Goal: Task Accomplishment & Management: Manage account settings

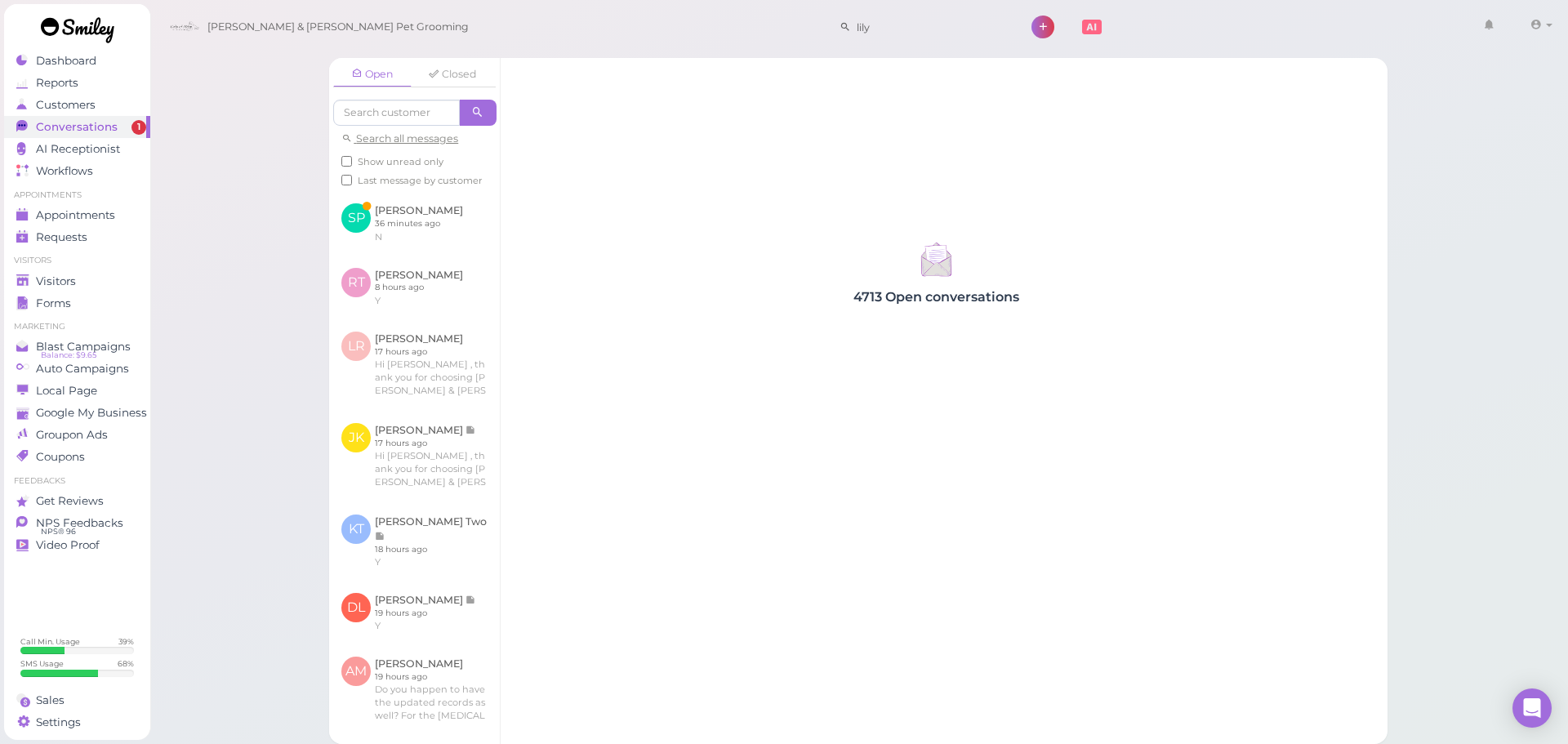
click at [374, 180] on span "Last message by customer" at bounding box center [420, 180] width 125 height 11
click at [352, 180] on input "Last message by customer" at bounding box center [347, 180] width 10 height 10
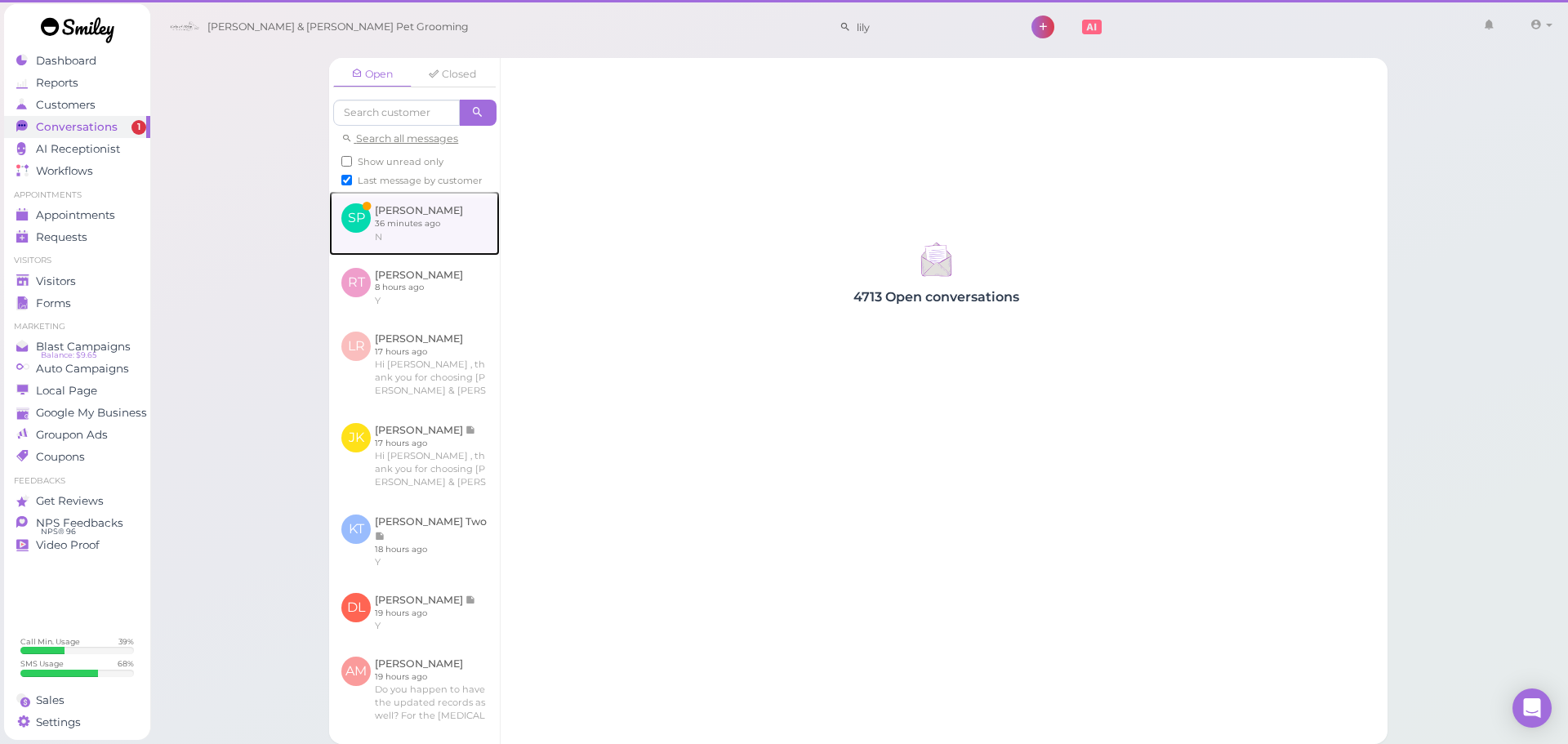
click at [372, 255] on link at bounding box center [414, 222] width 171 height 63
click at [381, 184] on span "Last message by customer" at bounding box center [420, 180] width 125 height 11
click at [352, 184] on input "Last message by customer" at bounding box center [347, 180] width 10 height 10
checkbox input "false"
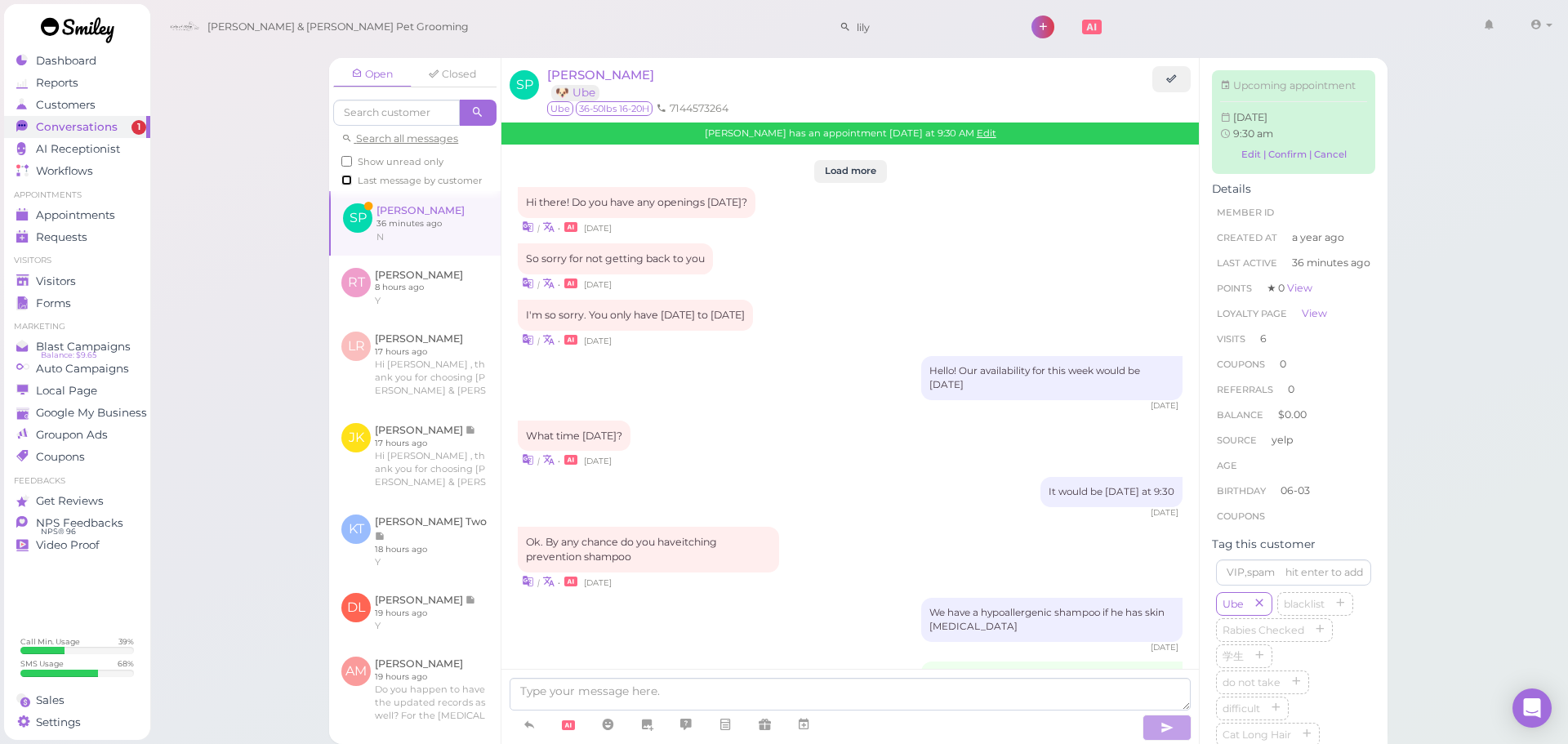
scroll to position [1829, 0]
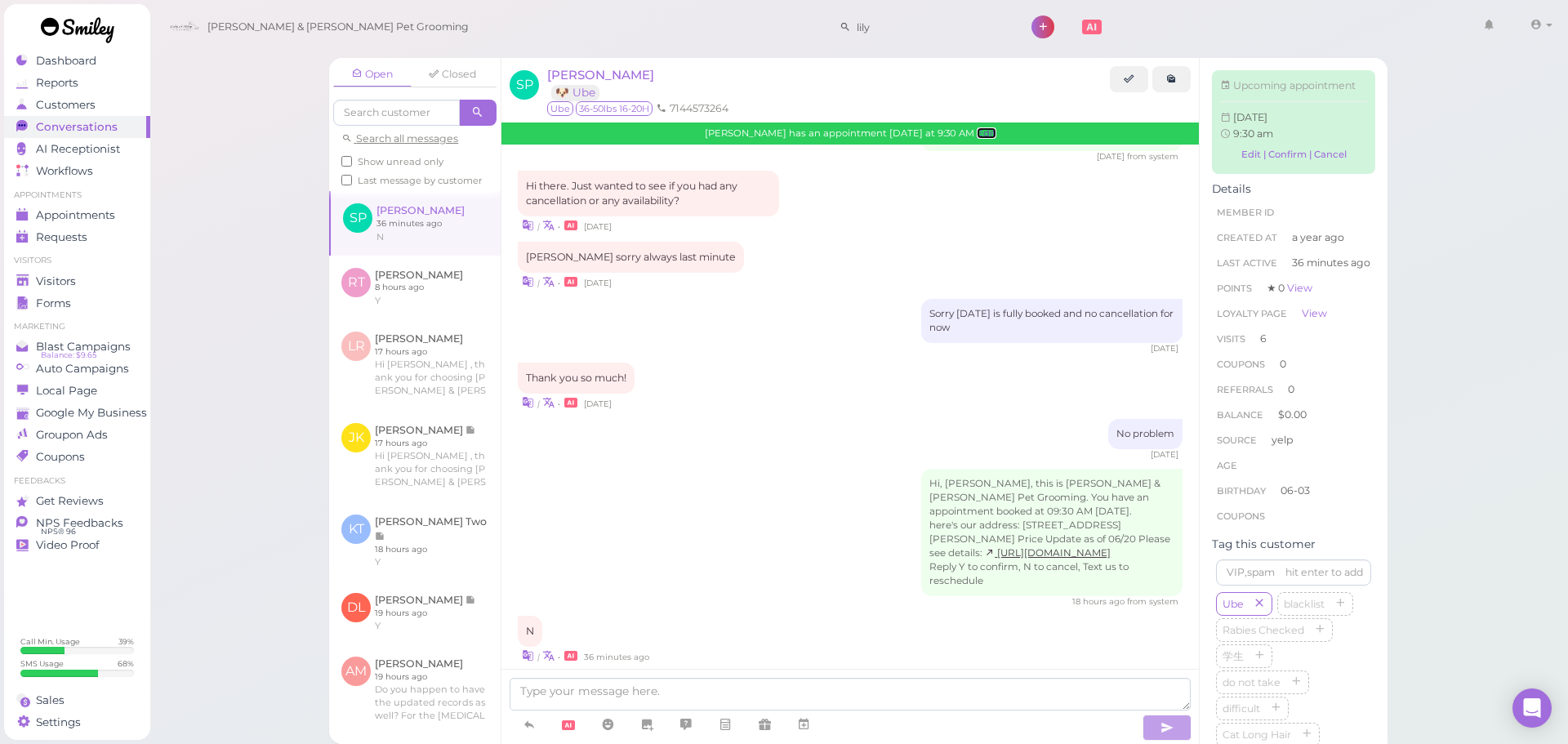
click at [997, 133] on link "Edit" at bounding box center [986, 133] width 20 height 11
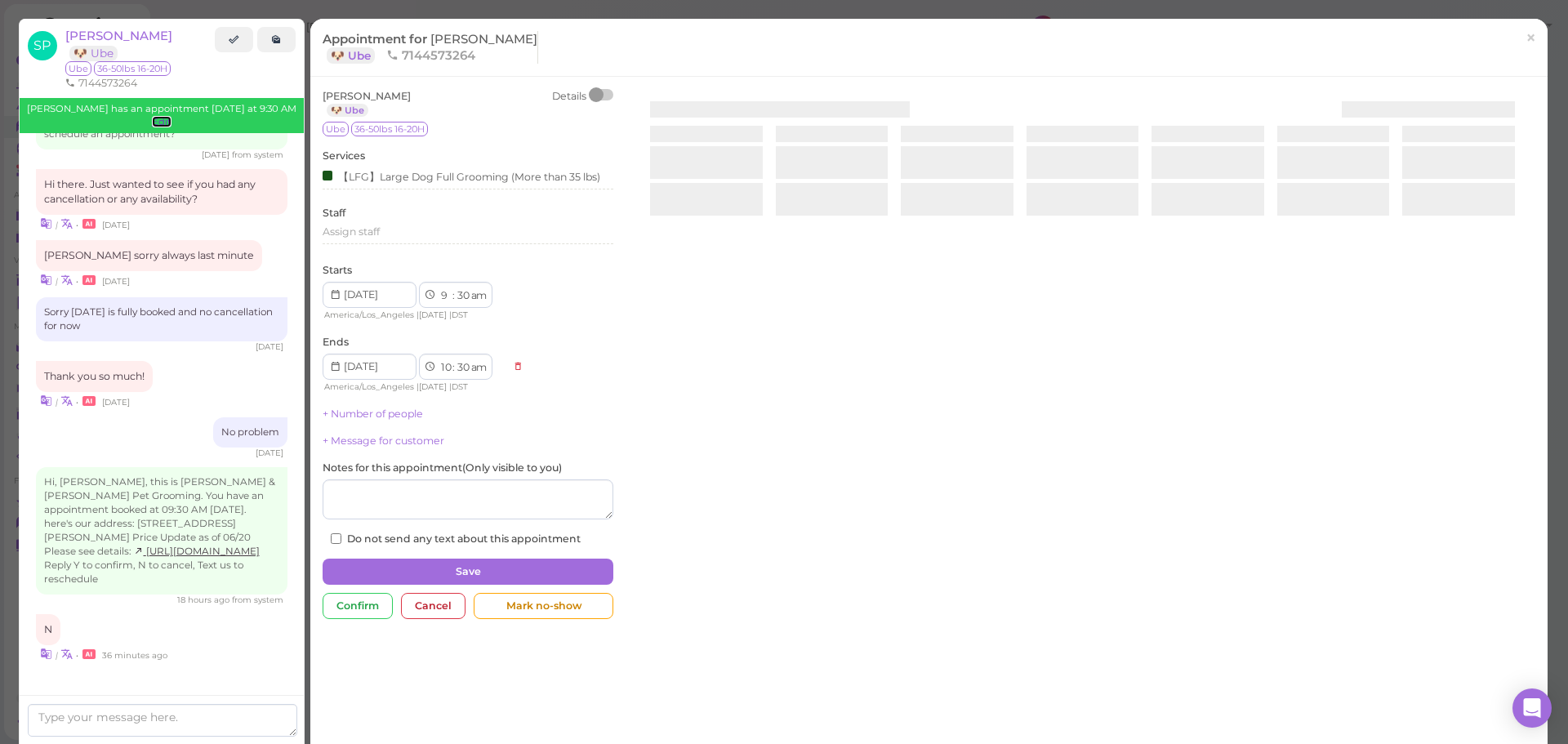
scroll to position [1927, 0]
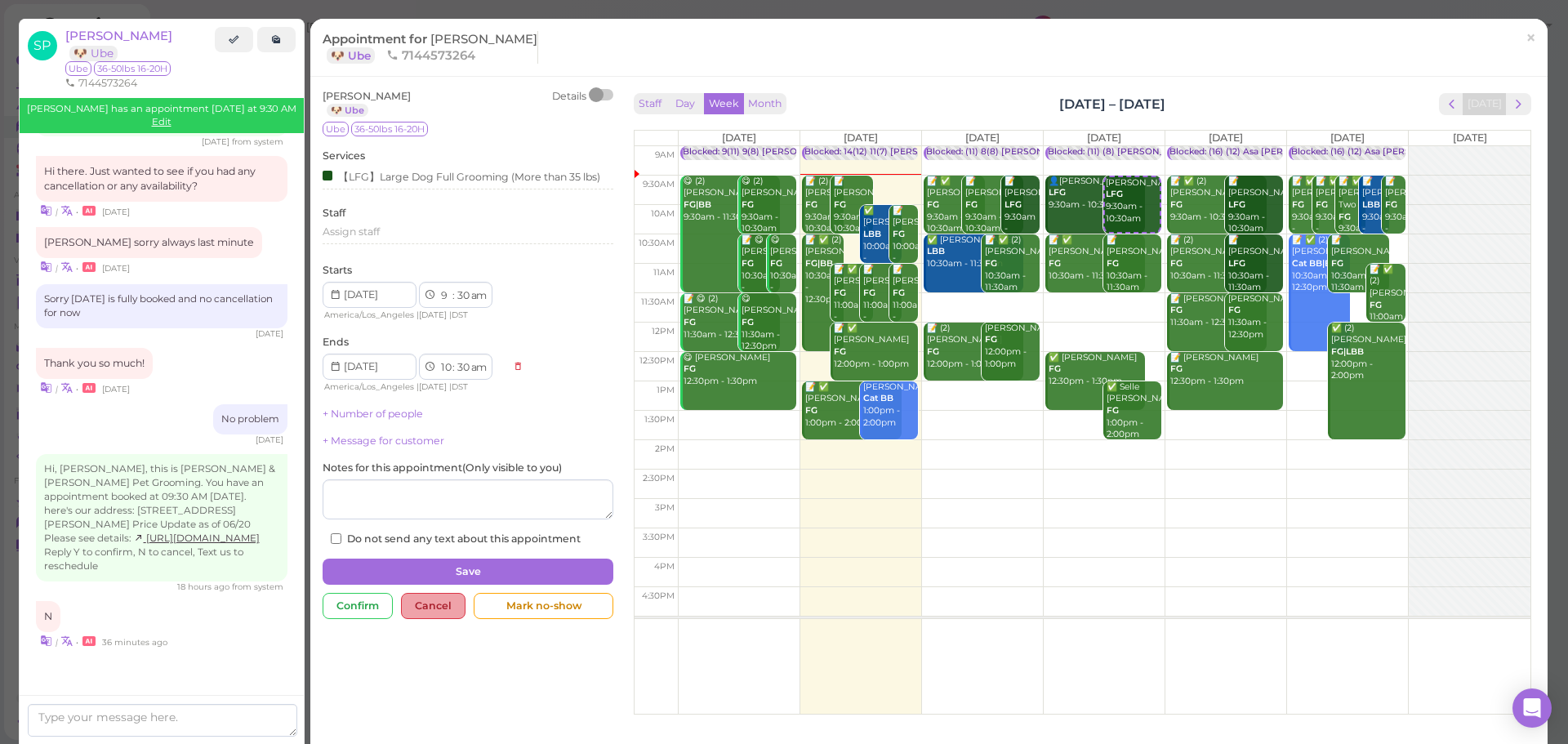
click at [446, 614] on div "Cancel" at bounding box center [433, 606] width 64 height 26
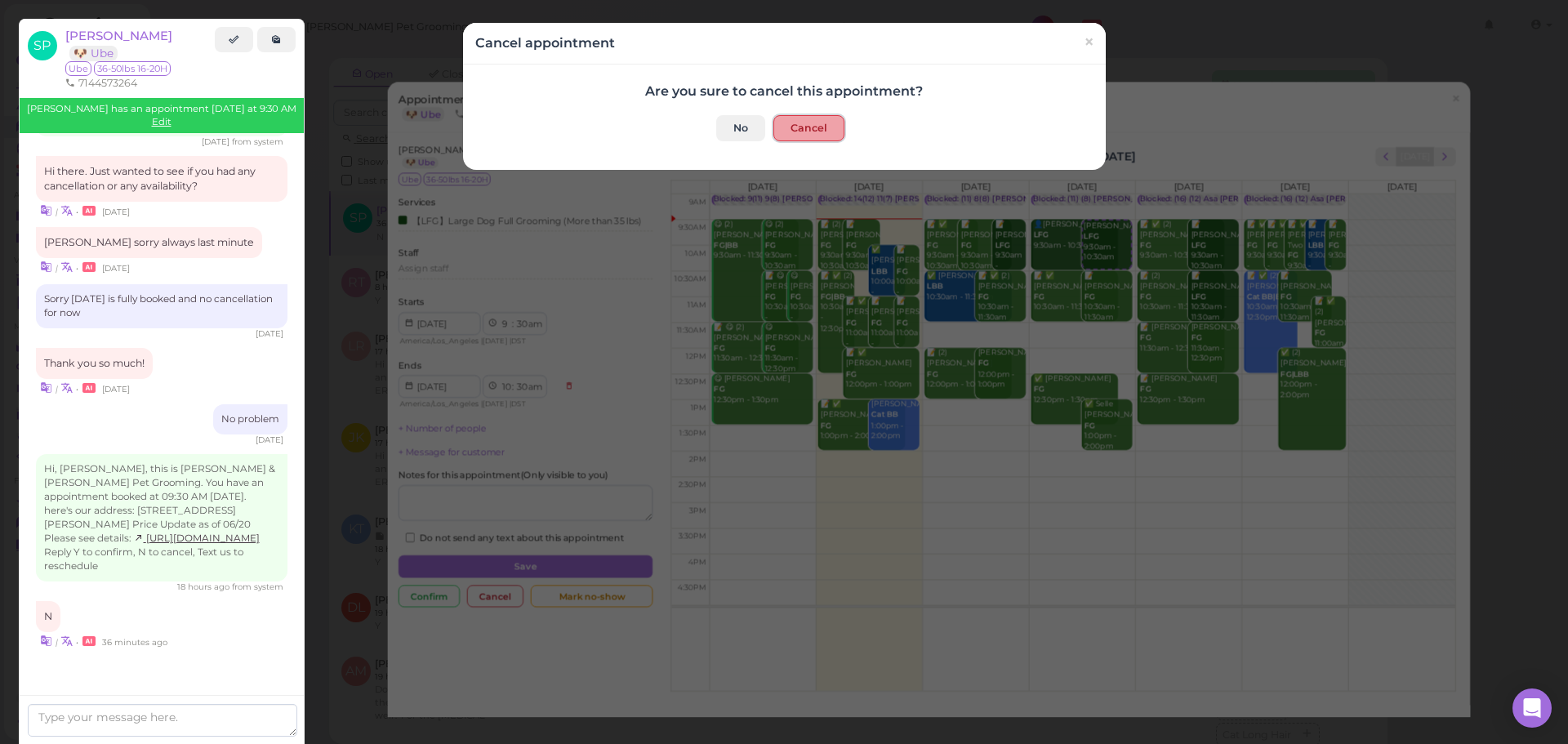
click at [798, 125] on button "Cancel" at bounding box center [809, 128] width 71 height 26
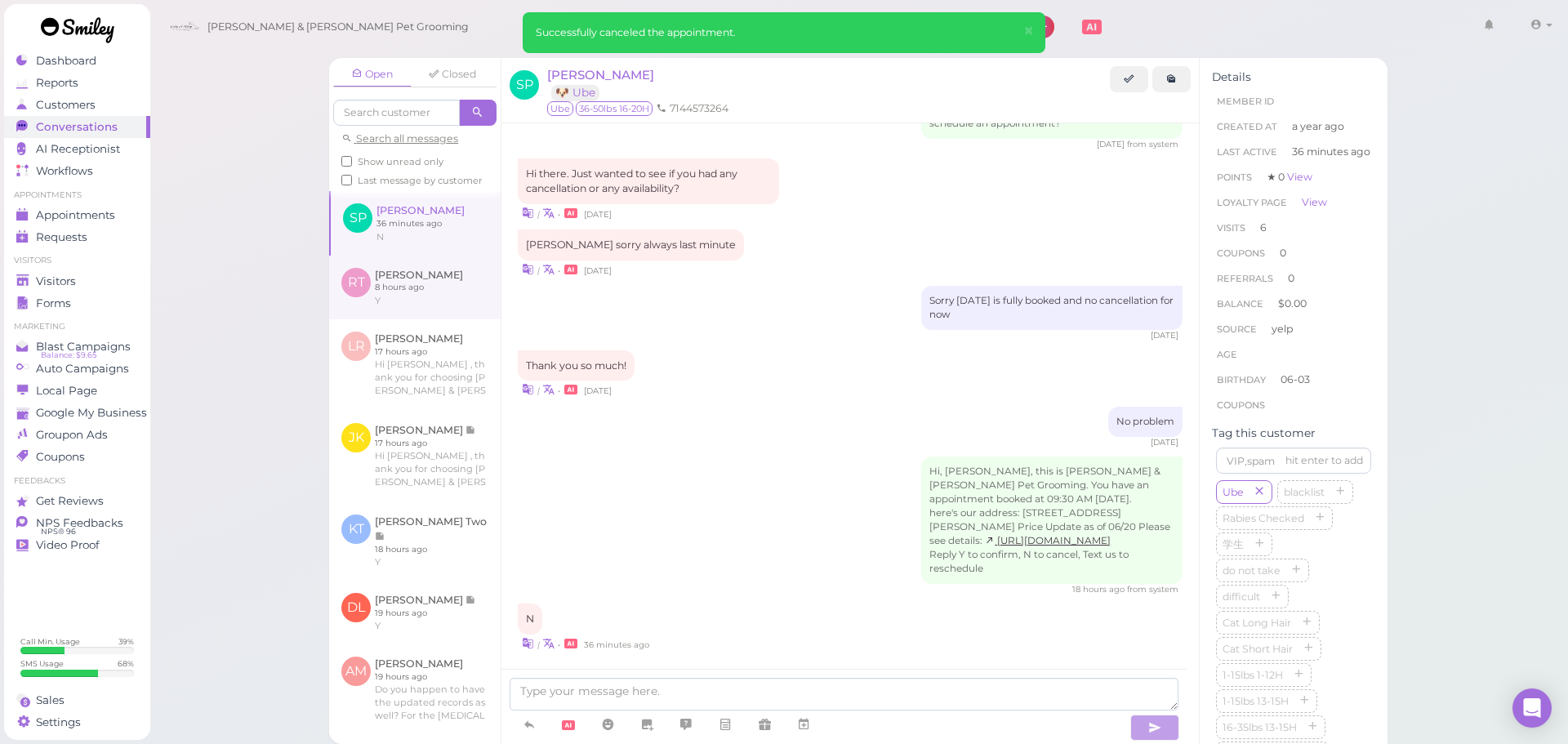
scroll to position [1898, 0]
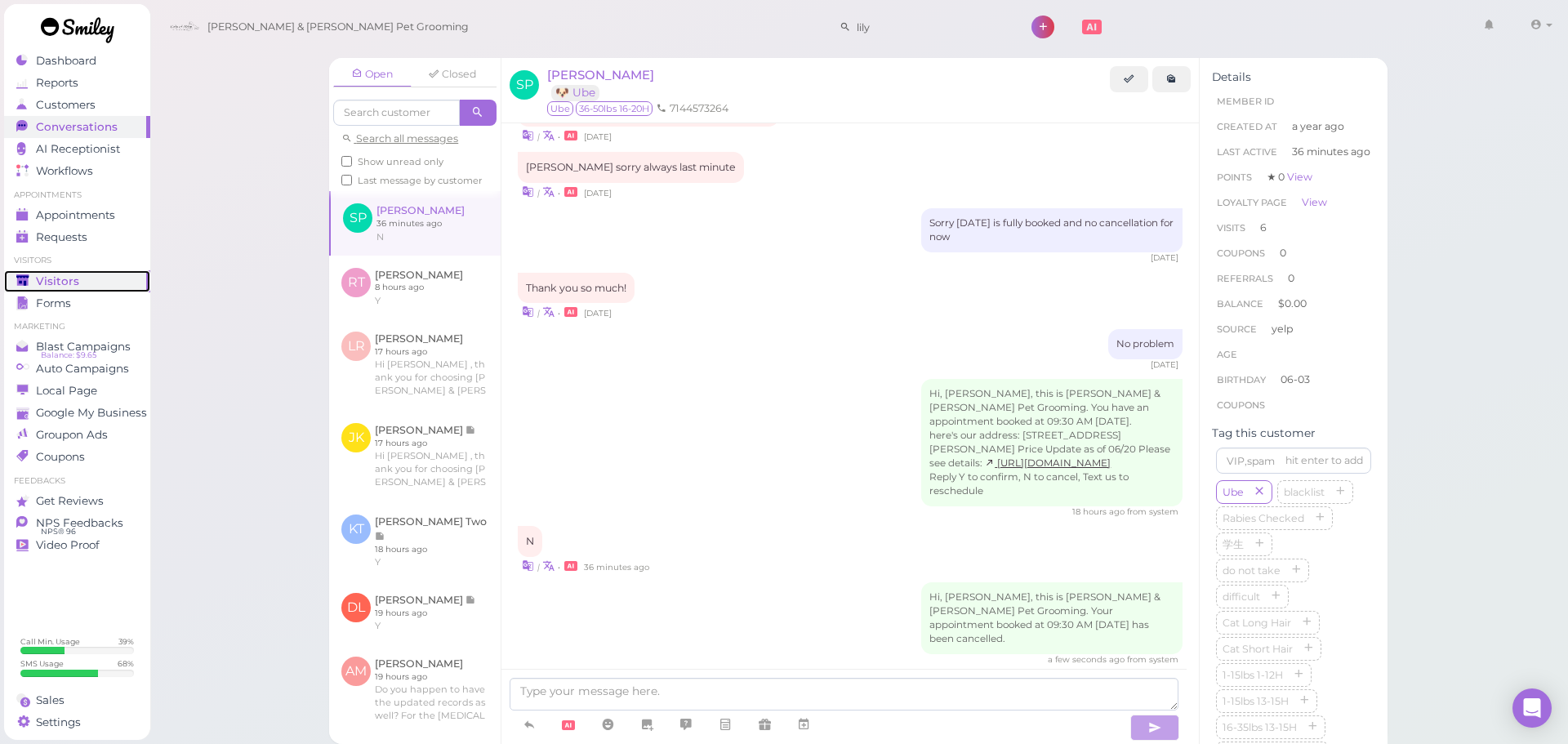
click at [61, 286] on span "Visitors" at bounding box center [57, 282] width 43 height 14
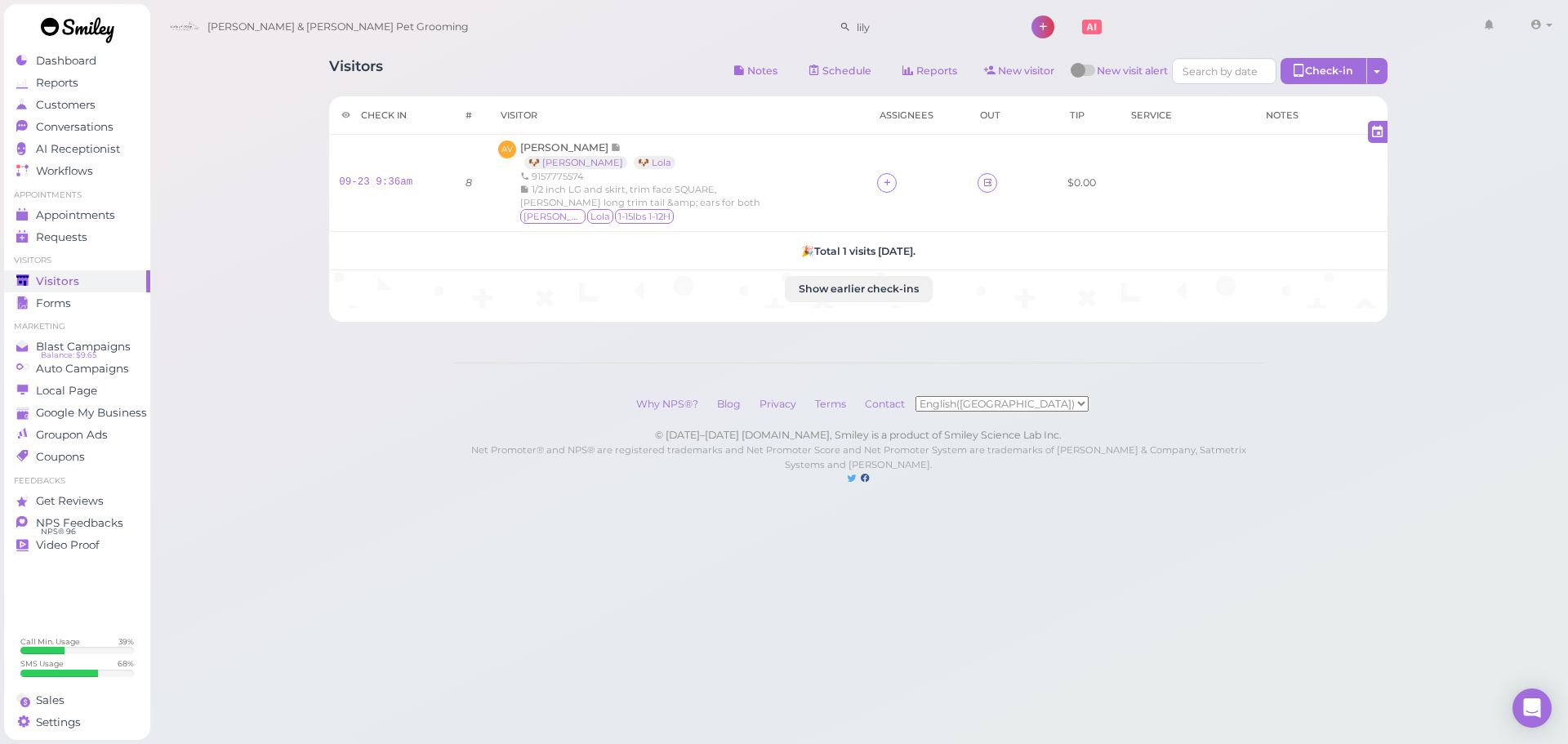
click at [671, 73] on div "Visitors Notes Schedule Reports New visitor New visit alert Check-in Customer c…" at bounding box center [858, 73] width 1058 height 30
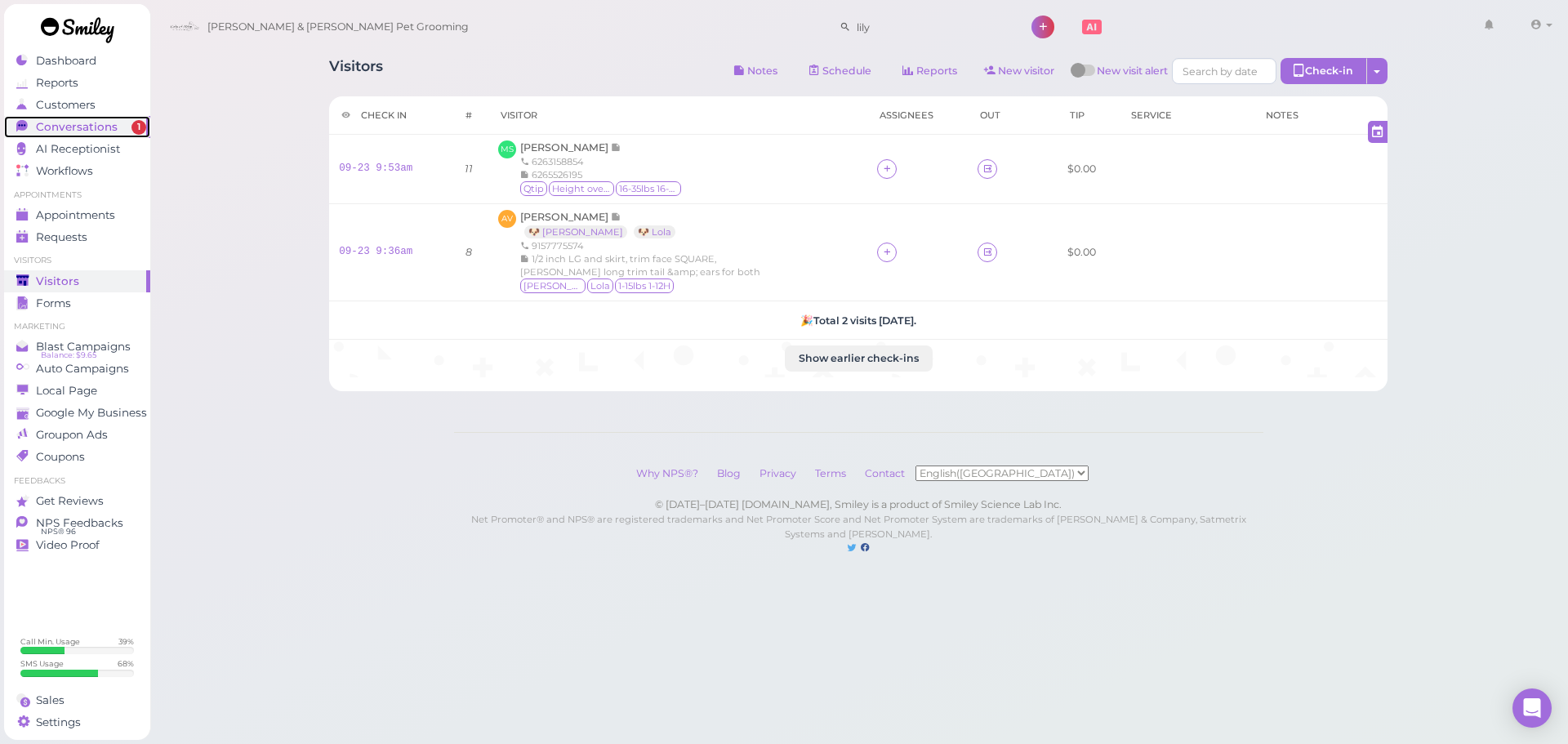
click at [88, 128] on span "Conversations" at bounding box center [76, 127] width 81 height 14
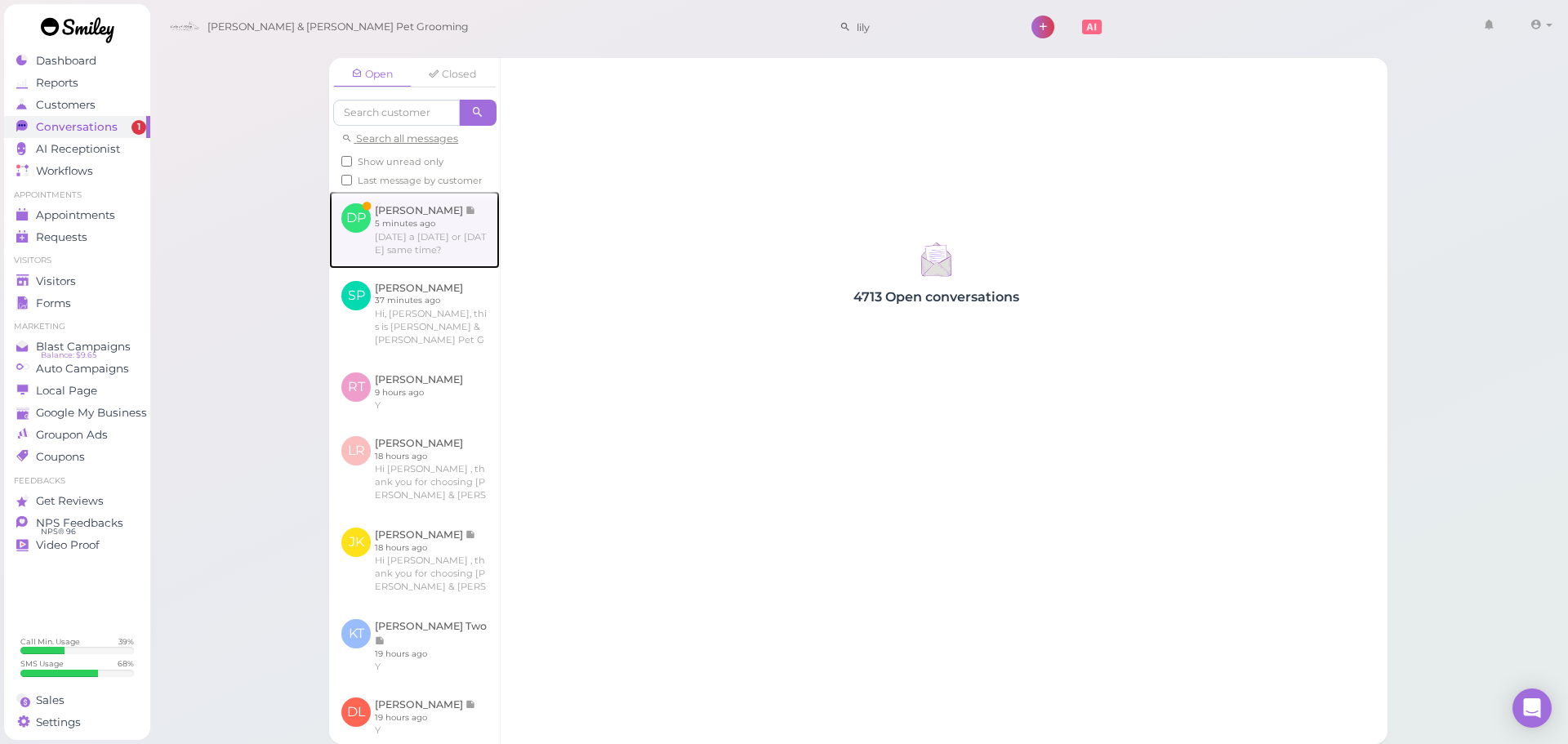
click at [420, 247] on link at bounding box center [414, 229] width 171 height 77
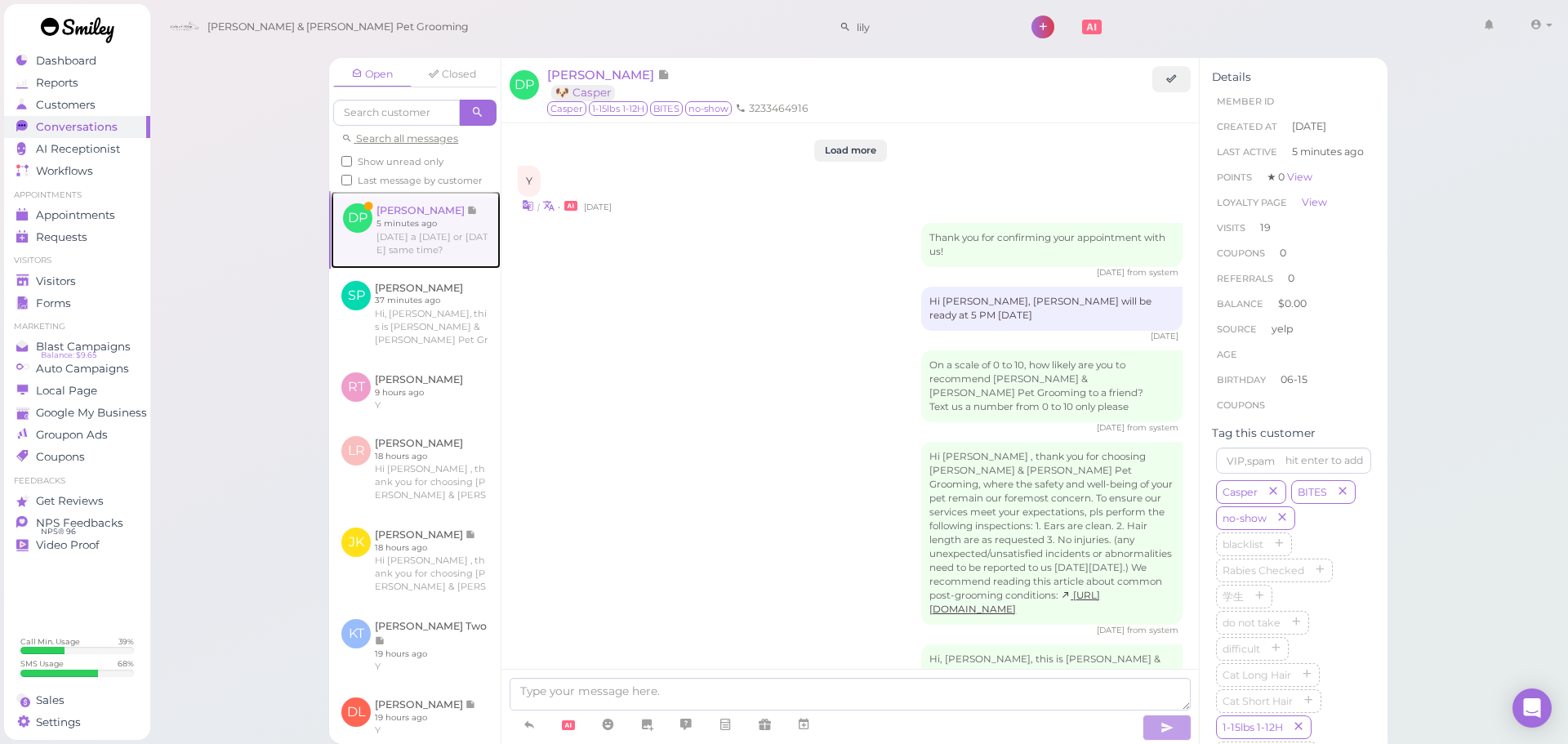
scroll to position [2835, 0]
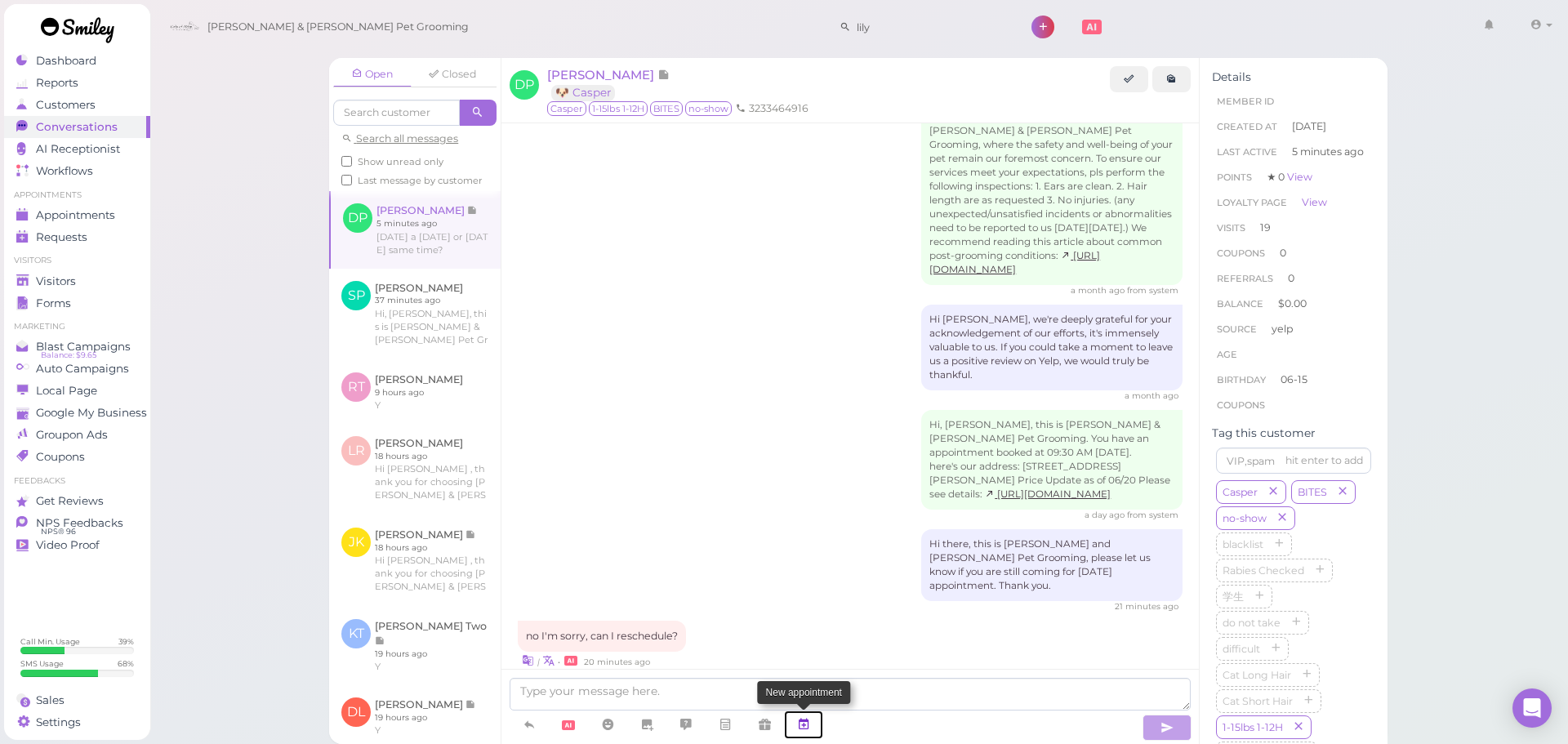
click at [802, 716] on icon at bounding box center [804, 724] width 13 height 16
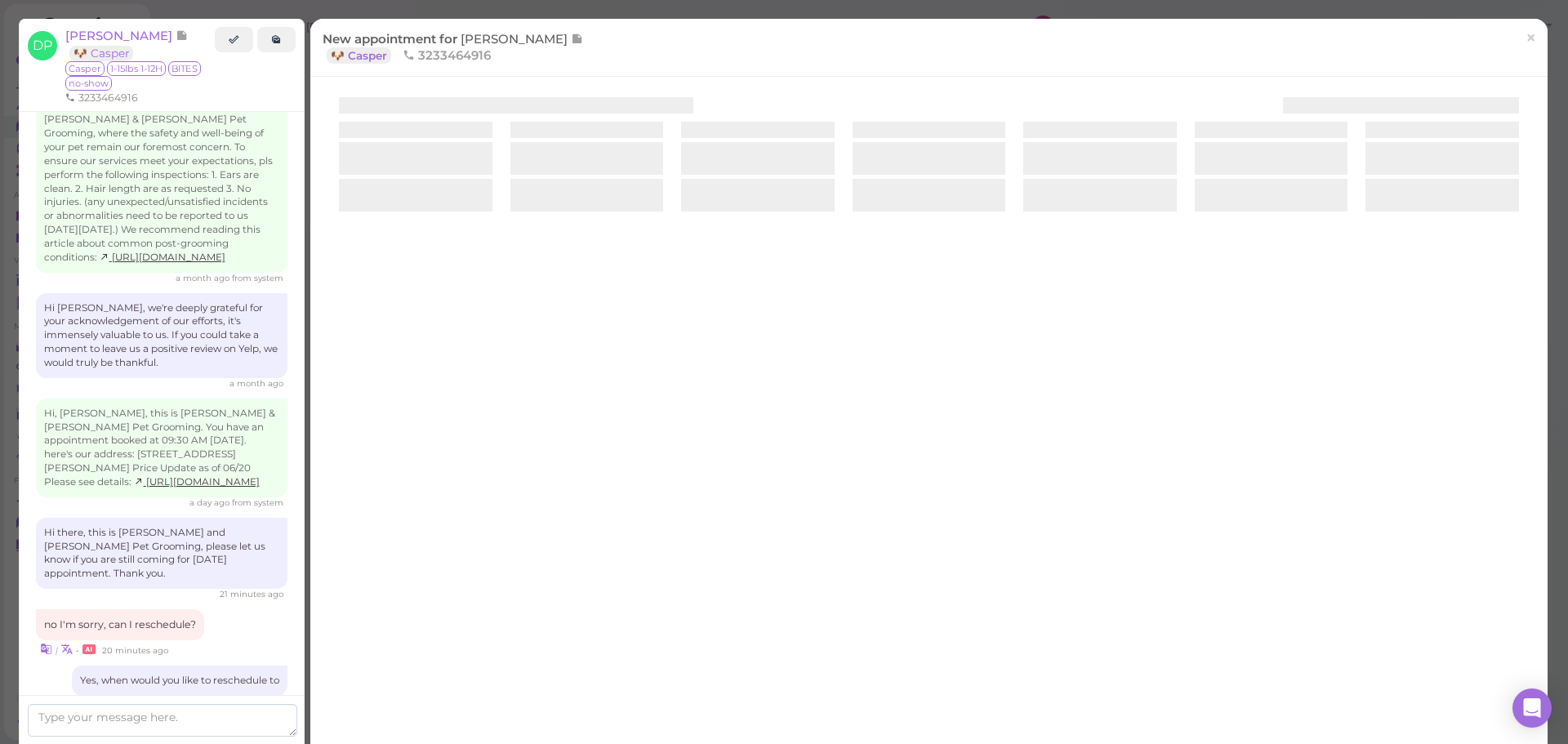
scroll to position [3028, 0]
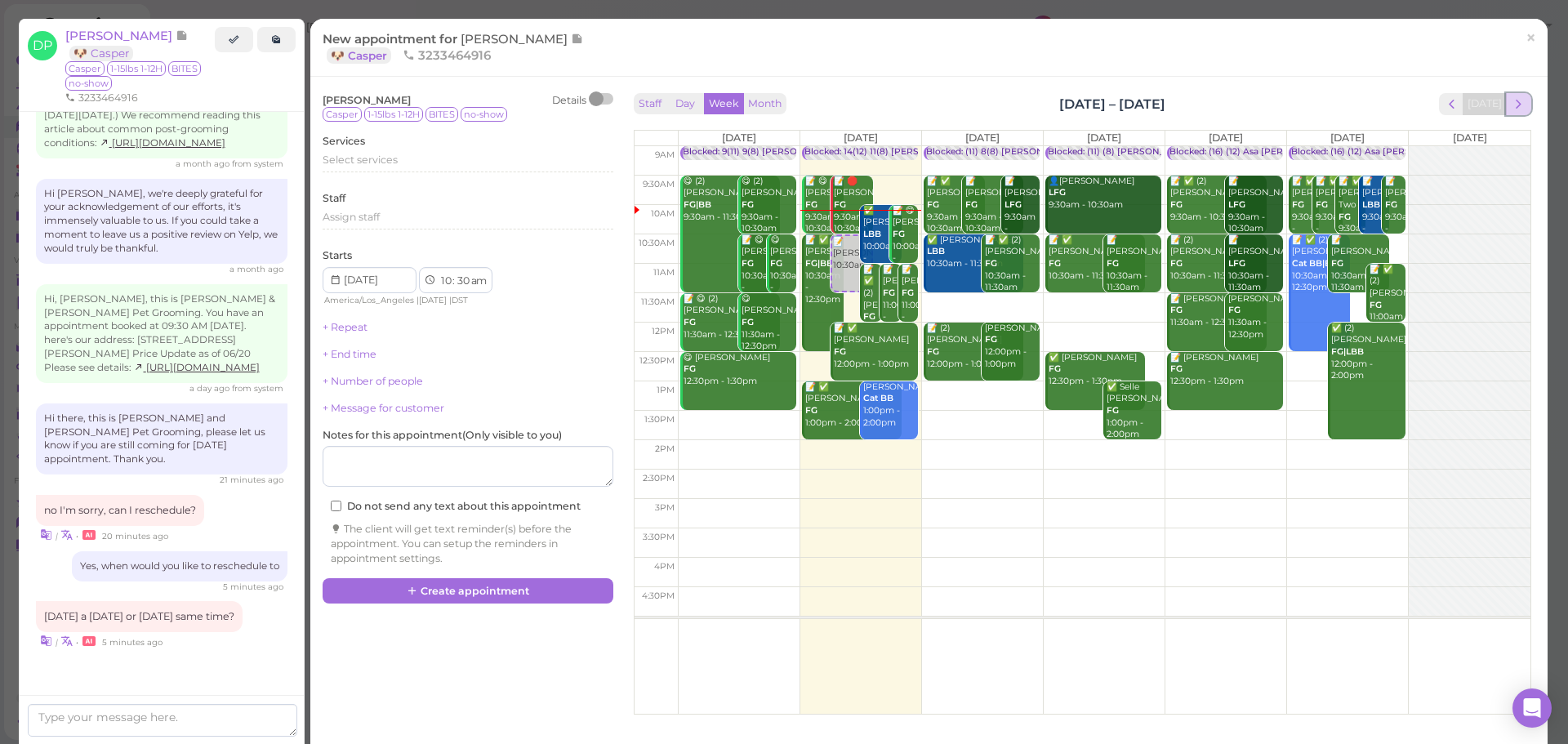
click at [1511, 96] on span "next" at bounding box center [1519, 104] width 16 height 16
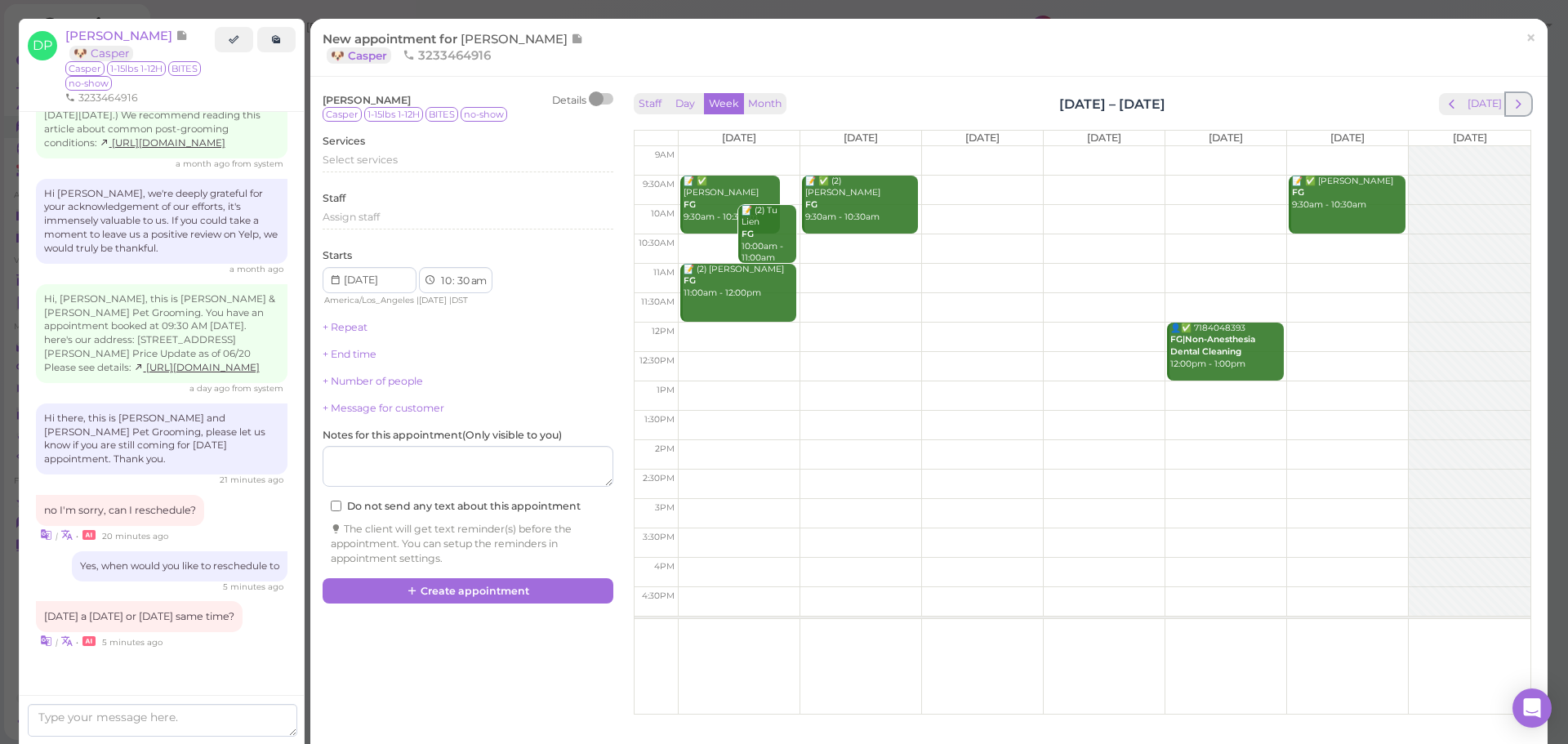
click at [1511, 96] on span "next" at bounding box center [1519, 104] width 16 height 16
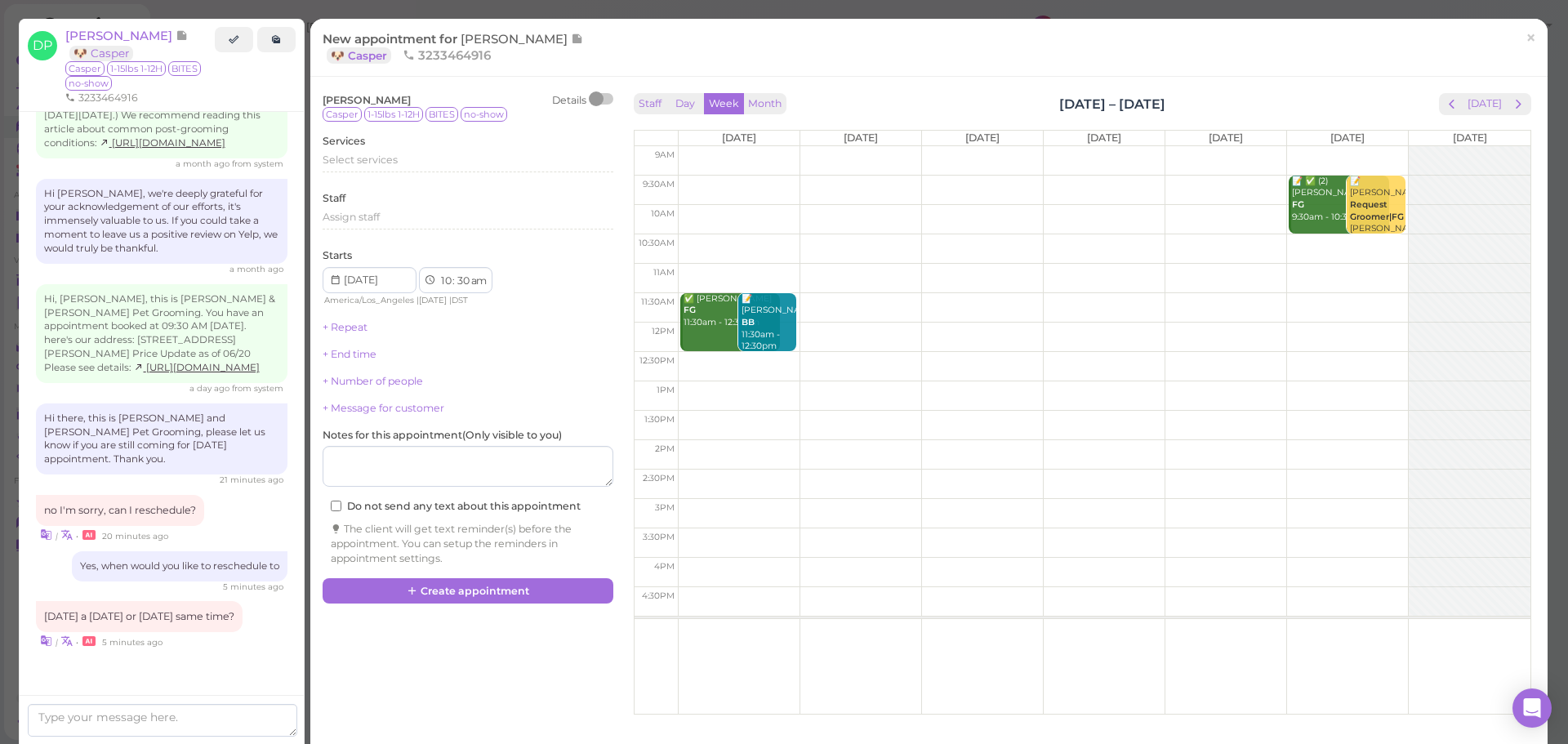
click at [850, 182] on td at bounding box center [1104, 191] width 853 height 29
type input "2025-10-07"
select select "9"
click at [407, 163] on div "Select services" at bounding box center [467, 160] width 290 height 15
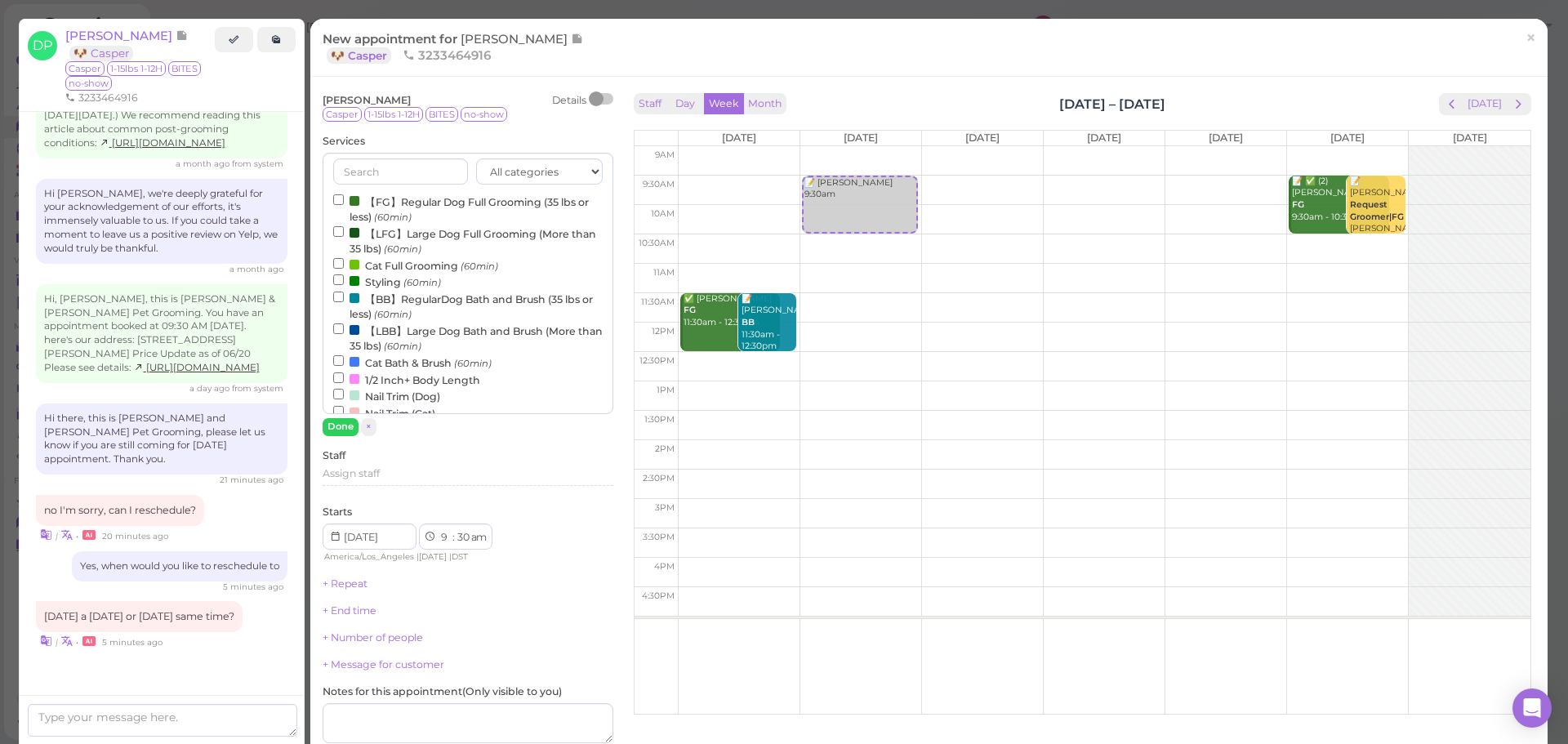
drag, startPoint x: 407, startPoint y: 163, endPoint x: 384, endPoint y: 203, distance: 46.1
click at [384, 203] on label "【FG】Regular Dog Full Grooming (35 lbs or less) (60min)" at bounding box center [467, 208] width 270 height 32
click at [344, 203] on input "【FG】Regular Dog Full Grooming (35 lbs or less) (60min)" at bounding box center [338, 199] width 10 height 10
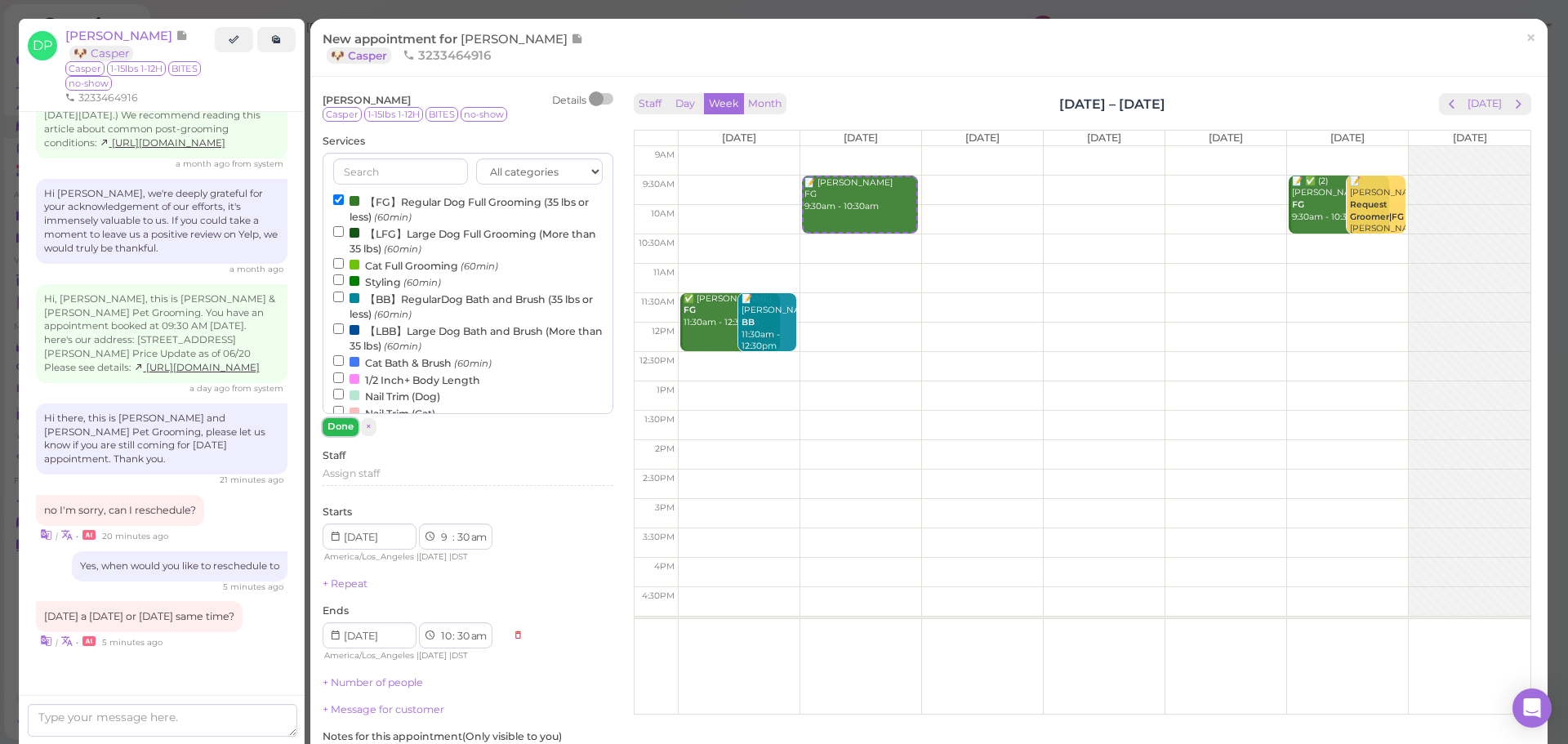
click at [348, 433] on button "Done" at bounding box center [340, 427] width 36 height 17
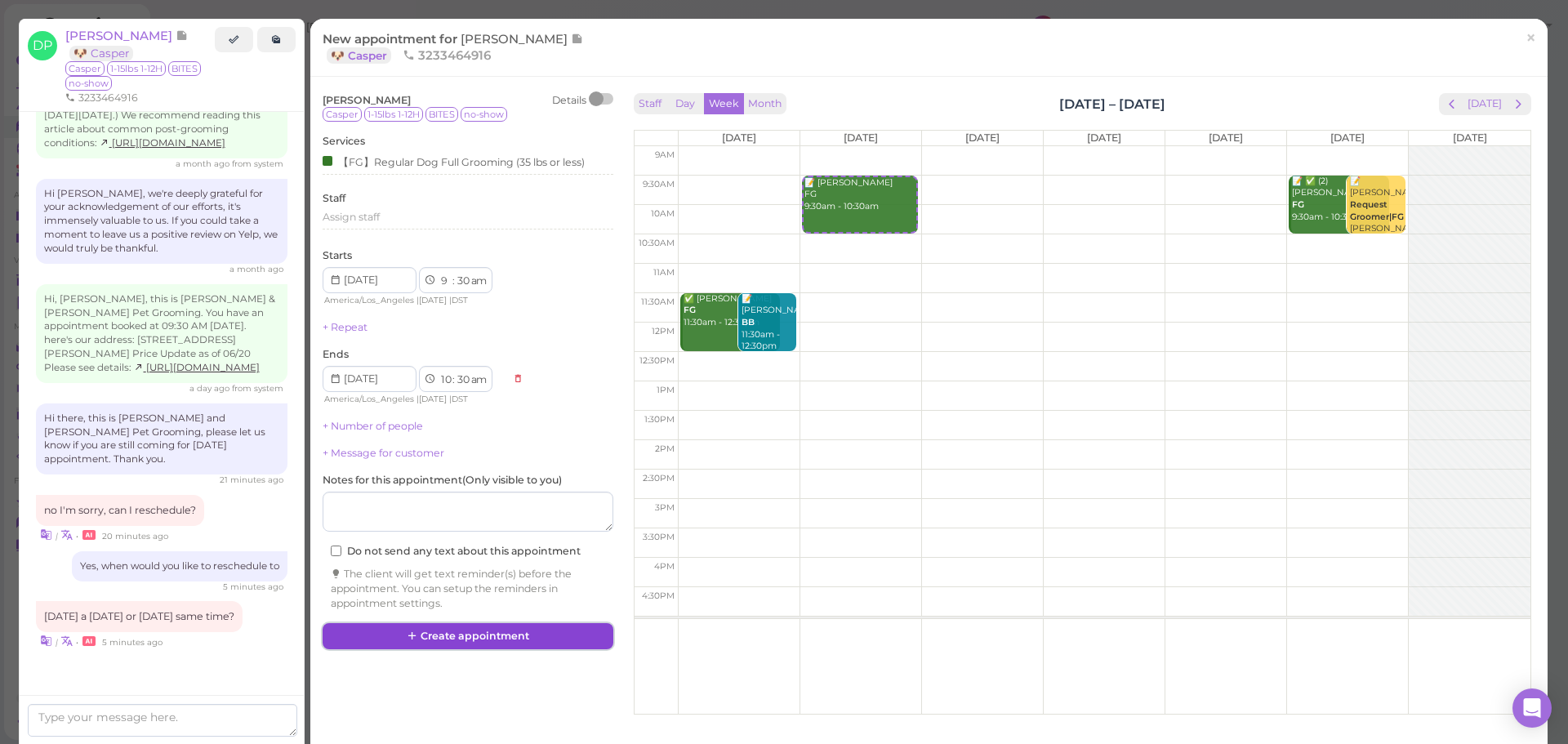
click at [453, 643] on button "Create appointment" at bounding box center [467, 636] width 290 height 26
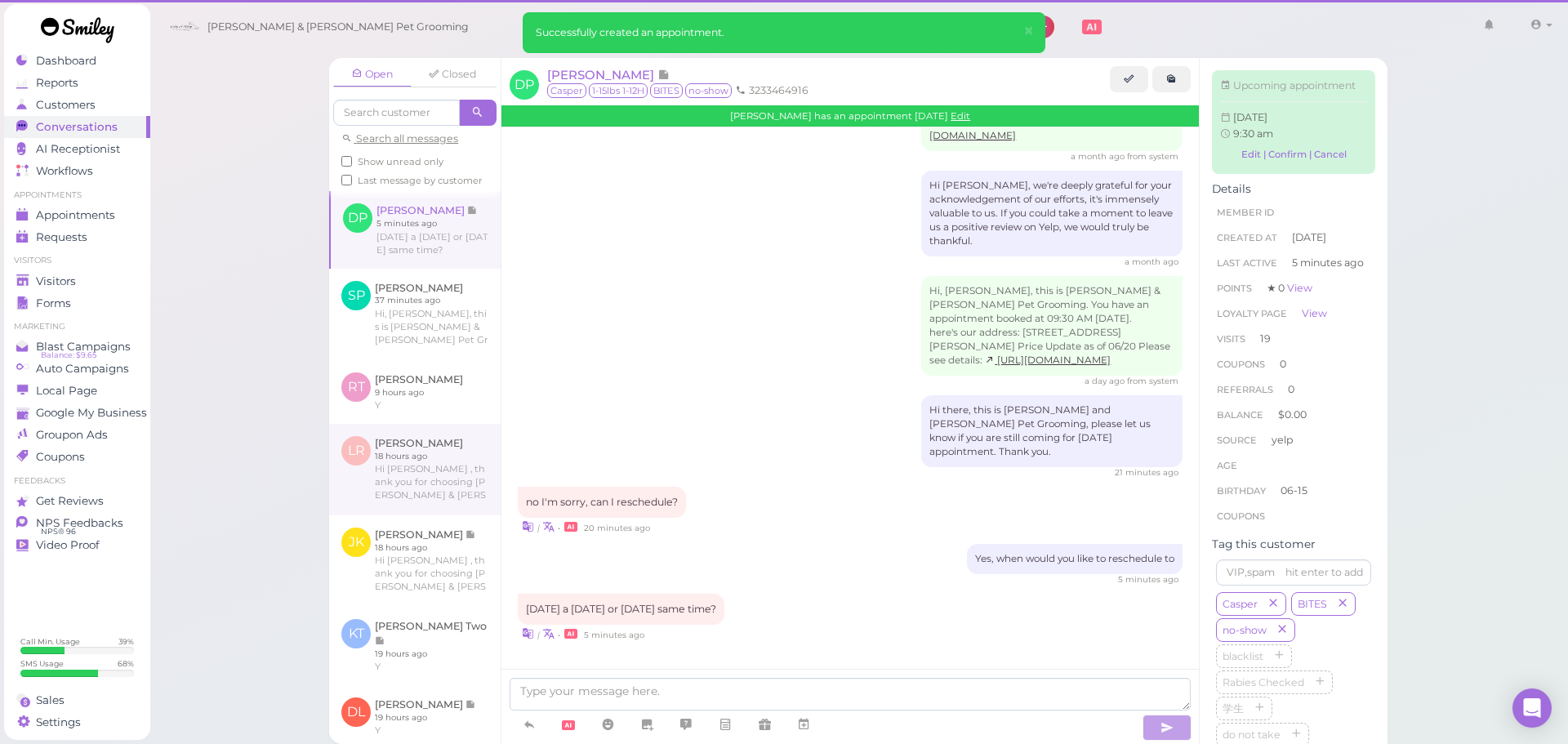
scroll to position [2835, 0]
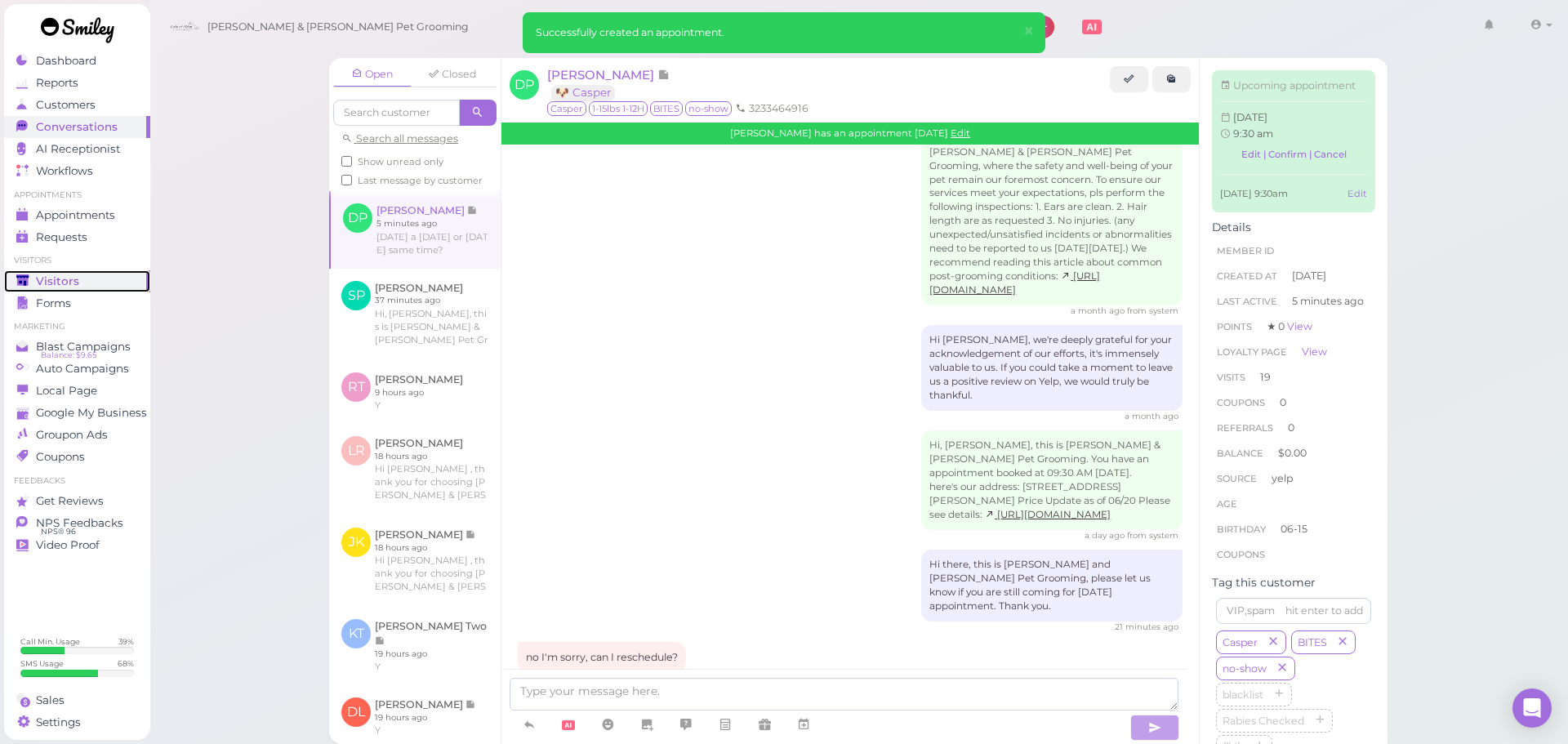
click at [42, 271] on link "Visitors" at bounding box center [77, 281] width 146 height 22
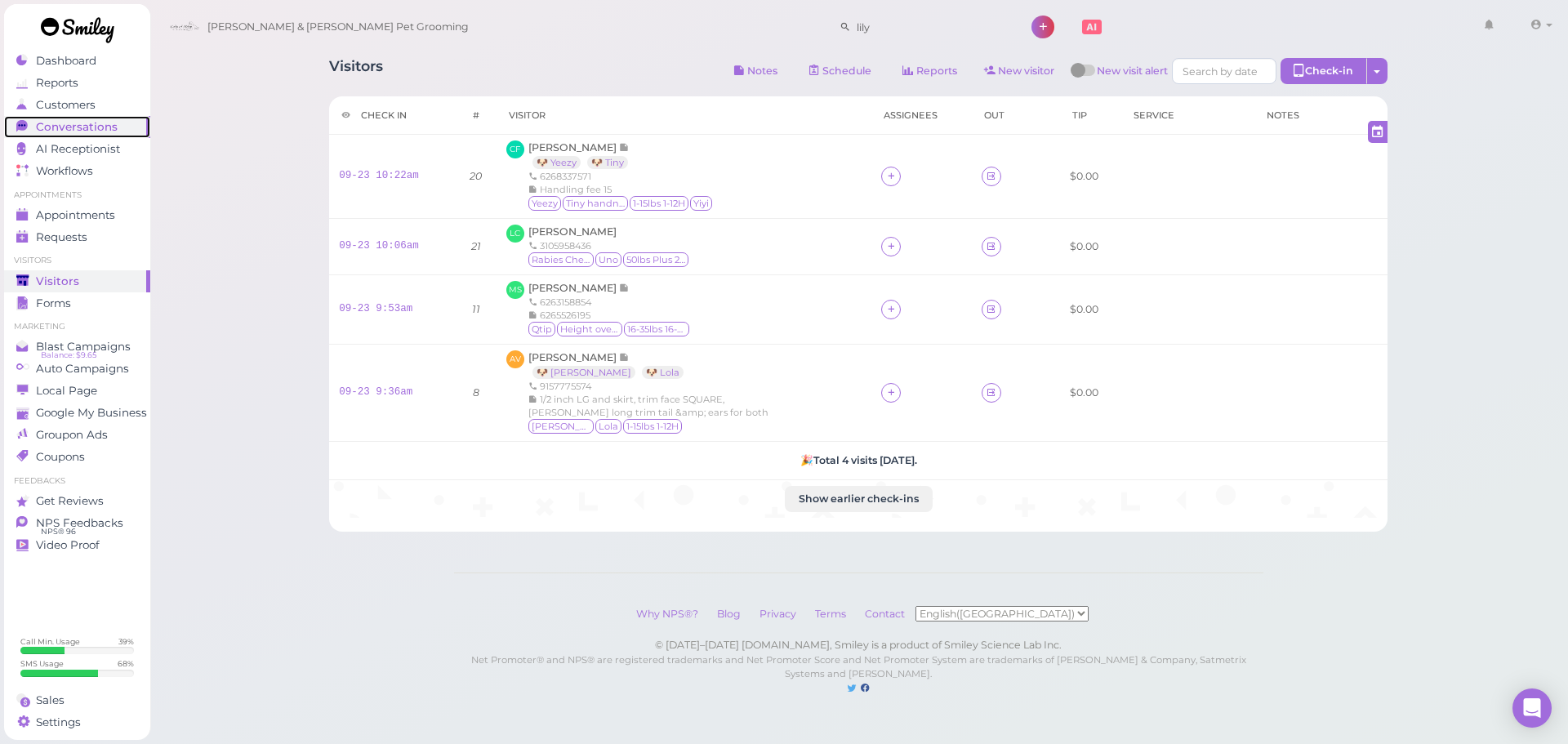
click at [72, 130] on span "Conversations" at bounding box center [76, 127] width 81 height 14
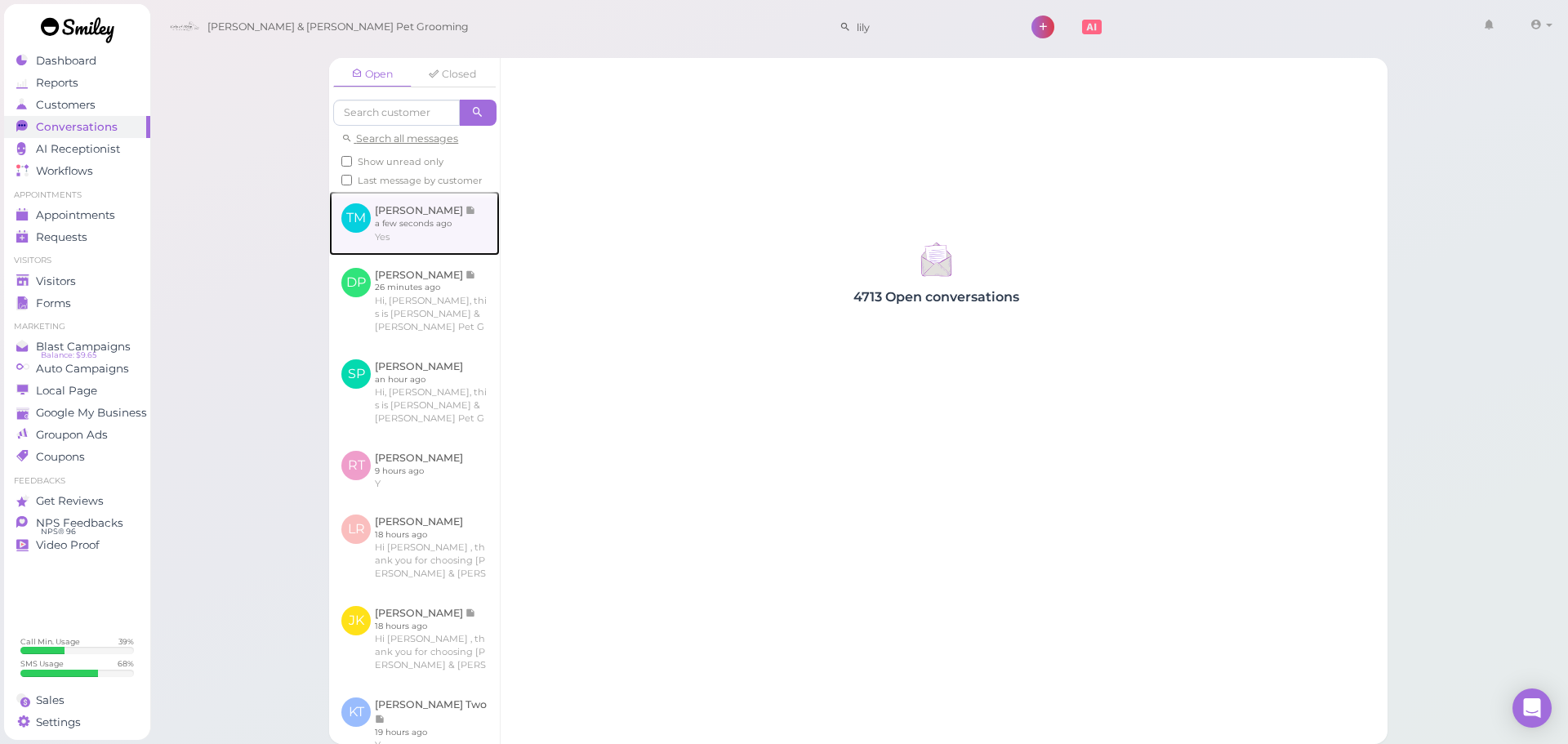
click at [400, 236] on link at bounding box center [414, 222] width 171 height 63
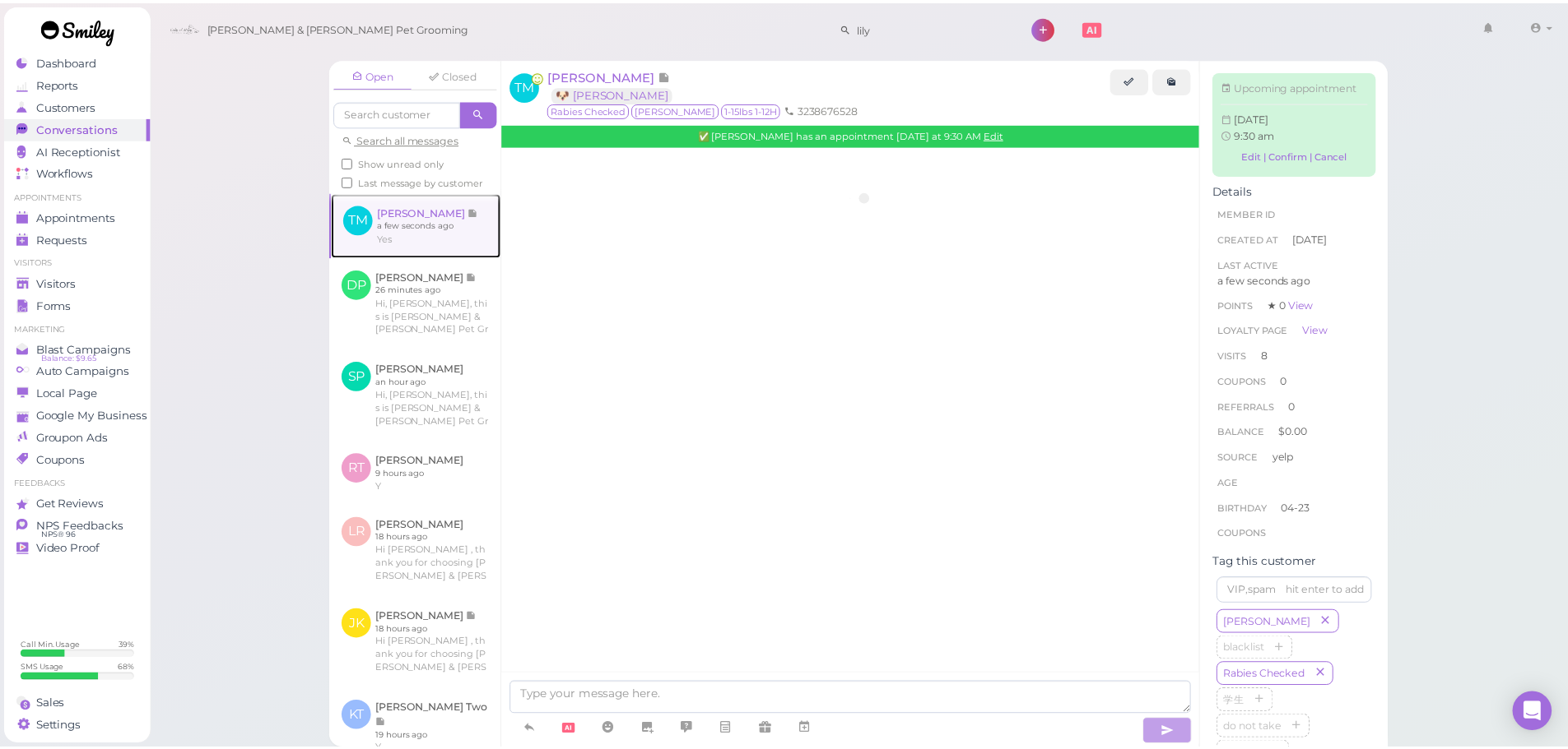
scroll to position [1848, 0]
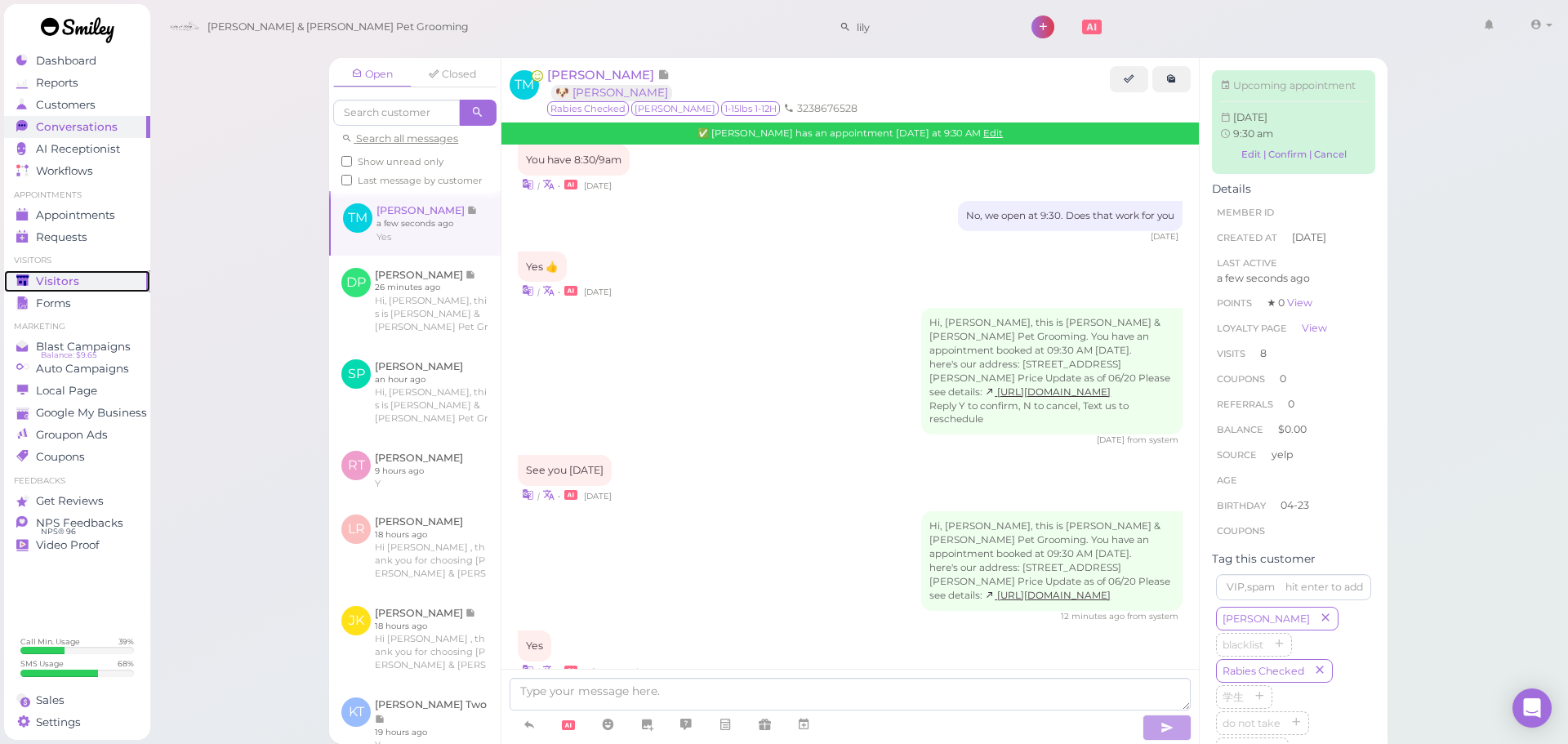
click at [86, 271] on link "Visitors" at bounding box center [77, 281] width 146 height 22
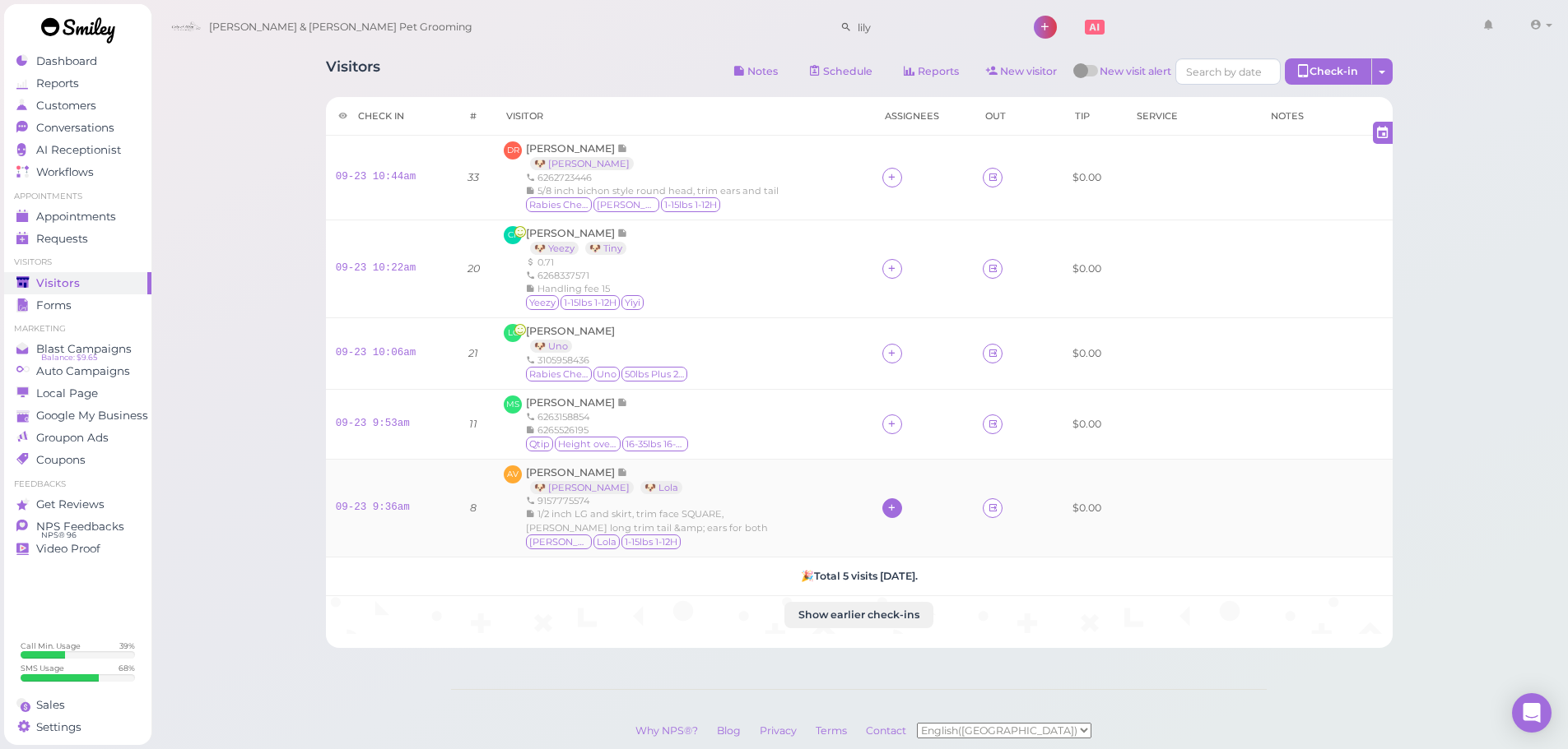
click at [892, 514] on icon at bounding box center [892, 508] width 10 height 12
click at [907, 346] on div "Asa" at bounding box center [995, 348] width 231 height 32
click at [887, 506] on icon at bounding box center [892, 508] width 10 height 12
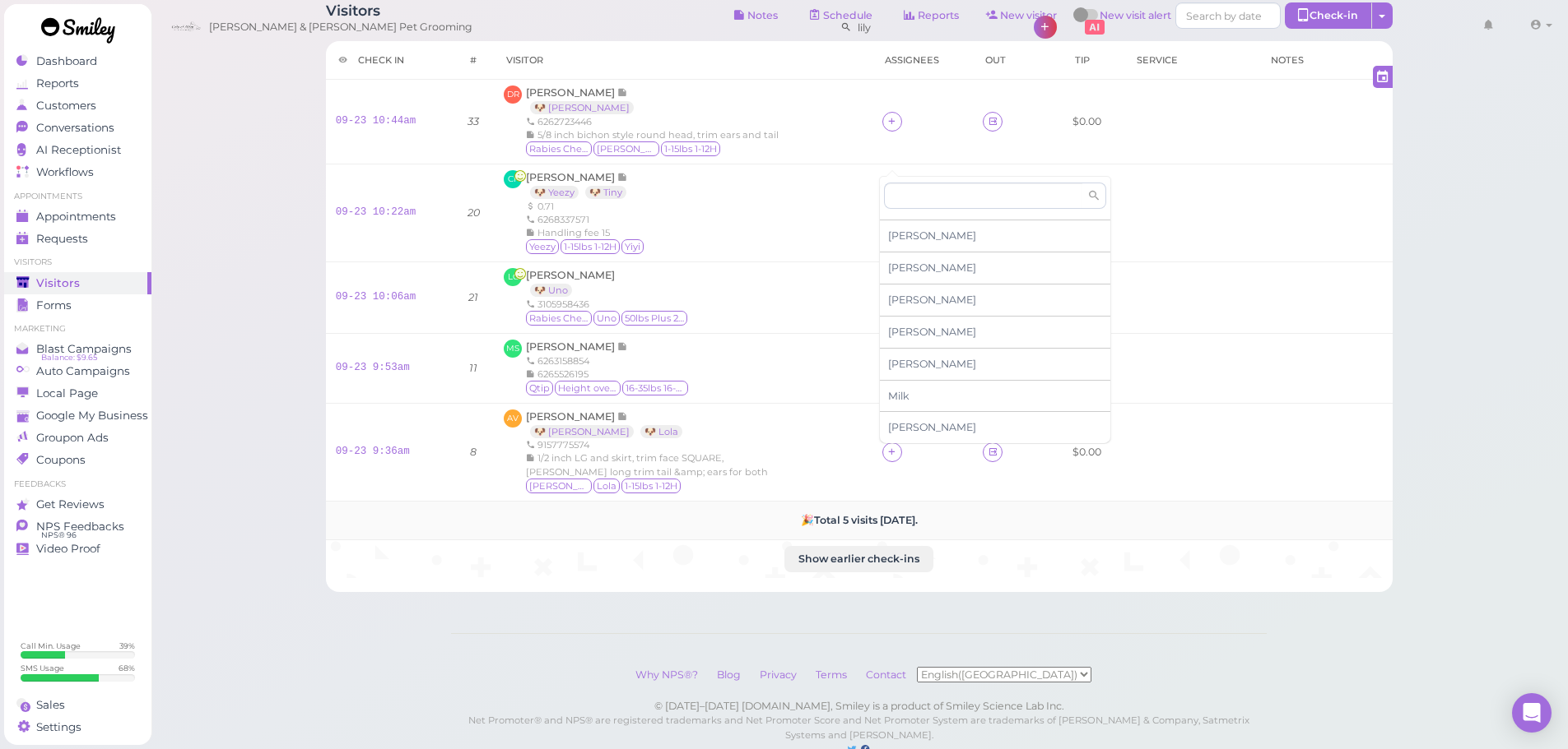
scroll to position [109, 0]
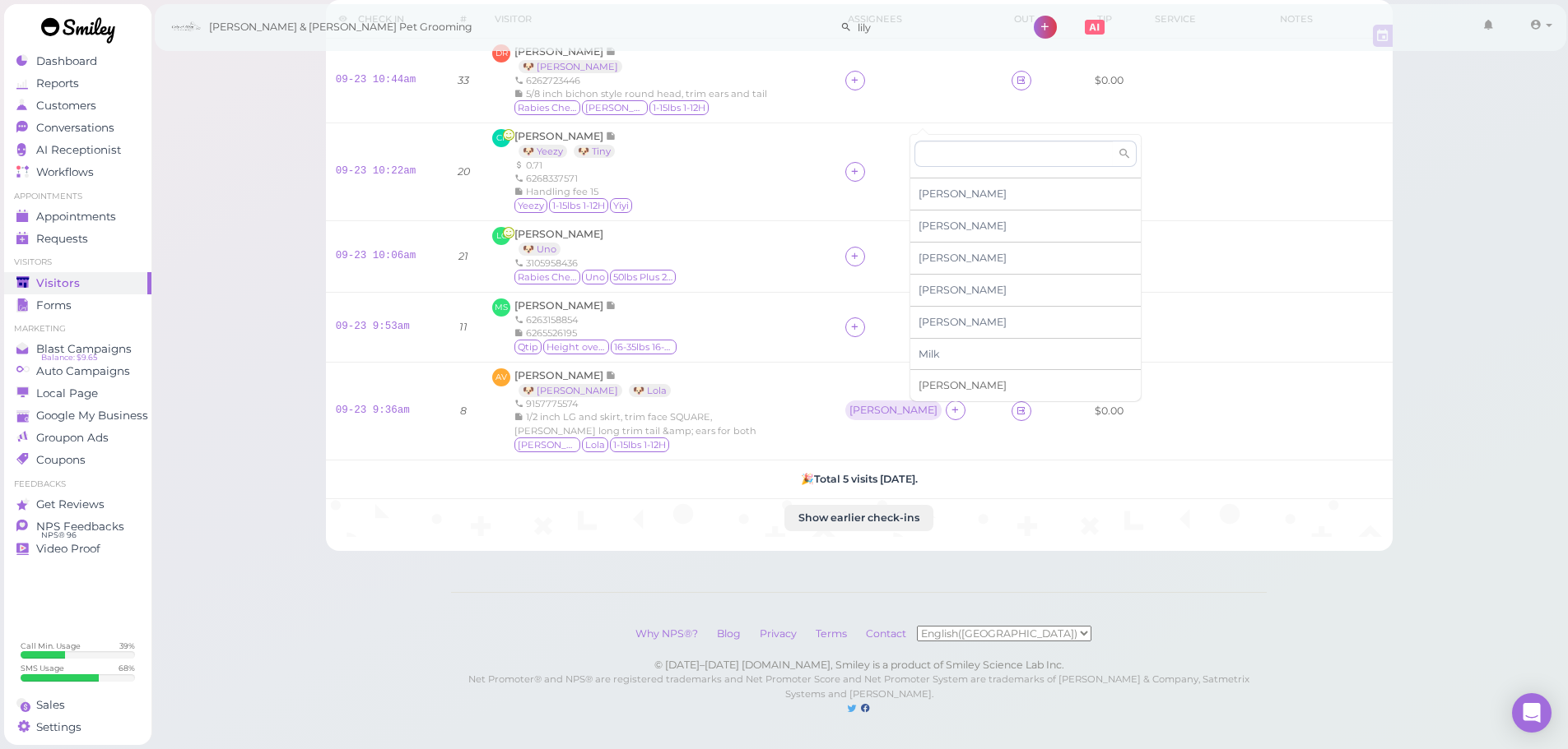
click at [949, 379] on span "Rebecca" at bounding box center [963, 385] width 88 height 12
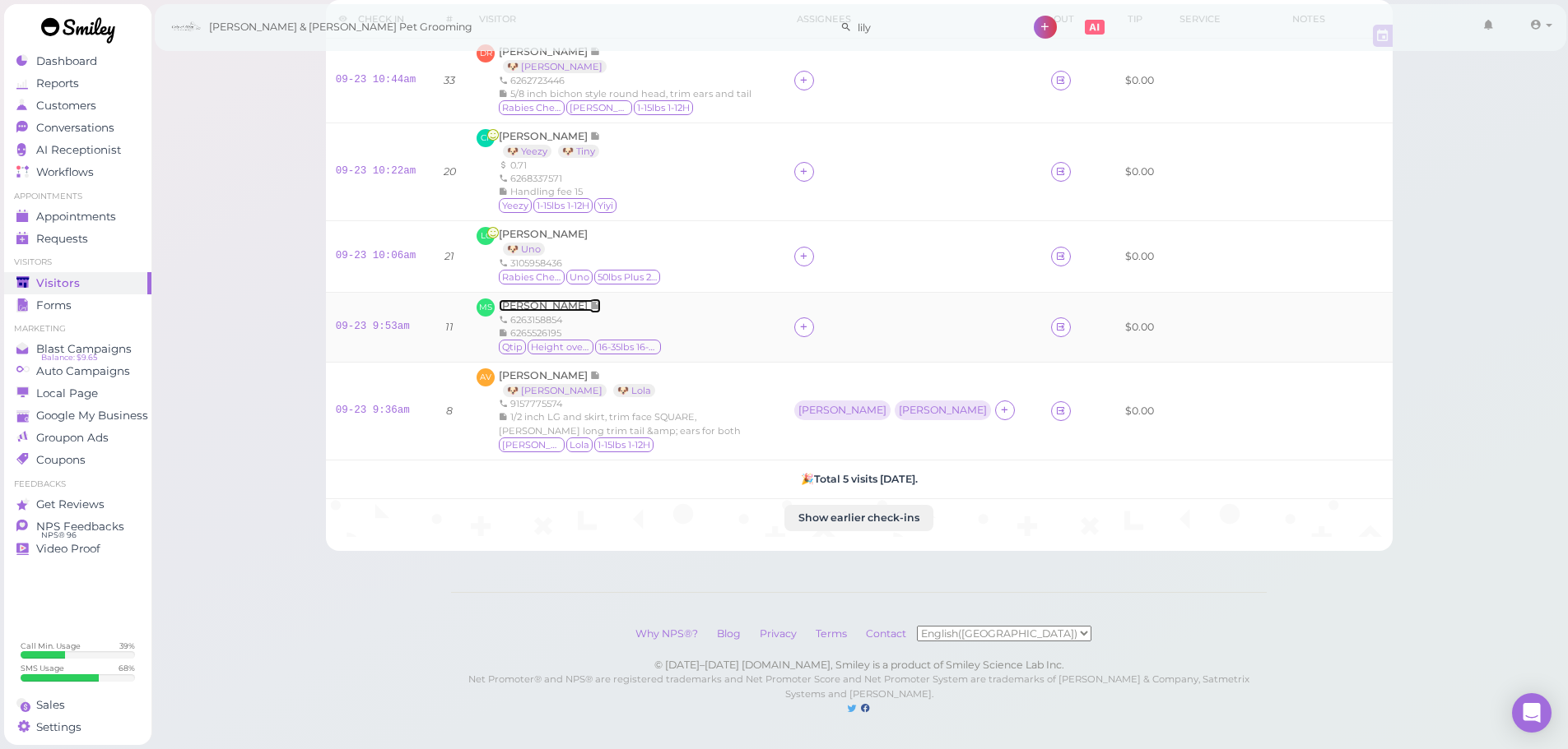
click at [564, 299] on span "[PERSON_NAME]" at bounding box center [544, 306] width 92 height 12
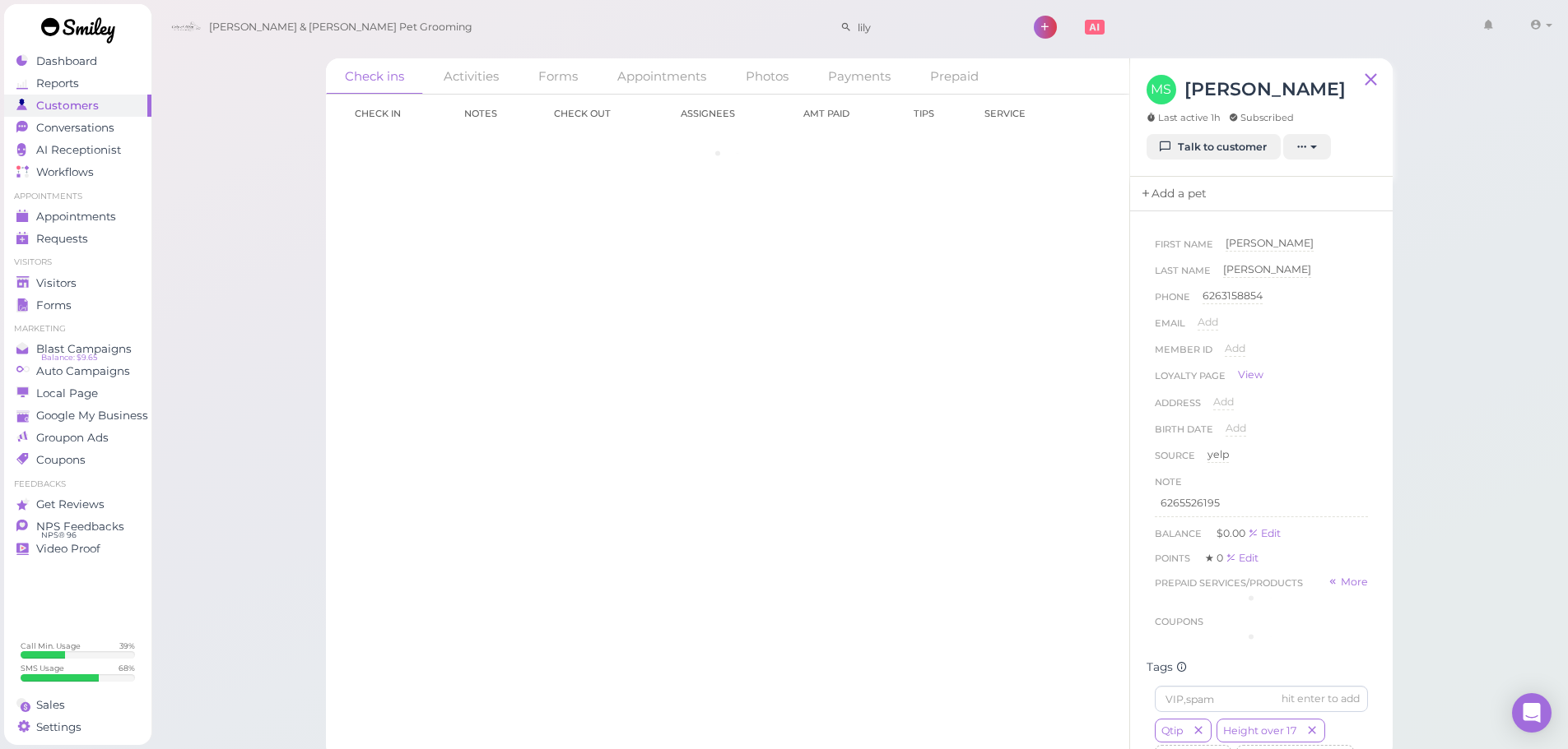
click at [1195, 198] on link "Add a pet" at bounding box center [1173, 195] width 86 height 35
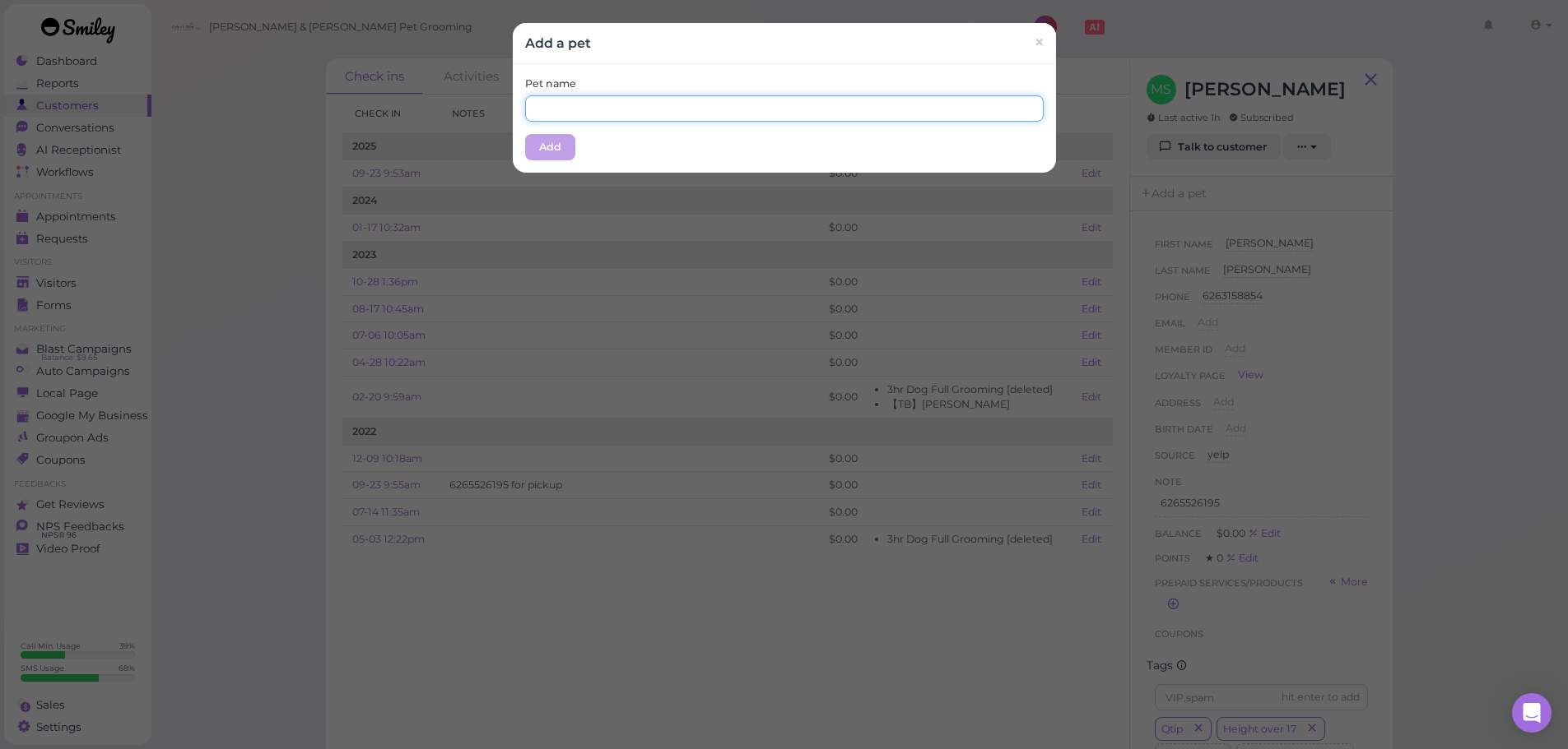
click at [770, 111] on input "text" at bounding box center [784, 108] width 519 height 26
type input "Qtip"
click at [714, 77] on div "Pet name Qtip" at bounding box center [784, 100] width 519 height 45
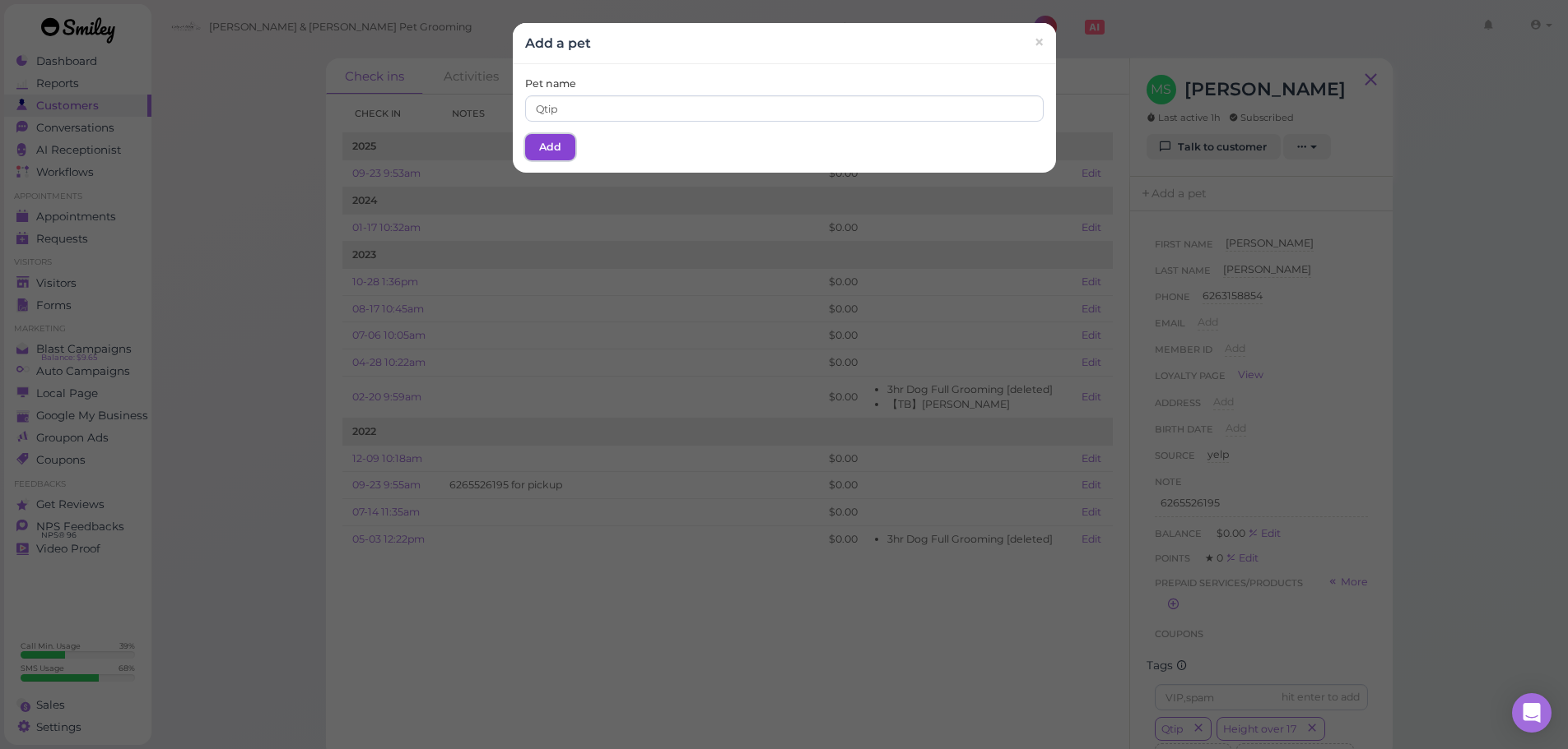
click at [542, 155] on button "Add" at bounding box center [549, 148] width 50 height 26
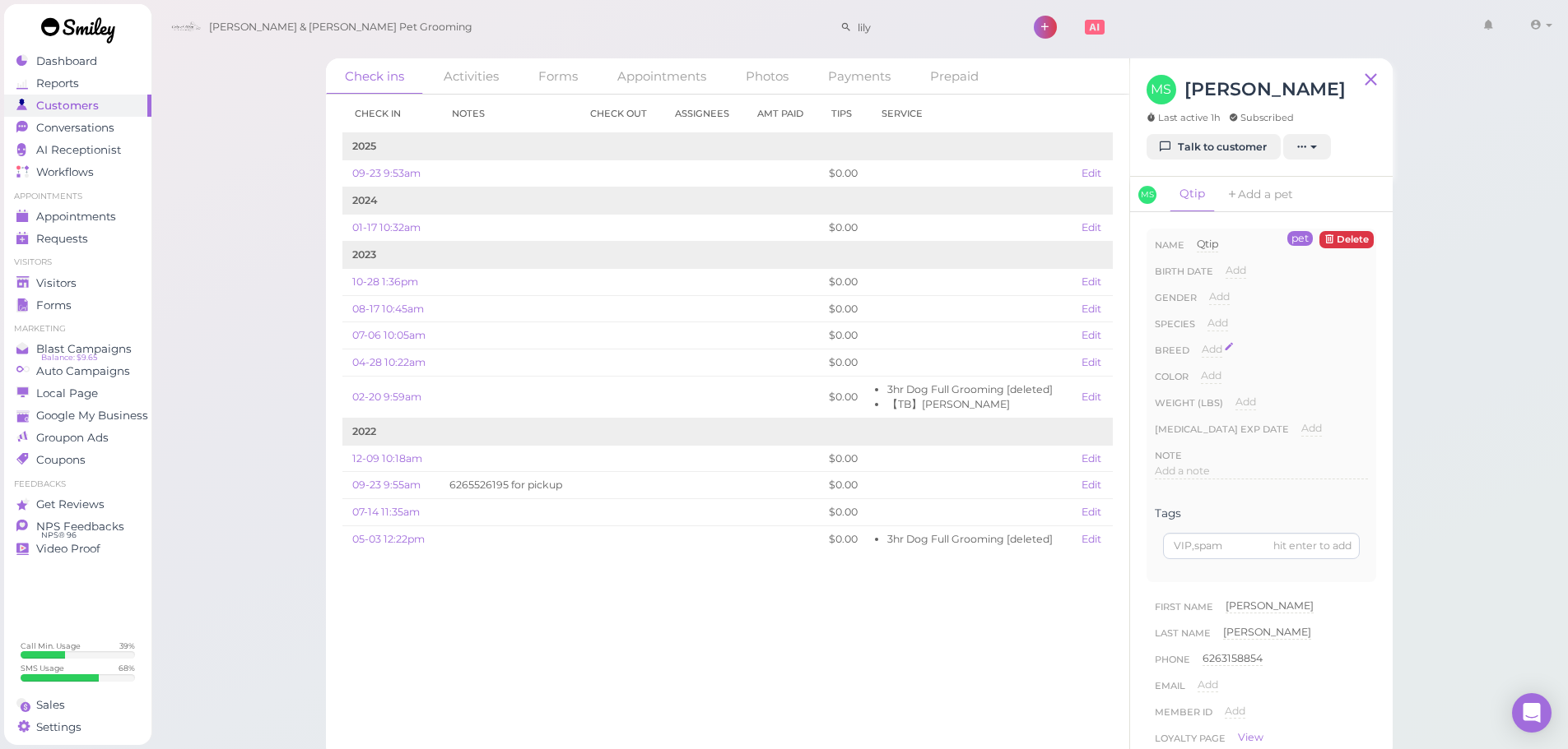
click at [1211, 347] on span "Add" at bounding box center [1212, 349] width 21 height 12
click at [1250, 376] on span "×" at bounding box center [1249, 378] width 6 height 11
drag, startPoint x: 1212, startPoint y: 316, endPoint x: 1240, endPoint y: 326, distance: 29.7
click at [1215, 316] on div "Add" at bounding box center [1218, 324] width 21 height 16
click at [1243, 329] on select "Dog Cat Bird Other" at bounding box center [1288, 328] width 161 height 24
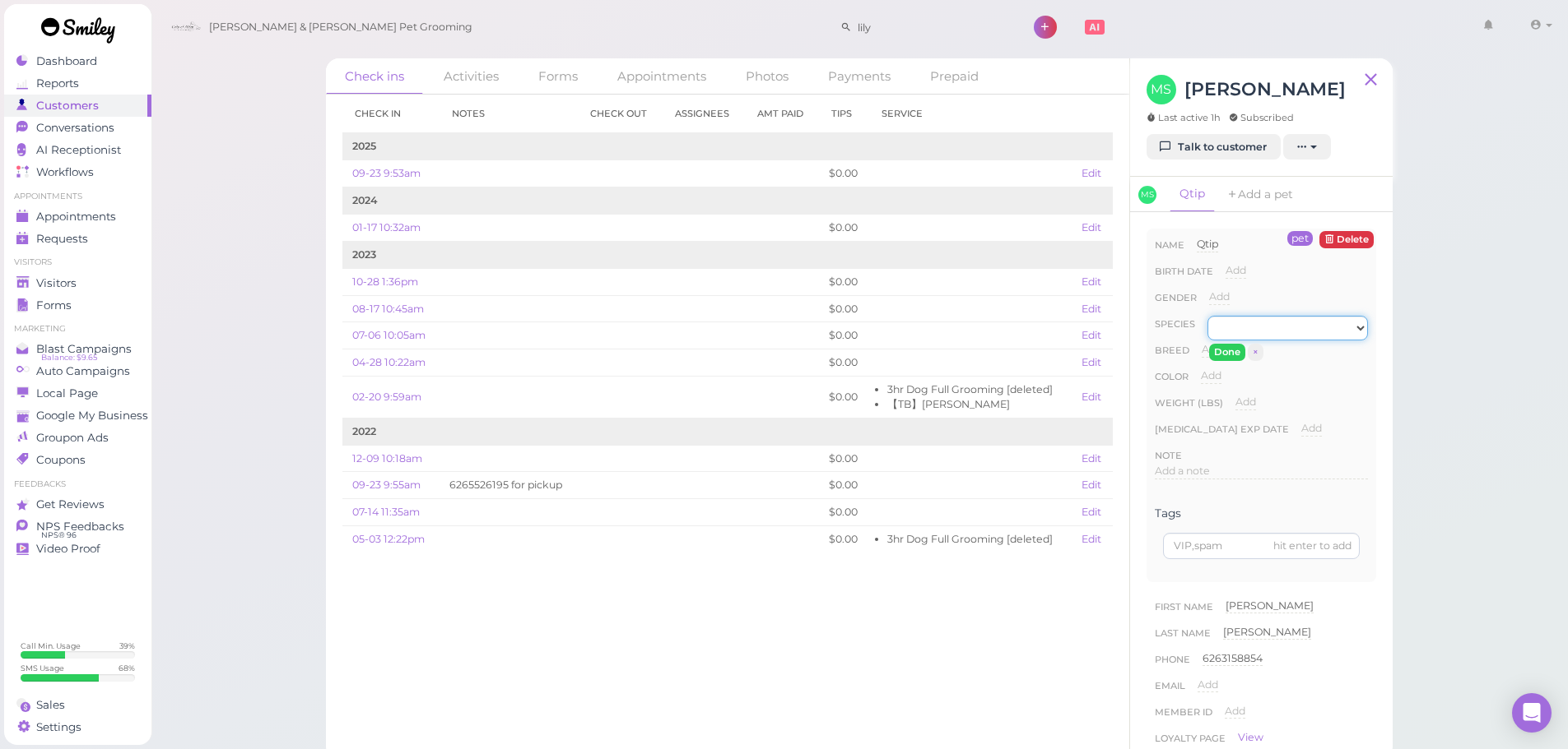
select select "Dog"
click at [1207, 316] on select "Dog Cat Bird Other" at bounding box center [1288, 328] width 161 height 24
click at [1228, 352] on button "Done" at bounding box center [1226, 353] width 36 height 17
click at [22, 286] on polygon at bounding box center [23, 282] width 12 height 11
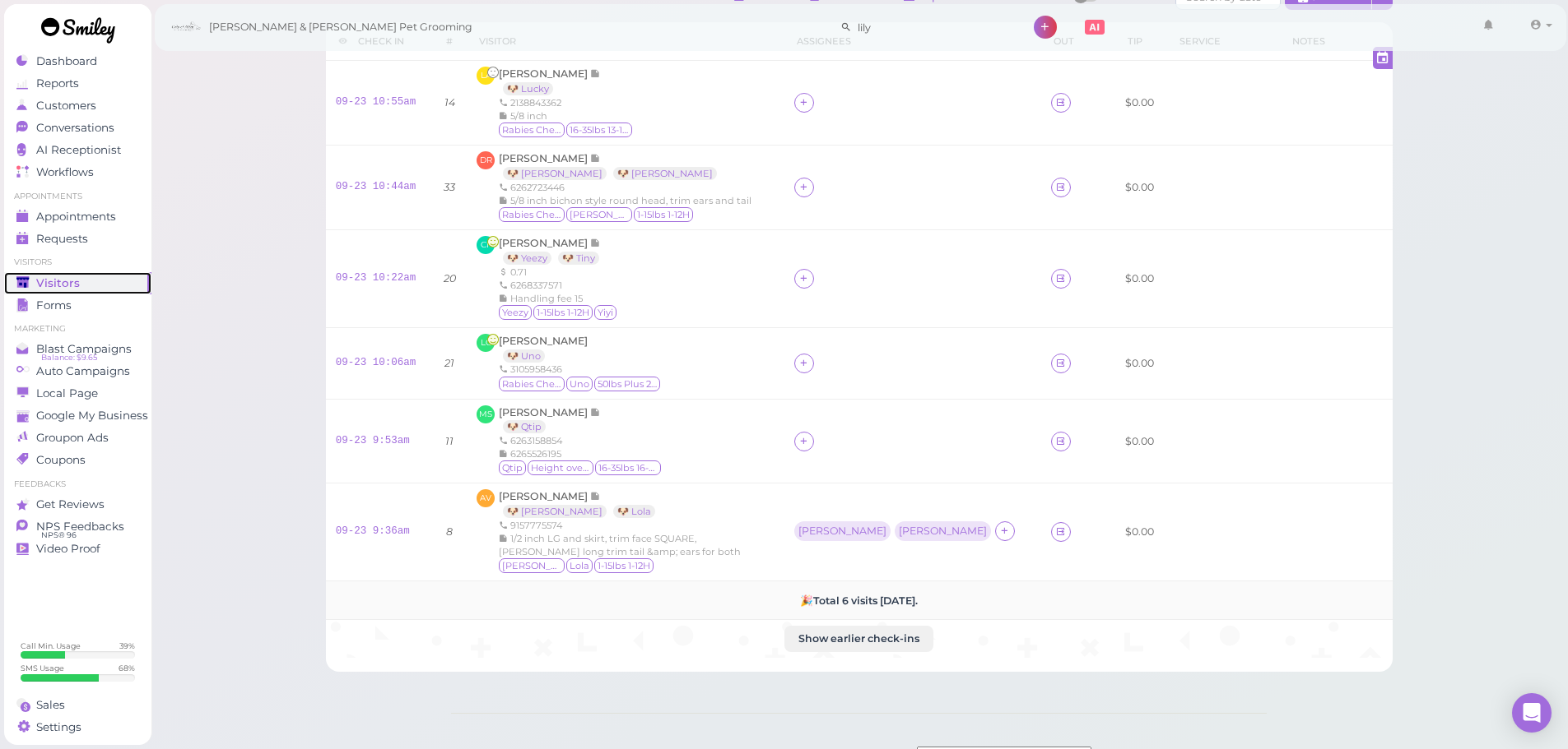
scroll to position [164, 0]
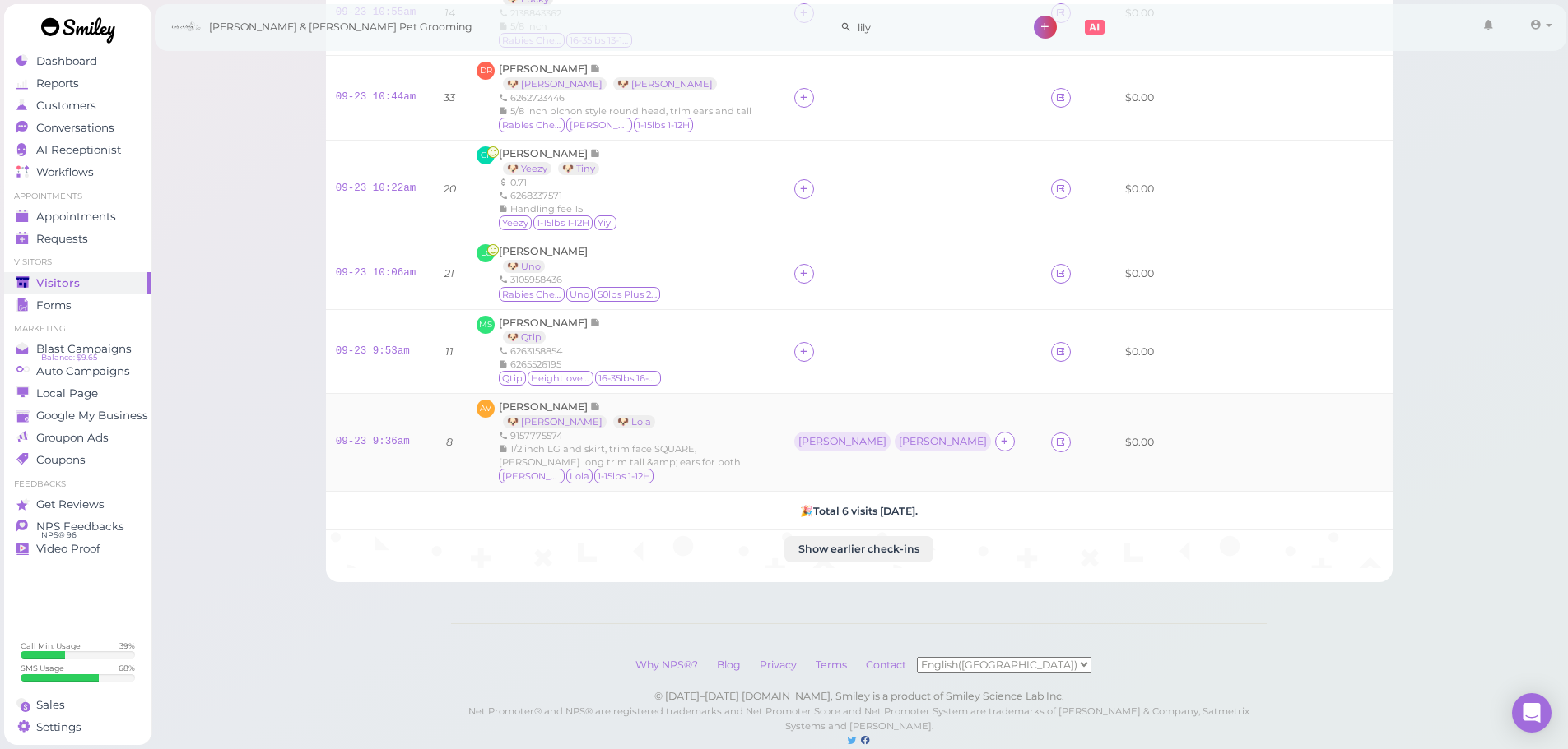
click at [531, 400] on div "Alejandra Vazquez 🐶 Pablo 🐶 Lola 9157775574 1/2 inch LG and skirt, trim face SQ…" at bounding box center [626, 443] width 255 height 86
click at [535, 409] on span "Alejandra Vazquez" at bounding box center [544, 407] width 92 height 12
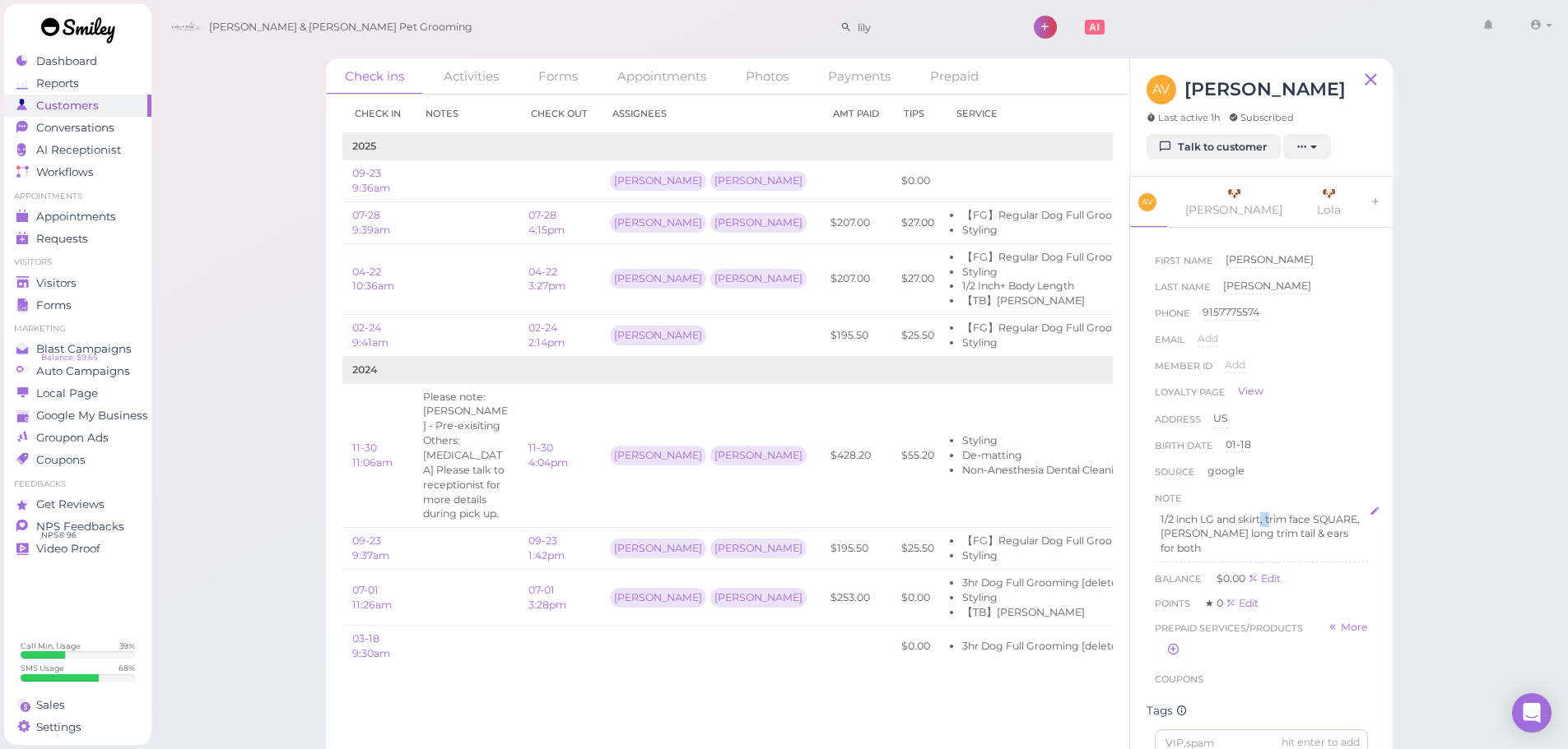
drag, startPoint x: 1263, startPoint y: 508, endPoint x: 1270, endPoint y: 493, distance: 16.6
click at [1270, 506] on div "1/2 inch LG and skirt, trim face SQUARE, beard long trim tail & ears for both" at bounding box center [1261, 534] width 213 height 56
click at [1176, 663] on button "Done" at bounding box center [1172, 672] width 36 height 17
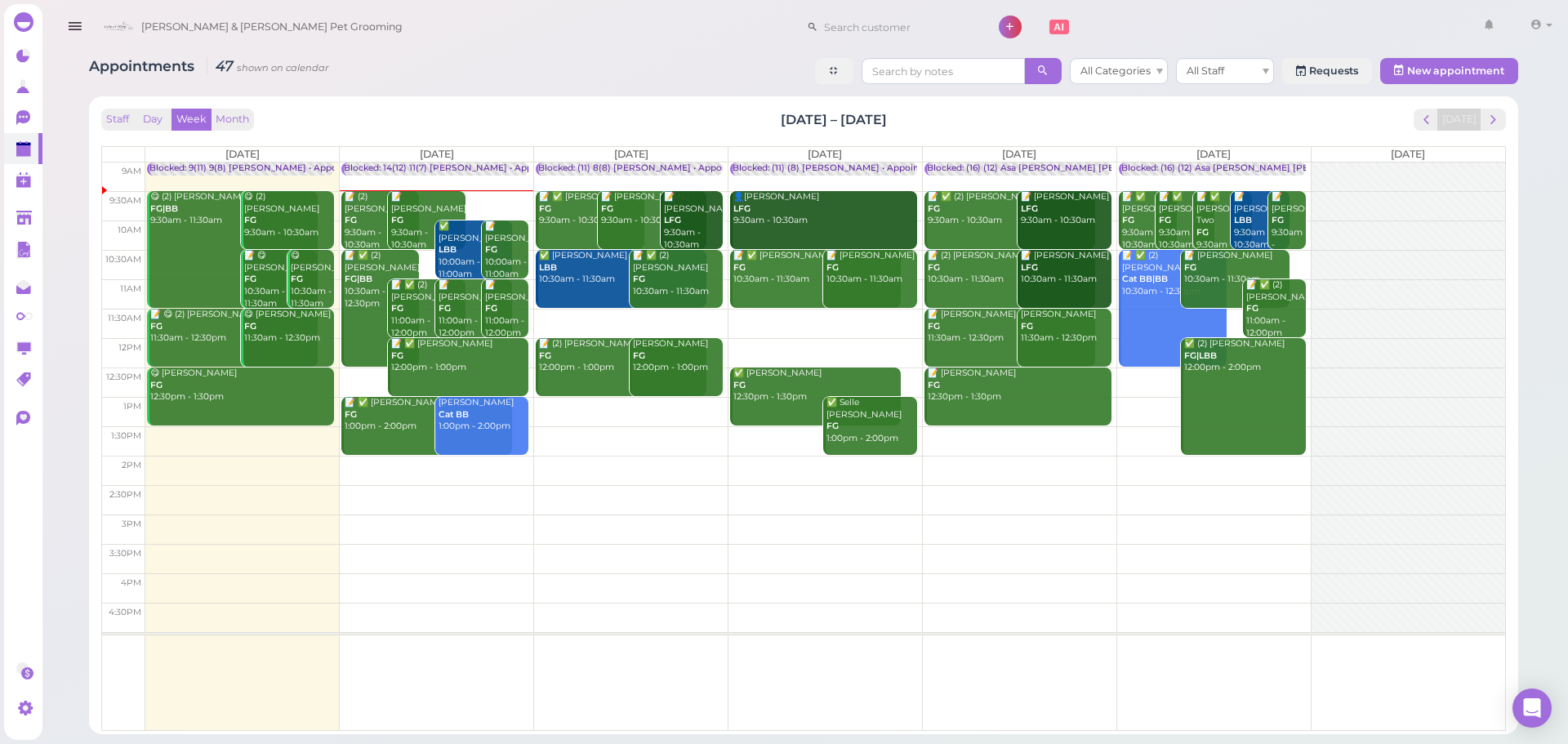
click at [535, 82] on div "Appointments 47 shown on calendar All Categories All Staff Requests New appoint…" at bounding box center [804, 73] width 1429 height 30
click at [409, 166] on div "Blocked: 14(12) 11(7) [PERSON_NAME] • Appointment" at bounding box center [459, 169] width 229 height 12
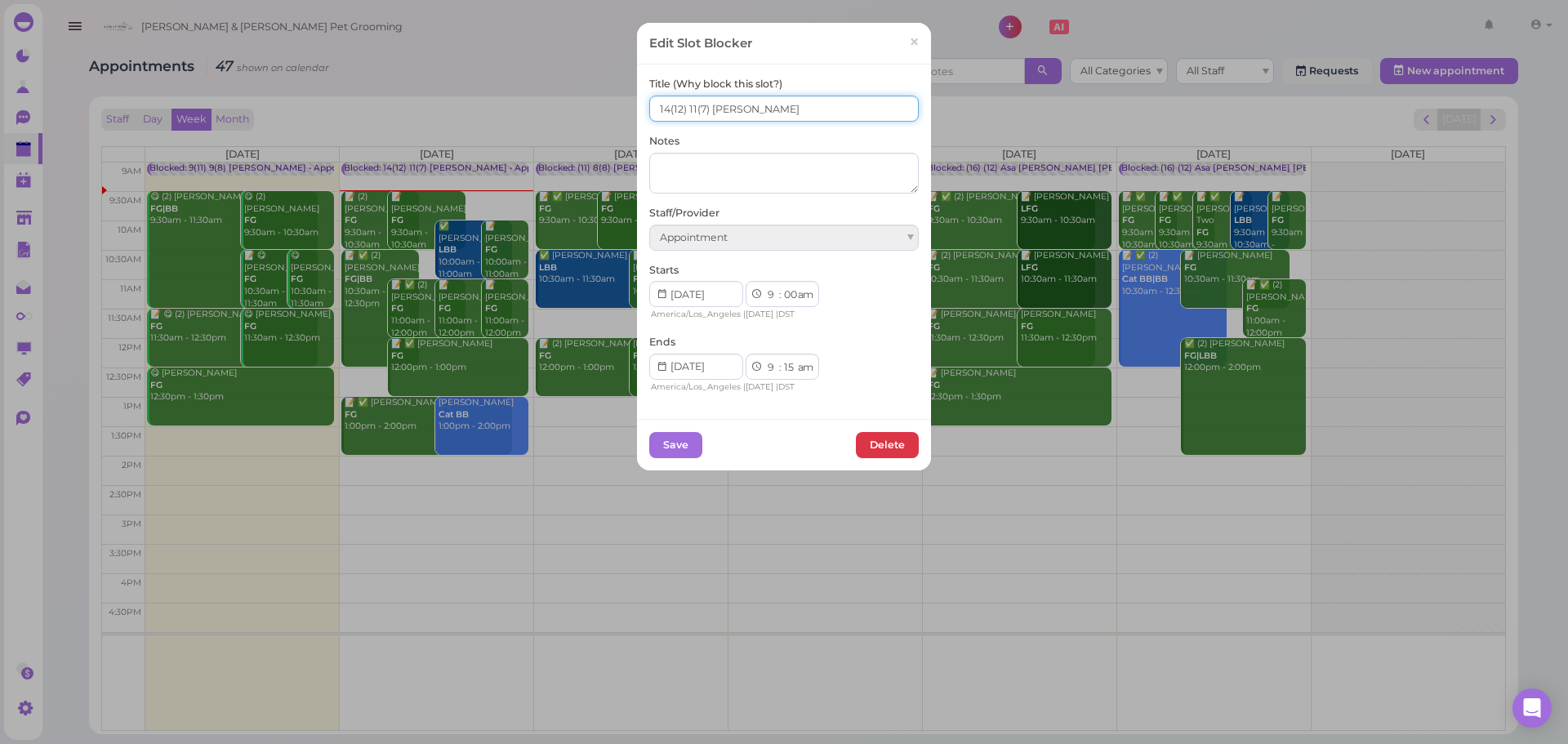
click at [763, 114] on input "14(12) 11(7) [PERSON_NAME]" at bounding box center [784, 108] width 270 height 26
type input "14(16) 11(12) Asa [PERSON_NAME] [PERSON_NAME]"
click at [668, 446] on button "Save" at bounding box center [675, 445] width 53 height 26
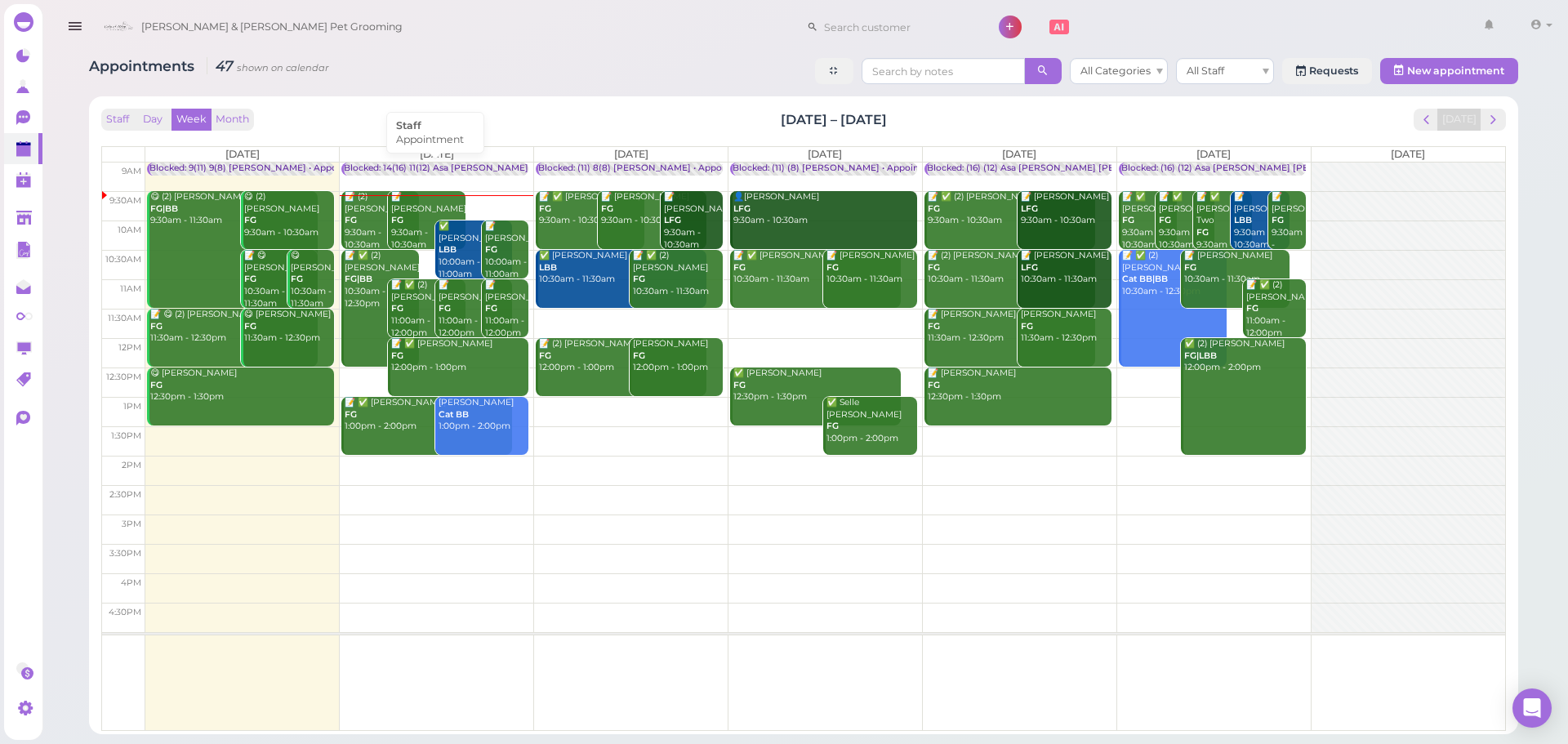
click at [497, 169] on div "Blocked: 14(16) 11(12) Asa [PERSON_NAME] [PERSON_NAME] • Appointment" at bounding box center [509, 169] width 330 height 12
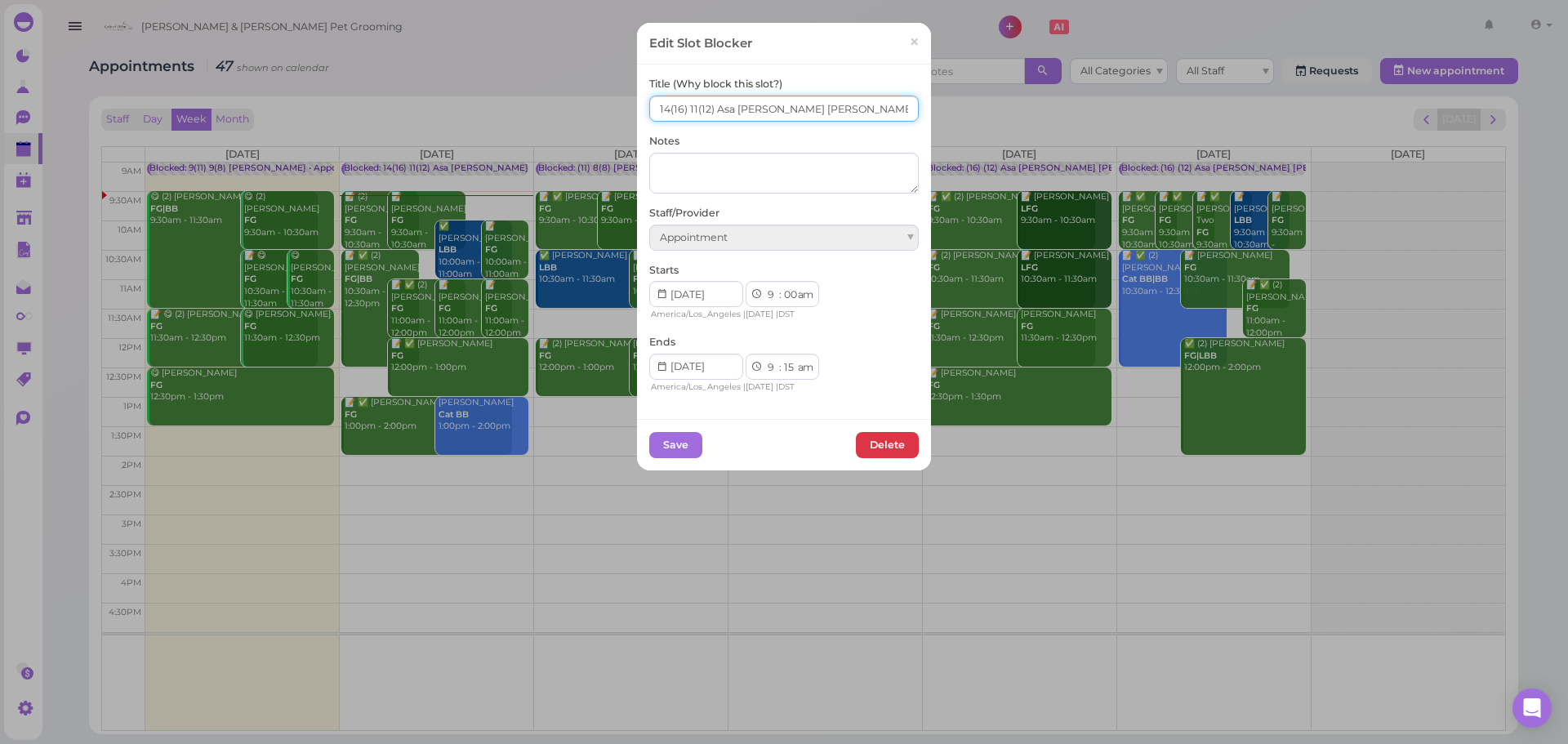
click at [764, 109] on input "14(16) 11(12) Asa [PERSON_NAME] [PERSON_NAME]" at bounding box center [784, 108] width 270 height 26
click at [673, 114] on input "14(16) 11(12) [PERSON_NAME]" at bounding box center [784, 108] width 270 height 26
type input "14(12) 11(8) [PERSON_NAME]"
click at [675, 439] on button "Save" at bounding box center [675, 445] width 53 height 26
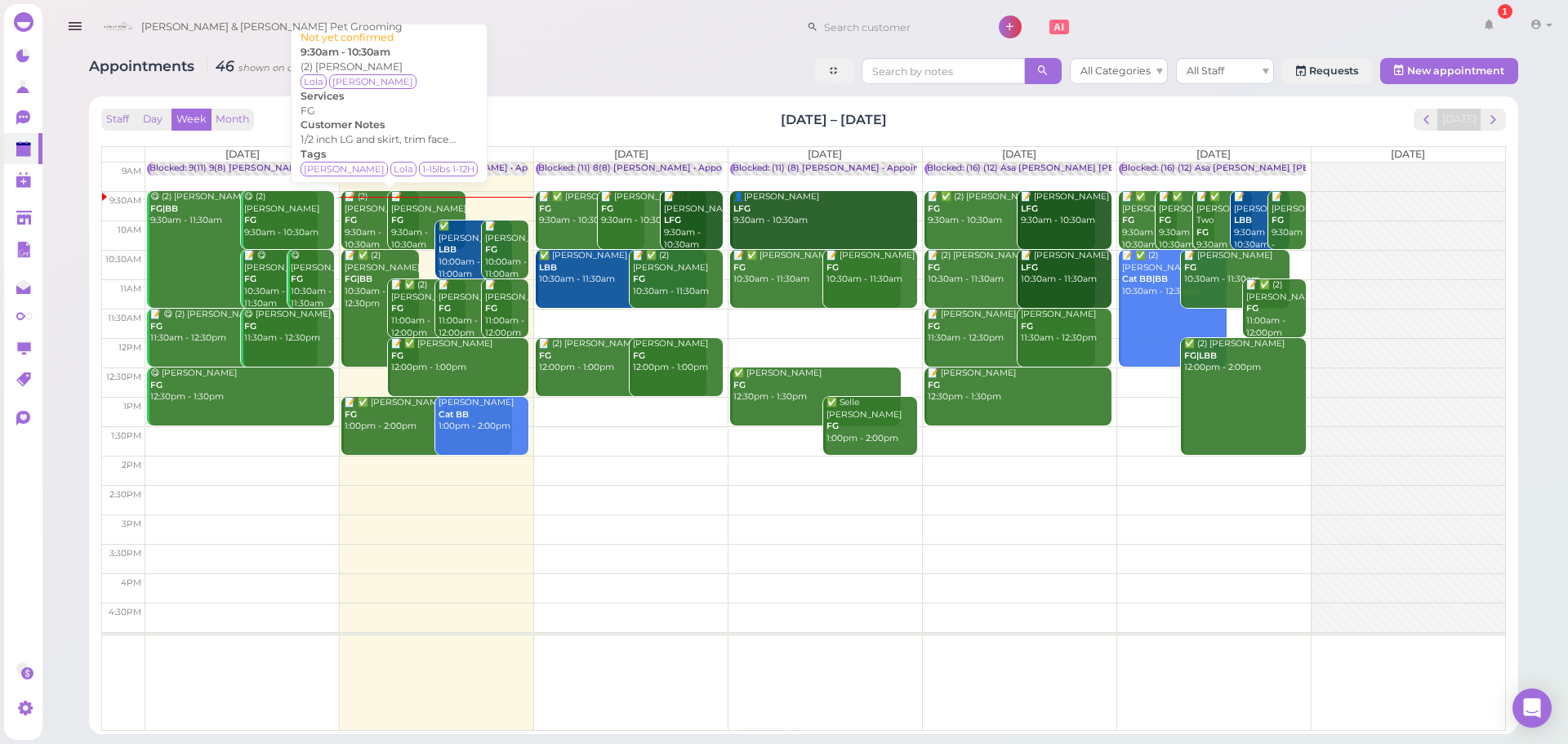
click at [365, 229] on div "📝 (2) [PERSON_NAME] FG 9:30am - 10:30am" at bounding box center [381, 220] width 75 height 60
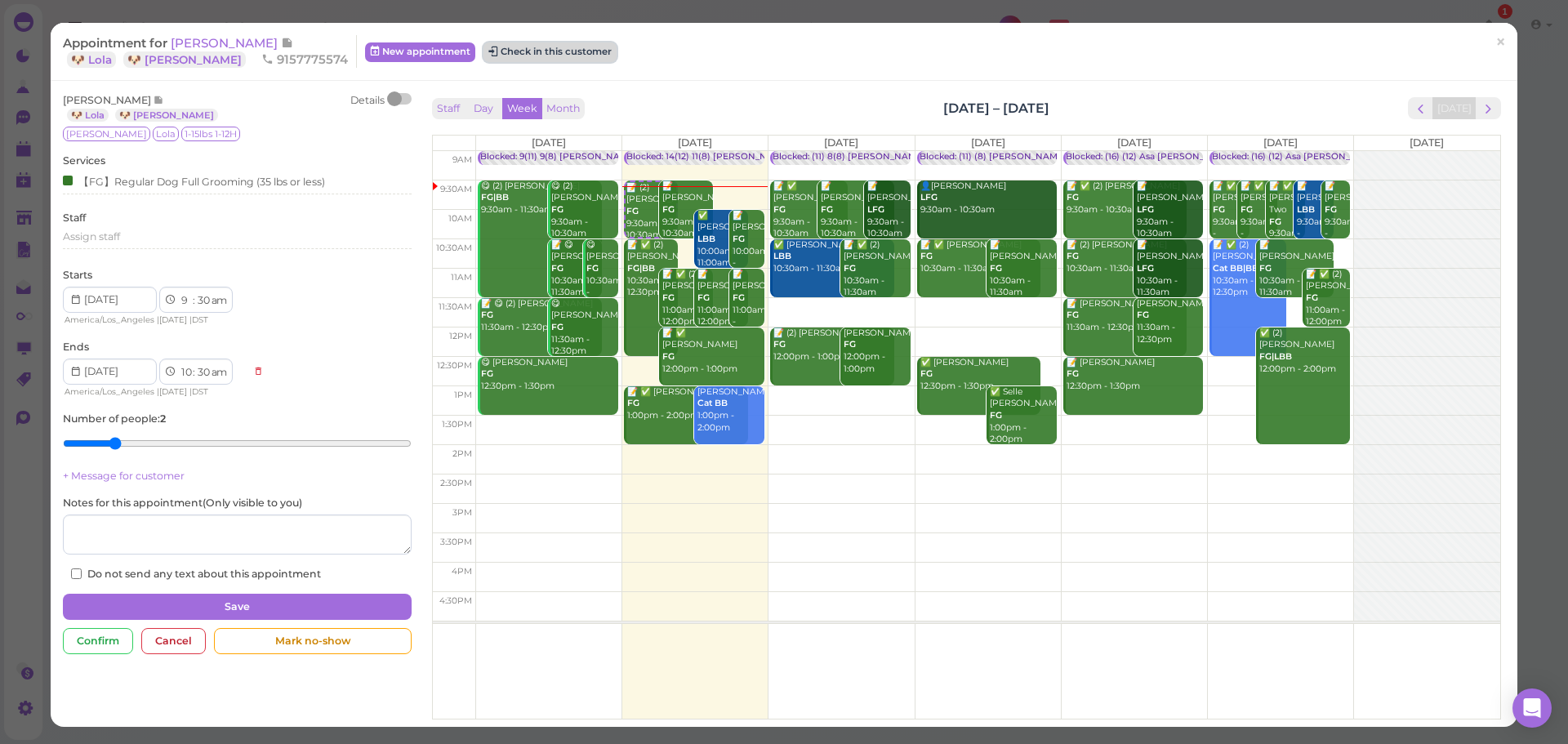
click at [523, 43] on button "Check in this customer" at bounding box center [550, 52] width 133 height 20
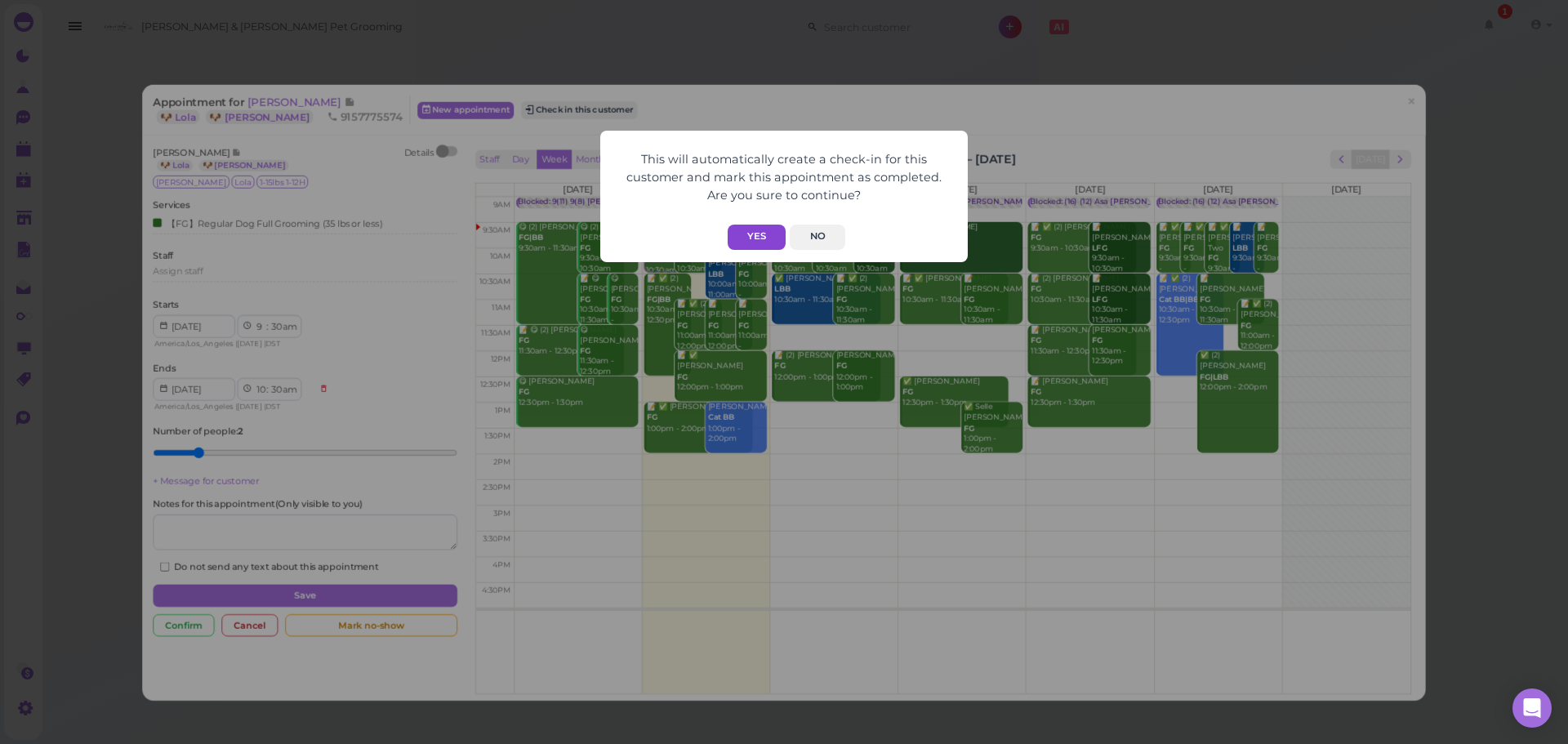
click at [736, 232] on button "Yes" at bounding box center [757, 237] width 58 height 25
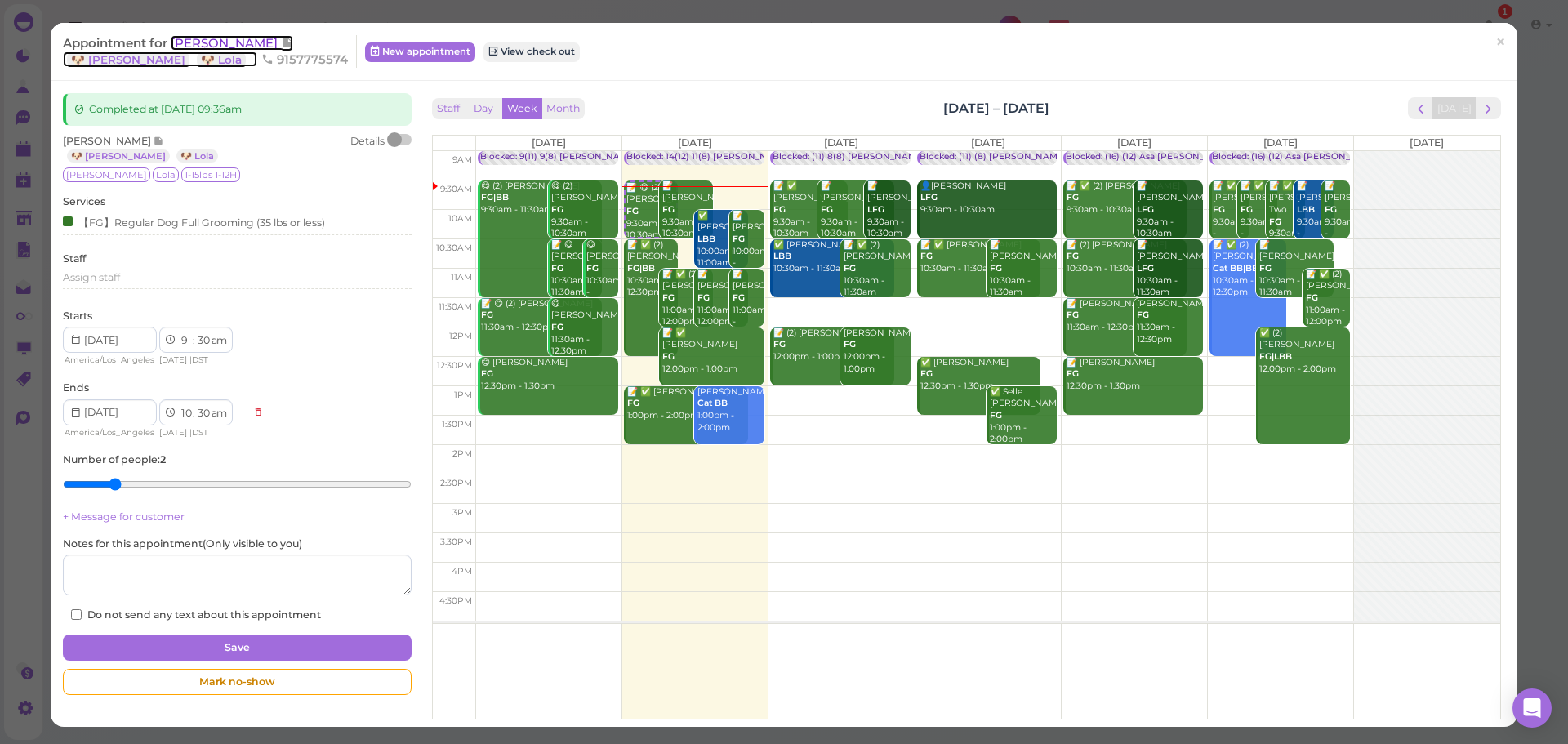
click at [210, 43] on span "[PERSON_NAME]" at bounding box center [225, 43] width 110 height 16
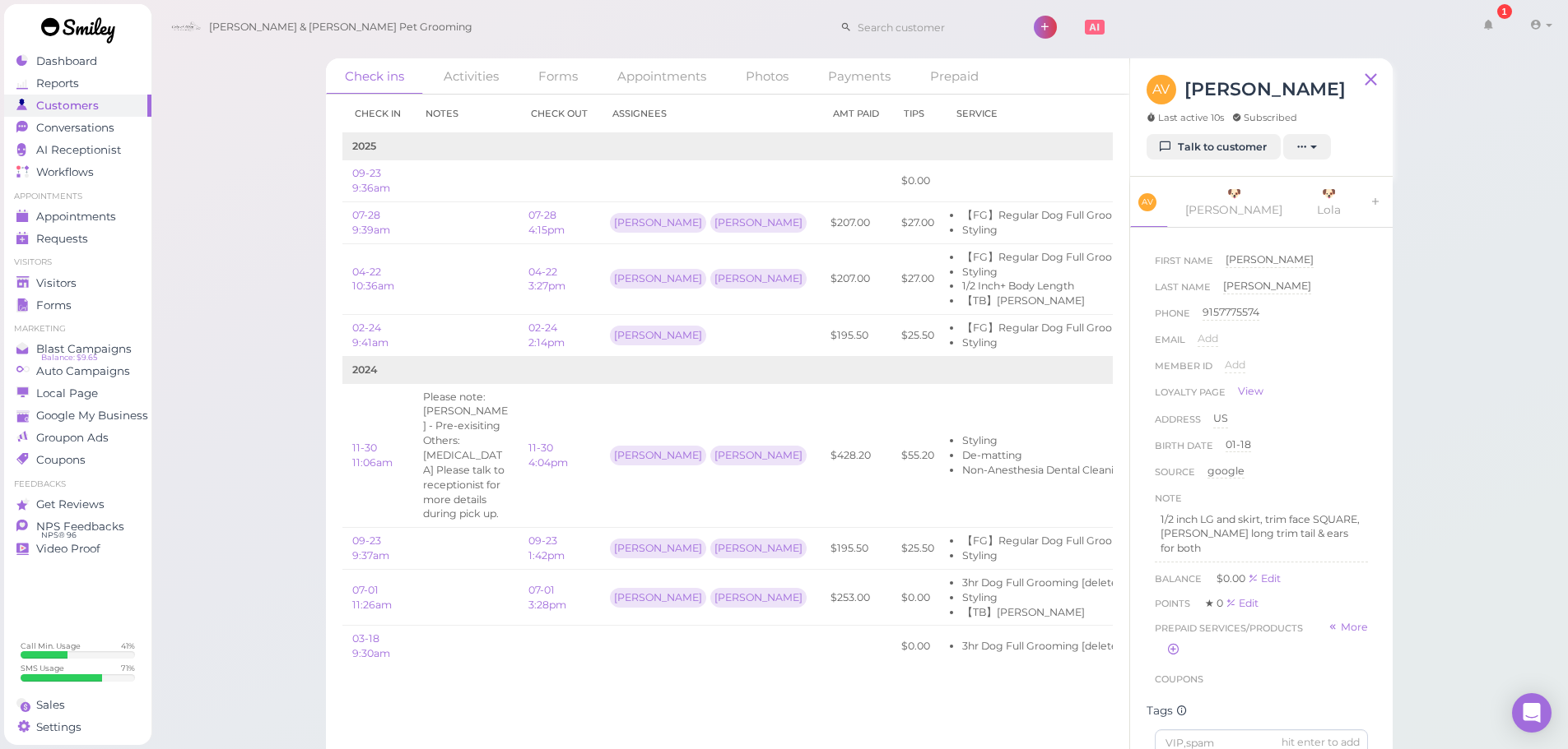
click at [240, 285] on div "Check ins Activities Forms Appointments Photos Payments Prepaid Check in Notes …" at bounding box center [859, 388] width 1418 height 776
click at [81, 221] on span "Appointments" at bounding box center [77, 216] width 82 height 14
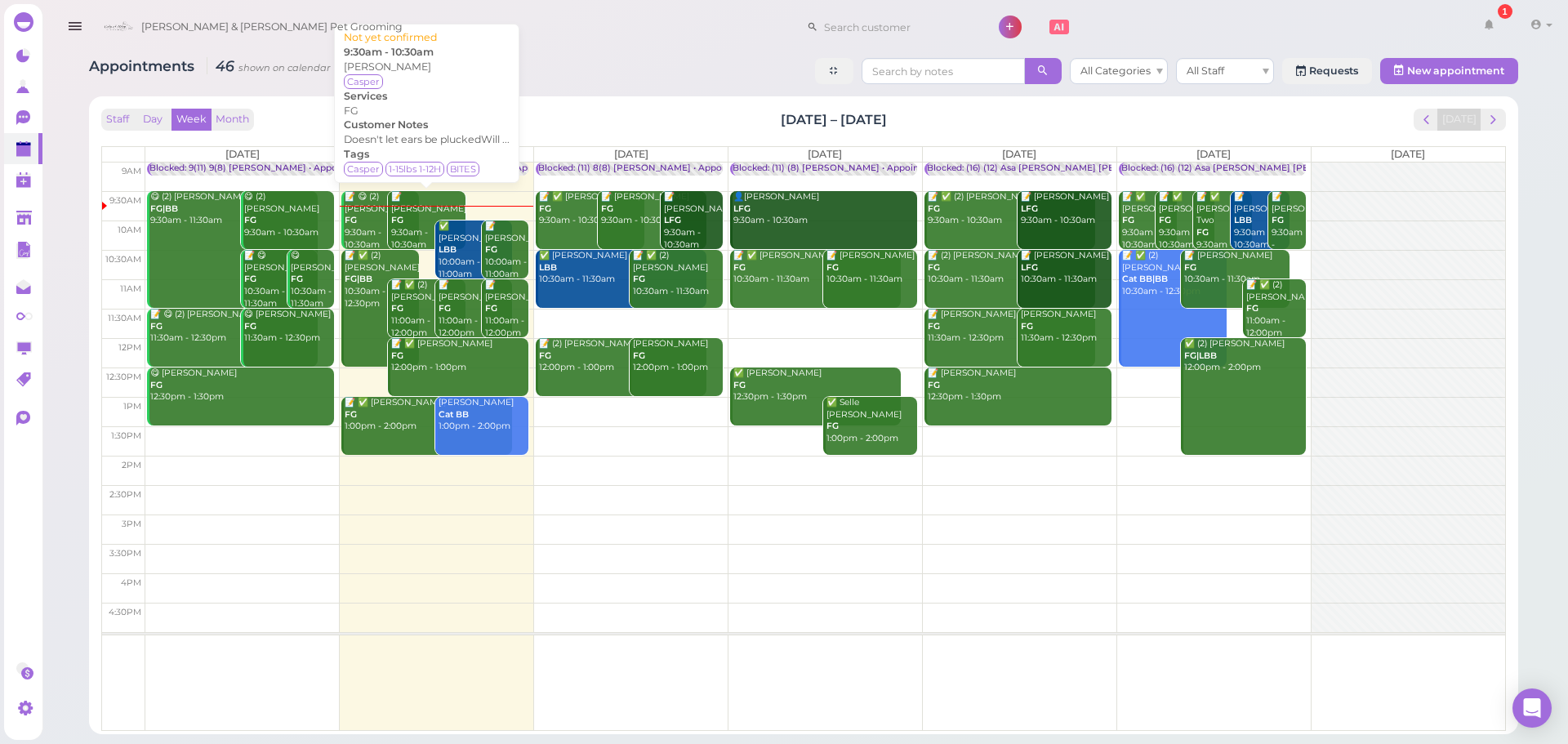
click at [417, 227] on div "📝 Dyana Peraza FG 9:30am - 10:30am" at bounding box center [427, 220] width 75 height 60
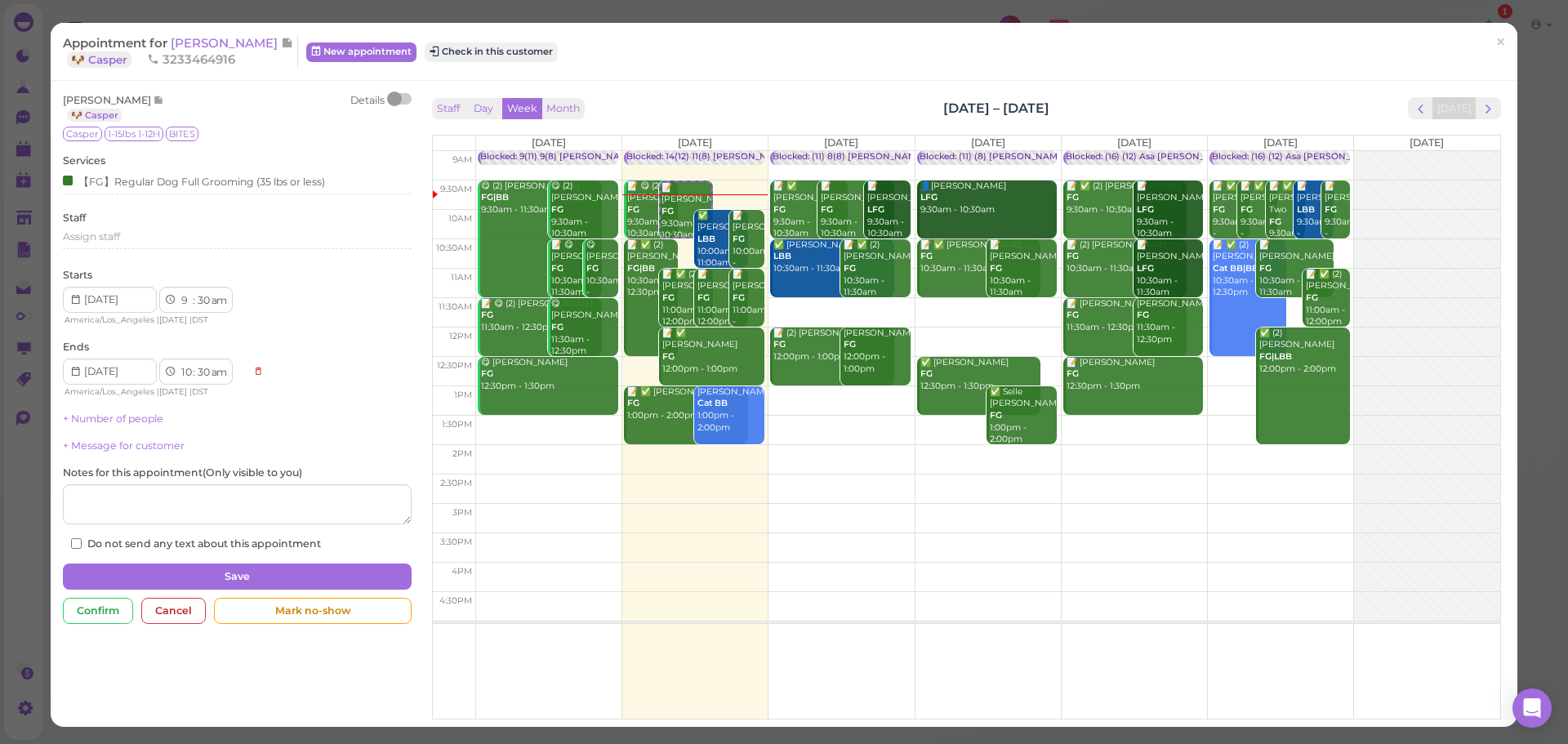
click at [231, 52] on span "3233464916" at bounding box center [192, 59] width 88 height 16
click at [231, 48] on span "[PERSON_NAME]" at bounding box center [225, 43] width 110 height 16
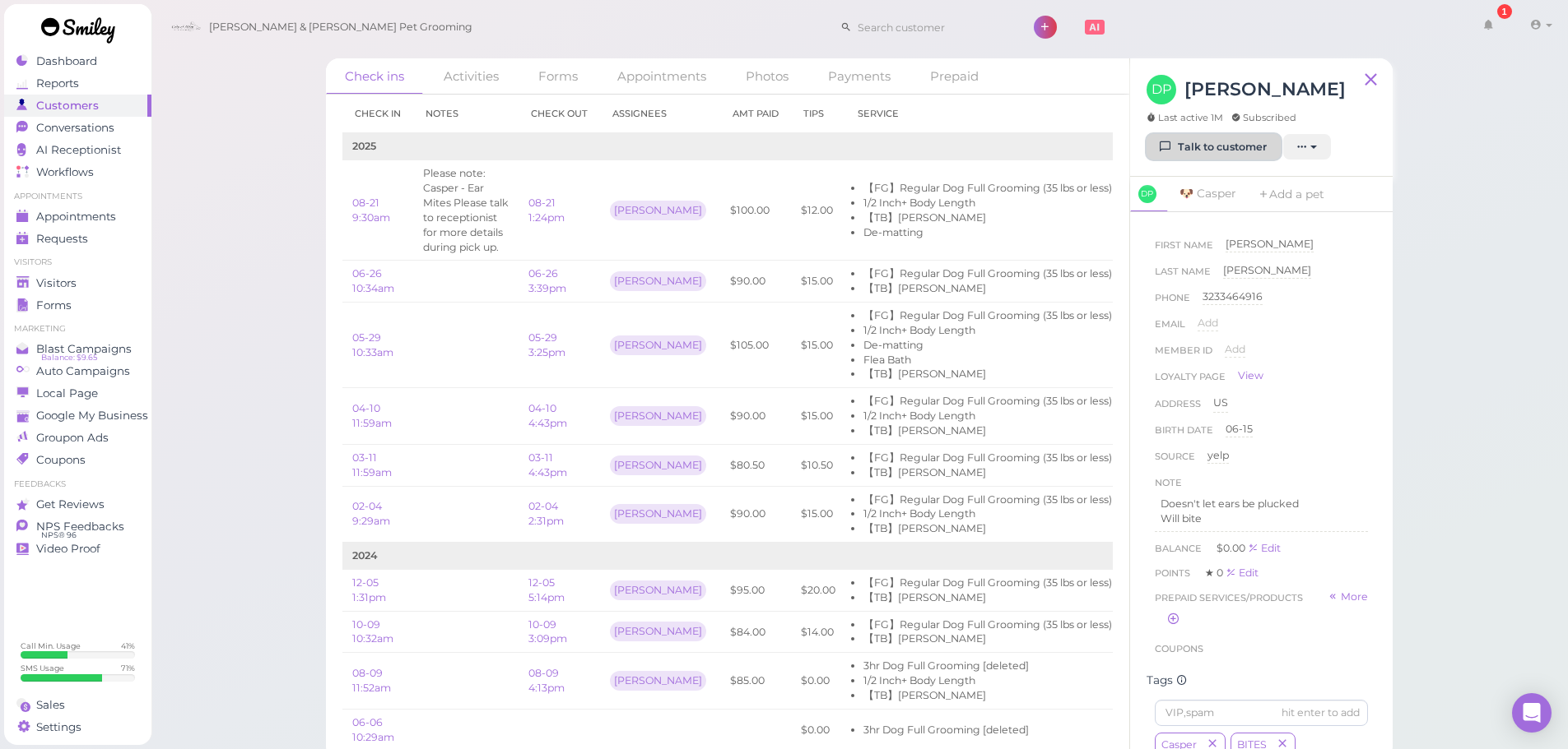
click at [1212, 149] on link "Talk to customer" at bounding box center [1214, 148] width 135 height 26
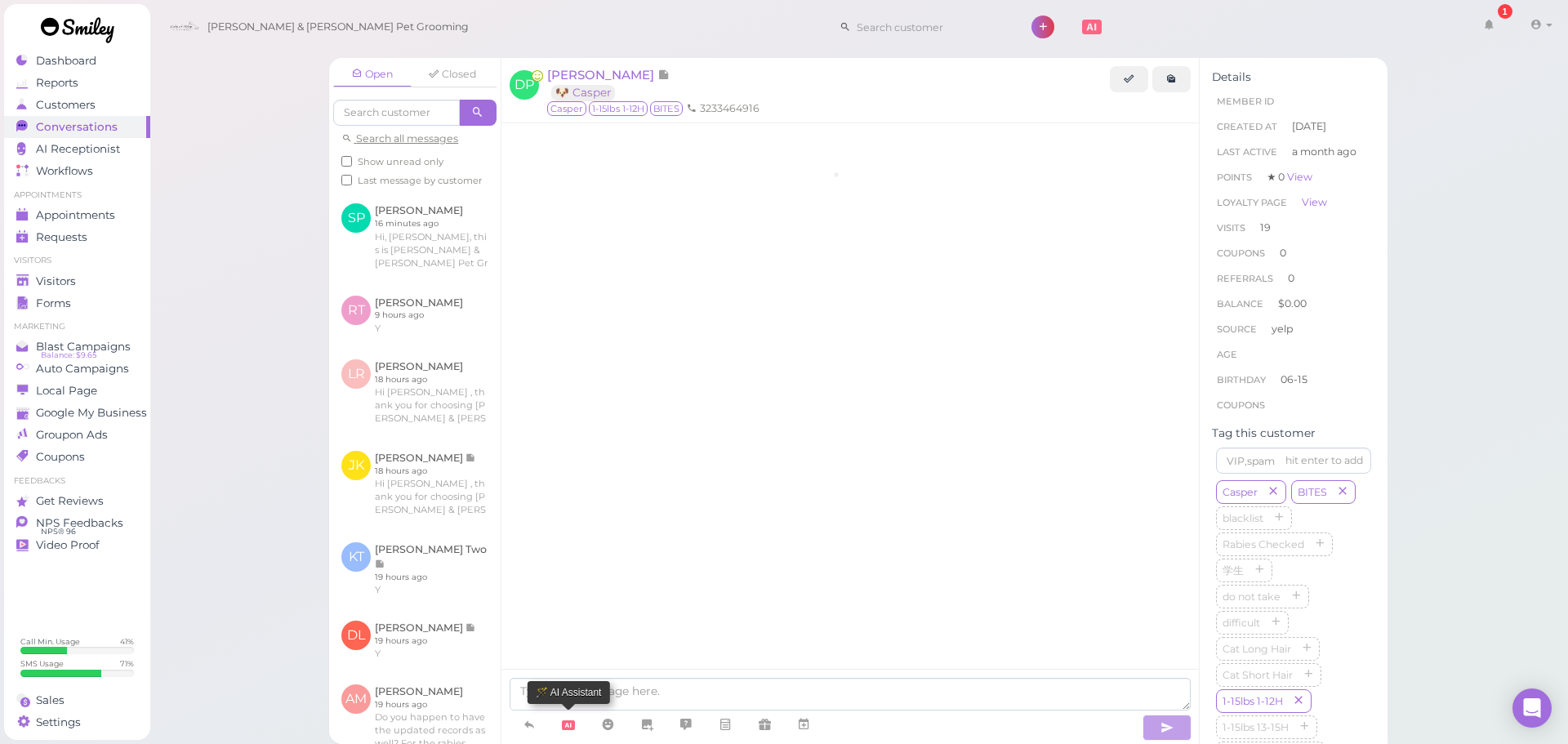
scroll to position [3153, 0]
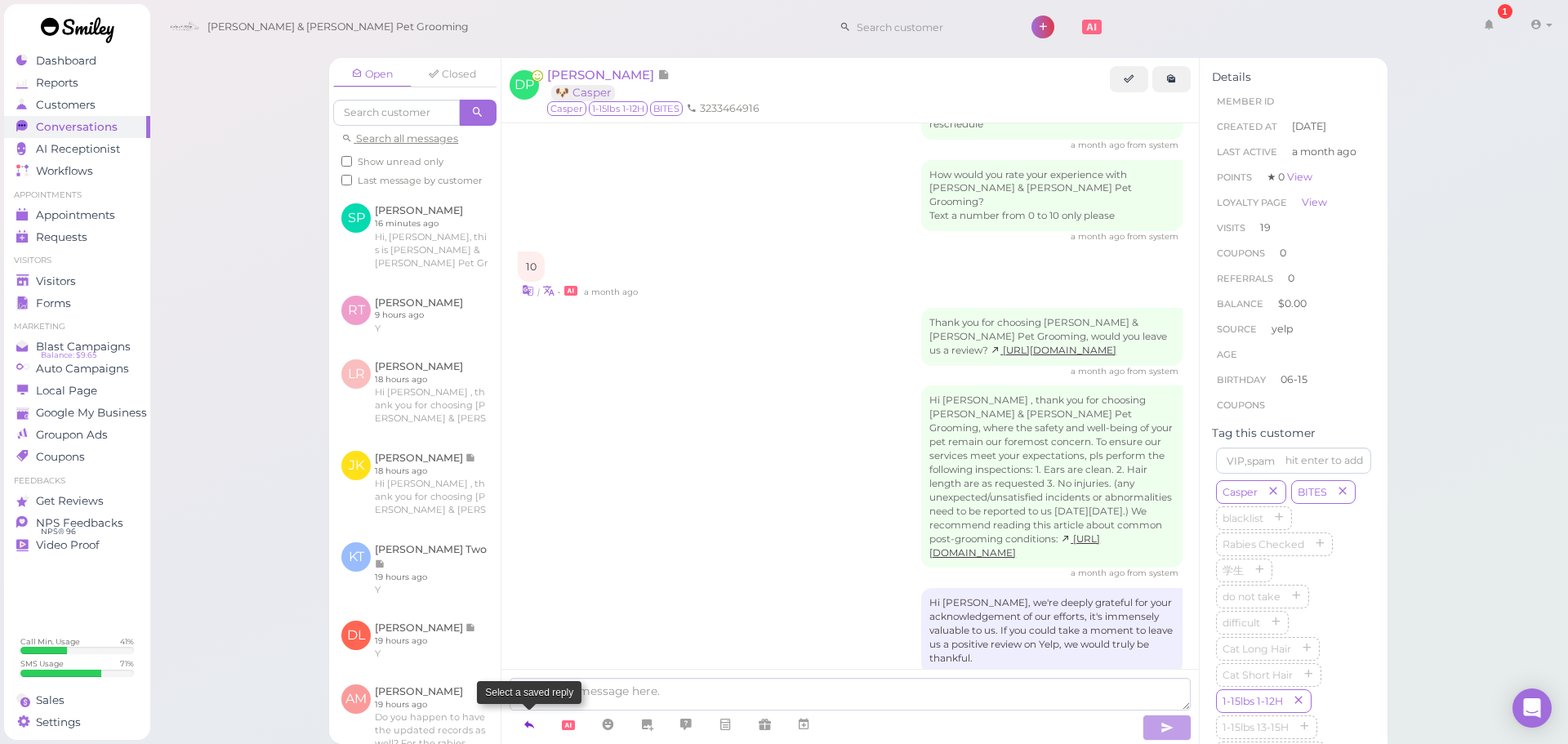
click at [527, 726] on icon at bounding box center [529, 724] width 13 height 16
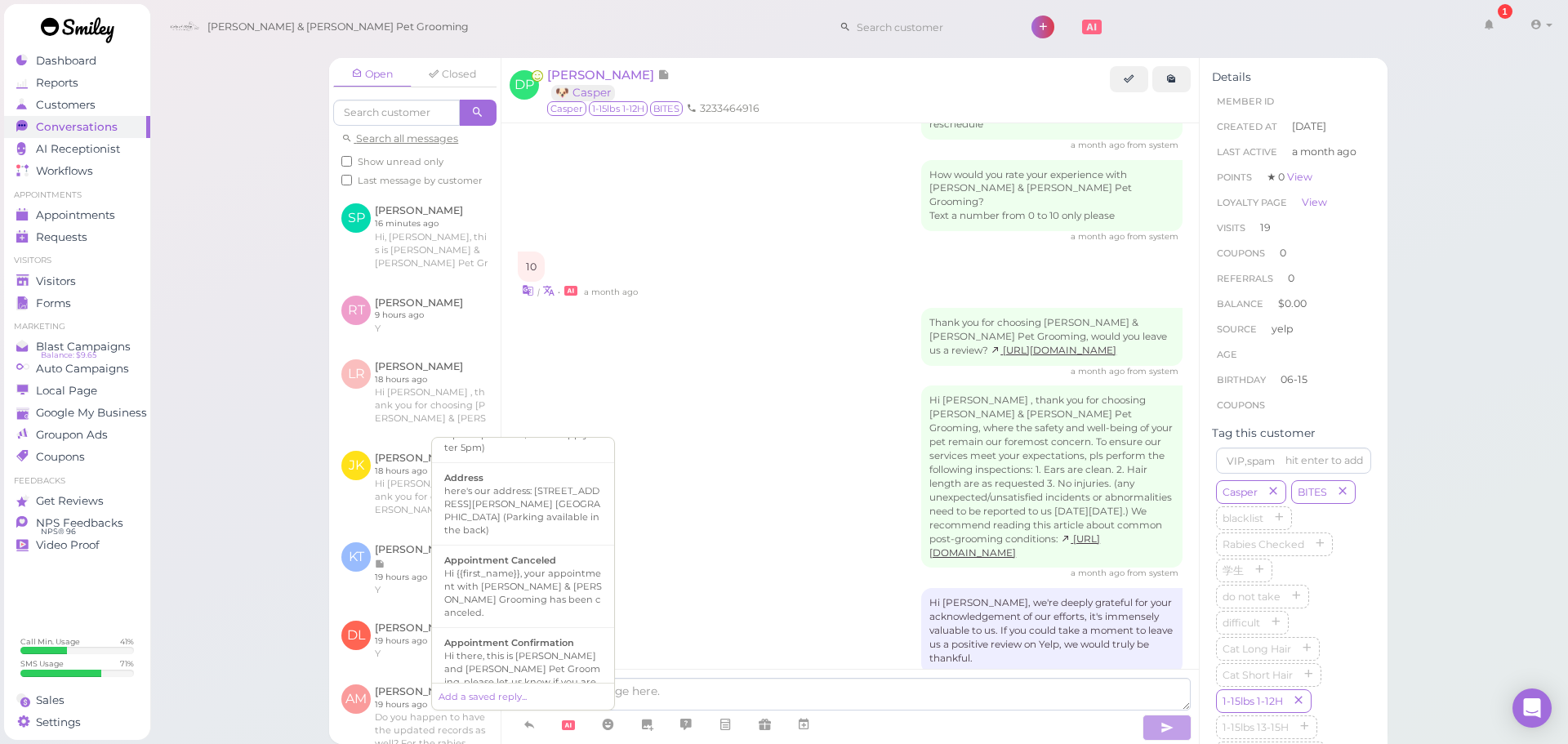
scroll to position [163, 0]
click at [549, 643] on div "Hi there, this is Cody and Miley Pet Grooming, please let us know if you are st…" at bounding box center [524, 672] width 158 height 65
type textarea "Hi there, this is Cody and Miley Pet Grooming, please let us know if you are st…"
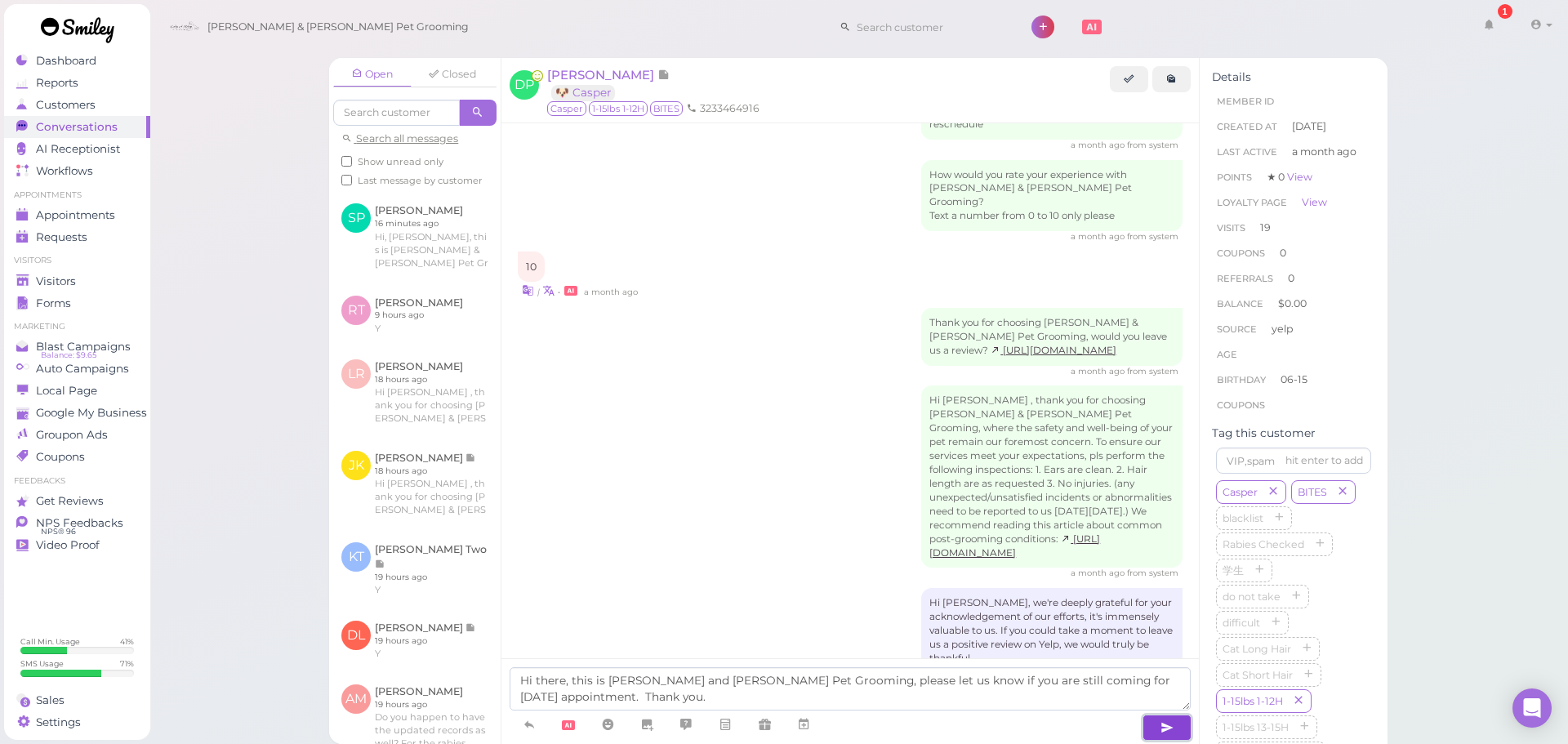
click at [1169, 737] on button "button" at bounding box center [1167, 728] width 49 height 26
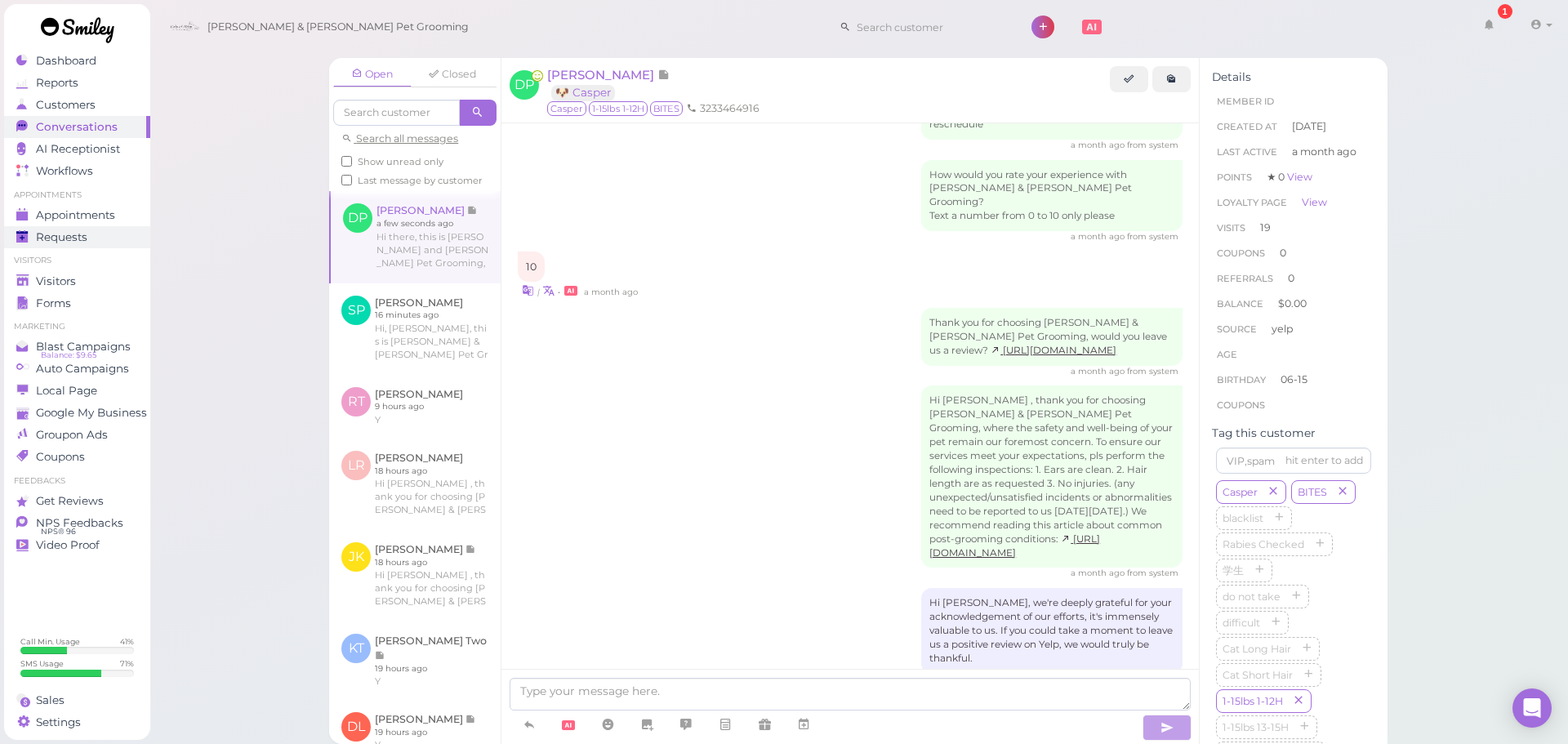
scroll to position [3219, 0]
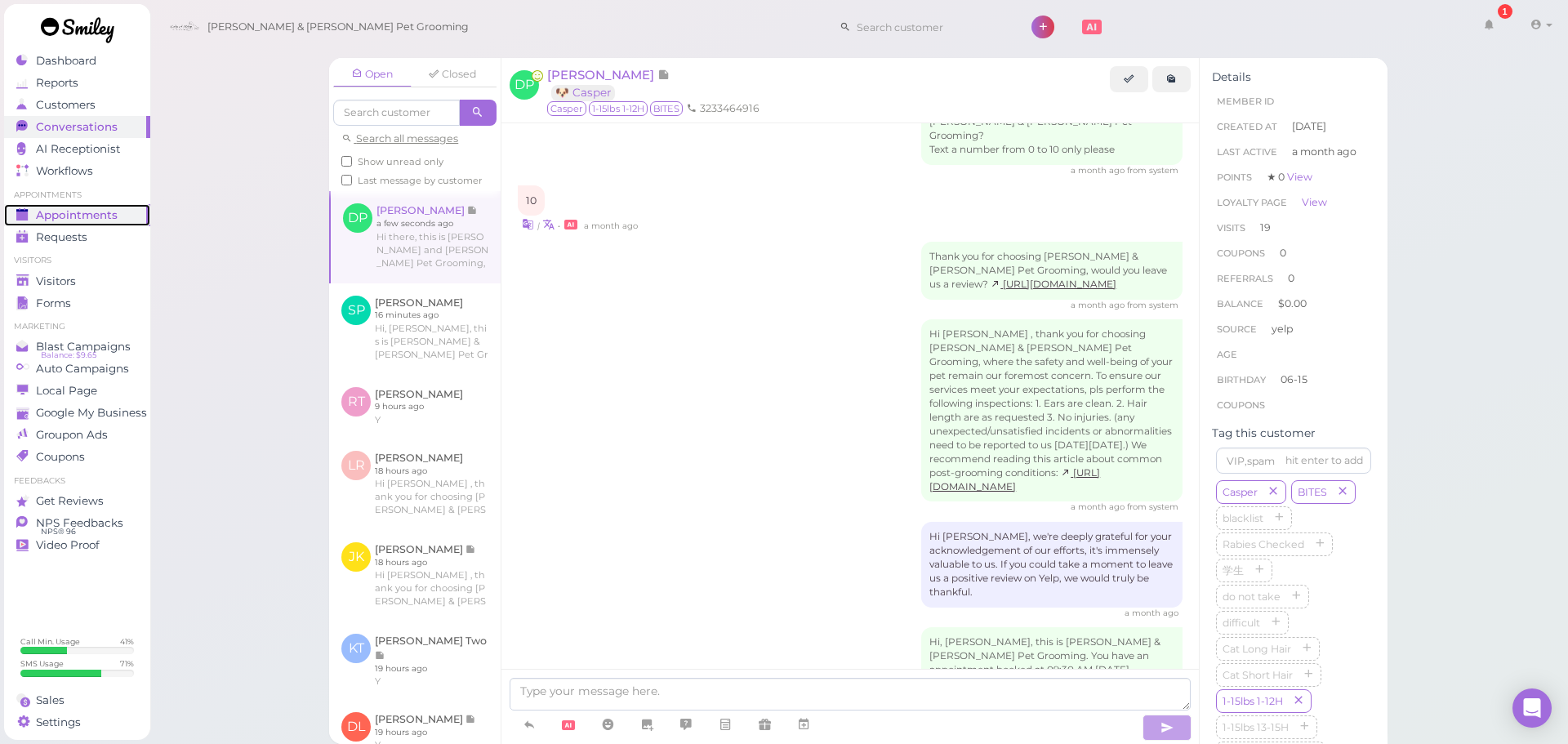
click at [96, 208] on span "Appointments" at bounding box center [76, 215] width 81 height 14
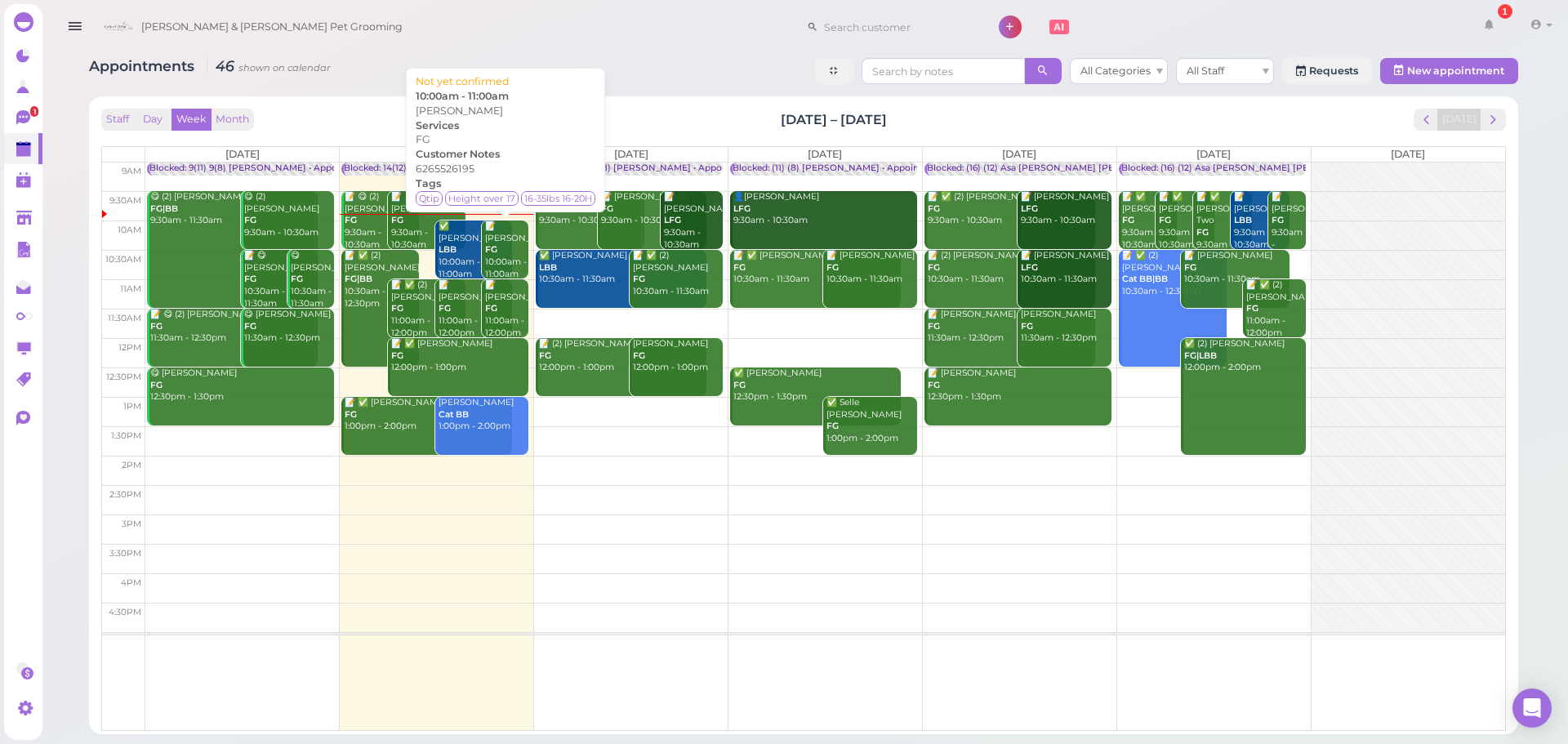
click at [491, 253] on div "📝 Megan Szeto FG 10:00am - 11:00am" at bounding box center [506, 250] width 44 height 60
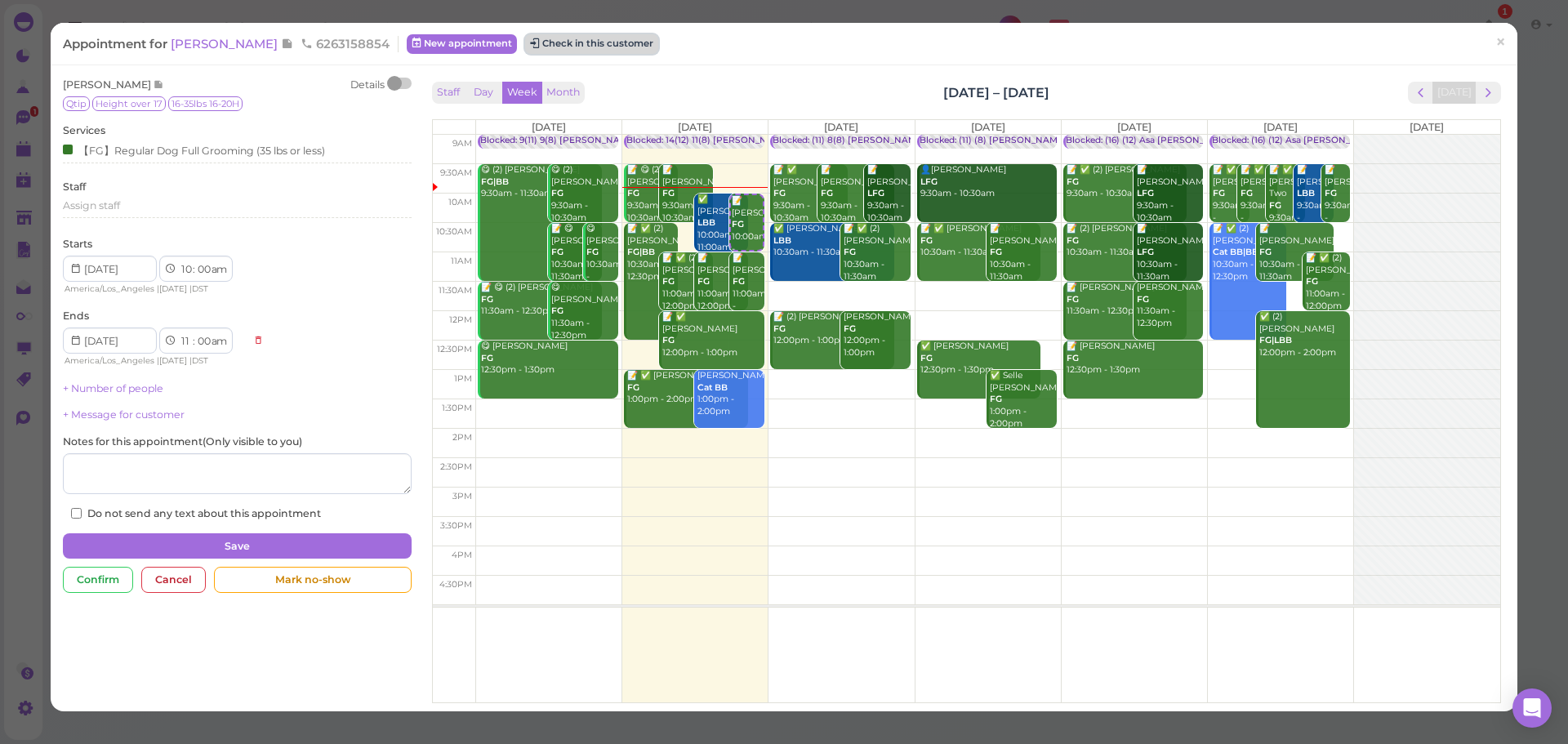
click at [525, 49] on button "Check in this customer" at bounding box center [592, 44] width 133 height 20
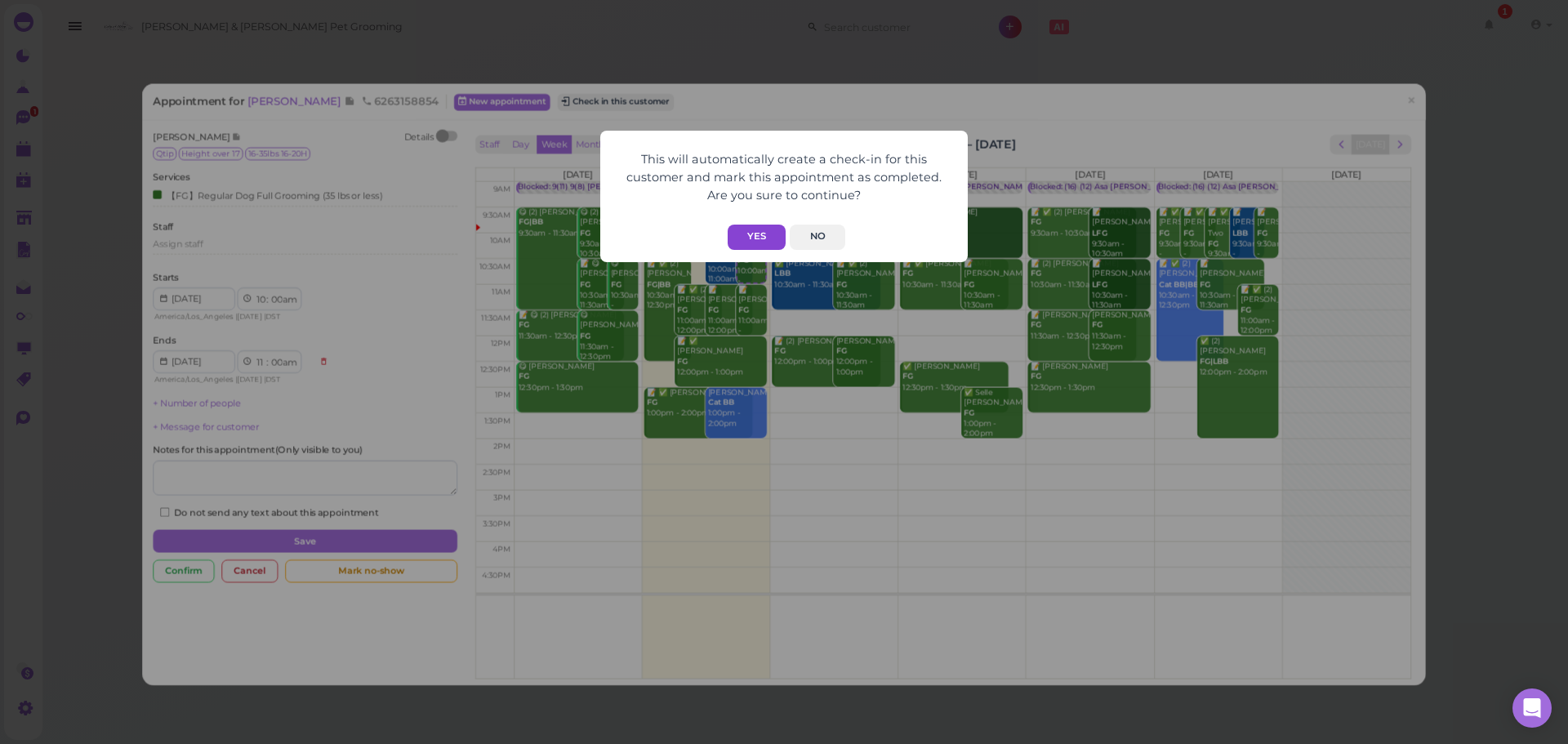
click at [758, 243] on button "Yes" at bounding box center [757, 237] width 58 height 25
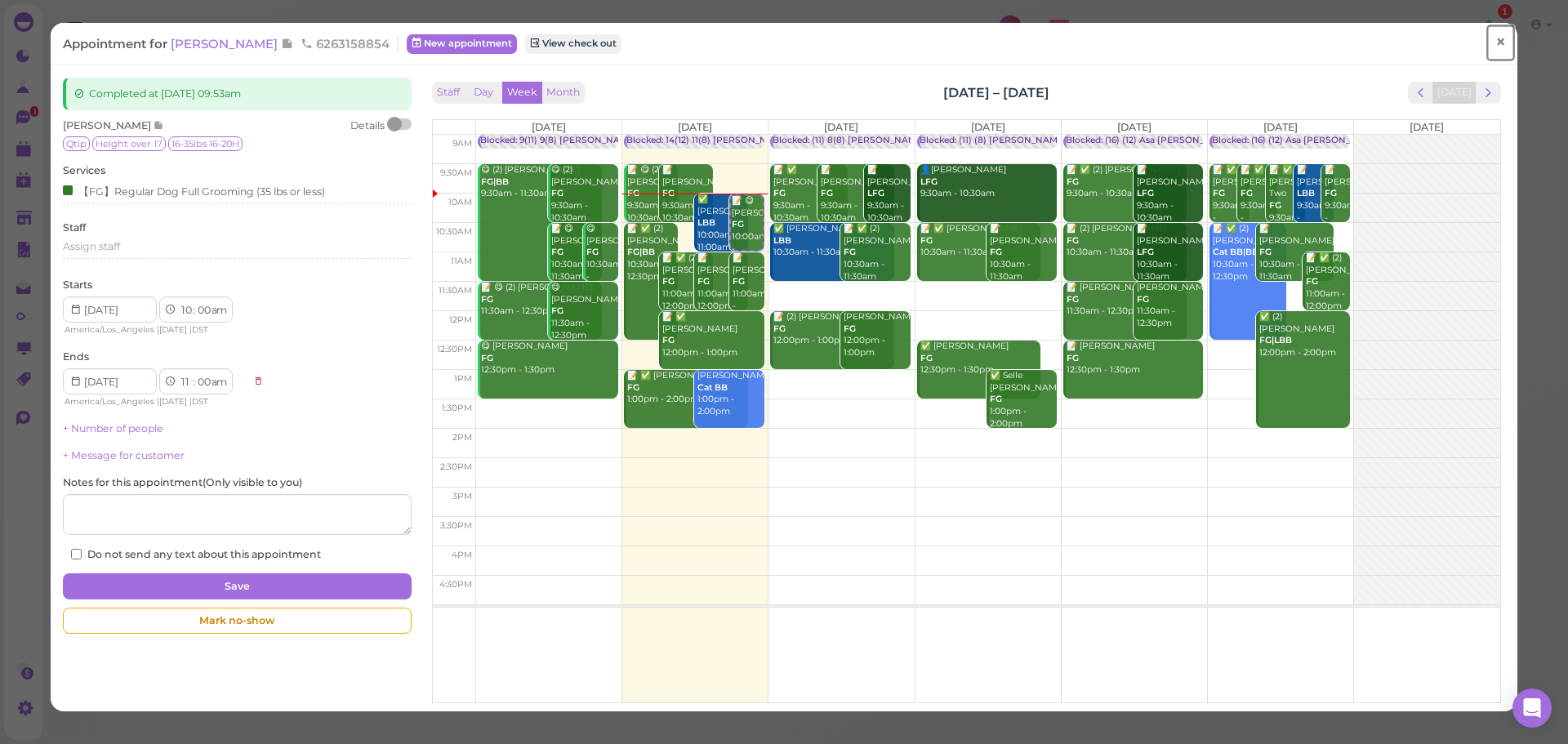
click at [1495, 48] on span "×" at bounding box center [1500, 42] width 10 height 23
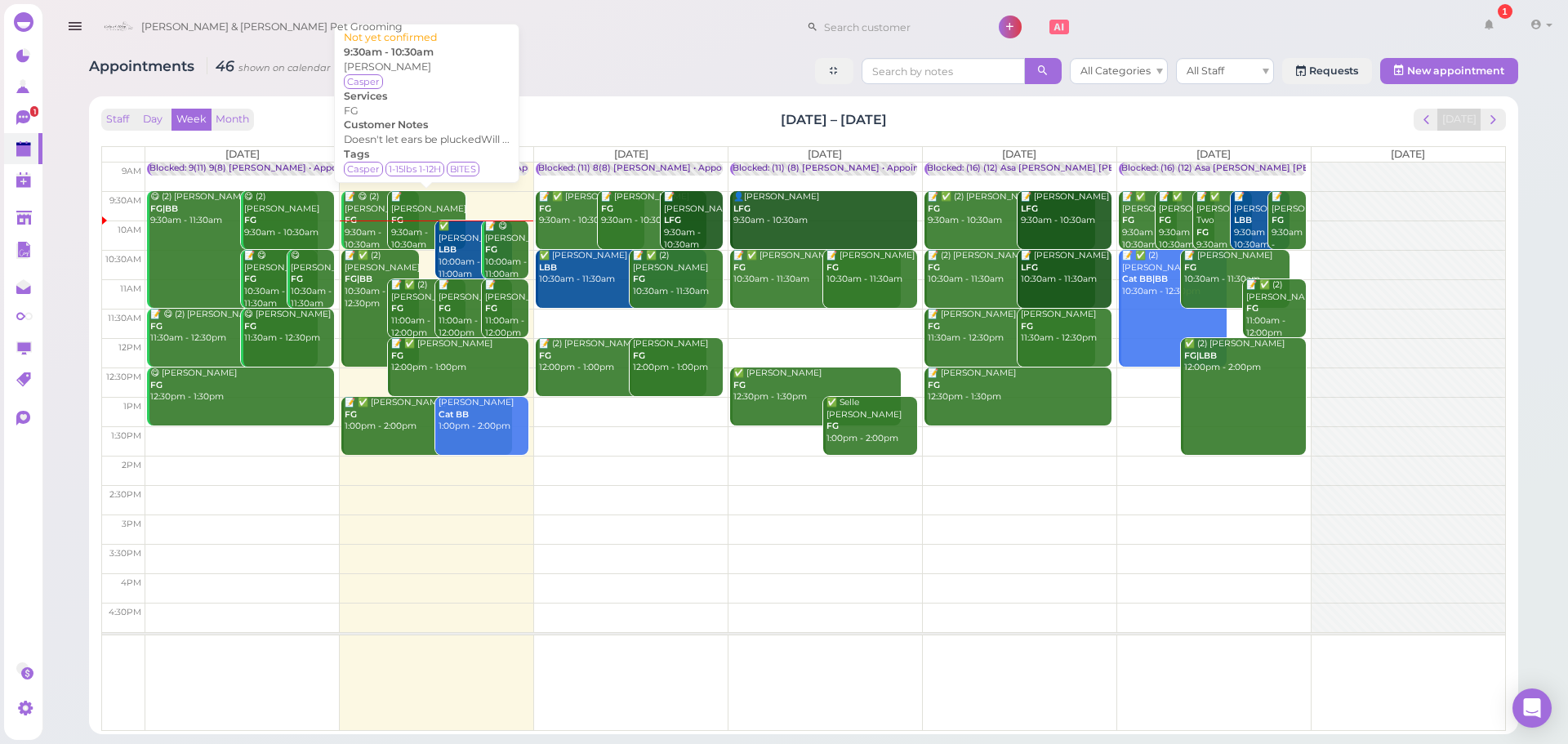
click at [410, 218] on div "📝 Dyana Peraza FG 9:30am - 10:30am" at bounding box center [427, 220] width 75 height 60
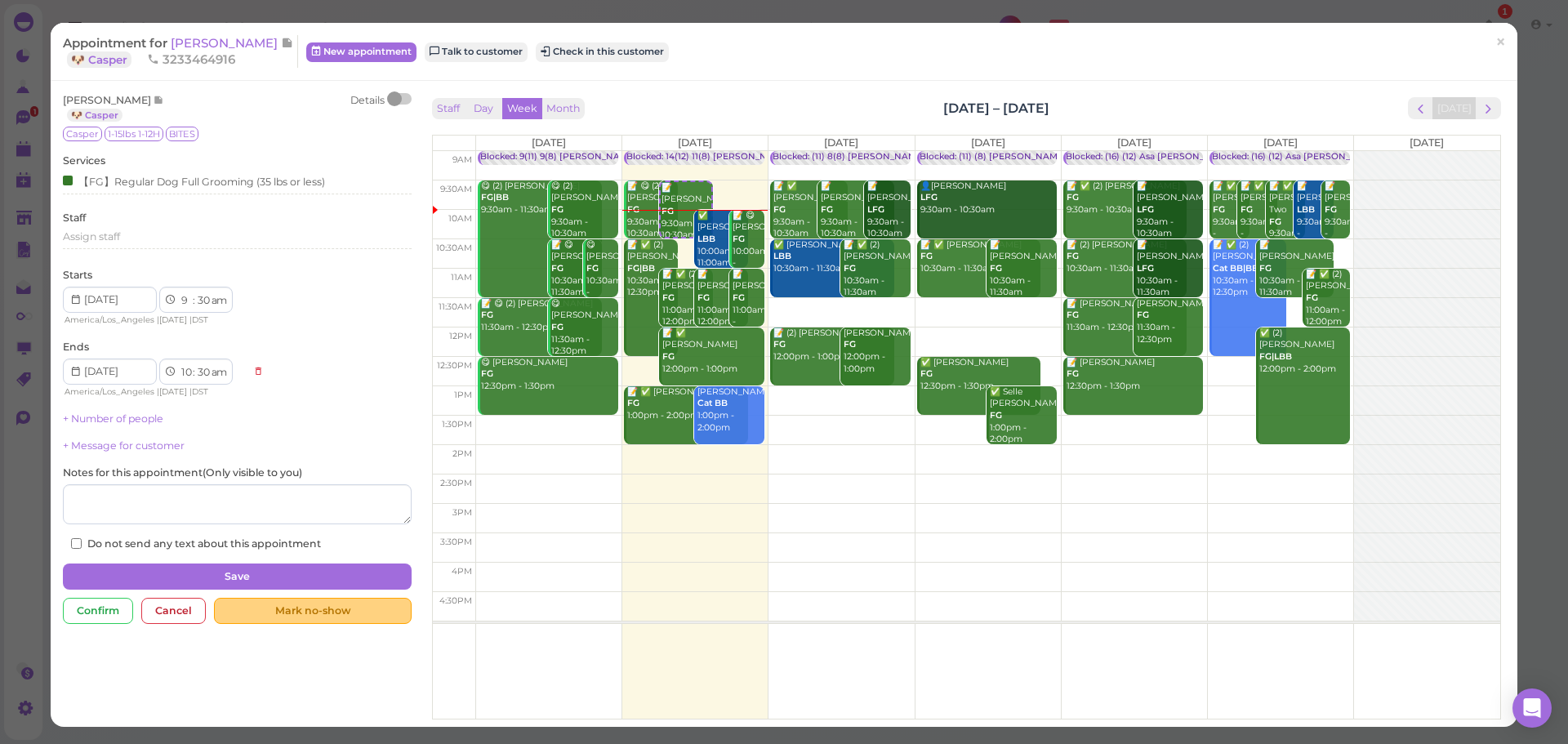
click at [335, 615] on div "Mark no-show" at bounding box center [312, 611] width 197 height 26
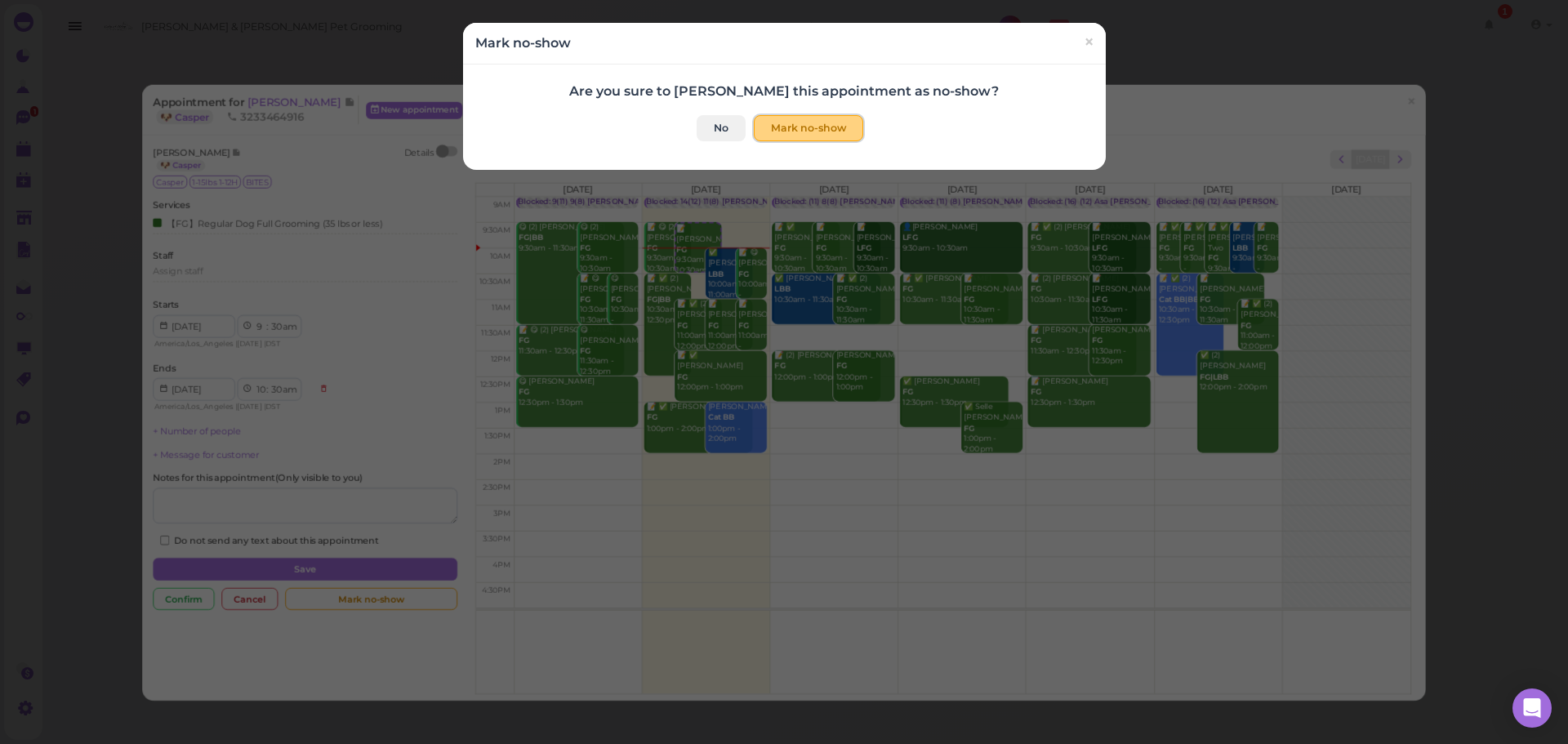
click at [789, 132] on button "Mark no-show" at bounding box center [809, 128] width 109 height 26
checkbox input "true"
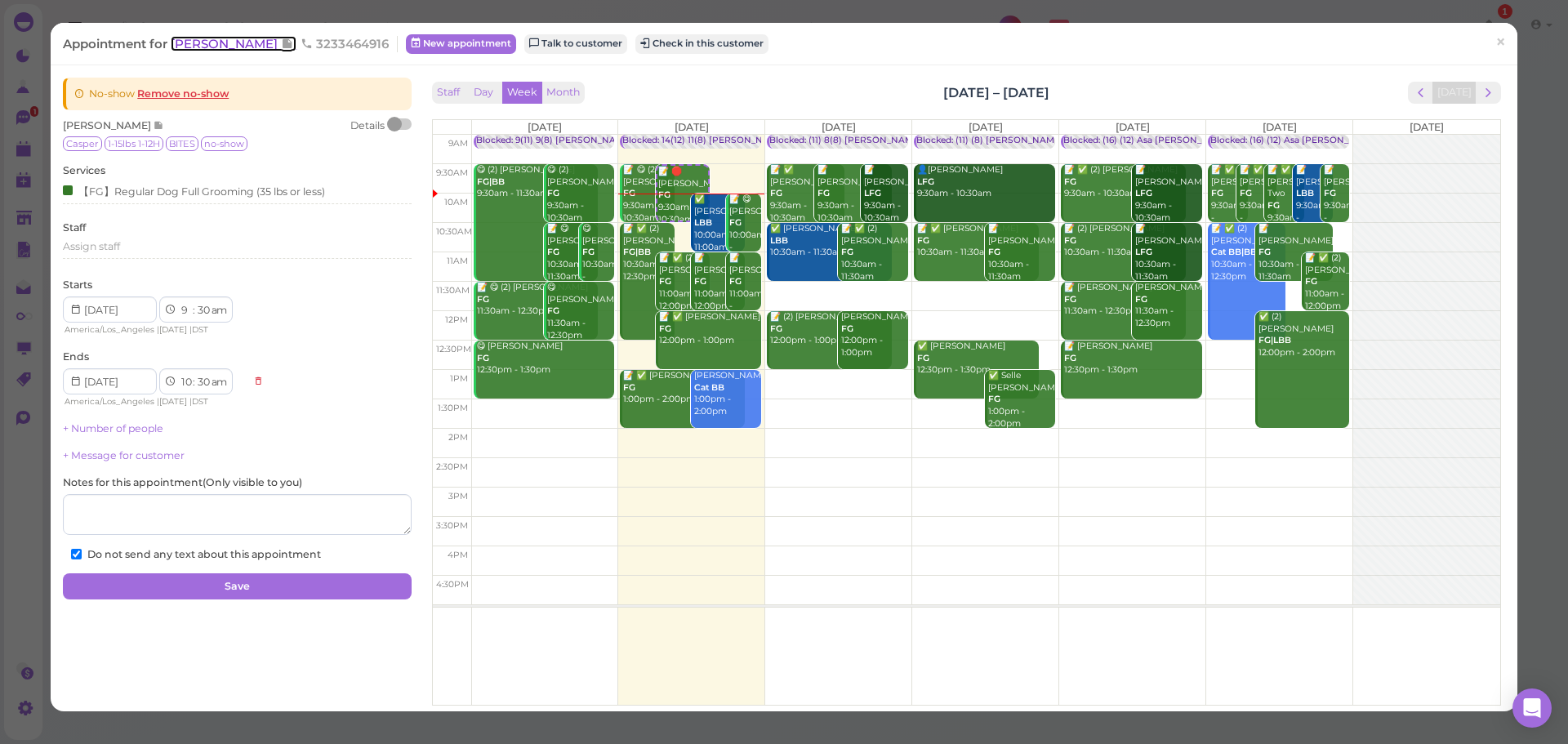
click at [245, 44] on span "[PERSON_NAME]" at bounding box center [225, 43] width 110 height 16
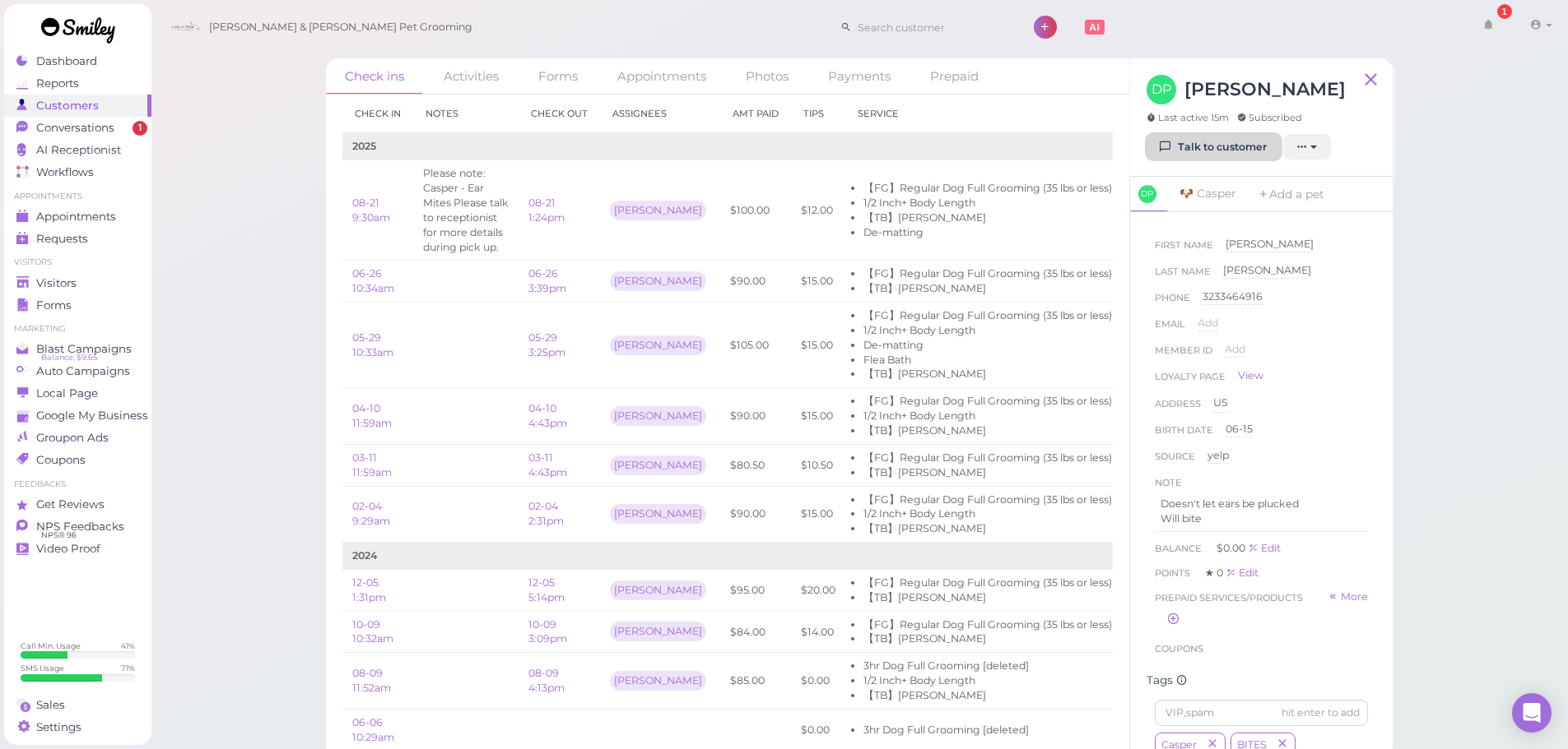
click at [1260, 155] on link "Talk to customer" at bounding box center [1214, 148] width 135 height 26
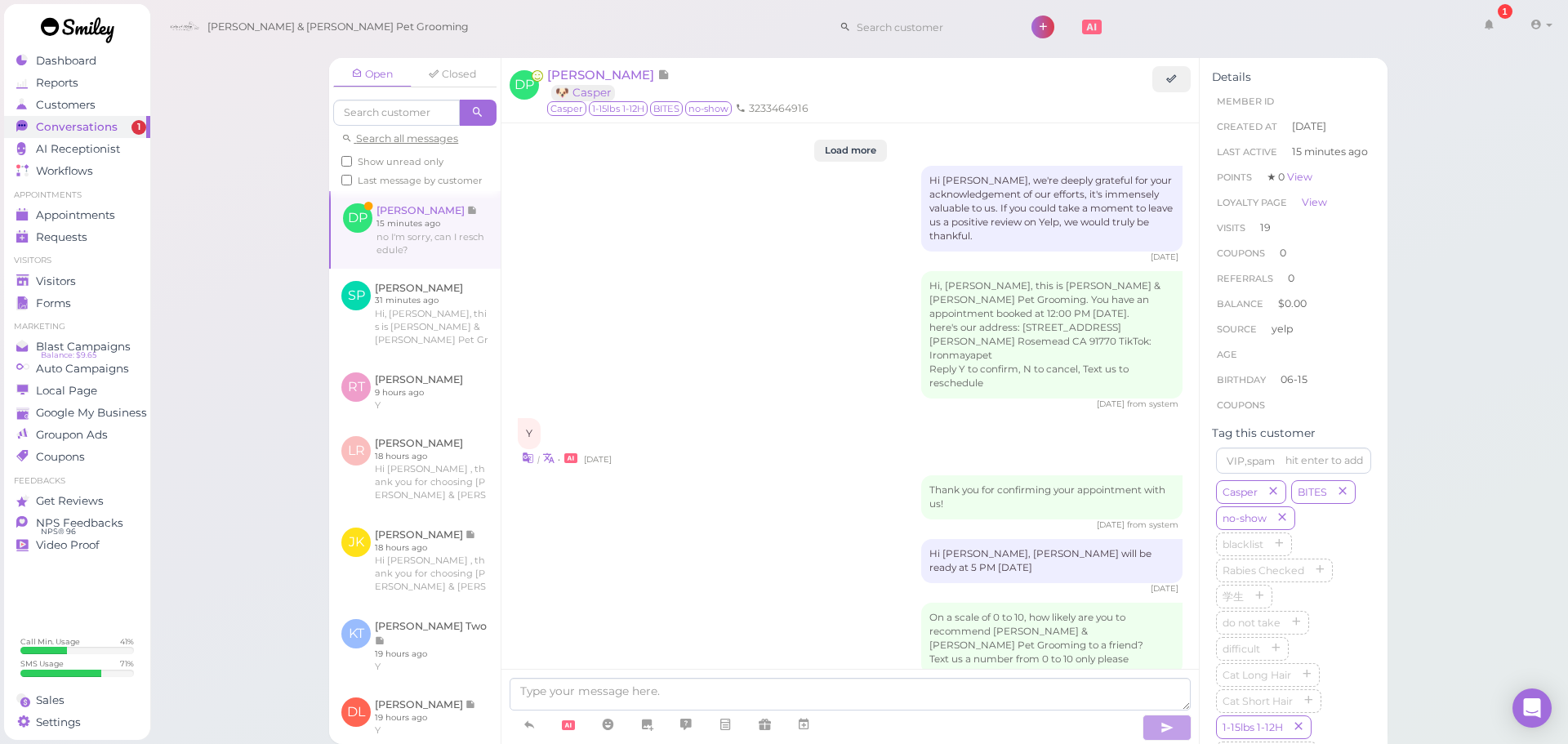
scroll to position [2952, 0]
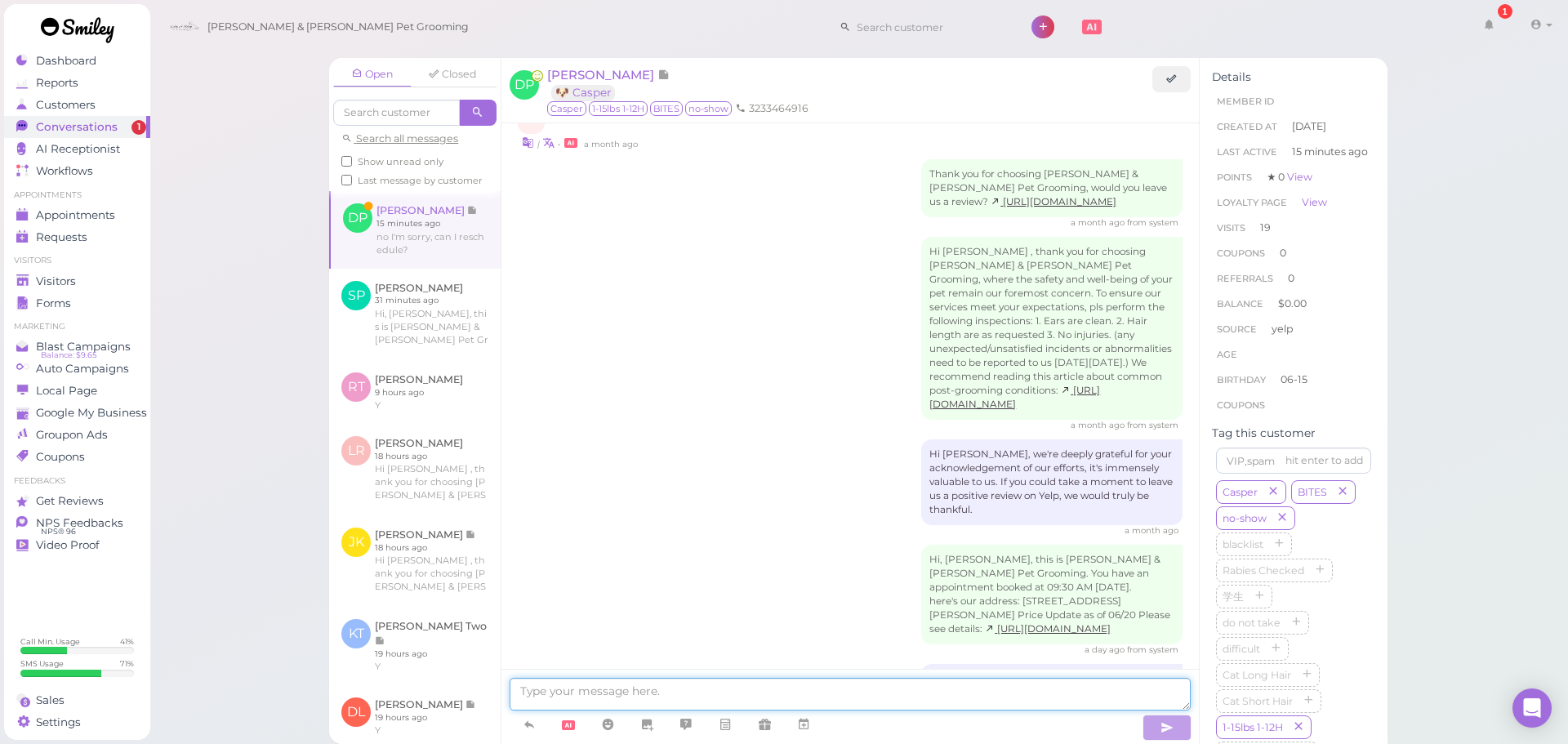
click at [815, 693] on textarea at bounding box center [850, 695] width 681 height 33
type textarea "Yes, when would you like to reschedule to"
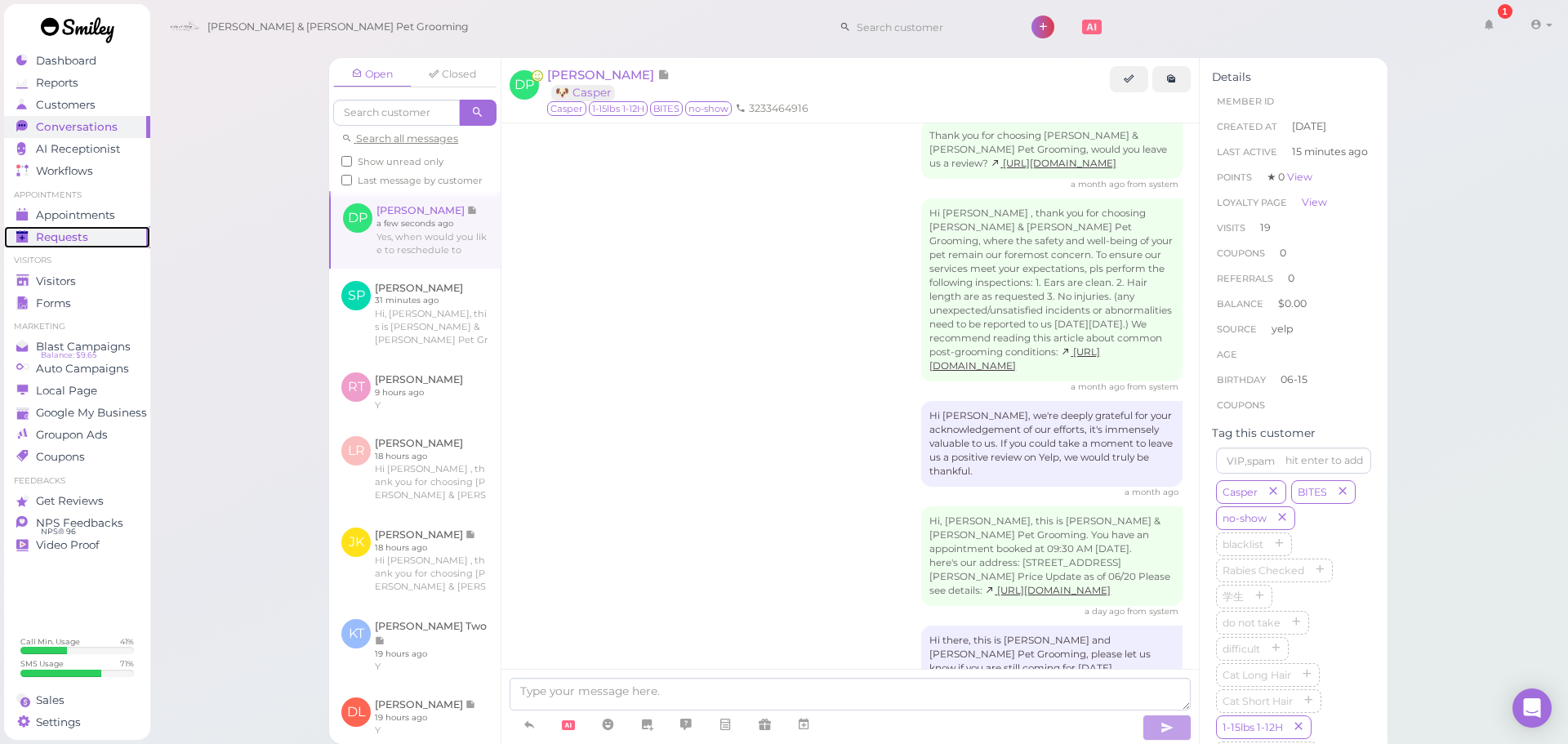
click at [114, 232] on div "Requests" at bounding box center [75, 238] width 118 height 14
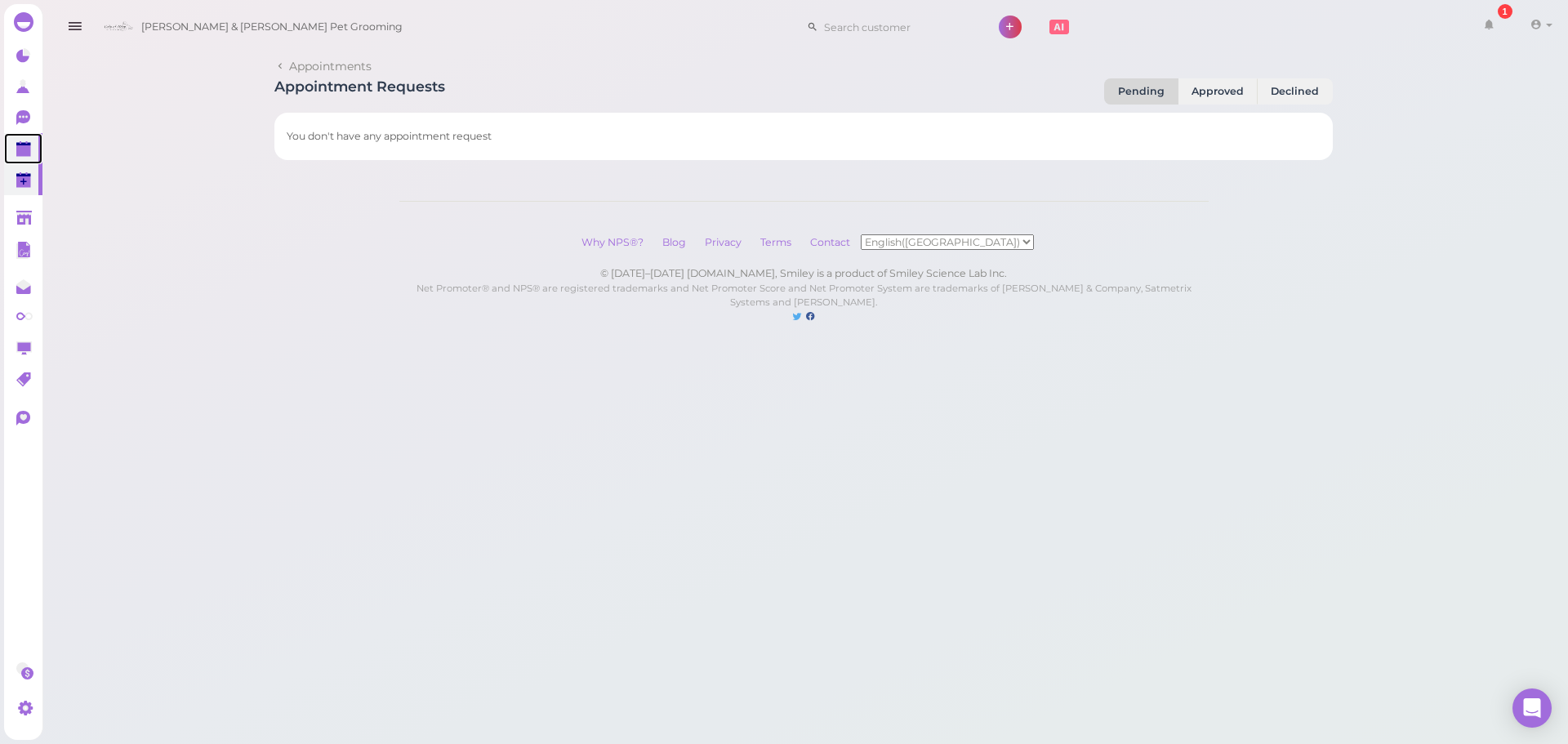
click at [7, 153] on link at bounding box center [23, 149] width 38 height 31
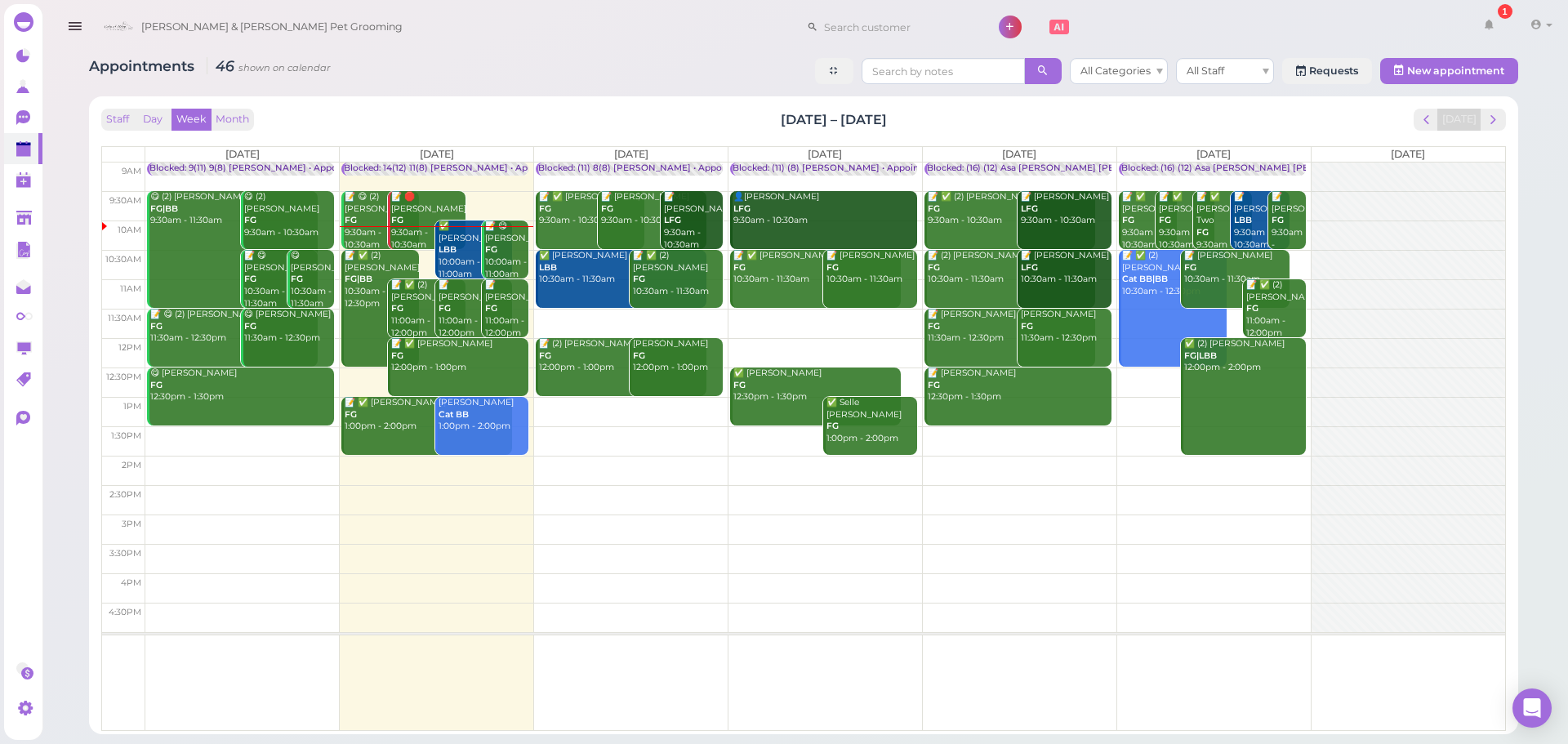
click at [910, 109] on div "Staff Day Week Month Sep 22 – 28, 2025 Today" at bounding box center [804, 119] width 1405 height 22
click at [699, 99] on div "Staff Day Week Month Sep 22 – 28, 2025 Today Mon 9/22 Tue 9/23 Wed 9/24 Thu 9/2…" at bounding box center [804, 415] width 1429 height 638
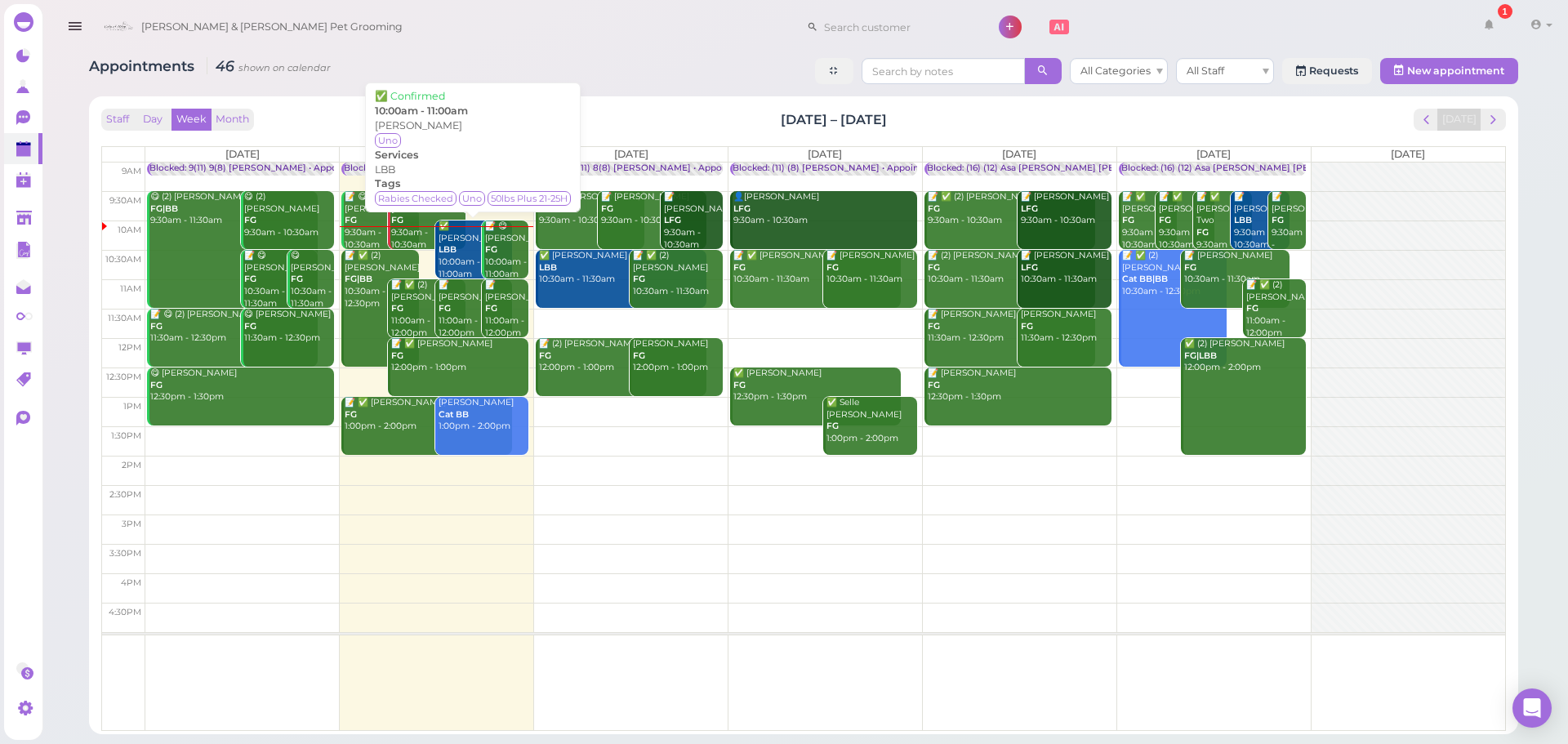
click at [471, 258] on div "✅ Lei Chen LBB 10:00am - 11:00am" at bounding box center [475, 250] width 75 height 60
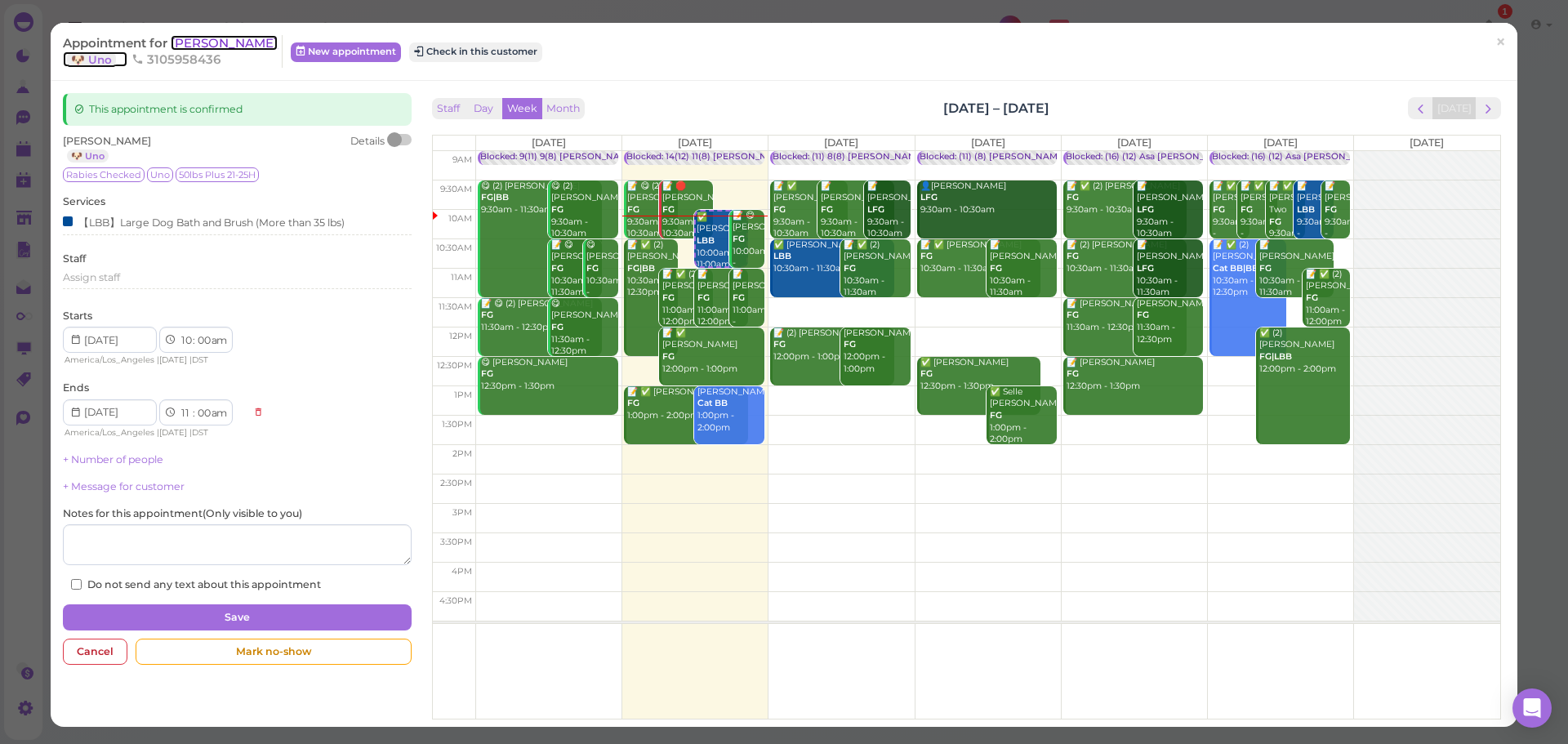
click at [198, 41] on span "[PERSON_NAME]" at bounding box center [224, 43] width 107 height 16
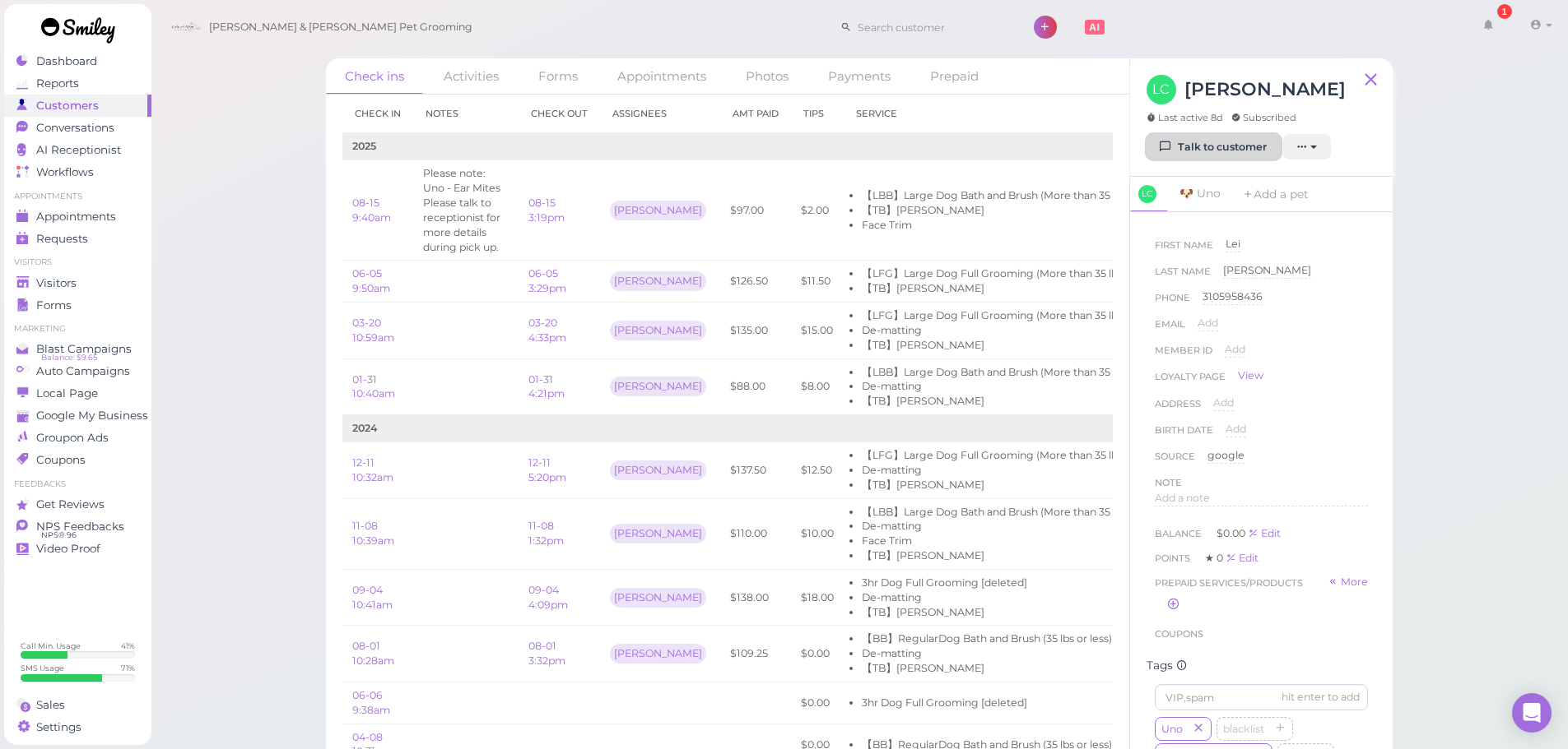
click at [1240, 144] on link "Talk to customer" at bounding box center [1214, 148] width 135 height 26
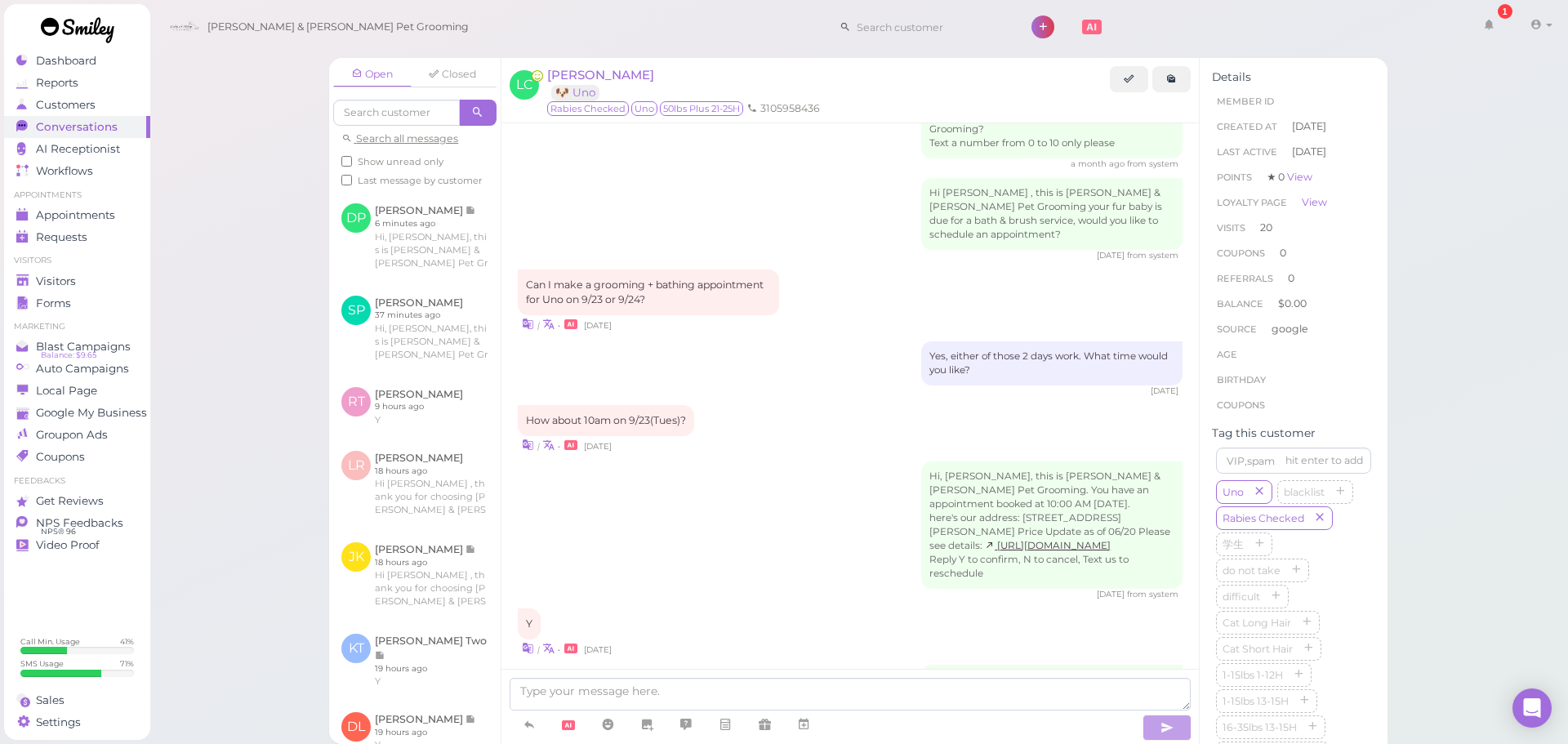
scroll to position [2088, 0]
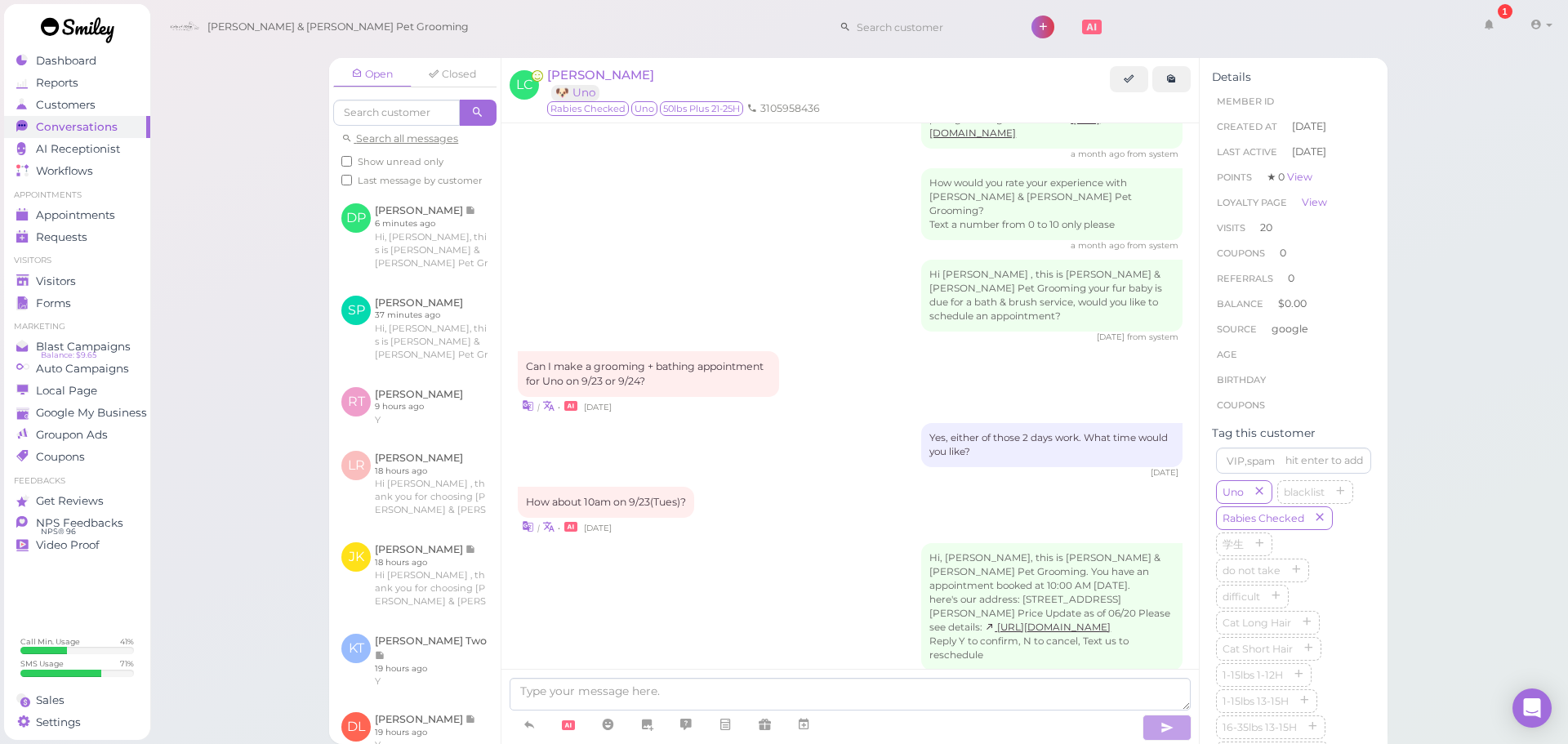
click at [855, 423] on div "Yes, either of those 2 days work. What time would you like? 8 days ago" at bounding box center [849, 451] width 665 height 55
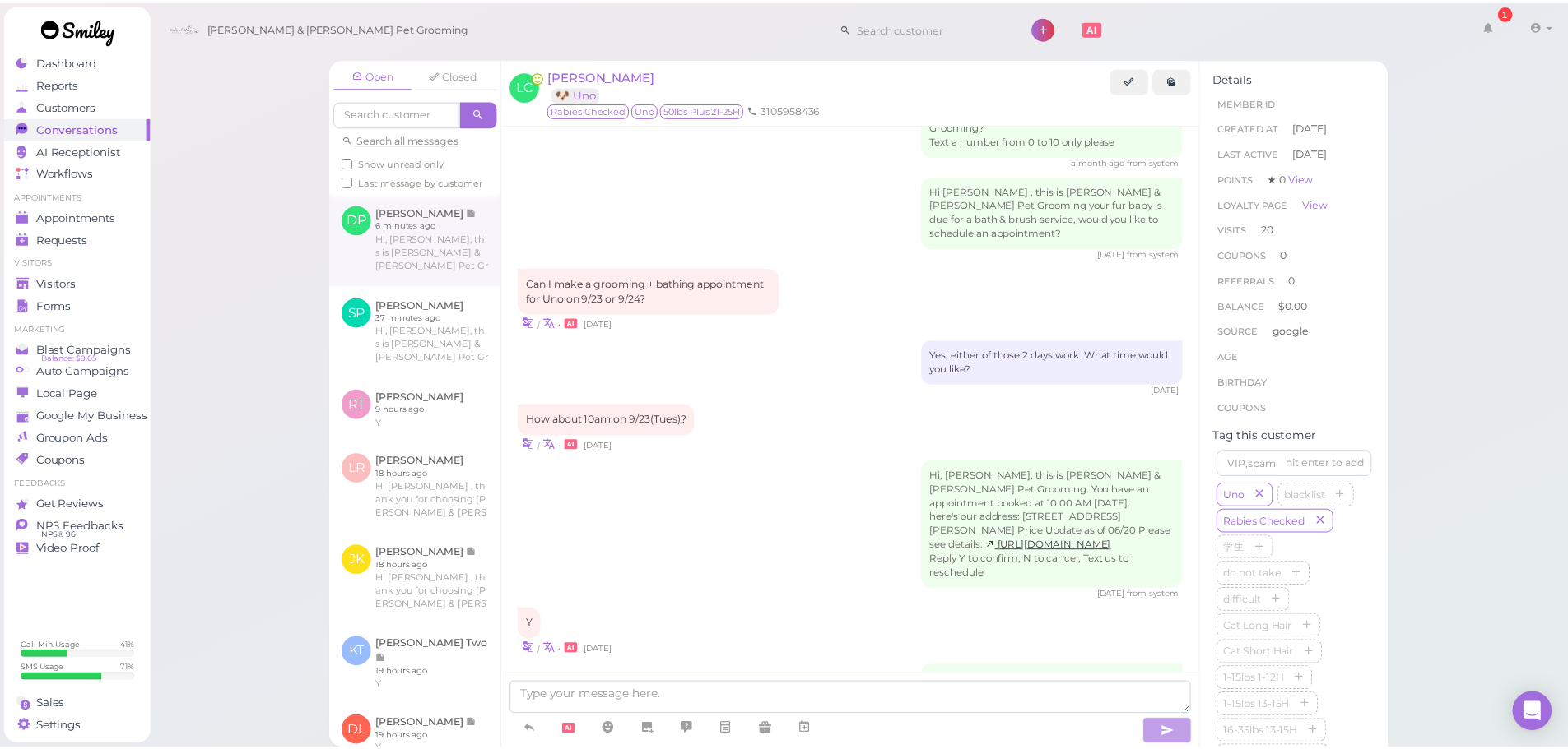
scroll to position [2267, 0]
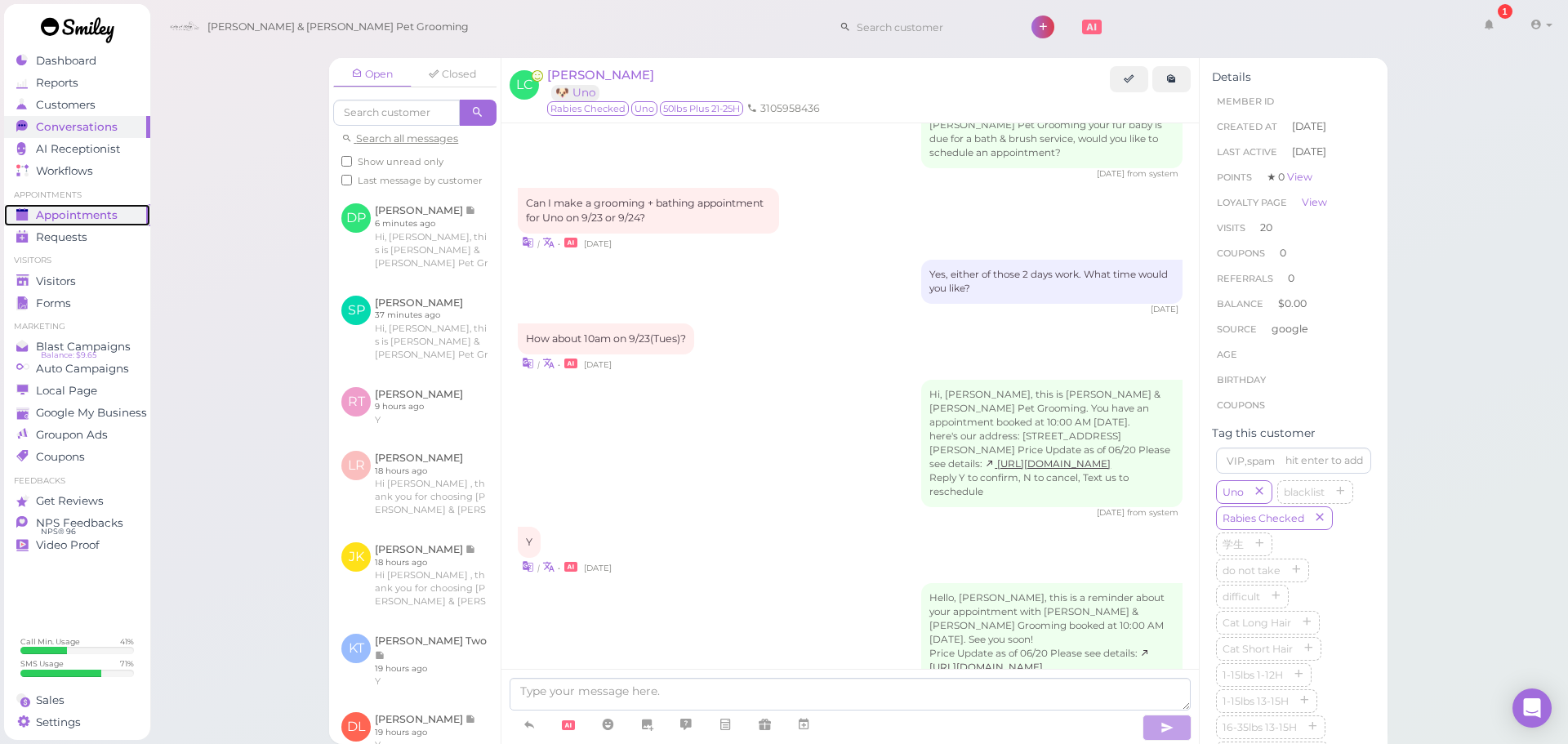
click at [98, 217] on span "Appointments" at bounding box center [76, 215] width 81 height 14
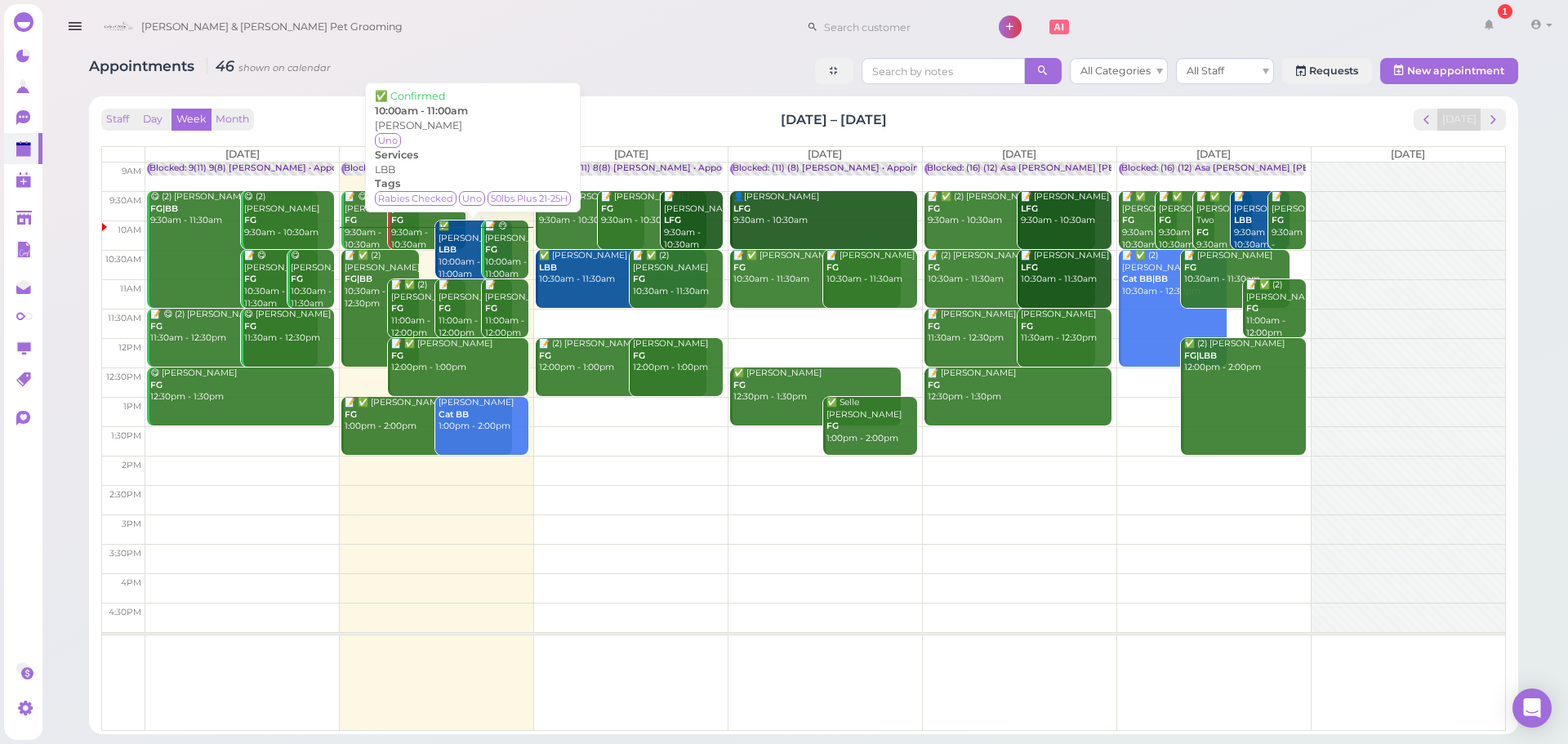
click at [456, 245] on b "LBB" at bounding box center [447, 250] width 18 height 10
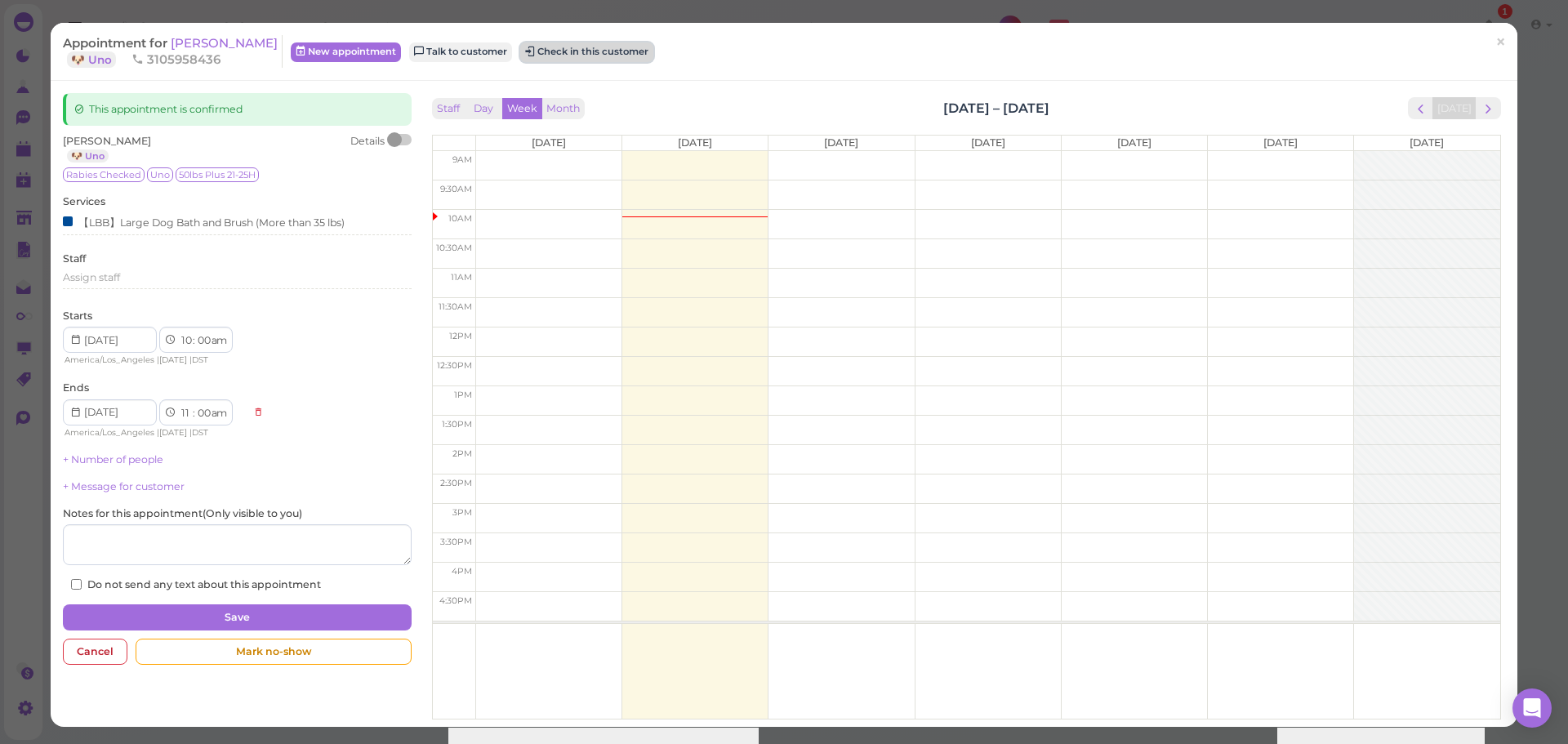
click at [525, 48] on button "Check in this customer" at bounding box center [587, 52] width 133 height 20
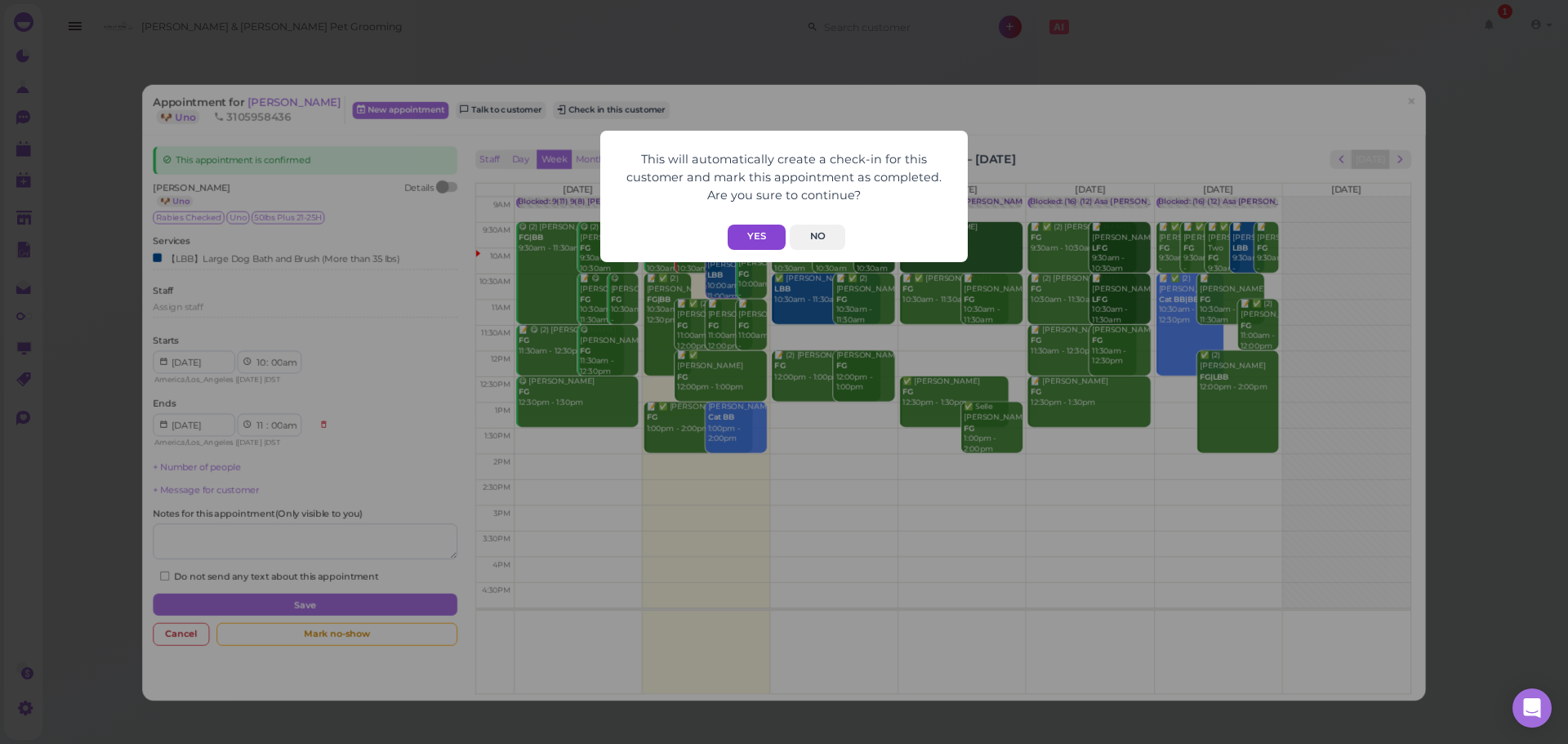
click at [758, 236] on button "Yes" at bounding box center [757, 237] width 58 height 25
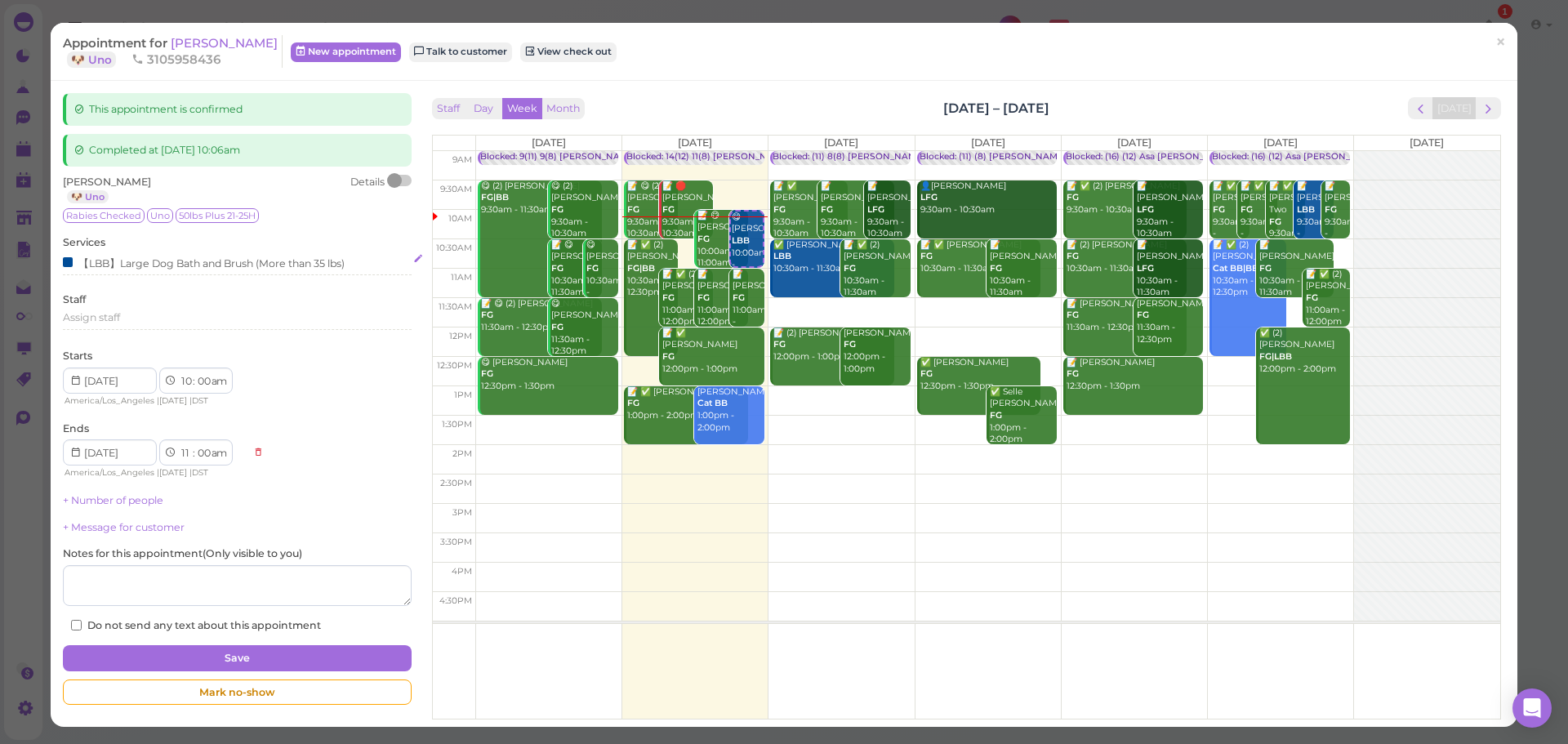
click at [257, 262] on div "【LBB】Large Dog Bath and Brush (More than 35 lbs)" at bounding box center [204, 263] width 282 height 17
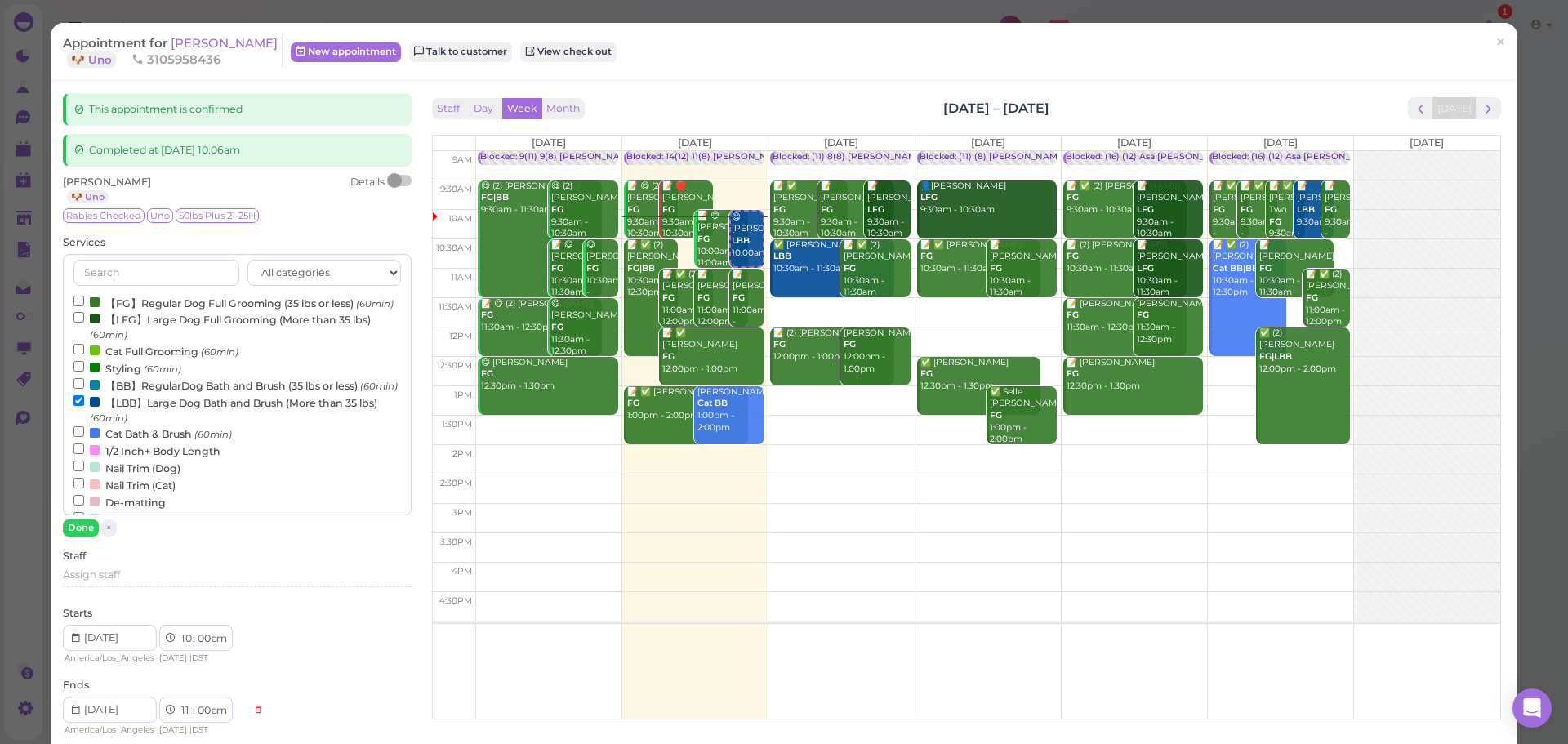
click at [129, 426] on label "【LBB】Large Dog Bath and Brush (More than 35 lbs) (60min)" at bounding box center [237, 409] width 327 height 32
click at [84, 406] on input "【LBB】Large Dog Bath and Brush (More than 35 lbs) (60min)" at bounding box center [79, 401] width 10 height 10
drag, startPoint x: 142, startPoint y: 370, endPoint x: 153, endPoint y: 343, distance: 29.2
click at [149, 353] on div "【FG】Regular Dog Full Grooming (35 lbs or less) (60min) 【LFG】Large Dog Full Groo…" at bounding box center [237, 649] width 327 height 710
click at [153, 343] on label "【LFG】Large Dog Full Grooming (More than 35 lbs) (60min)" at bounding box center [237, 326] width 327 height 32
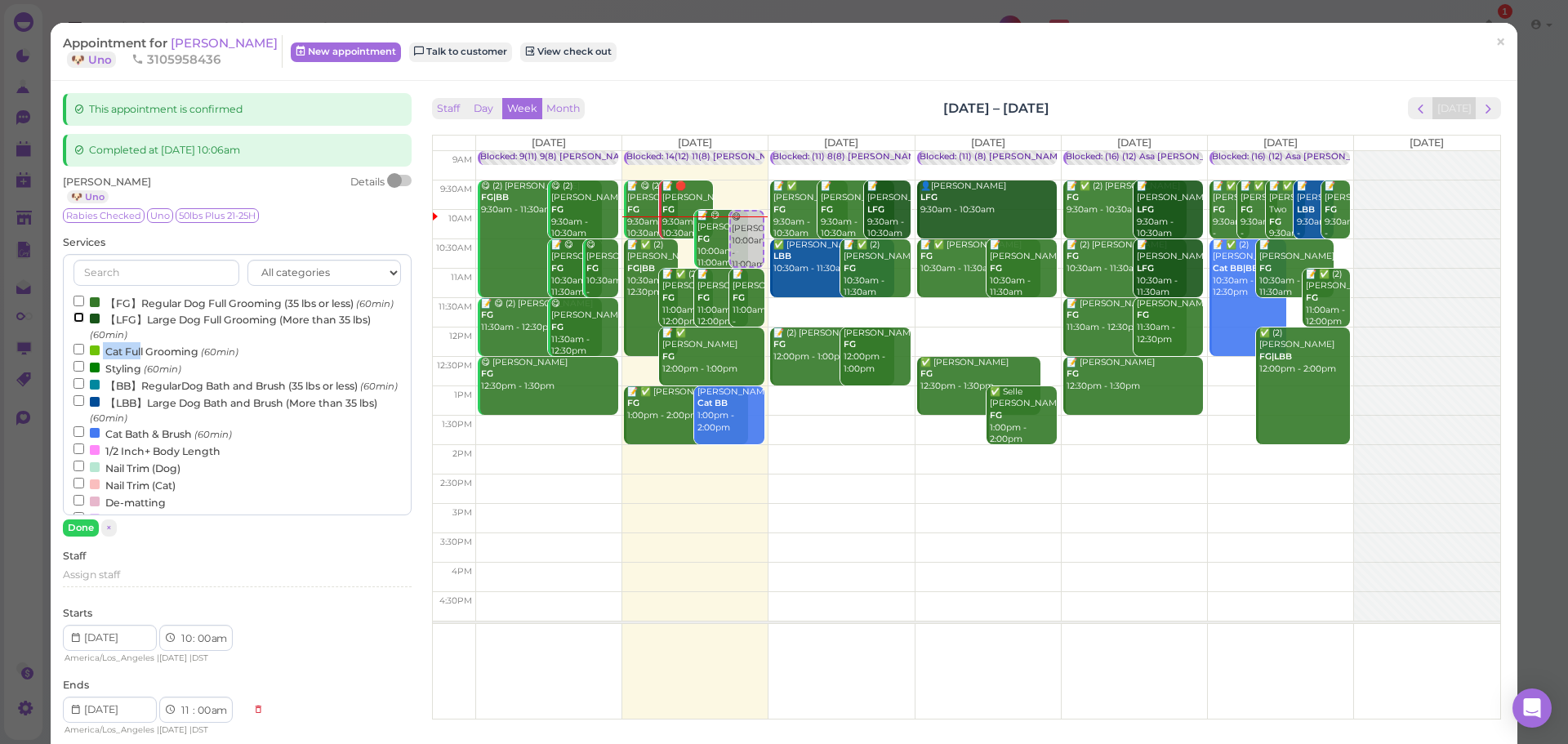
click at [84, 323] on input "【LFG】Large Dog Full Grooming (More than 35 lbs) (60min)" at bounding box center [79, 317] width 10 height 10
click at [77, 527] on button "Done" at bounding box center [81, 528] width 36 height 17
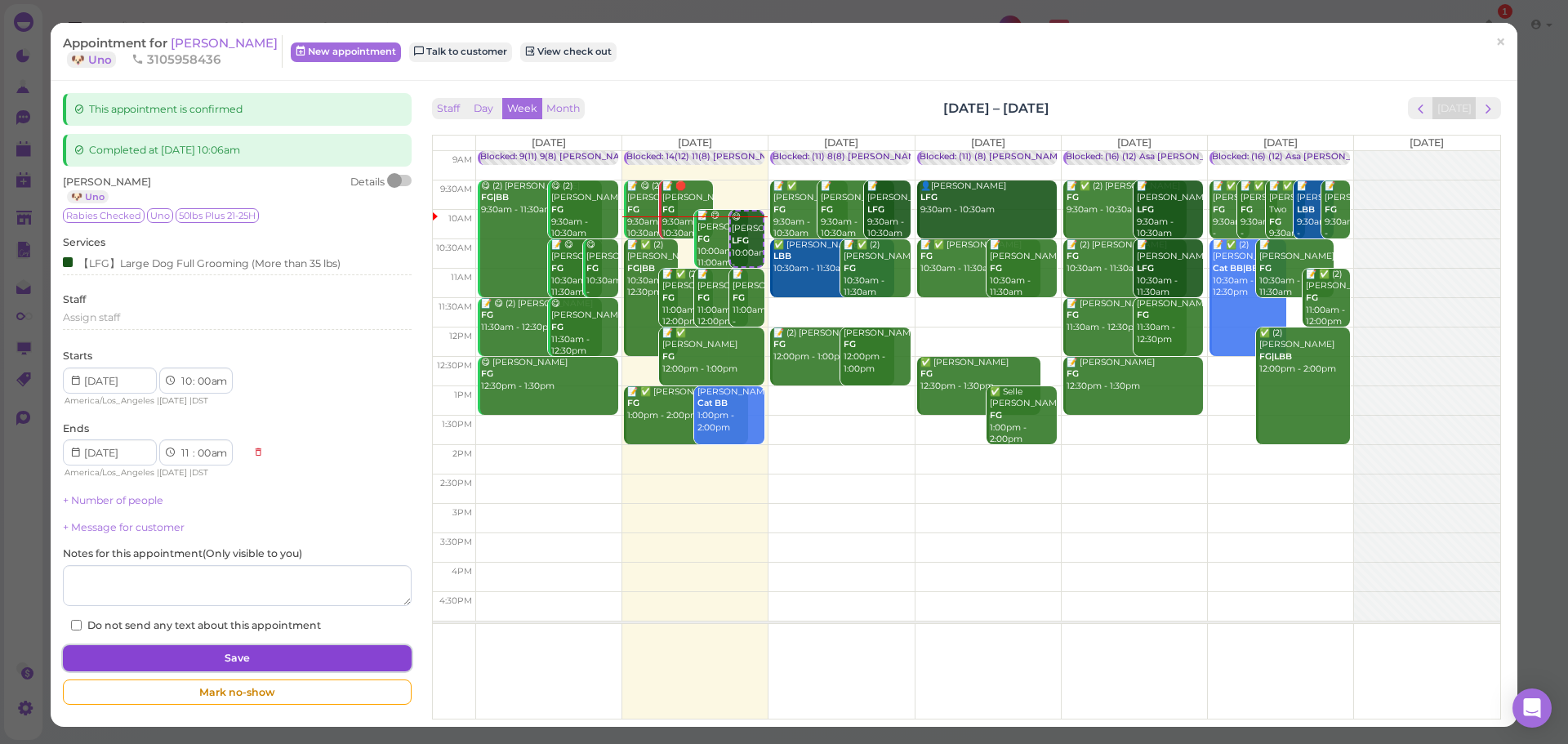
click at [205, 654] on button "Save" at bounding box center [237, 658] width 348 height 26
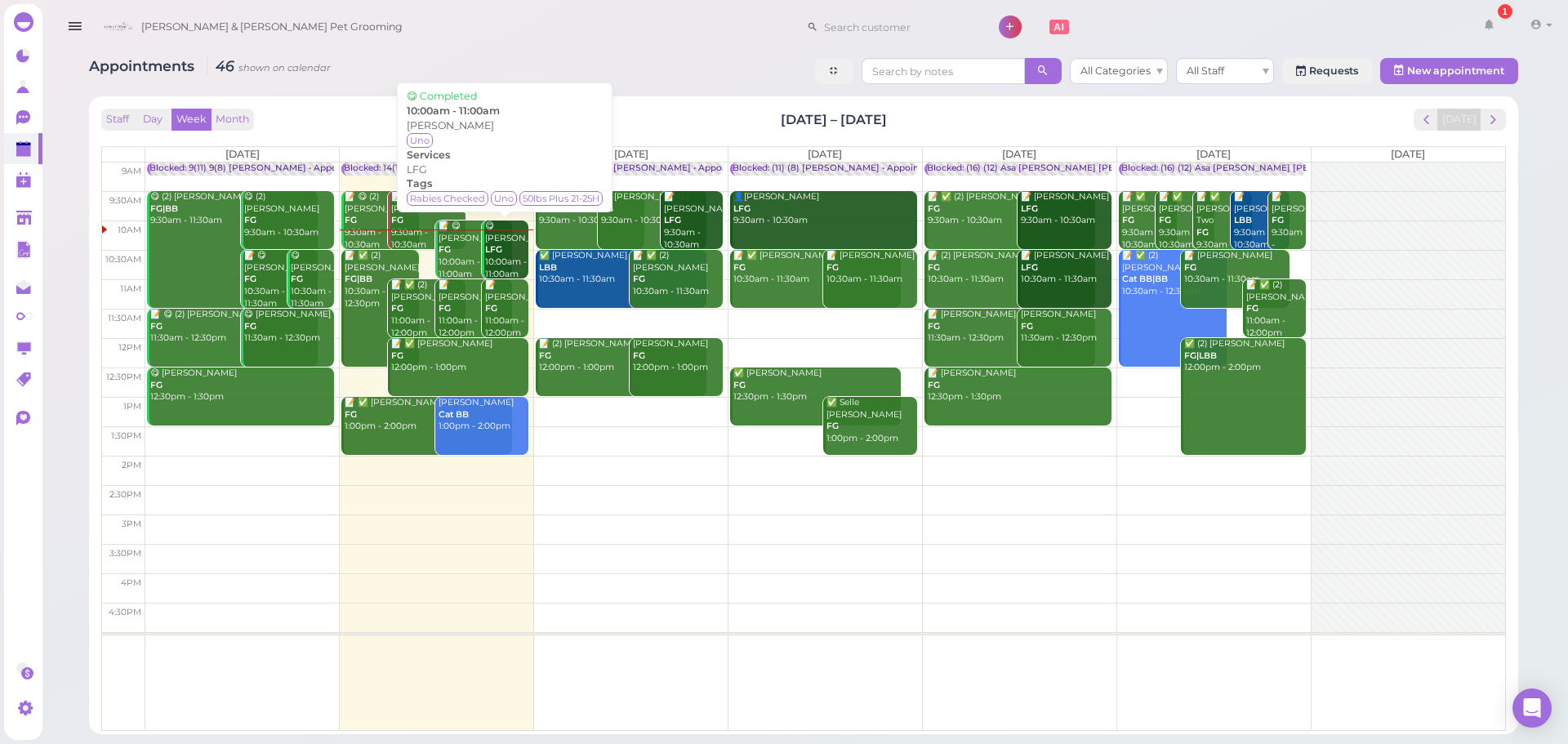
click at [511, 258] on div "😋 Lei Chen LFG 10:00am - 11:00am" at bounding box center [506, 250] width 44 height 60
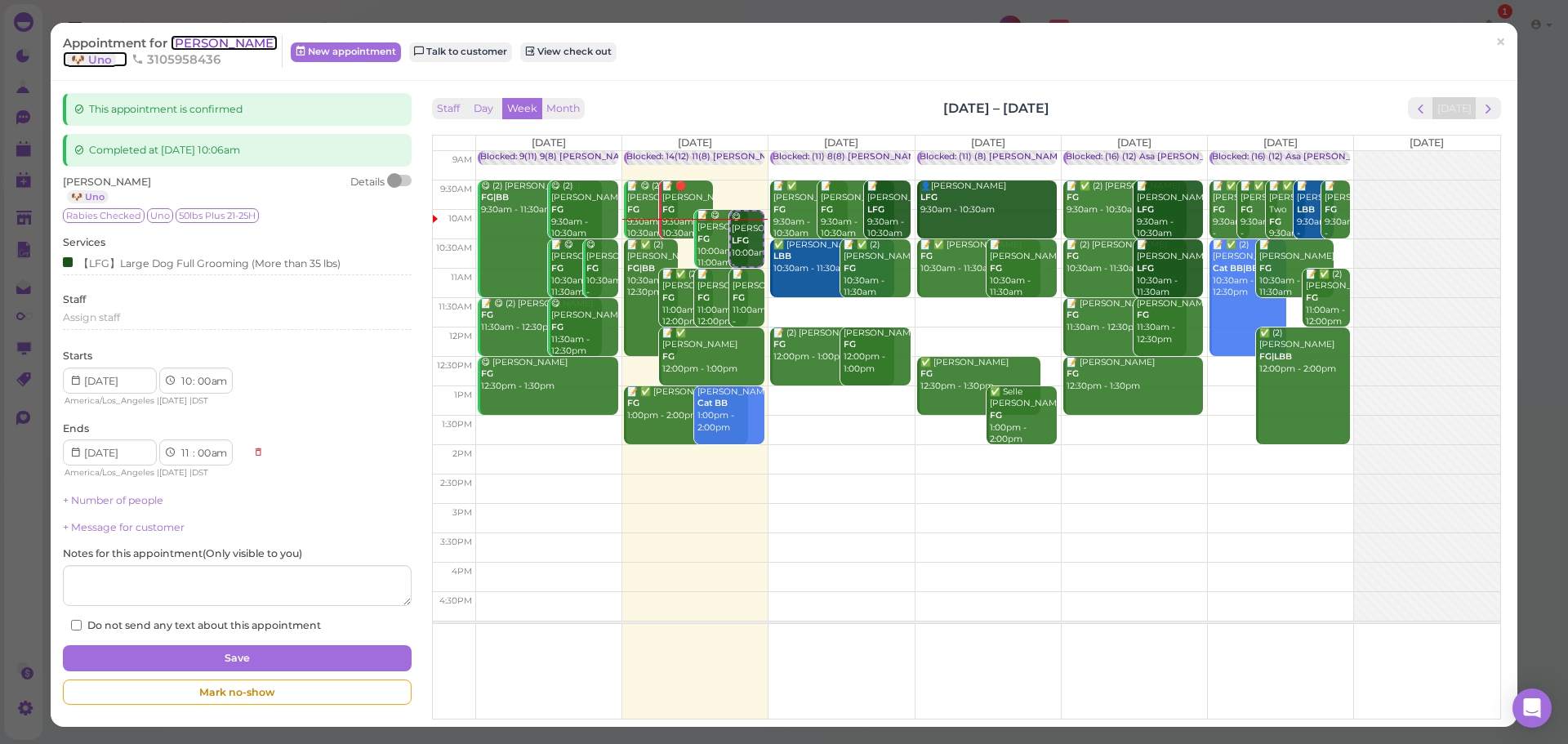
click at [180, 38] on span "[PERSON_NAME]" at bounding box center [224, 43] width 107 height 16
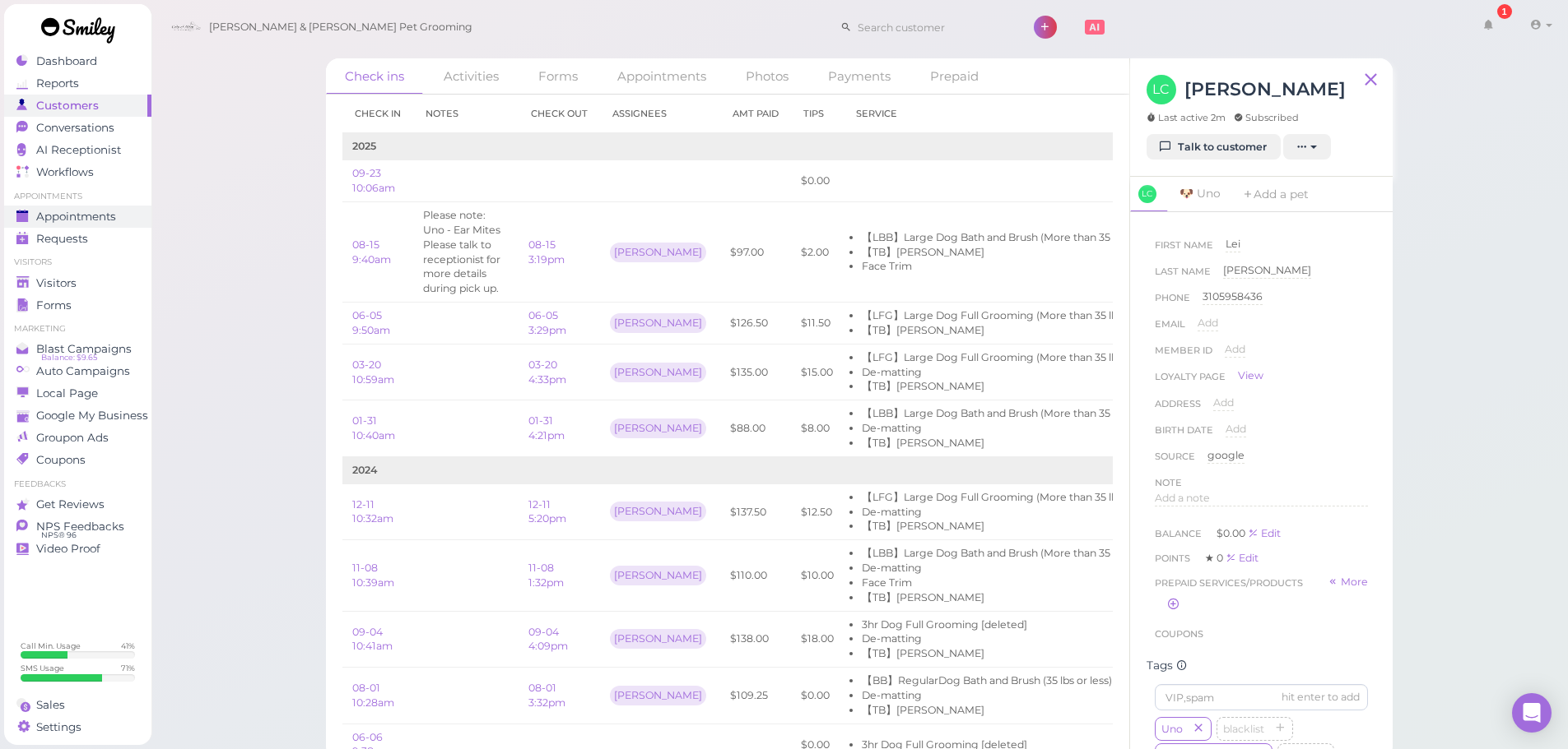
click at [61, 223] on span "Appointments" at bounding box center [75, 216] width 79 height 14
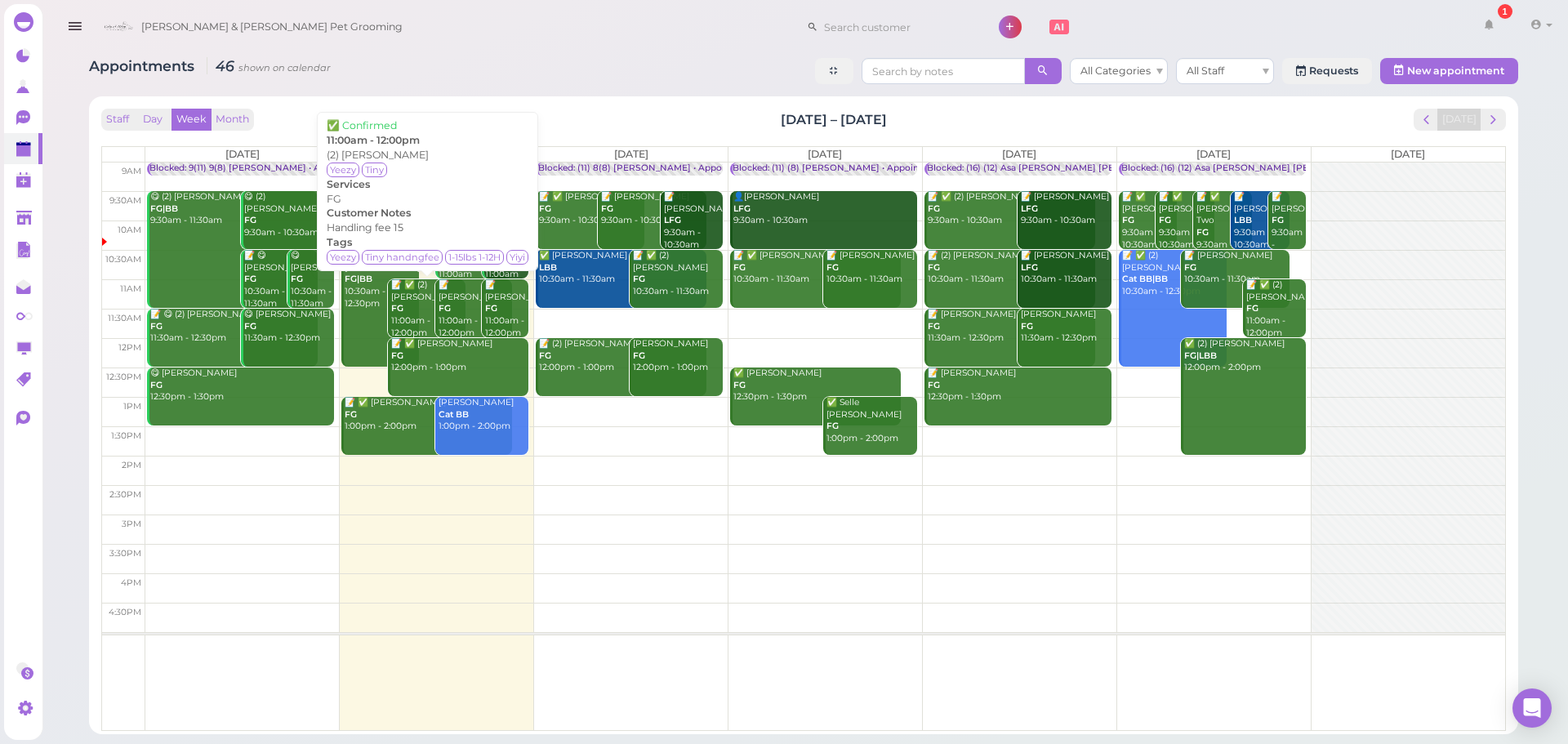
click at [399, 310] on b "FG" at bounding box center [397, 309] width 12 height 10
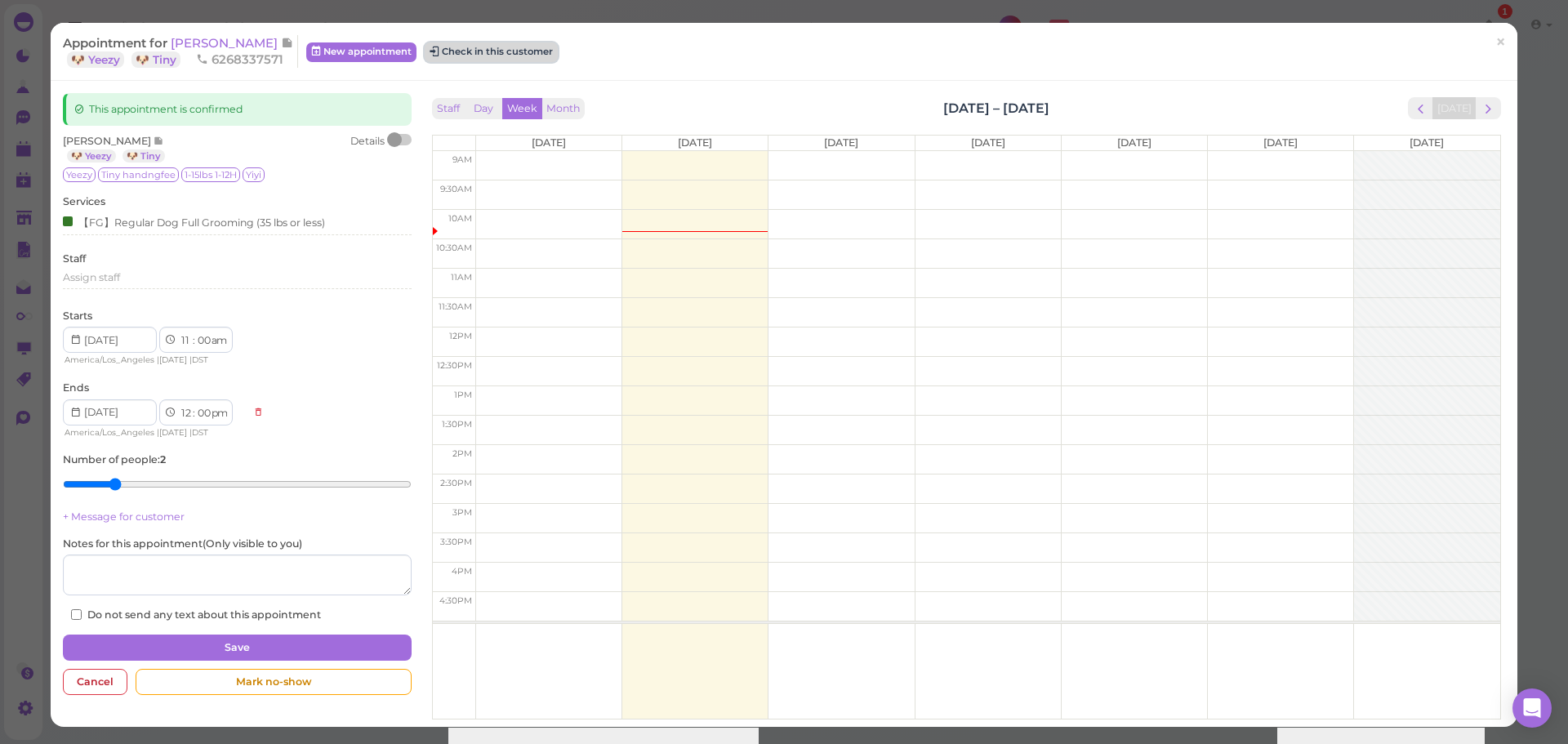
click at [498, 62] on button "Check in this customer" at bounding box center [491, 52] width 133 height 20
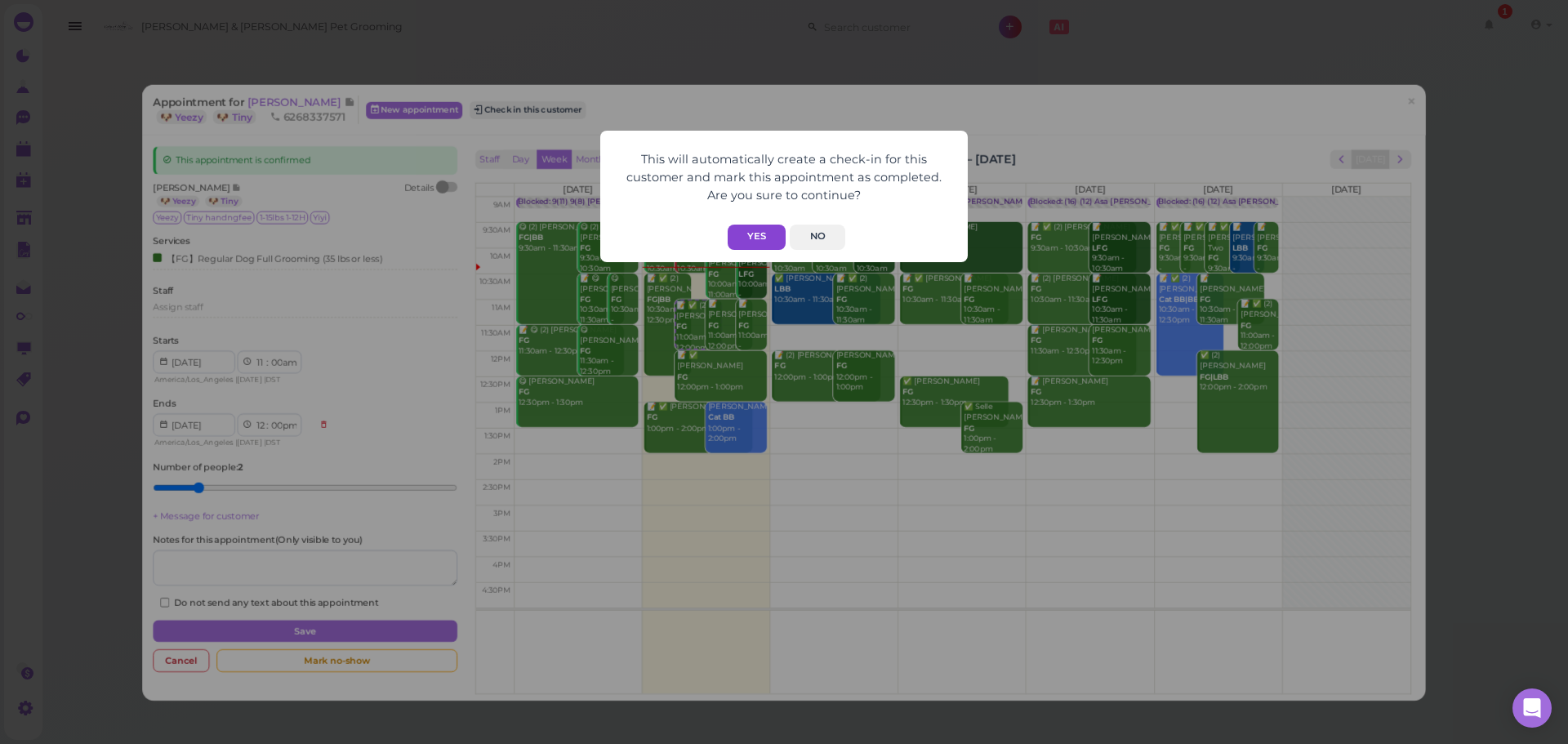
click at [739, 239] on button "Yes" at bounding box center [757, 237] width 58 height 25
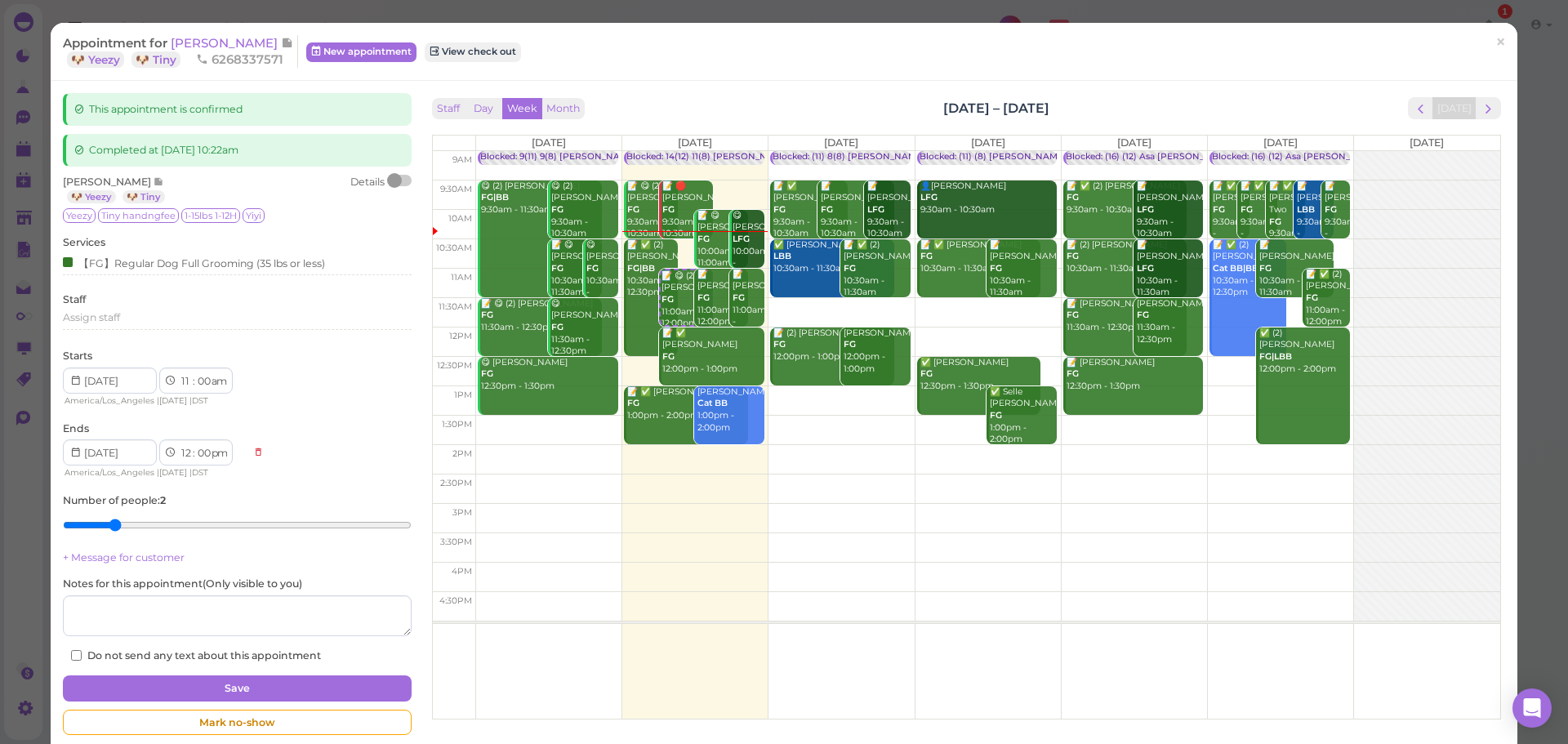
click at [810, 67] on div "Appointment for Cheng Feng 🐶 Yeezy 🐶 Tiny 6268337571 New appointment View check…" at bounding box center [776, 52] width 1425 height 33
click at [803, 71] on div "Appointment for Cheng Feng 🐶 Yeezy 🐶 Tiny 6268337571 New appointment View check…" at bounding box center [784, 51] width 1467 height 58
click at [1180, 100] on div "Staff Day Week Month Sep 22 – 28, 2025 Today" at bounding box center [966, 108] width 1069 height 22
click at [771, 81] on div "Appointment for Cheng Feng 🐶 Yeezy 🐶 Tiny 6268337571 New appointment View check…" at bounding box center [784, 51] width 1467 height 58
click at [742, 84] on div "This appointment is confirmed Completed at 2025-09-23 10:22am Cheng Feng 🐶 Yeez…" at bounding box center [784, 418] width 1467 height 675
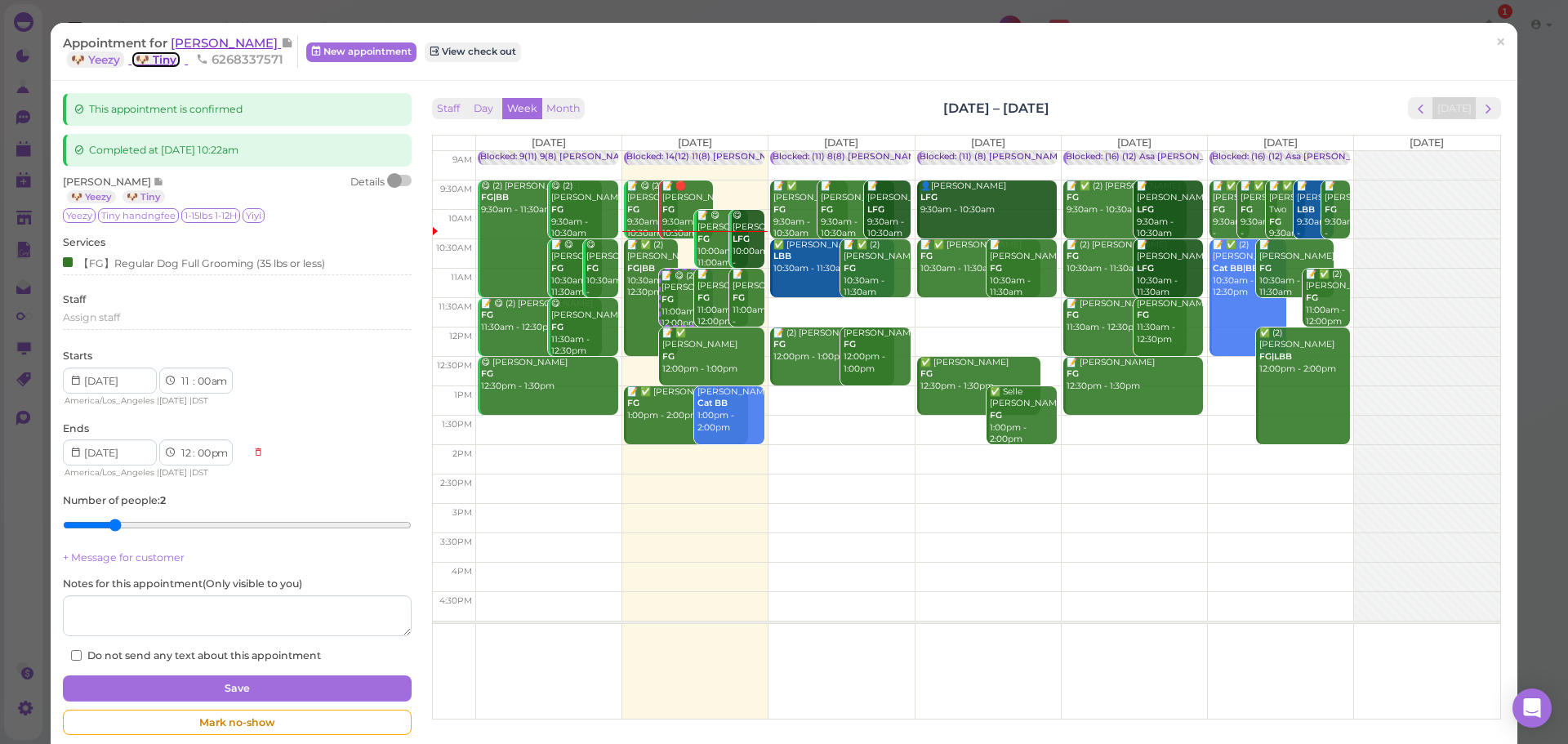
click at [180, 56] on link "🐶 Tiny" at bounding box center [156, 59] width 49 height 16
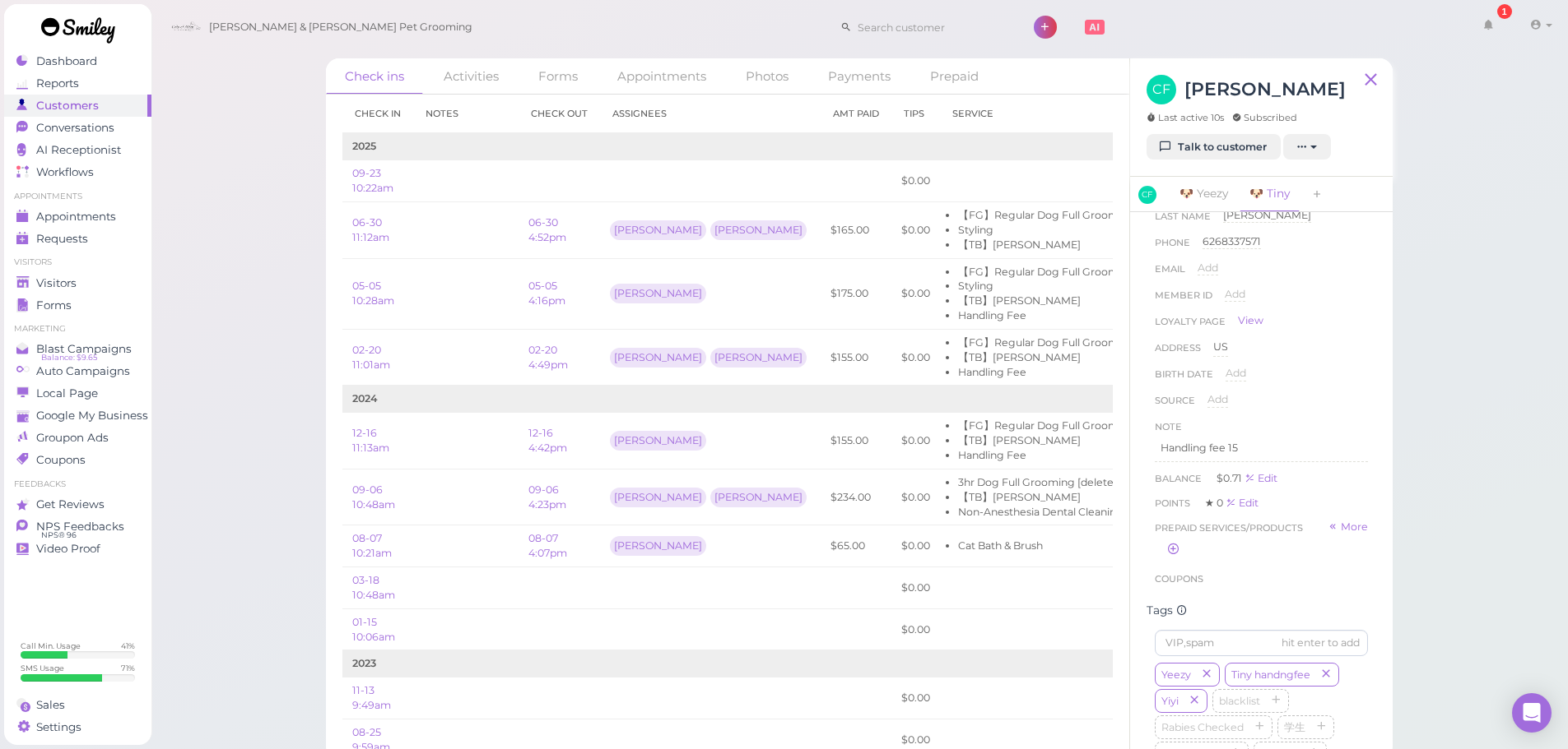
scroll to position [416, 0]
click at [1514, 478] on div "Check ins Activities Forms Appointments Photos Payments Prepaid Check in Notes …" at bounding box center [859, 380] width 1418 height 760
click at [1507, 459] on div "Check ins Activities Forms Appointments Photos Payments Prepaid Check in Notes …" at bounding box center [859, 380] width 1418 height 760
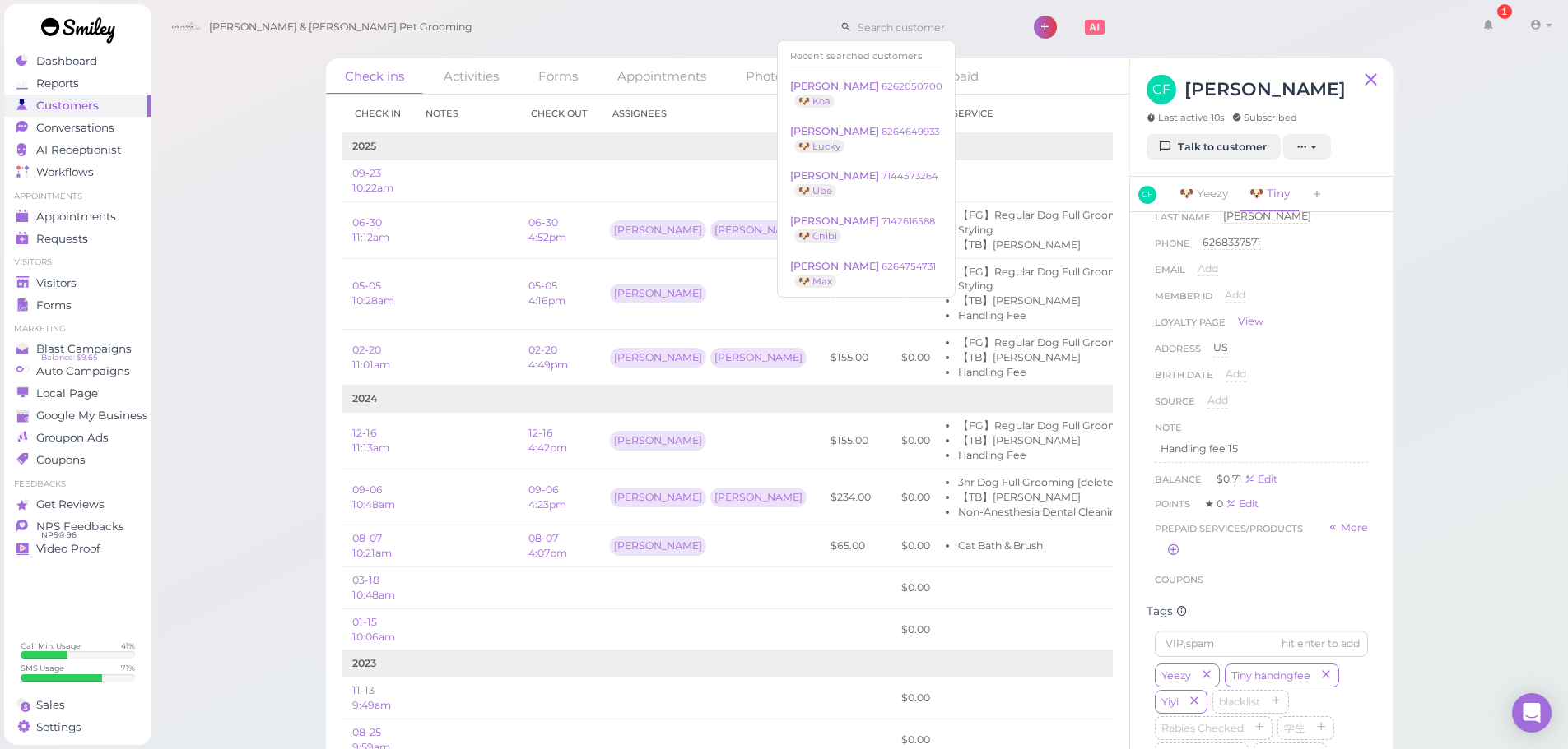
click at [729, 37] on div "Cody & Miley Pet Grooming 1 Account" at bounding box center [860, 28] width 1395 height 47
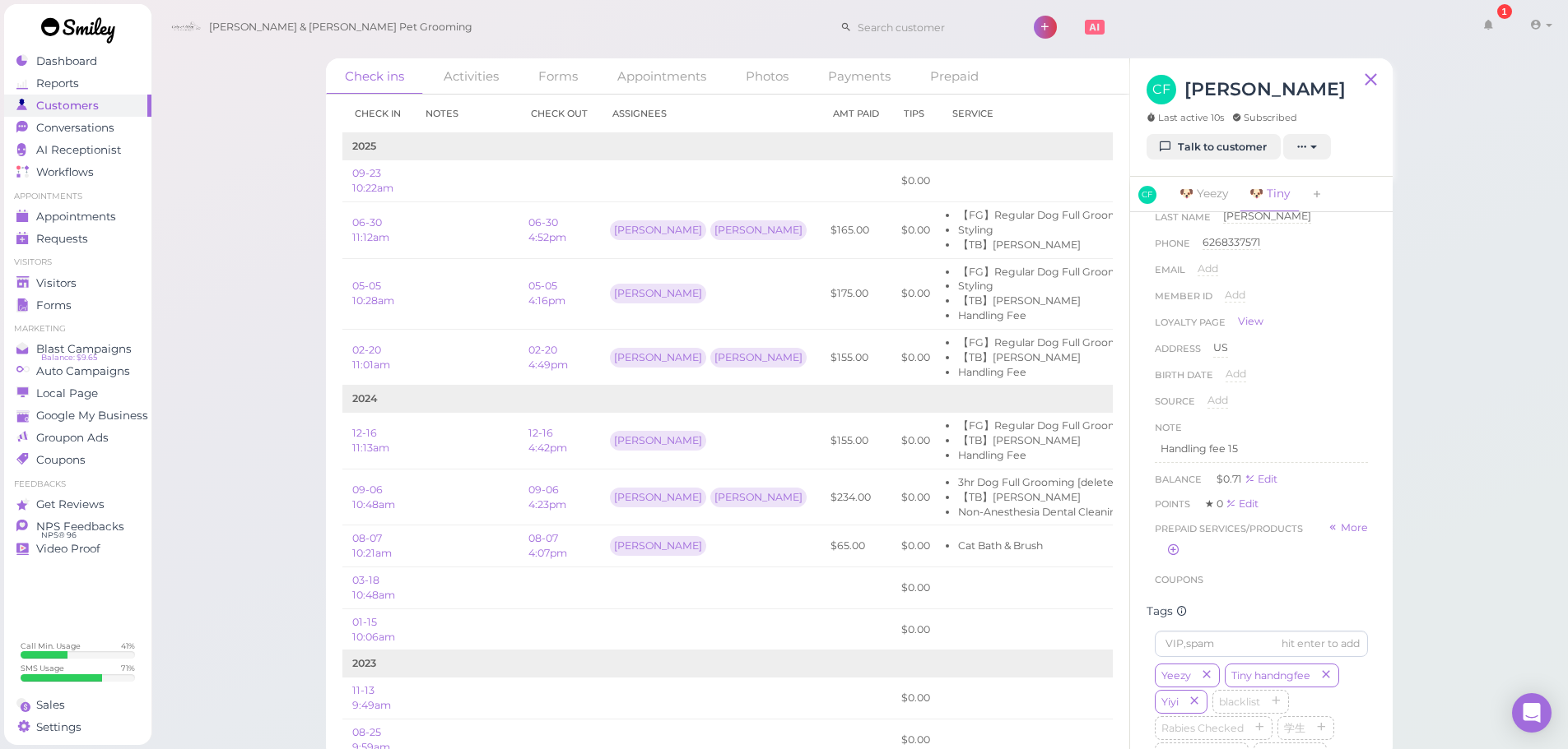
click at [742, 27] on div "Cody & Miley Pet Grooming 1 Account Billings" at bounding box center [860, 28] width 1395 height 47
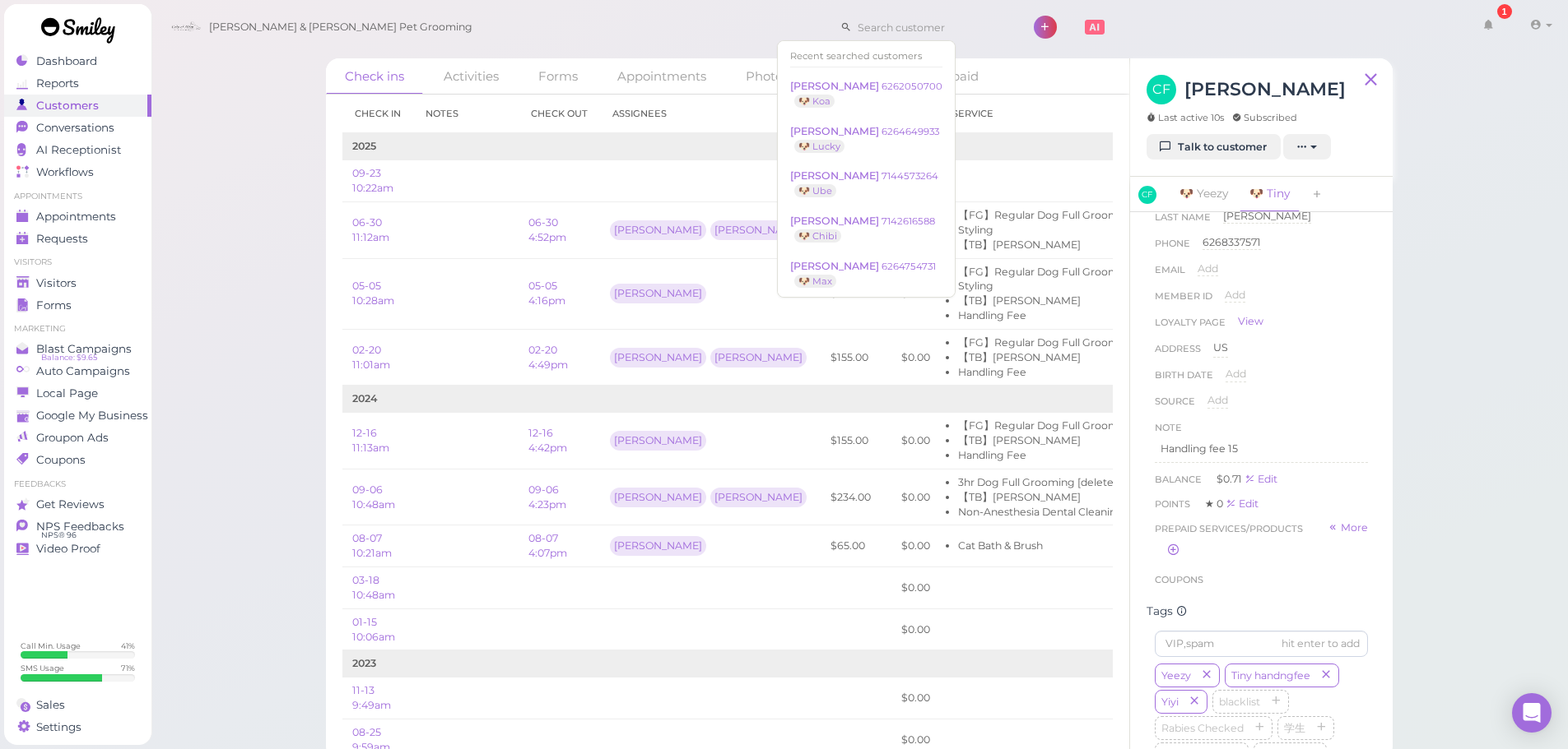
click at [707, 38] on div "Cody & Miley Pet Grooming 1 Account" at bounding box center [860, 28] width 1395 height 47
click at [708, 39] on div "Cody & Miley Pet Grooming 1 Account" at bounding box center [860, 28] width 1395 height 47
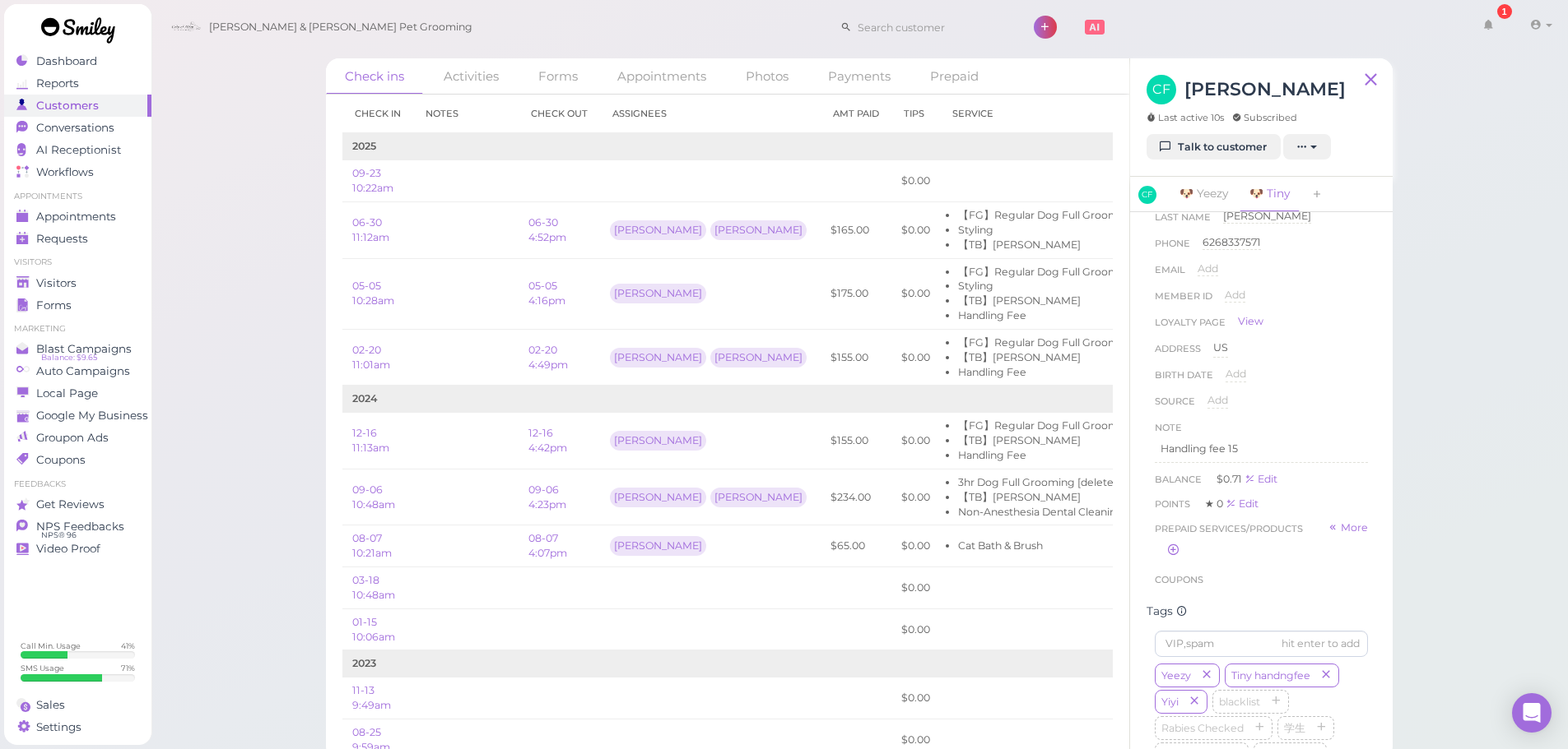
click at [707, 44] on div "Cody & Miley Pet Grooming 1 Account Billings" at bounding box center [860, 28] width 1395 height 47
click at [473, 242] on td at bounding box center [466, 230] width 106 height 57
click at [278, 235] on div "Check ins Activities Forms Appointments Photos Payments Prepaid Check in Notes …" at bounding box center [859, 380] width 1418 height 760
click at [470, 235] on td at bounding box center [466, 230] width 106 height 57
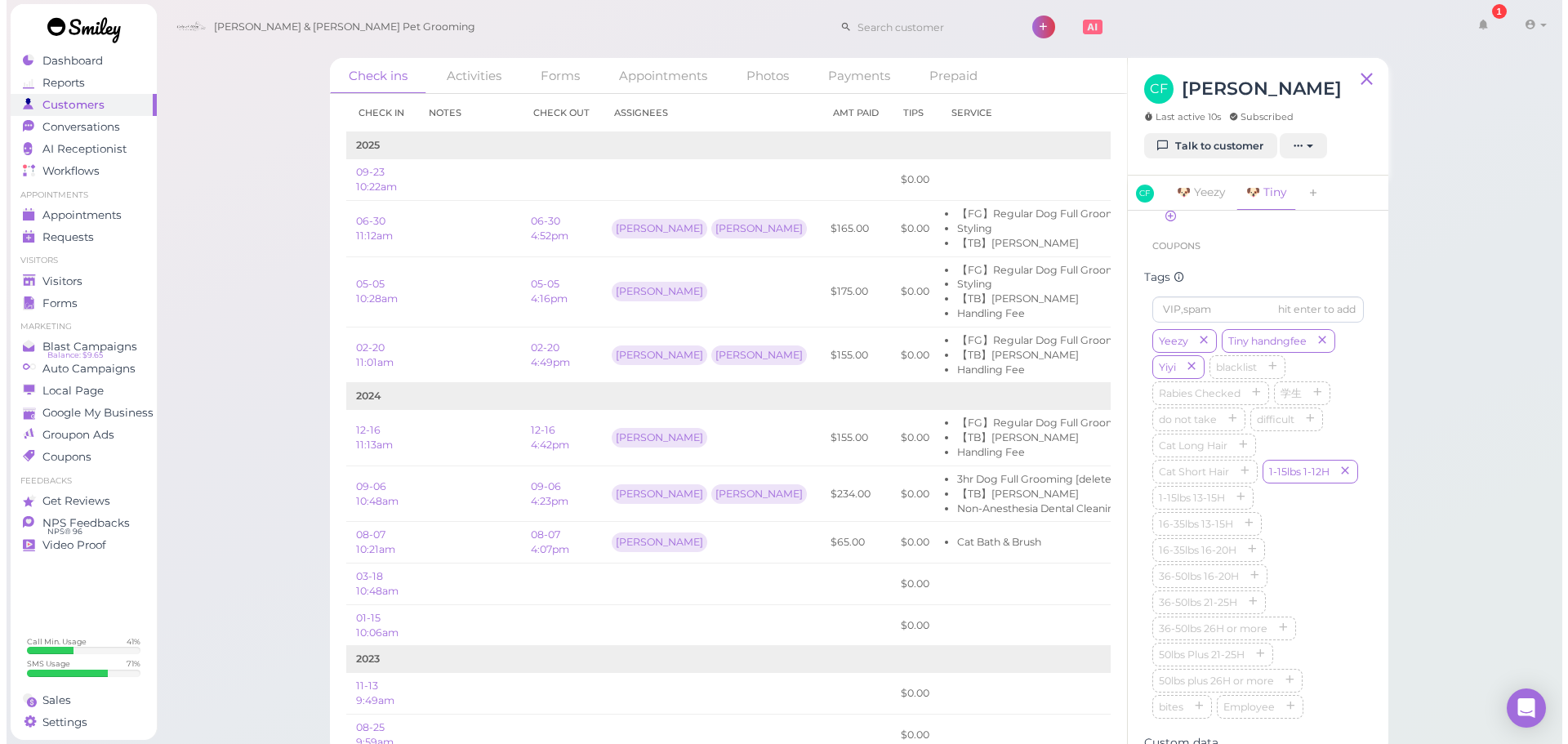
scroll to position [760, 0]
click at [1312, 331] on icon "button" at bounding box center [1315, 324] width 10 height 11
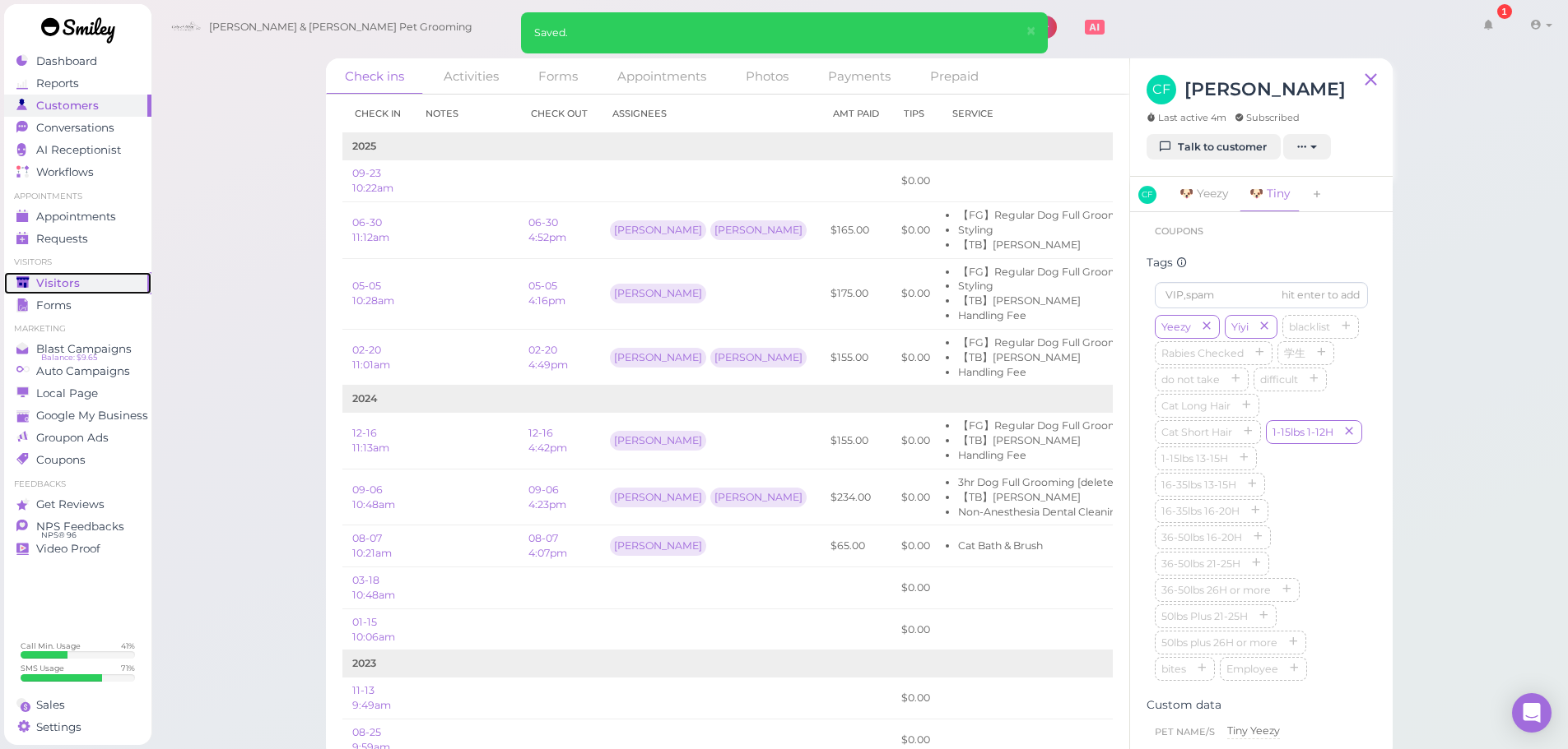
click at [119, 277] on div "Visitors" at bounding box center [76, 284] width 119 height 14
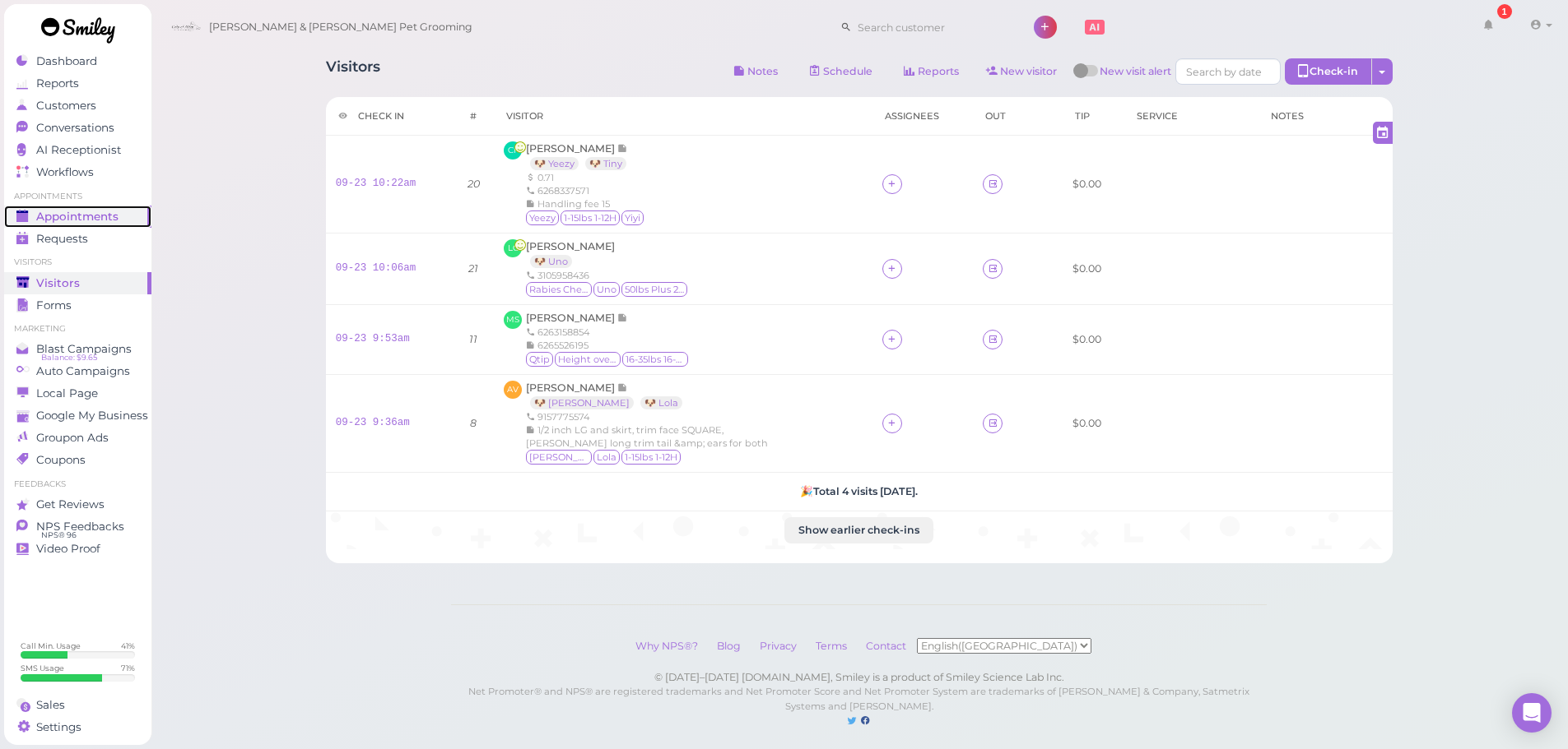
click at [123, 221] on div "Appointments" at bounding box center [76, 216] width 119 height 14
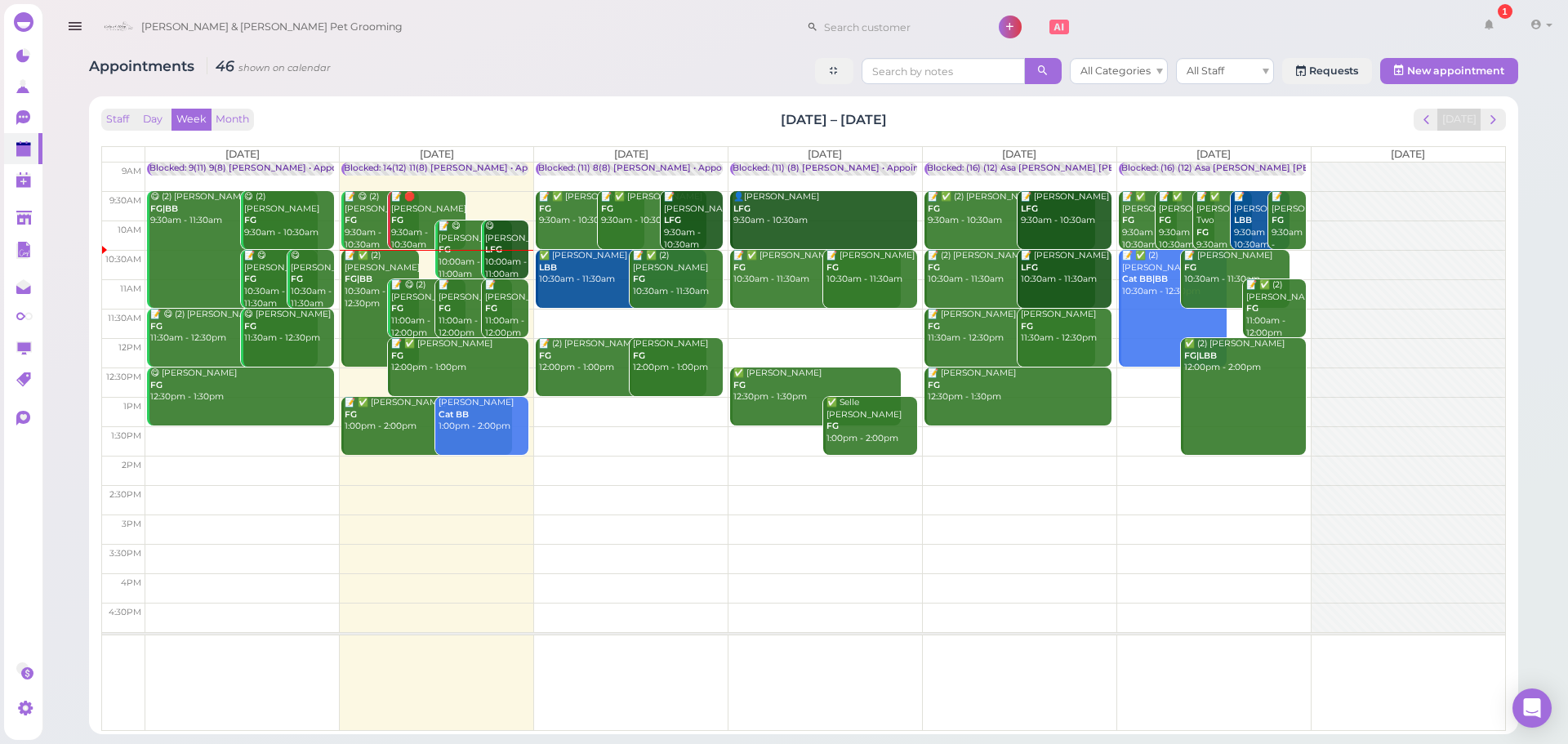
click at [871, 318] on td at bounding box center [825, 323] width 1360 height 29
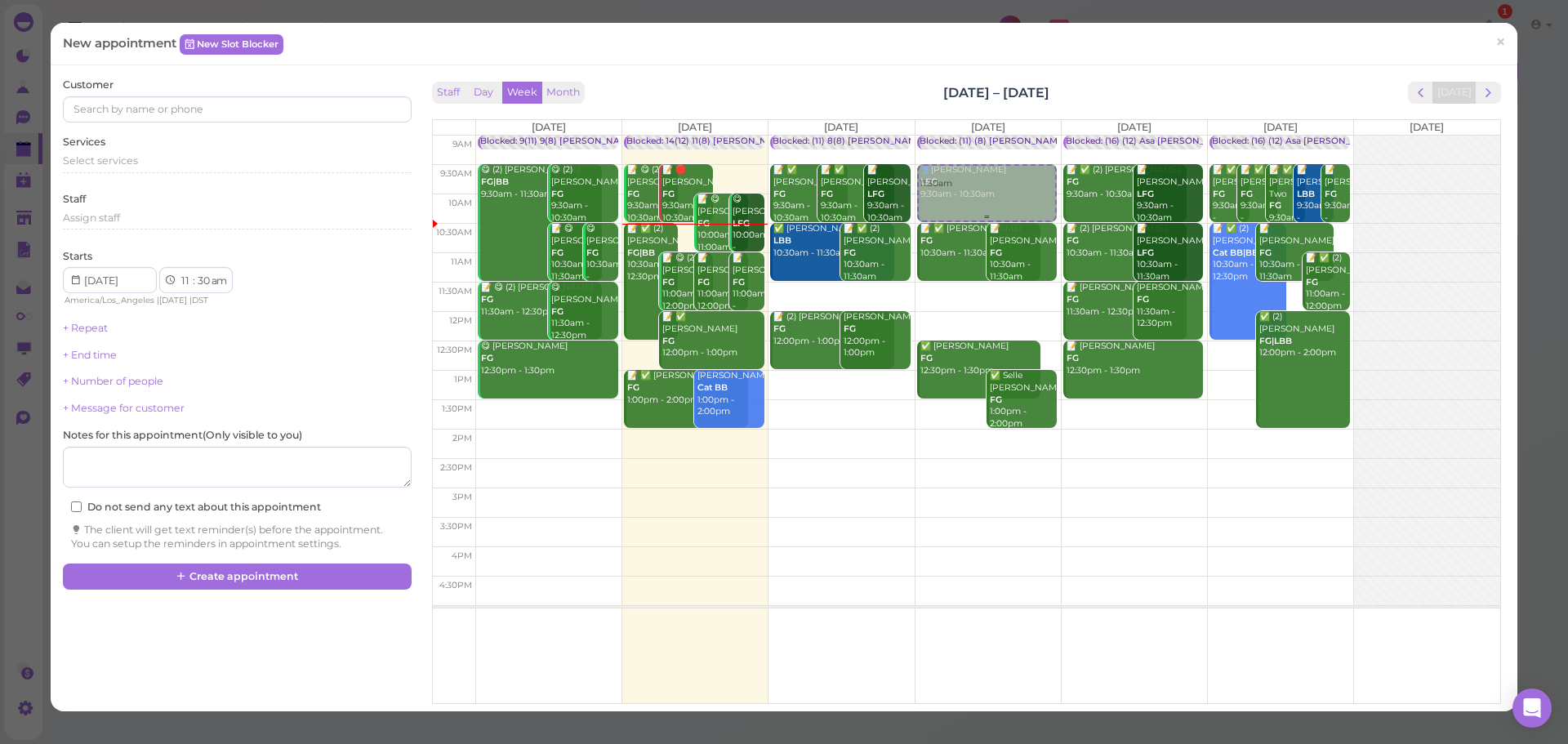
drag, startPoint x: 980, startPoint y: 305, endPoint x: 989, endPoint y: 189, distance: 116.3
click at [989, 135] on div "11:30am Blocked: (11) (8) Asa Rebecca • Appointment 👤Abisai Mondragon LFG 9:30a…" at bounding box center [988, 135] width 146 height 0
select select "9"
click at [253, 167] on div "Select services" at bounding box center [237, 160] width 348 height 15
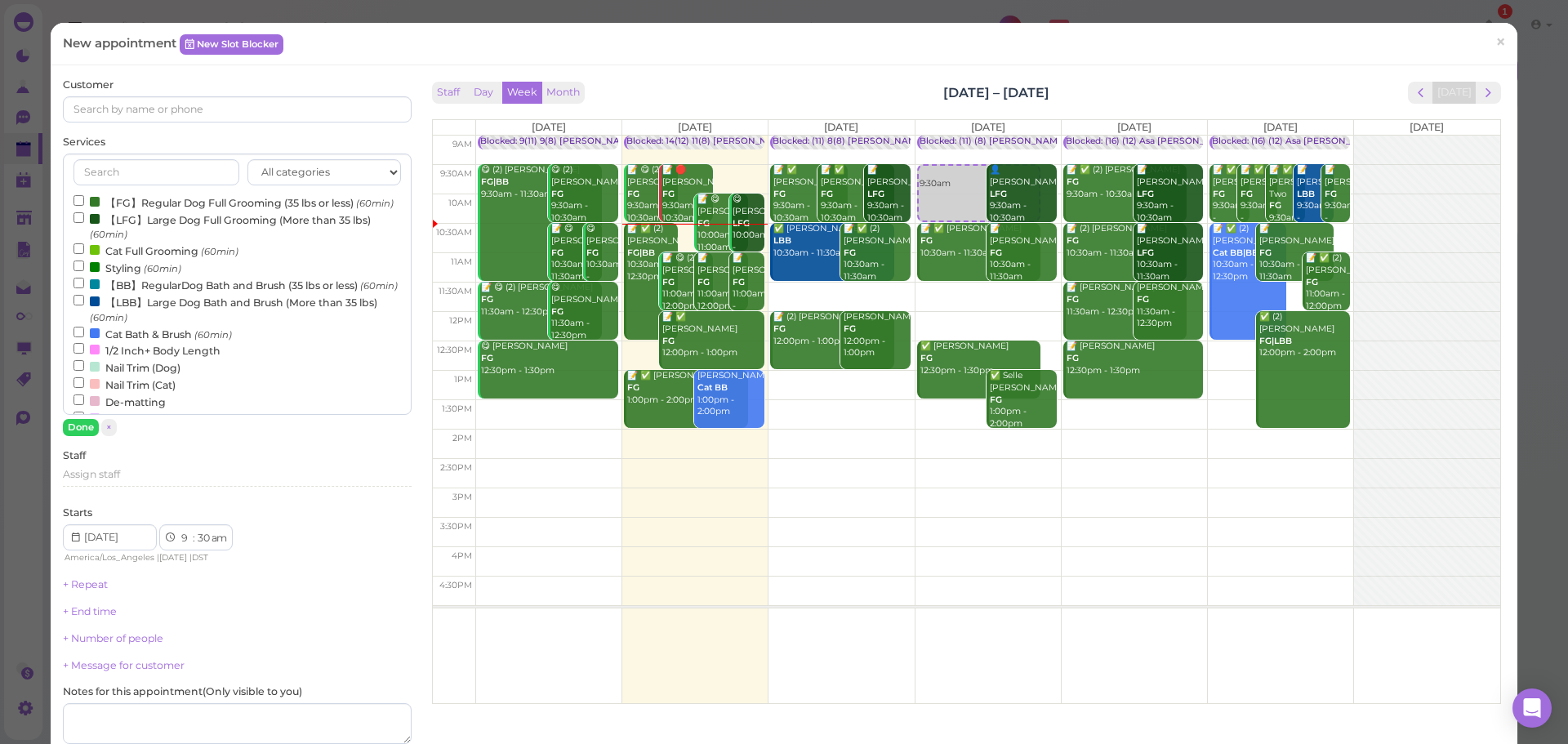
click at [228, 211] on label "【FG】Regular Dog Full Grooming (35 lbs or less) (60min)" at bounding box center [233, 202] width 320 height 17
click at [84, 206] on input "【FG】Regular Dog Full Grooming (35 lbs or less) (60min)" at bounding box center [79, 200] width 10 height 10
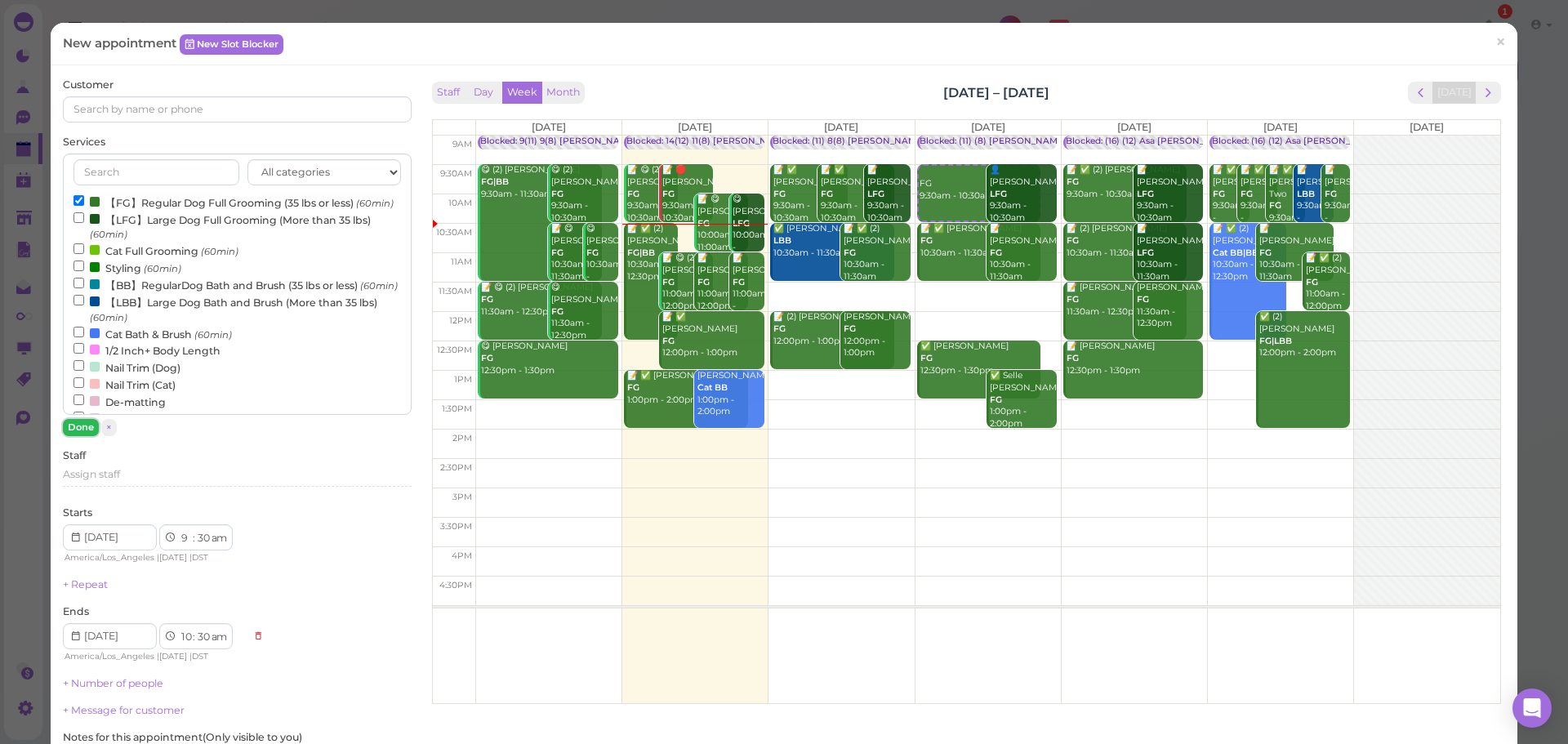
click at [81, 423] on button "Done" at bounding box center [81, 427] width 36 height 17
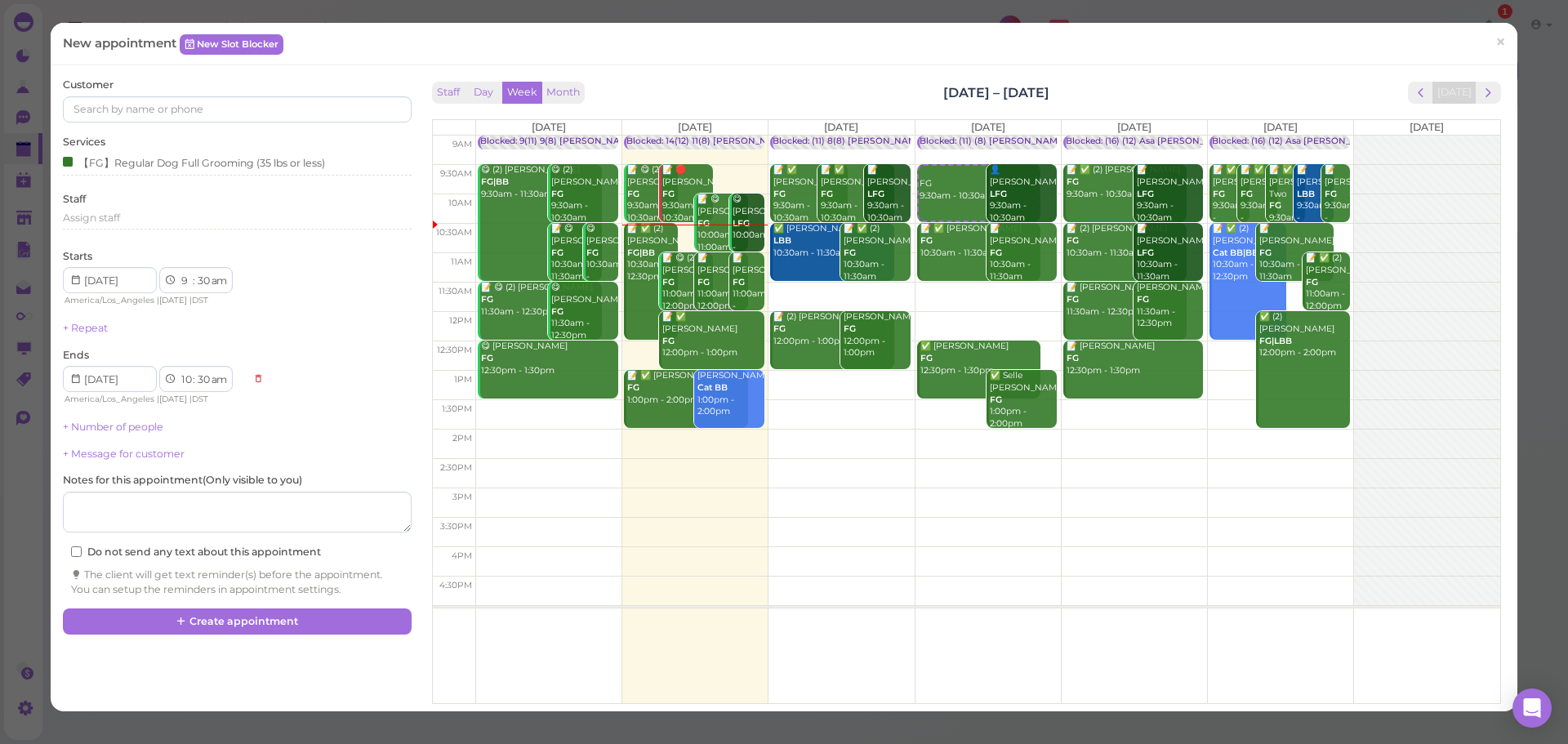
click at [1151, 410] on td at bounding box center [987, 414] width 1025 height 29
type input "2025-09-26"
select select "1"
select select "pm"
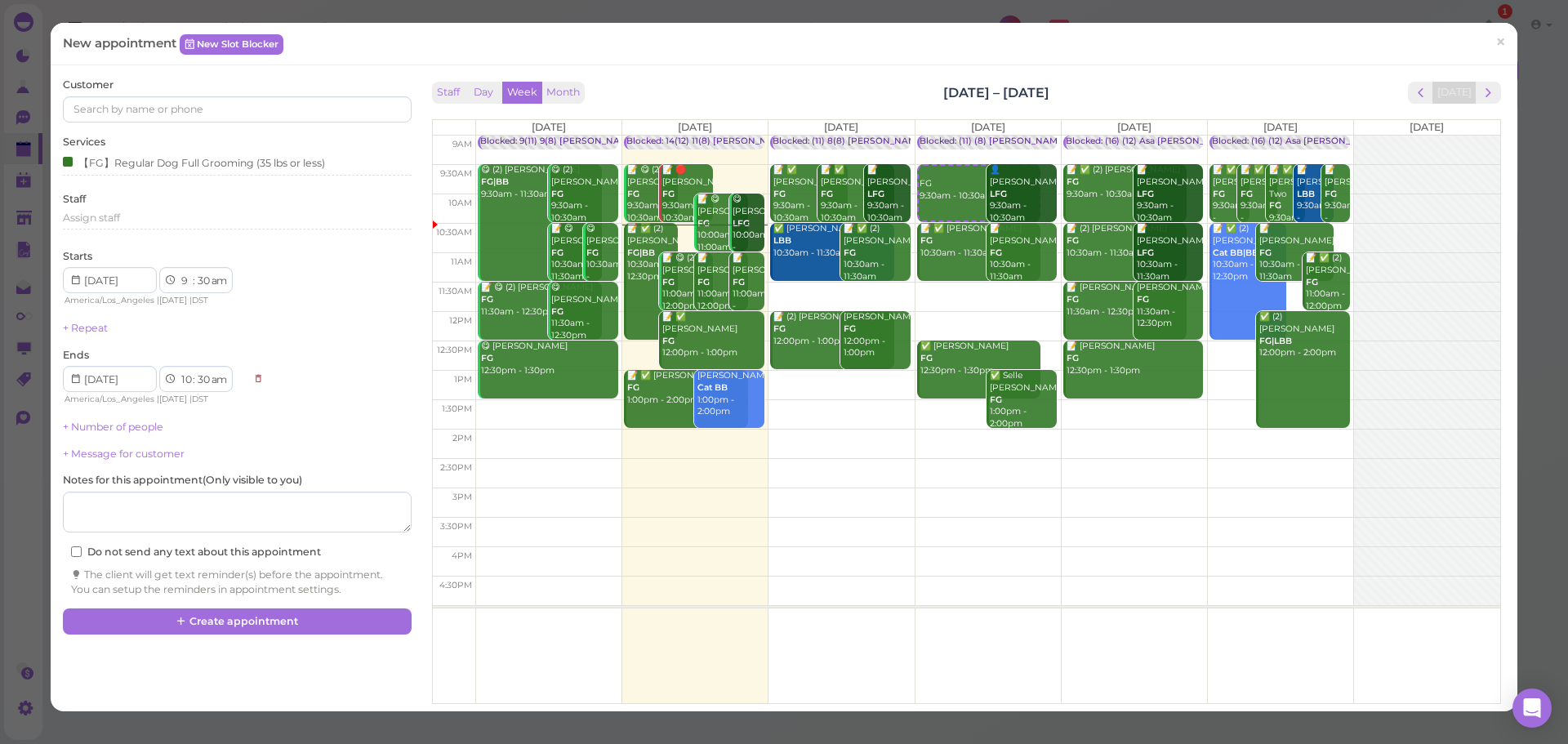
select select "2"
select select "pm"
drag, startPoint x: 1149, startPoint y: 446, endPoint x: 1147, endPoint y: 330, distance: 116.0
click at [1147, 135] on div "FG 1:30pm - 2:30pm Blocked: (16) (12) Asa Helen Rebecca • Appointment 📝 ✅ (2) H…" at bounding box center [1135, 135] width 146 height 0
select select "11"
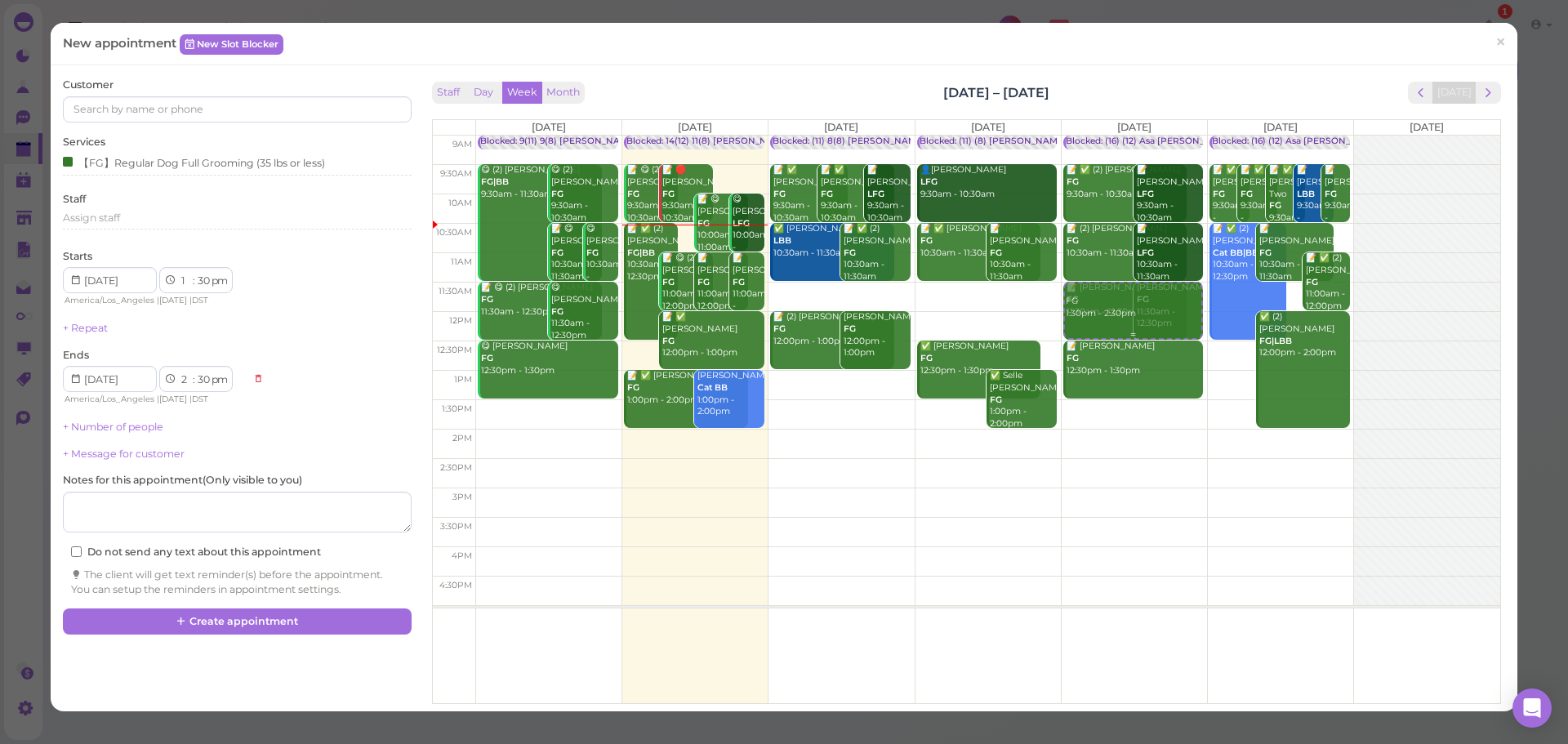
select select "am"
select select "12"
drag, startPoint x: 1082, startPoint y: 303, endPoint x: 1079, endPoint y: 279, distance: 24.2
click at [1079, 135] on div "FG 11:30am - 12:30pm Blocked: (16) (12) Asa Helen Rebecca • Appointment 📝 ✅ (2)…" at bounding box center [1135, 135] width 146 height 0
select select "9"
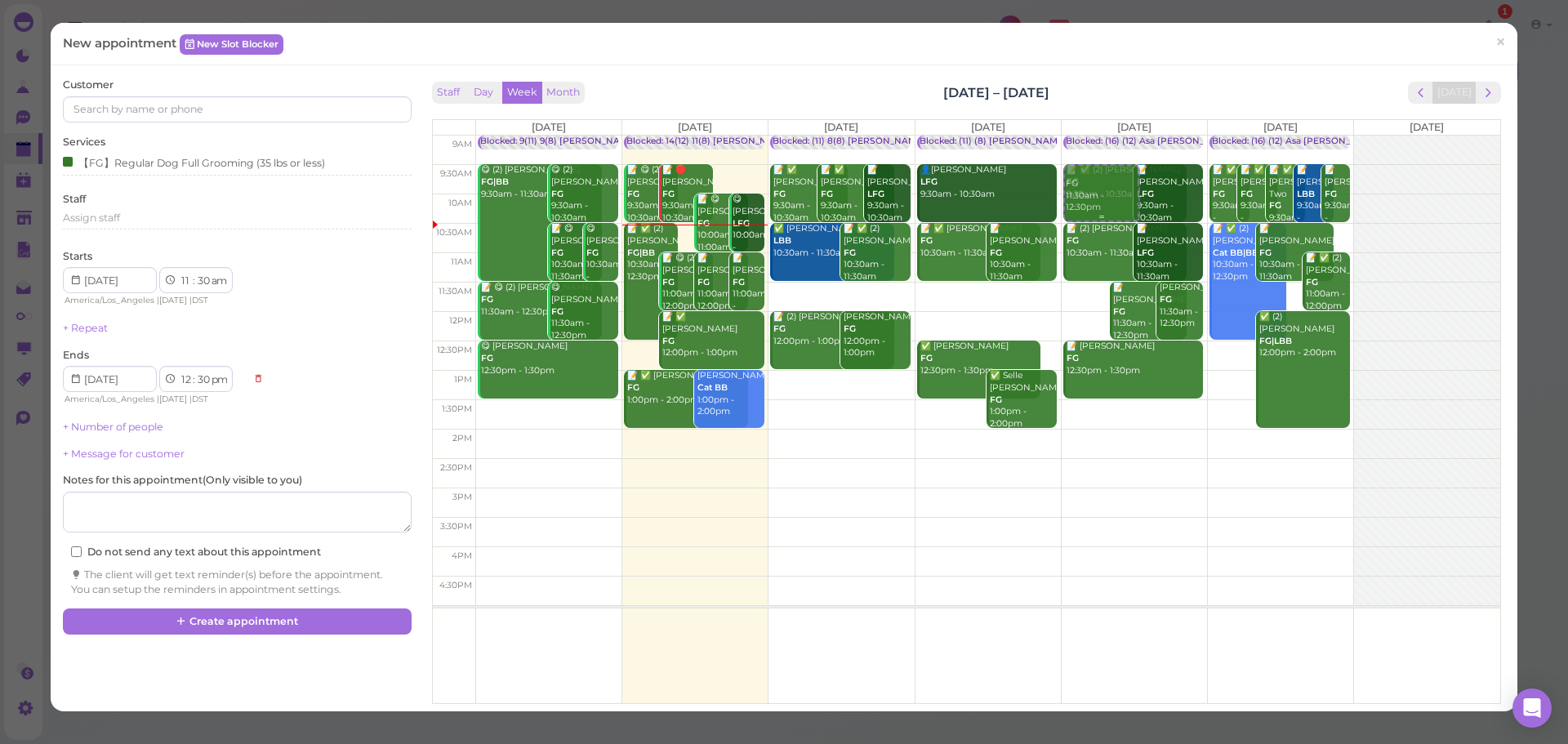
select select "10"
select select "am"
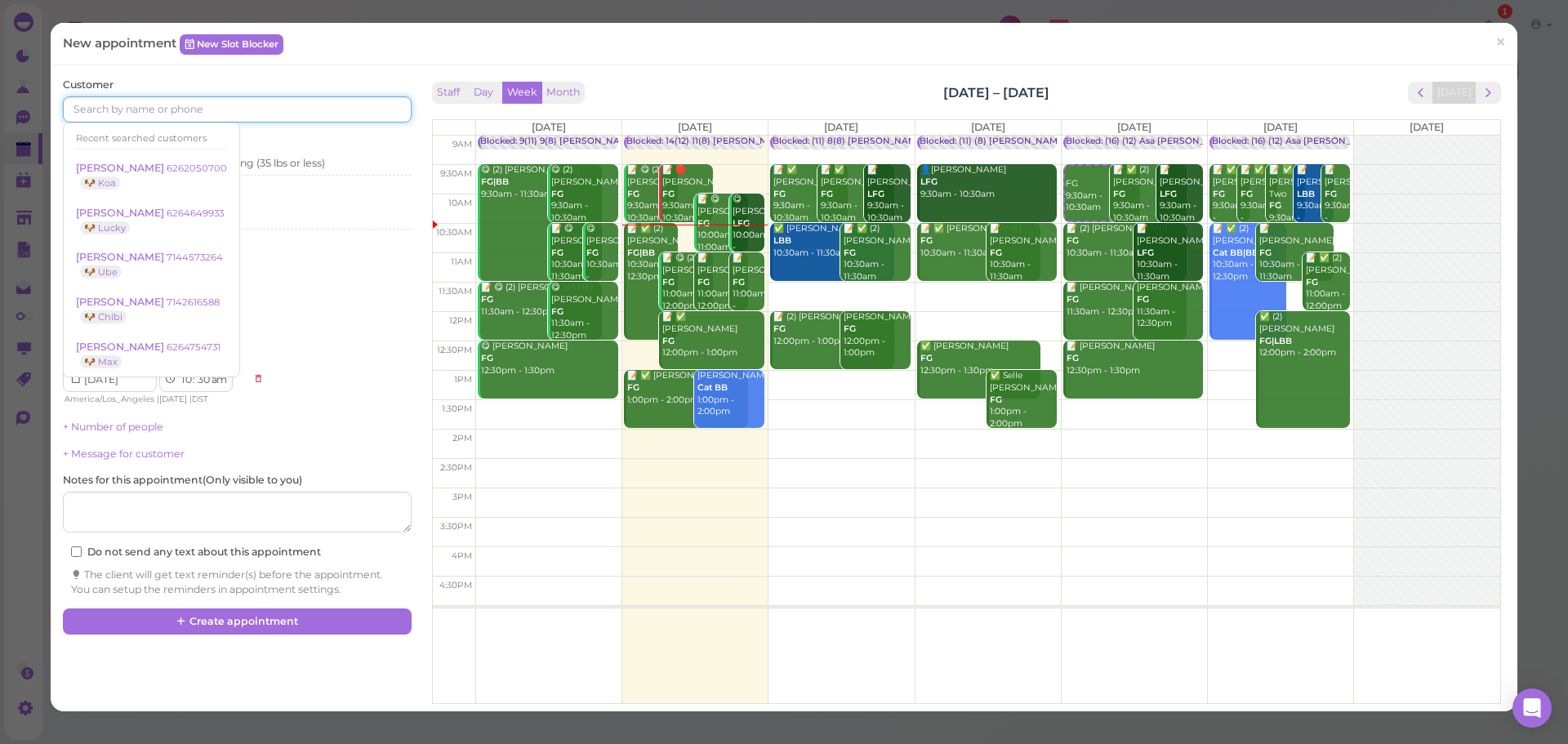
click at [167, 108] on input at bounding box center [237, 109] width 348 height 26
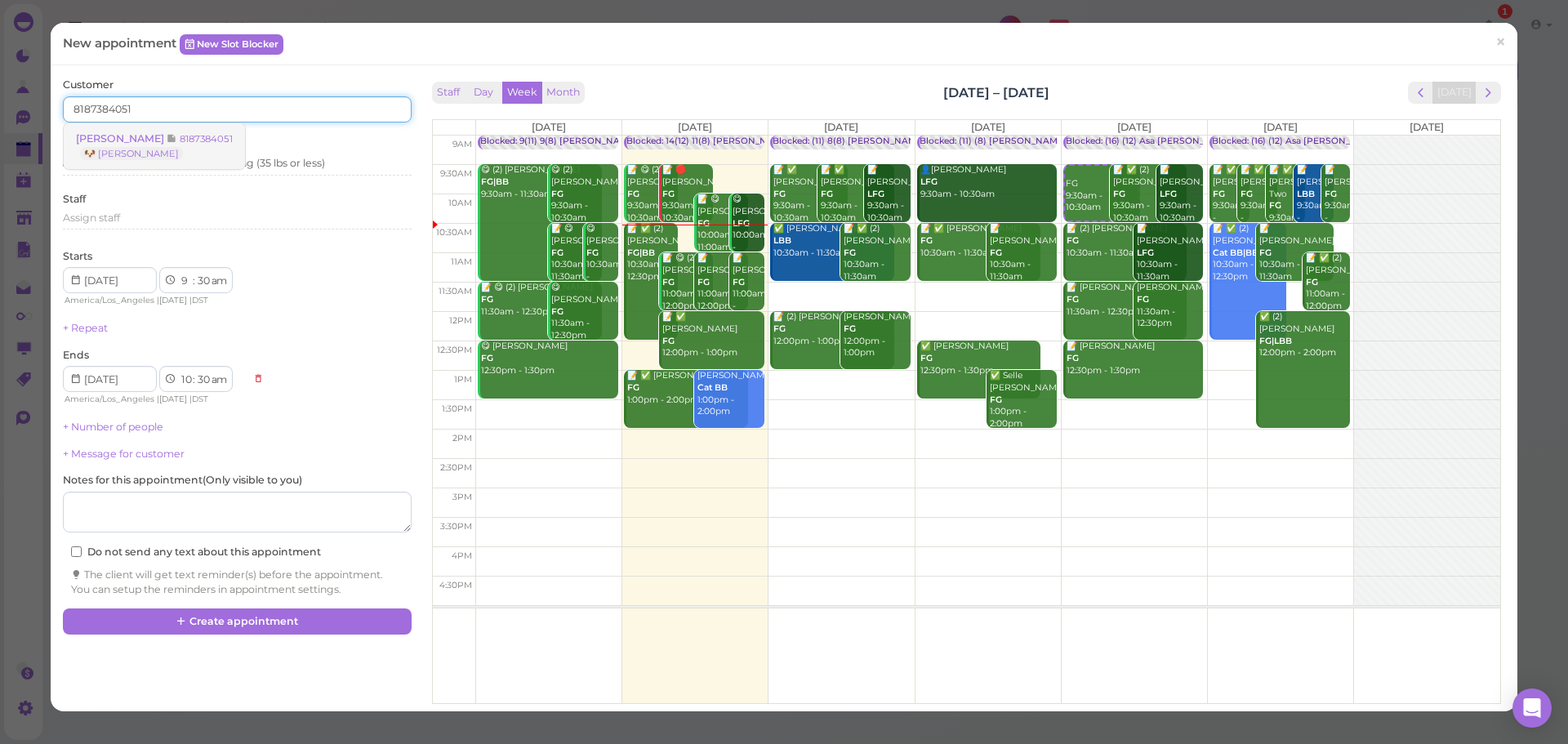
type input "8187384051"
click at [202, 148] on link "Stephanie Garcia 8187384051 🐶 Chloe" at bounding box center [153, 146] width 181 height 46
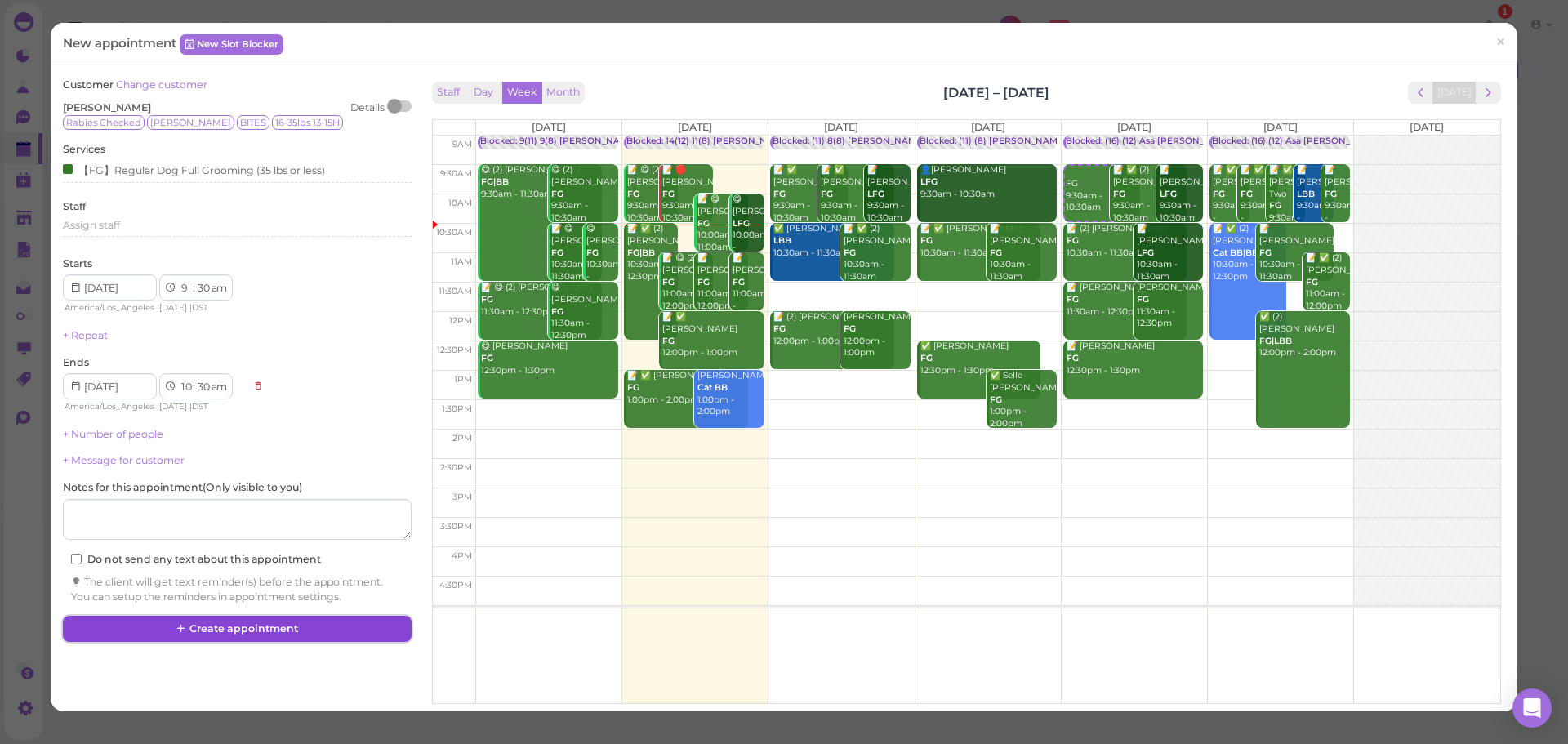
click at [292, 617] on button "Create appointment" at bounding box center [237, 629] width 348 height 26
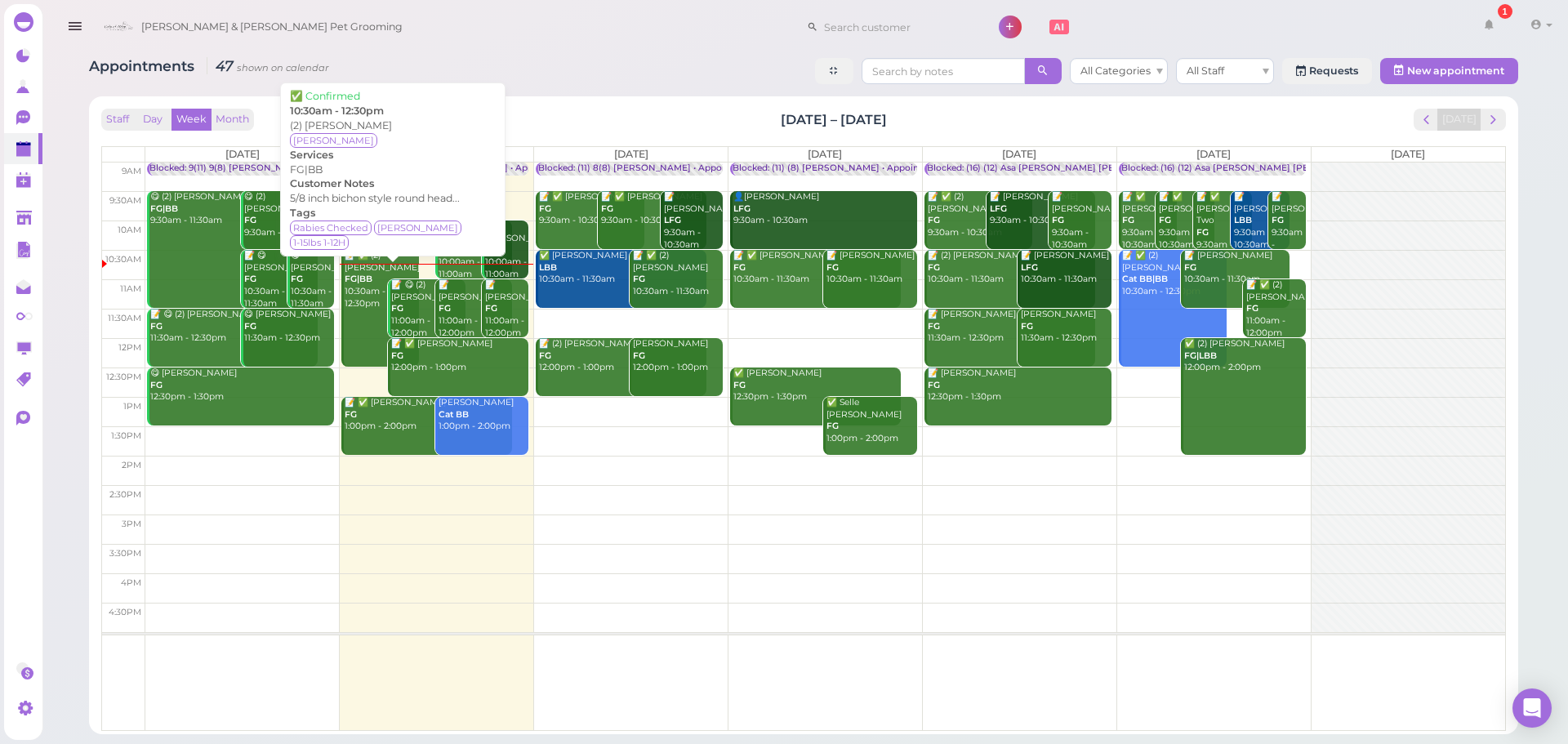
click at [355, 309] on div "📝 ✅ (2) Daniel Reynosa FG|BB 10:30am - 12:30pm" at bounding box center [381, 279] width 75 height 60
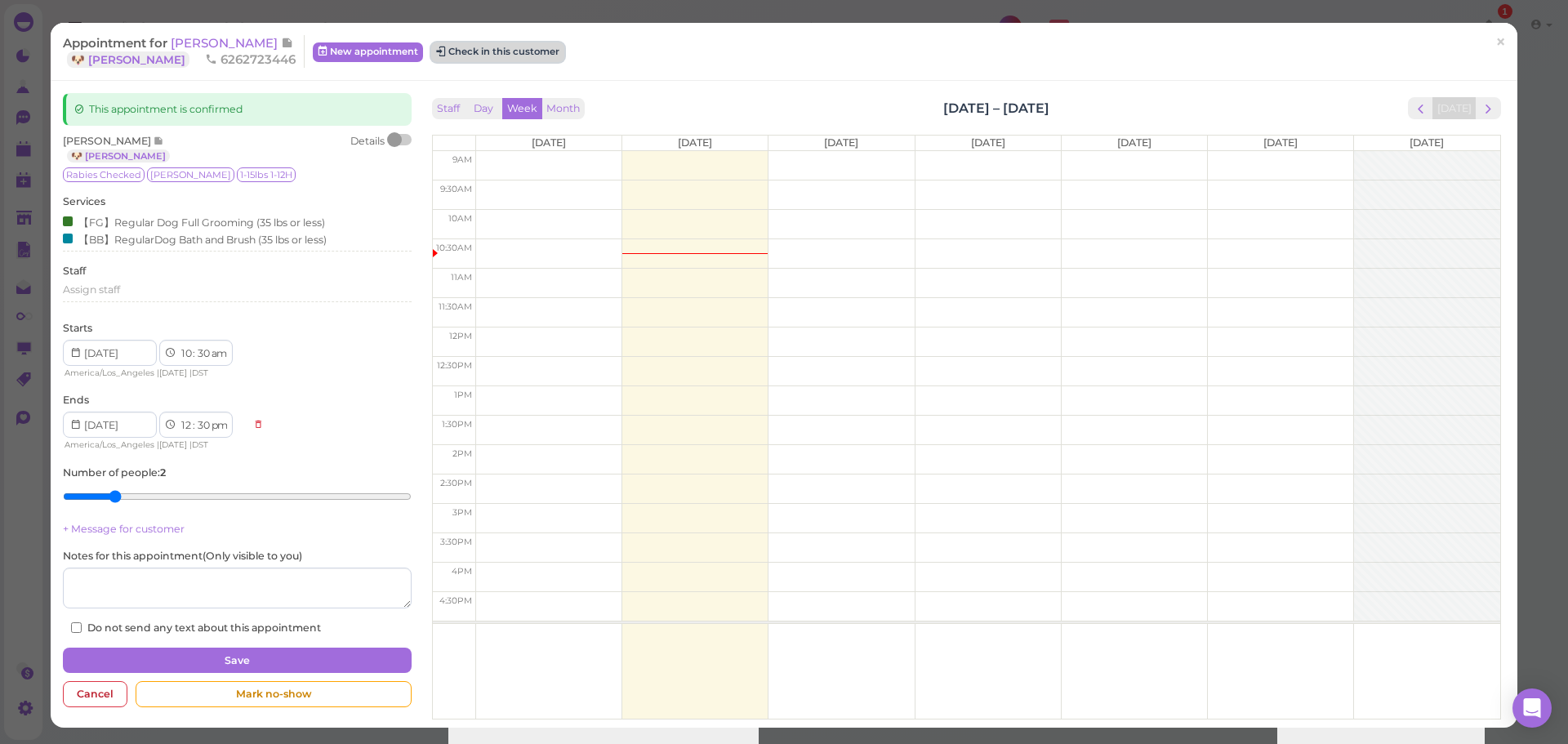
click at [504, 50] on button "Check in this customer" at bounding box center [498, 52] width 133 height 20
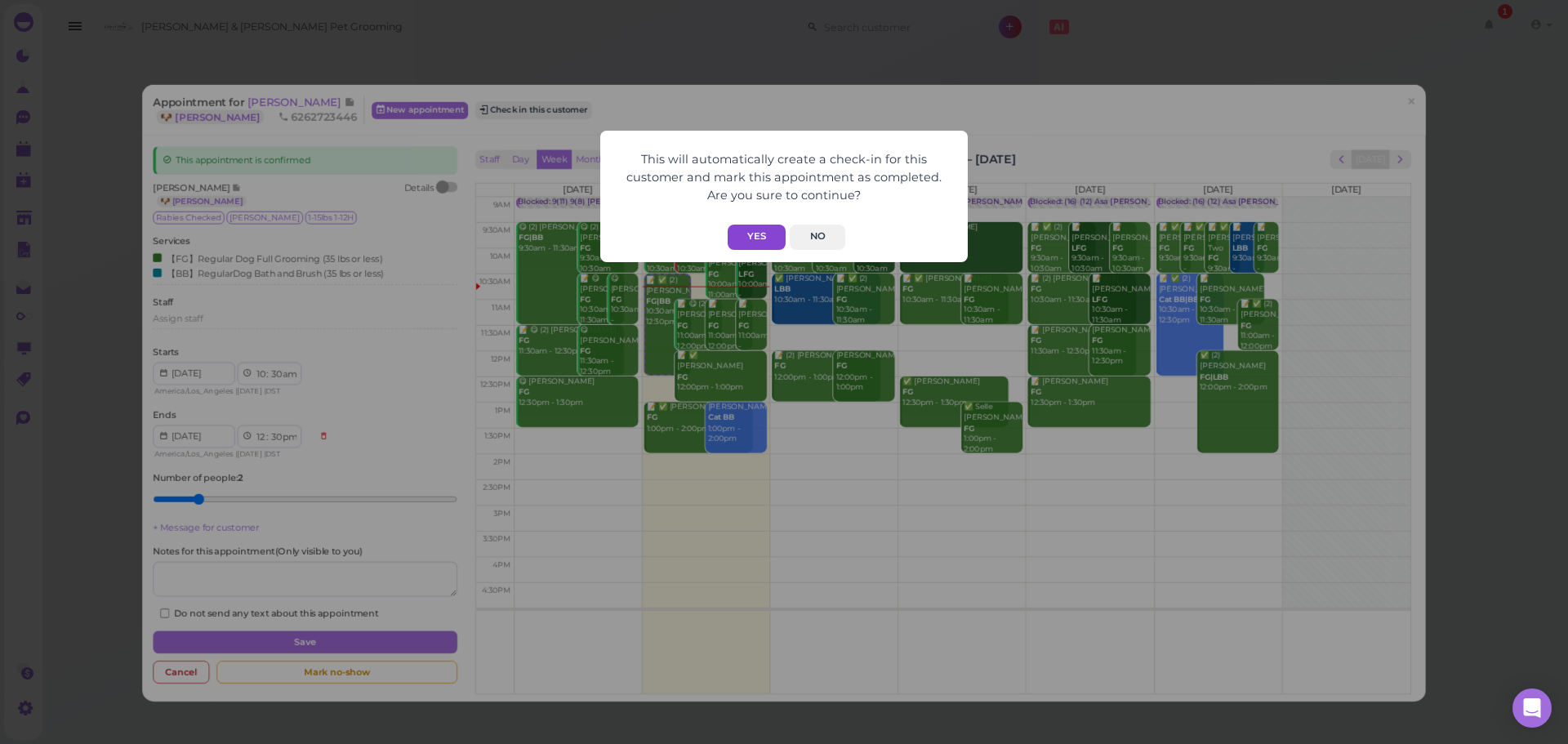
click at [757, 245] on button "Yes" at bounding box center [757, 237] width 58 height 25
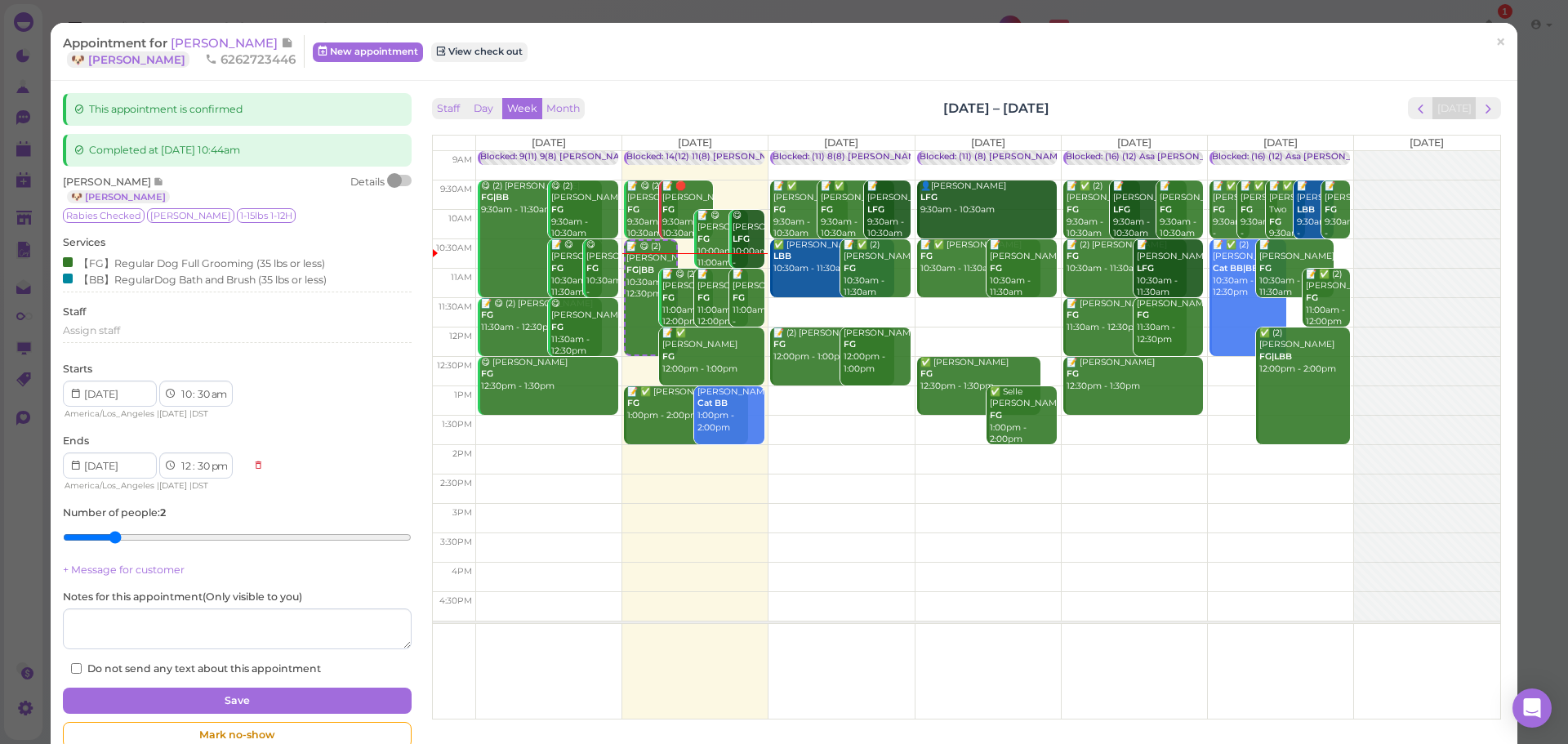
click at [676, 101] on div "Staff Day Week Month Sep 22 – 28, 2025 Today" at bounding box center [966, 108] width 1069 height 22
click at [228, 48] on span "Daniel Reynosa" at bounding box center [225, 43] width 110 height 16
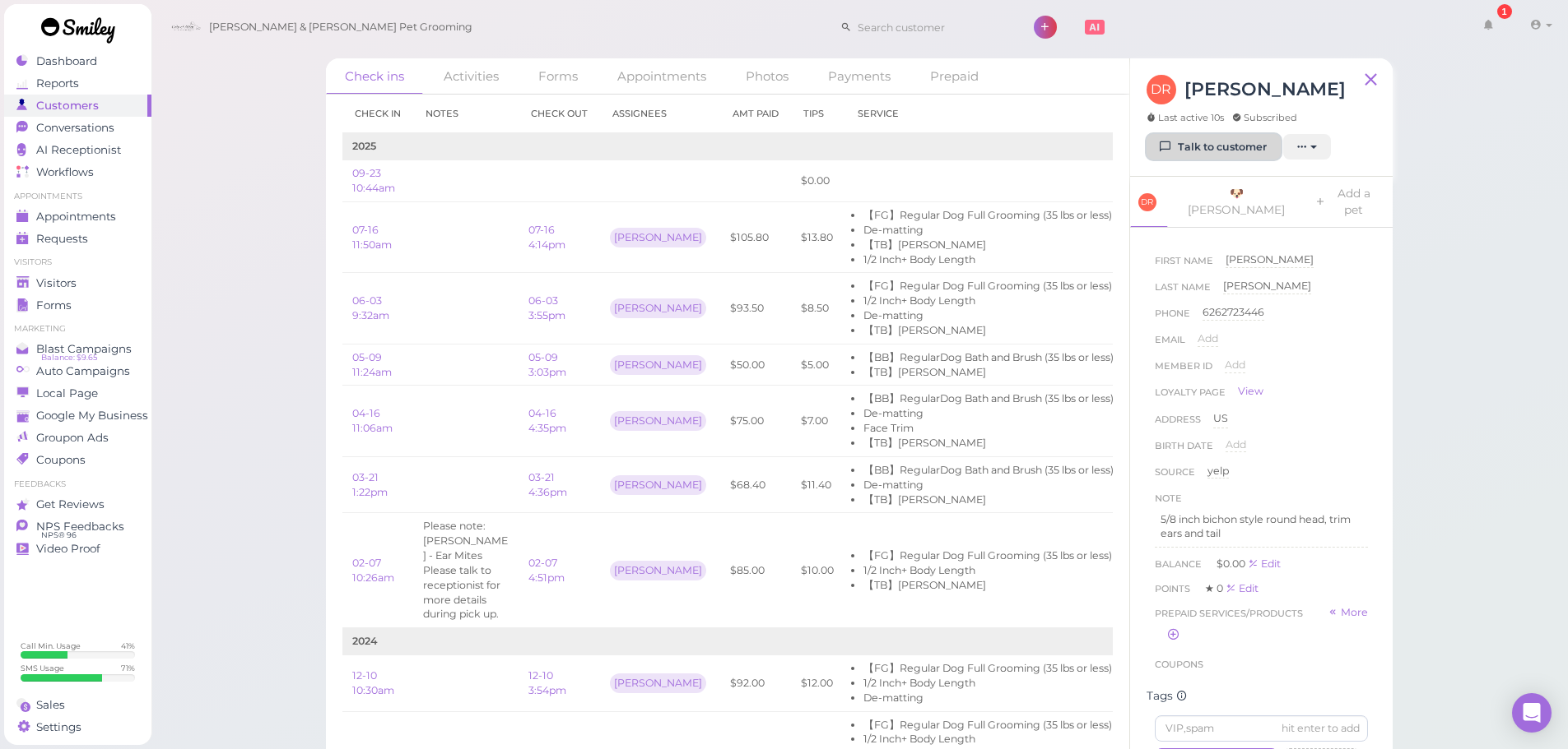
click at [1231, 149] on link "Talk to customer" at bounding box center [1214, 148] width 135 height 26
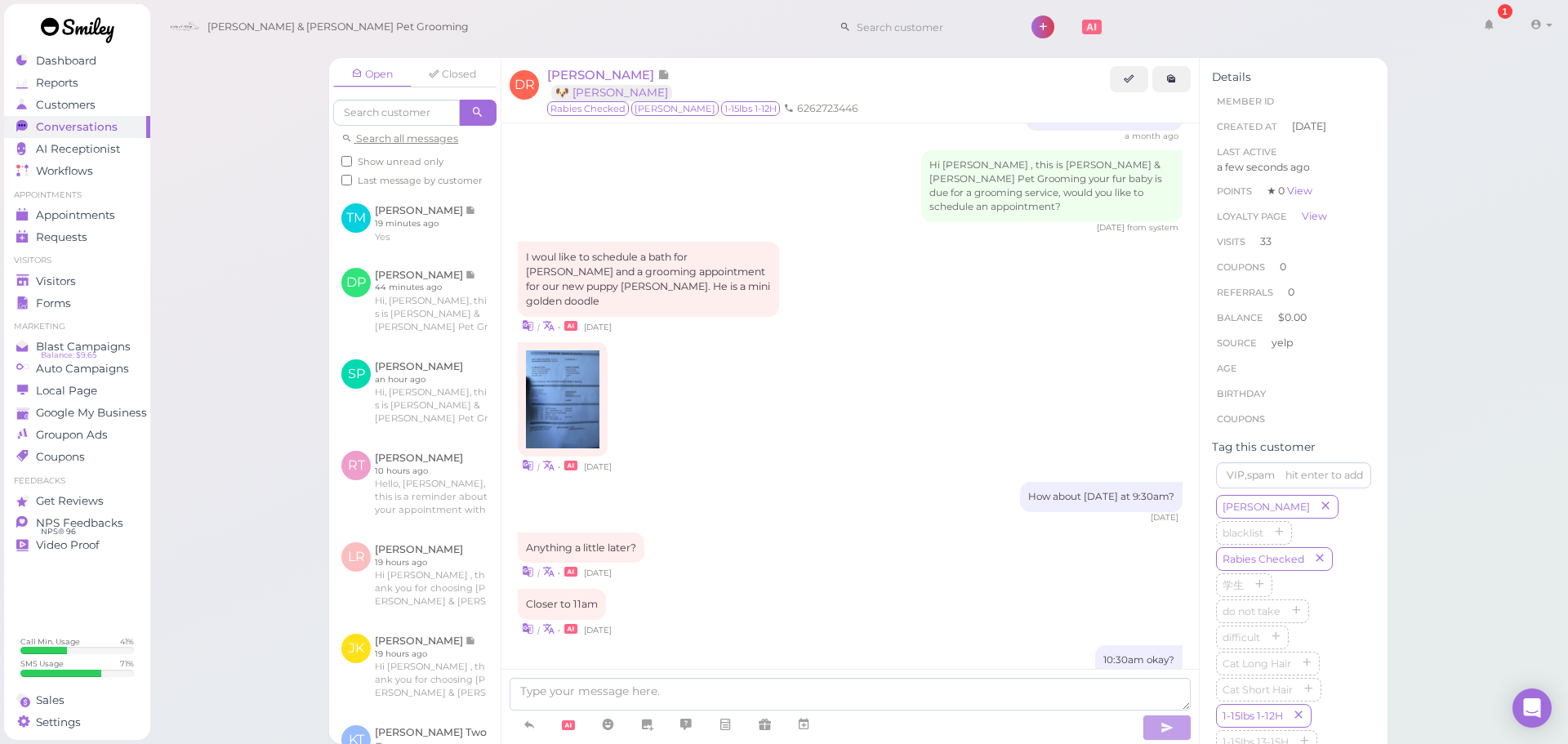
scroll to position [1221, 0]
click at [823, 406] on div "| • 3 days ago" at bounding box center [849, 409] width 665 height 132
click at [822, 412] on div "| • 3 days ago" at bounding box center [849, 409] width 665 height 132
click at [830, 483] on div "How about next Tuesday at 9:30am? 3 days ago" at bounding box center [849, 504] width 665 height 42
click at [850, 483] on div "How about next Tuesday at 9:30am? 3 days ago" at bounding box center [849, 504] width 665 height 42
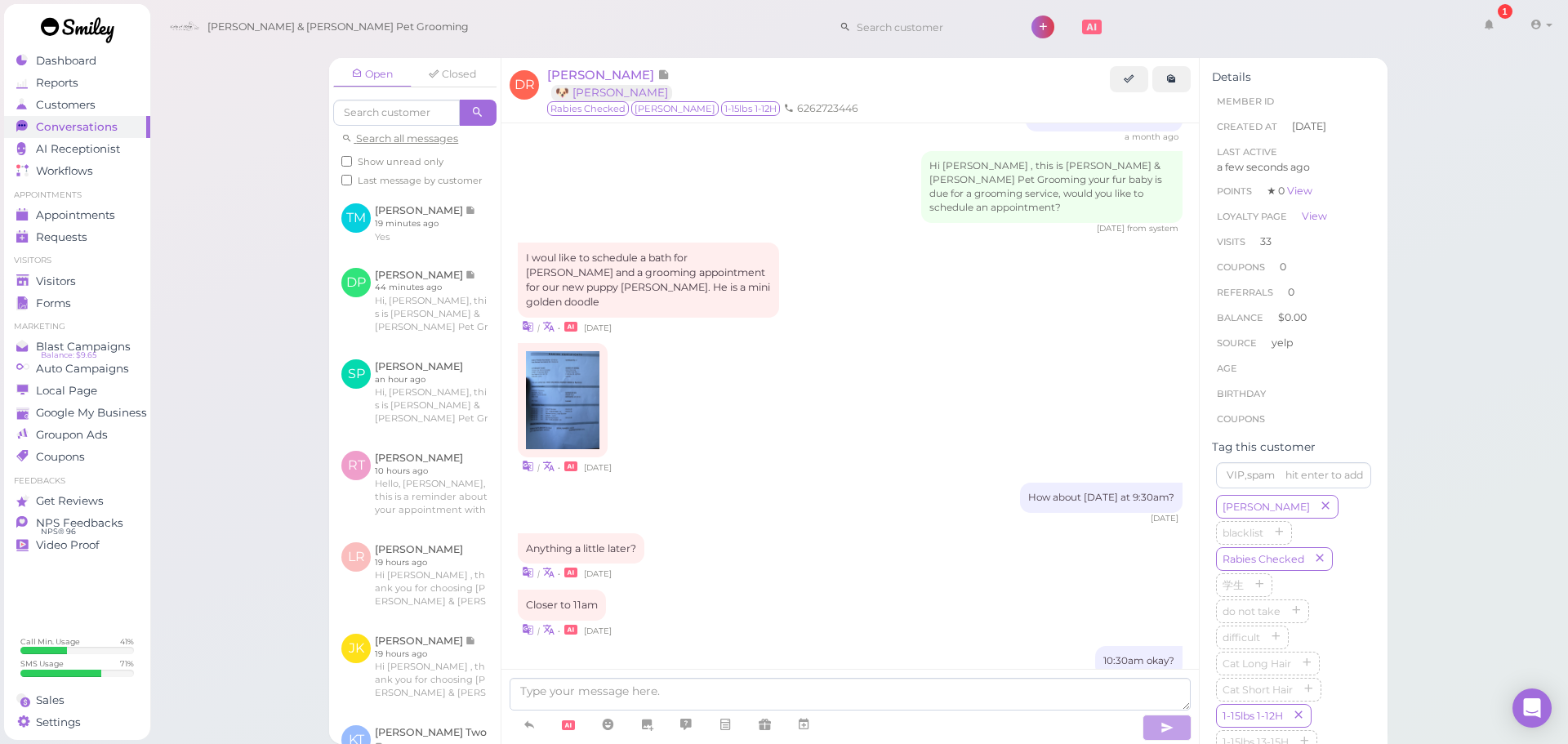
click at [766, 380] on div "| • 3 days ago" at bounding box center [849, 409] width 665 height 132
click at [801, 375] on div "| • 3 days ago" at bounding box center [849, 409] width 665 height 132
click at [619, 80] on span "Daniel Reynosa" at bounding box center [602, 75] width 110 height 16
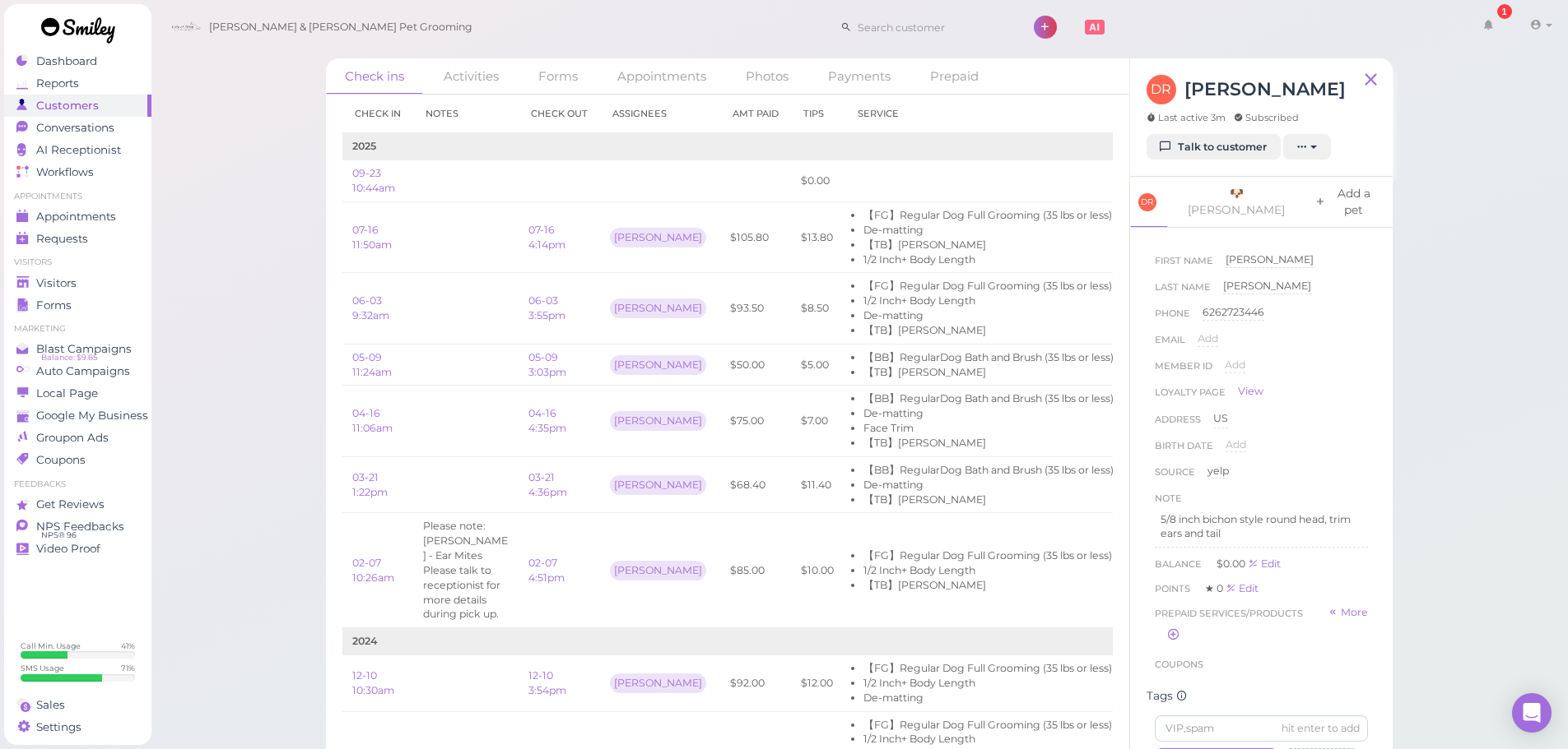
click at [1304, 192] on link "Add a pet" at bounding box center [1347, 202] width 86 height 50
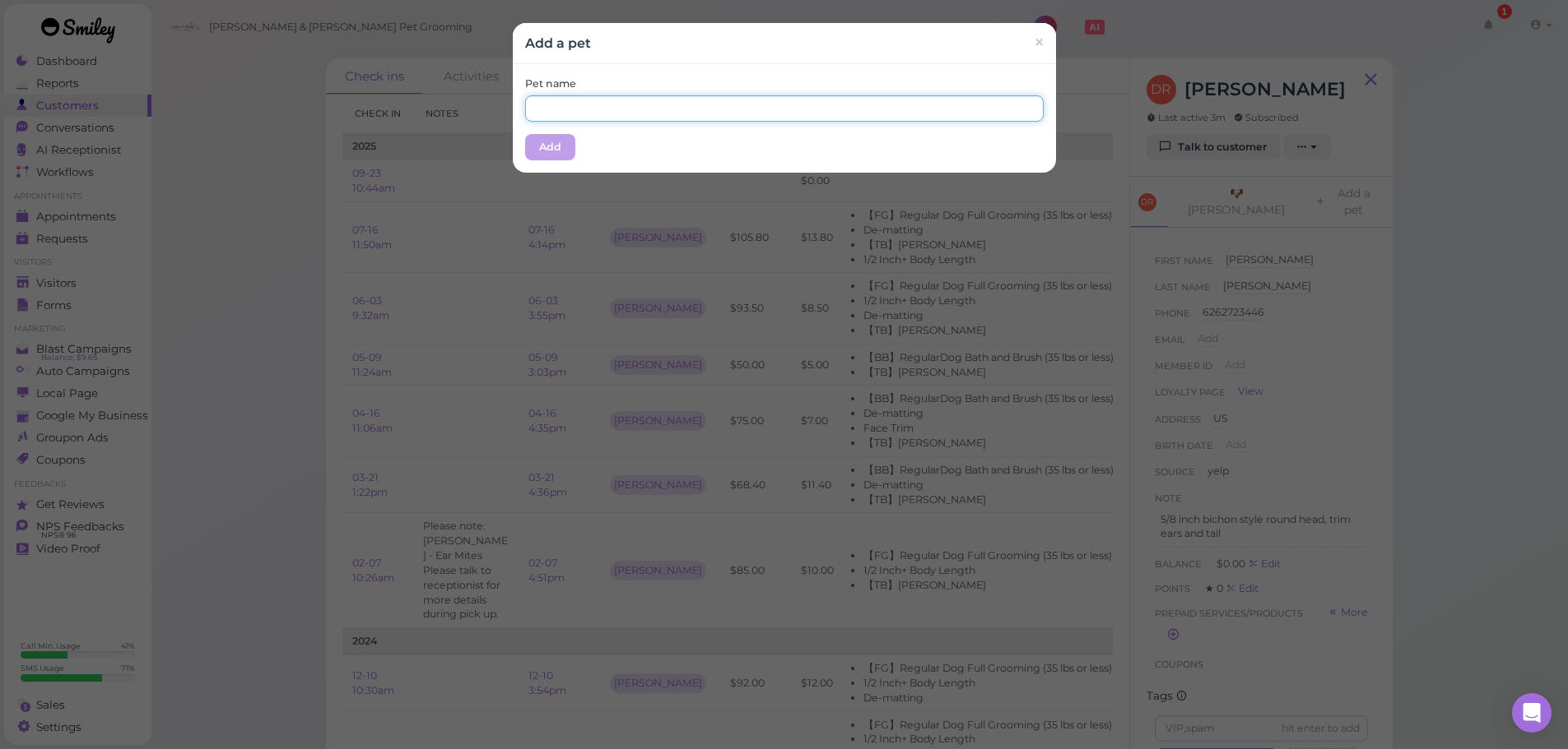
click at [674, 98] on input "text" at bounding box center [784, 108] width 519 height 26
type input "Raymond"
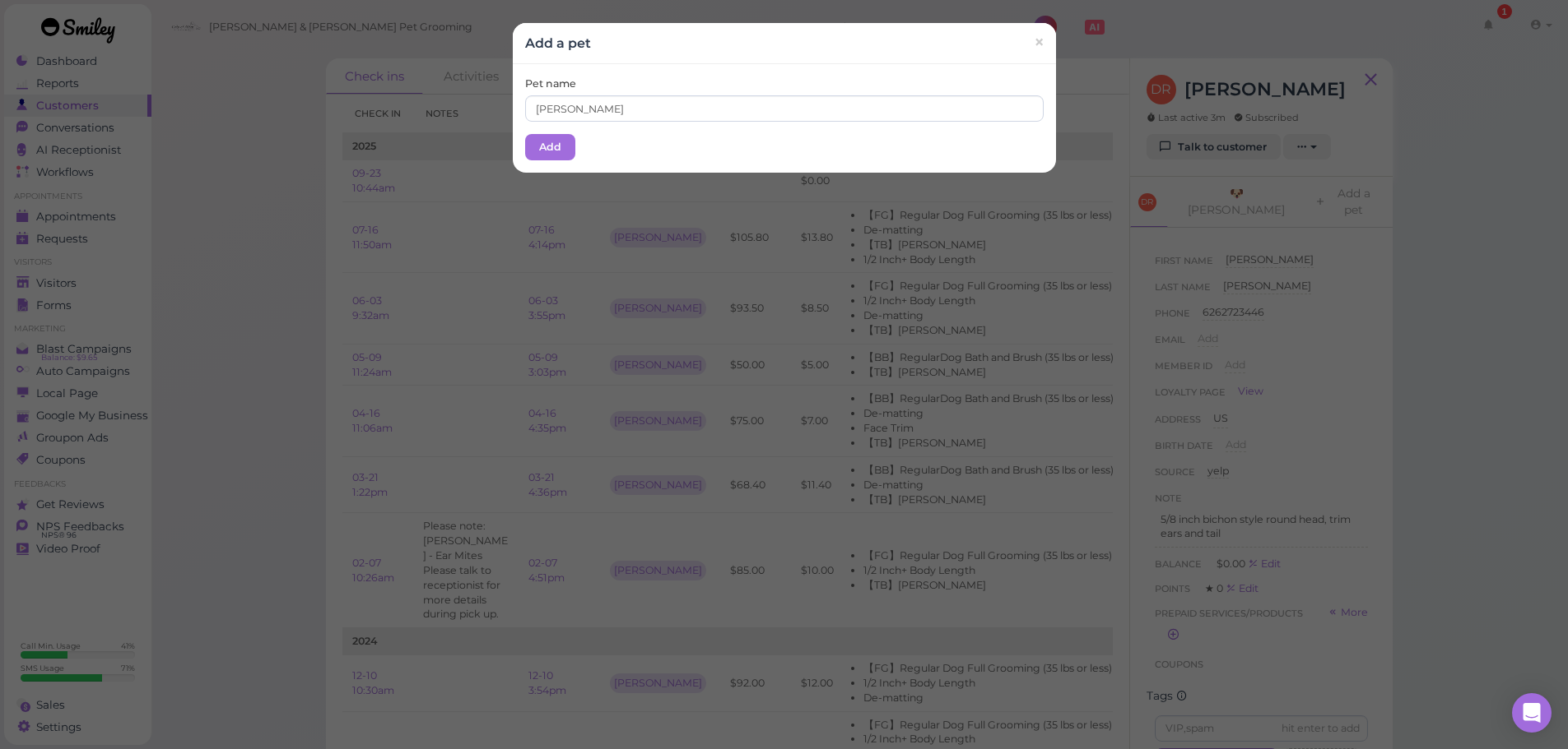
click at [645, 65] on div "Pet name Raymond Add" at bounding box center [784, 118] width 543 height 108
click at [528, 155] on button "Add" at bounding box center [549, 148] width 50 height 26
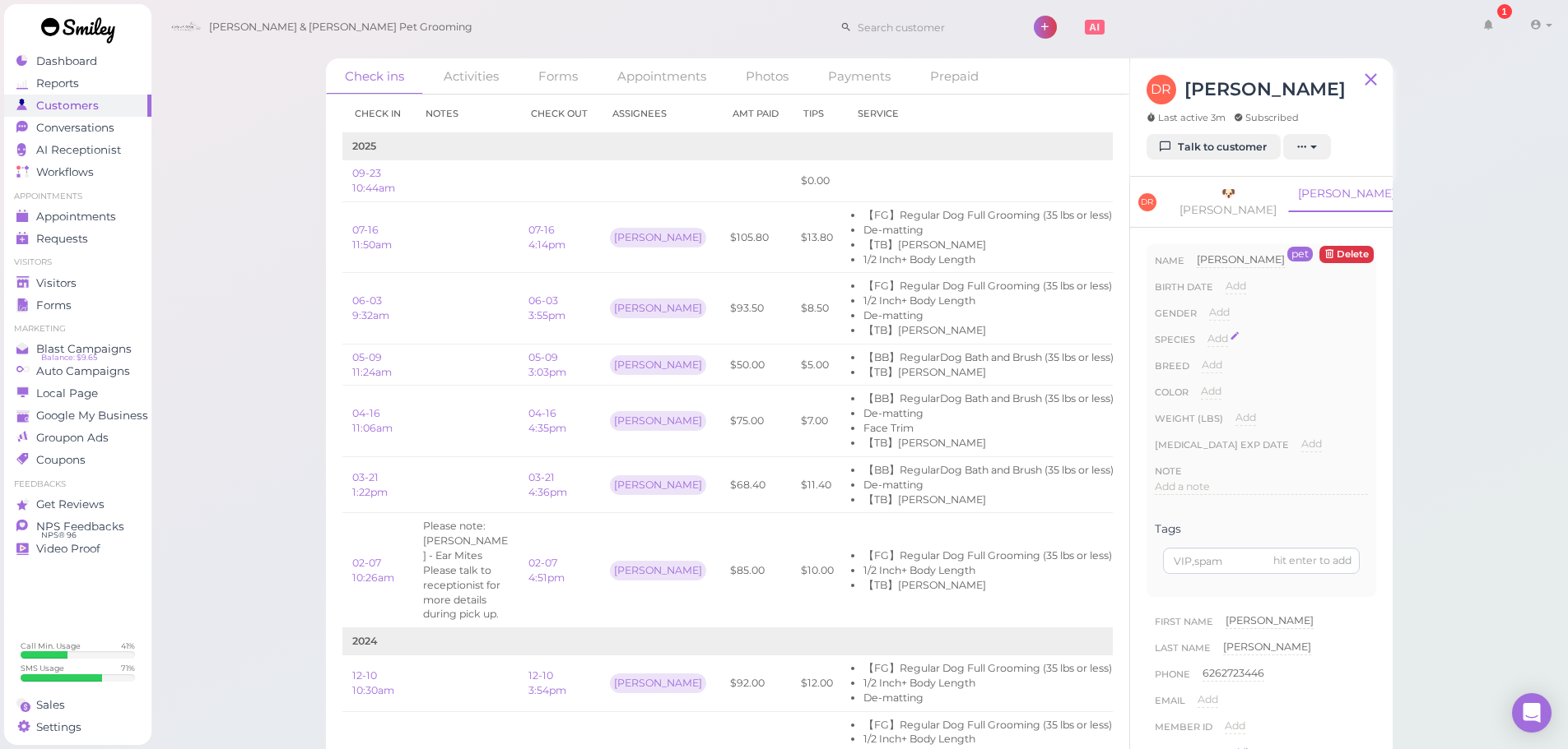
click at [1215, 333] on span "Add" at bounding box center [1218, 339] width 21 height 12
click at [1233, 333] on select "Dog Cat Bird Other" at bounding box center [1288, 344] width 161 height 24
select select "Dog"
click at [1207, 332] on select "Dog Cat Bird Other" at bounding box center [1288, 344] width 161 height 24
click at [1231, 360] on button "Done" at bounding box center [1226, 368] width 36 height 17
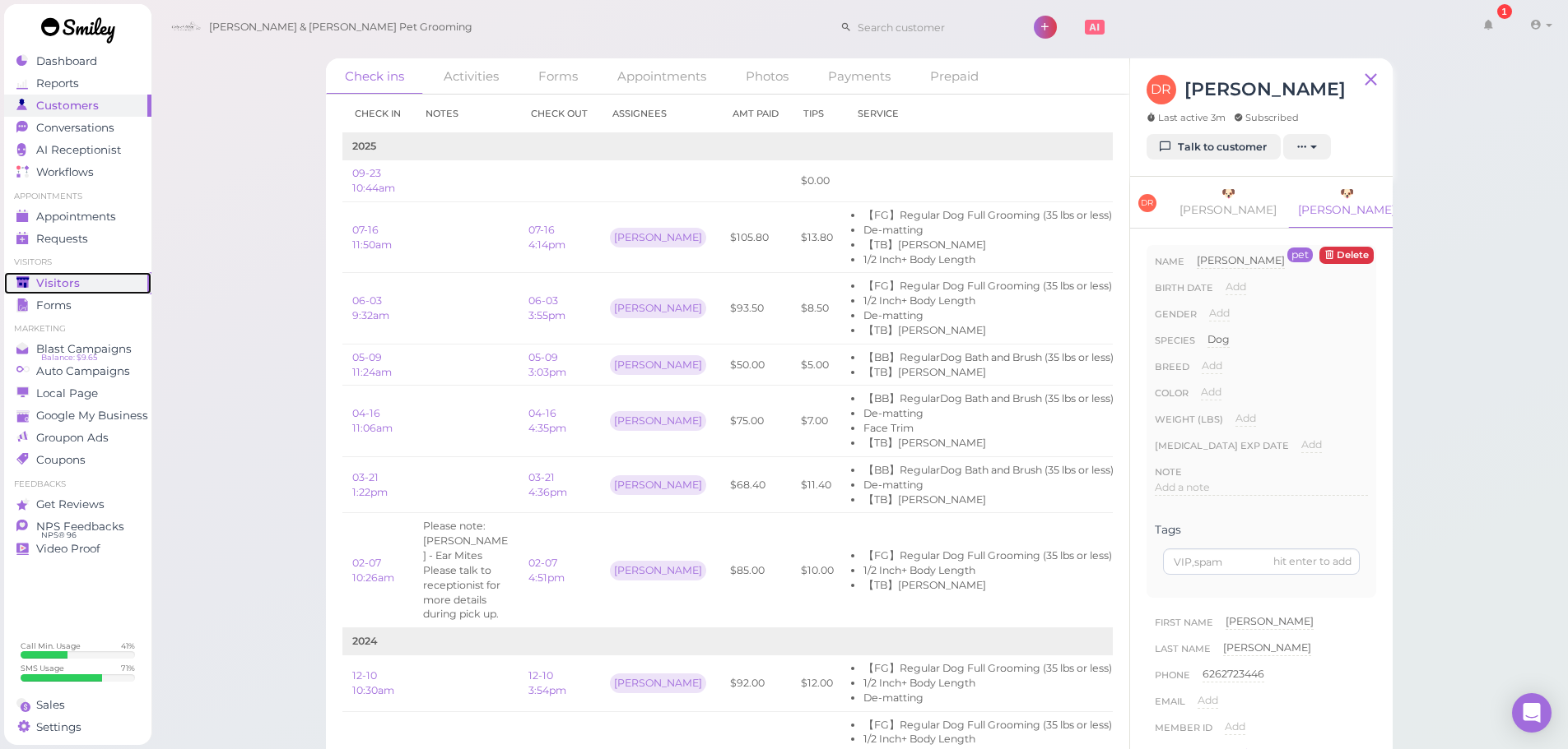
click at [107, 292] on link "Visitors" at bounding box center [78, 283] width 148 height 22
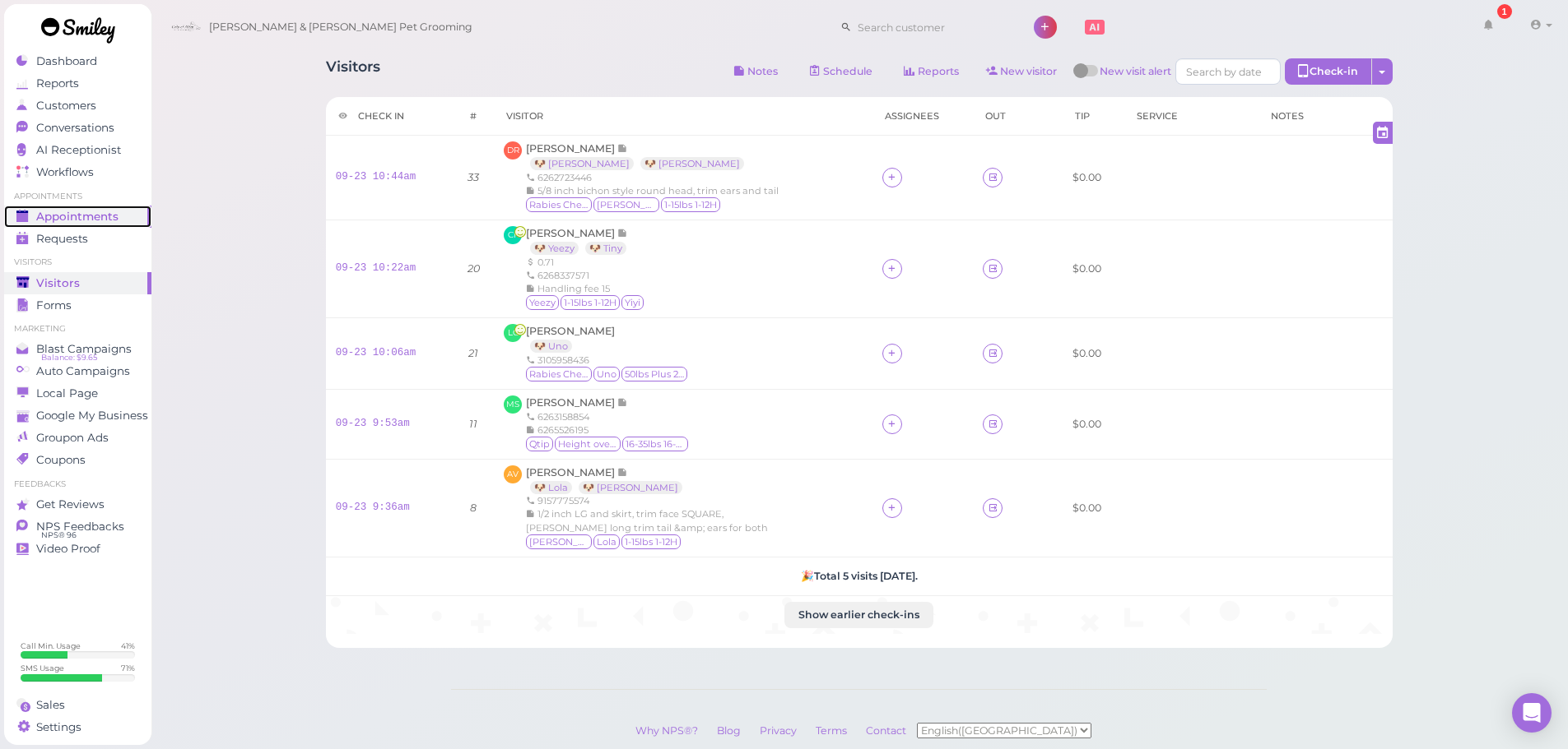
click at [94, 221] on span "Appointments" at bounding box center [77, 216] width 82 height 14
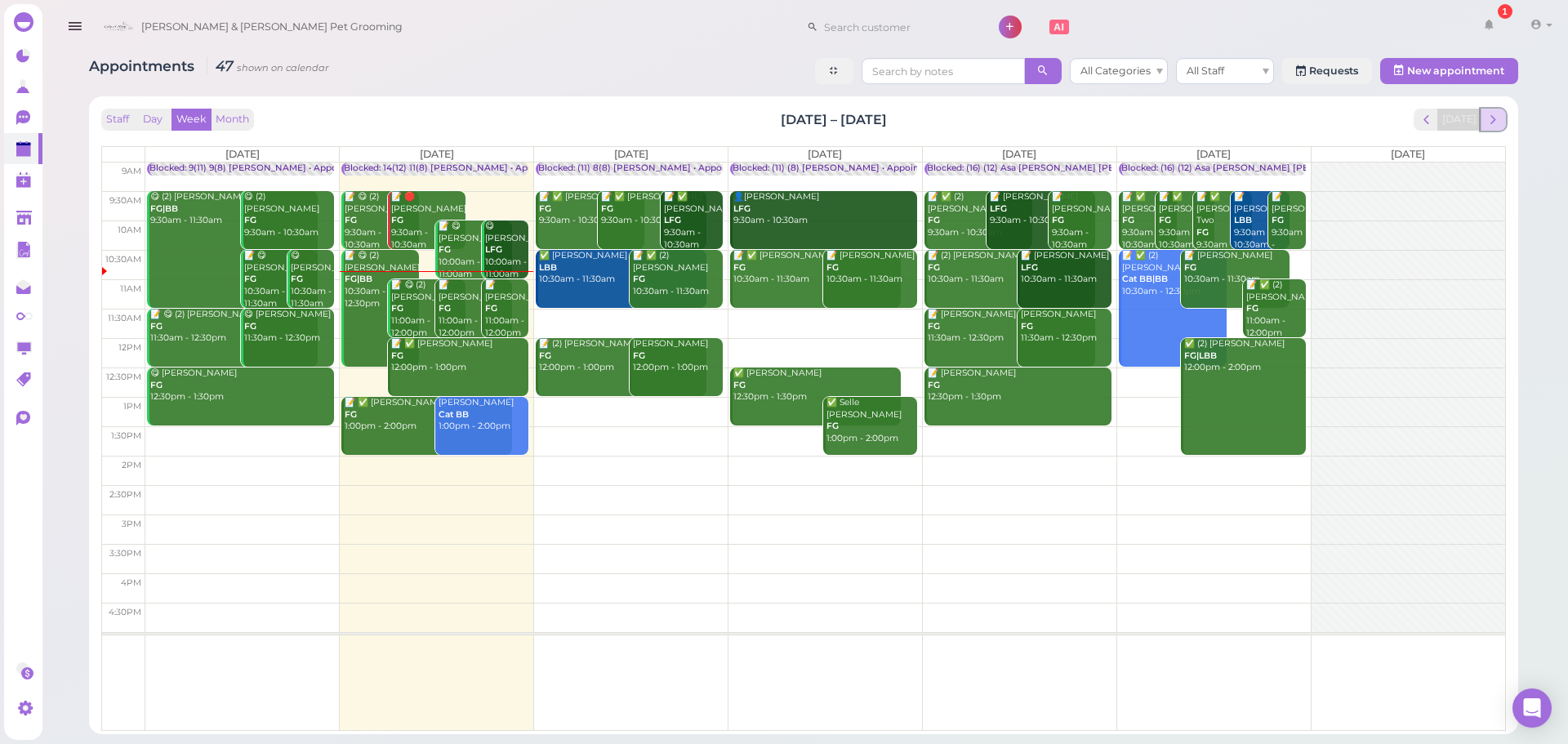
click at [1500, 116] on span "next" at bounding box center [1493, 120] width 16 height 16
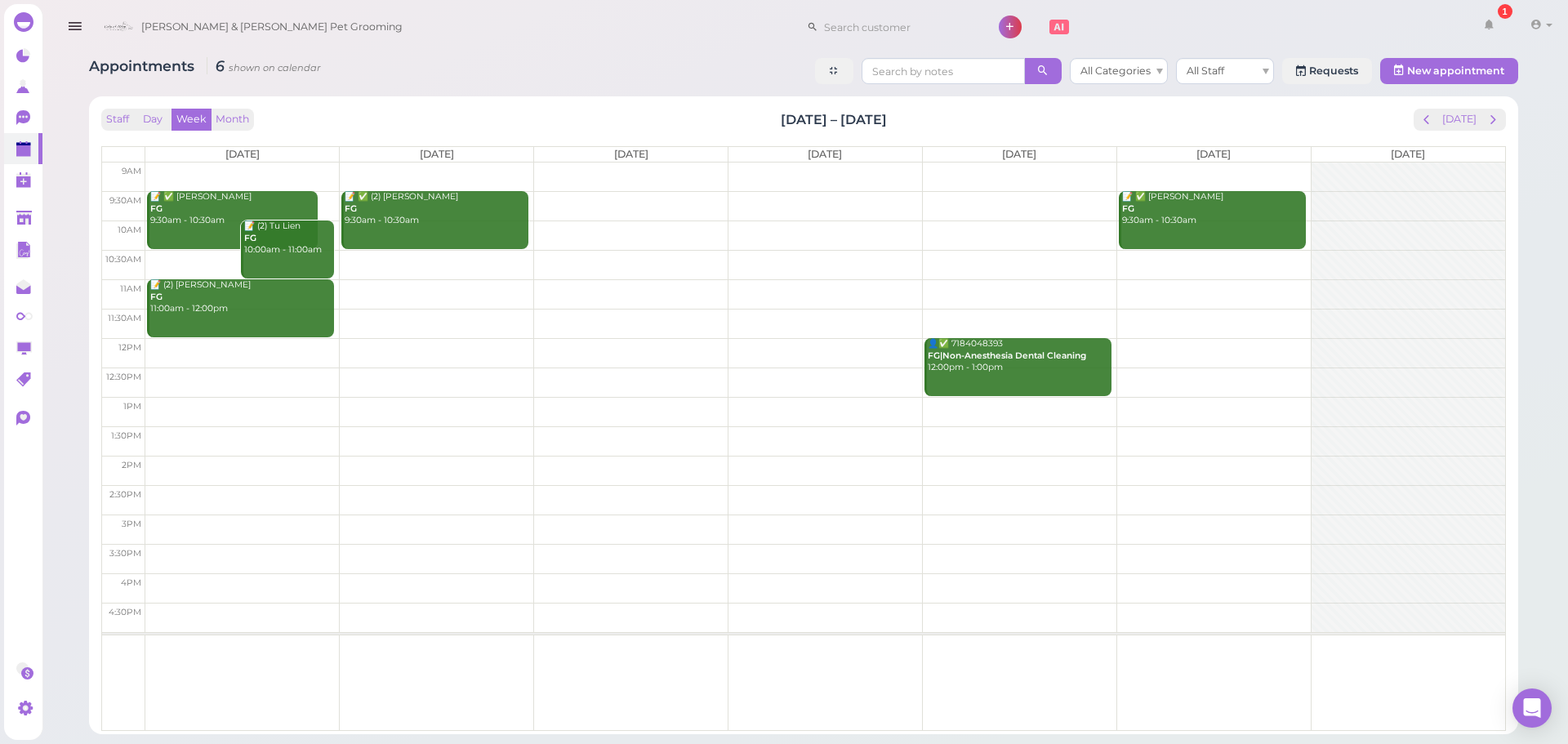
click at [408, 250] on td at bounding box center [825, 264] width 1360 height 29
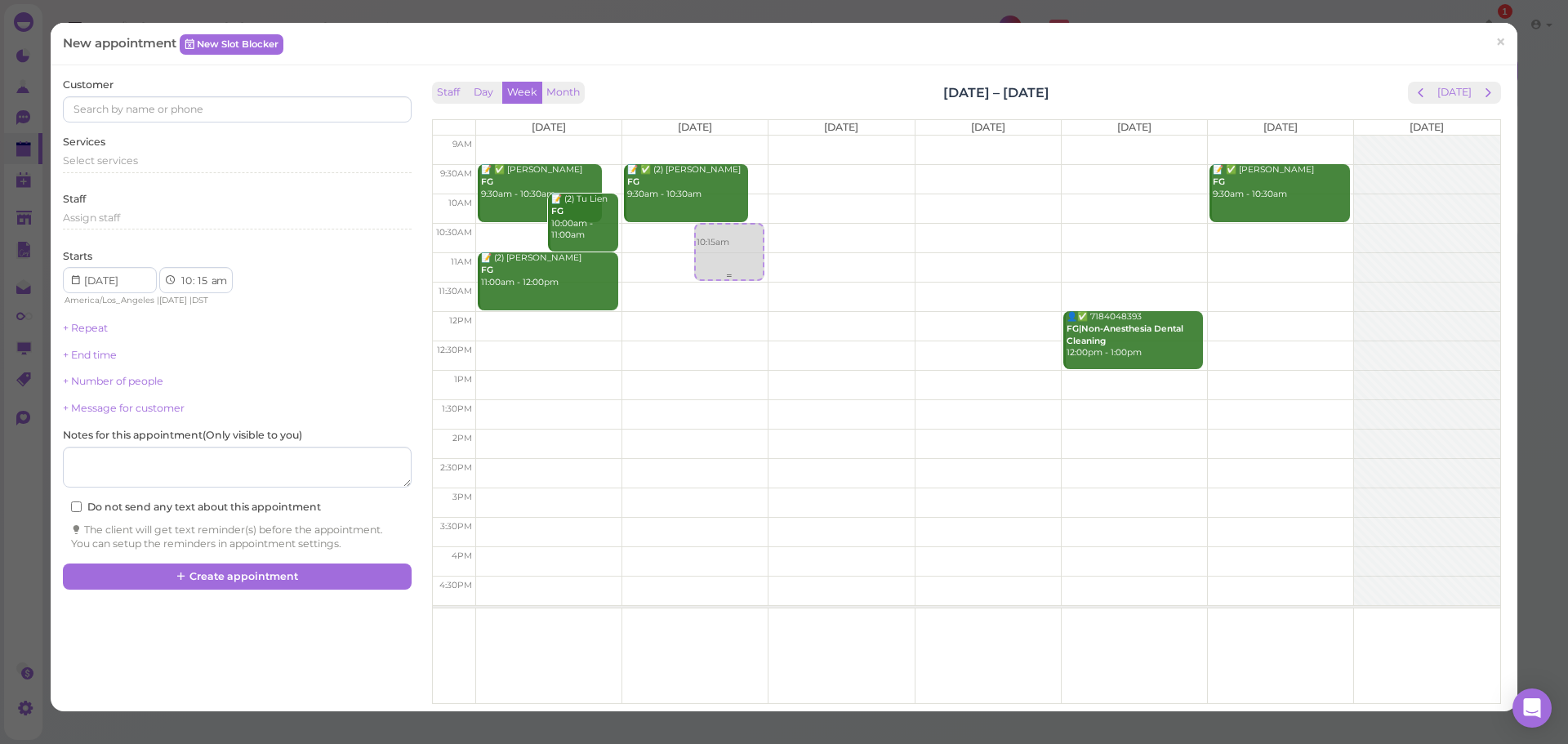
click at [714, 135] on div "10:15am 📝 ✅ (2) Zoe Zhang FG 9:30am - 10:30am 10:15am" at bounding box center [695, 135] width 146 height 0
select select "30"
click at [122, 160] on span "Select services" at bounding box center [101, 160] width 75 height 12
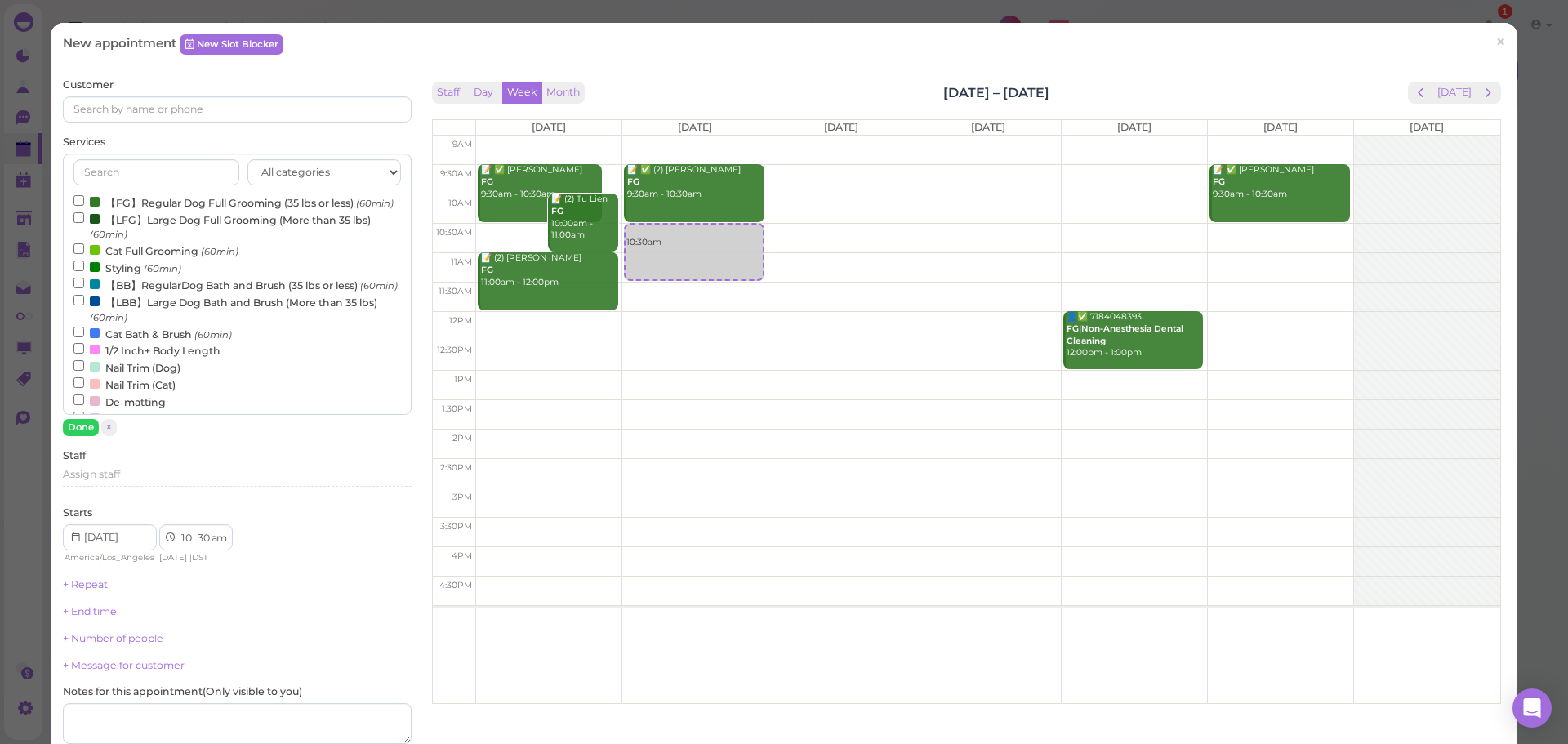
click at [356, 209] on icon "(60min)" at bounding box center [374, 203] width 37 height 12
click at [84, 206] on input "【FG】Regular Dog Full Grooming (35 lbs or less) (60min)" at bounding box center [79, 200] width 10 height 10
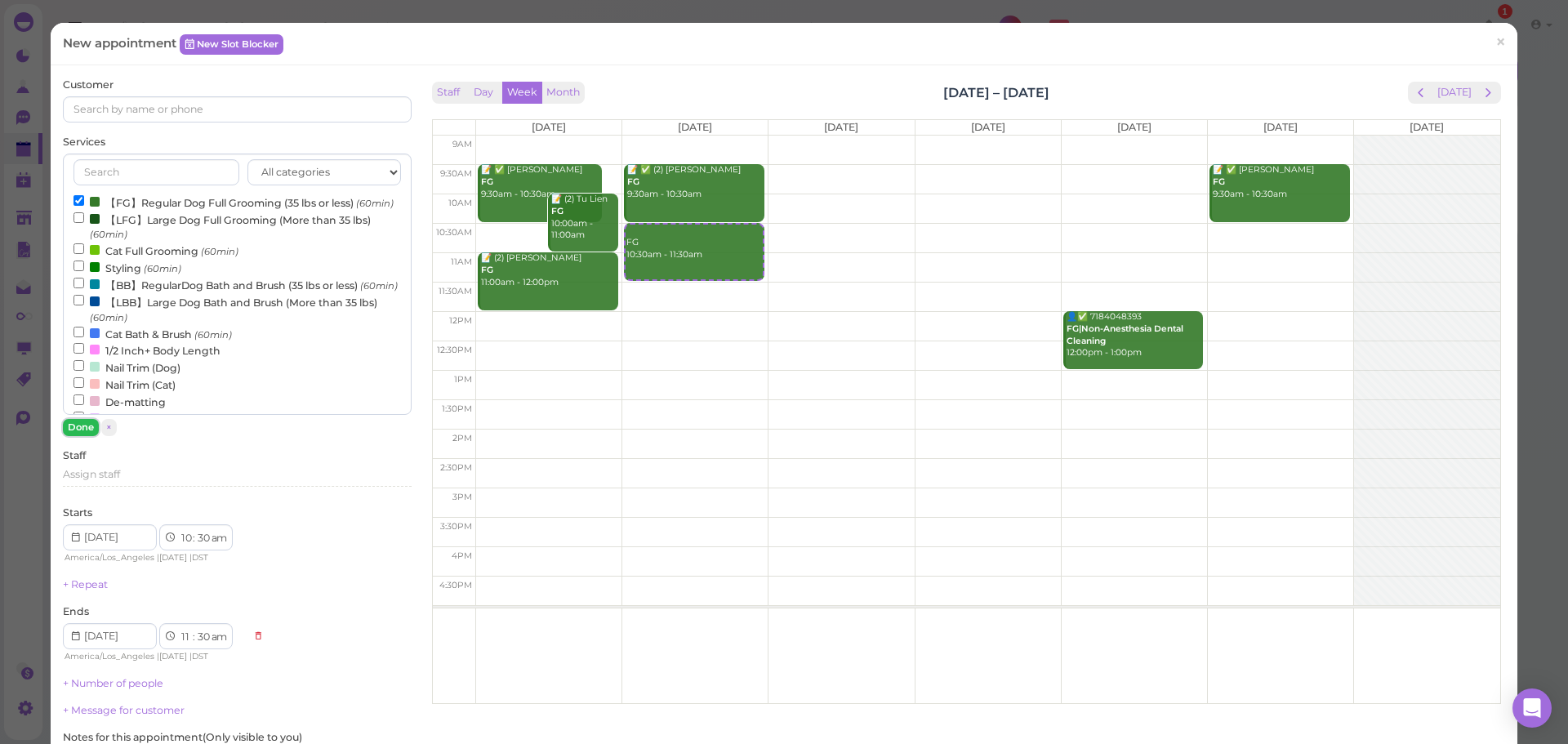
click at [83, 423] on button "Done" at bounding box center [81, 427] width 36 height 17
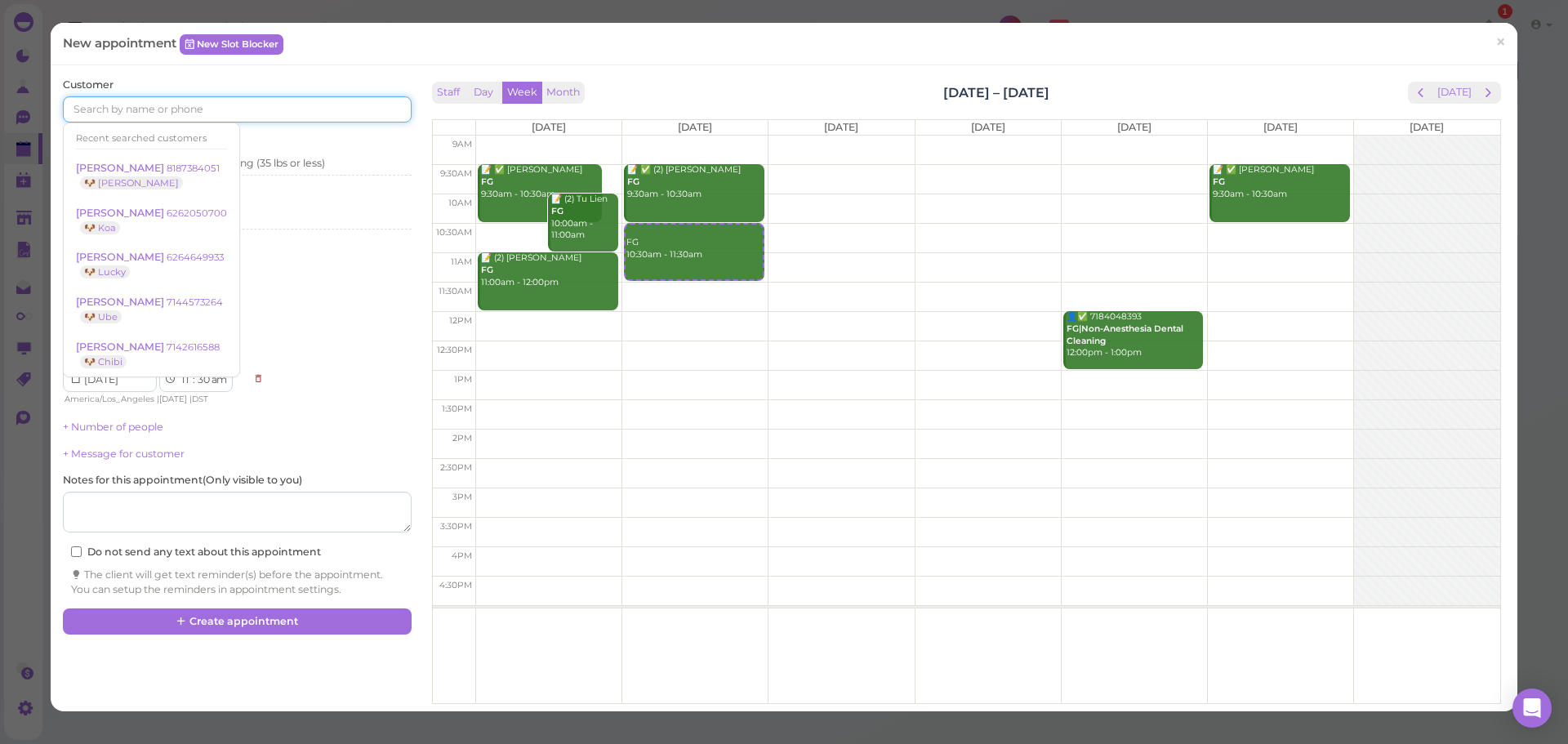
click at [221, 111] on input at bounding box center [237, 109] width 348 height 26
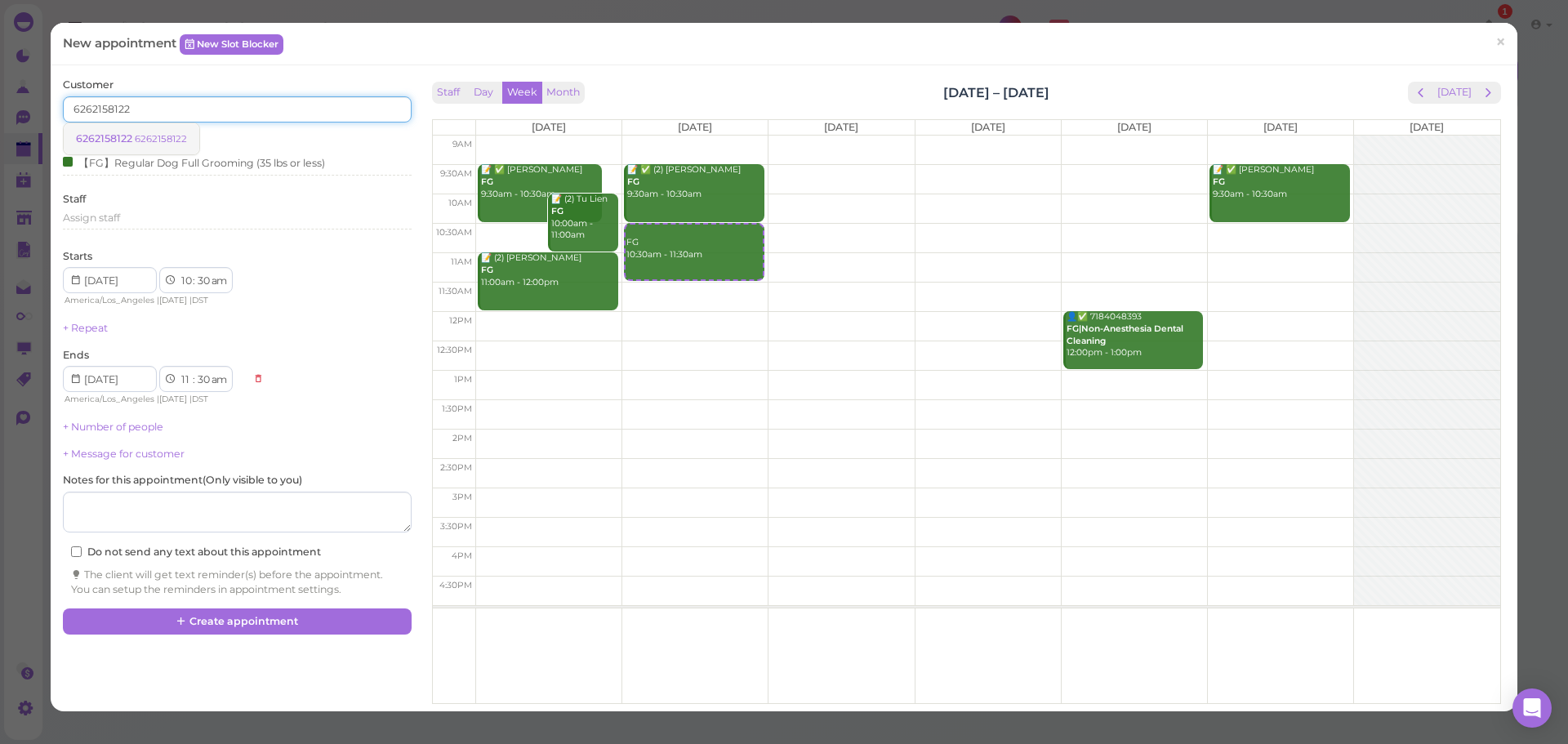
type input "6262158122"
click at [148, 134] on small "6262158122" at bounding box center [160, 139] width 52 height 11
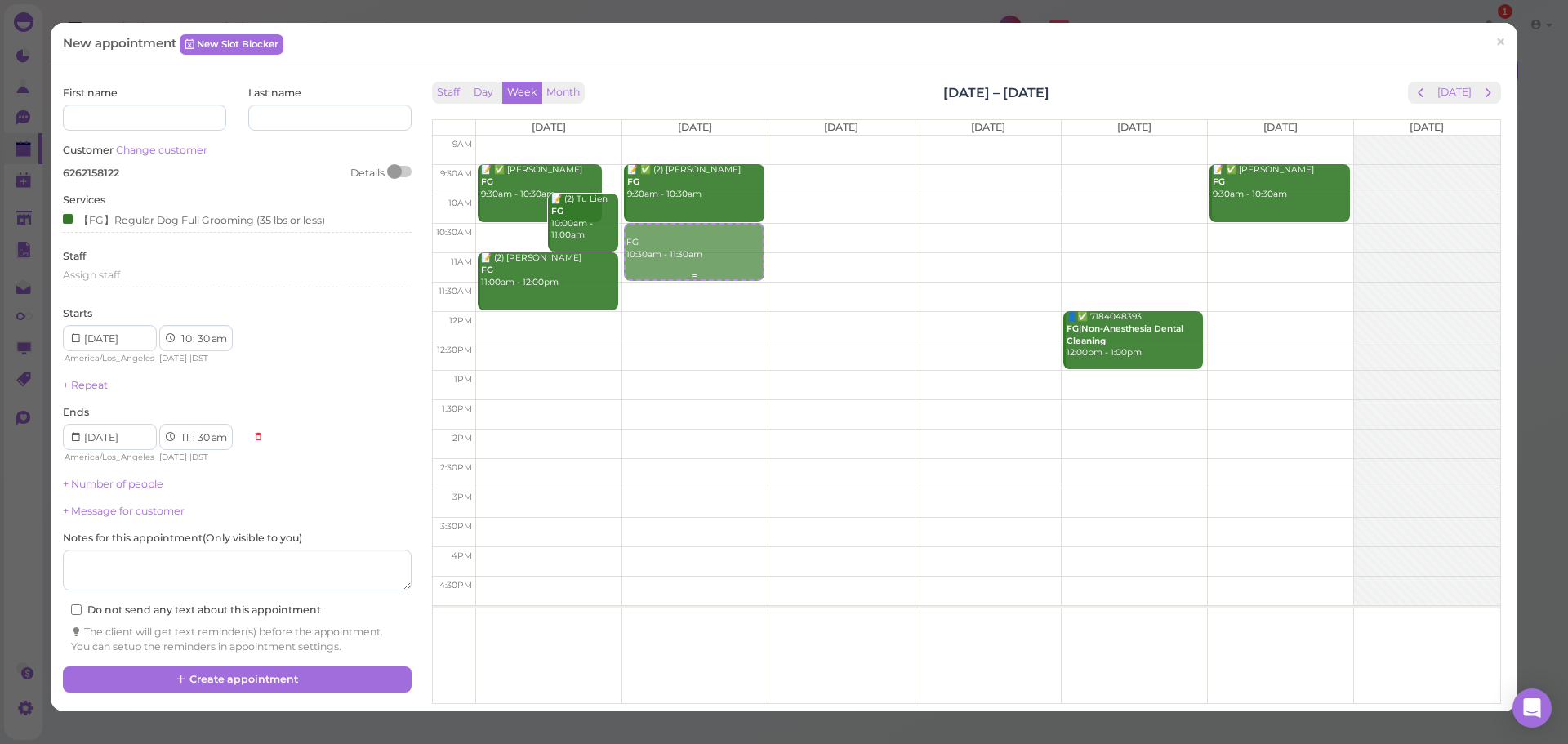
click at [674, 135] on div "FG 10:30am - 11:30am 📝 ✅ (2) Zoe Zhang FG 9:30am - 10:30am FG 10:30am - 11:30am" at bounding box center [695, 135] width 146 height 0
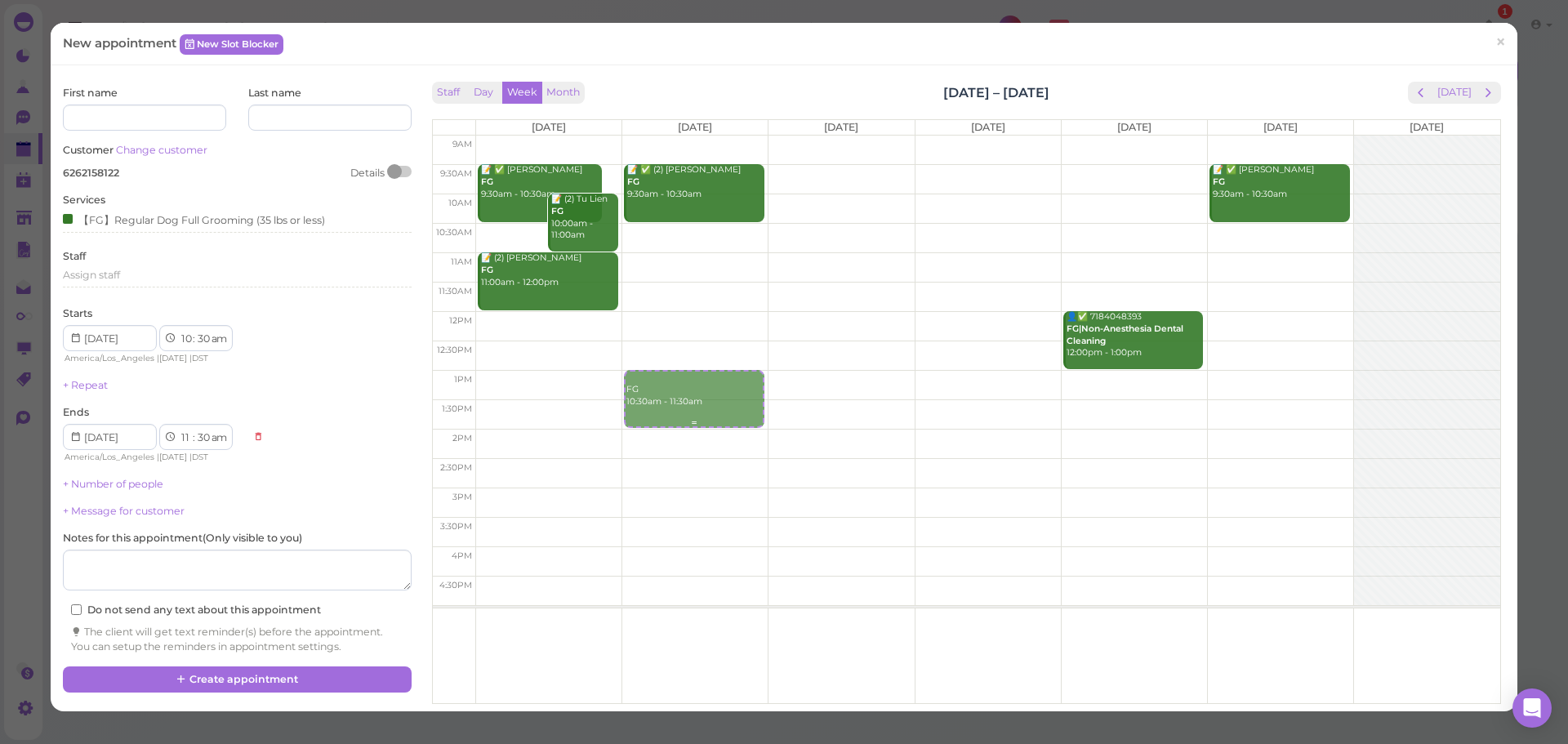
drag, startPoint x: 723, startPoint y: 247, endPoint x: 688, endPoint y: 407, distance: 163.8
click at [688, 135] on div "FG 10:30am - 11:30am 📝 ✅ (2) Zoe Zhang FG 9:30am - 10:30am FG 10:30am - 11:30am" at bounding box center [695, 135] width 146 height 0
select select "1"
select select "00"
select select "pm"
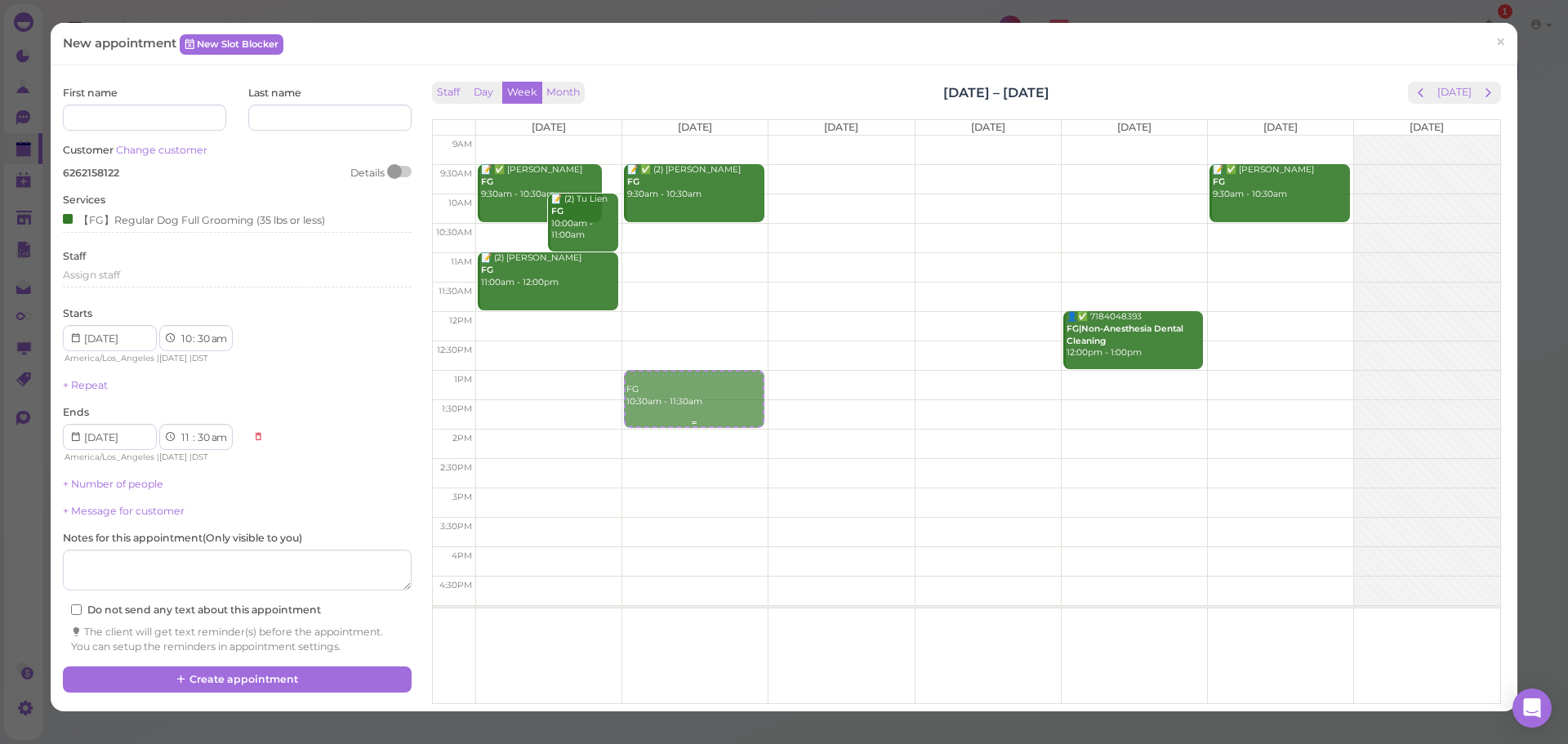
select select "2"
select select "00"
select select "pm"
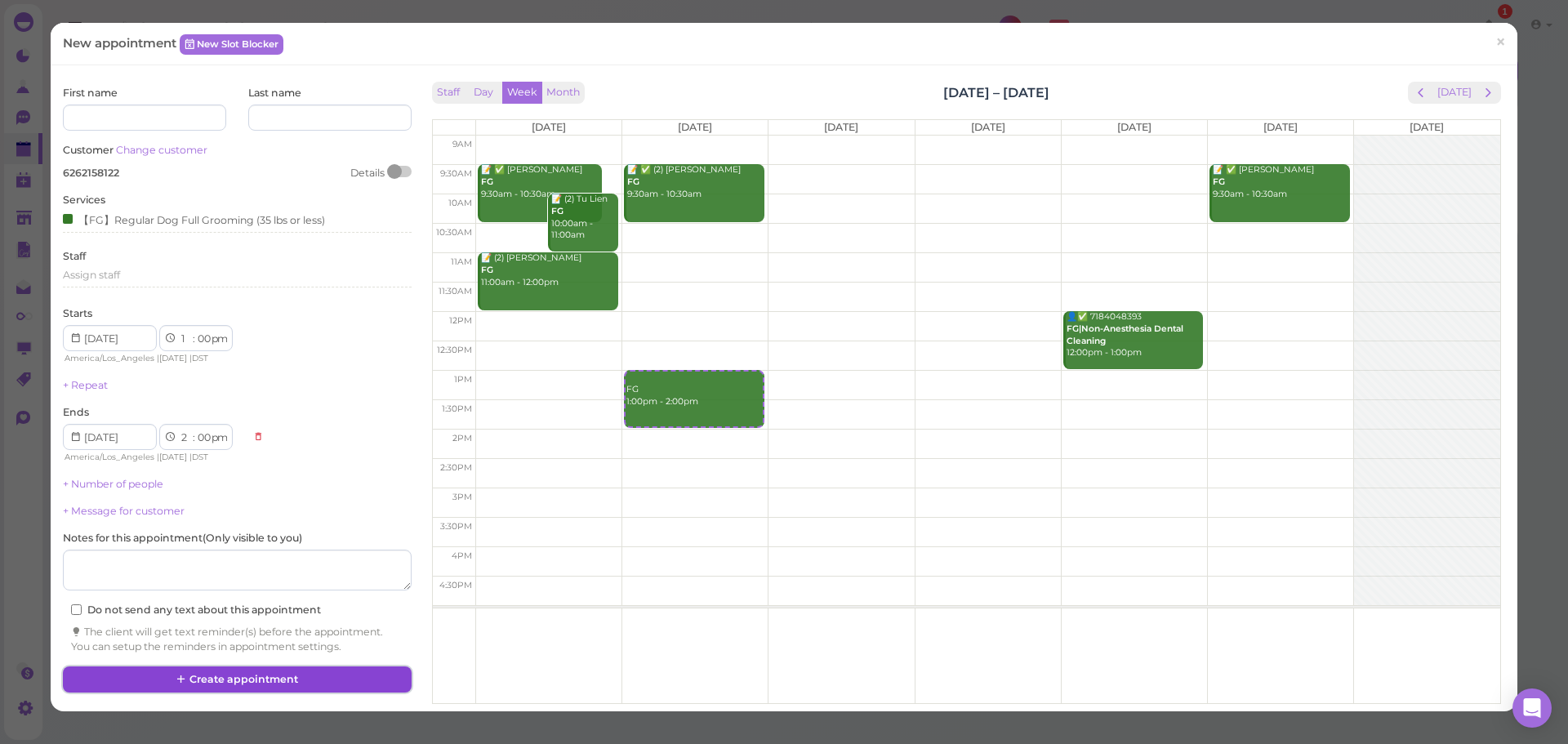
click at [285, 673] on button "Create appointment" at bounding box center [237, 680] width 348 height 26
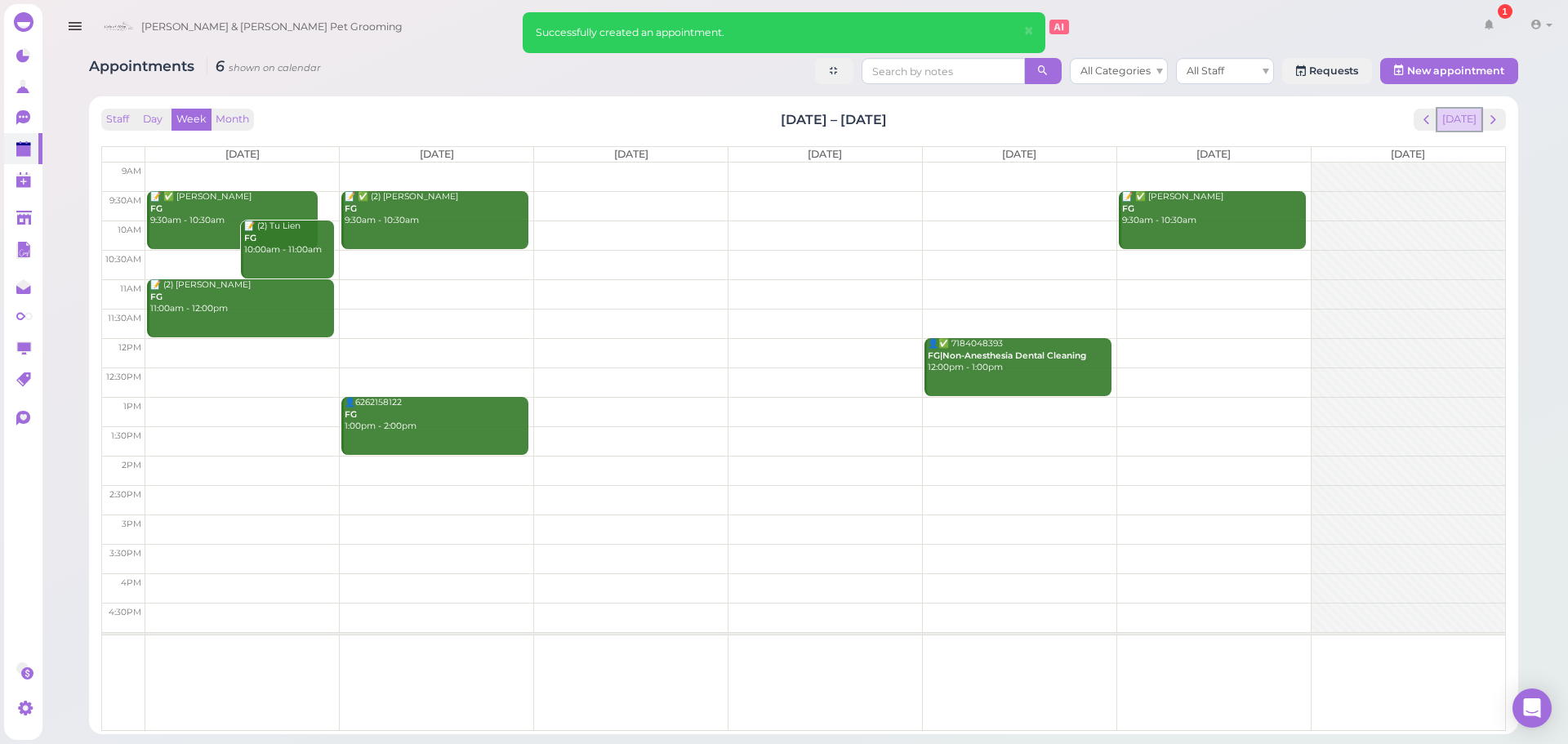
click at [1462, 108] on button "Today" at bounding box center [1459, 119] width 44 height 22
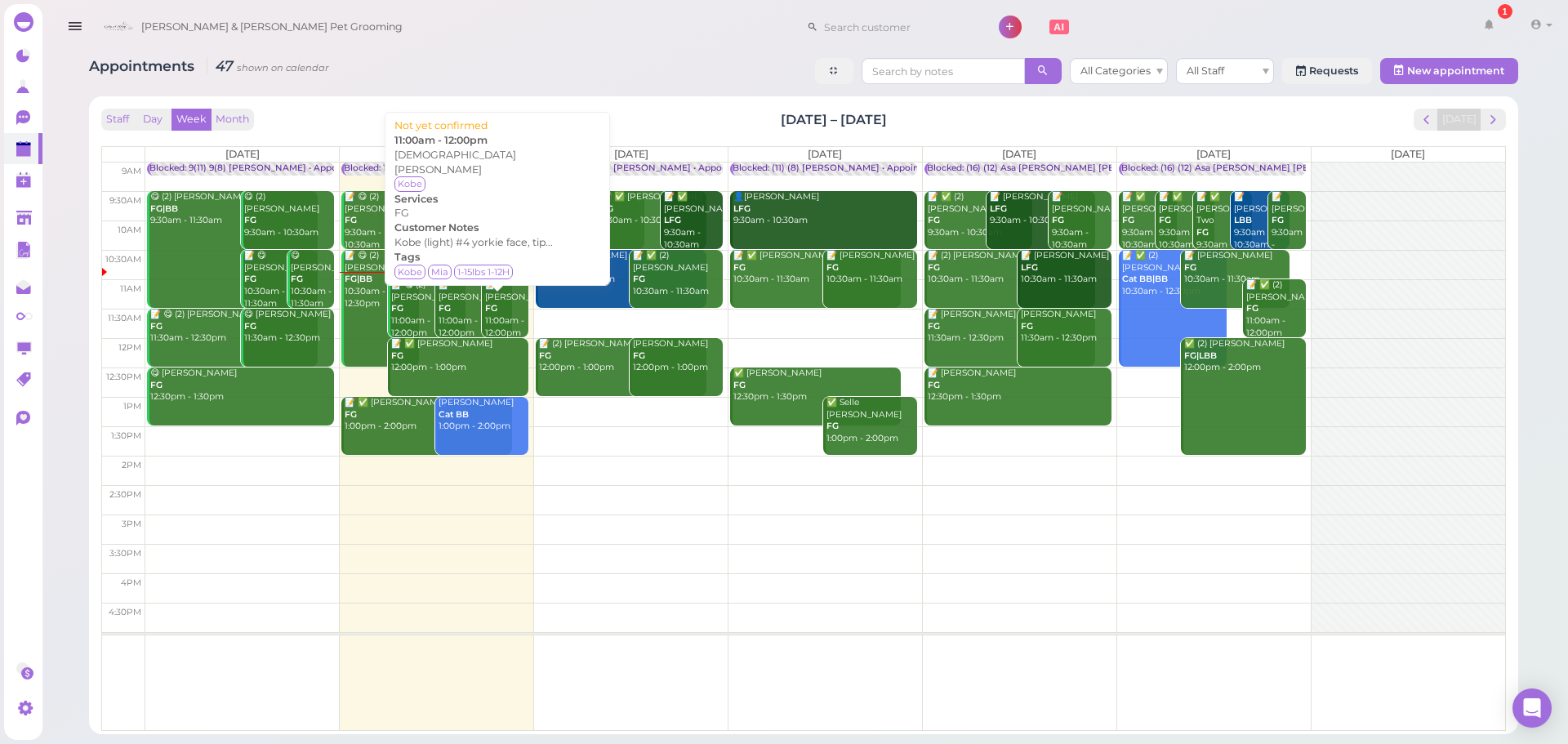
click at [469, 322] on div "📝 Kristen Camarena FG 11:00am - 12:00pm" at bounding box center [475, 309] width 75 height 60
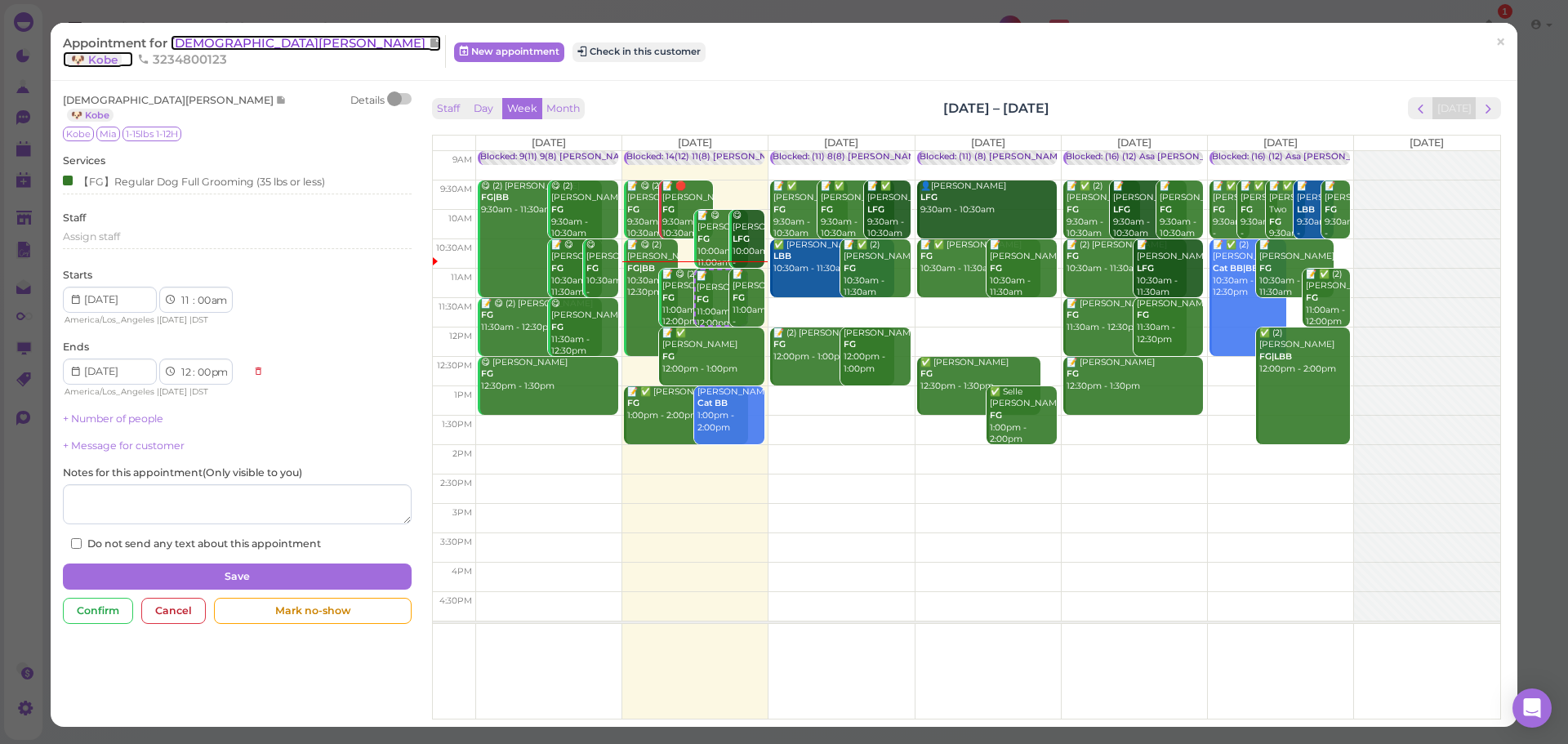
click at [250, 44] on span "[DEMOGRAPHIC_DATA][PERSON_NAME]" at bounding box center [300, 43] width 258 height 16
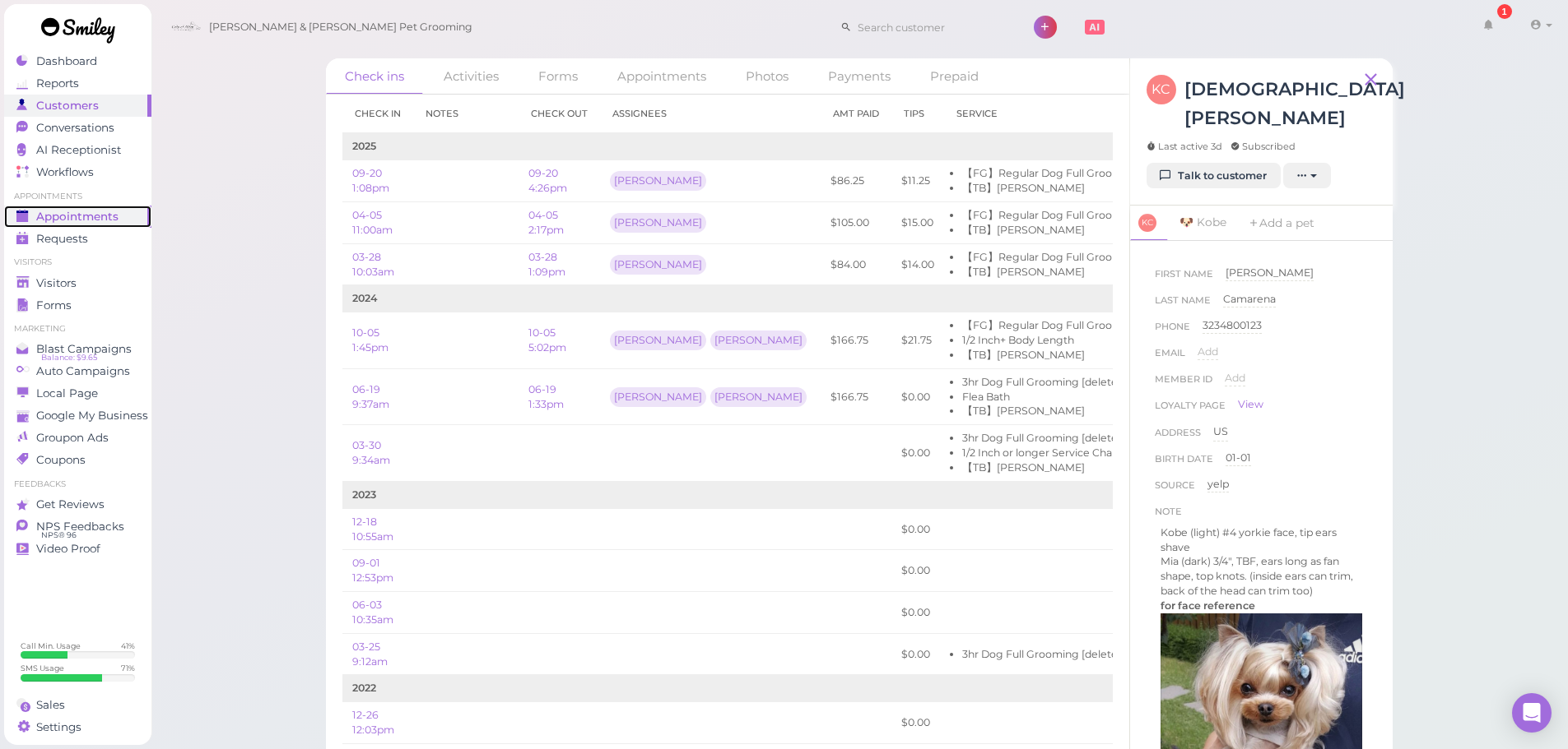
click at [101, 218] on span "Appointments" at bounding box center [77, 216] width 82 height 14
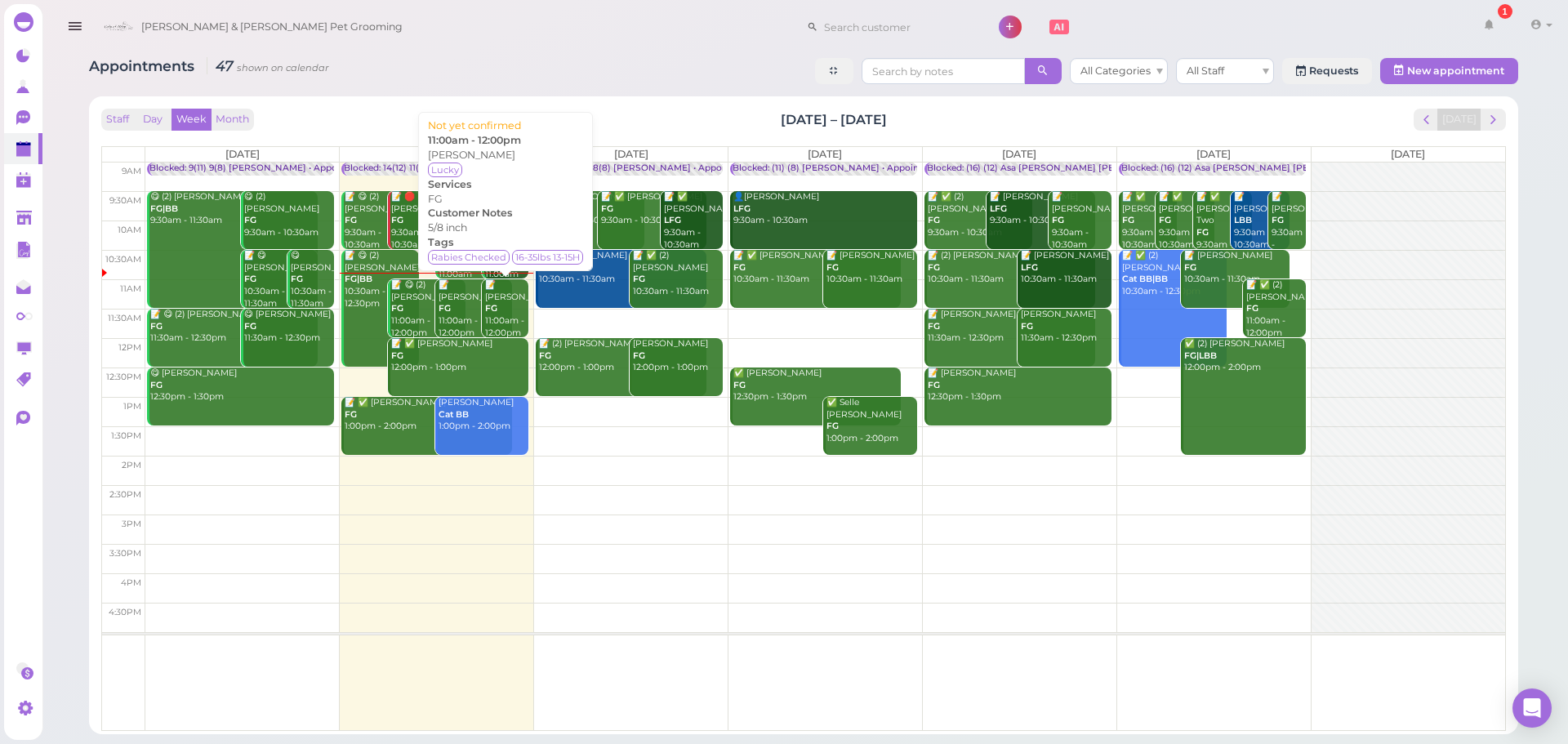
click at [461, 304] on div "📝 Kristen Camarena FG 11:00am - 12:00pm" at bounding box center [475, 309] width 75 height 60
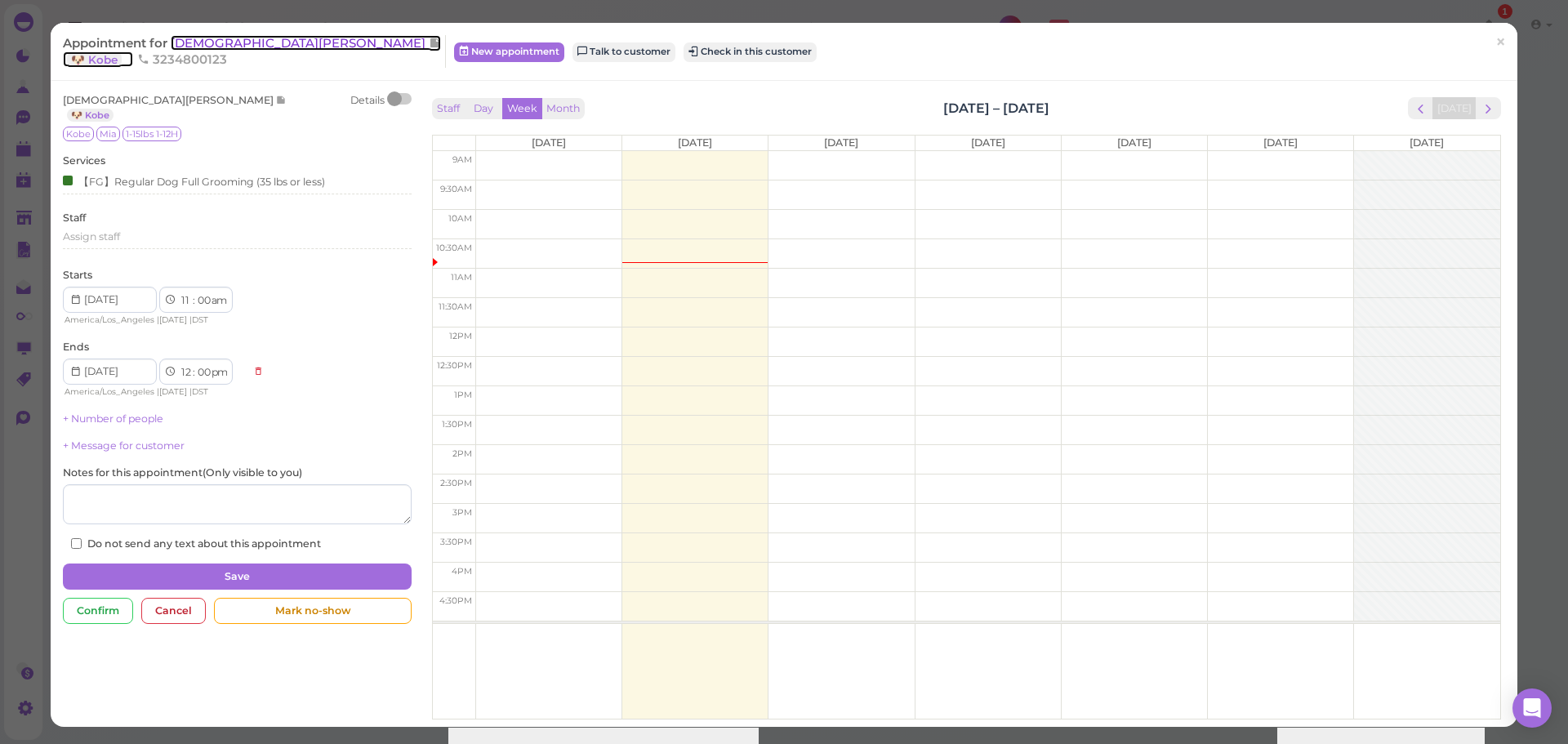
click at [216, 36] on span "[DEMOGRAPHIC_DATA][PERSON_NAME]" at bounding box center [300, 43] width 258 height 16
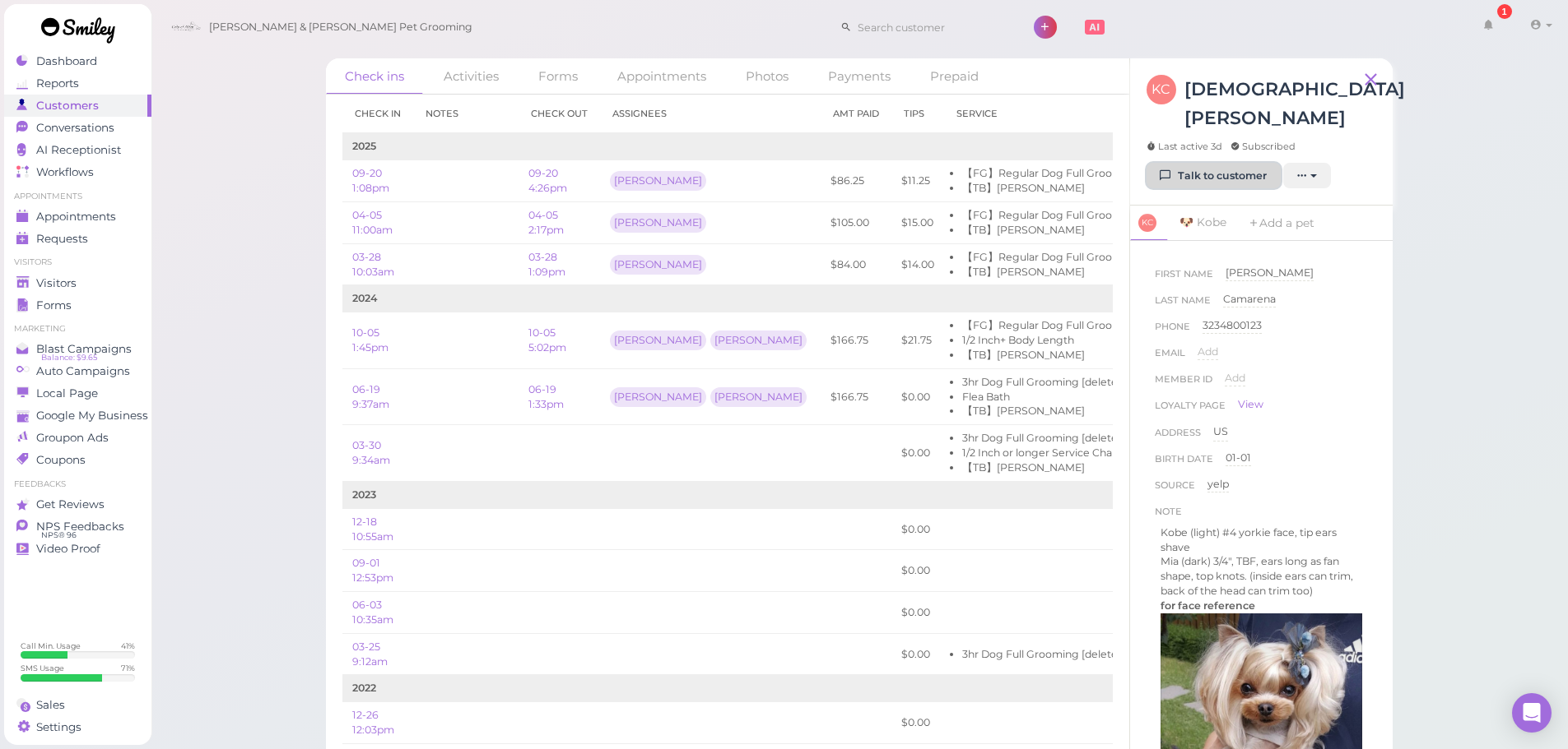
click at [1207, 163] on link "Talk to customer" at bounding box center [1214, 176] width 135 height 26
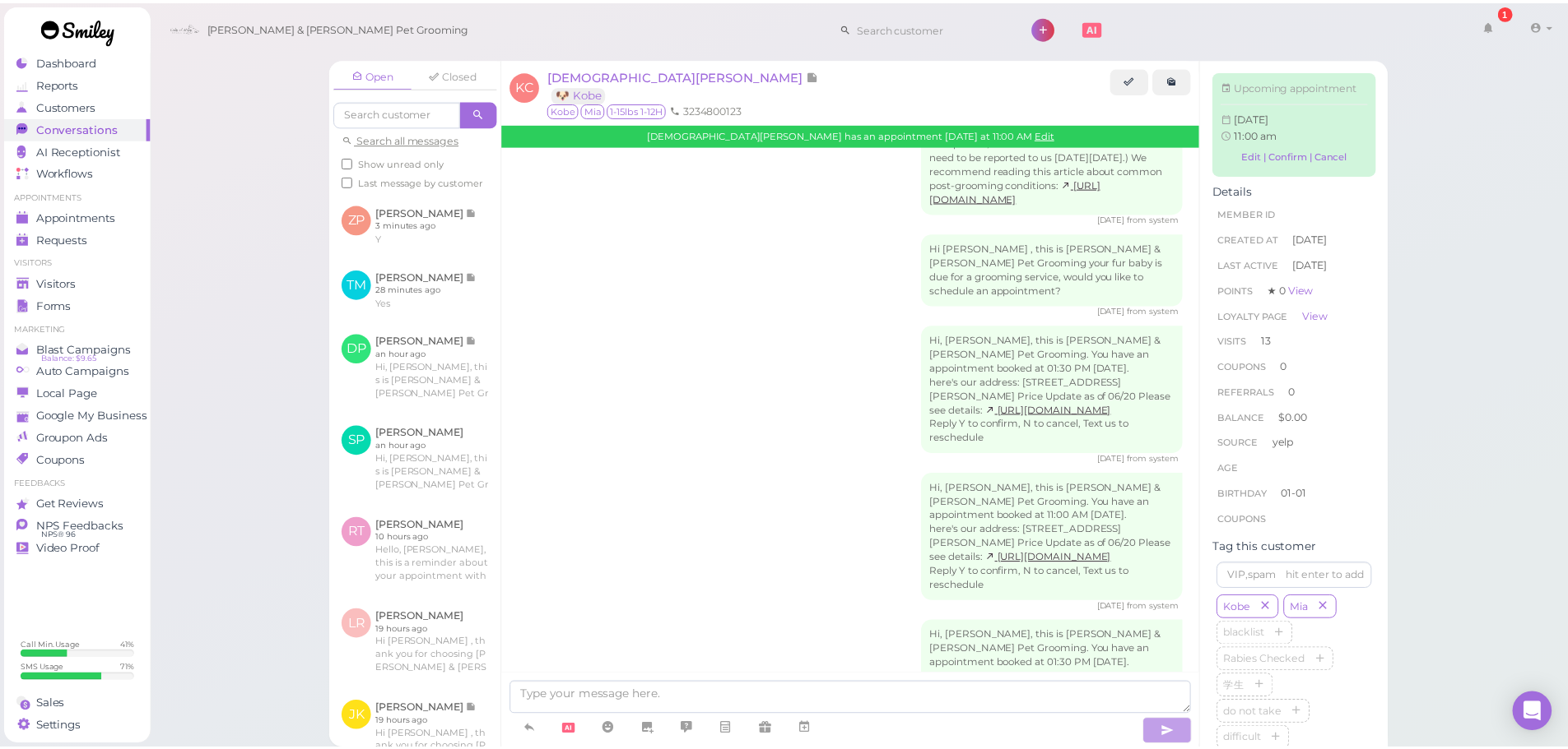
scroll to position [2893, 0]
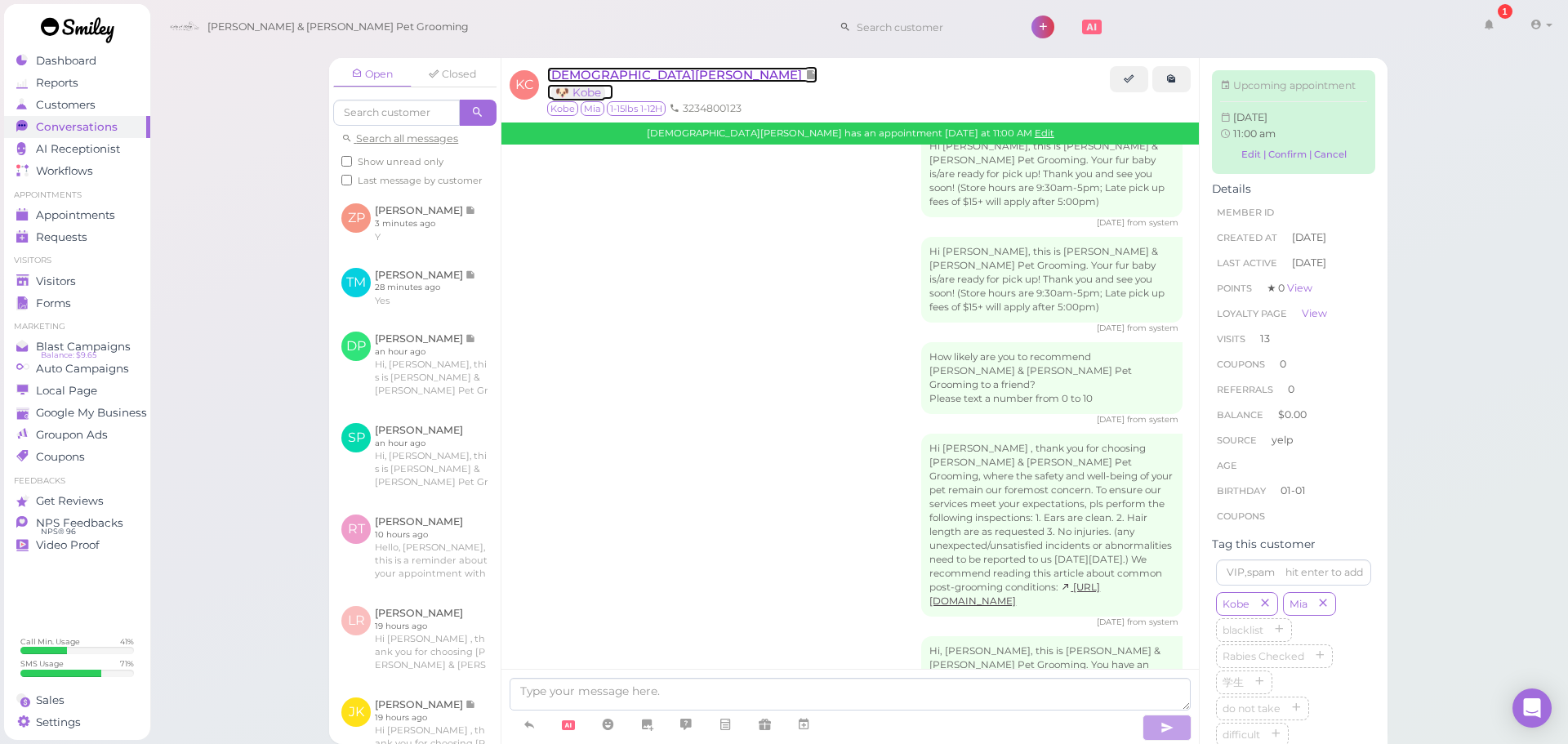
click at [633, 73] on span "[DEMOGRAPHIC_DATA][PERSON_NAME]" at bounding box center [676, 75] width 258 height 16
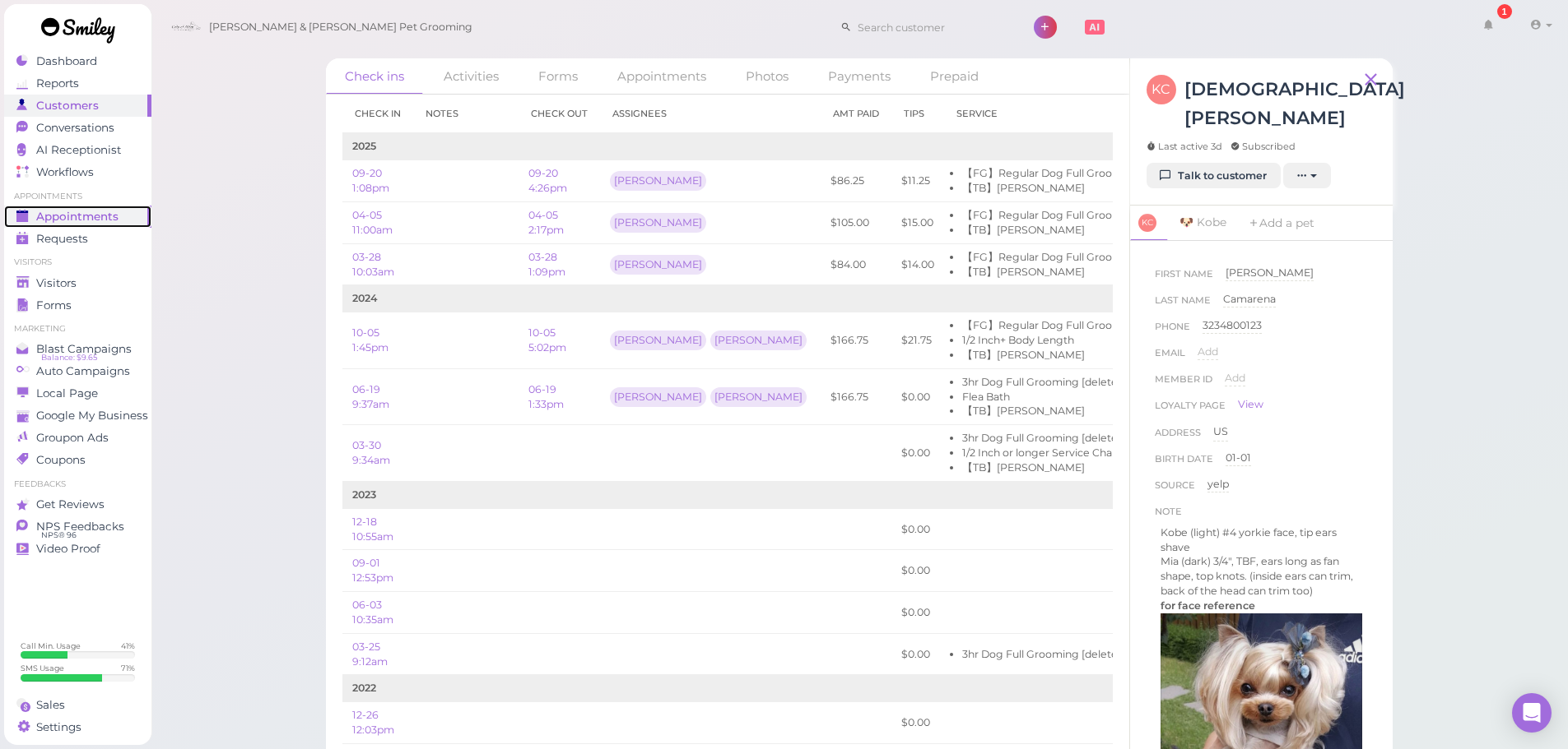
click at [106, 223] on span "Appointments" at bounding box center [77, 216] width 82 height 14
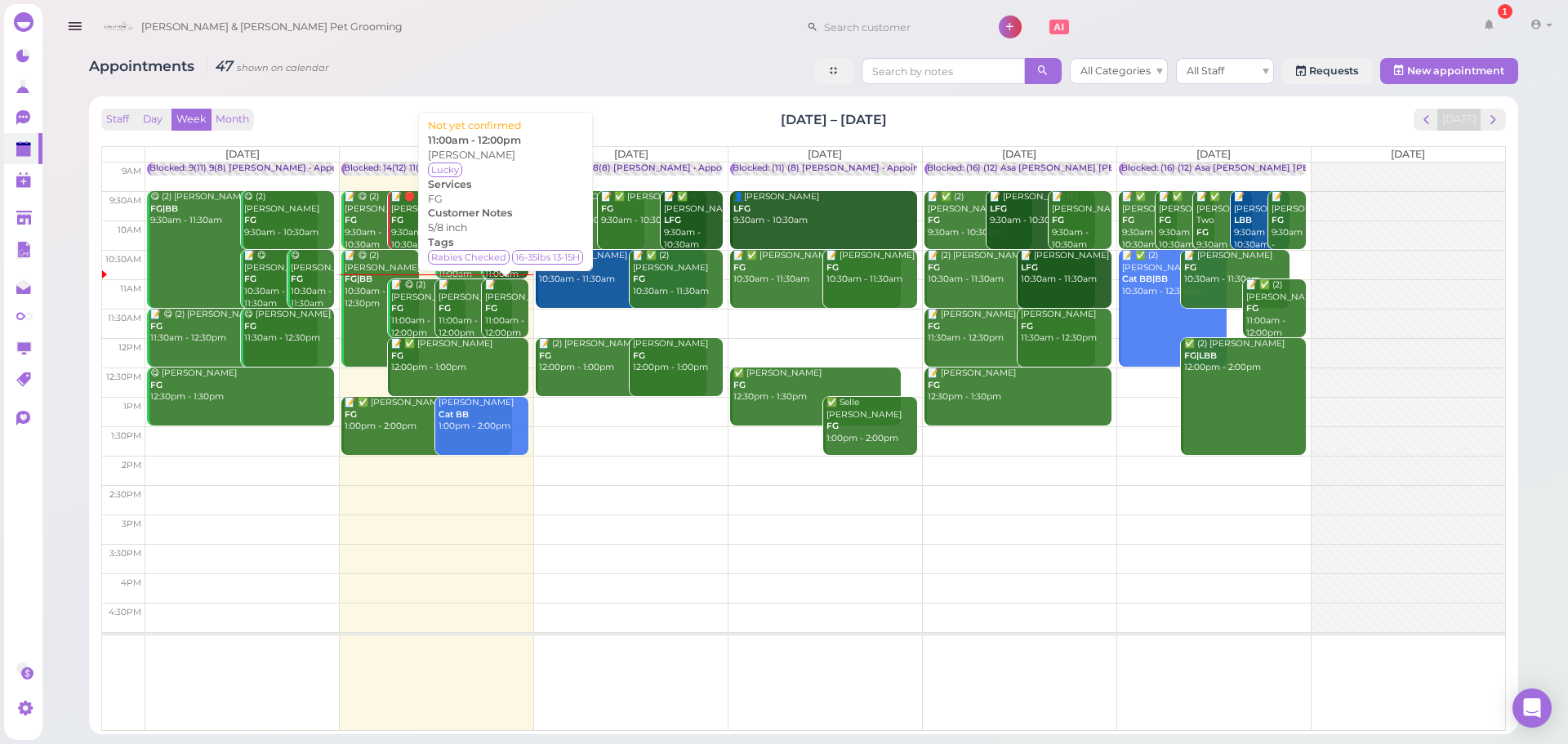
click at [491, 314] on b "FG" at bounding box center [491, 309] width 12 height 10
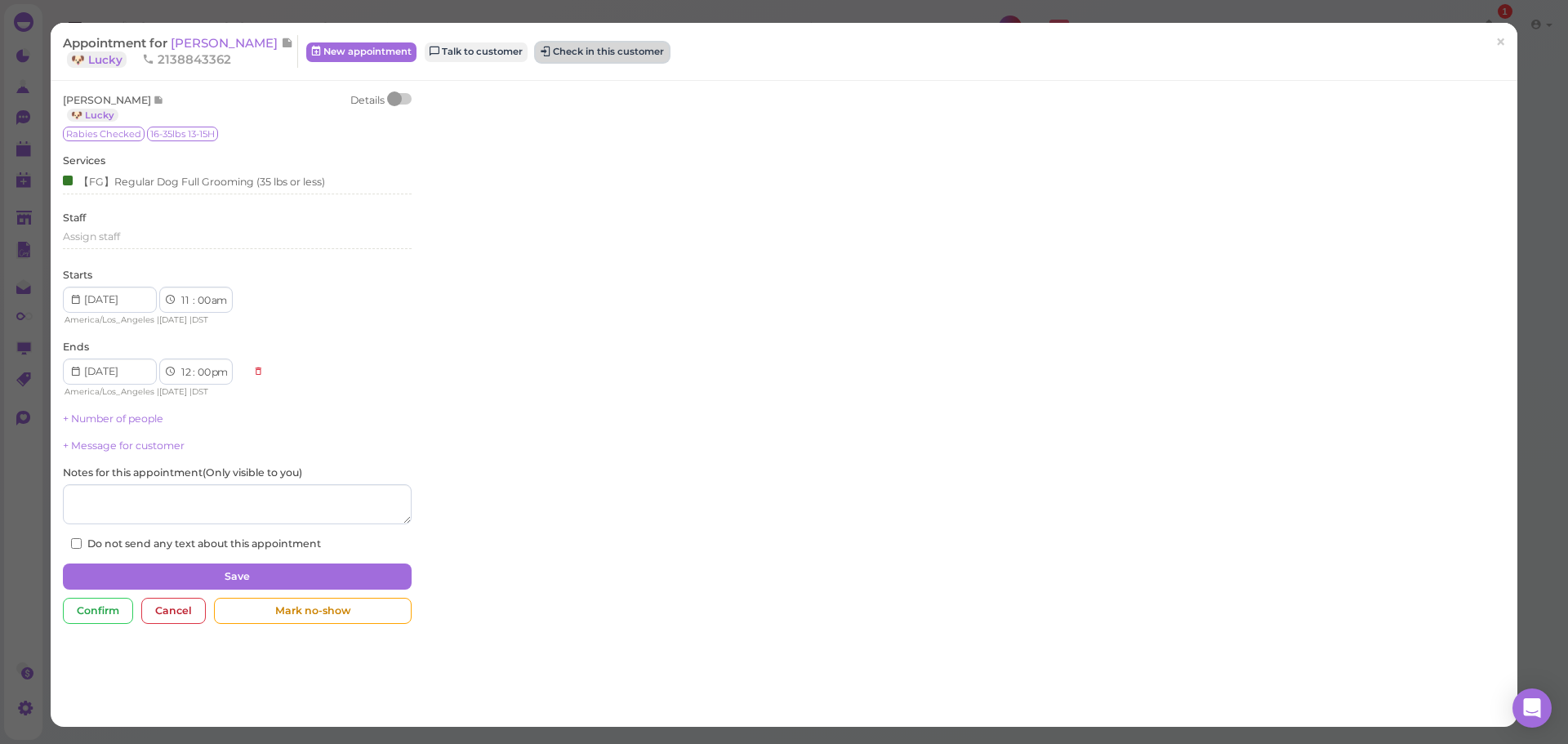
click at [587, 55] on button "Check in this customer" at bounding box center [602, 52] width 133 height 20
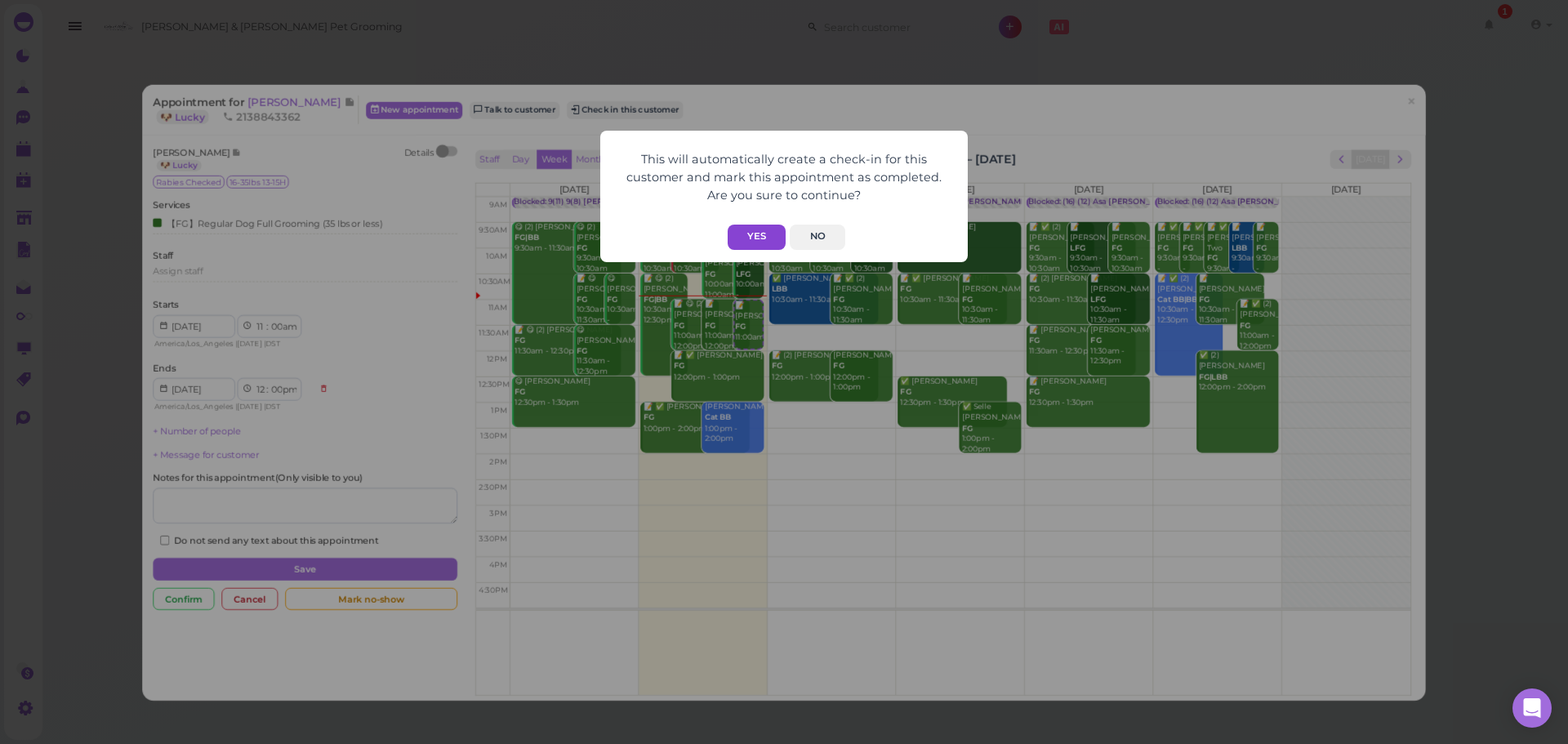
click at [777, 228] on button "Yes" at bounding box center [757, 237] width 58 height 25
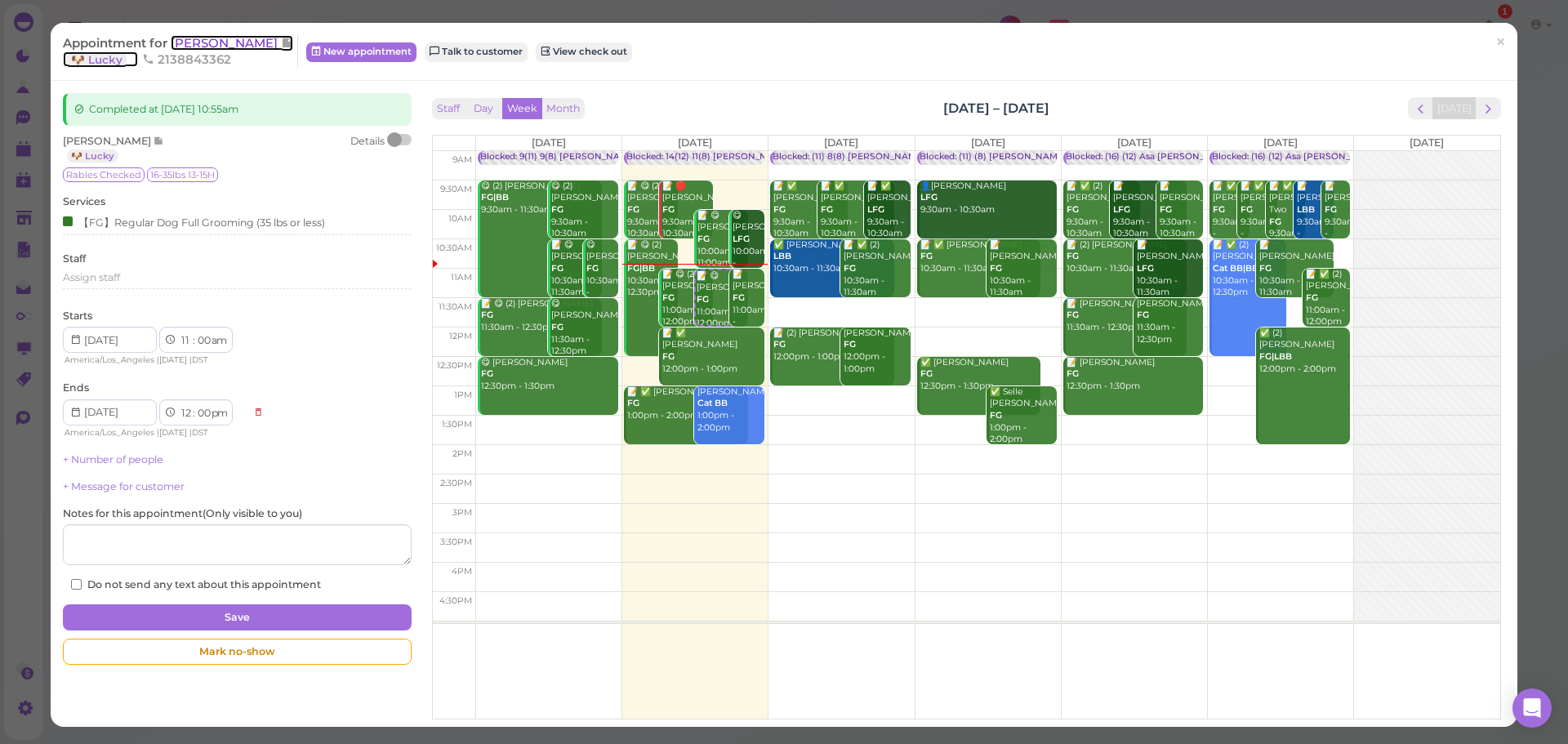
click at [221, 41] on span "[PERSON_NAME]" at bounding box center [225, 43] width 110 height 16
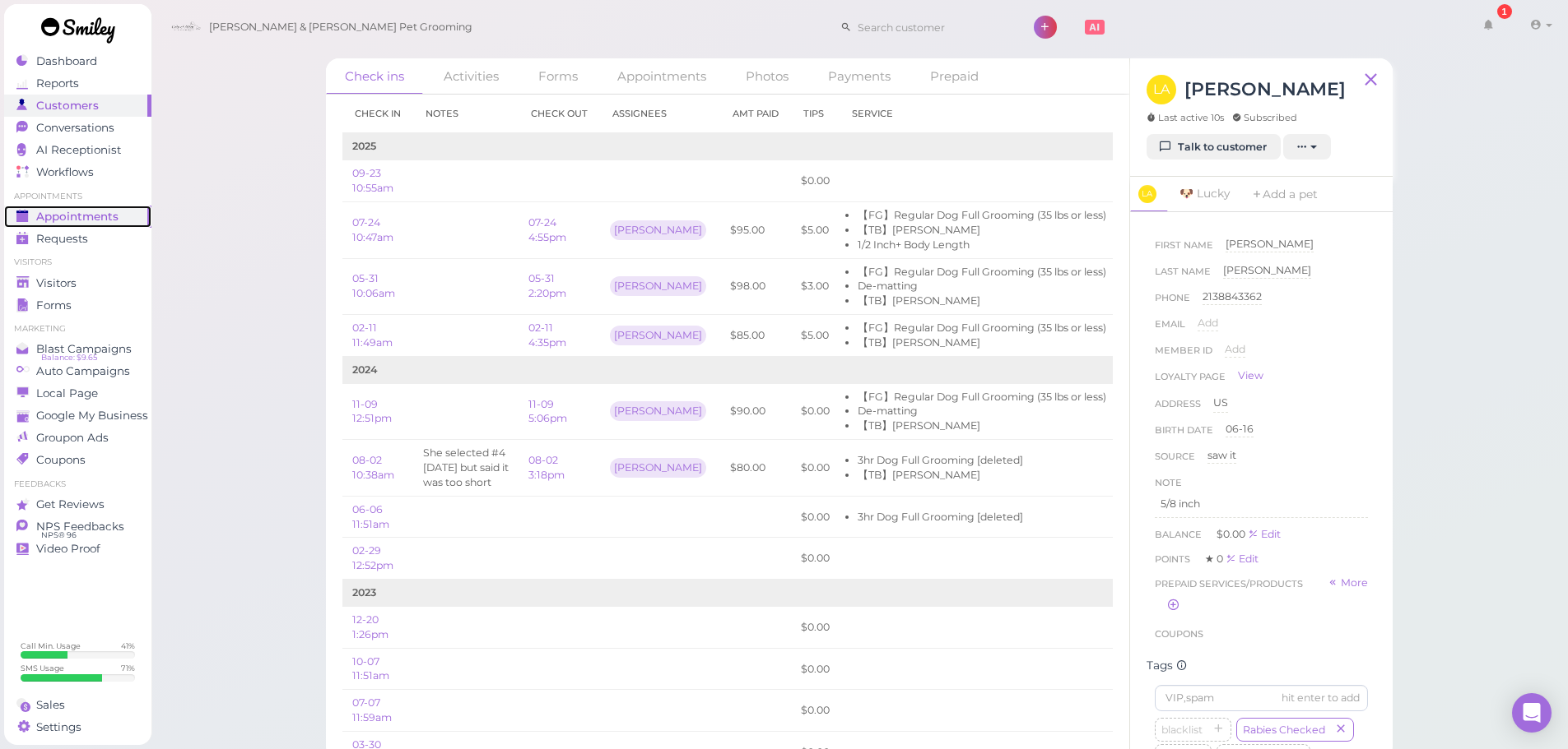
click at [79, 223] on span "Appointments" at bounding box center [77, 216] width 82 height 14
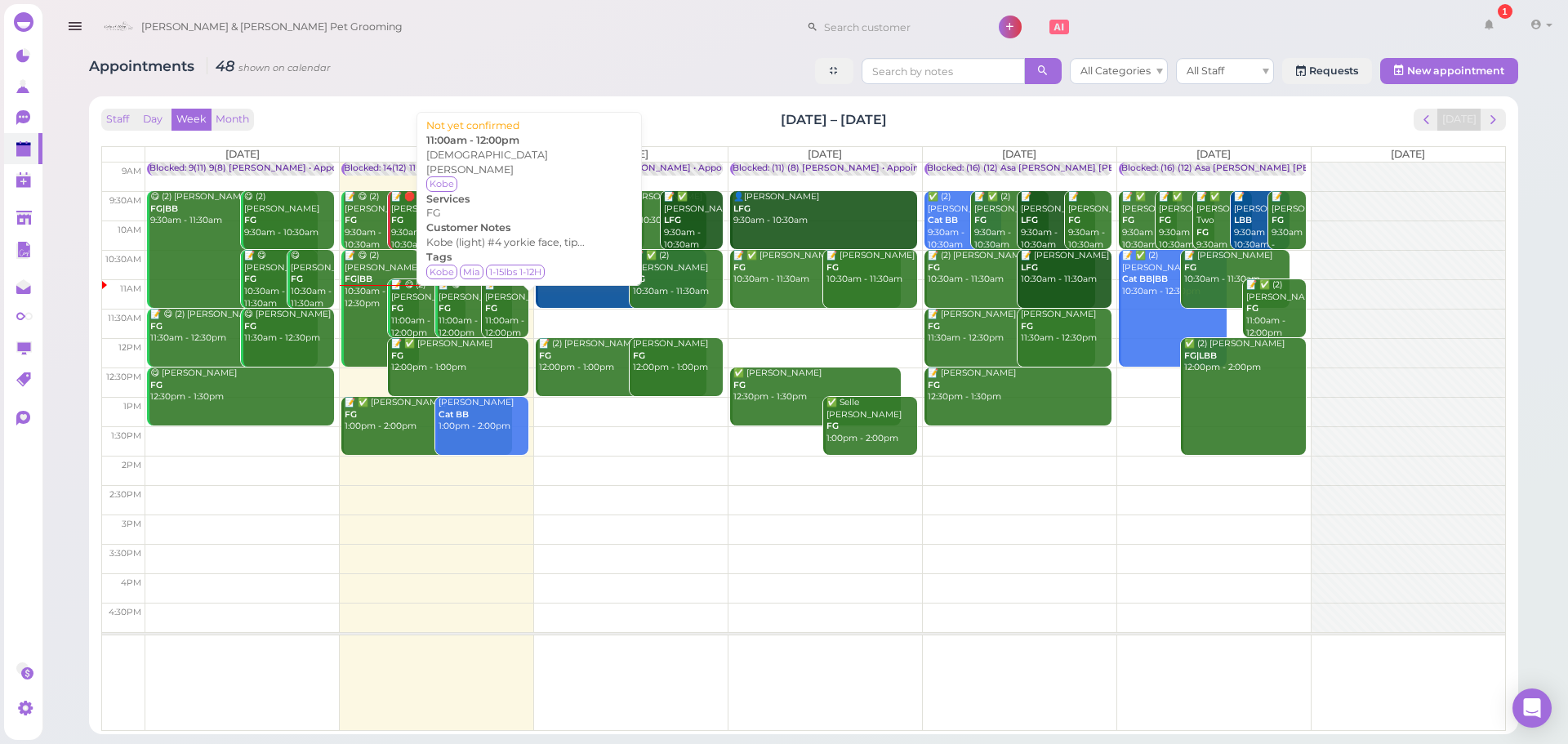
click at [512, 305] on div "📝 Kristen Camarena FG 11:00am - 12:00pm" at bounding box center [506, 309] width 44 height 60
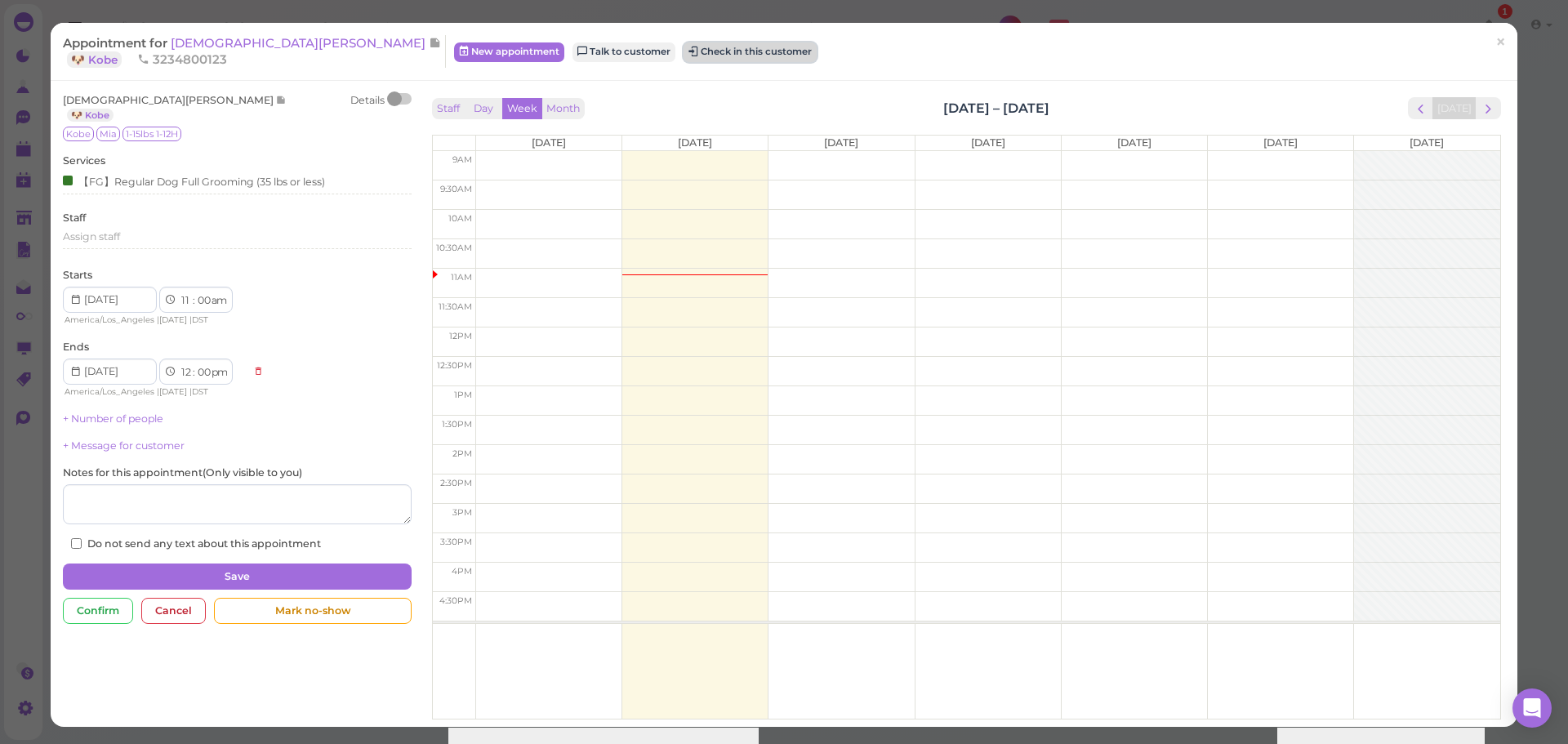
click at [684, 55] on button "Check in this customer" at bounding box center [751, 52] width 133 height 20
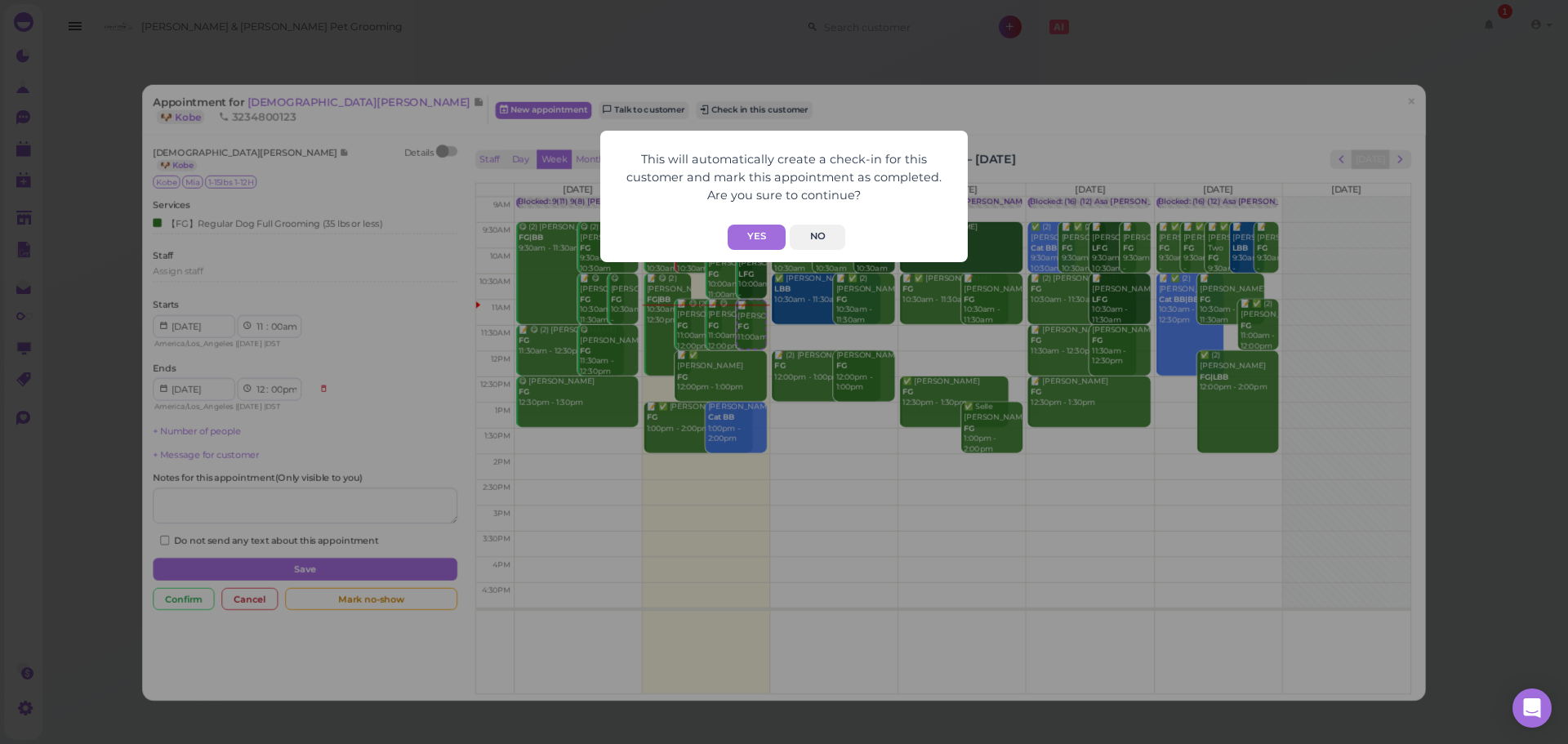
drag, startPoint x: 762, startPoint y: 231, endPoint x: 667, endPoint y: 216, distance: 96.2
click at [759, 231] on button "Yes" at bounding box center [757, 237] width 58 height 25
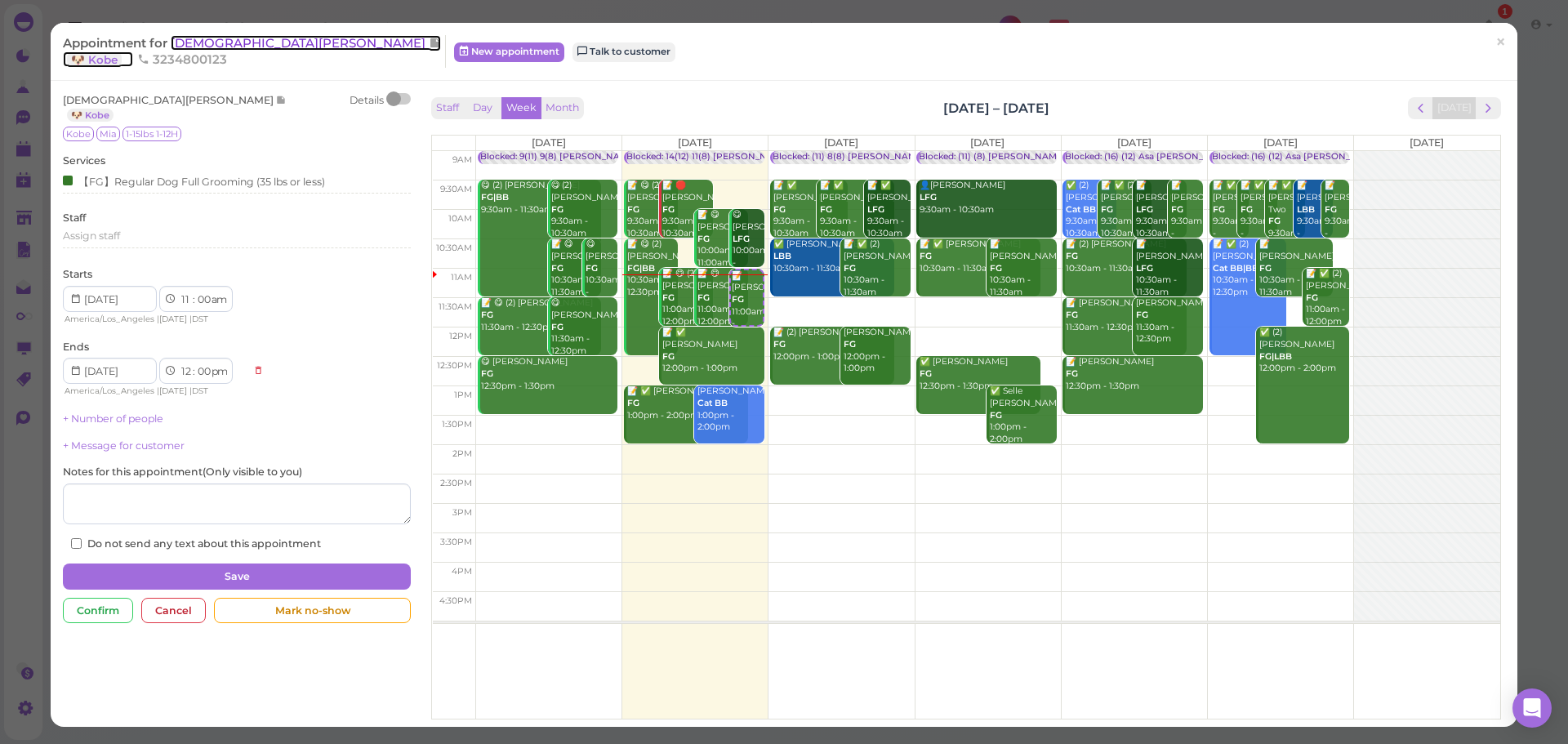
click at [243, 40] on span "[DEMOGRAPHIC_DATA][PERSON_NAME]" at bounding box center [300, 43] width 258 height 16
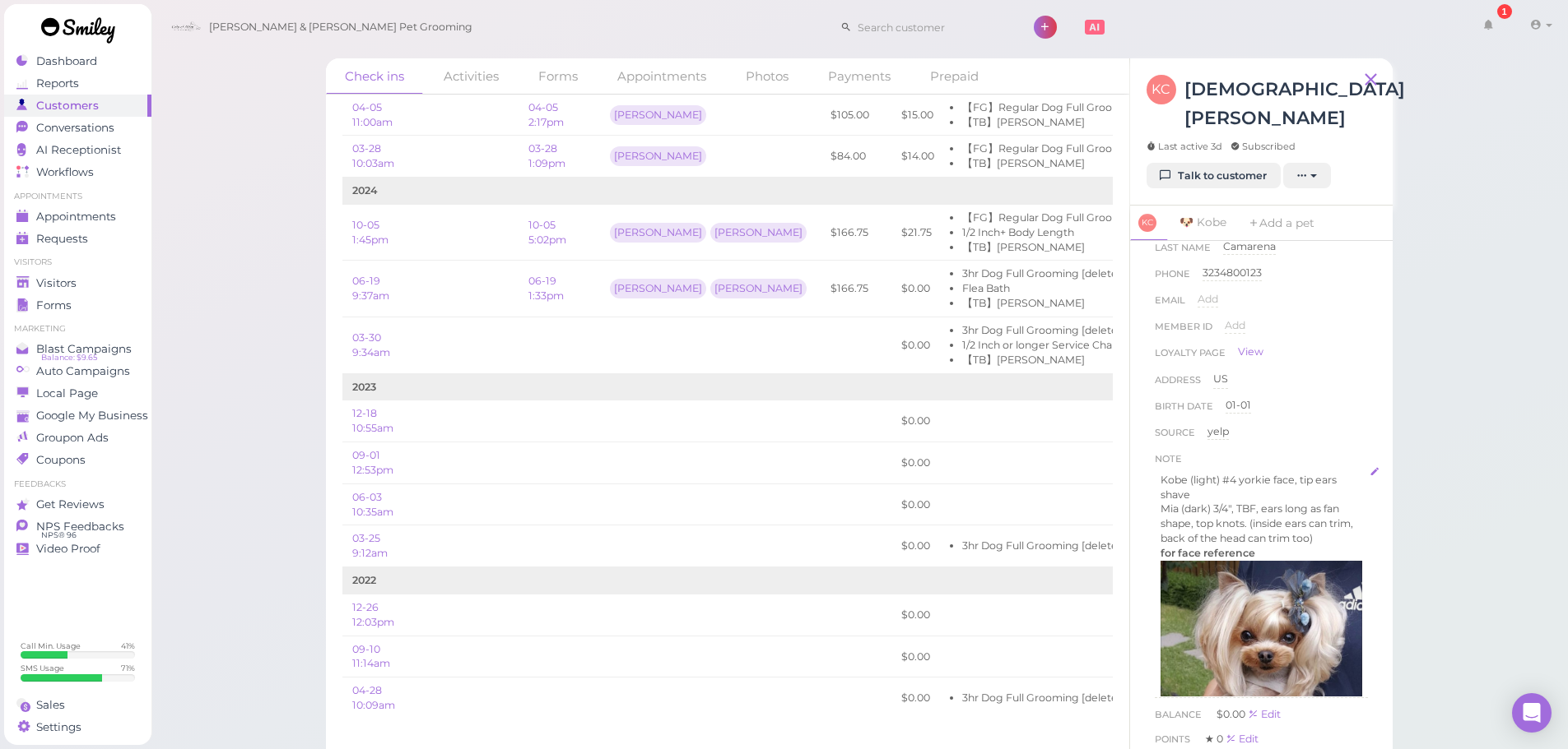
scroll to position [82, 0]
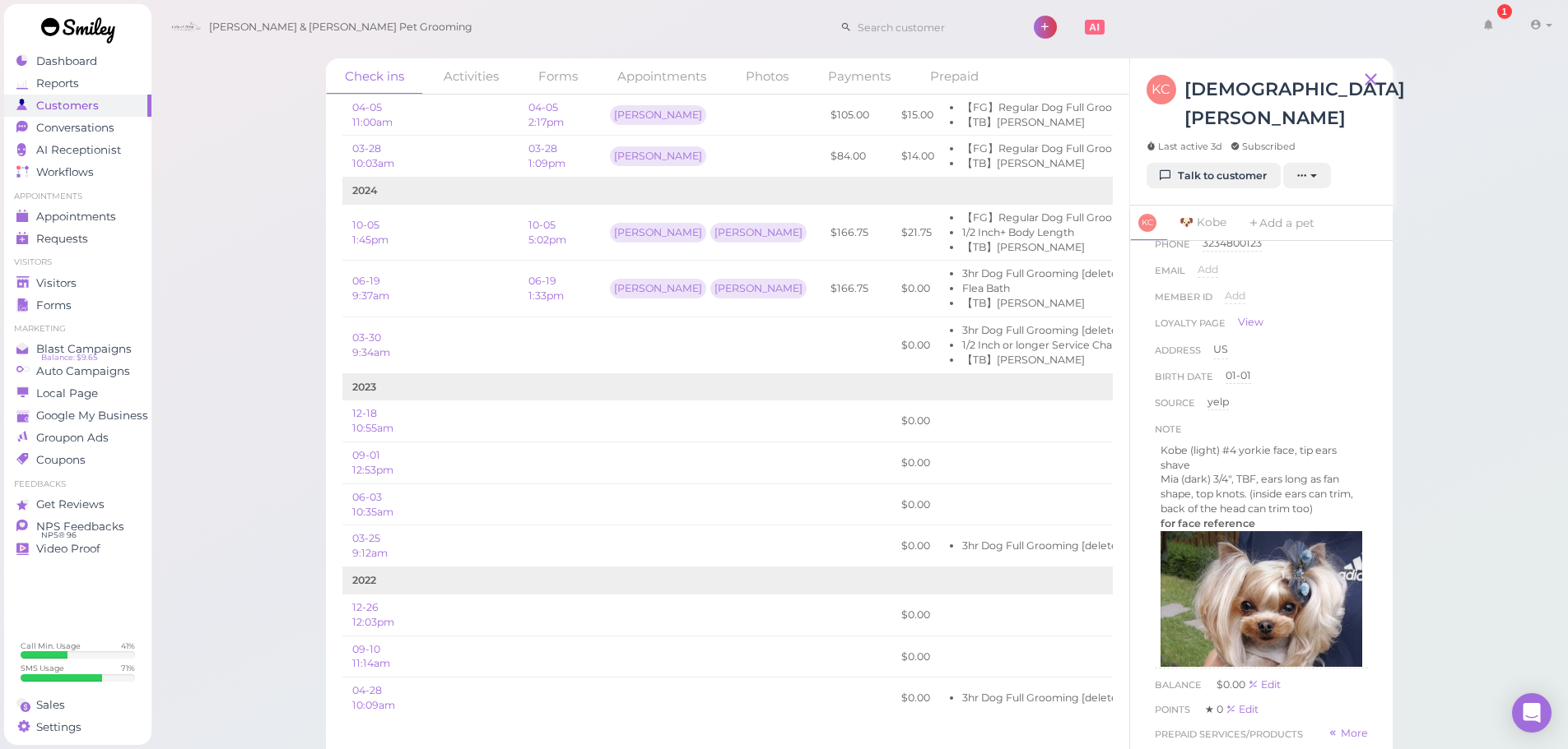
click at [1468, 233] on div "Check ins Activities Forms Appointments Photos Payments Prepaid Check in Notes …" at bounding box center [859, 395] width 1418 height 789
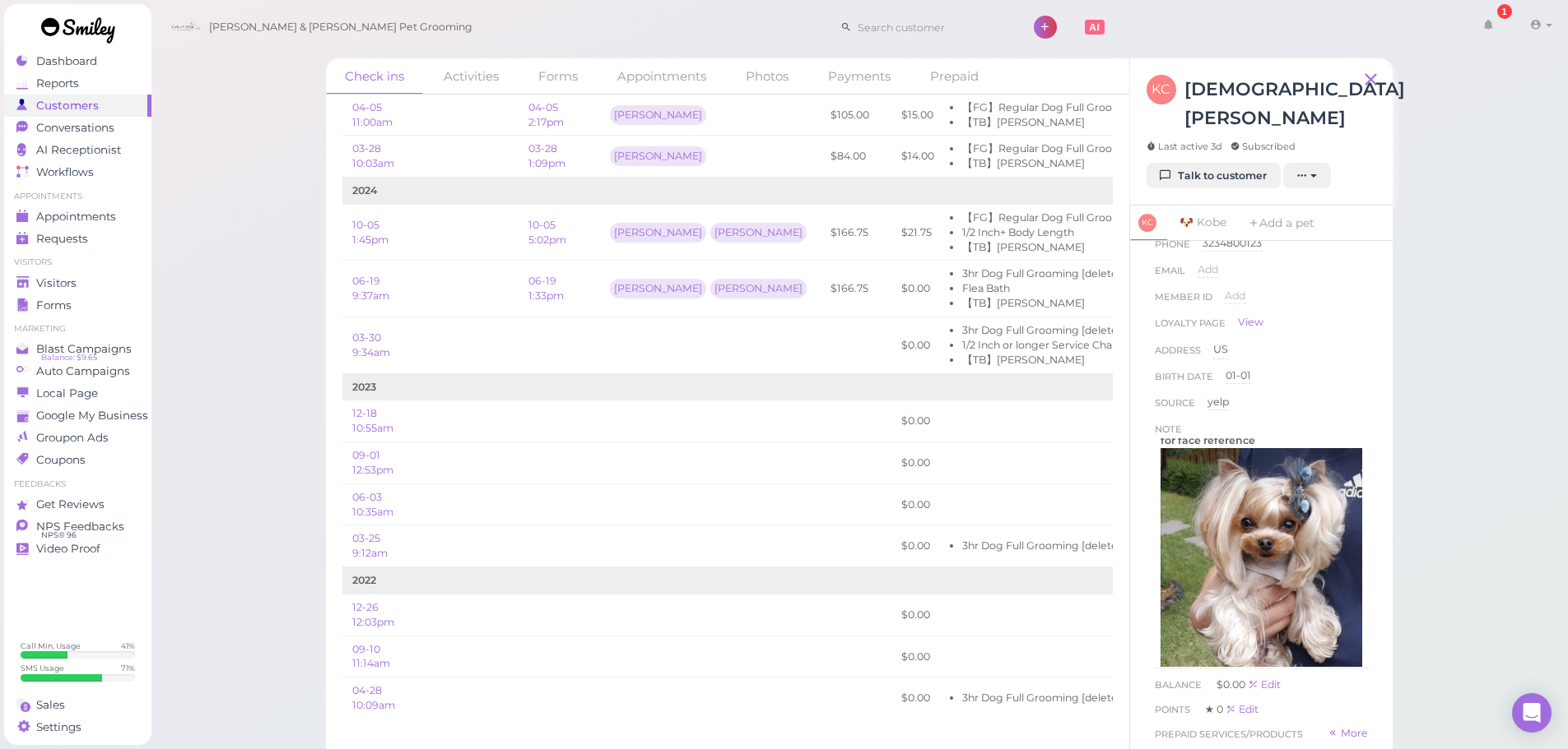
scroll to position [0, 0]
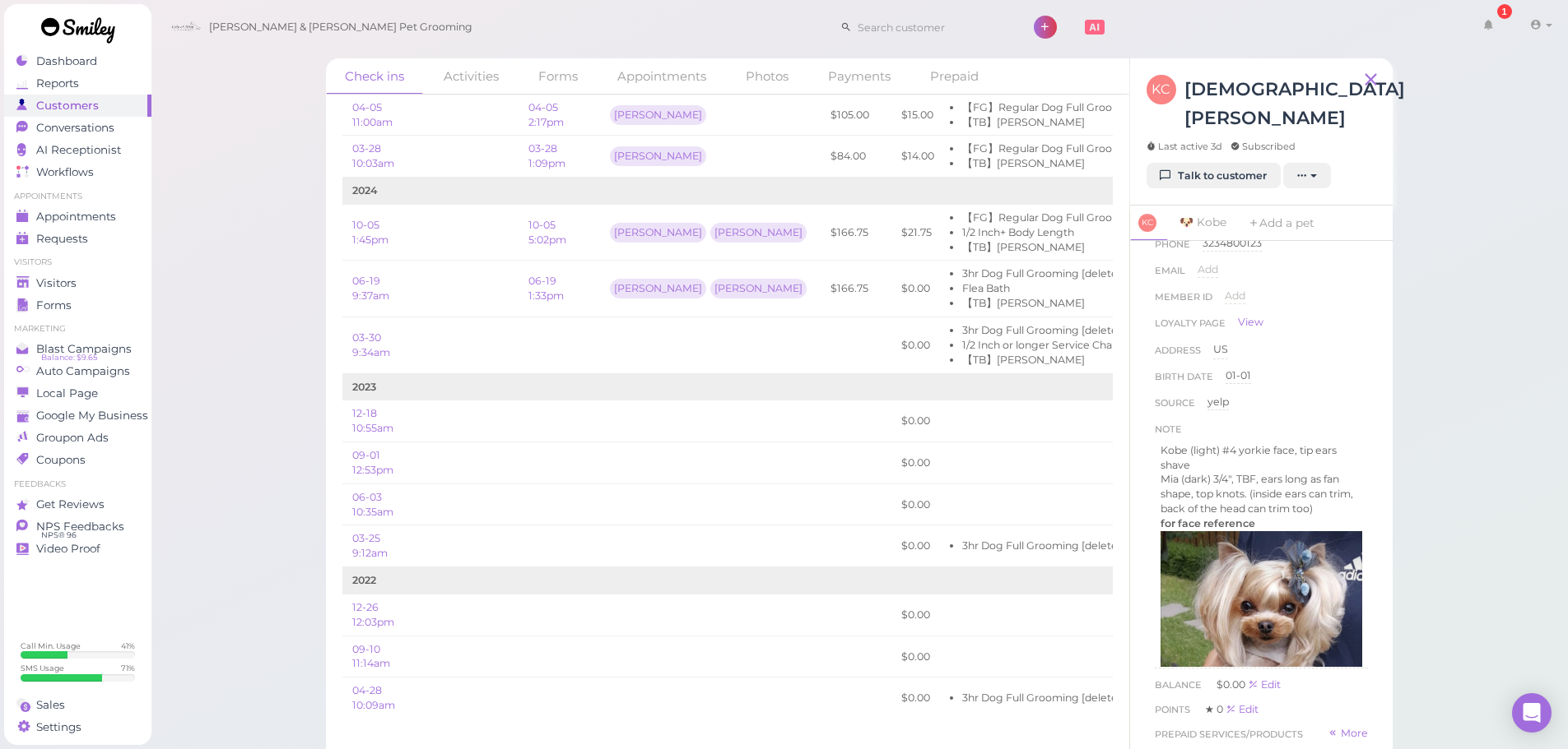
click at [1488, 558] on div "Check ins Activities Forms Appointments Photos Payments Prepaid Check in Notes …" at bounding box center [859, 395] width 1418 height 789
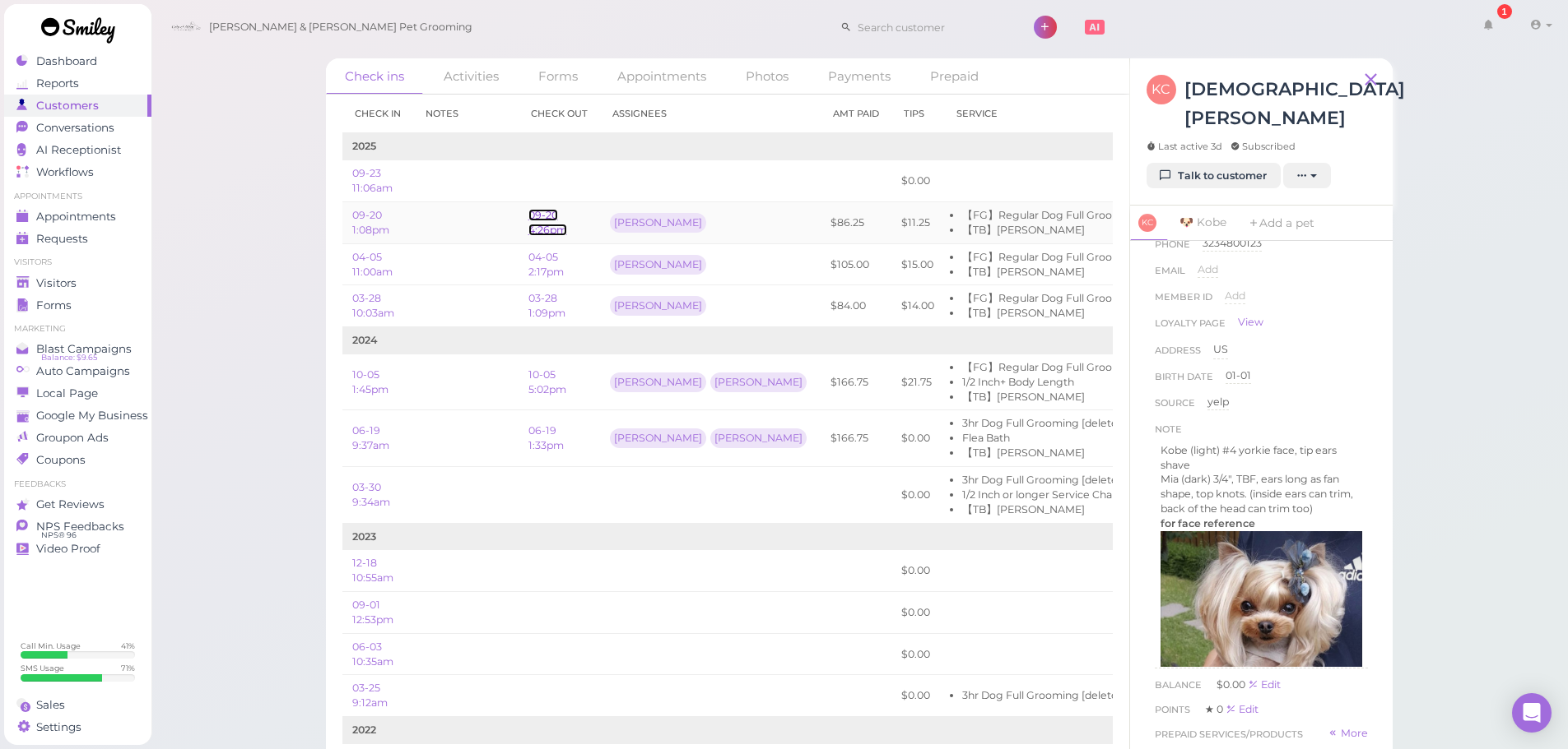
click at [545, 226] on link "09-20 4:26pm" at bounding box center [548, 222] width 38 height 27
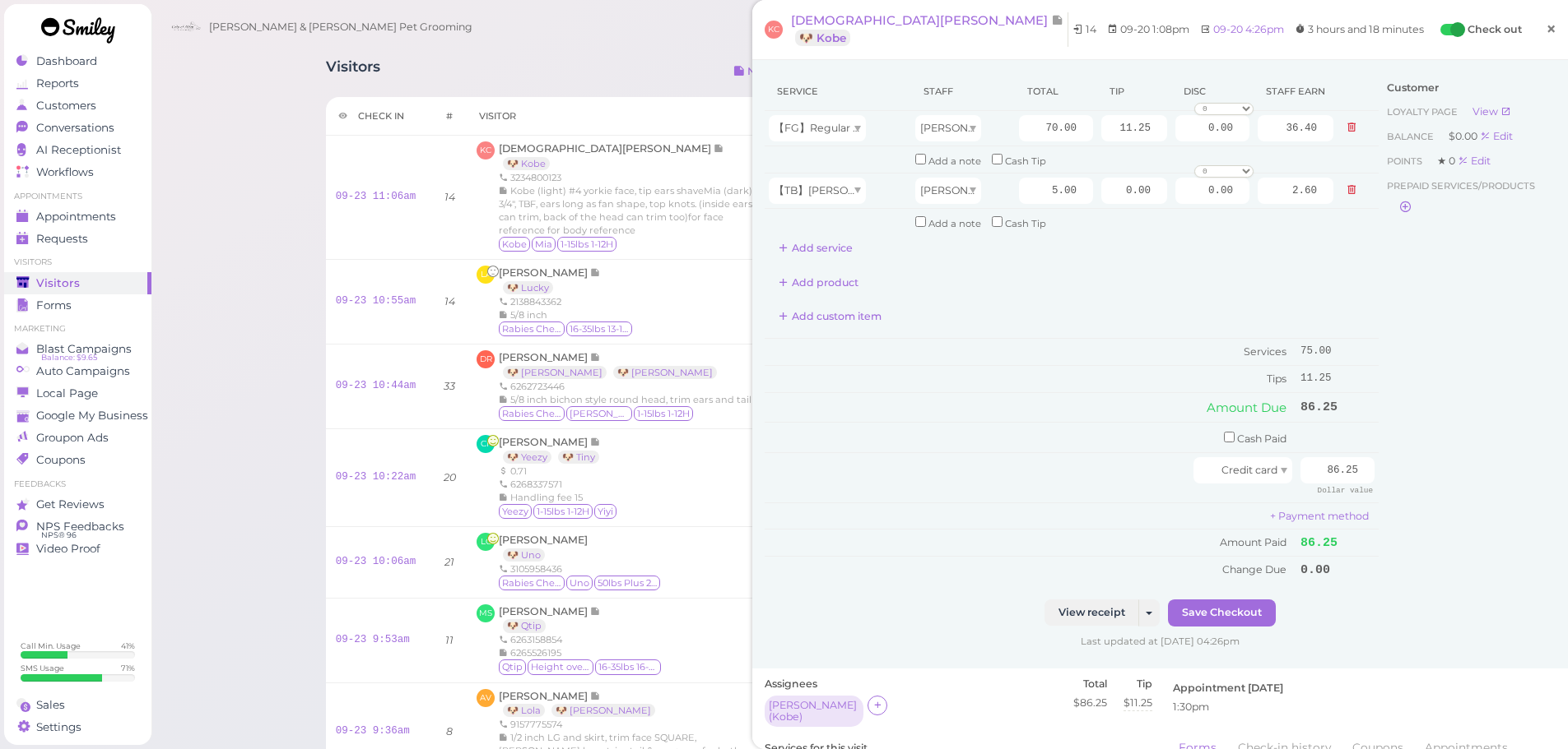
click at [1545, 38] on span "×" at bounding box center [1551, 29] width 10 height 23
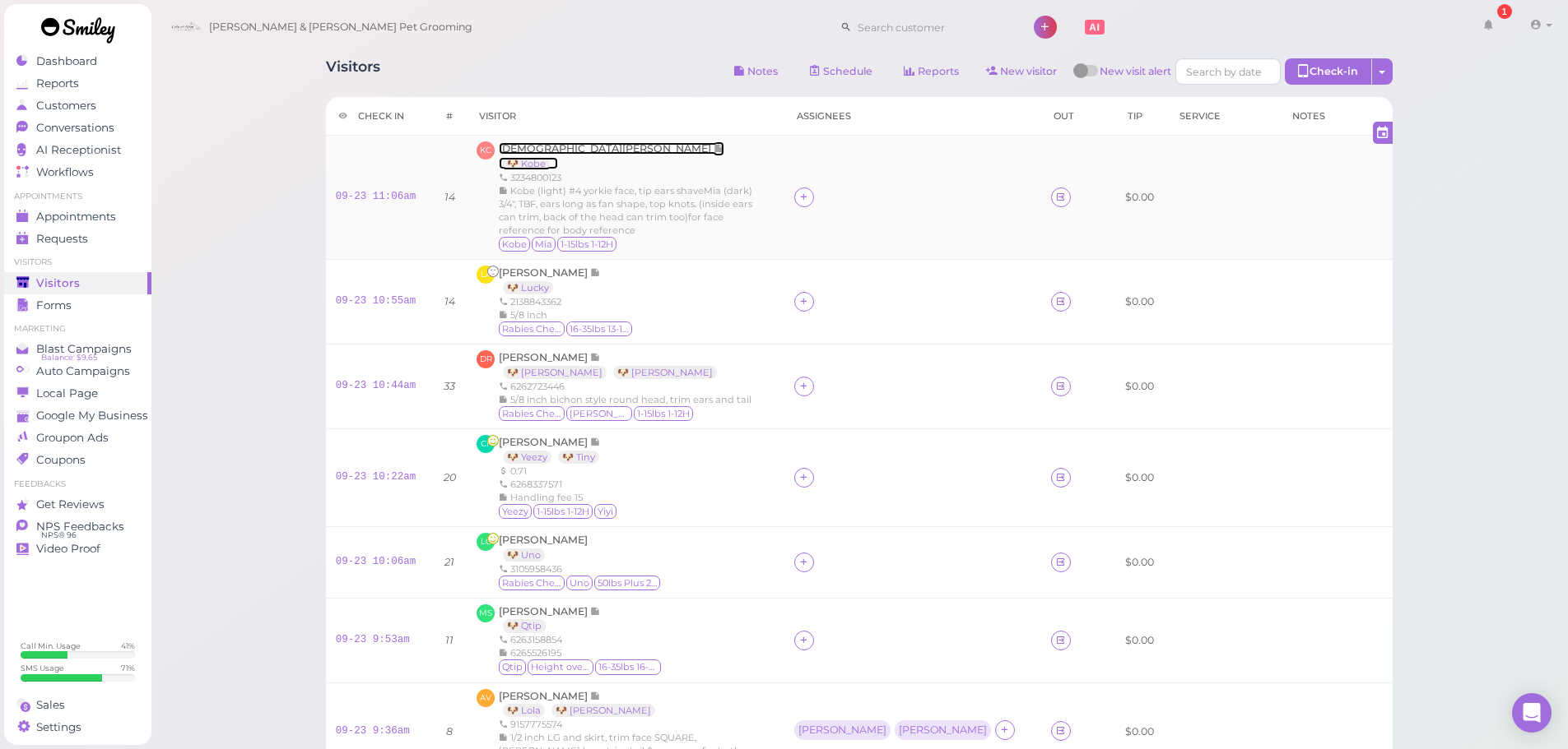
click at [544, 142] on span "[DEMOGRAPHIC_DATA][PERSON_NAME]" at bounding box center [606, 148] width 215 height 12
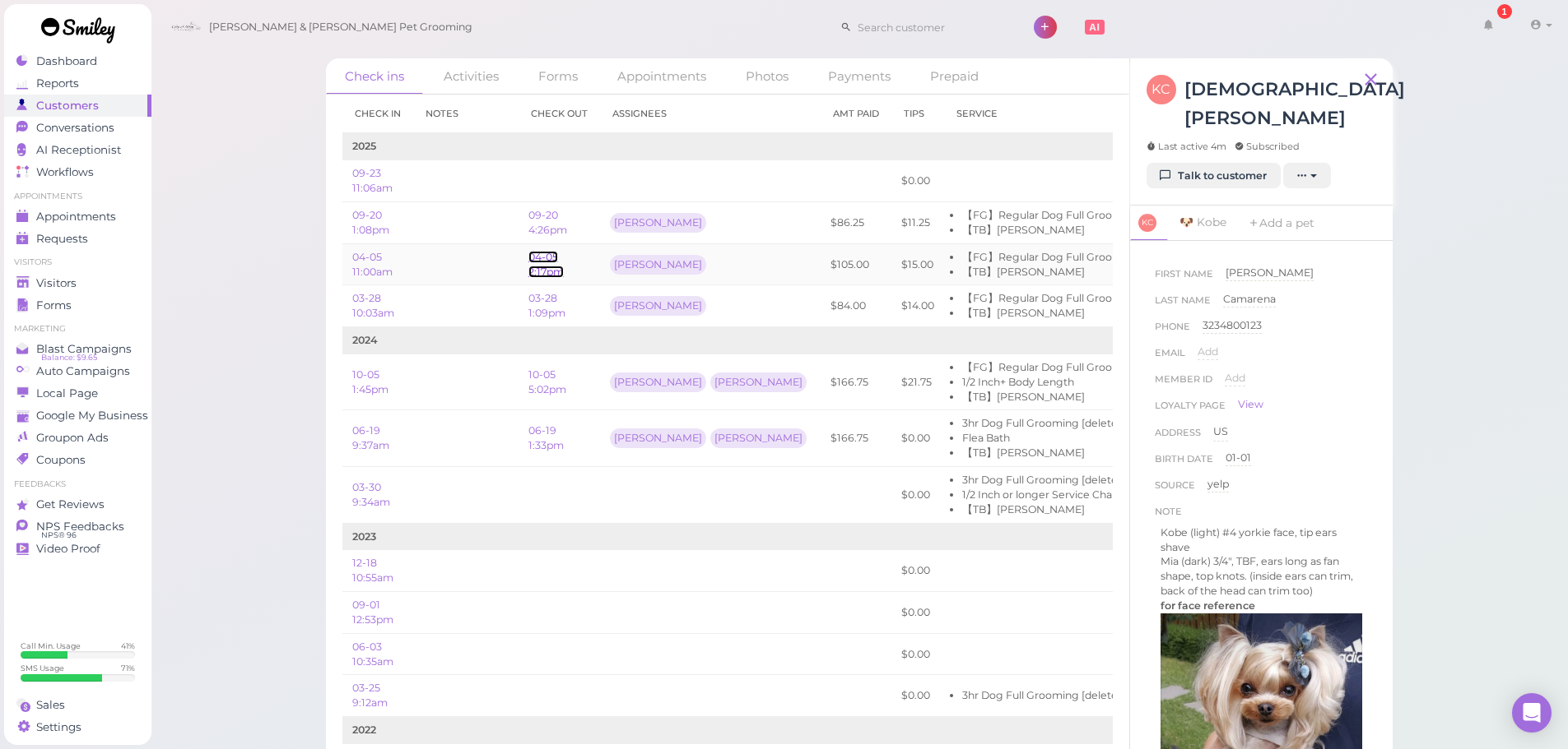
click at [549, 275] on link "04-05 2:17pm" at bounding box center [546, 264] width 36 height 27
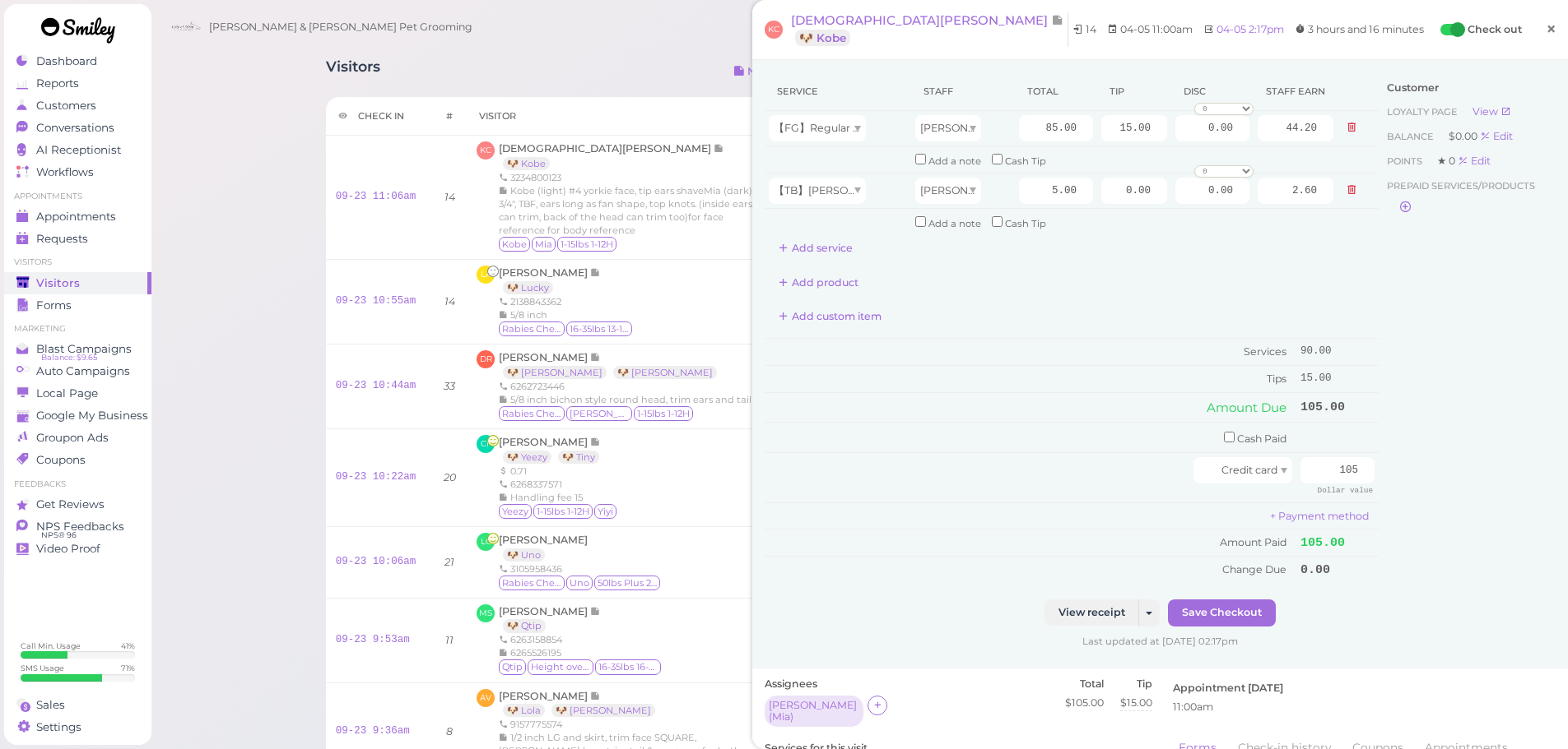
click at [1545, 36] on link "×" at bounding box center [1551, 30] width 31 height 38
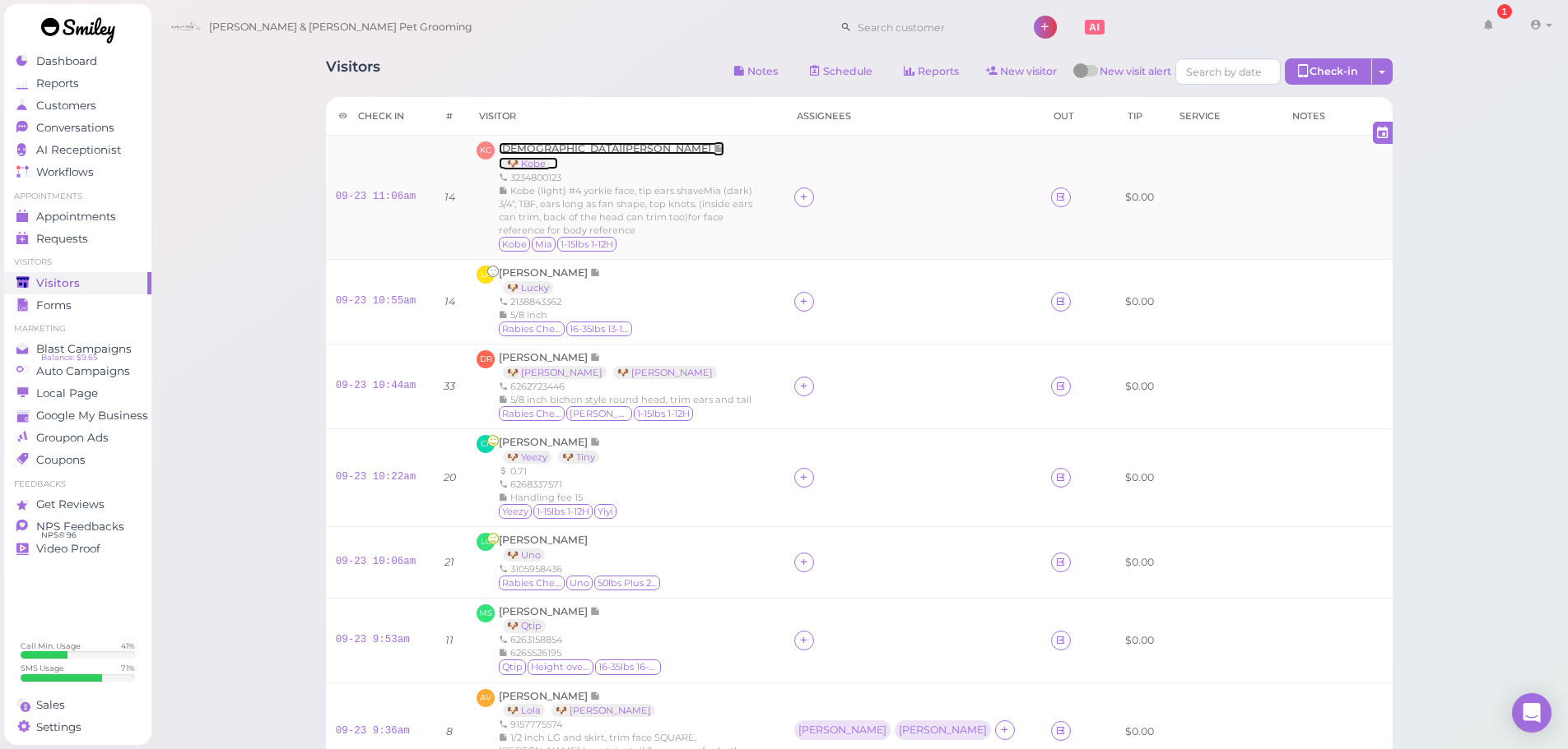
click at [576, 149] on span "[DEMOGRAPHIC_DATA][PERSON_NAME]" at bounding box center [606, 148] width 215 height 12
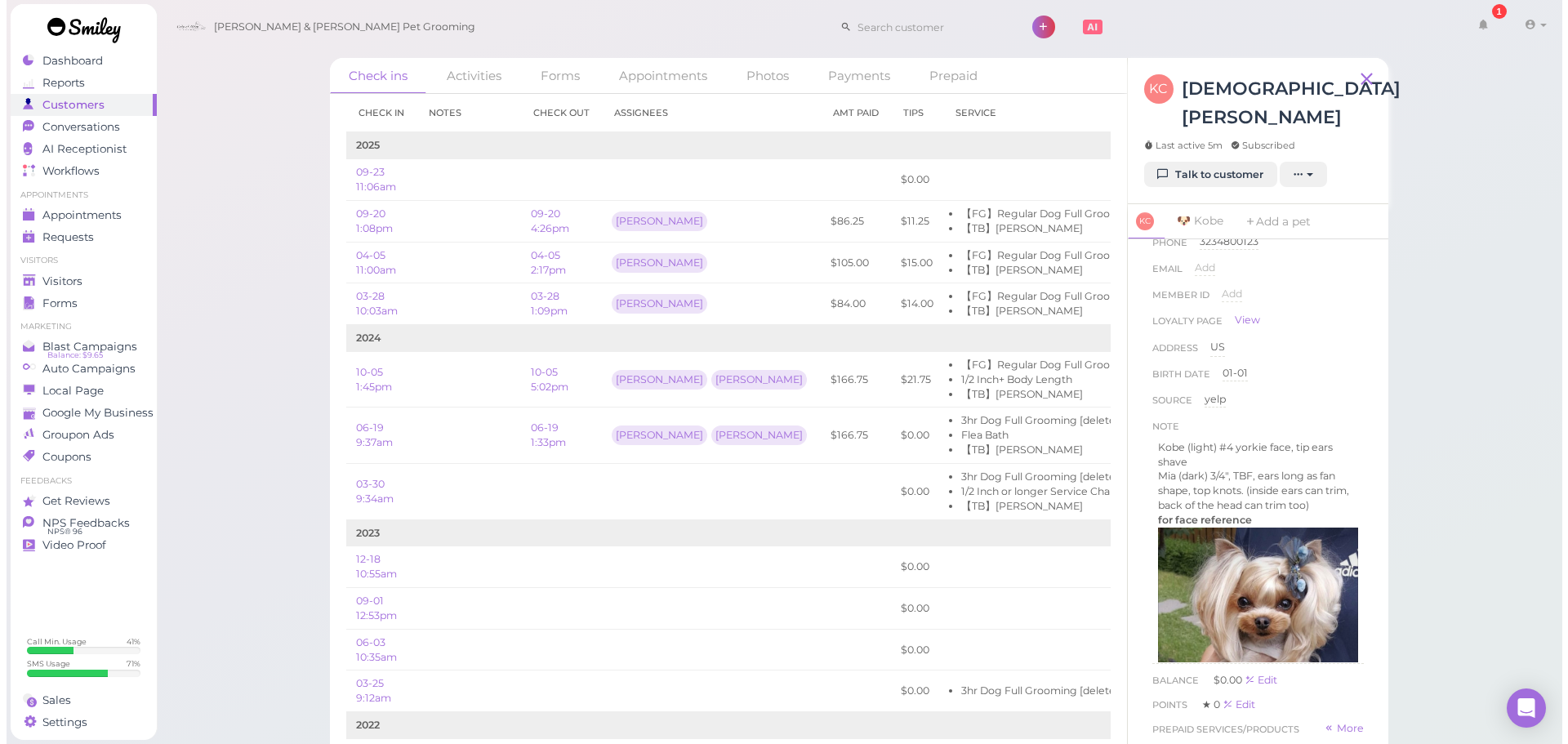
scroll to position [163, 0]
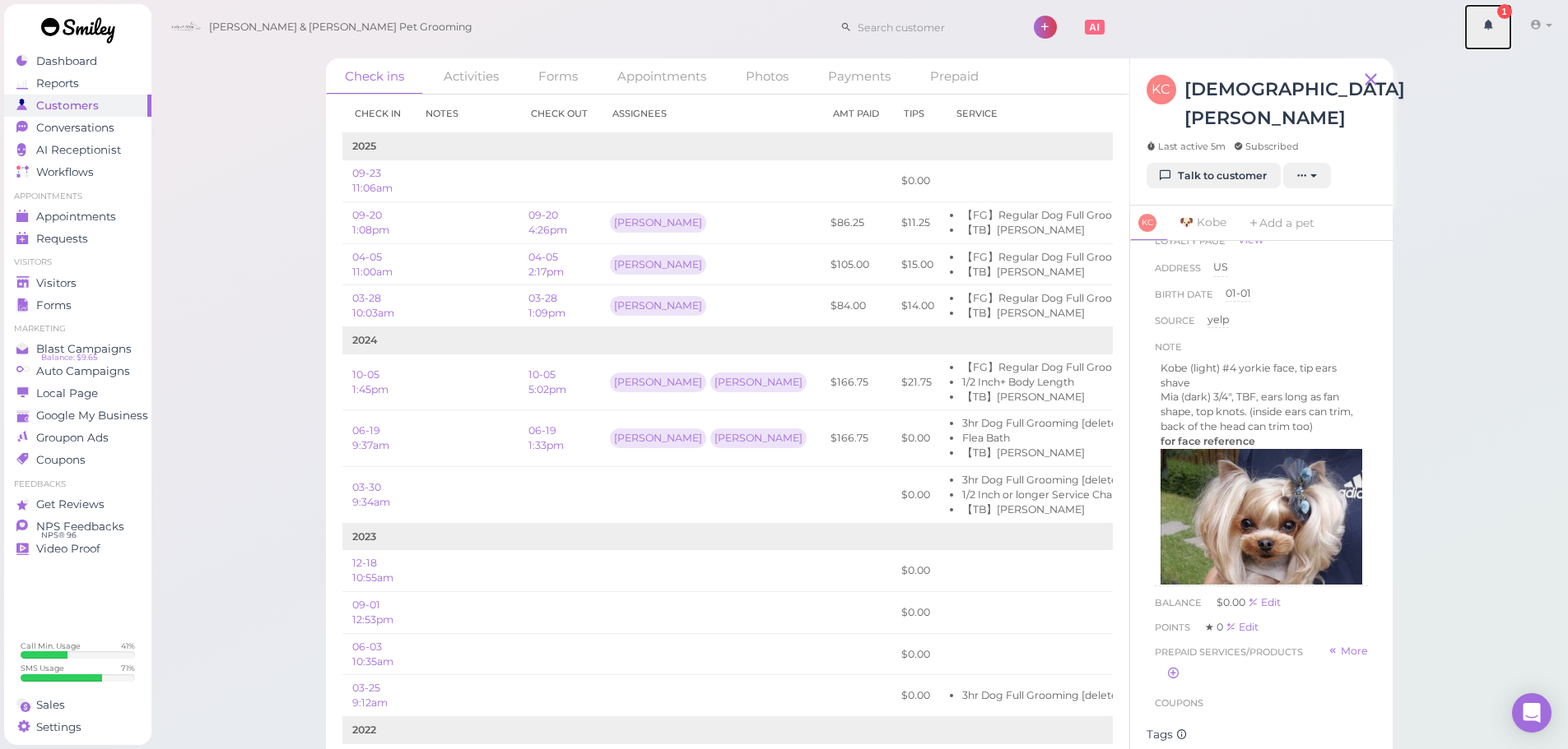
click at [1489, 25] on icon at bounding box center [1488, 24] width 11 height 15
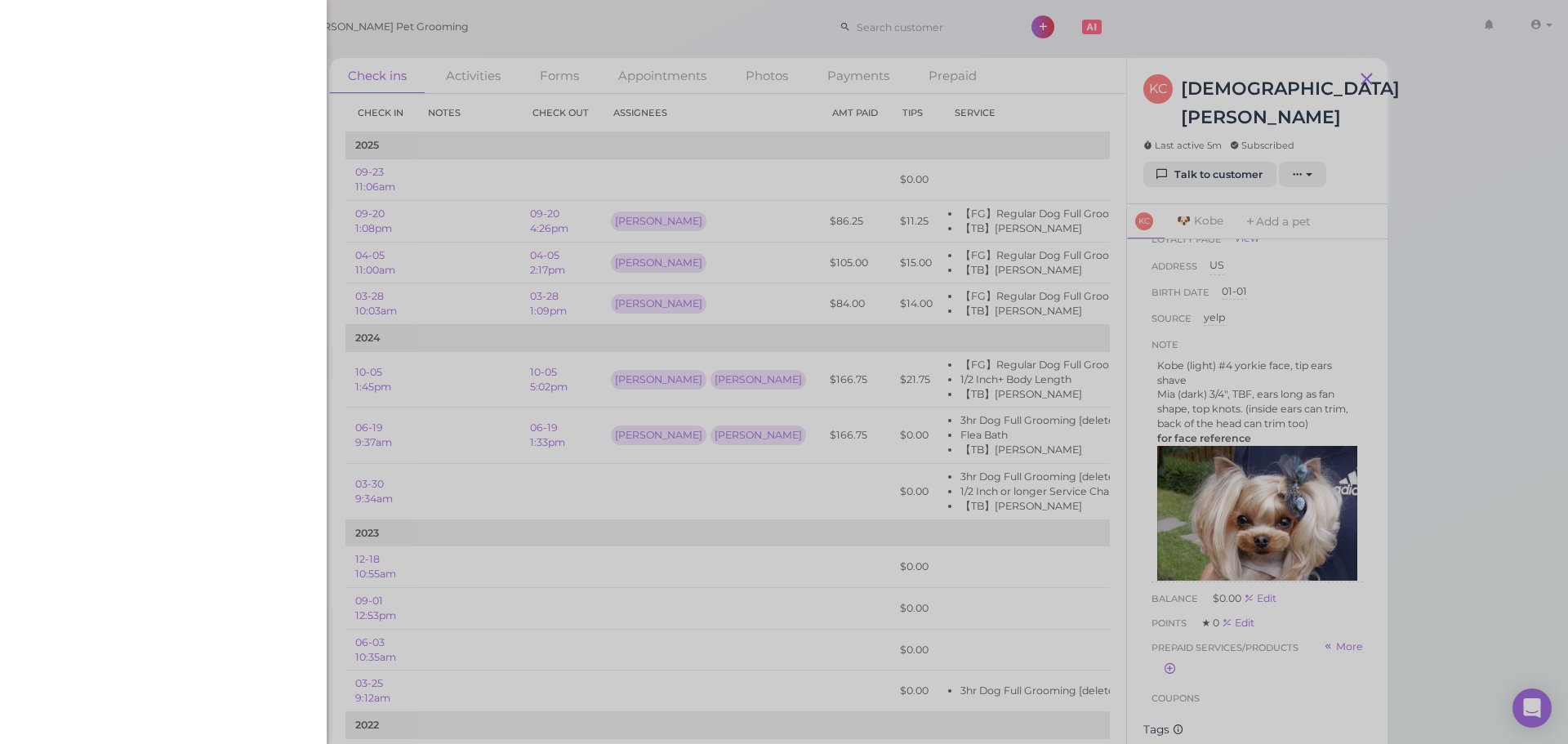
click at [581, 21] on div at bounding box center [784, 372] width 1568 height 744
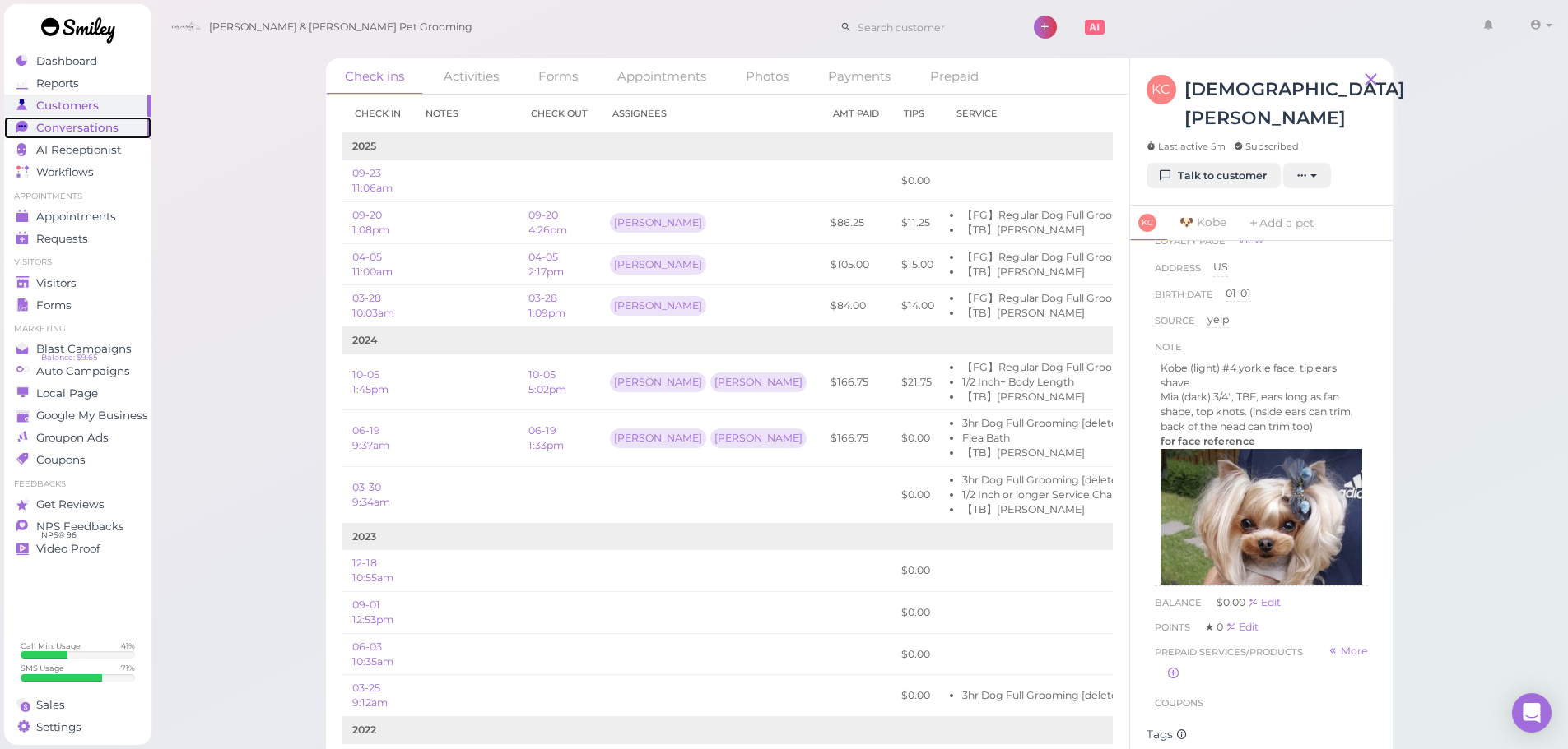
click at [36, 135] on link "Conversations 0" at bounding box center [78, 127] width 148 height 22
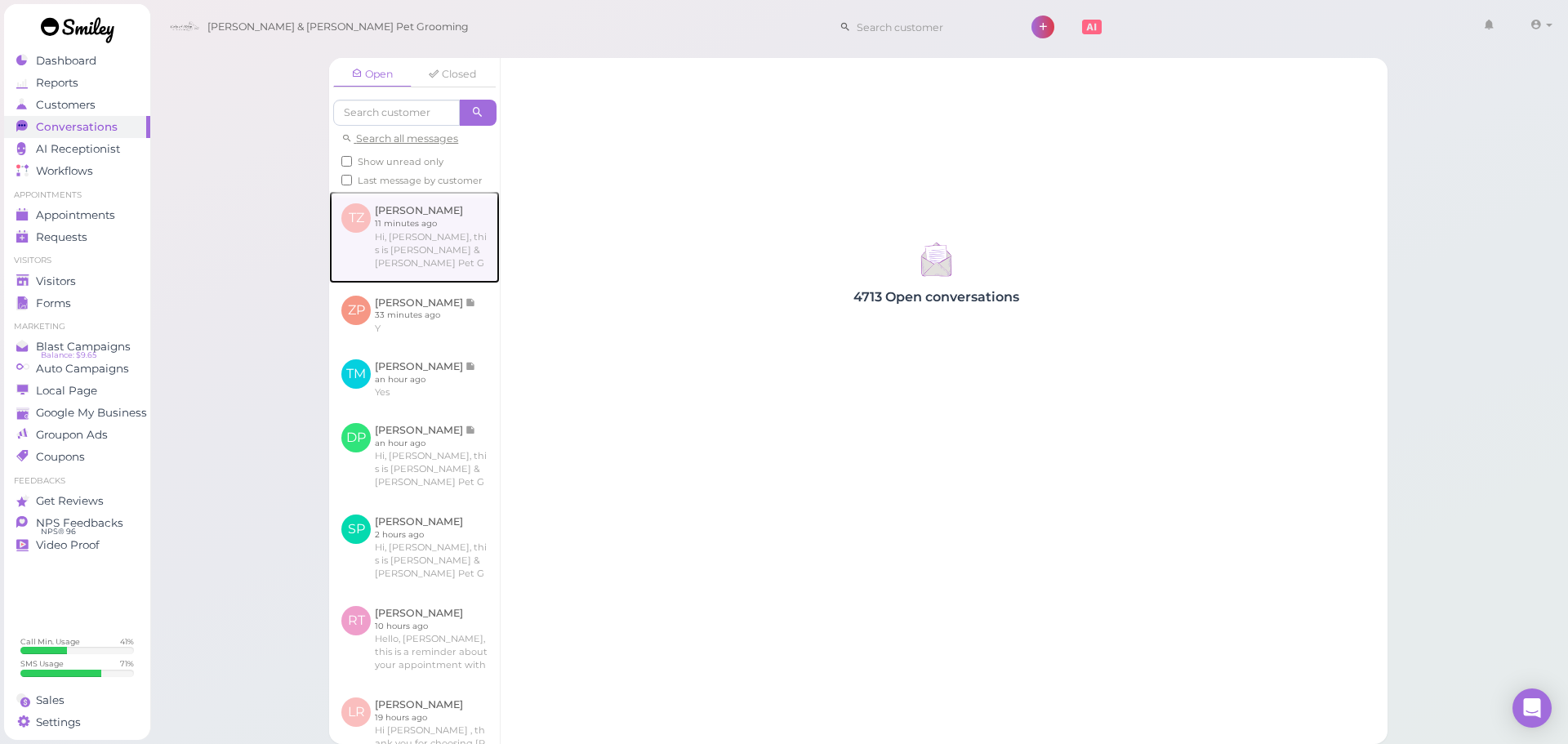
click at [435, 238] on link at bounding box center [414, 237] width 171 height 92
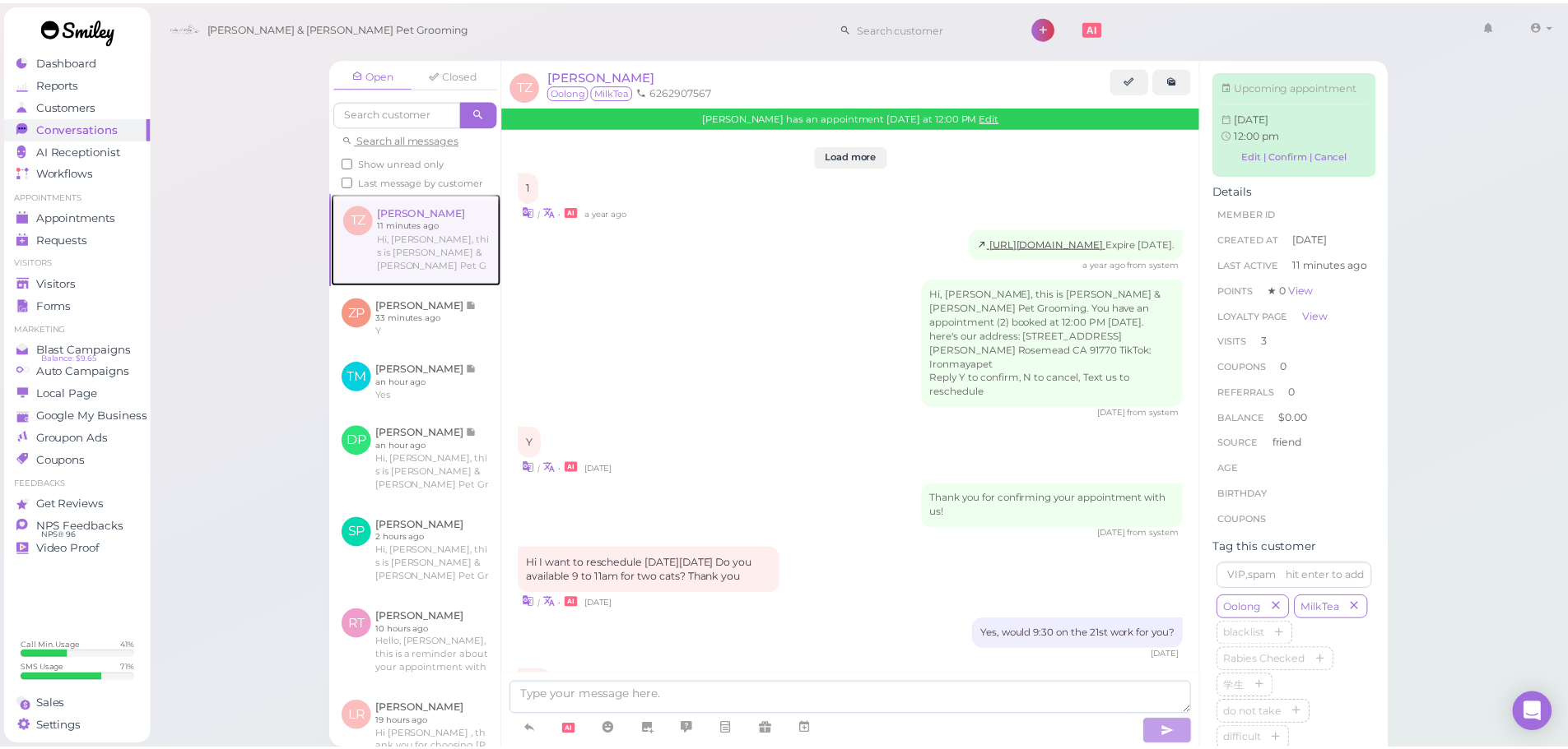
scroll to position [1980, 0]
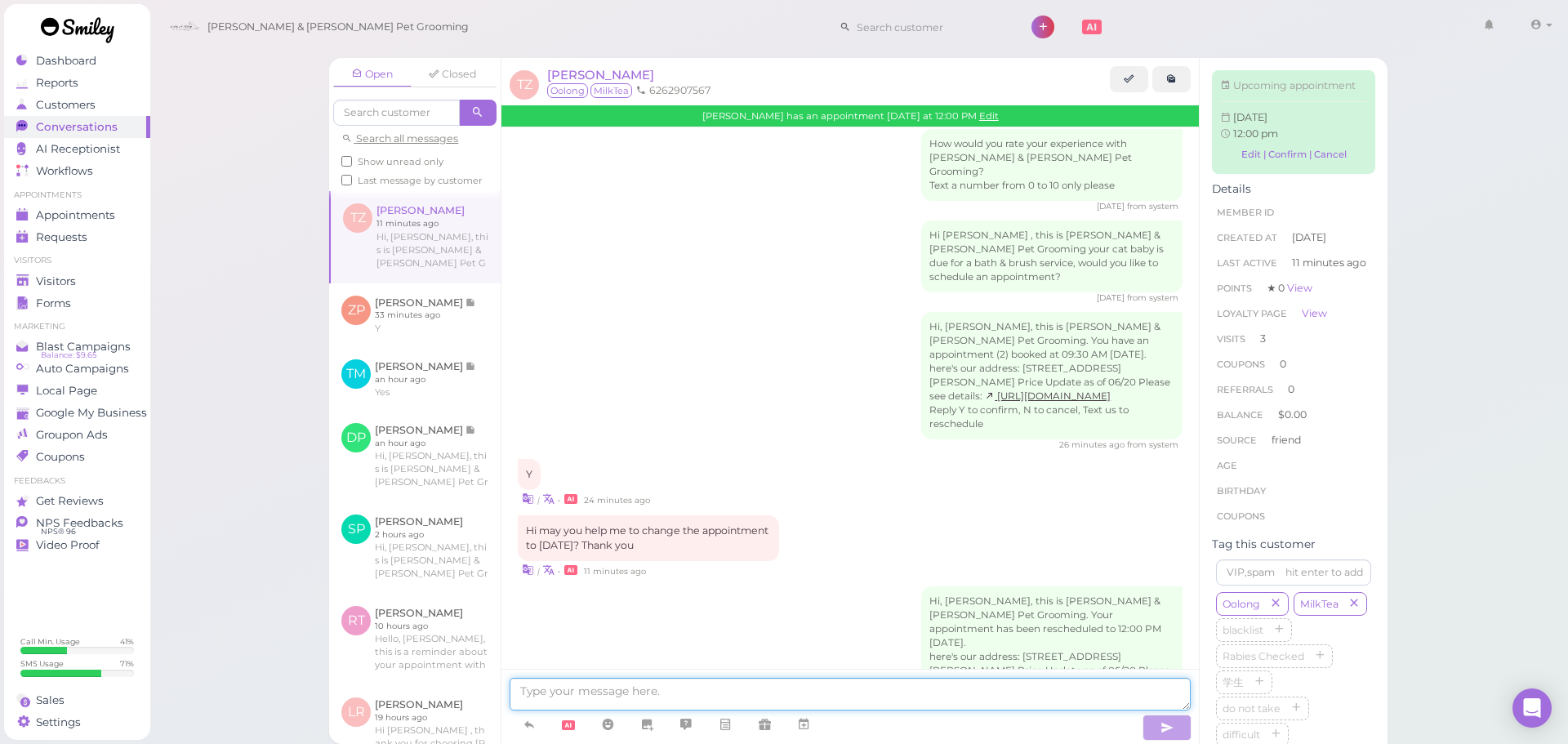
click at [936, 686] on textarea at bounding box center [850, 695] width 681 height 33
click at [50, 212] on span "Appointments" at bounding box center [76, 215] width 81 height 14
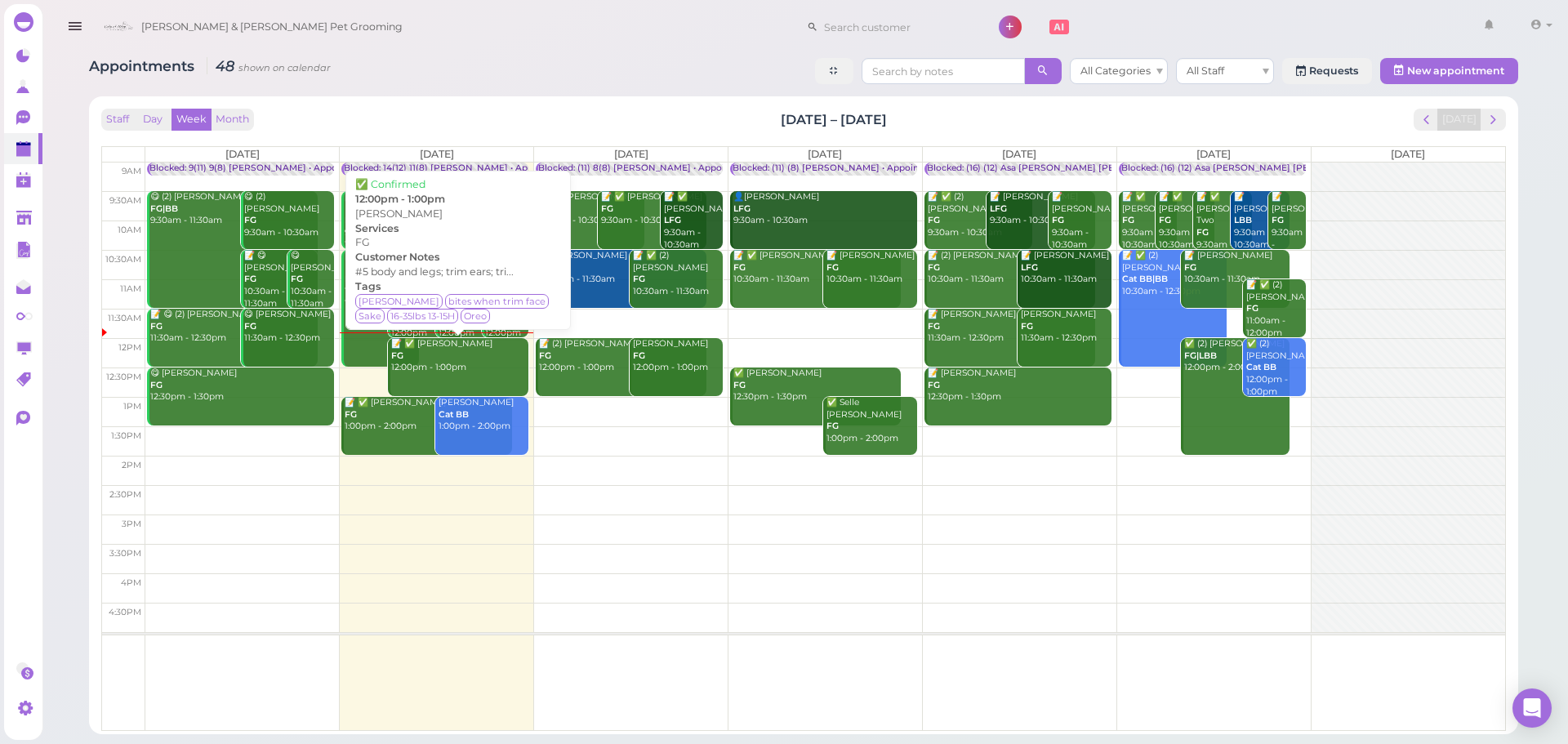
click at [414, 361] on div "📝 ✅ Rosa Molina FG 12:00pm - 1:00pm" at bounding box center [459, 356] width 138 height 36
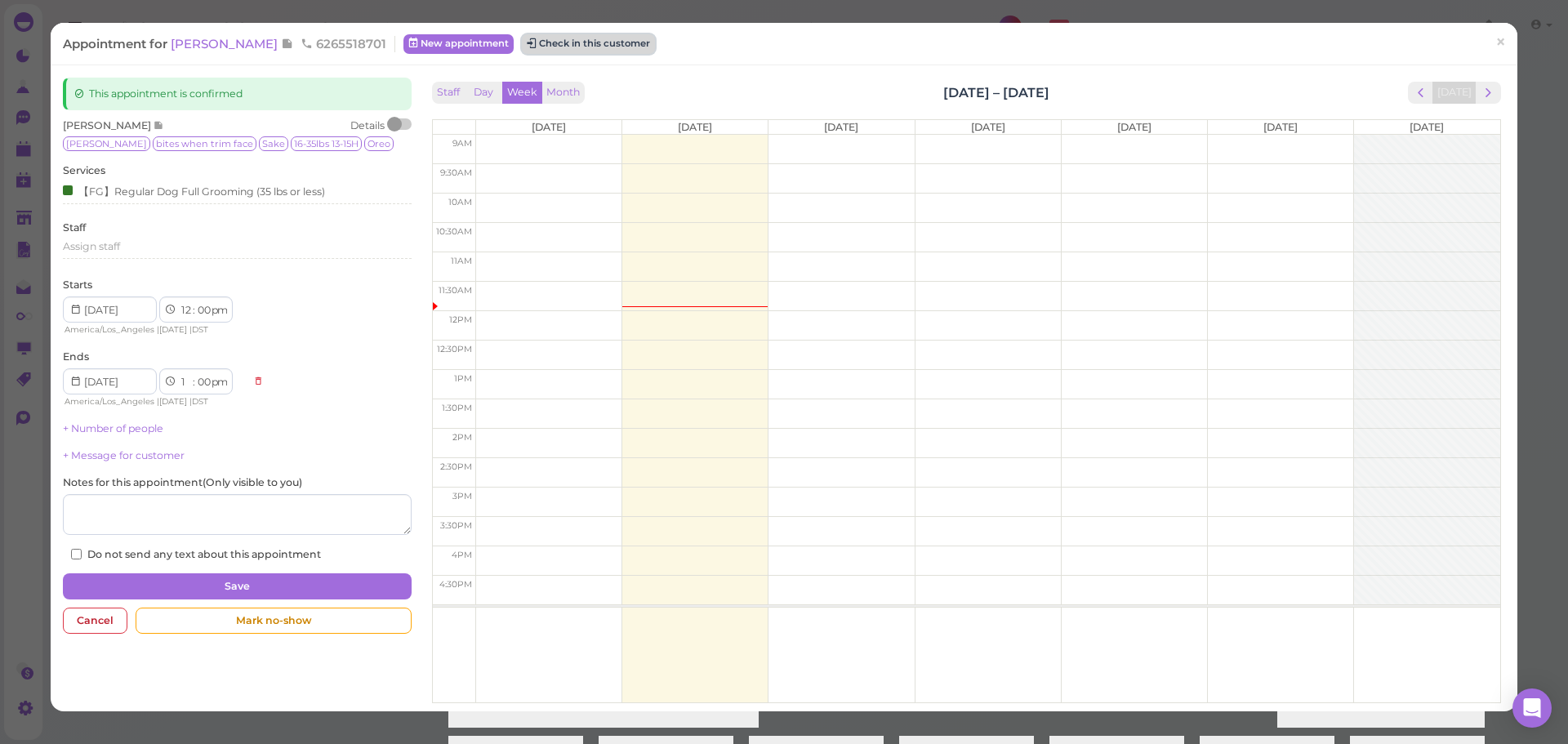
click at [604, 46] on button "Check in this customer" at bounding box center [589, 44] width 133 height 20
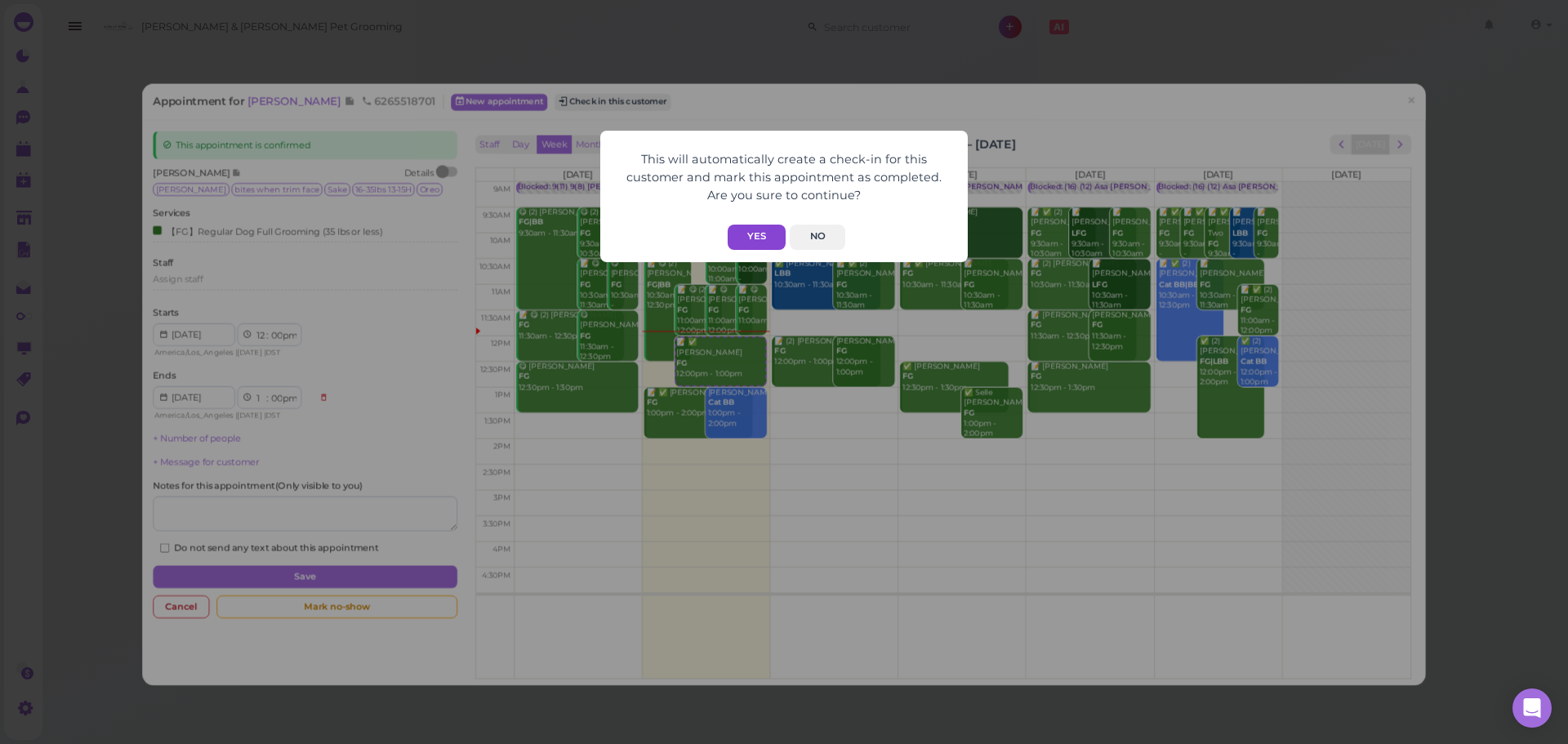
click at [774, 233] on button "Yes" at bounding box center [757, 237] width 58 height 25
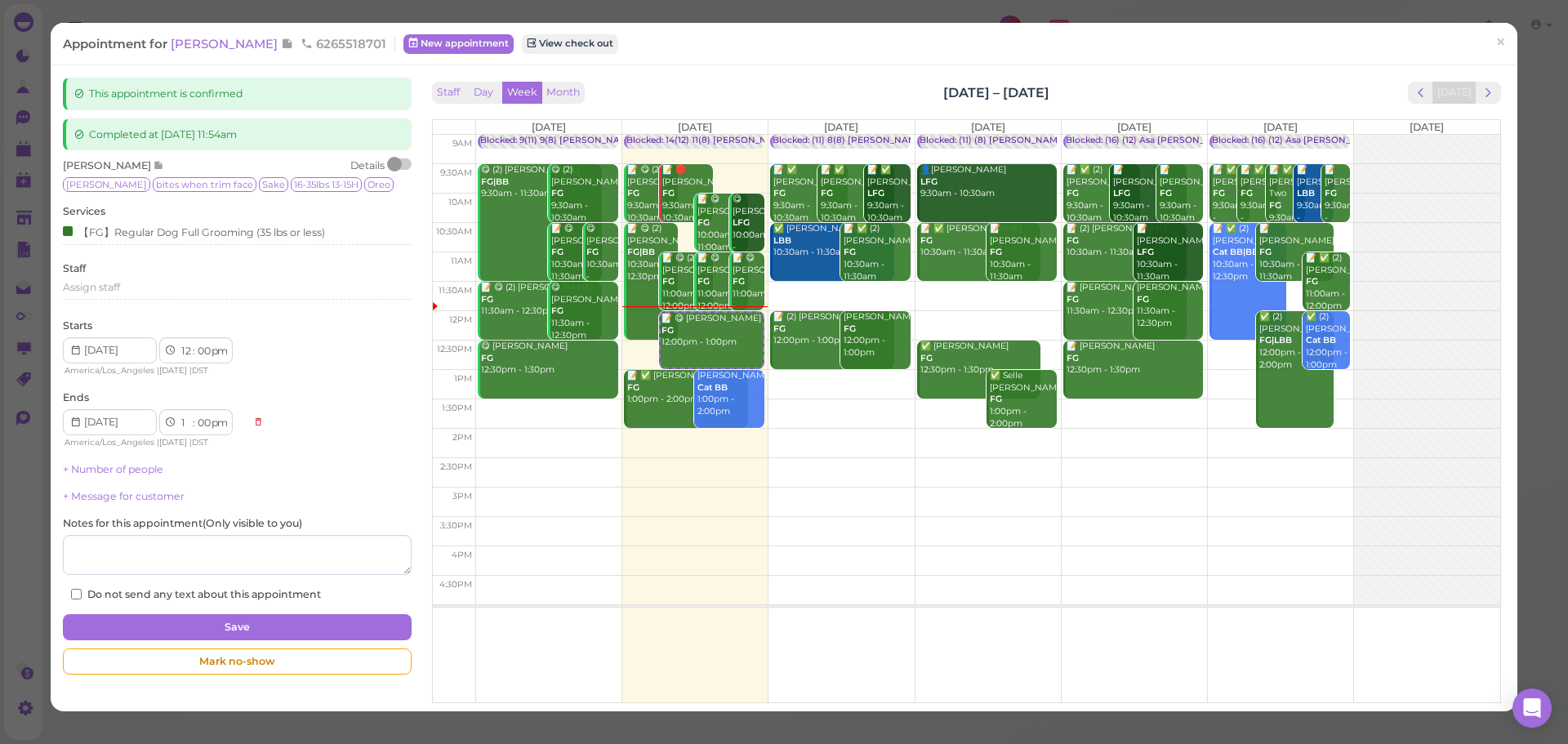
click at [769, 65] on div "This appointment is confirmed Completed at 2025-09-23 11:54am Rosa Molina Detai…" at bounding box center [784, 388] width 1467 height 646
click at [223, 42] on span "[PERSON_NAME]" at bounding box center [225, 43] width 110 height 16
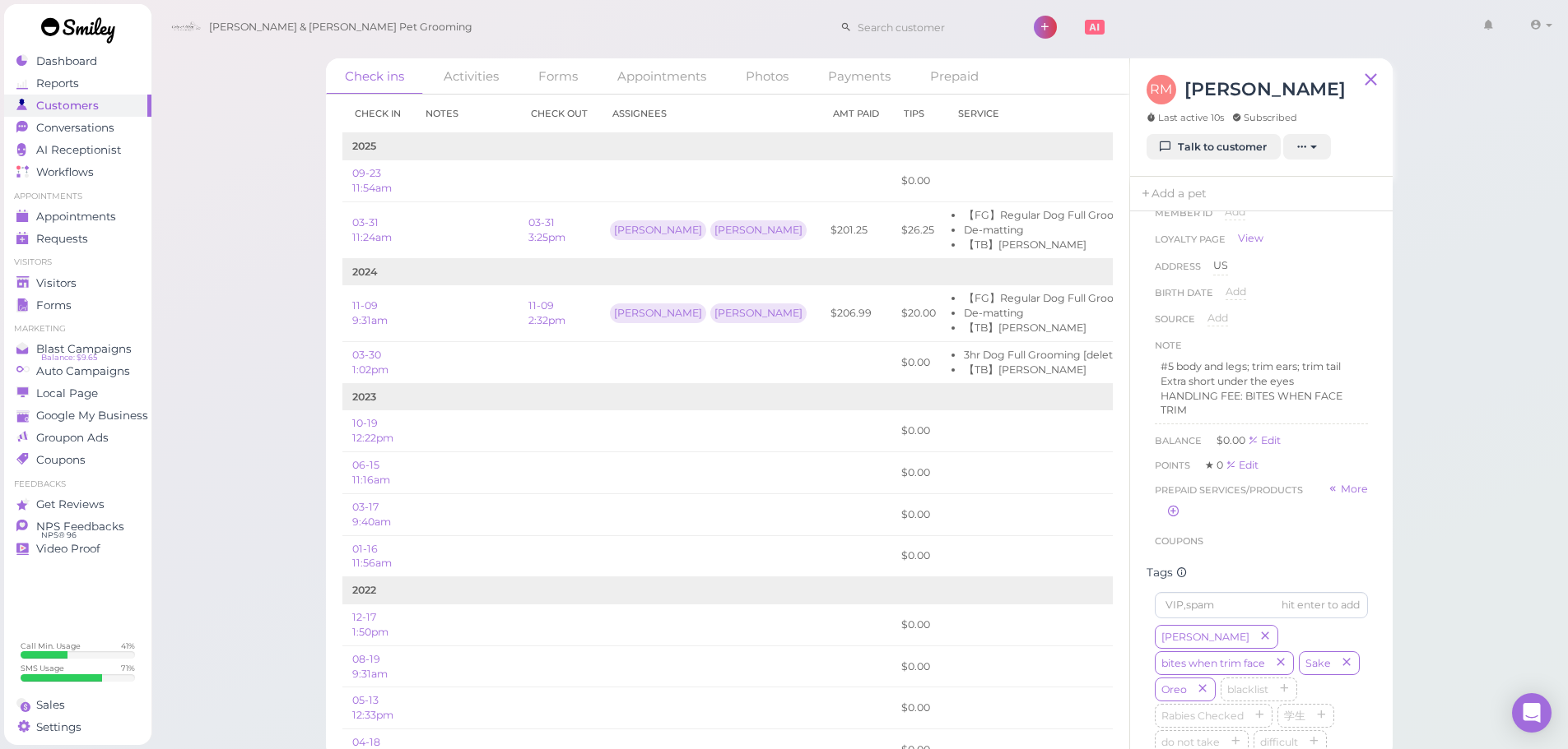
scroll to position [411, 0]
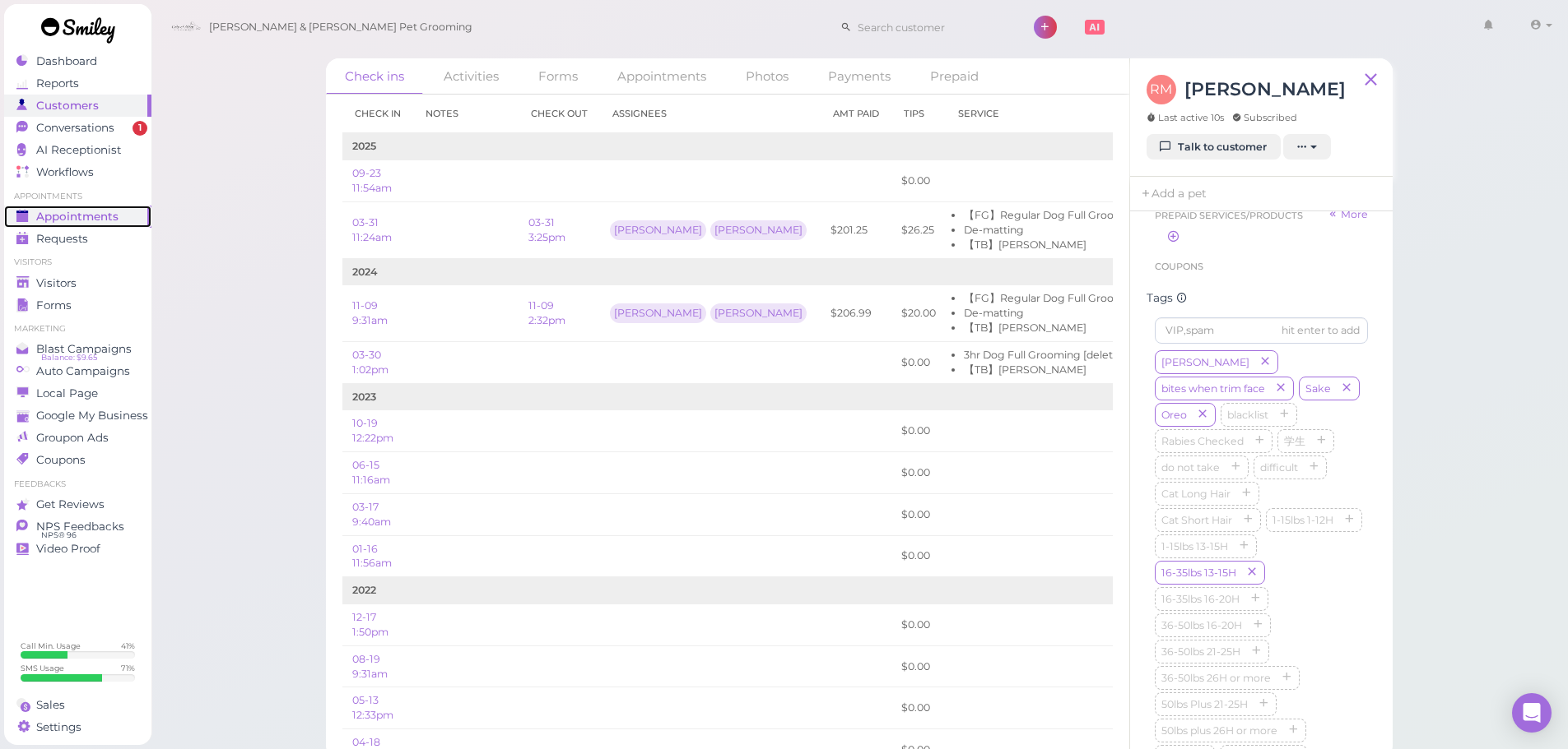
click at [115, 210] on span "Appointments" at bounding box center [77, 216] width 82 height 14
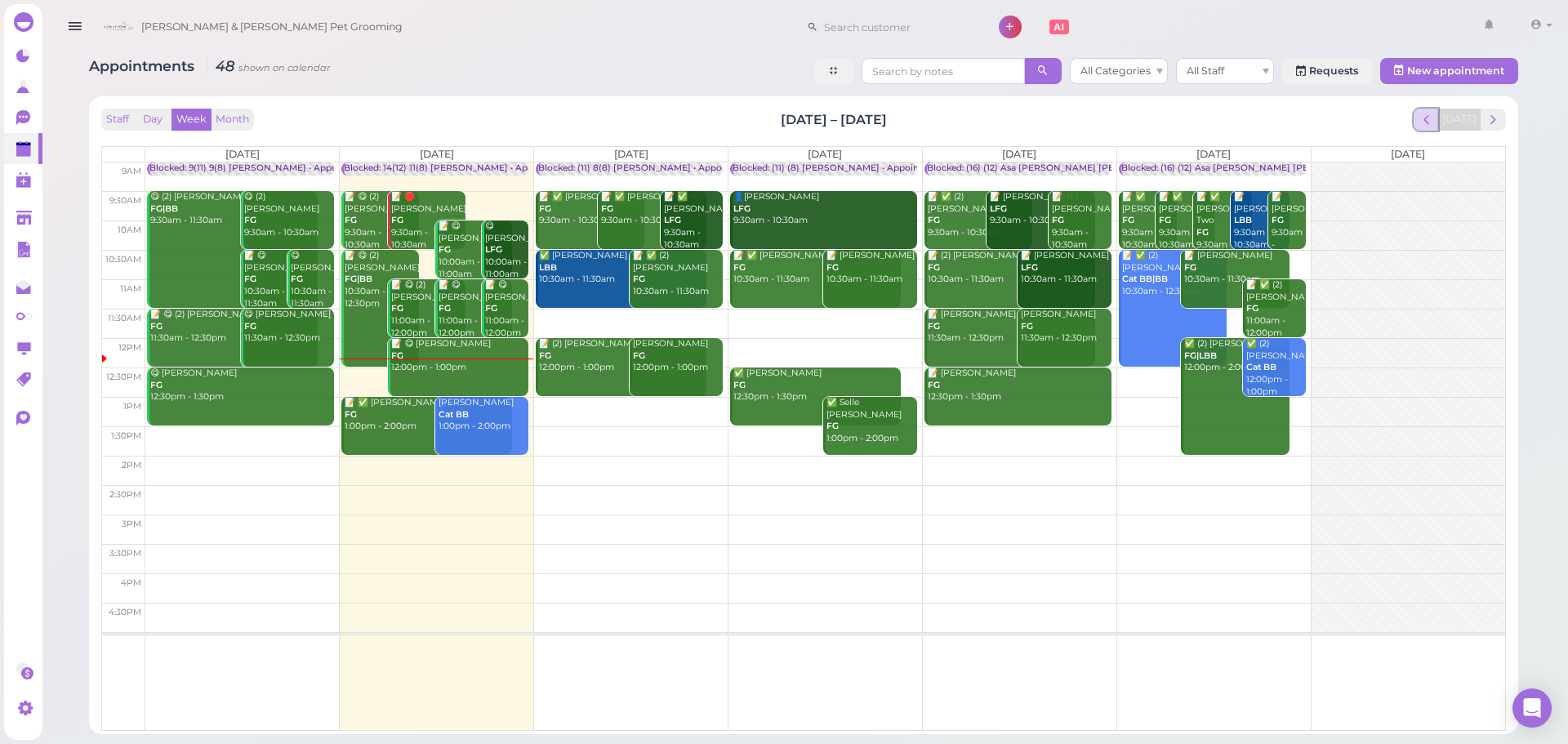
click at [1439, 115] on button "prev" at bounding box center [1426, 119] width 25 height 22
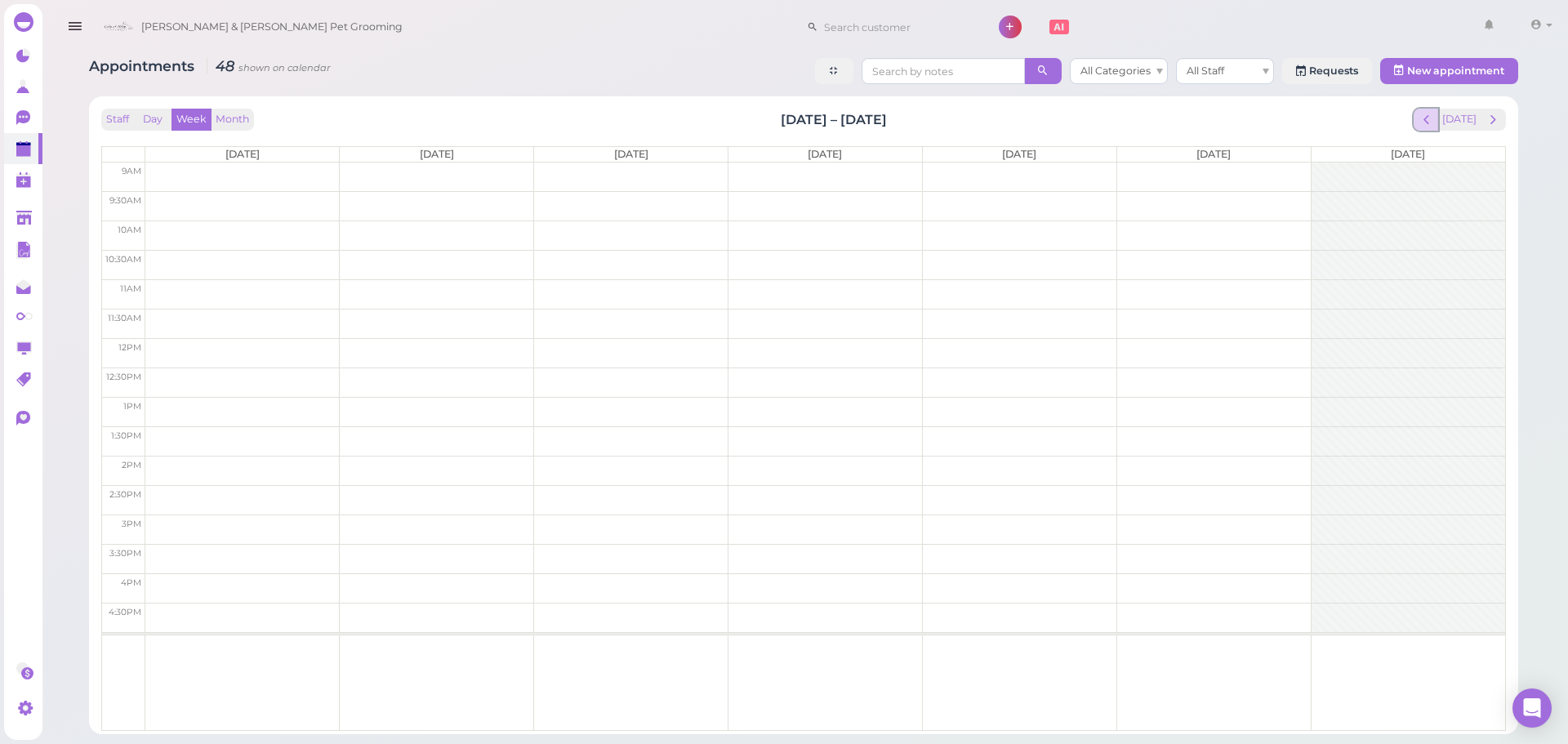
click at [1433, 117] on span "prev" at bounding box center [1427, 120] width 16 height 16
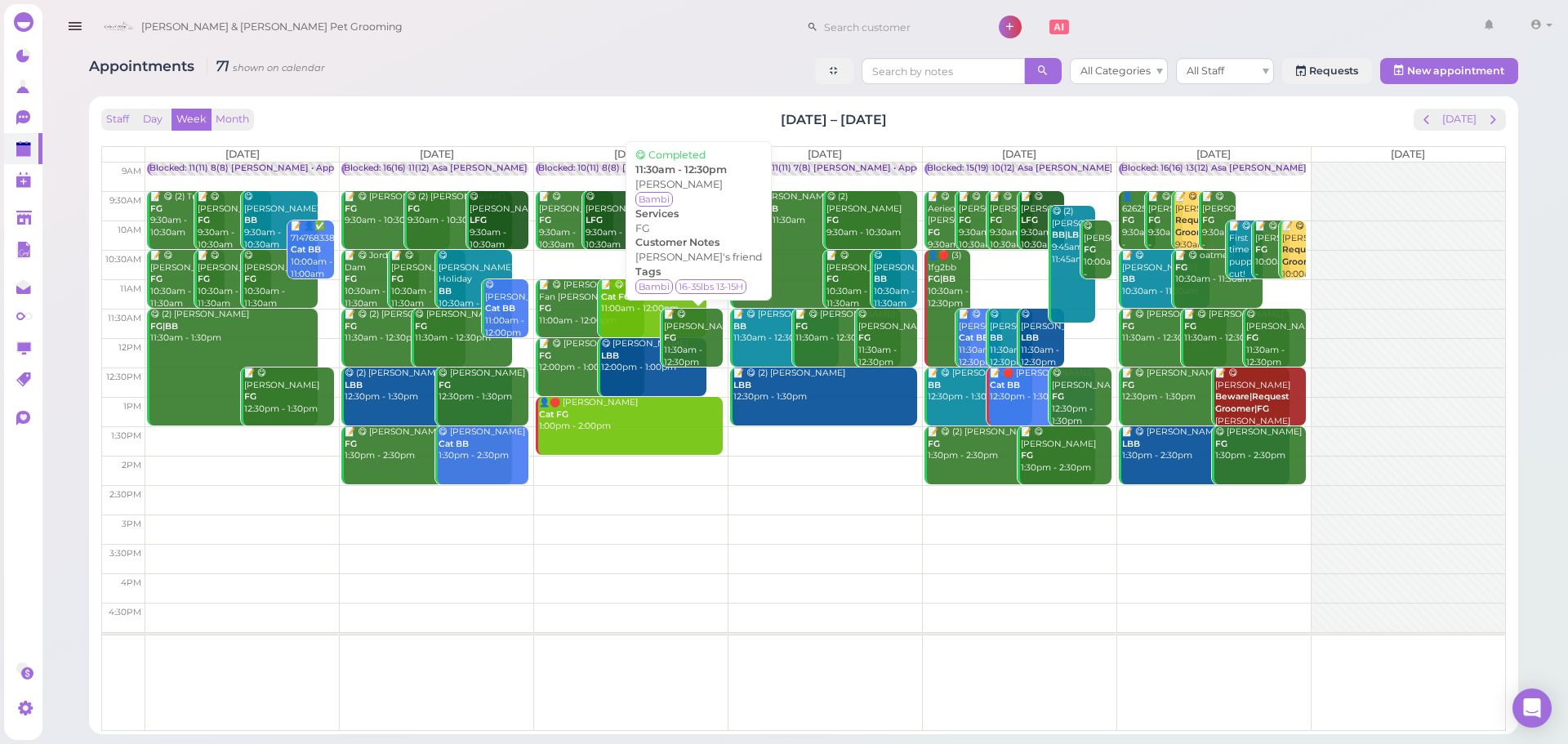
click at [680, 347] on div "📝 😋 Daphne Lin FG 11:30am - 12:30pm" at bounding box center [693, 338] width 60 height 60
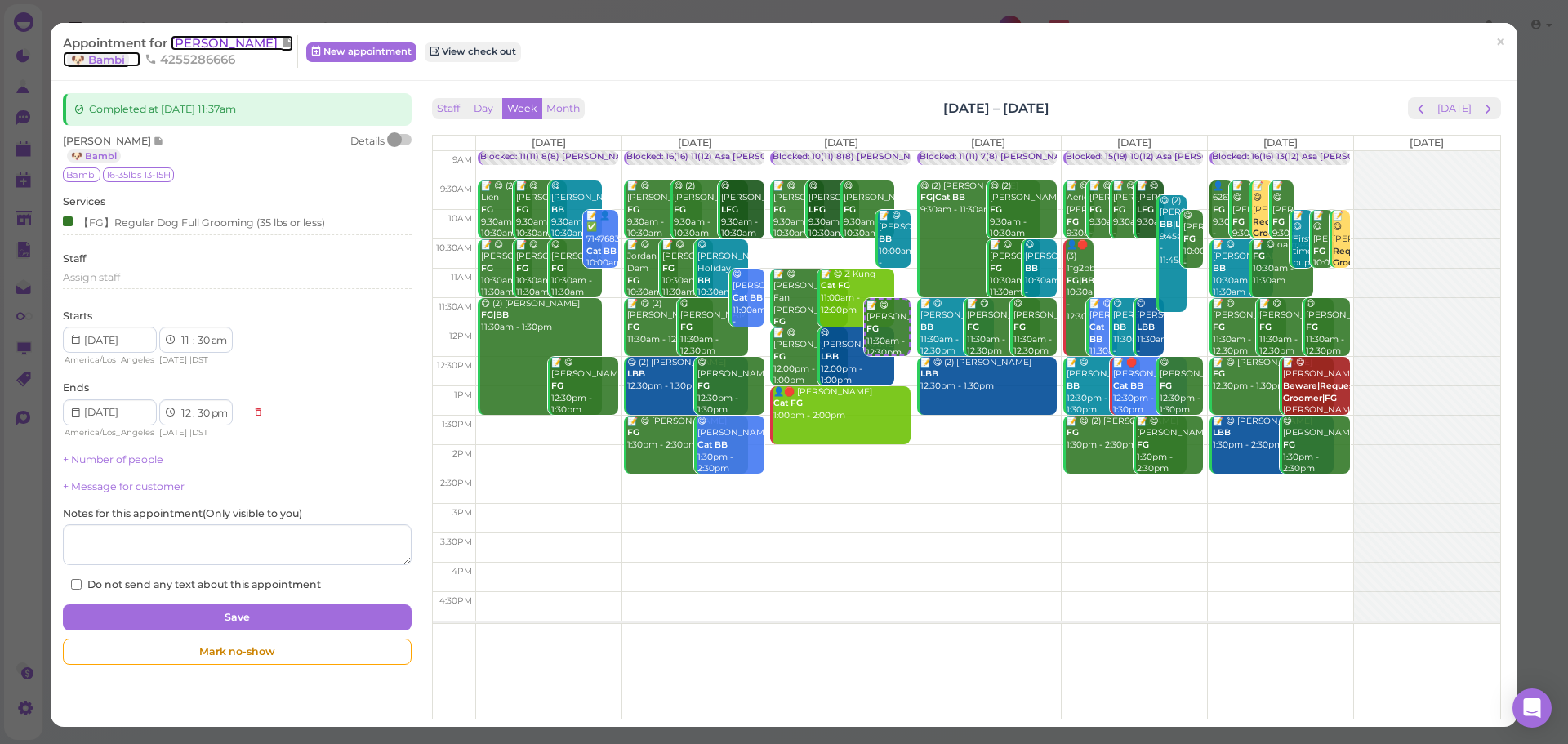
click at [223, 44] on span "Daphne Lin" at bounding box center [225, 43] width 110 height 16
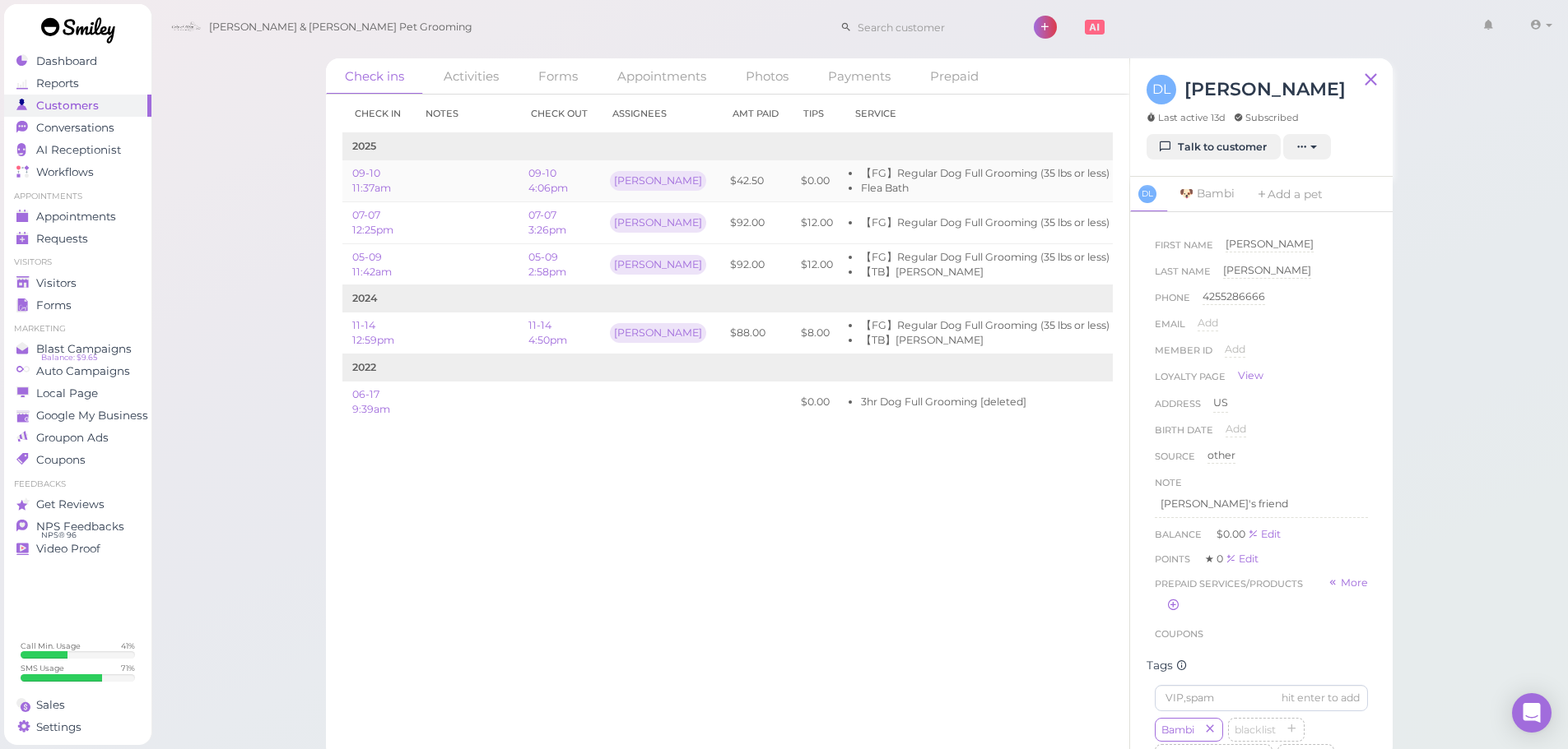
click at [1129, 182] on link "Edit" at bounding box center [1140, 181] width 22 height 12
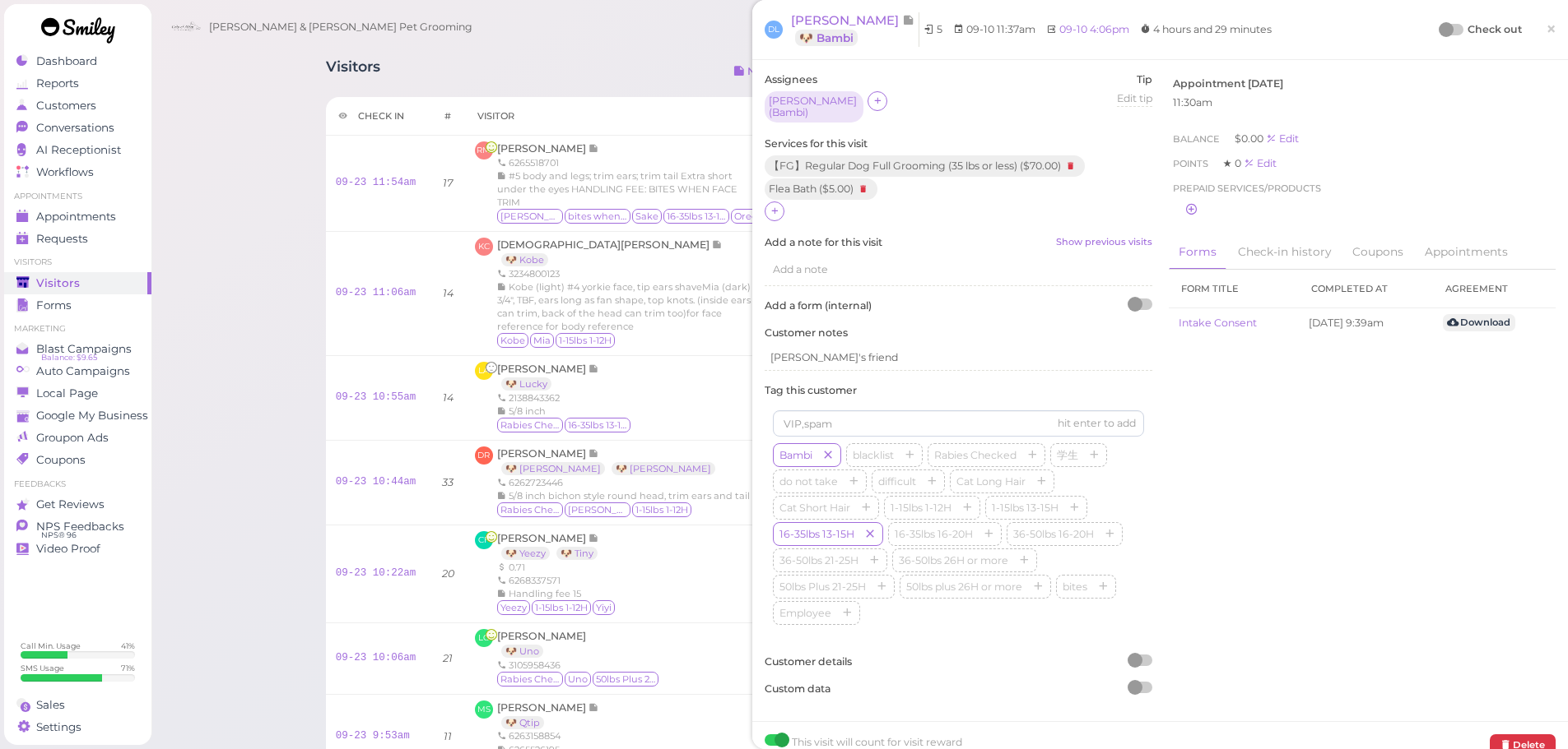
click at [1455, 15] on div "Check out ×" at bounding box center [1498, 30] width 115 height 35
click at [1444, 27] on div at bounding box center [1452, 29] width 23 height 11
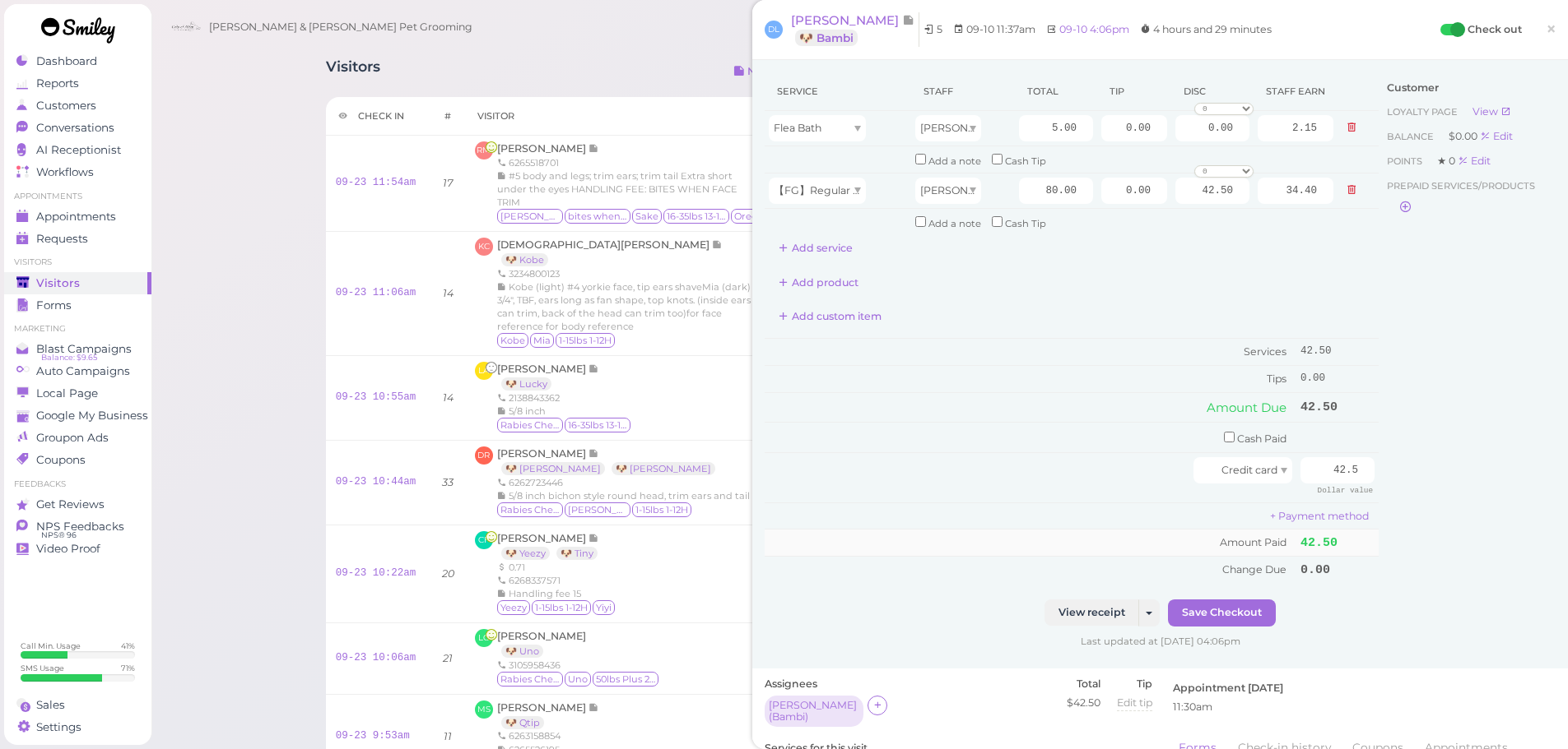
click at [962, 548] on td "Amount Paid" at bounding box center [1030, 543] width 532 height 27
click at [40, 216] on span "Appointments" at bounding box center [77, 216] width 82 height 14
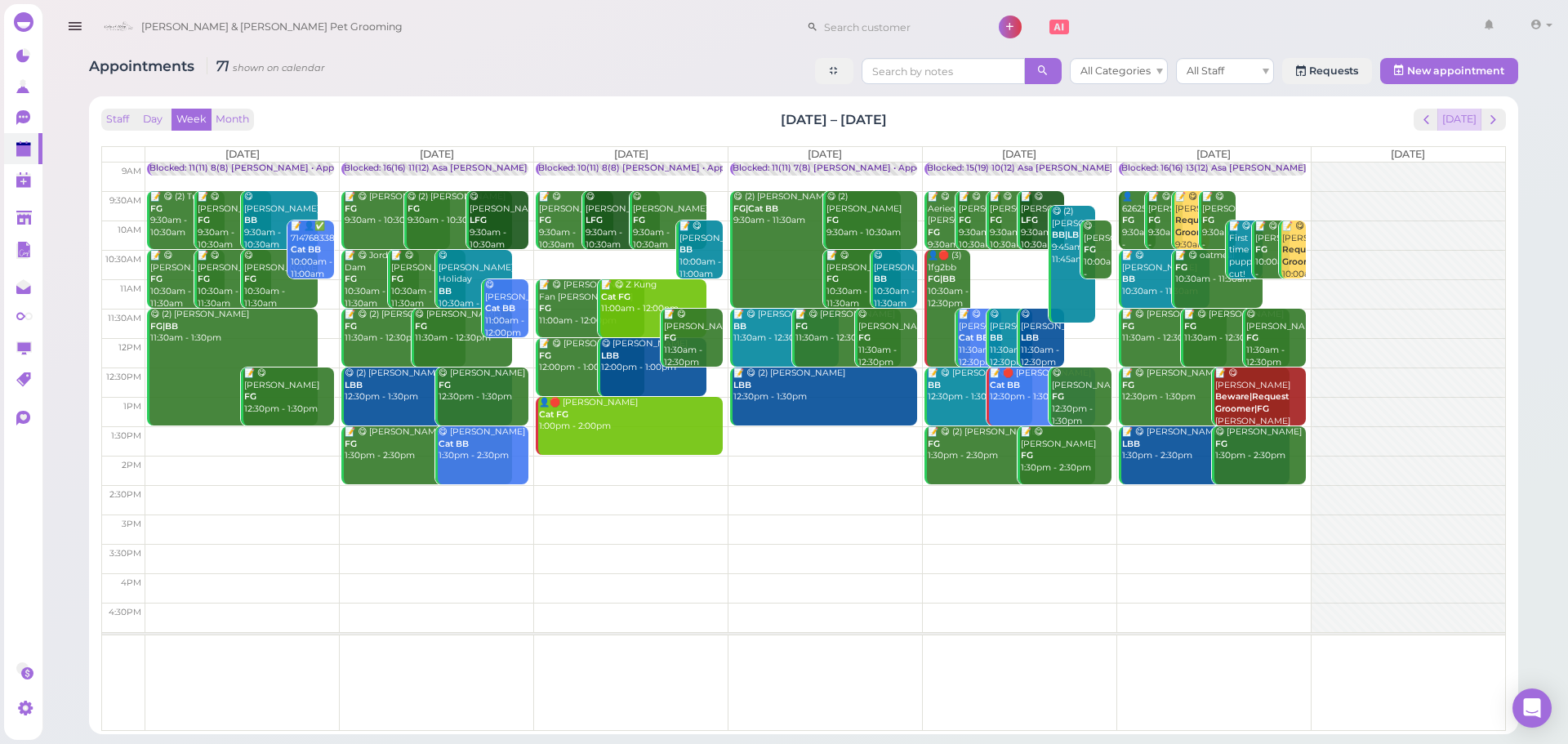
click at [1464, 123] on button "Today" at bounding box center [1459, 119] width 44 height 22
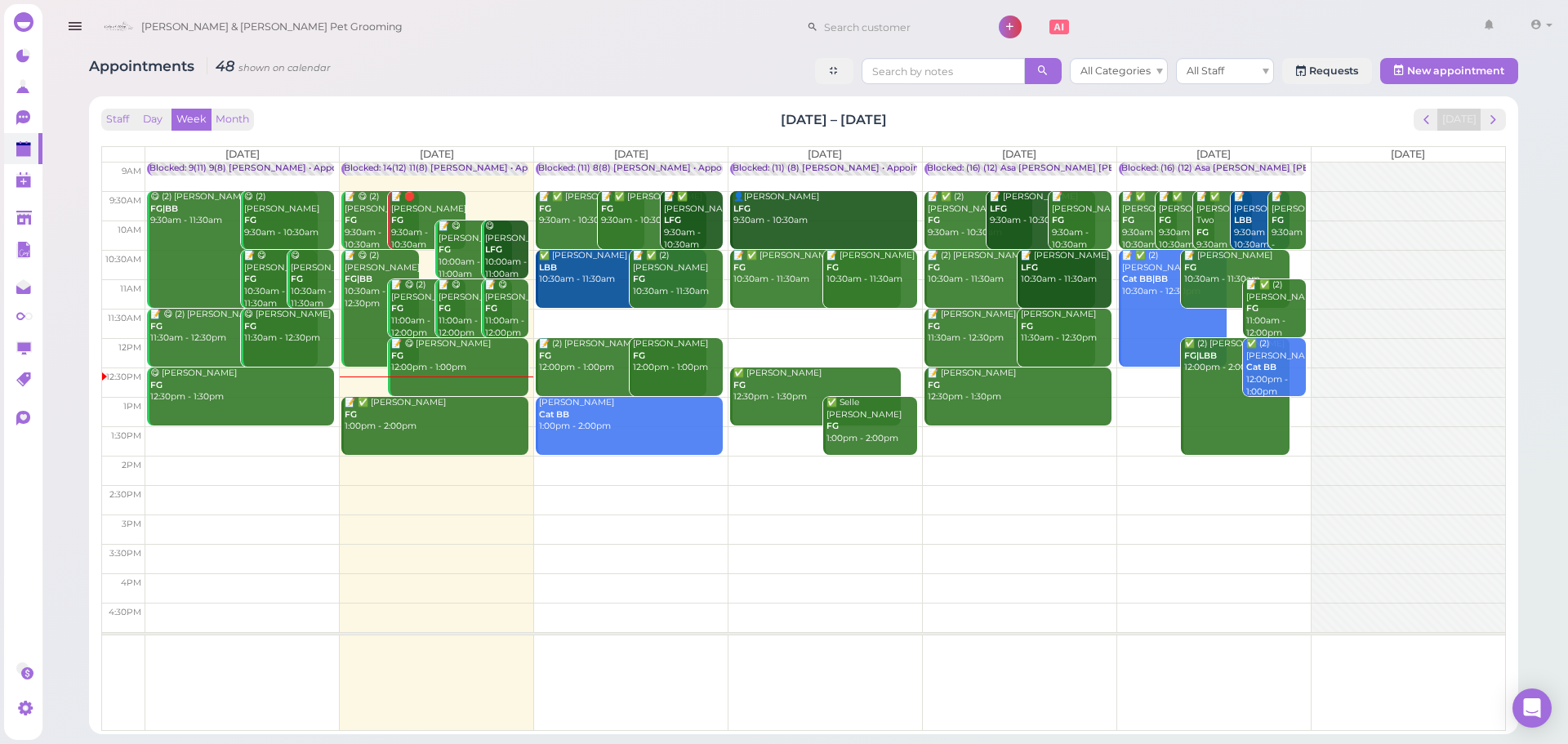
click at [1239, 312] on td at bounding box center [825, 323] width 1360 height 29
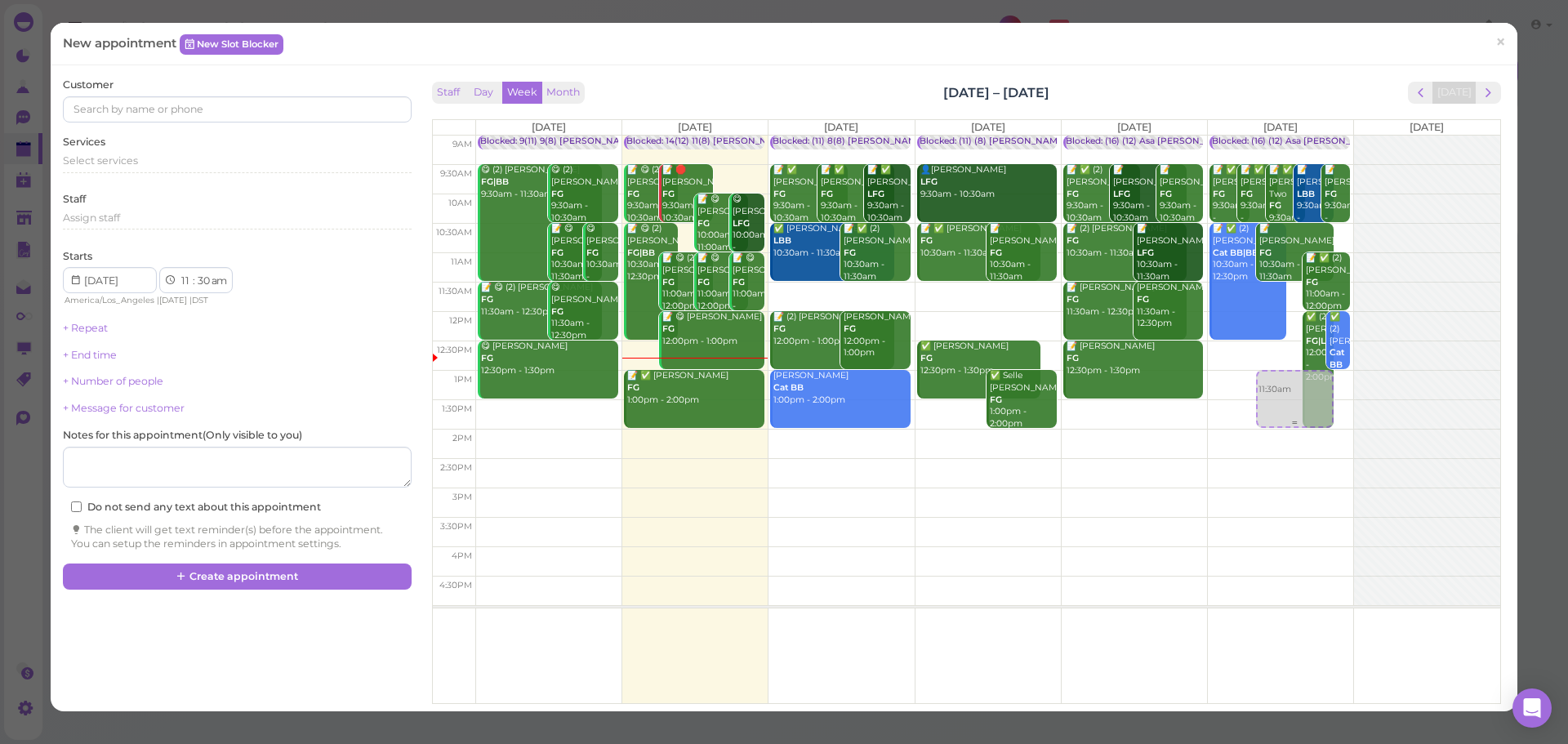
drag, startPoint x: 1278, startPoint y: 314, endPoint x: 1263, endPoint y: 395, distance: 82.4
click at [1263, 135] on div "11:30am Blocked: (16) (12) Asa Helen Rebecca • Appointment 📝 ✅ Ana Solorio FG 9…" at bounding box center [1281, 135] width 146 height 0
select select "1"
select select "00"
select select "pm"
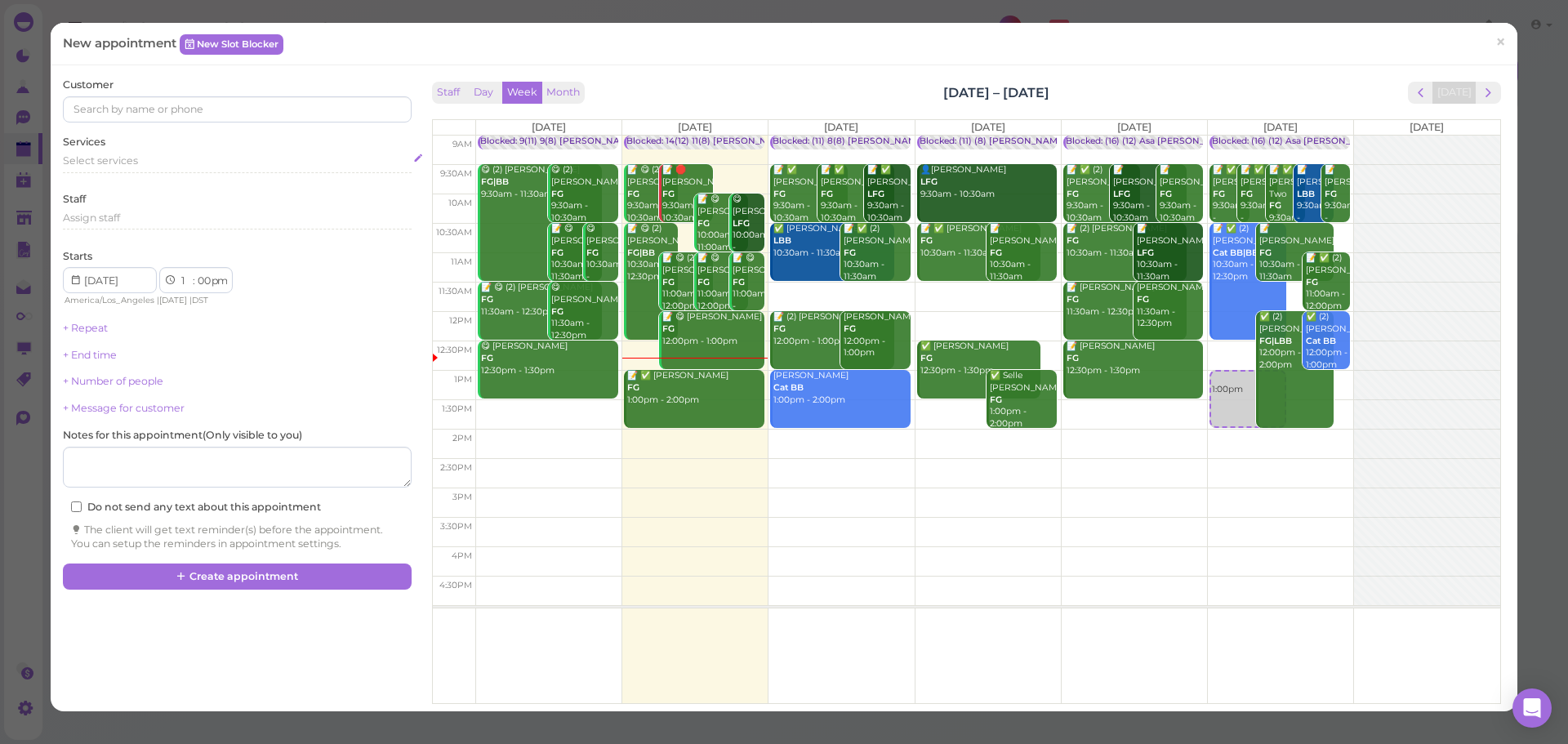
click at [174, 164] on div "Select services" at bounding box center [237, 160] width 348 height 15
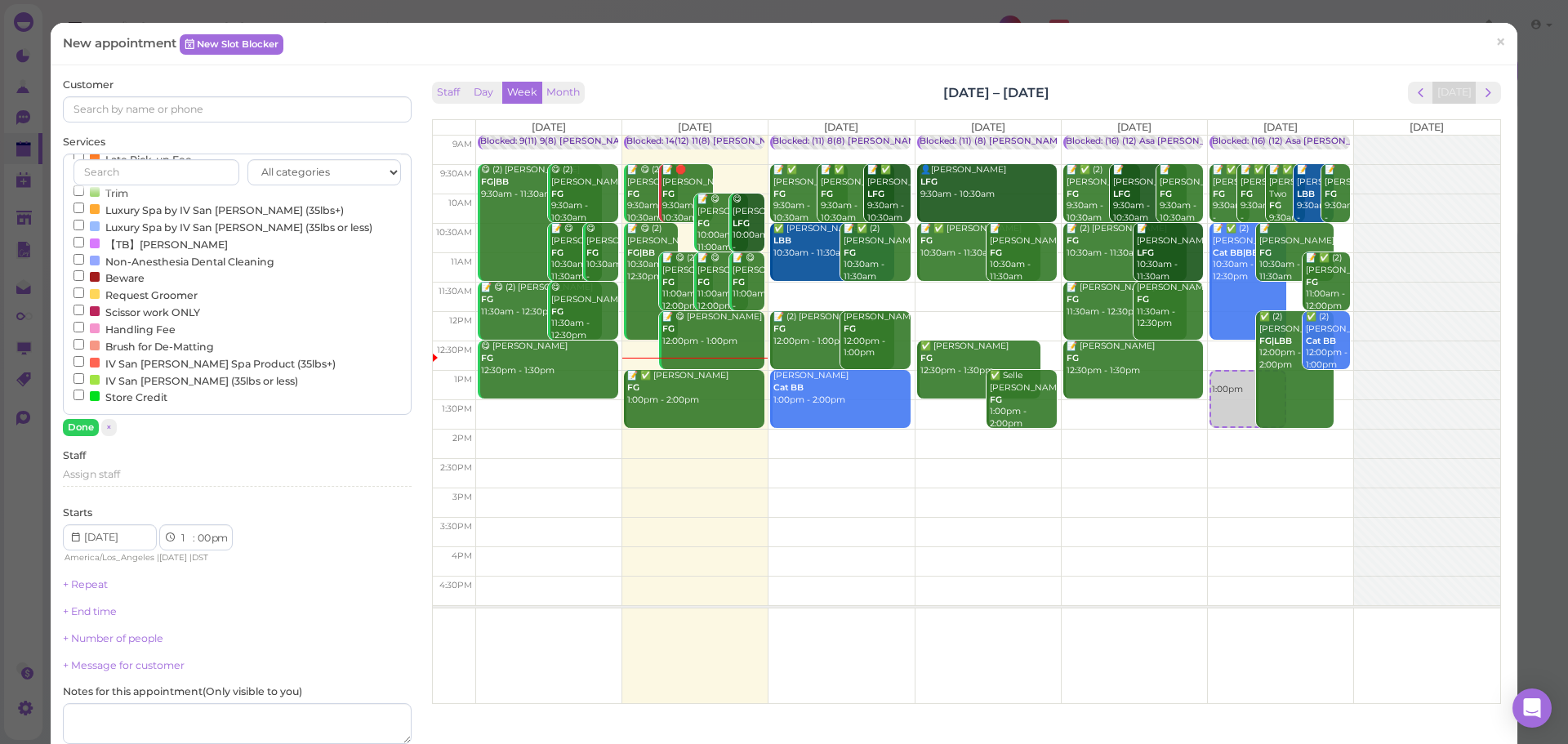
scroll to position [528, 0]
click at [134, 297] on label "Request Groomer" at bounding box center [135, 295] width 124 height 17
click at [84, 297] on input "Request Groomer" at bounding box center [79, 293] width 10 height 10
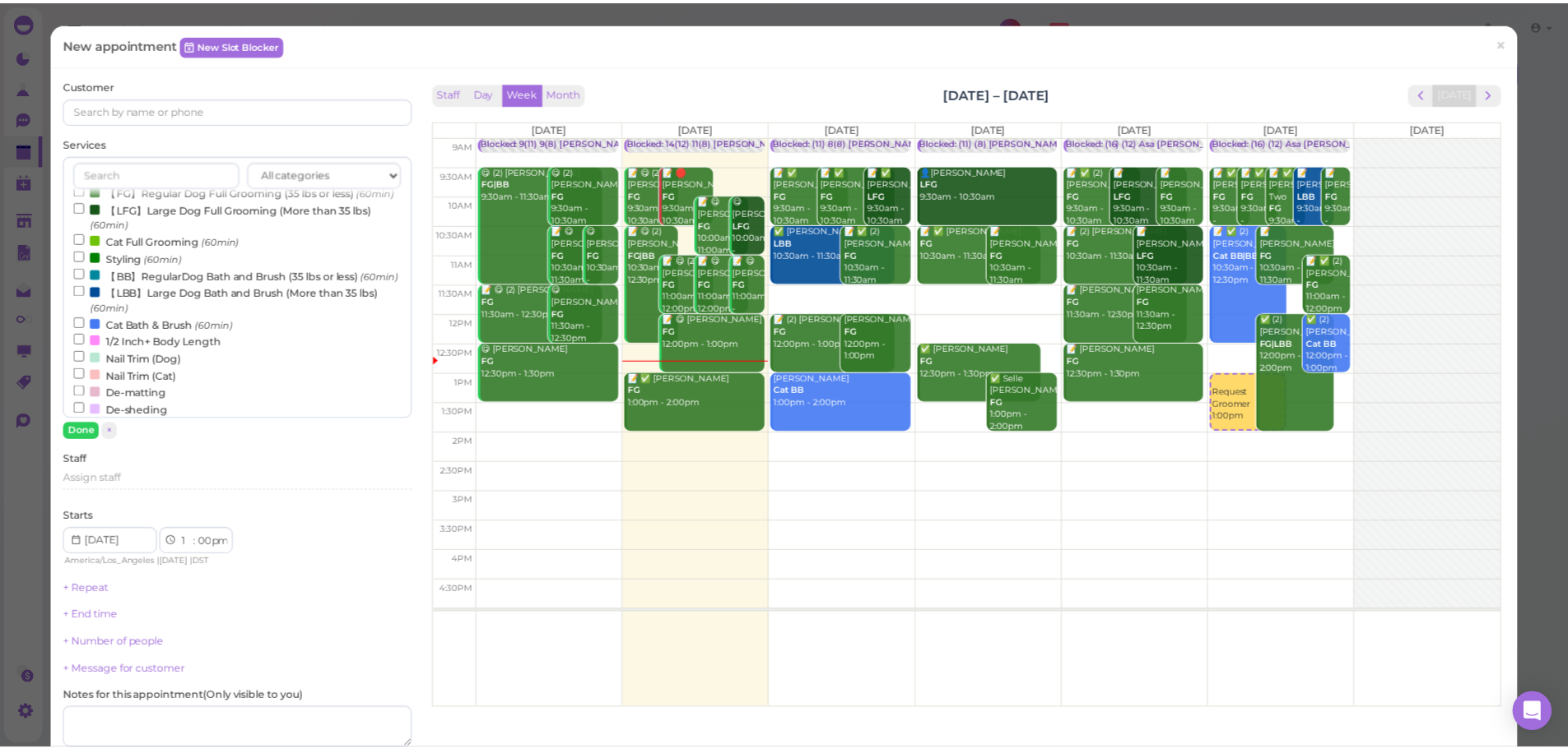
scroll to position [0, 0]
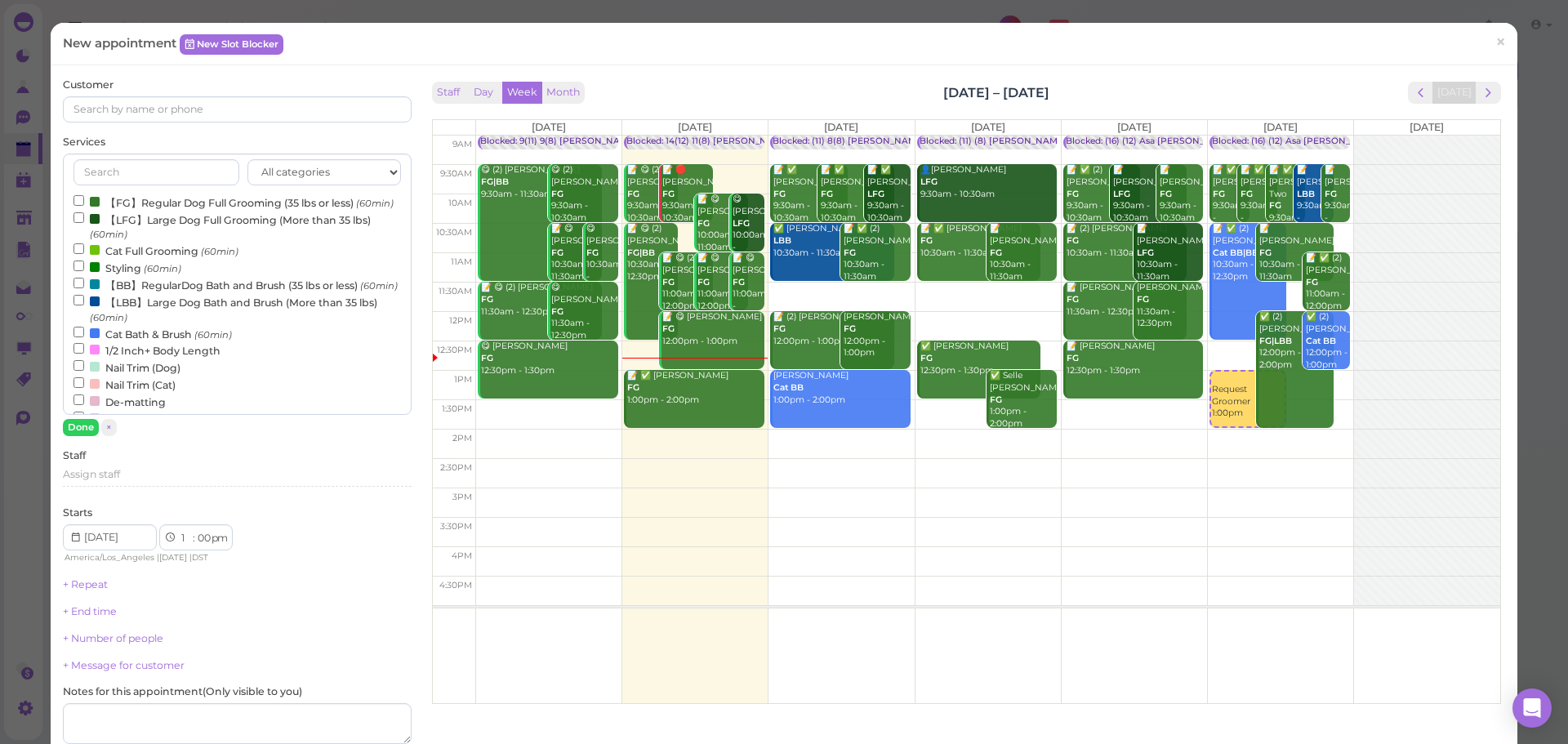
click at [165, 206] on label "【FG】Regular Dog Full Grooming (35 lbs or less) (60min)" at bounding box center [233, 202] width 320 height 17
click at [84, 206] on input "【FG】Regular Dog Full Grooming (35 lbs or less) (60min)" at bounding box center [79, 200] width 10 height 10
drag, startPoint x: 84, startPoint y: 423, endPoint x: 122, endPoint y: 332, distance: 98.6
click at [86, 423] on button "Done" at bounding box center [81, 427] width 36 height 17
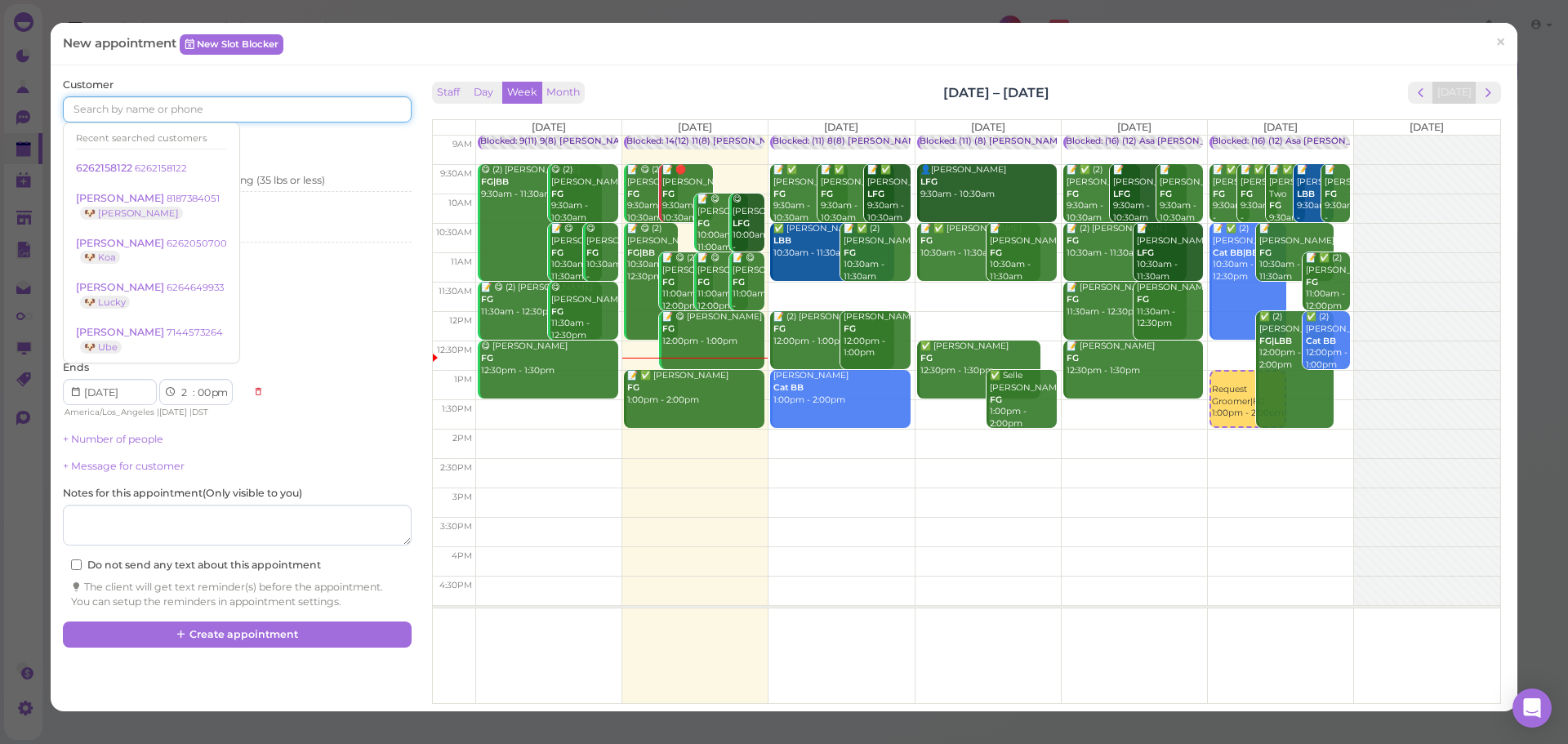
click at [172, 112] on input at bounding box center [237, 109] width 348 height 26
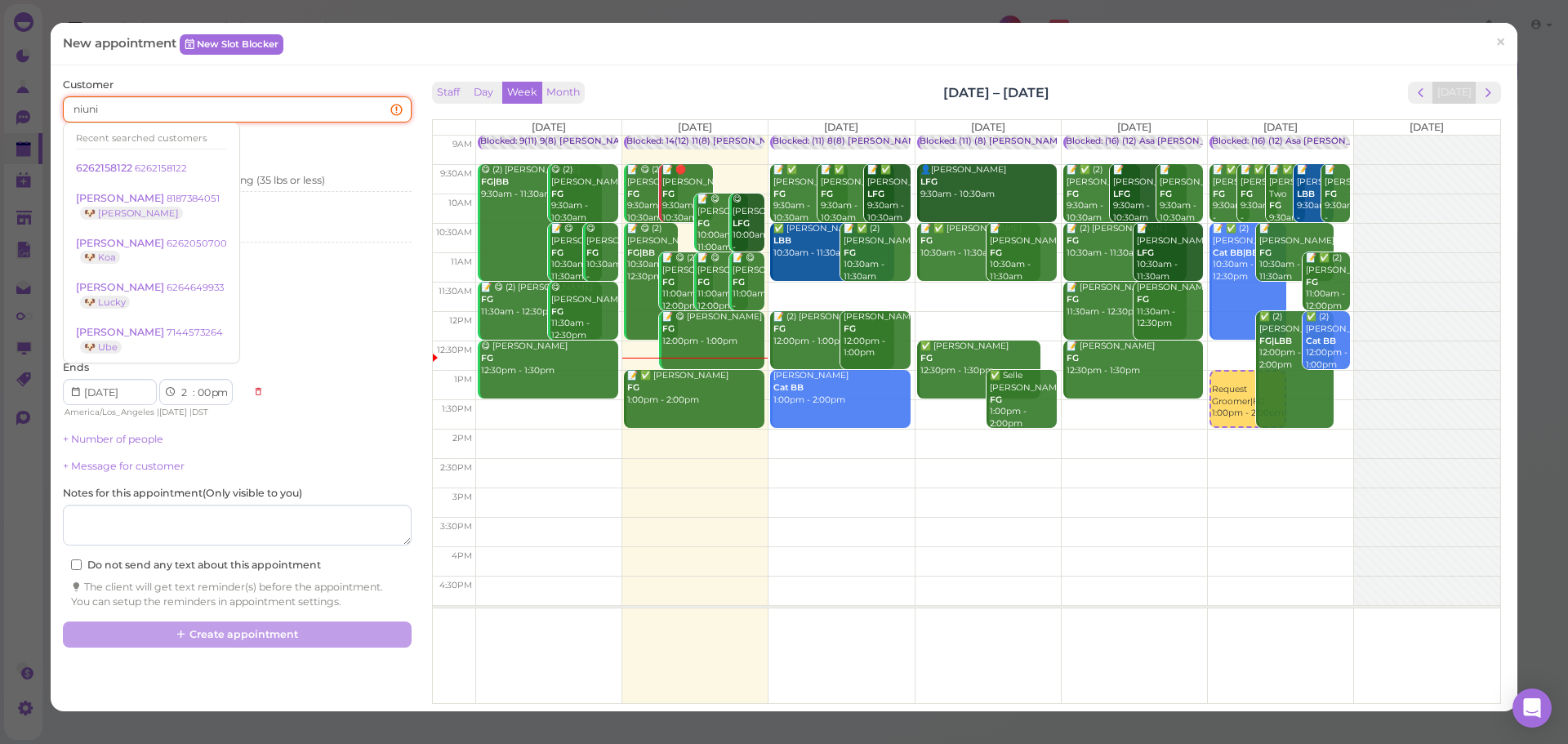
type input "niuniu"
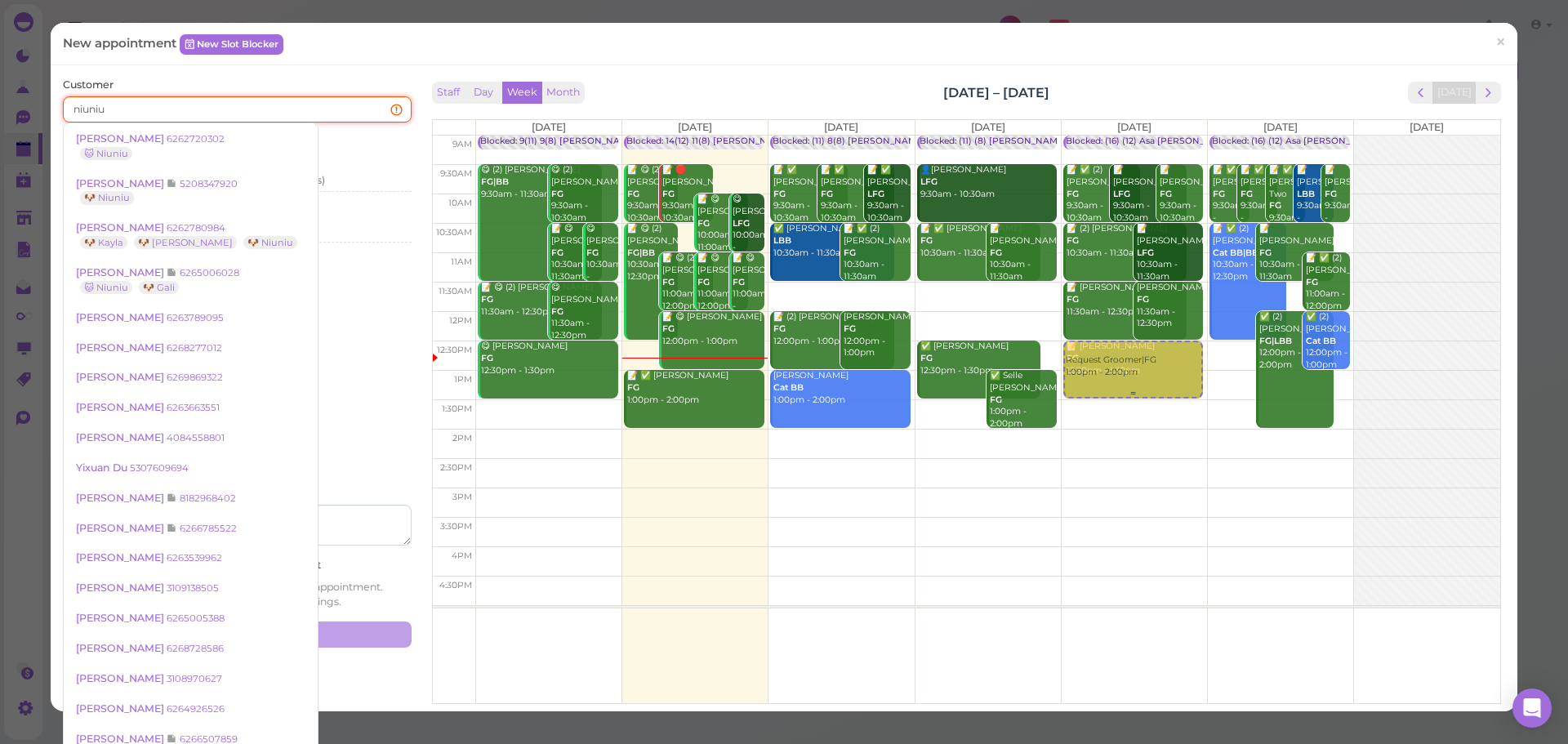
drag, startPoint x: 1224, startPoint y: 414, endPoint x: 1158, endPoint y: 379, distance: 74.7
click at [1158, 135] on tr "Blocked: 9(11) 9(8) Asa Rebecca • Appointment 😋 (2) Maria Sandoval FG|BB 9:30am…" at bounding box center [966, 135] width 1067 height 0
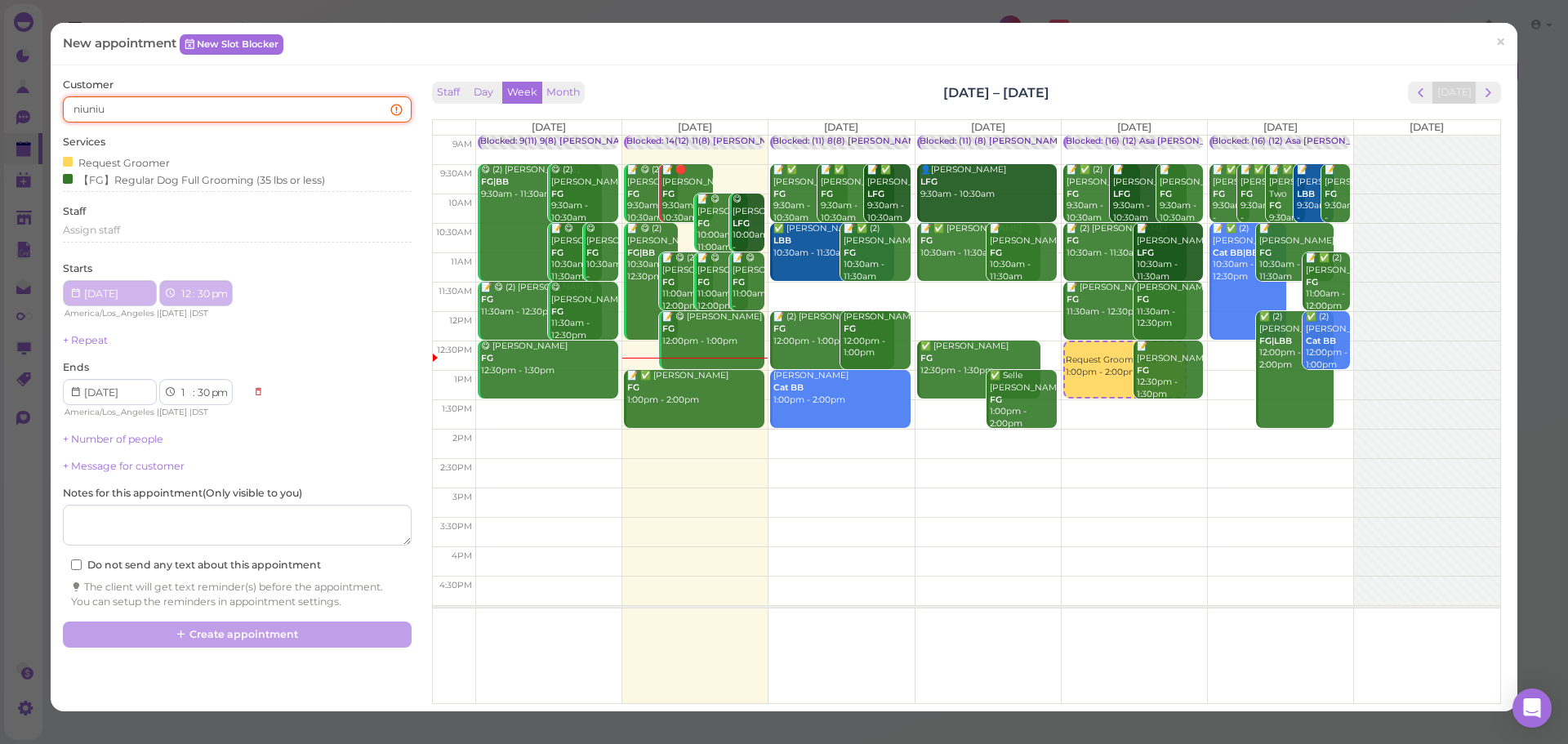
type input "2025-09-26"
select select "12"
select select "30"
type input "2025-09-26"
select select "1"
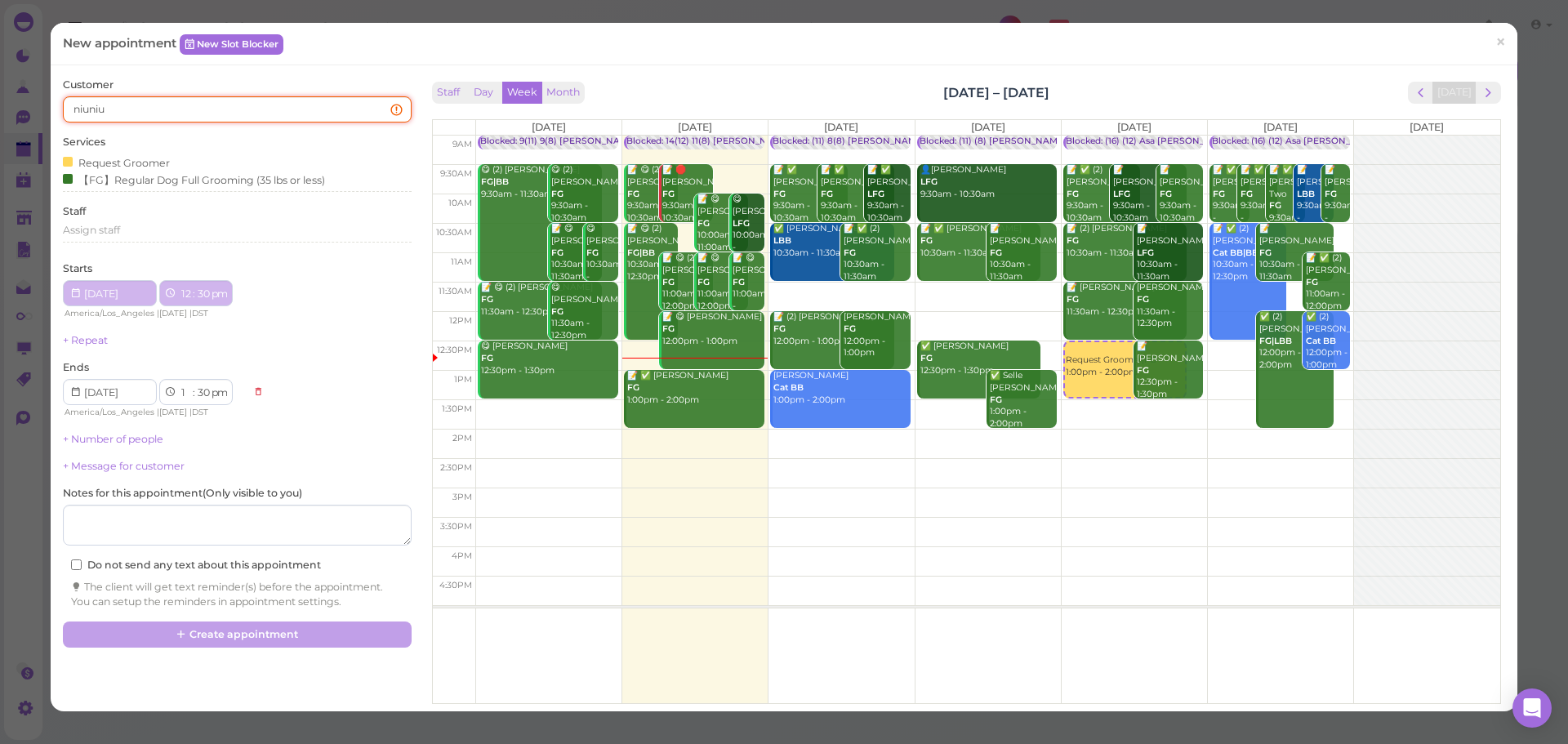
select select "30"
click at [125, 118] on input "niuniu" at bounding box center [237, 109] width 348 height 26
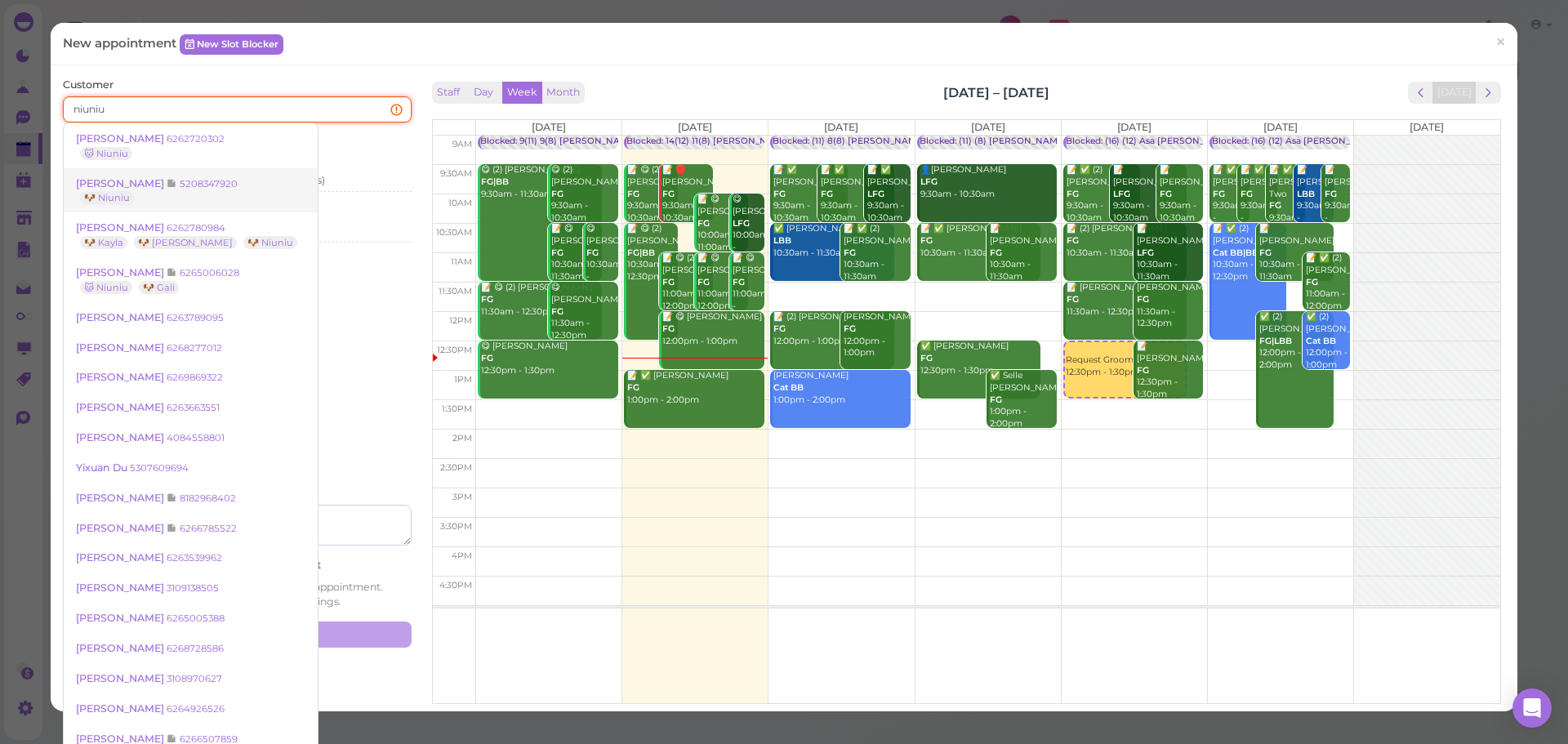
type input "niuniu"
click at [179, 178] on small "5208347920" at bounding box center [208, 183] width 58 height 11
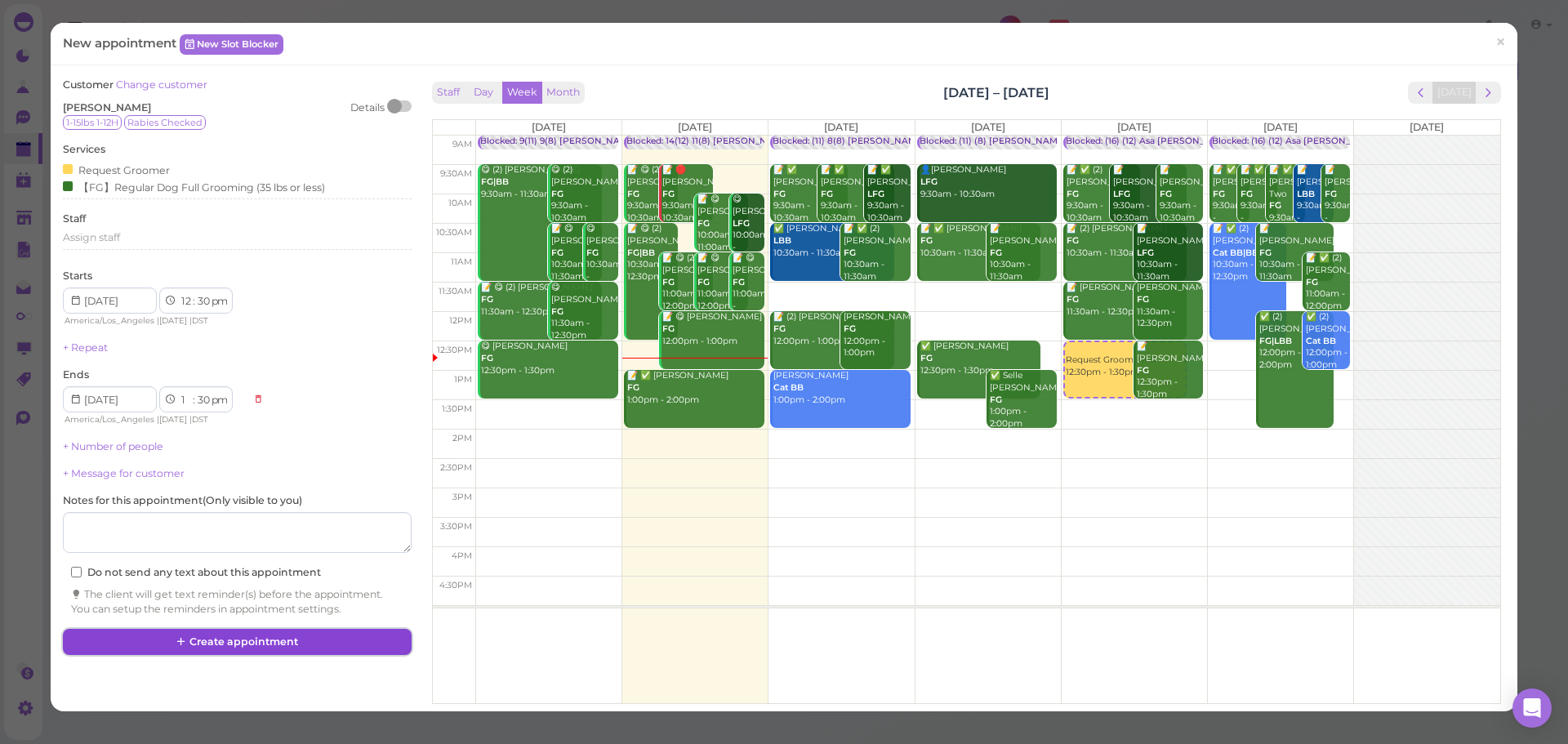
click at [267, 643] on button "Create appointment" at bounding box center [237, 643] width 348 height 26
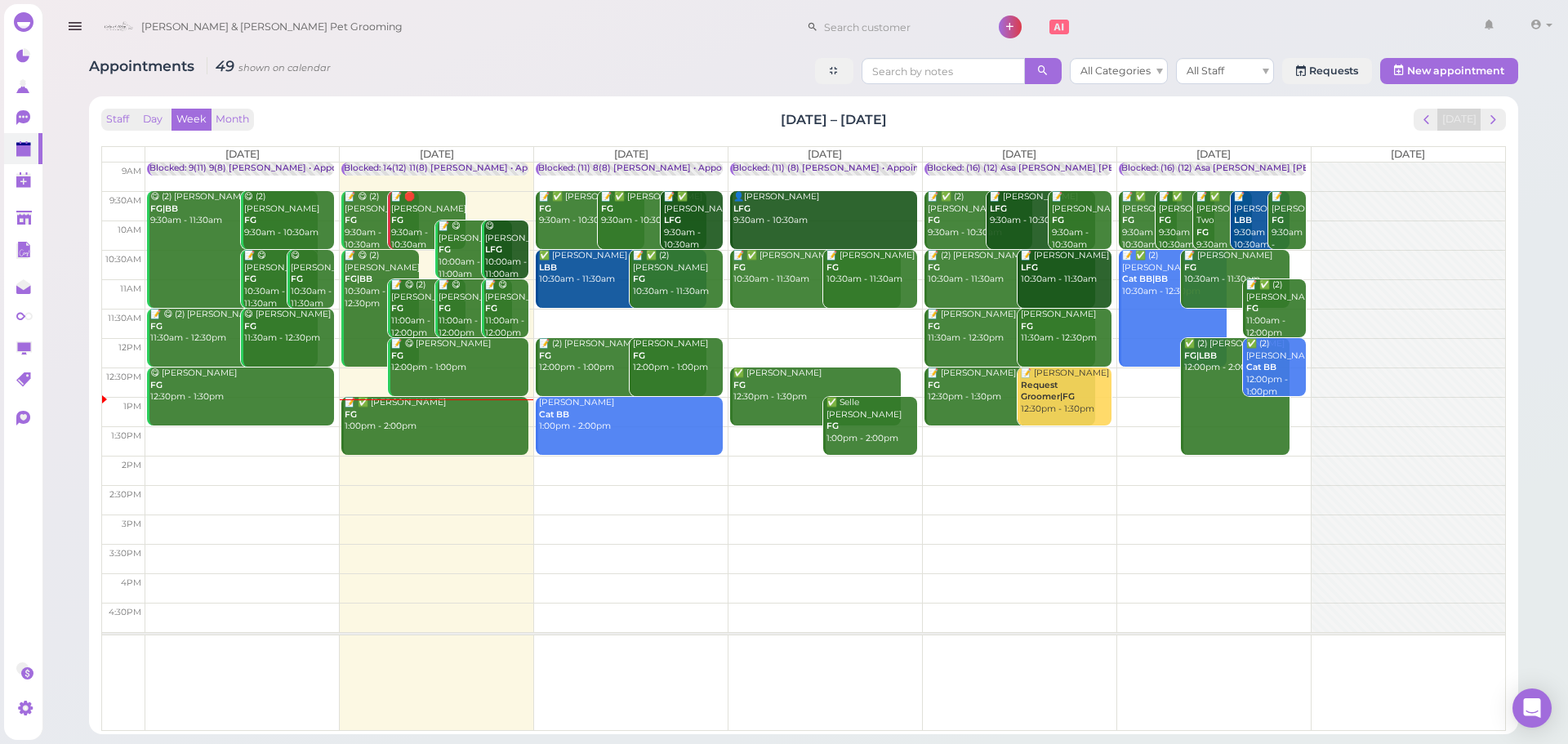
click at [814, 320] on td at bounding box center [825, 323] width 1360 height 29
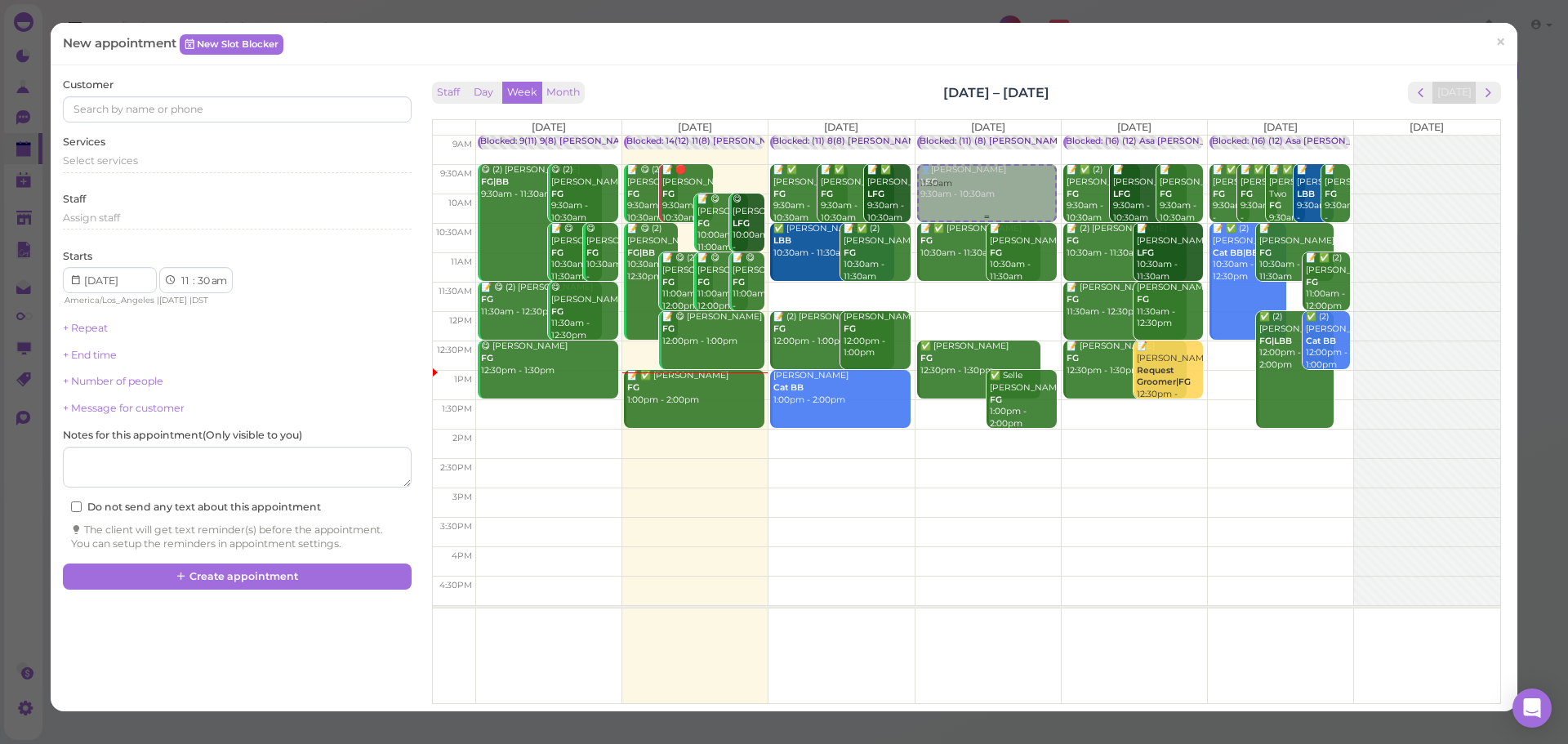
drag, startPoint x: 987, startPoint y: 310, endPoint x: 997, endPoint y: 198, distance: 112.4
click at [997, 135] on div "11:30am Blocked: (11) (8) Asa Rebecca • Appointment 👤Abisai Mondragon LFG 9:30a…" at bounding box center [988, 135] width 146 height 0
select select "9"
click at [162, 169] on div "Select services" at bounding box center [237, 163] width 348 height 20
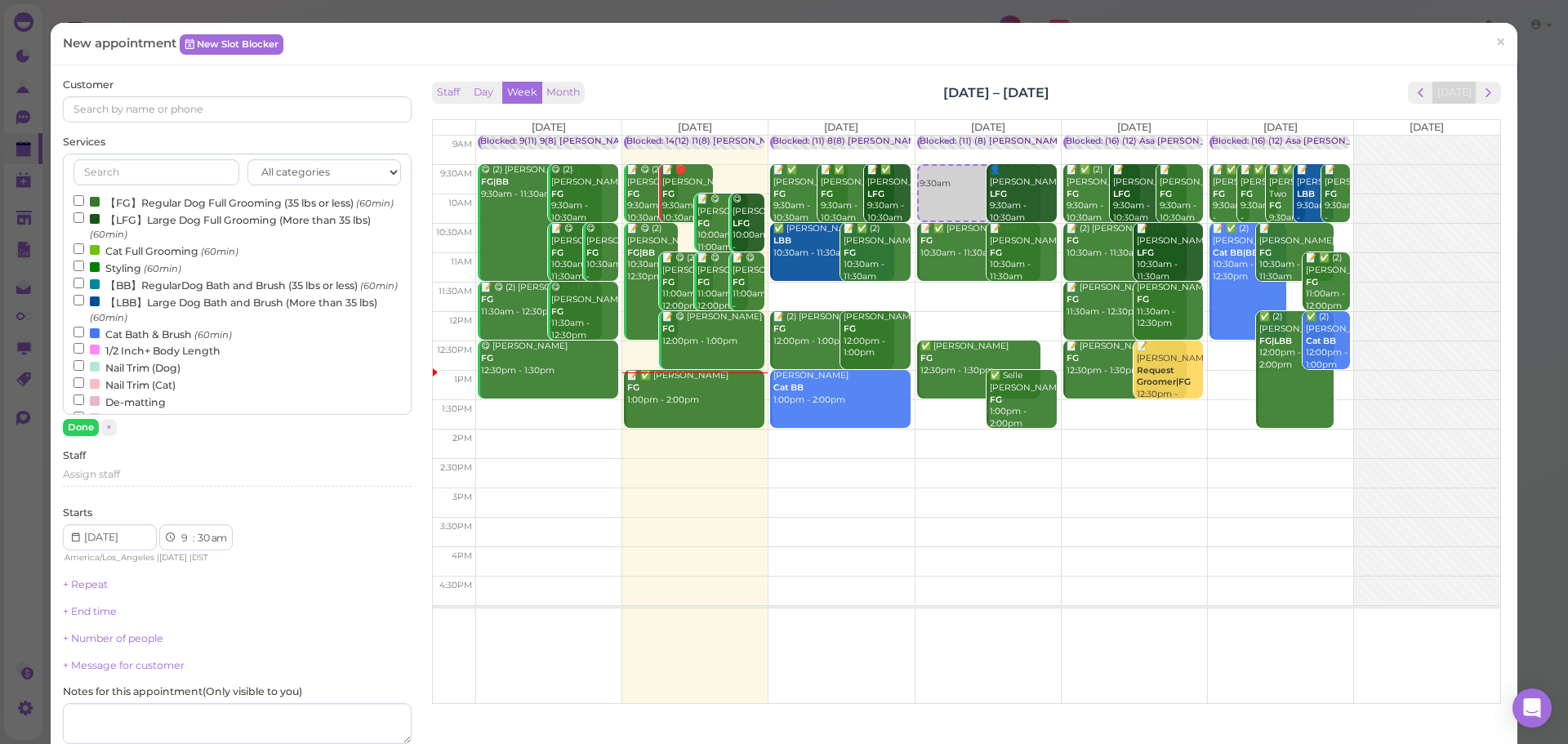
click at [159, 211] on label "【FG】Regular Dog Full Grooming (35 lbs or less) (60min)" at bounding box center [233, 202] width 320 height 17
click at [84, 206] on input "【FG】Regular Dog Full Grooming (35 lbs or less) (60min)" at bounding box center [79, 200] width 10 height 10
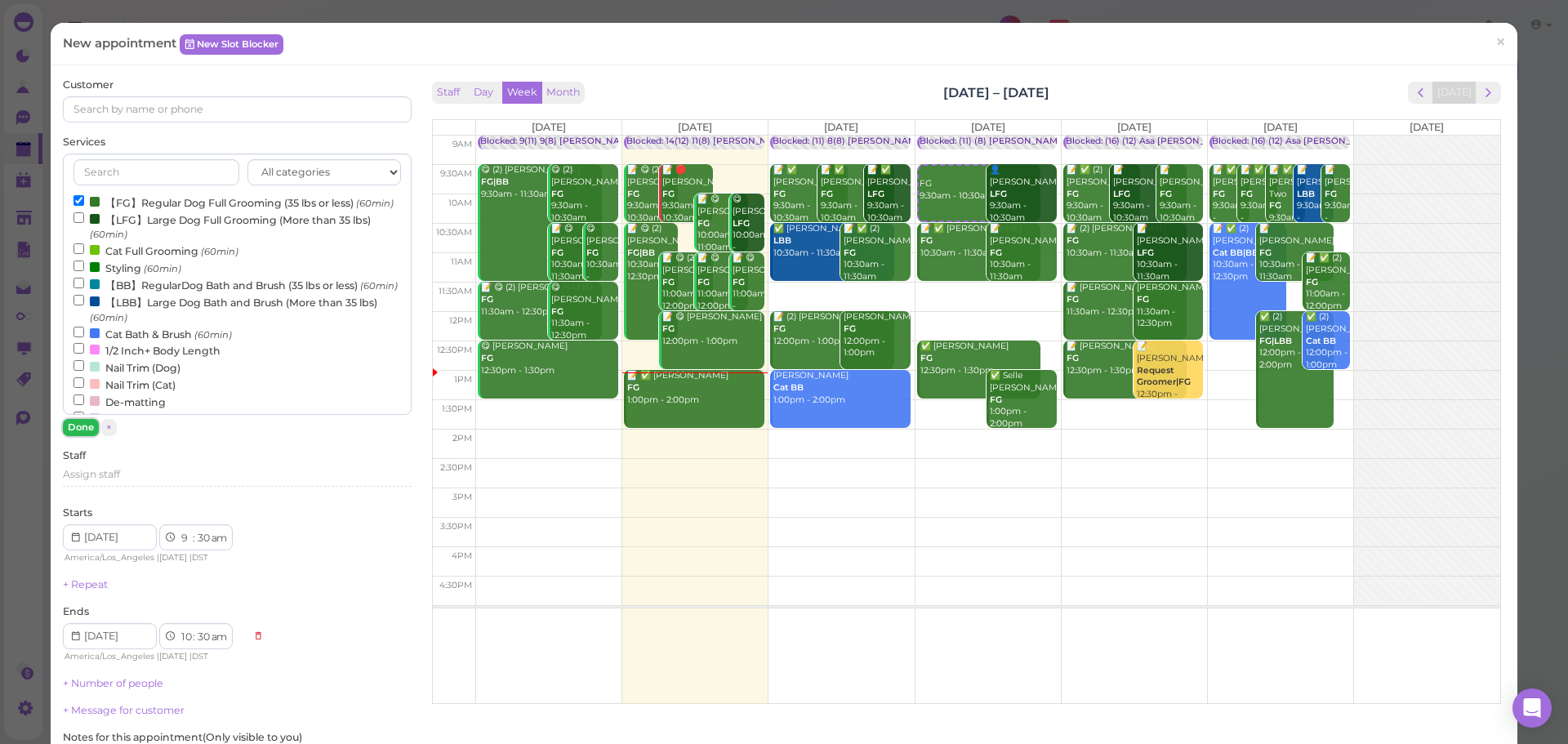
click at [88, 420] on button "Done" at bounding box center [81, 427] width 36 height 17
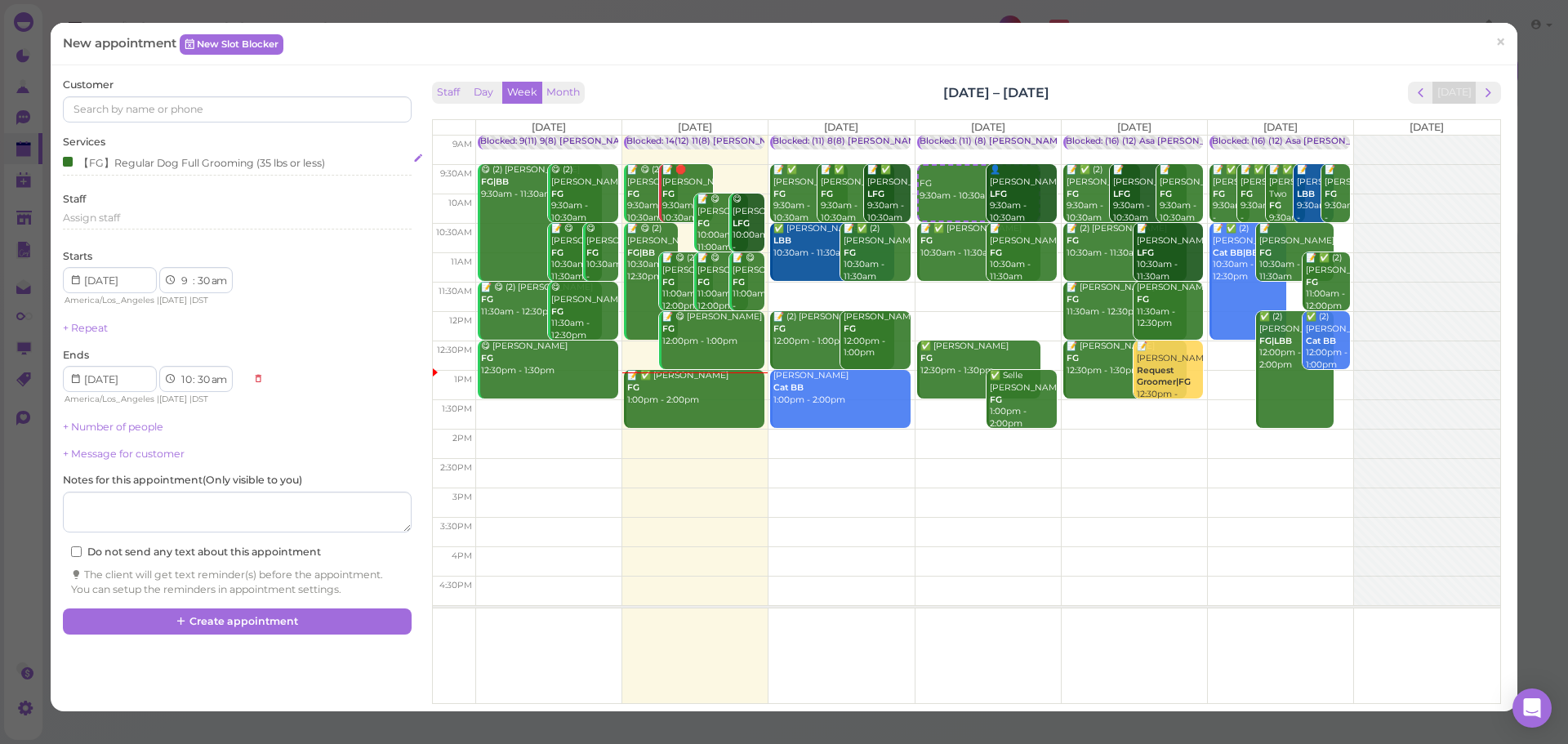
click at [146, 167] on div "【FG】Regular Dog Full Grooming (35 lbs or less)" at bounding box center [194, 162] width 262 height 17
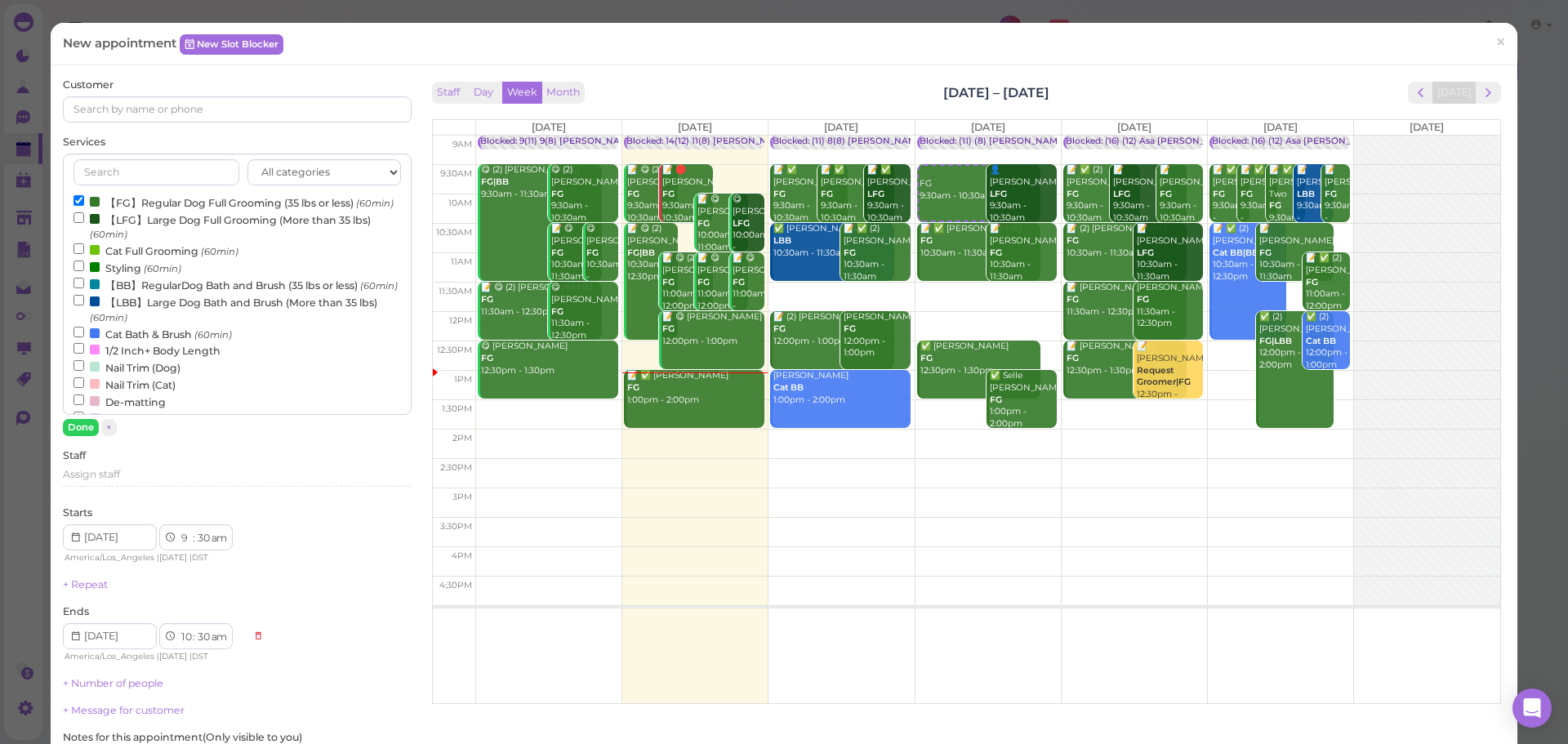
click at [162, 92] on div "Customer" at bounding box center [237, 101] width 348 height 45
drag, startPoint x: 85, startPoint y: 434, endPoint x: 129, endPoint y: 323, distance: 119.4
click at [87, 428] on button "Done" at bounding box center [81, 427] width 36 height 17
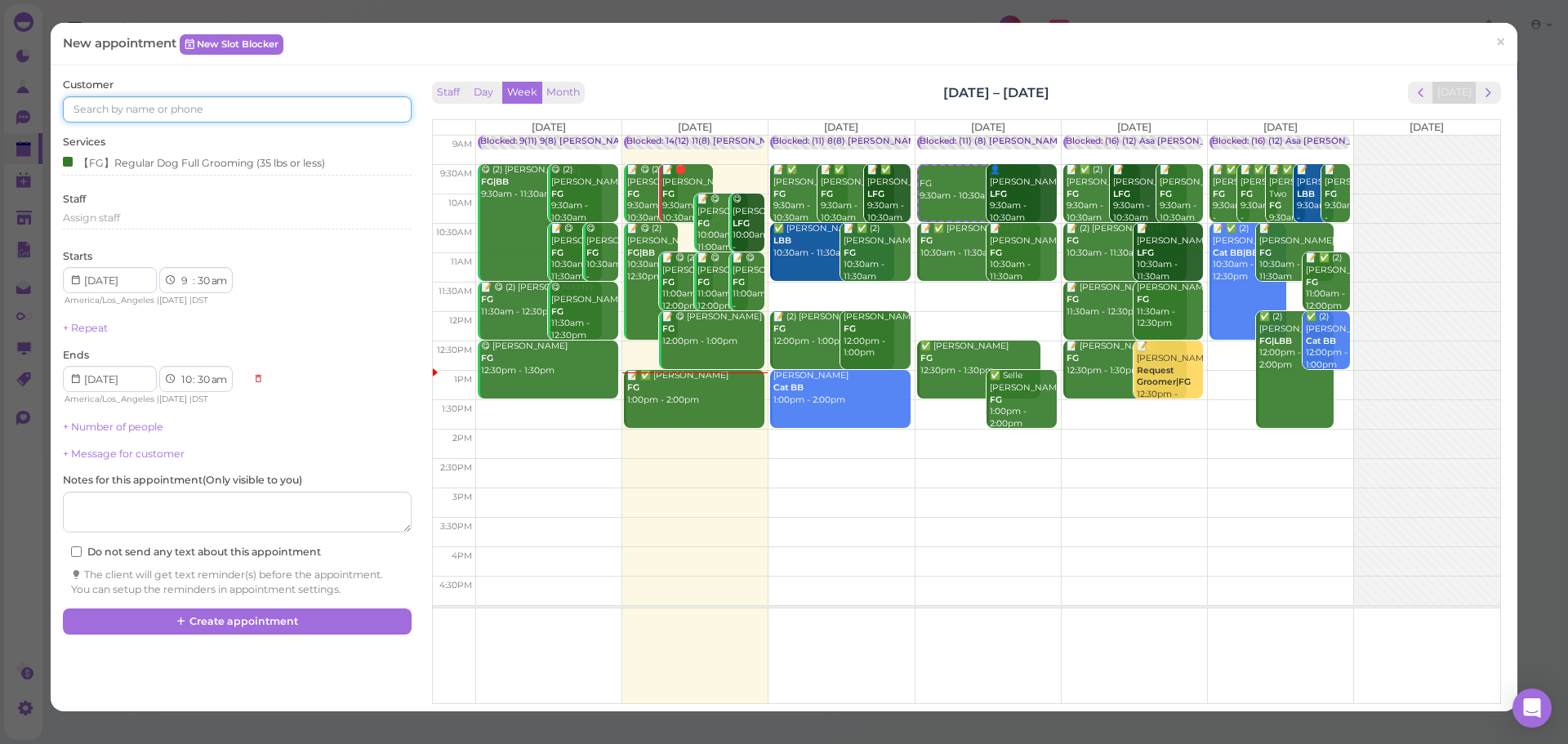
click at [188, 103] on input at bounding box center [237, 109] width 348 height 26
click at [348, 106] on input at bounding box center [237, 109] width 348 height 26
type input "6266290909"
click at [204, 134] on small "6266290909" at bounding box center [209, 139] width 59 height 11
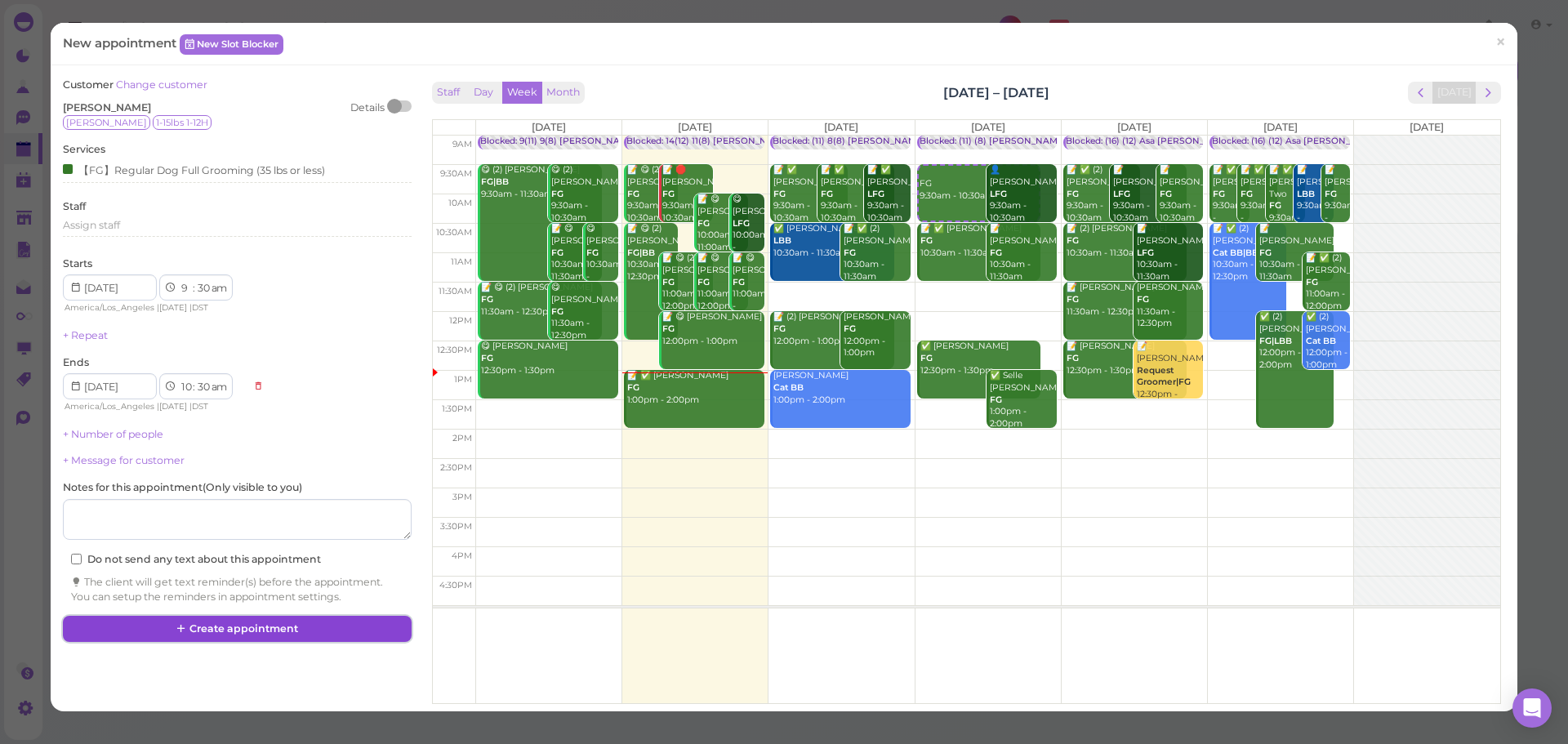
click at [343, 631] on button "Create appointment" at bounding box center [237, 629] width 348 height 26
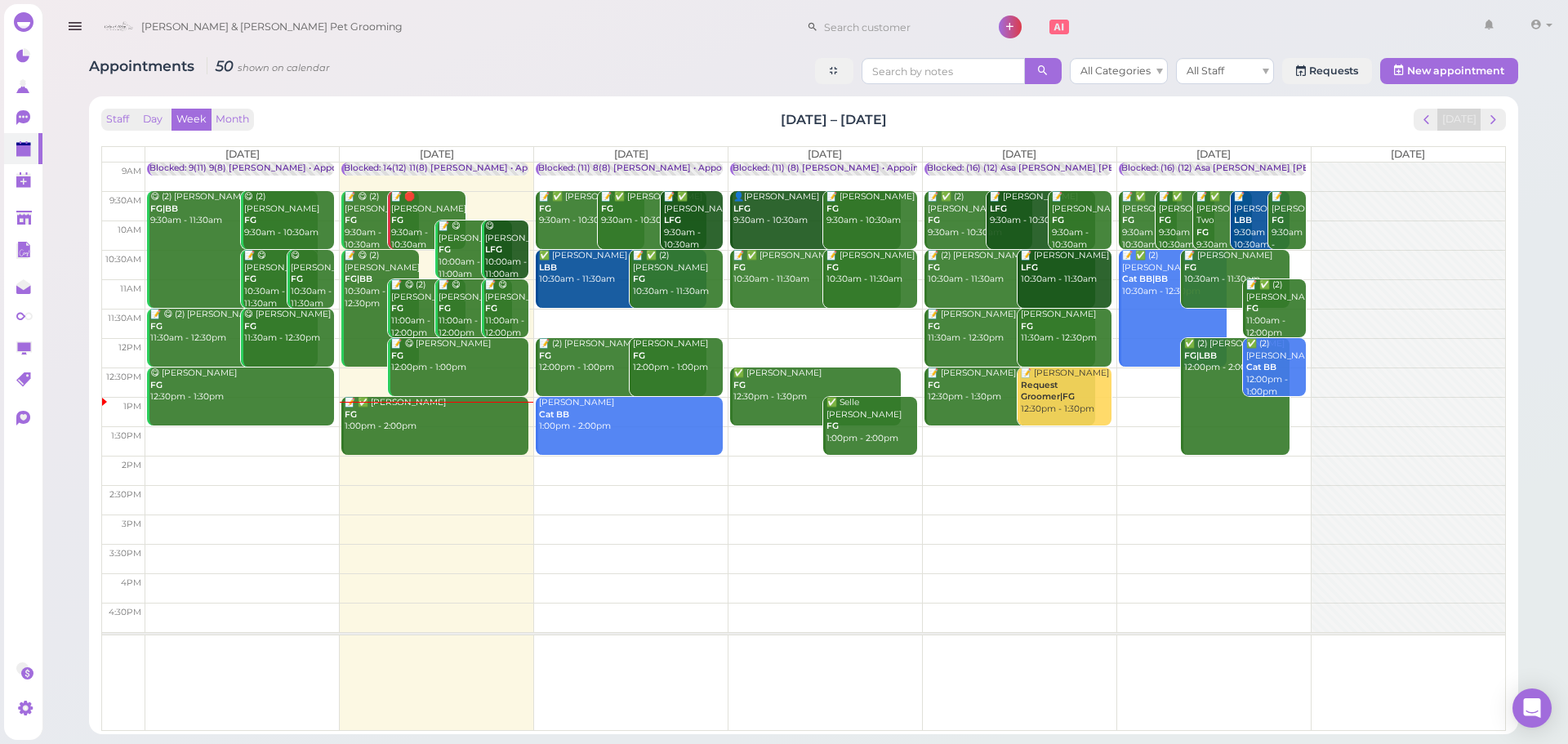
click at [388, 426] on div "📝 ✅ Cammie Pham FG 1:00pm - 2:00pm" at bounding box center [436, 414] width 185 height 36
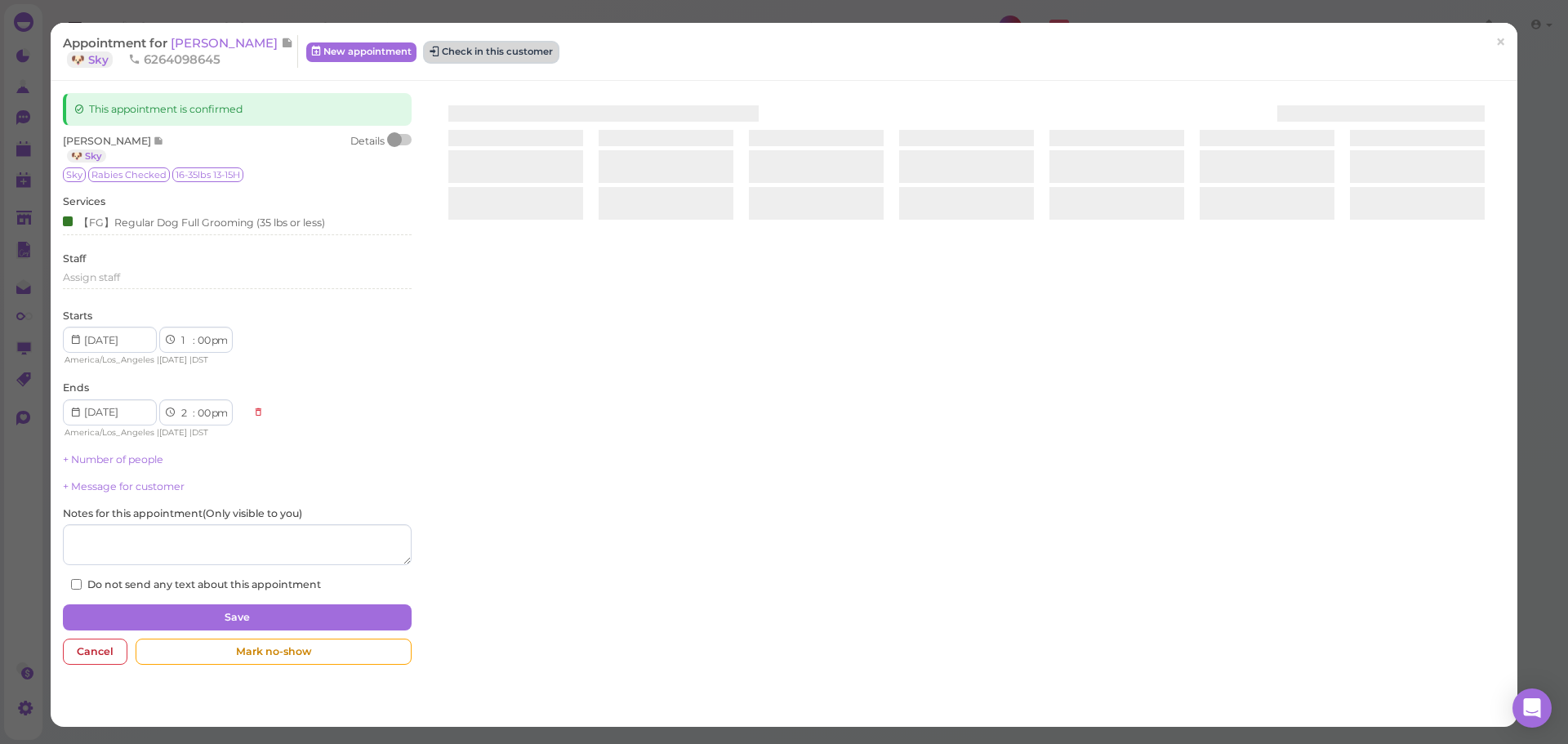
click at [522, 55] on button "Check in this customer" at bounding box center [491, 52] width 133 height 20
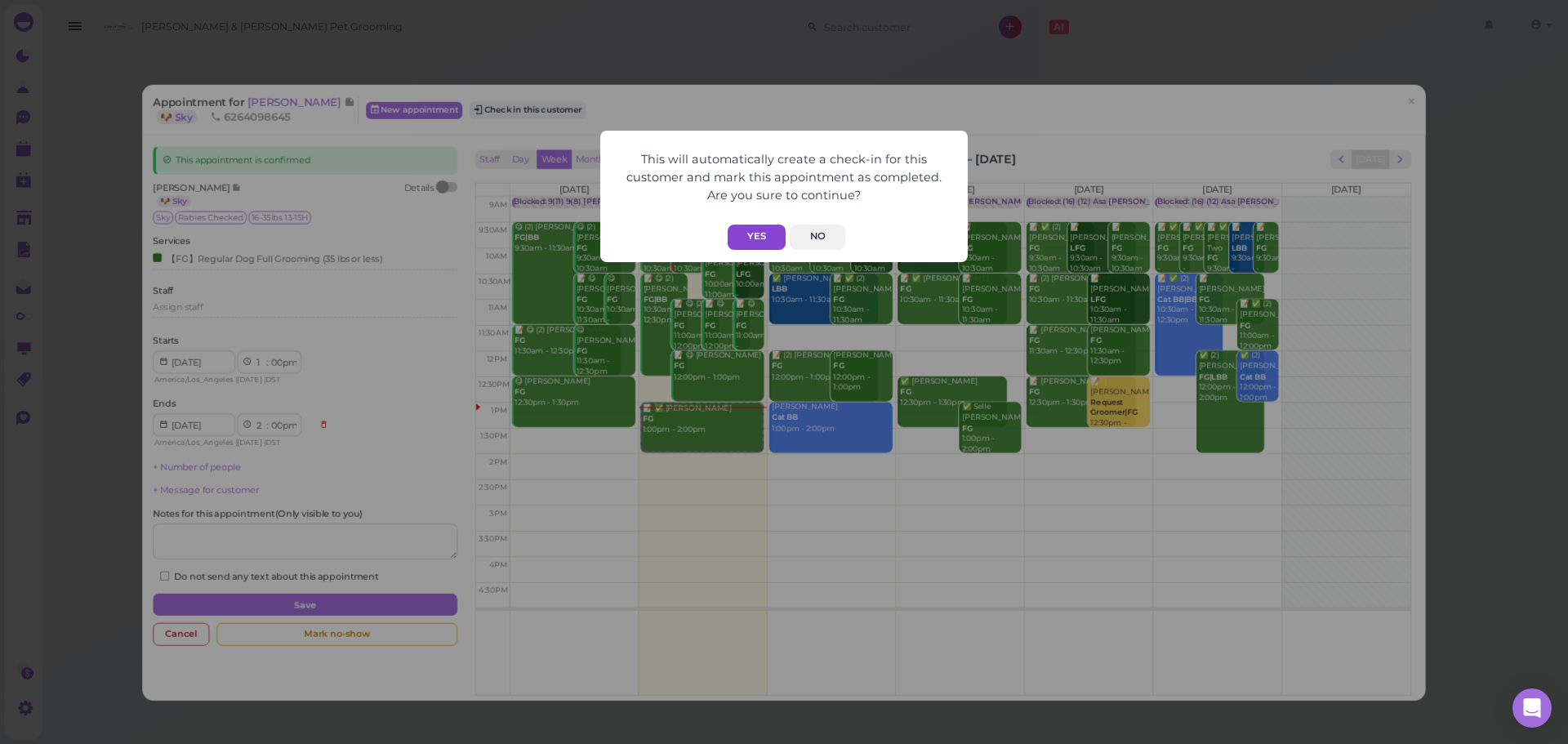
click at [736, 232] on button "Yes" at bounding box center [757, 237] width 58 height 25
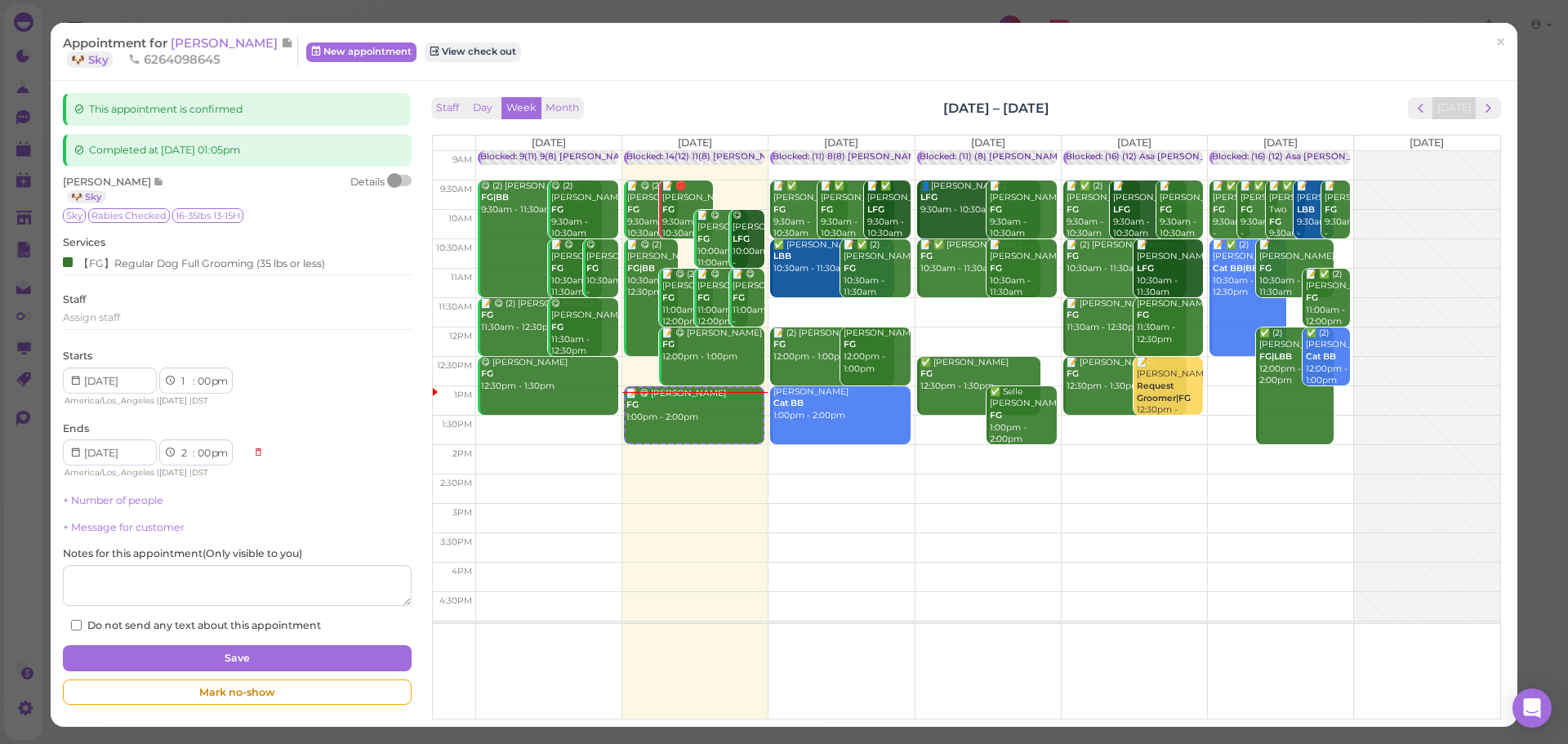
click at [1133, 73] on div "This will automatically create a check-in for this customer and mark this appoi…" at bounding box center [784, 372] width 1568 height 744
click at [237, 36] on span "Cammie Pham" at bounding box center [225, 43] width 110 height 16
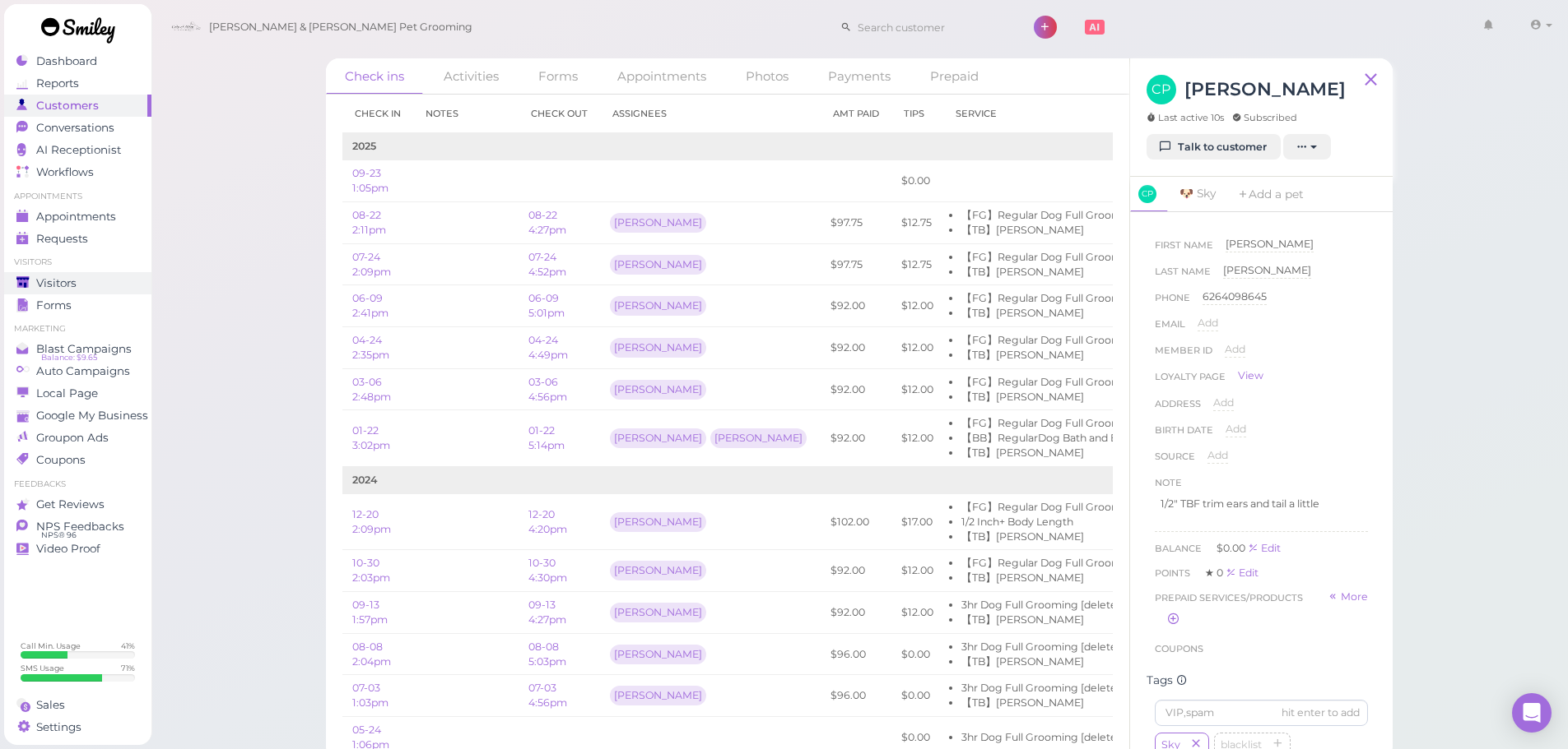
click at [120, 285] on div "Visitors" at bounding box center [76, 284] width 119 height 14
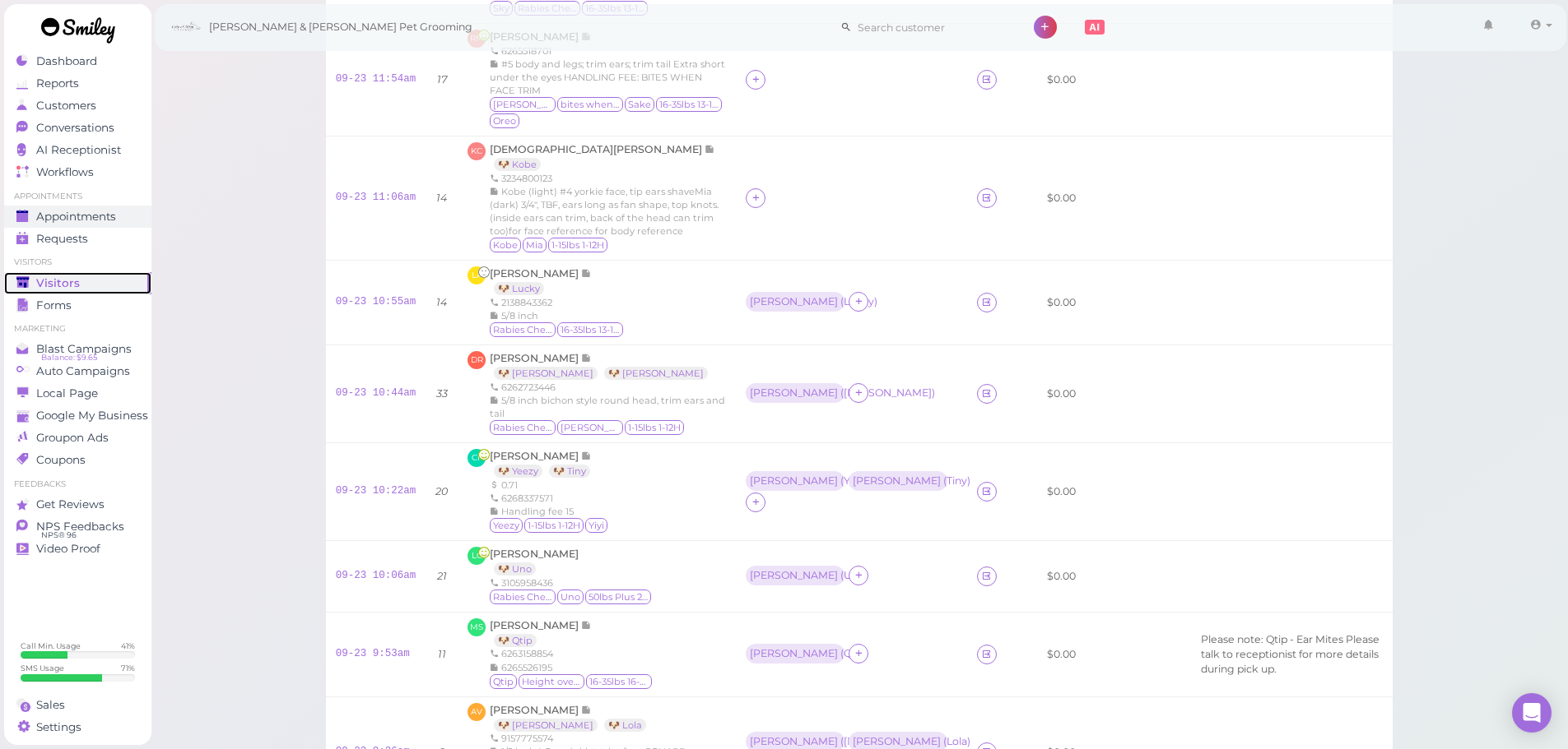
scroll to position [203, 0]
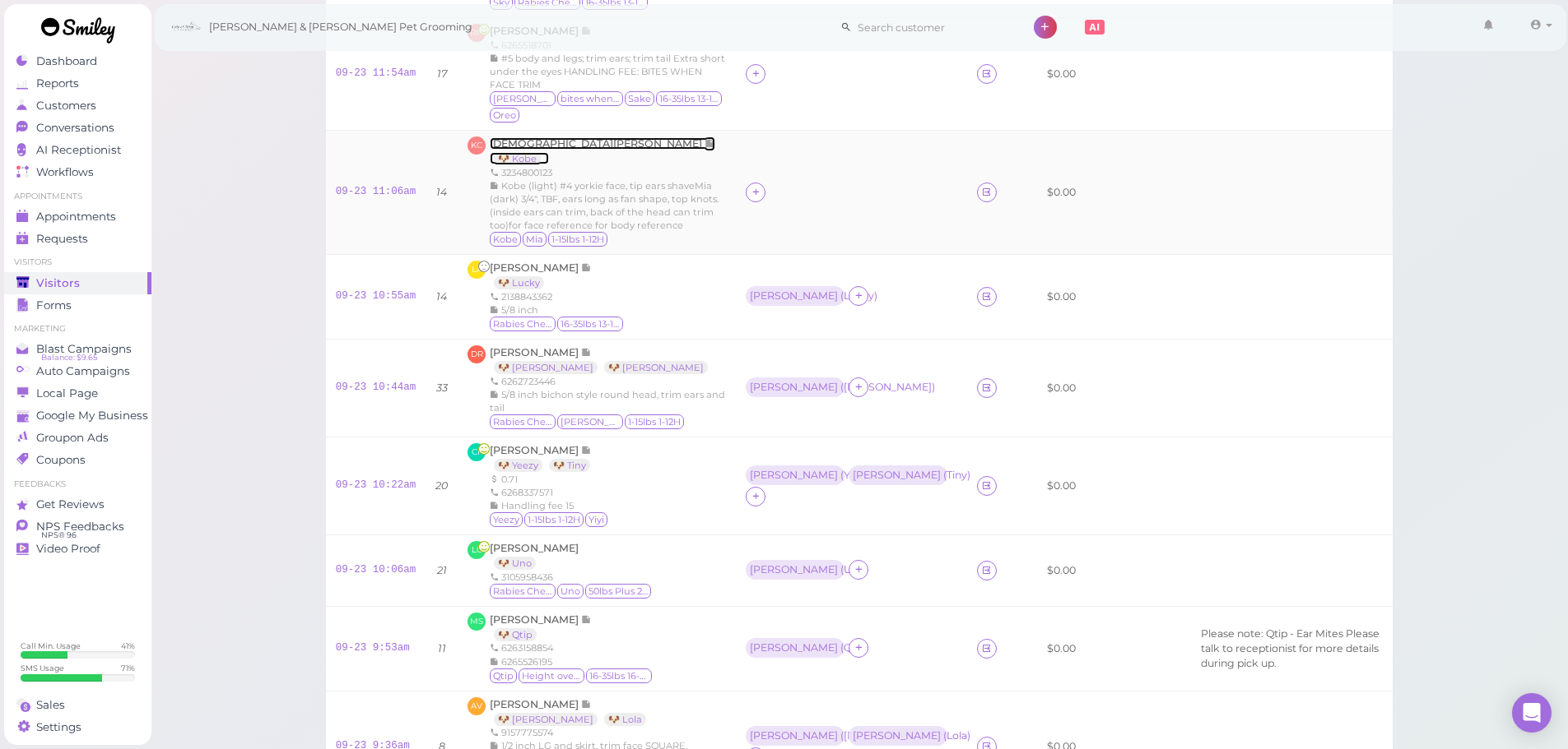
click at [538, 142] on span "[DEMOGRAPHIC_DATA][PERSON_NAME]" at bounding box center [597, 143] width 215 height 12
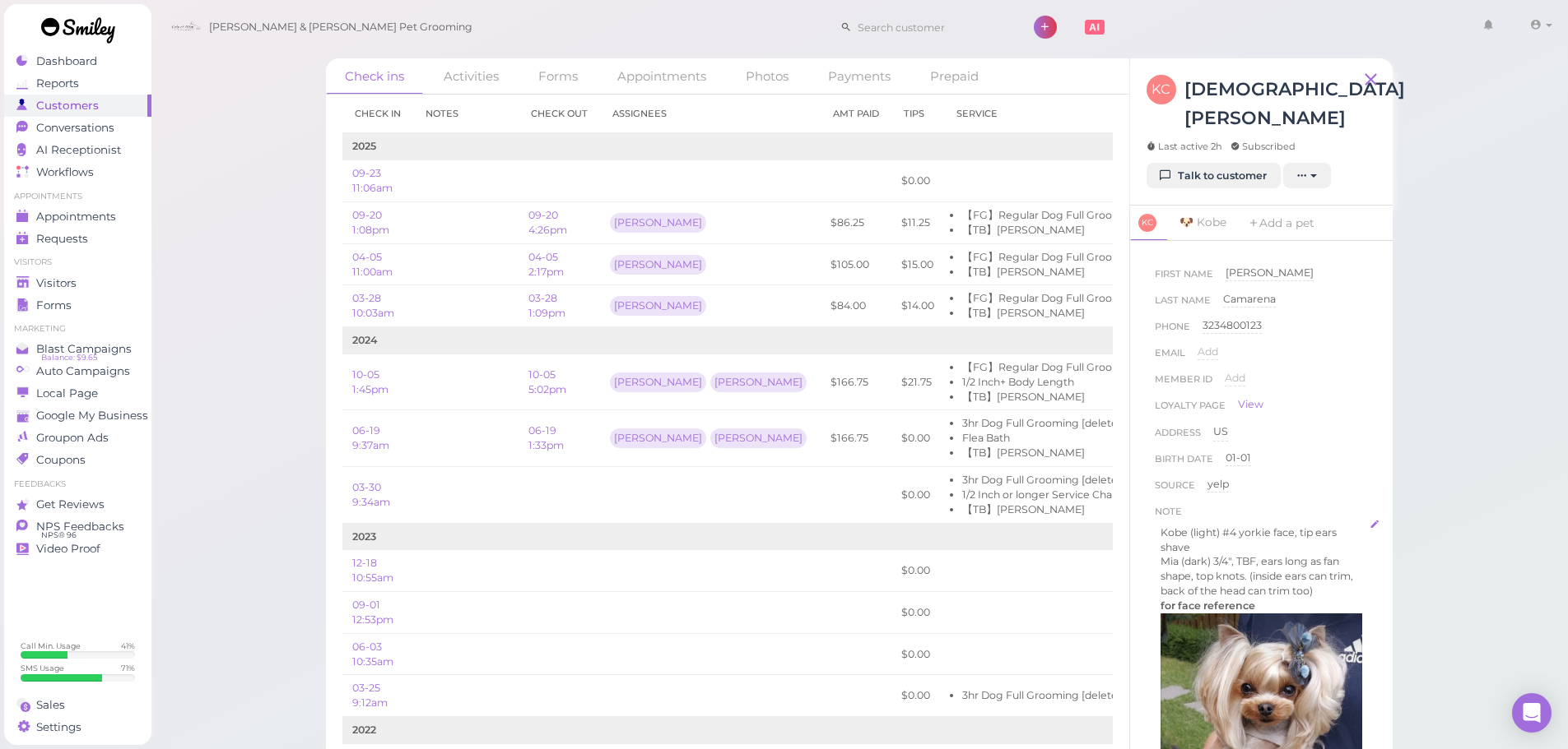
scroll to position [82, 0]
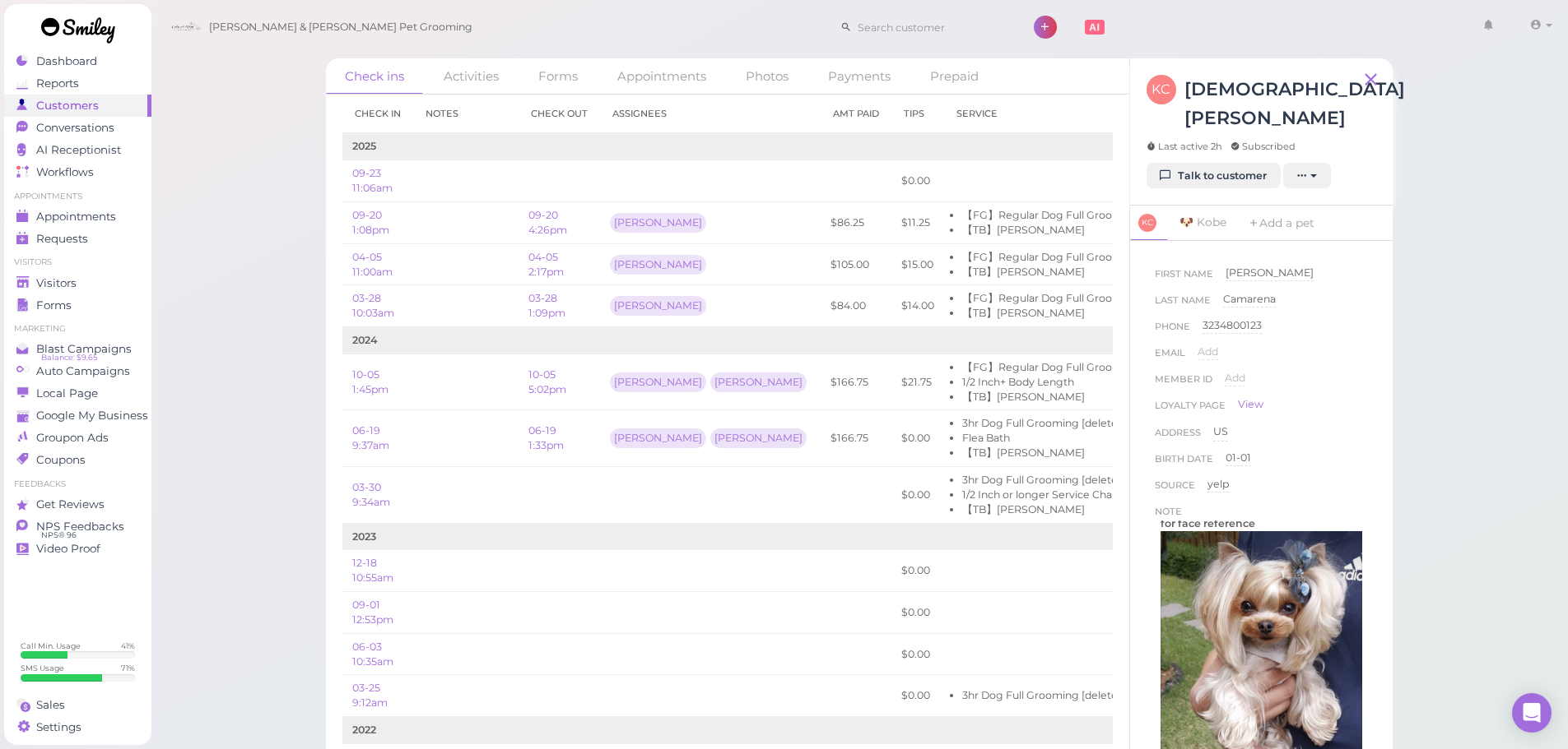
drag, startPoint x: 1288, startPoint y: 678, endPoint x: 1456, endPoint y: 361, distance: 358.8
click at [1456, 361] on div "Check ins Activities Forms Appointments Photos Payments Prepaid Check in Notes …" at bounding box center [859, 395] width 1418 height 789
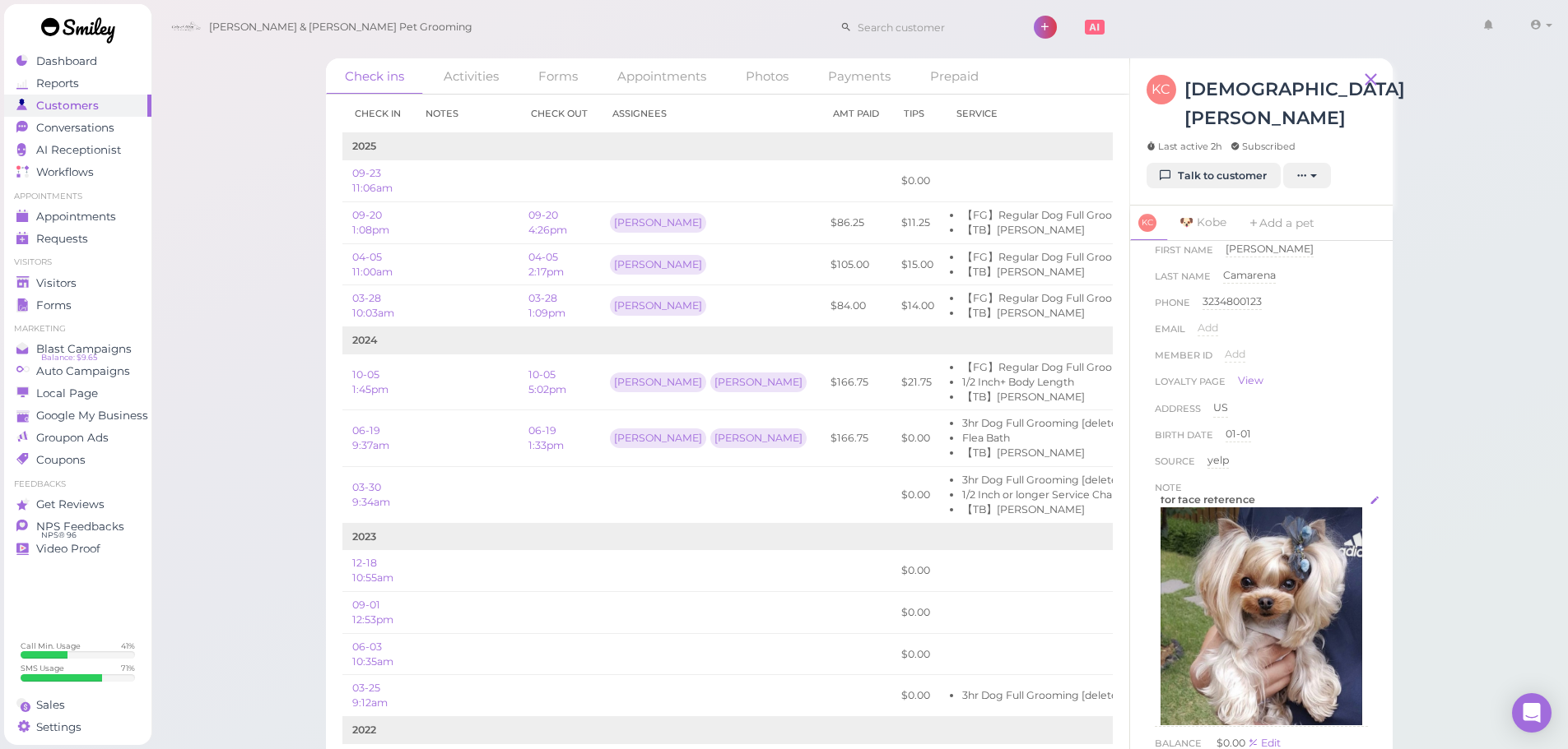
scroll to position [29, 0]
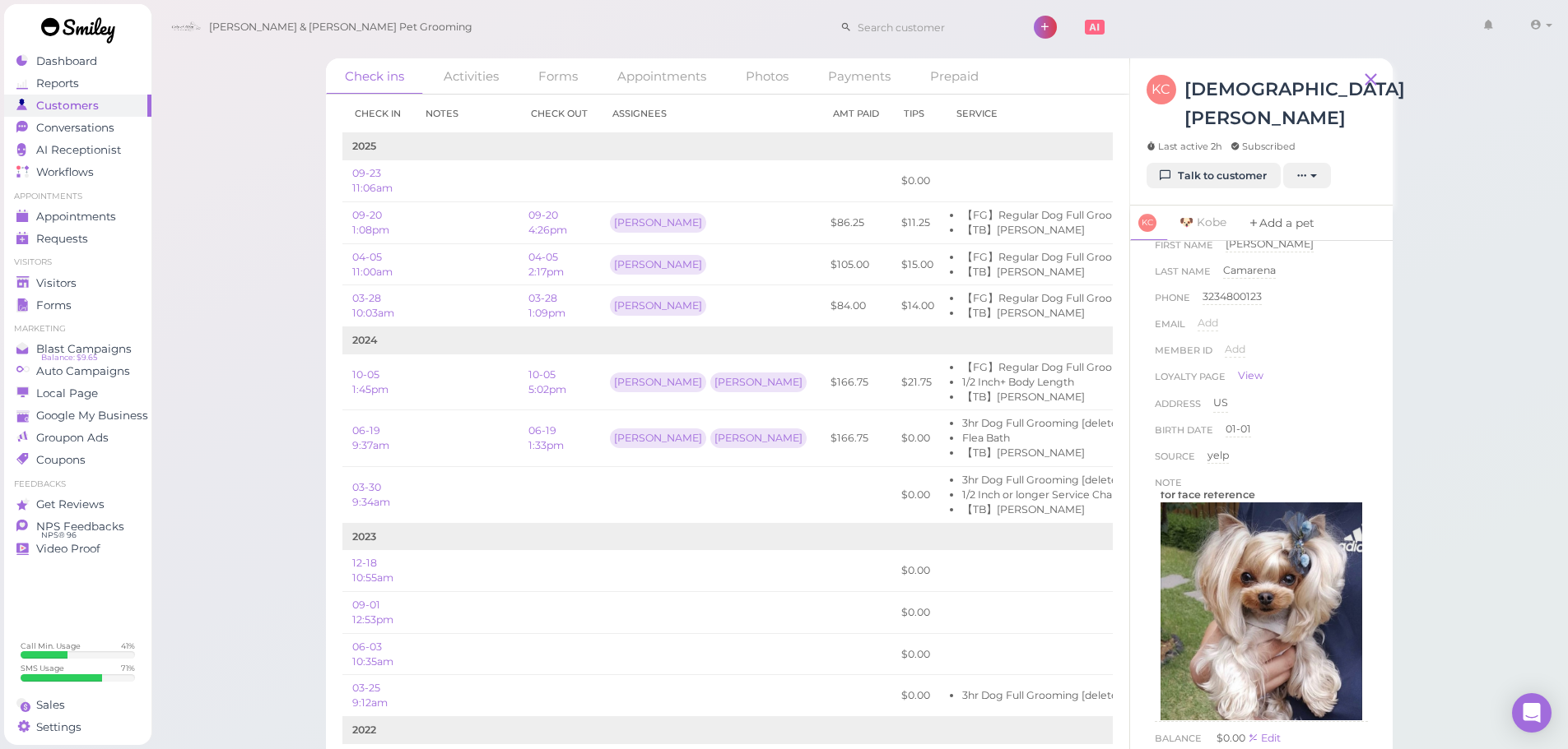
click at [1285, 206] on link "Add a pet" at bounding box center [1281, 223] width 86 height 36
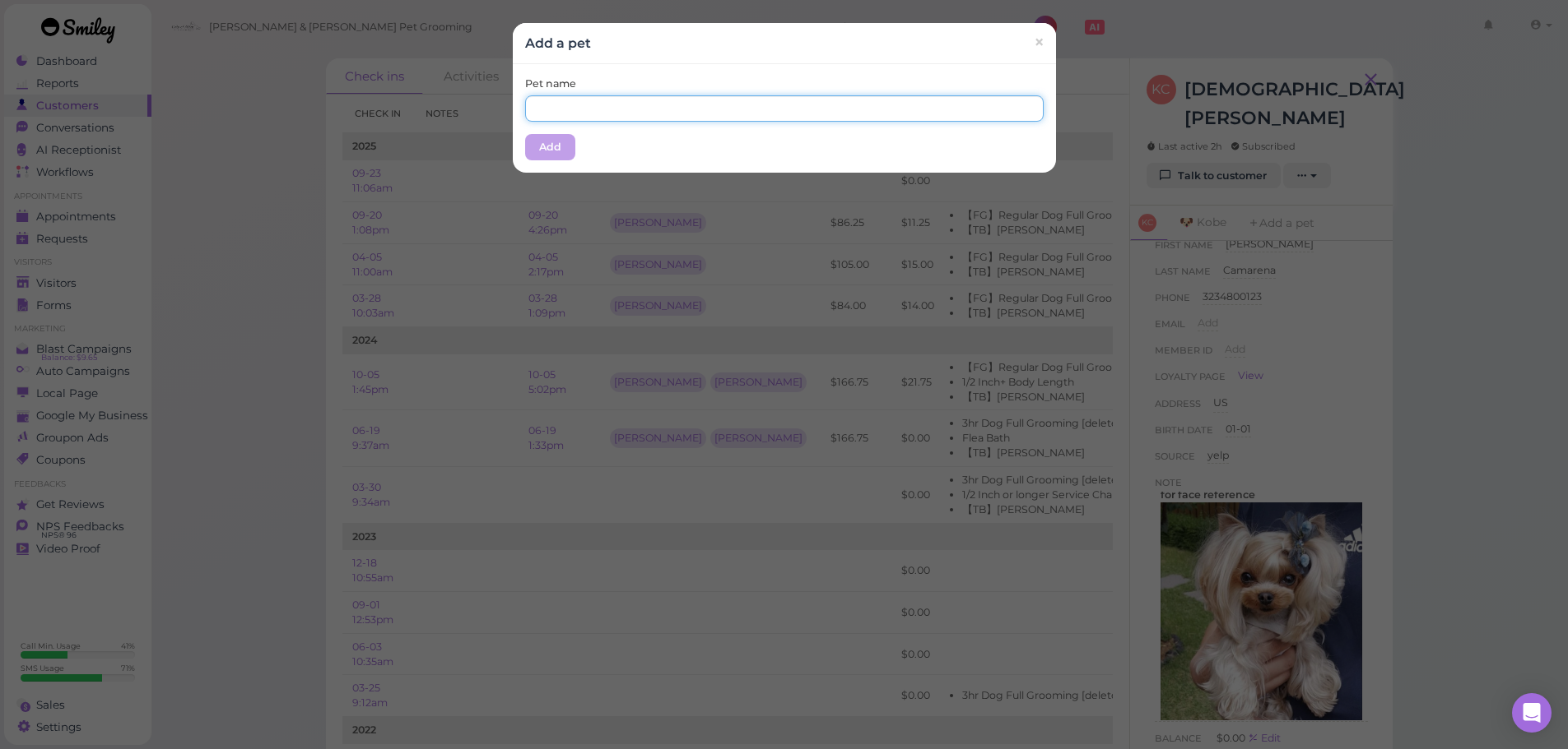
click at [748, 107] on input "text" at bounding box center [784, 108] width 519 height 26
type input "Mia"
click at [625, 141] on div "Pet name Mia Add" at bounding box center [784, 118] width 543 height 108
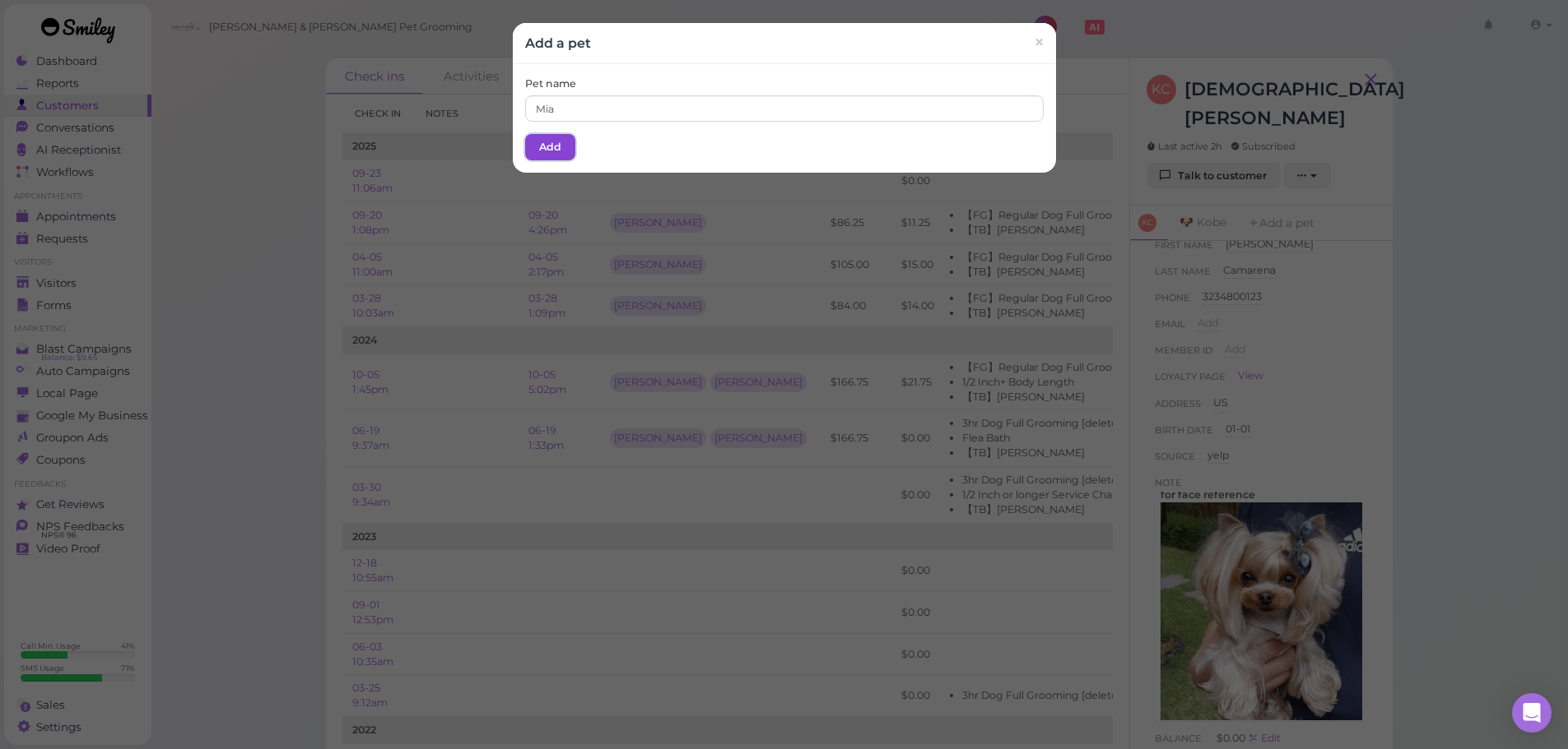
click at [549, 143] on button "Add" at bounding box center [549, 148] width 50 height 26
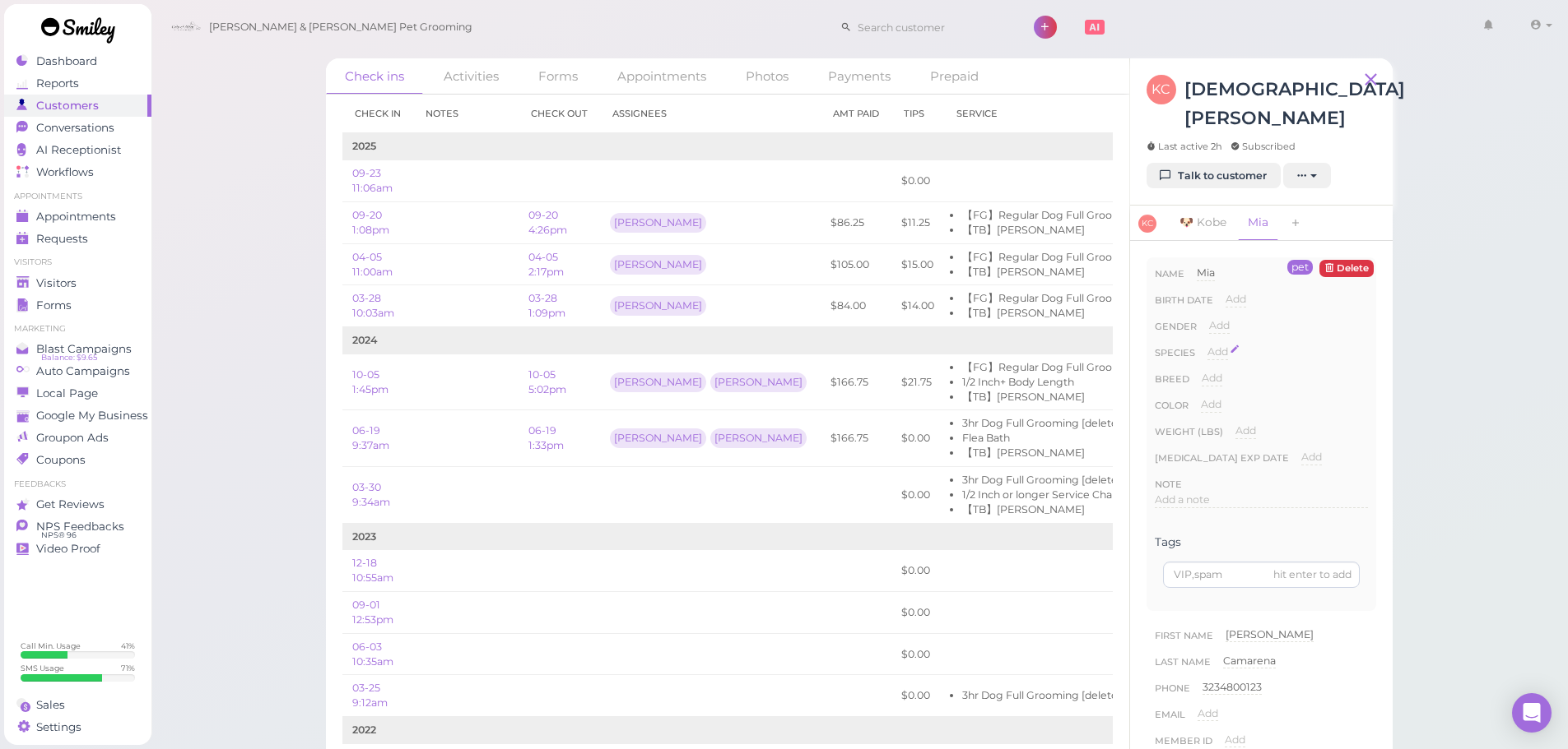
click at [1222, 346] on span "Add" at bounding box center [1218, 352] width 21 height 12
click at [1233, 345] on select "Dog Cat Bird Other" at bounding box center [1288, 357] width 161 height 24
select select "Dog"
click at [1207, 345] on select "Dog Cat Bird Other" at bounding box center [1288, 357] width 161 height 24
click at [1226, 373] on button "Done" at bounding box center [1226, 381] width 36 height 17
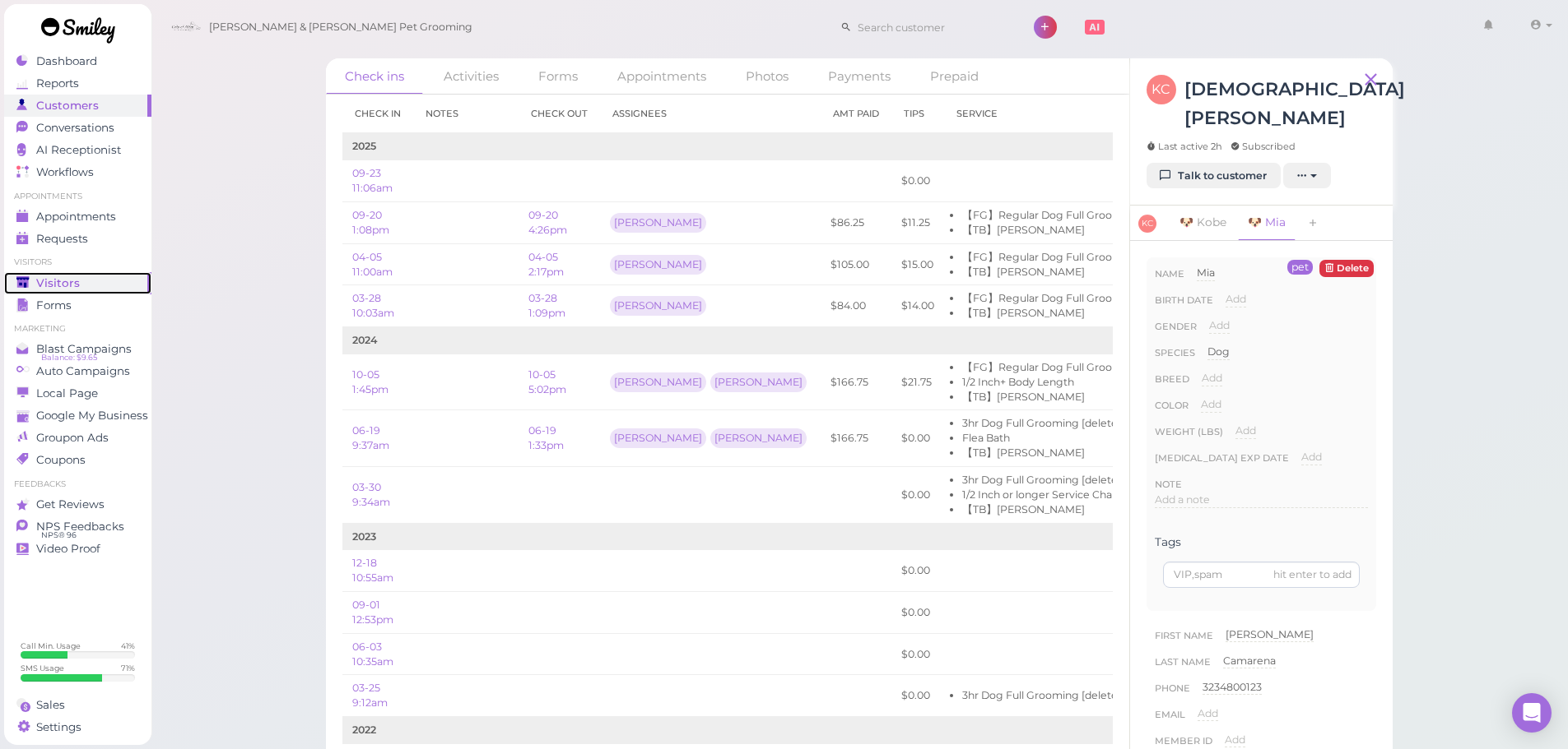
click at [80, 281] on div "Visitors" at bounding box center [76, 284] width 119 height 14
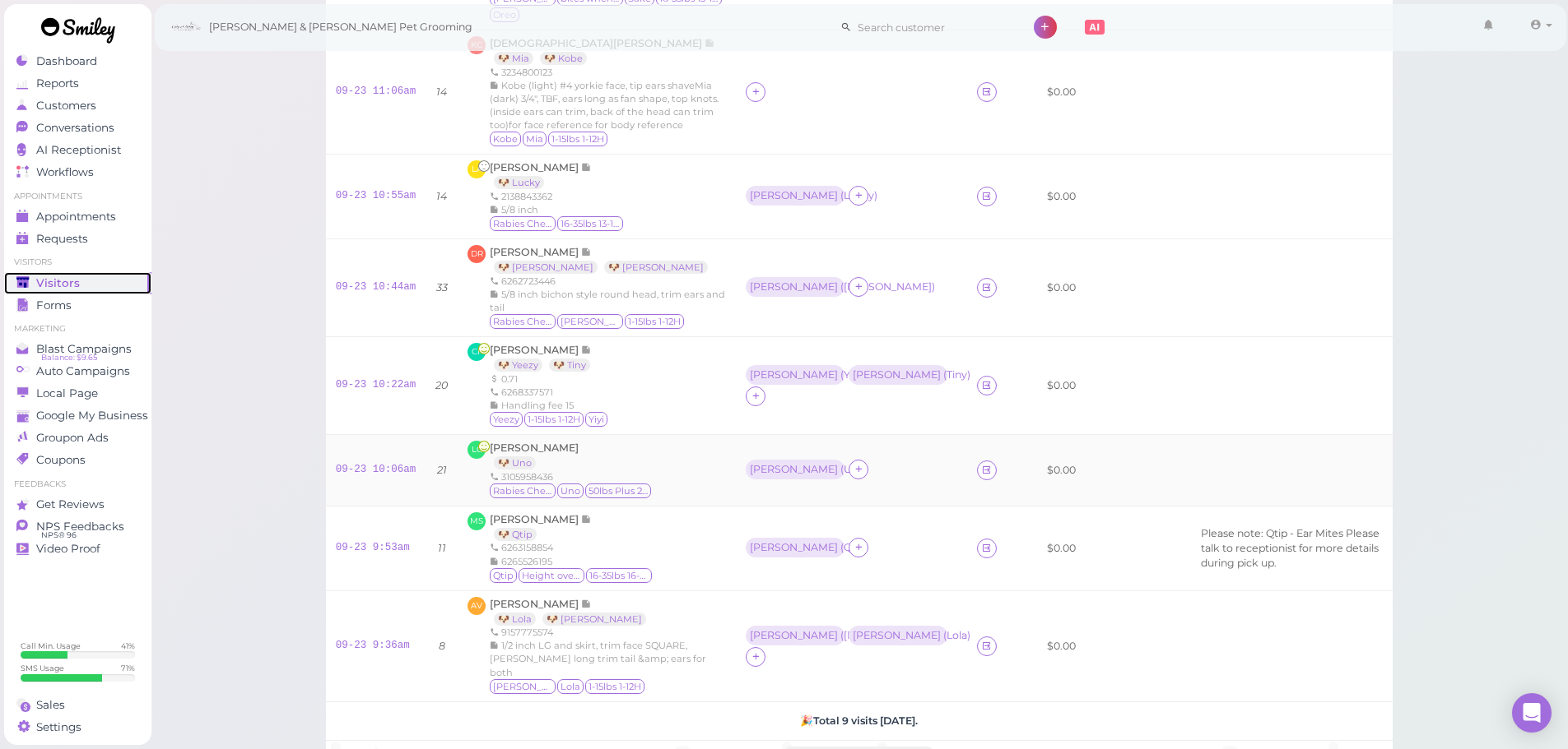
scroll to position [82, 0]
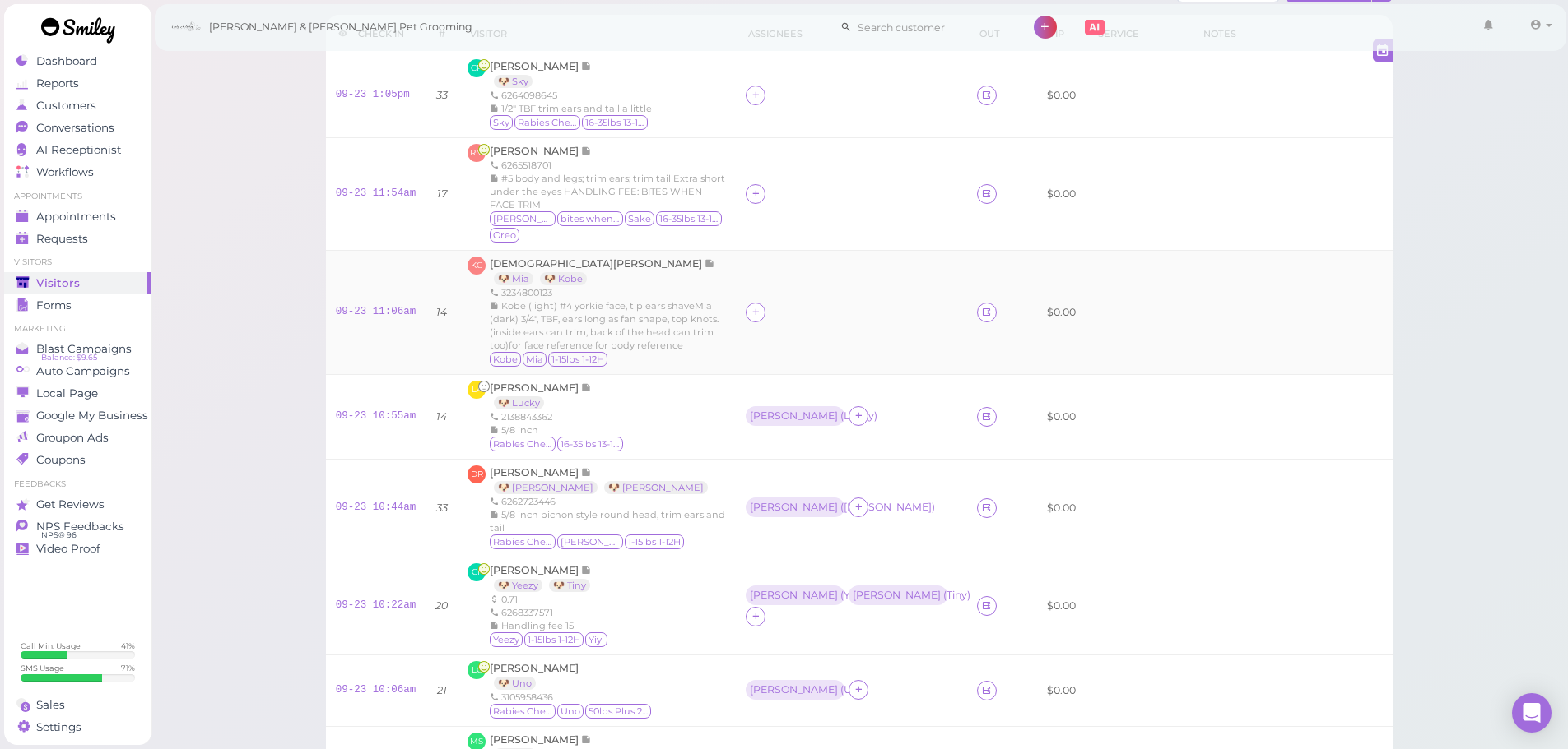
click at [823, 373] on td at bounding box center [851, 313] width 231 height 124
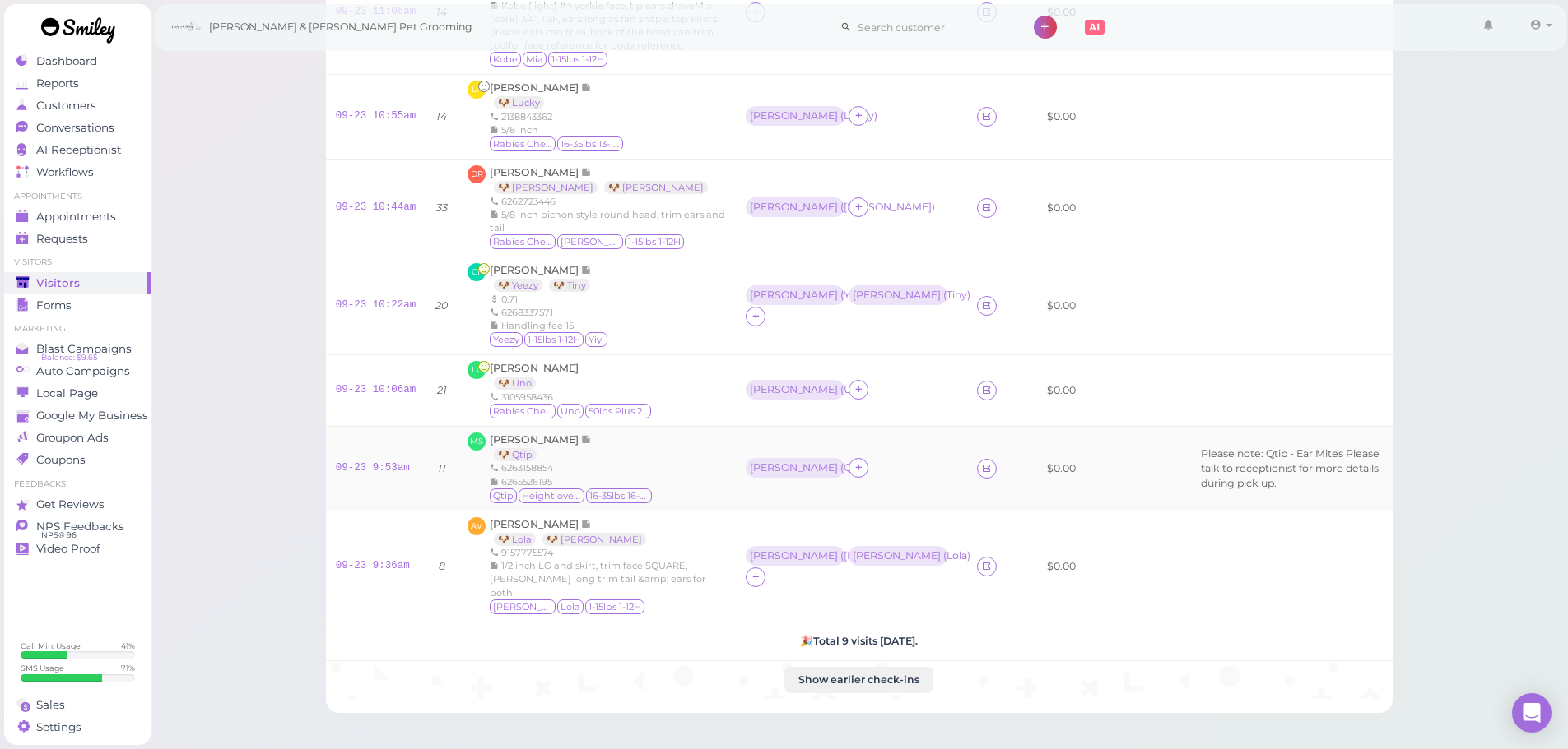
scroll to position [411, 0]
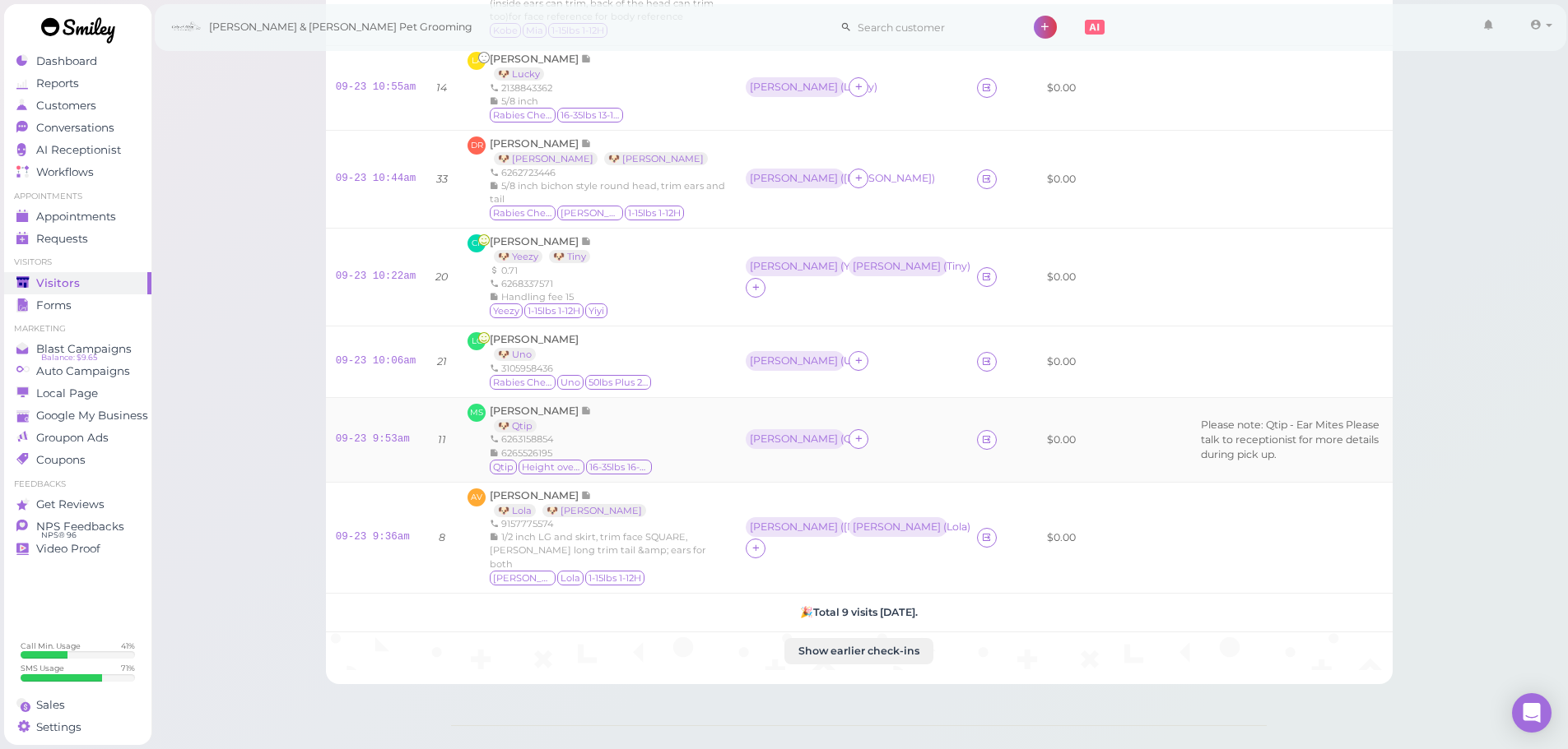
click at [651, 468] on div "MS Megan Szeto 🐶 Qtip 6263158854 6265526195 Qtip Height over 17 16-35lbs 16-20H" at bounding box center [597, 440] width 259 height 72
drag, startPoint x: 69, startPoint y: 224, endPoint x: 110, endPoint y: 230, distance: 41.4
click at [69, 224] on link "Appointments" at bounding box center [78, 216] width 148 height 22
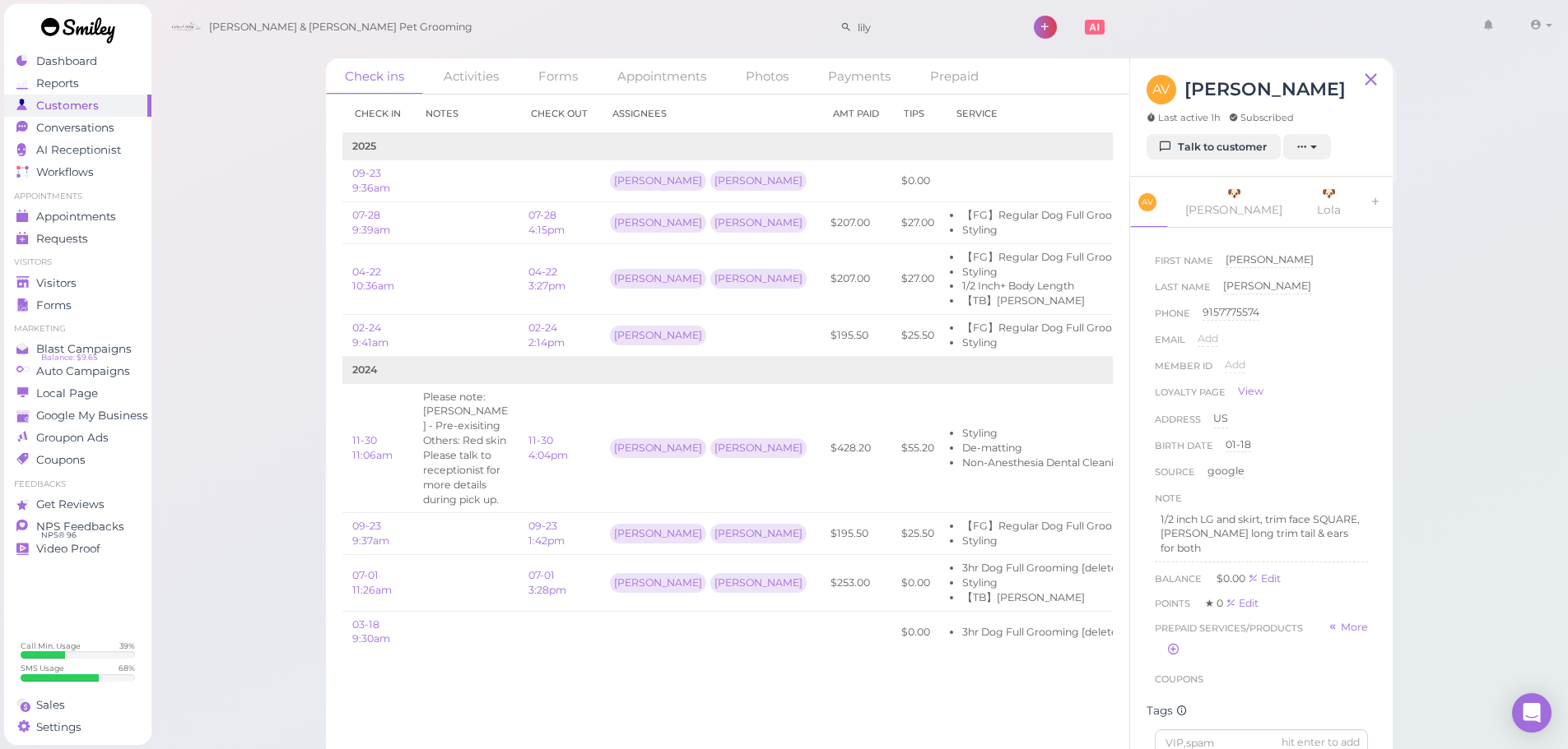
click at [50, 263] on li "Visitors" at bounding box center [78, 262] width 148 height 11
click at [52, 274] on link "Visitors" at bounding box center [78, 283] width 148 height 22
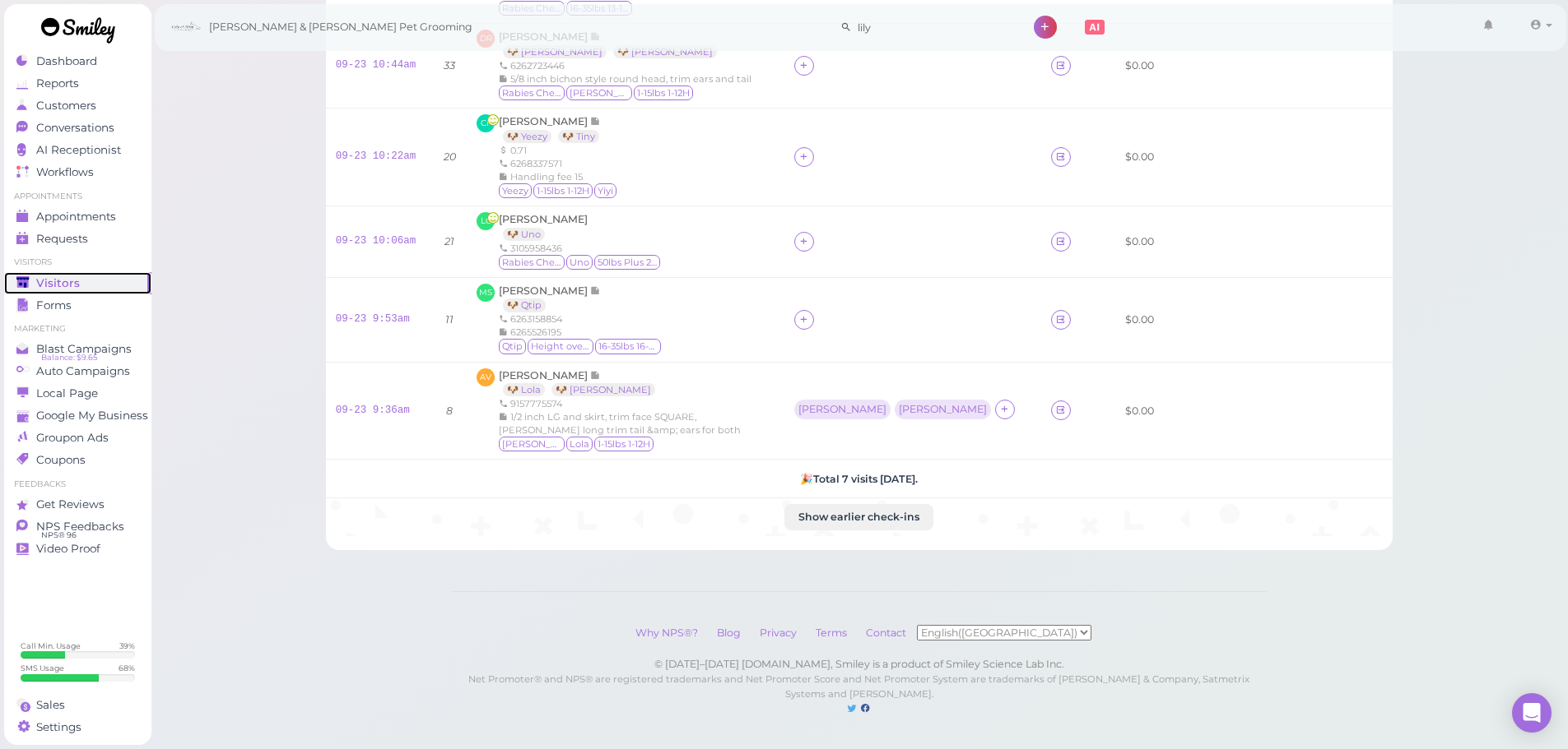
scroll to position [333, 0]
click at [854, 404] on div "Asa" at bounding box center [842, 409] width 88 height 11
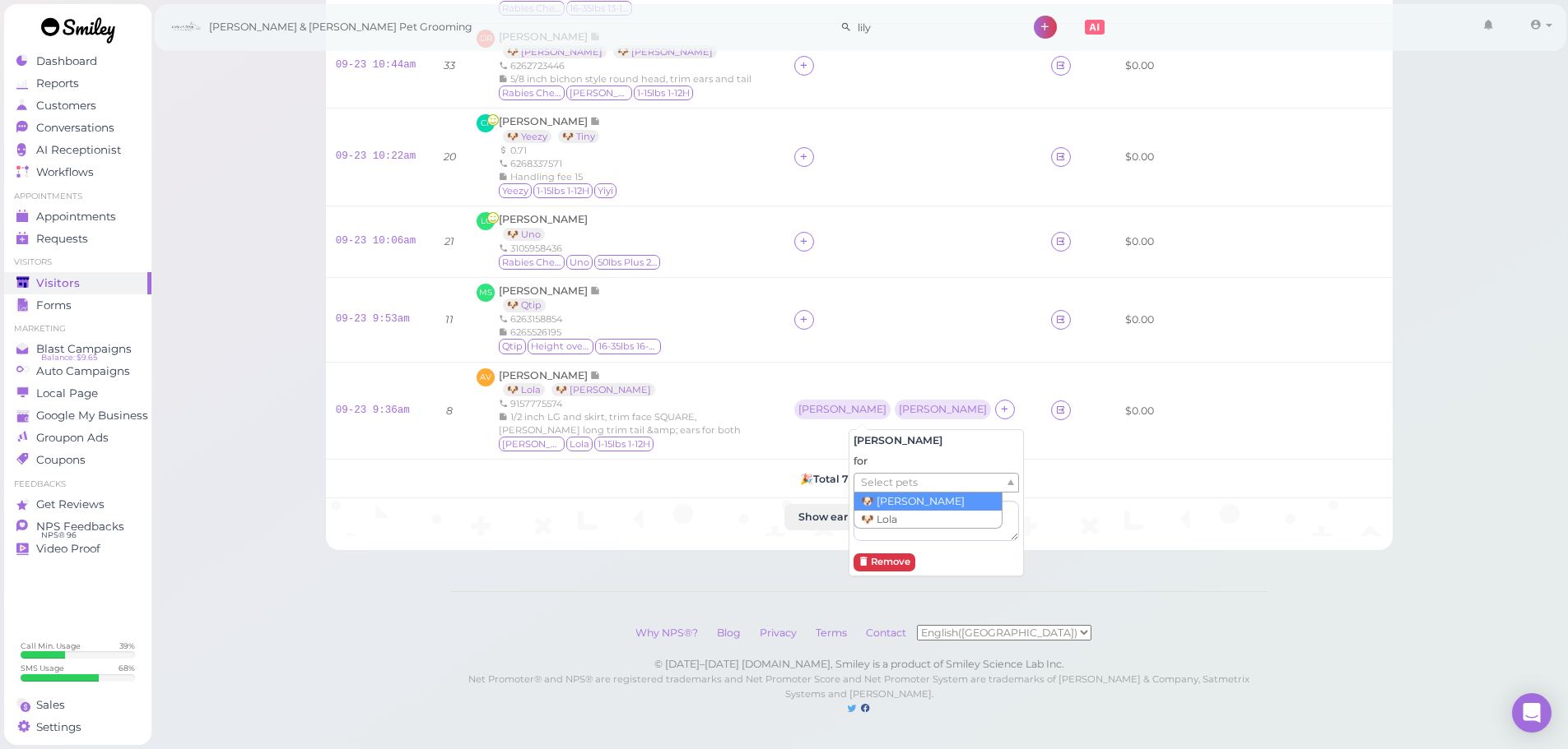
drag, startPoint x: 913, startPoint y: 474, endPoint x: 905, endPoint y: 495, distance: 22.5
click at [913, 477] on span "Select pets" at bounding box center [889, 483] width 57 height 18
drag, startPoint x: 935, startPoint y: 342, endPoint x: 936, endPoint y: 395, distance: 53.0
click at [936, 347] on td at bounding box center [912, 320] width 259 height 85
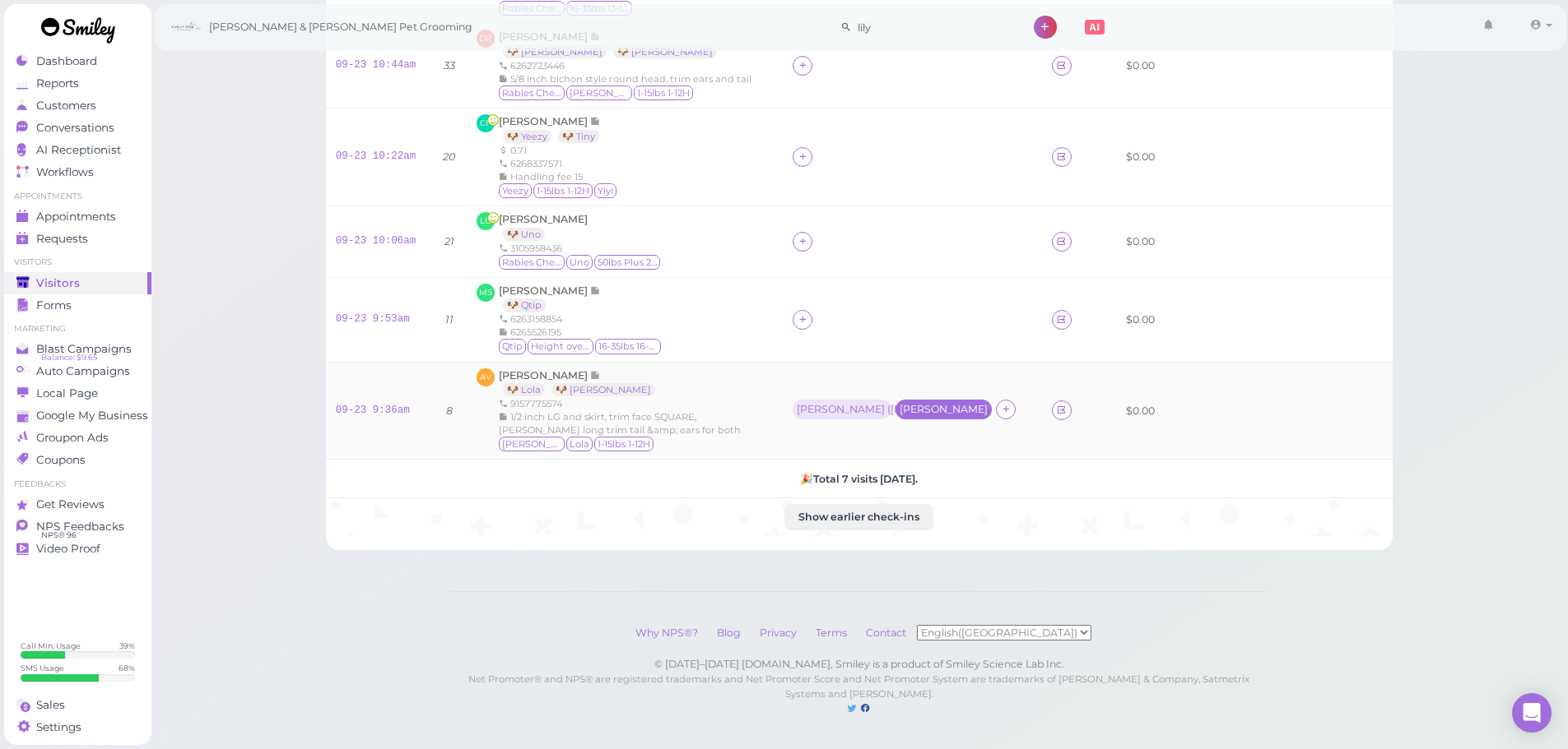
click at [933, 404] on div "Rebecca" at bounding box center [943, 409] width 88 height 11
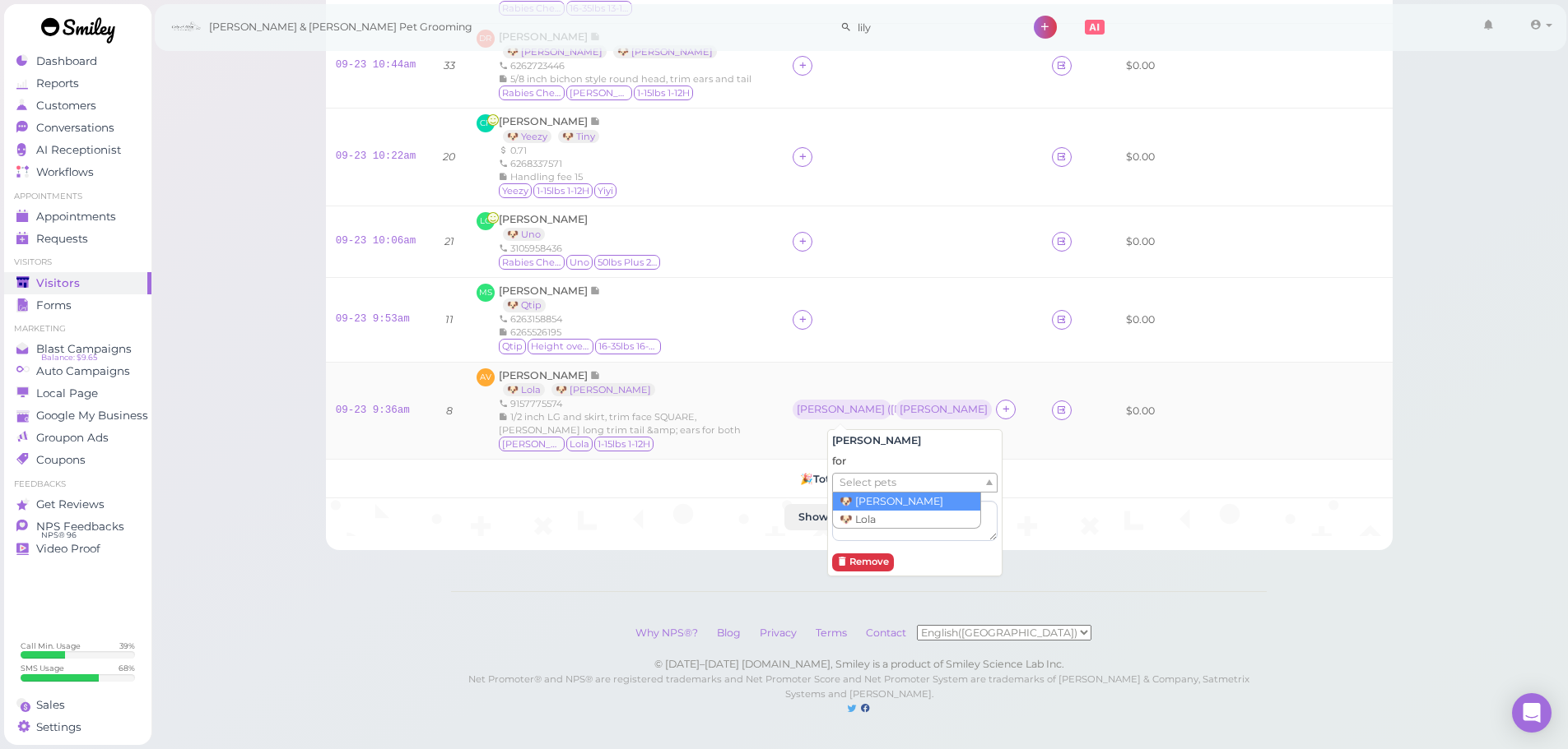
click at [888, 474] on span "Select pets" at bounding box center [867, 483] width 57 height 18
click at [784, 332] on td "MS Megan Szeto 🐶 Qtip 6263158854 6265526195 Qtip Height over 17 16-35lbs 16-20H" at bounding box center [625, 320] width 317 height 85
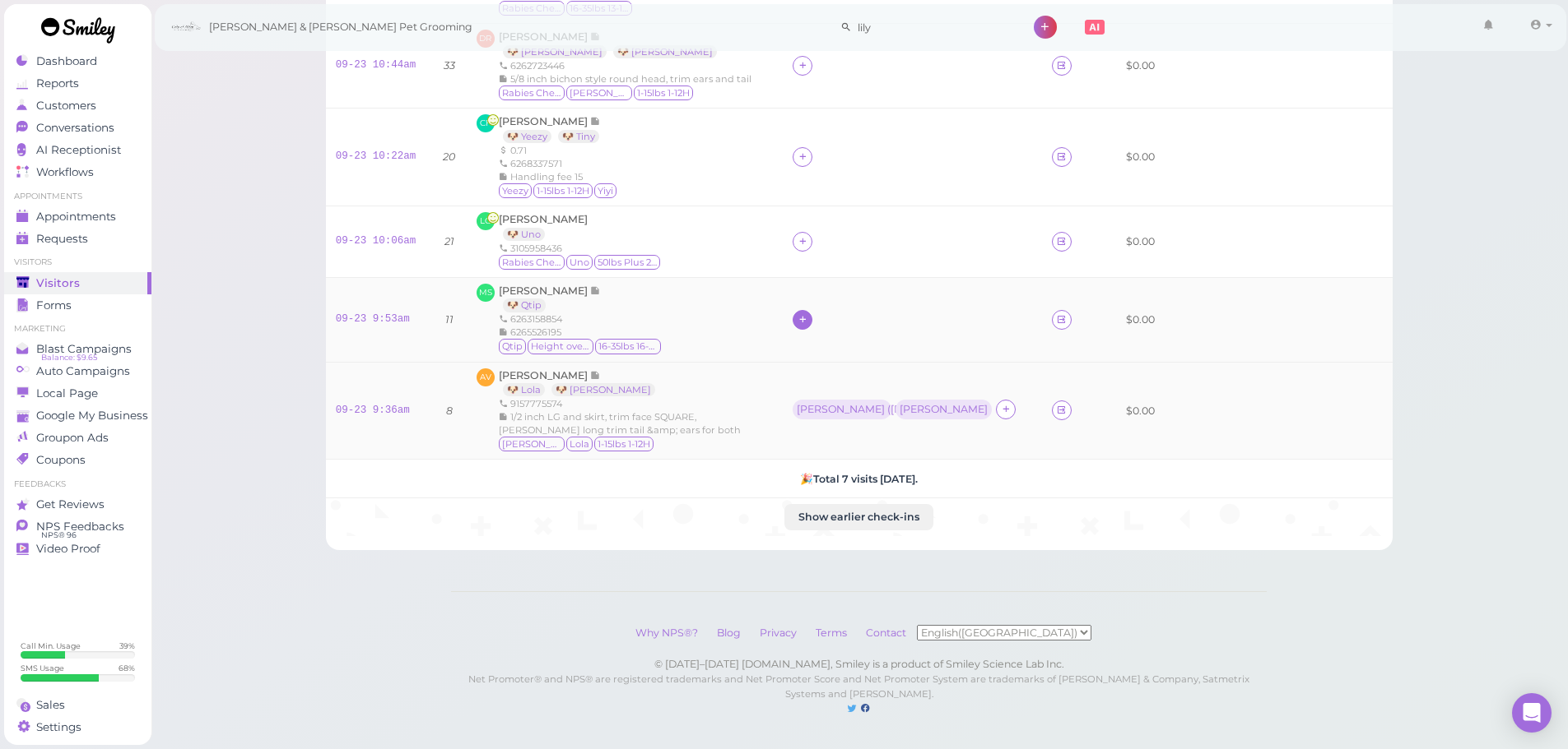
click at [808, 313] on icon at bounding box center [803, 320] width 10 height 12
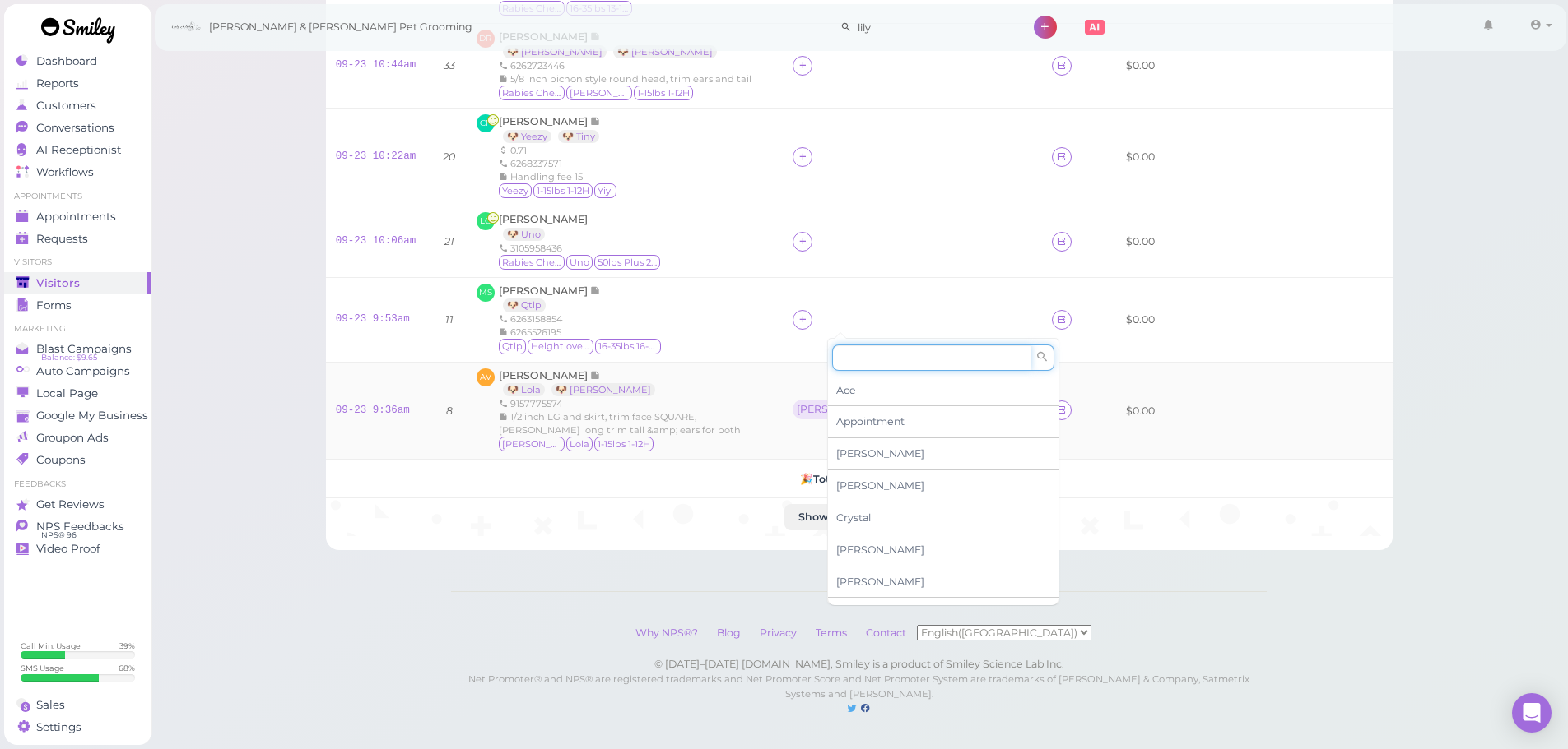
click at [867, 345] on input at bounding box center [931, 358] width 198 height 26
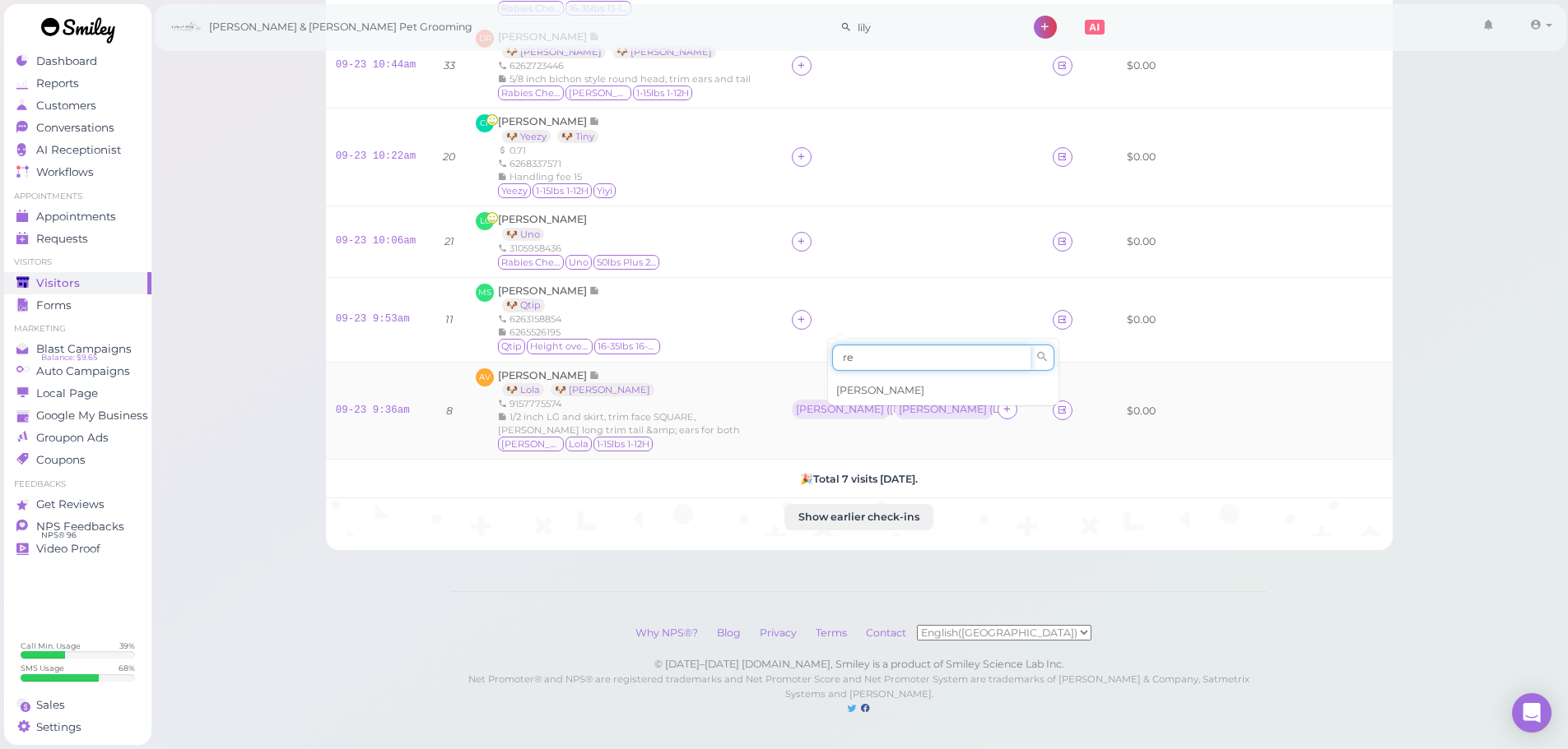
type input "re"
click at [870, 384] on span "[PERSON_NAME]" at bounding box center [880, 390] width 88 height 12
click at [825, 313] on div "[PERSON_NAME]" at bounding box center [839, 319] width 88 height 11
click at [833, 386] on span "Select pets" at bounding box center [851, 391] width 57 height 18
click at [740, 234] on div "LC Lei Chen 🐶 Uno 3105958436 Rabies Checked Uno 50lbs Plus 21-25H" at bounding box center [624, 242] width 296 height 59
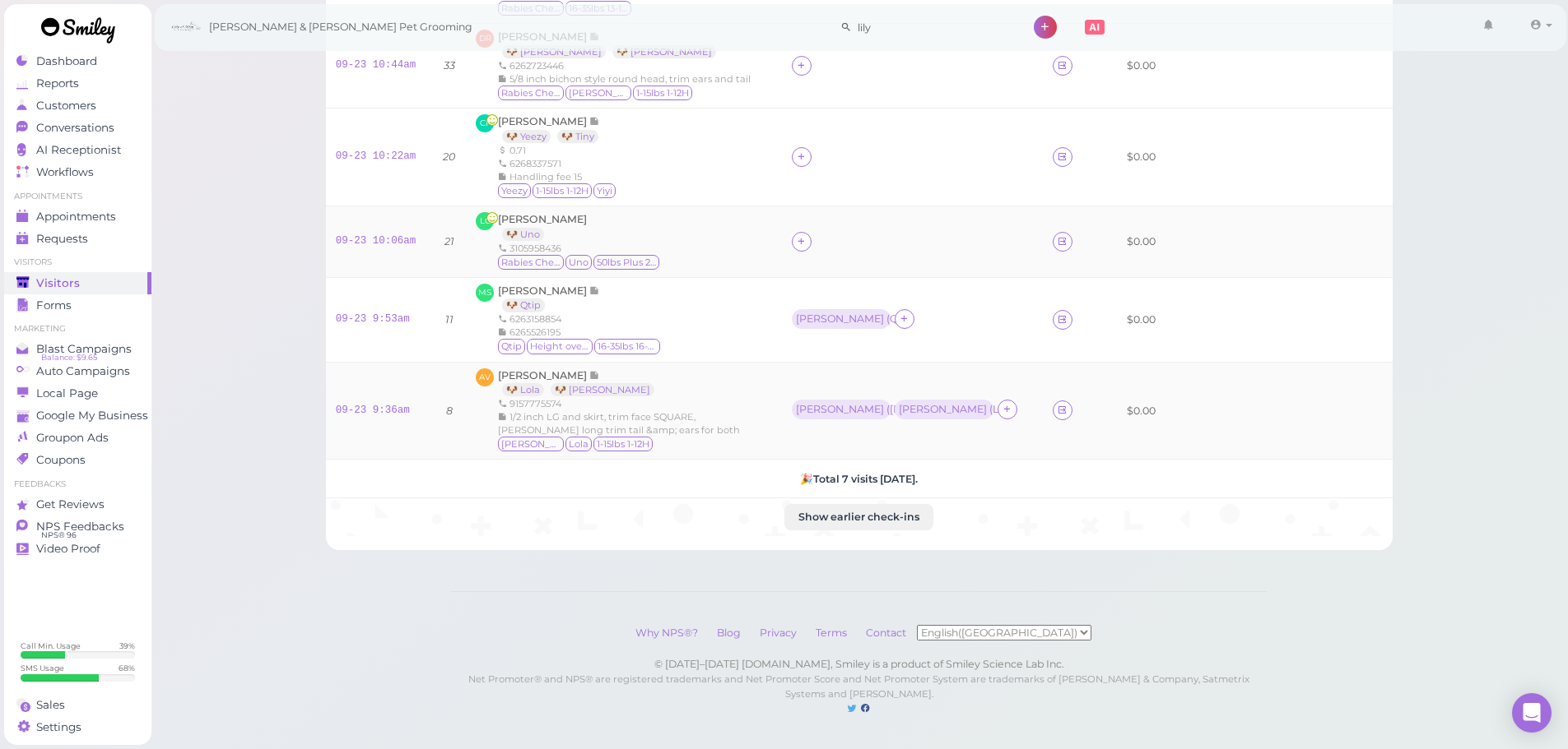
click at [806, 235] on icon at bounding box center [801, 241] width 10 height 12
click at [851, 273] on input at bounding box center [915, 279] width 198 height 26
type input "[PERSON_NAME]"
click at [849, 297] on div "[PERSON_NAME]" at bounding box center [927, 313] width 231 height 31
click at [812, 148] on div at bounding box center [801, 157] width 20 height 20
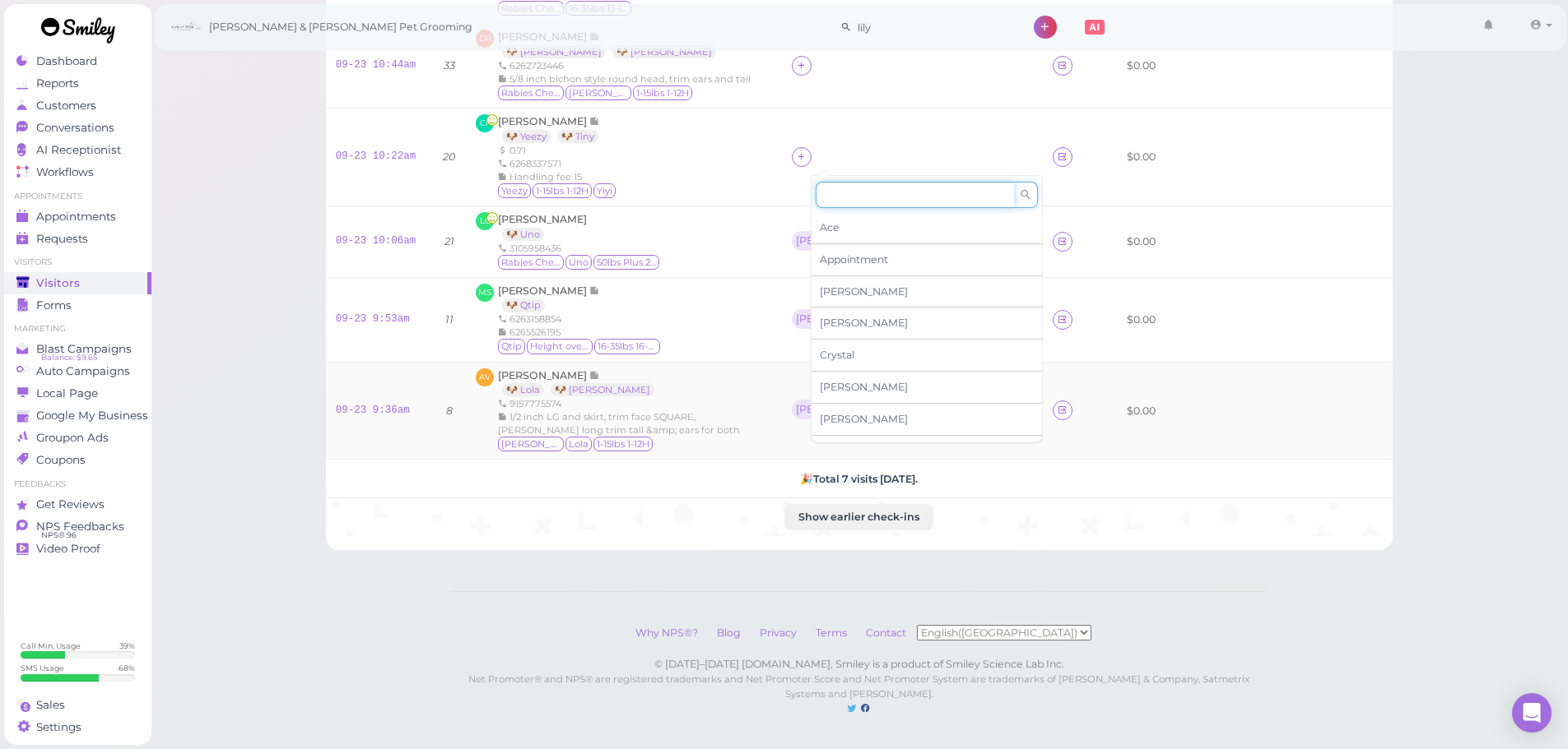
click at [848, 182] on input at bounding box center [915, 195] width 198 height 26
type input "ASa"
click at [843, 212] on div "[PERSON_NAME]" at bounding box center [927, 228] width 231 height 31
click at [811, 133] on td at bounding box center [912, 156] width 261 height 98
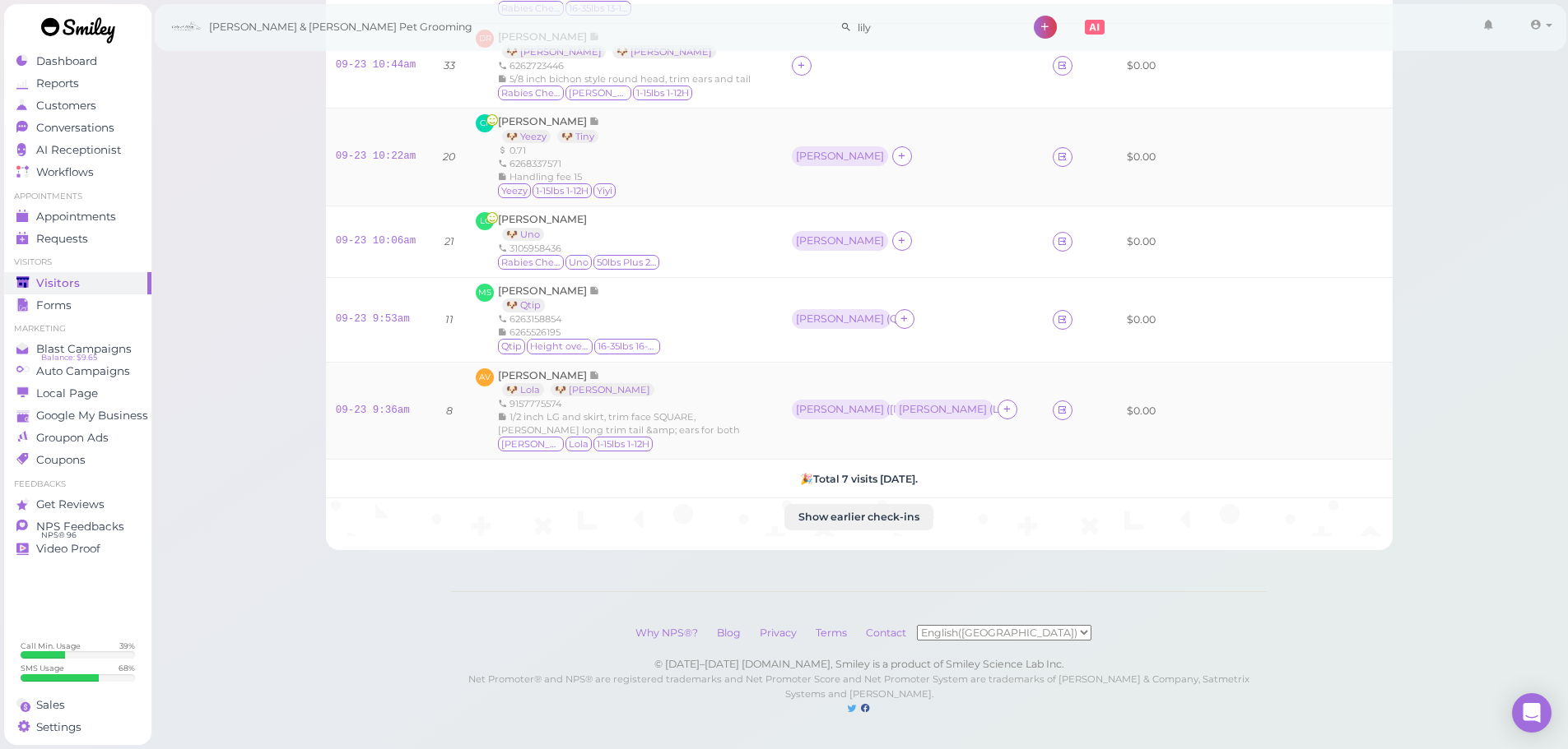
click at [818, 150] on div "[PERSON_NAME]" at bounding box center [839, 155] width 88 height 11
click at [858, 220] on span "Select pets" at bounding box center [851, 229] width 57 height 18
click at [901, 147] on div "Asa ( Yeezy )" at bounding box center [912, 157] width 241 height 21
click at [899, 147] on div at bounding box center [904, 156] width 20 height 20
click at [900, 193] on input at bounding box center [984, 196] width 198 height 26
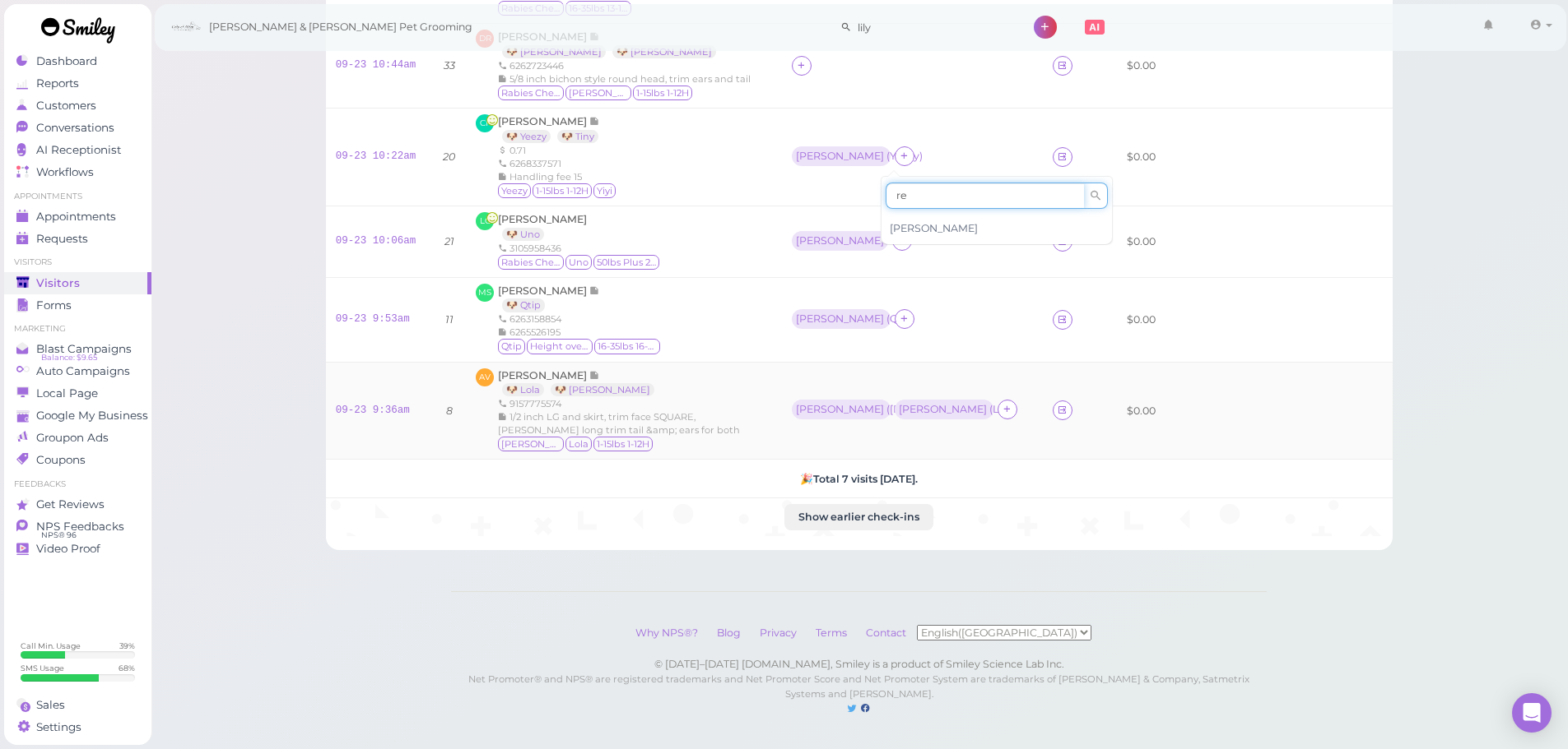
type input "re"
click at [915, 222] on span "[PERSON_NAME]" at bounding box center [934, 228] width 88 height 12
drag, startPoint x: 825, startPoint y: 223, endPoint x: 836, endPoint y: 228, distance: 12.1
click at [827, 235] on div "[PERSON_NAME]" at bounding box center [839, 240] width 88 height 11
click at [847, 306] on span "Select pets" at bounding box center [851, 313] width 57 height 18
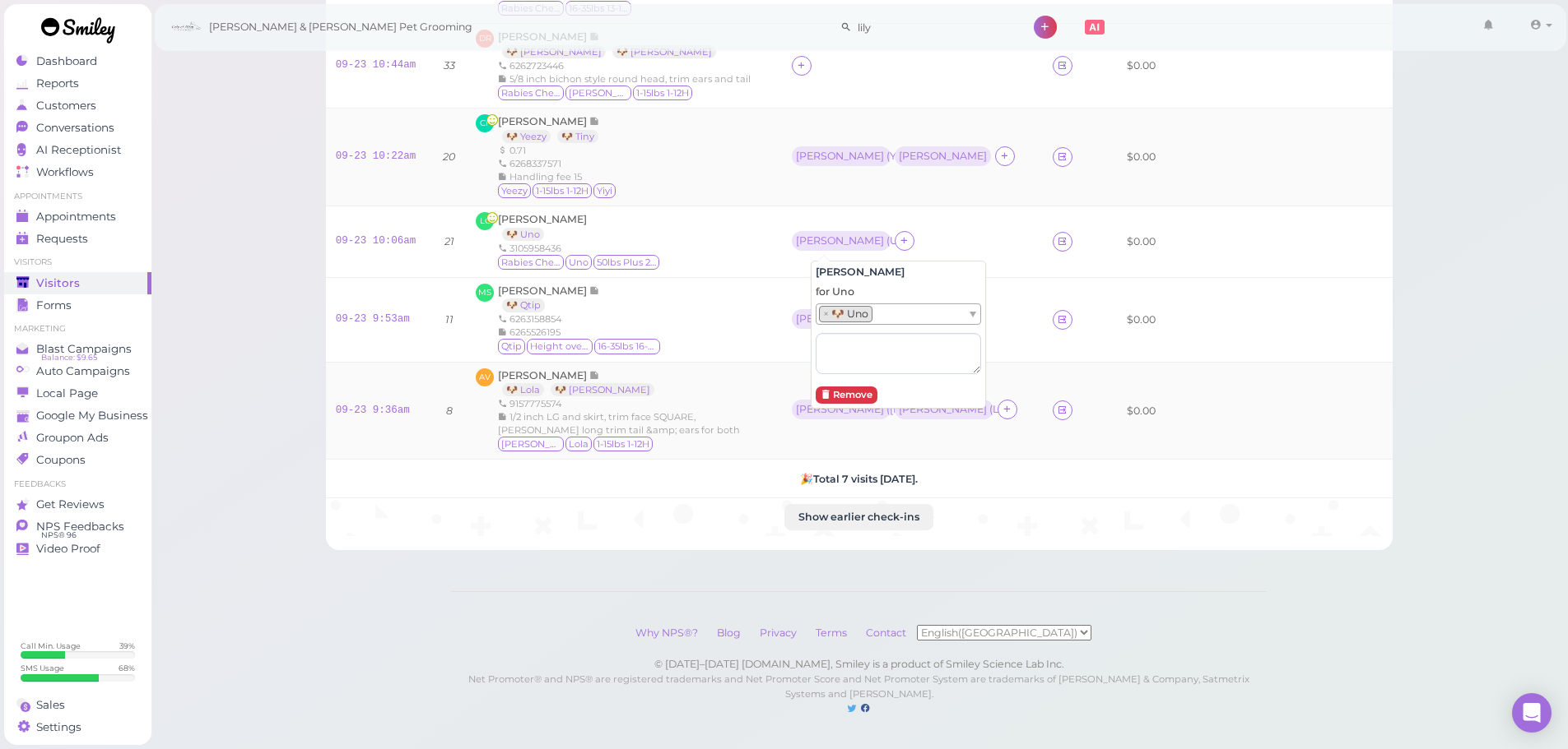
click at [899, 162] on td "Asa ( Yeezy ) Rebecca" at bounding box center [912, 156] width 261 height 98
click at [905, 150] on div "[PERSON_NAME]" at bounding box center [943, 155] width 88 height 11
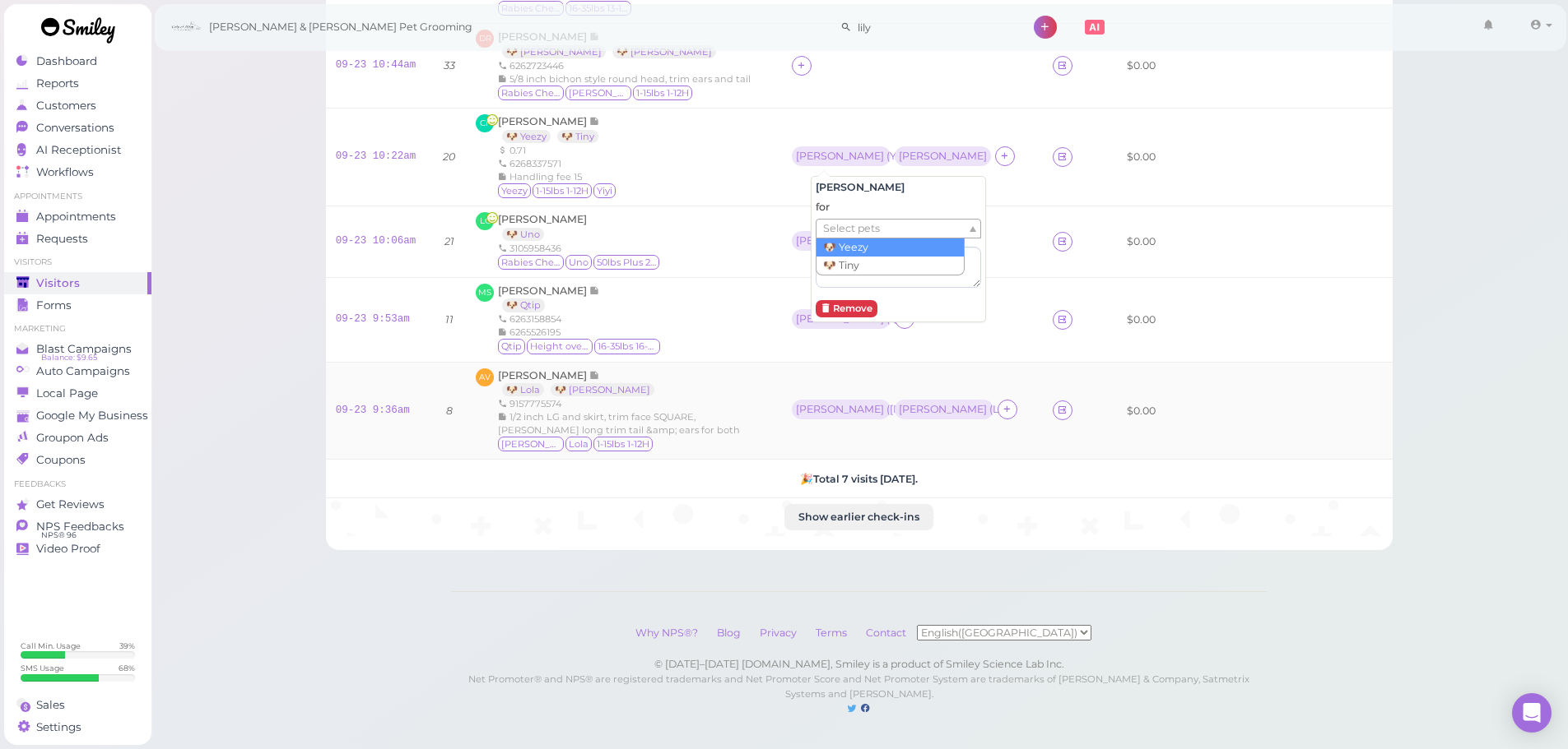
drag, startPoint x: 881, startPoint y: 216, endPoint x: 863, endPoint y: 238, distance: 28.4
click at [881, 220] on ul "Select pets" at bounding box center [892, 229] width 150 height 18
click at [737, 174] on div "CF Cheng Feng 🐶 Yeezy 🐶 Tiny 0.71 6268337571 Handling fee 15 Yeezy 1-15lbs 1-12…" at bounding box center [624, 157] width 296 height 86
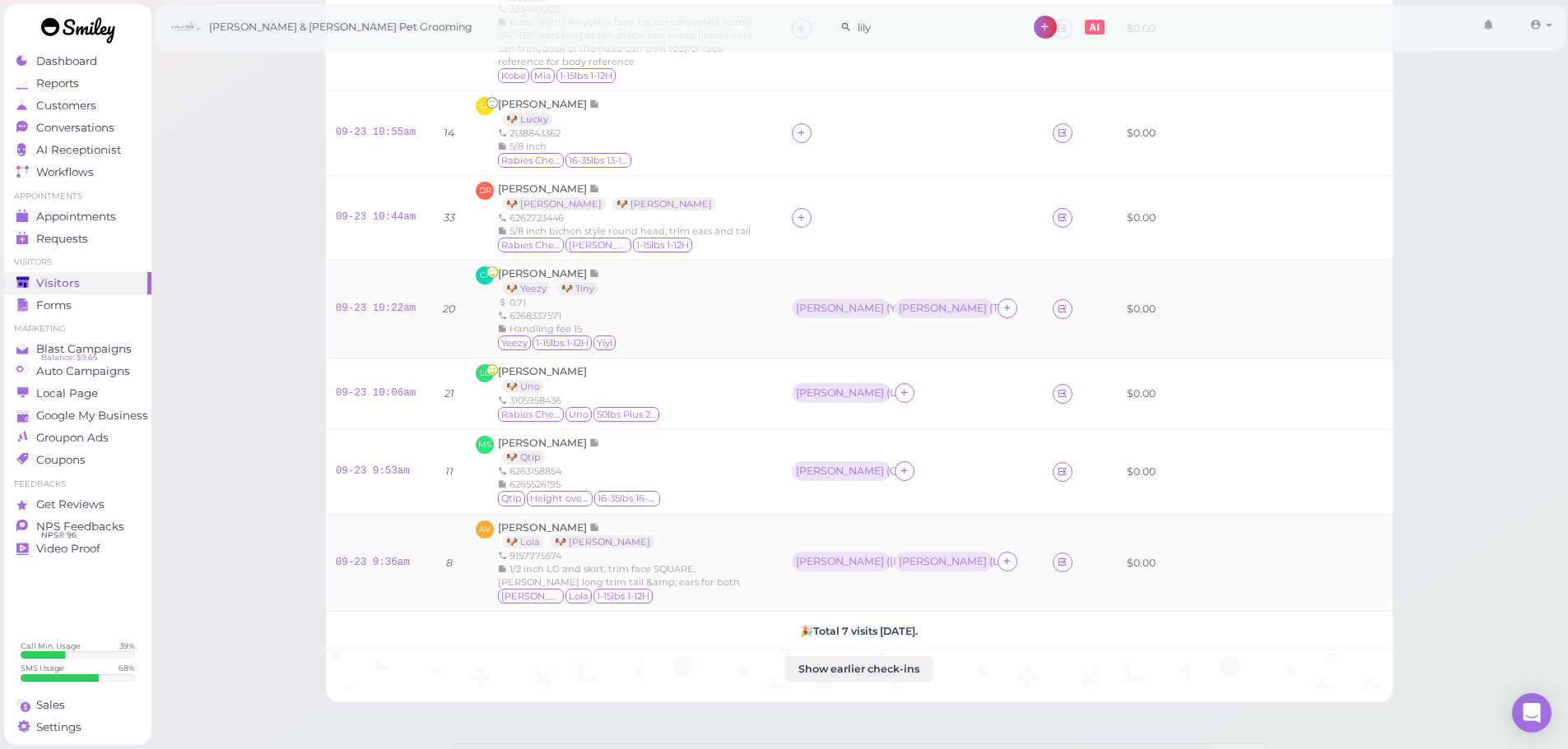
scroll to position [86, 0]
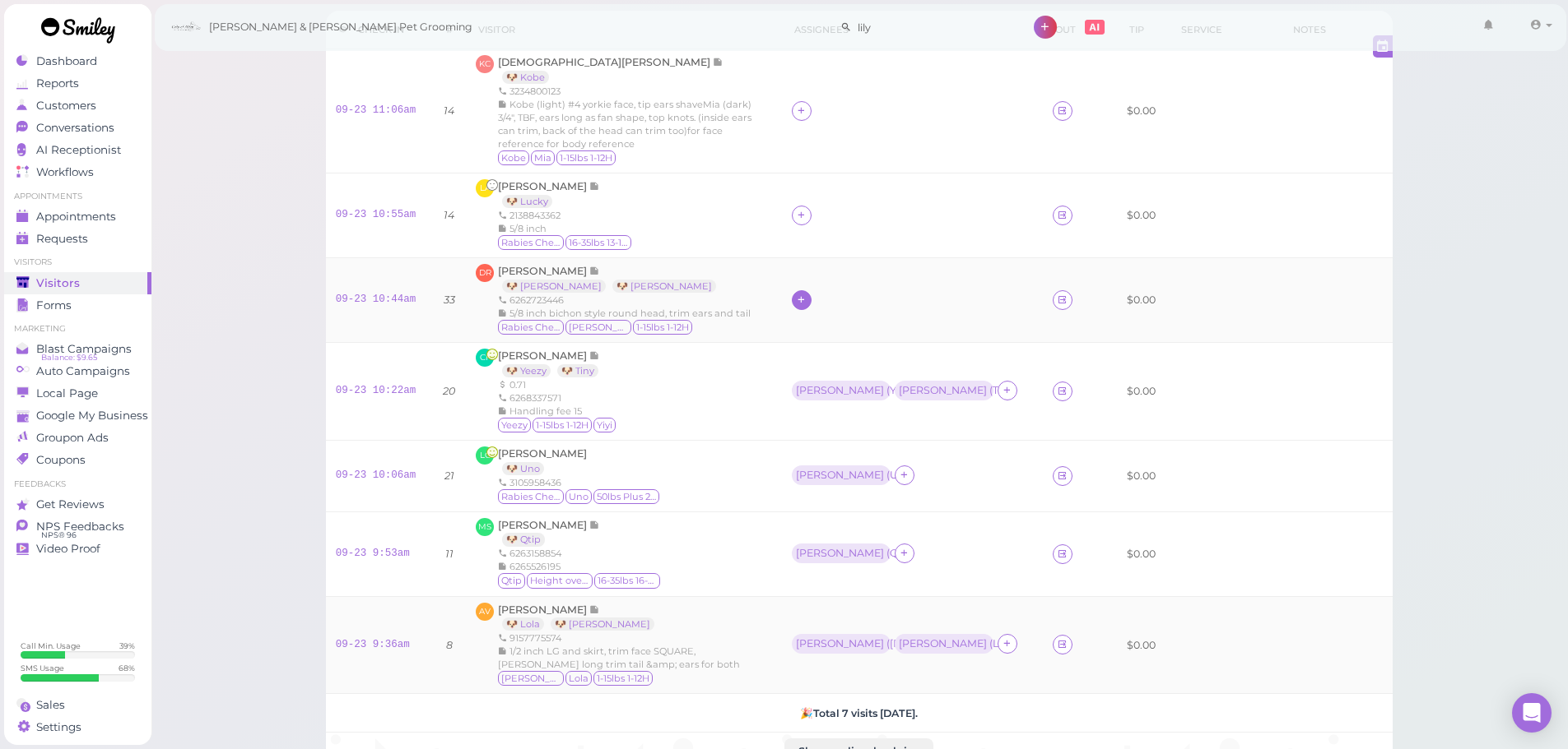
click at [806, 293] on icon at bounding box center [801, 299] width 10 height 12
drag, startPoint x: 839, startPoint y: 433, endPoint x: 836, endPoint y: 374, distance: 59.1
click at [839, 434] on div "[PERSON_NAME]" at bounding box center [927, 436] width 231 height 32
click at [825, 295] on div "[PERSON_NAME]" at bounding box center [839, 299] width 88 height 11
drag, startPoint x: 852, startPoint y: 361, endPoint x: 847, endPoint y: 375, distance: 14.9
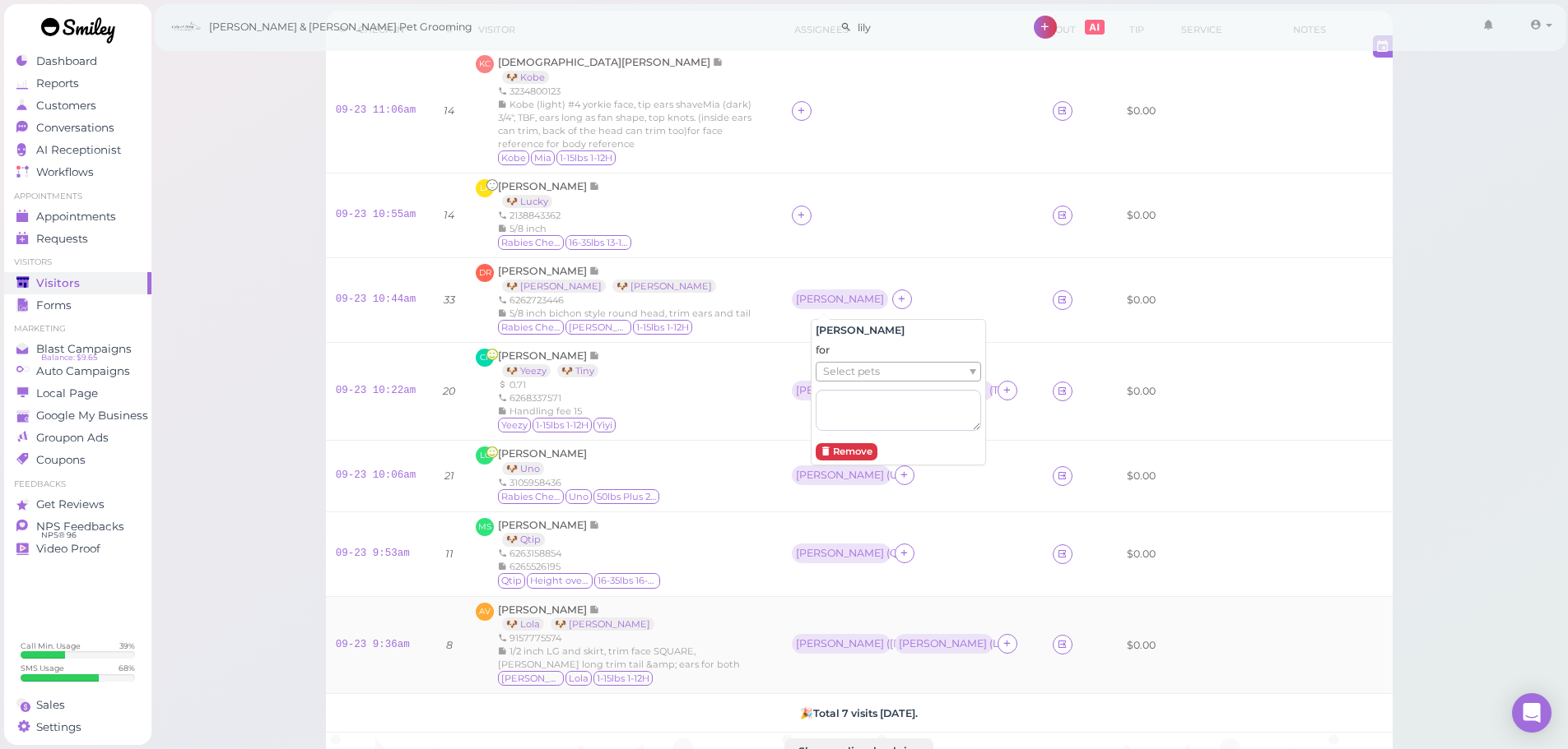
click at [852, 363] on div "for Select pets" at bounding box center [898, 387] width 165 height 87
click at [964, 381] on div "for Rocco × 🐶 Rocco" at bounding box center [898, 388] width 165 height 90
click at [941, 378] on ul "× 🐶 Rocco" at bounding box center [892, 373] width 150 height 20
click at [861, 196] on td at bounding box center [912, 216] width 261 height 85
click at [806, 219] on icon at bounding box center [801, 215] width 10 height 12
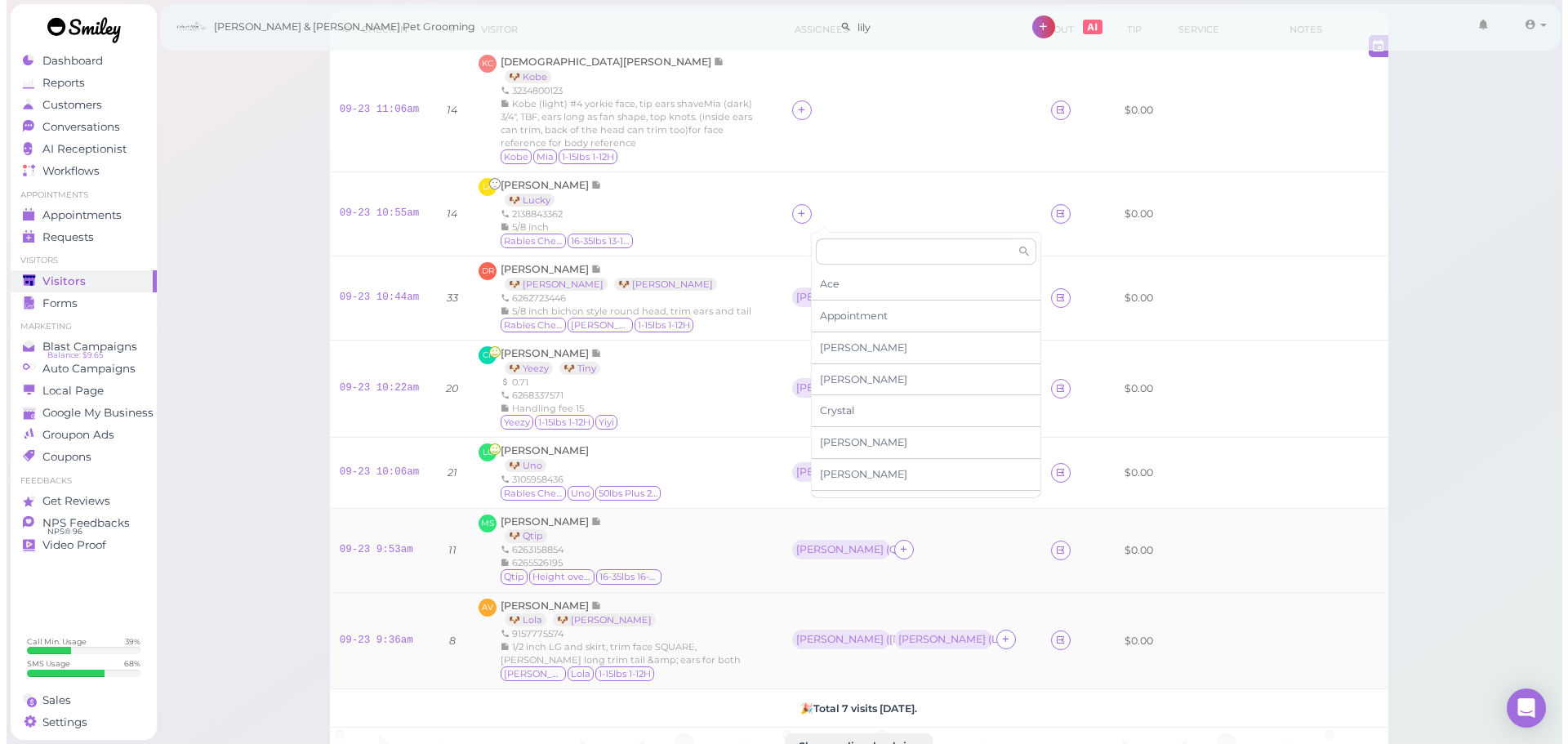
scroll to position [0, 0]
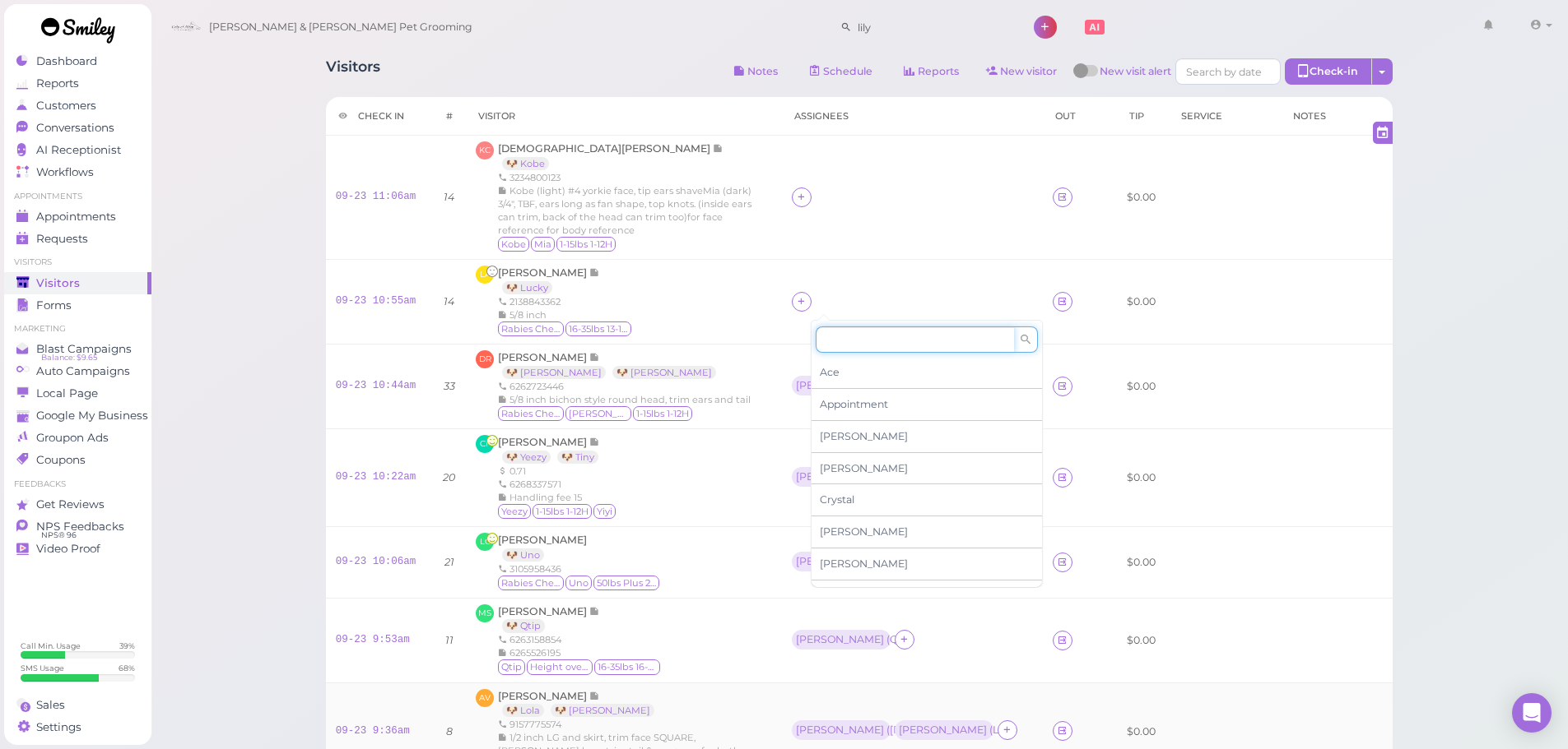
click at [859, 337] on input at bounding box center [915, 340] width 198 height 26
type input "re"
click at [849, 368] on span "[PERSON_NAME]" at bounding box center [863, 372] width 88 height 12
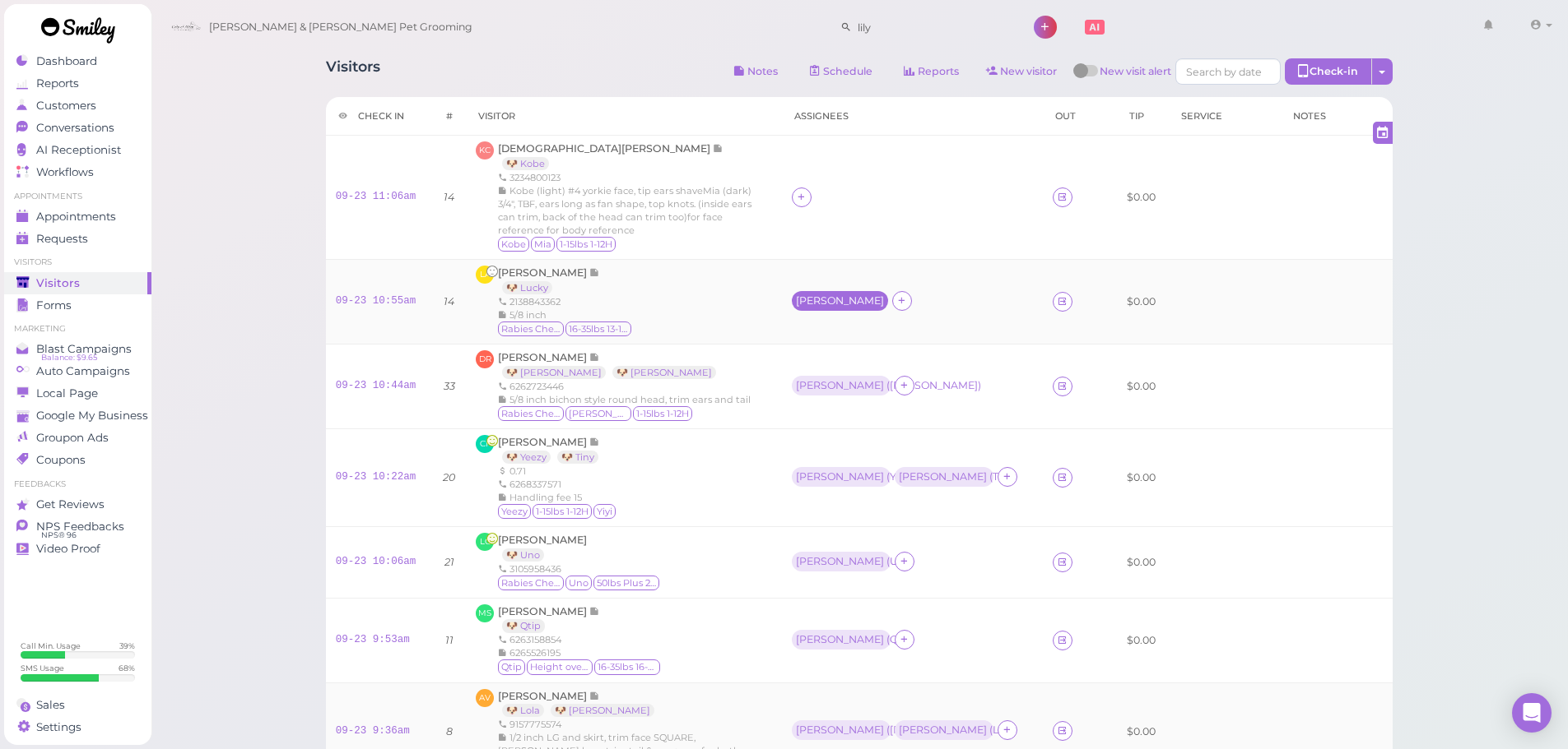
click at [854, 295] on div "[PERSON_NAME]" at bounding box center [839, 300] width 88 height 11
click at [833, 372] on span "Select pets" at bounding box center [851, 373] width 57 height 18
click at [750, 343] on td "LA Lorena Artiga 🐶 Lucky 2138843362 5/8 inch Rabies Checked 16-35lbs 13-15H" at bounding box center [624, 302] width 316 height 85
click at [89, 131] on span "Conversations" at bounding box center [77, 128] width 82 height 14
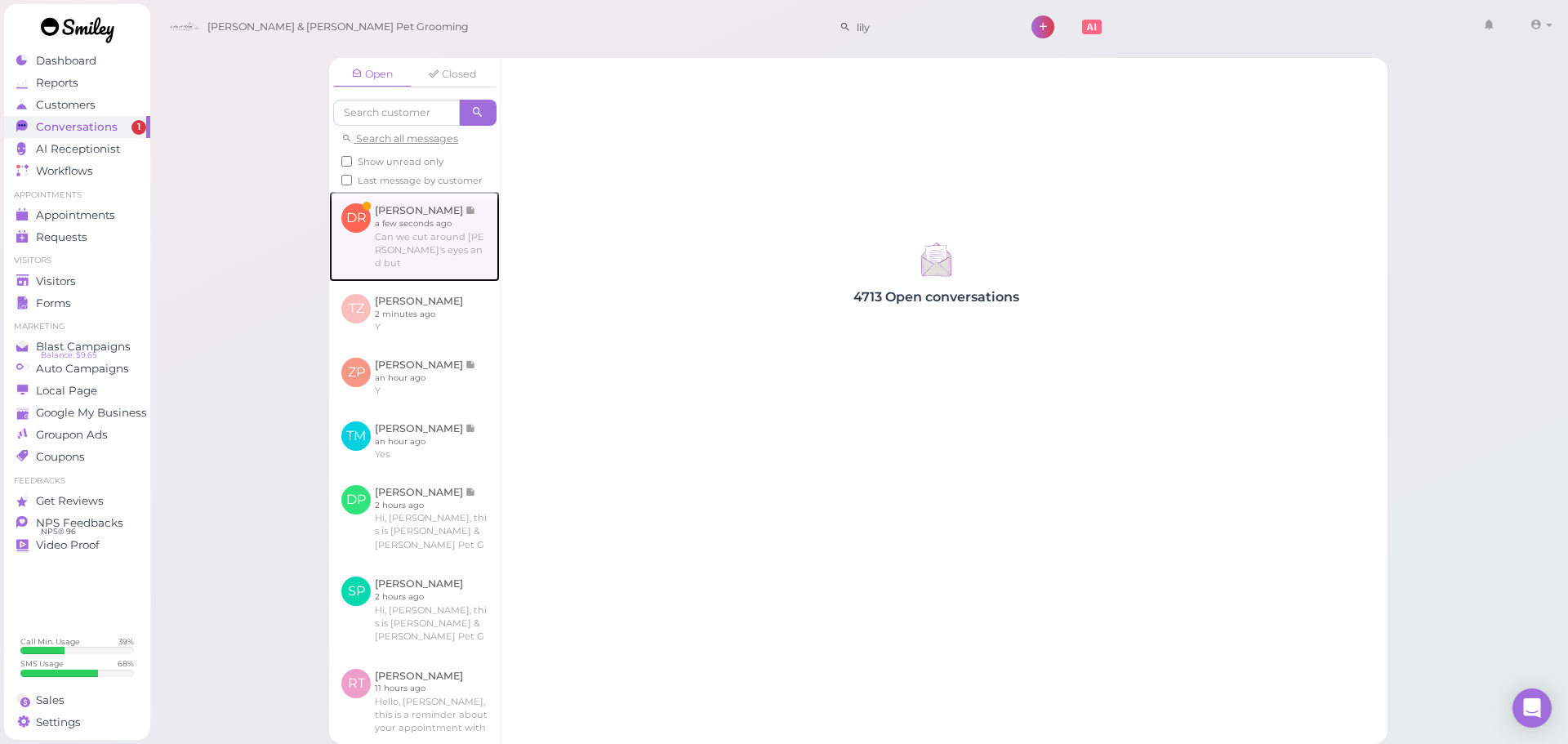
click at [372, 219] on link at bounding box center [414, 236] width 171 height 90
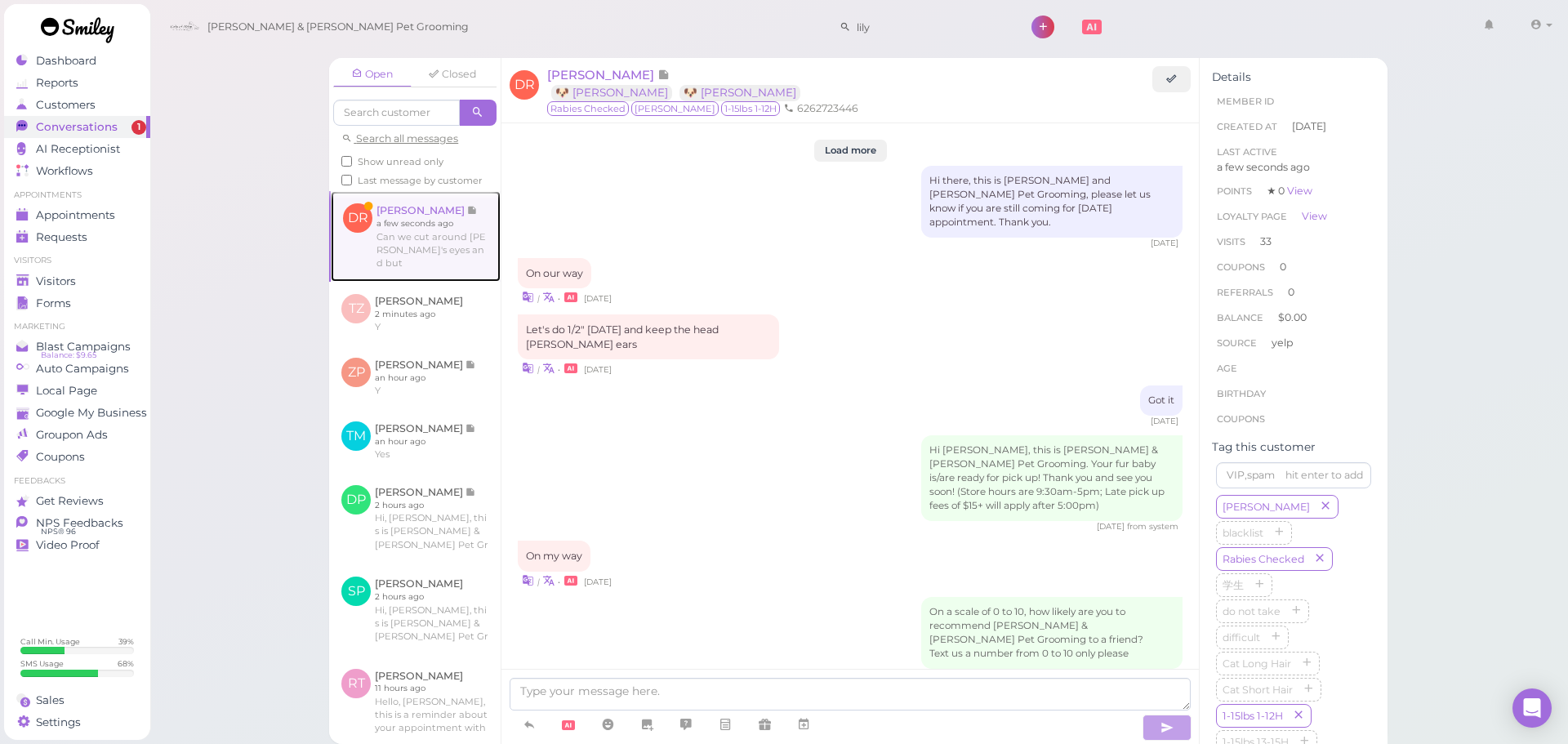
scroll to position [1957, 0]
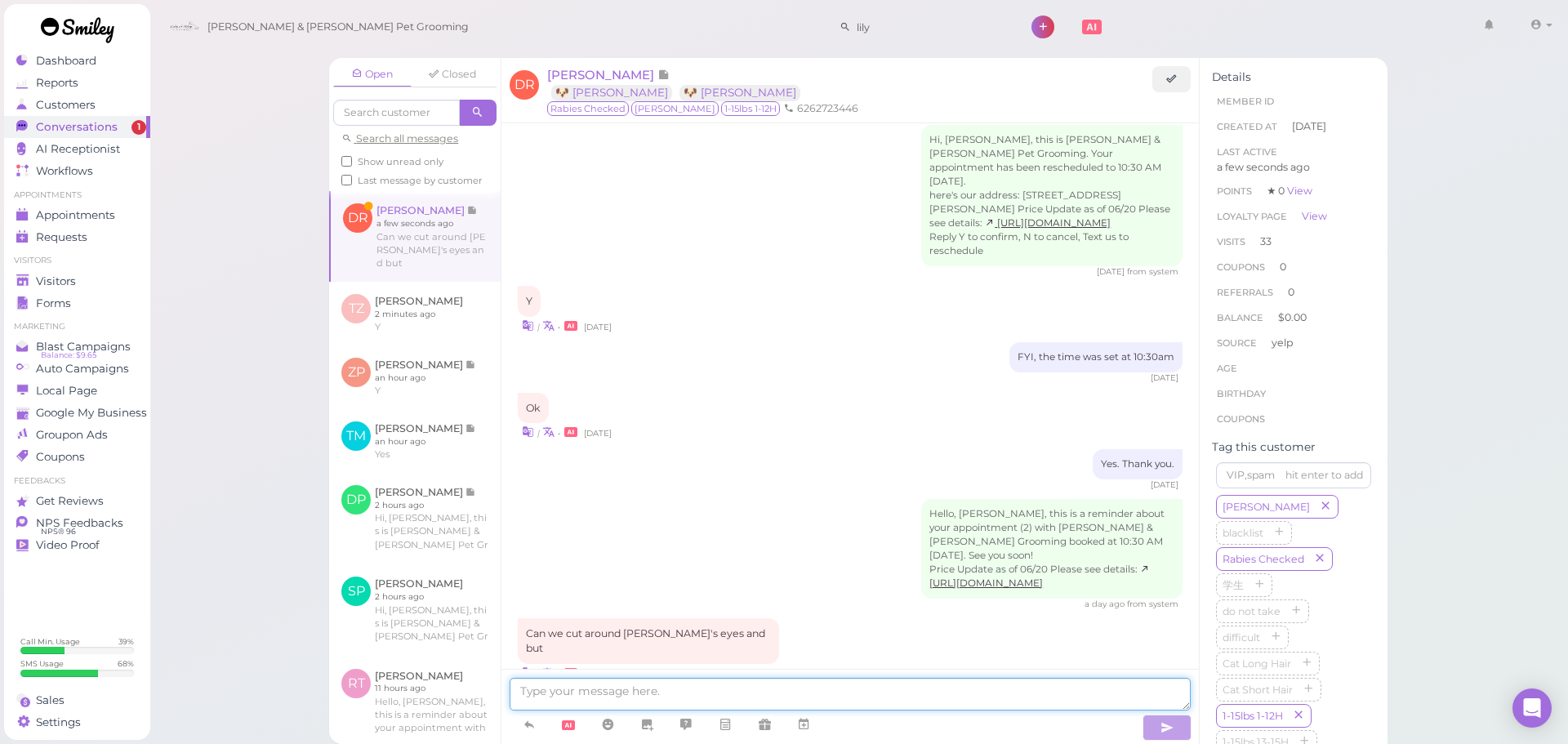
click at [927, 685] on textarea at bounding box center [850, 695] width 681 height 33
click at [898, 699] on textarea at bounding box center [850, 695] width 681 height 33
type textarea "The whole entire butt or just around the butthole ?"
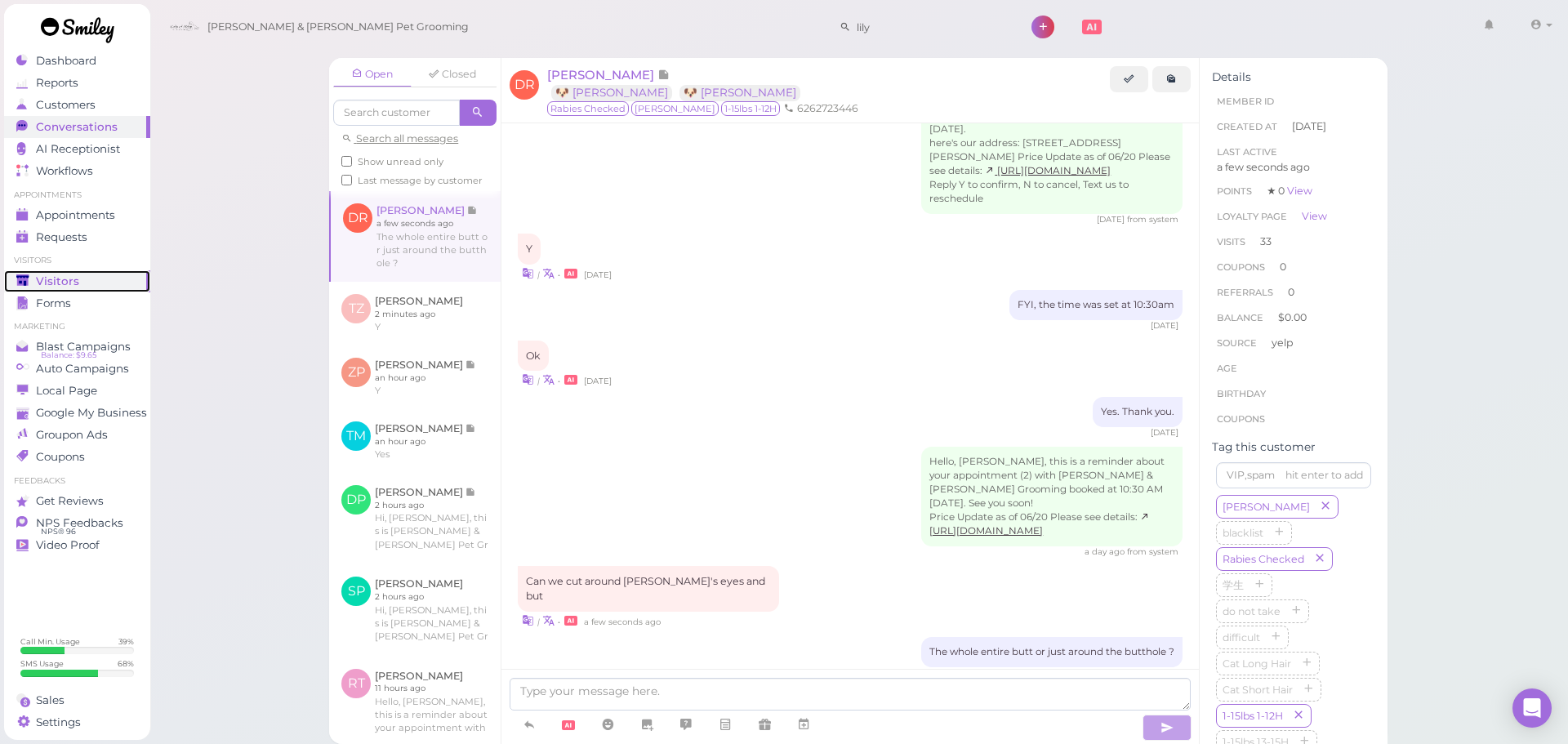
click at [98, 277] on div "Visitors" at bounding box center [75, 282] width 118 height 14
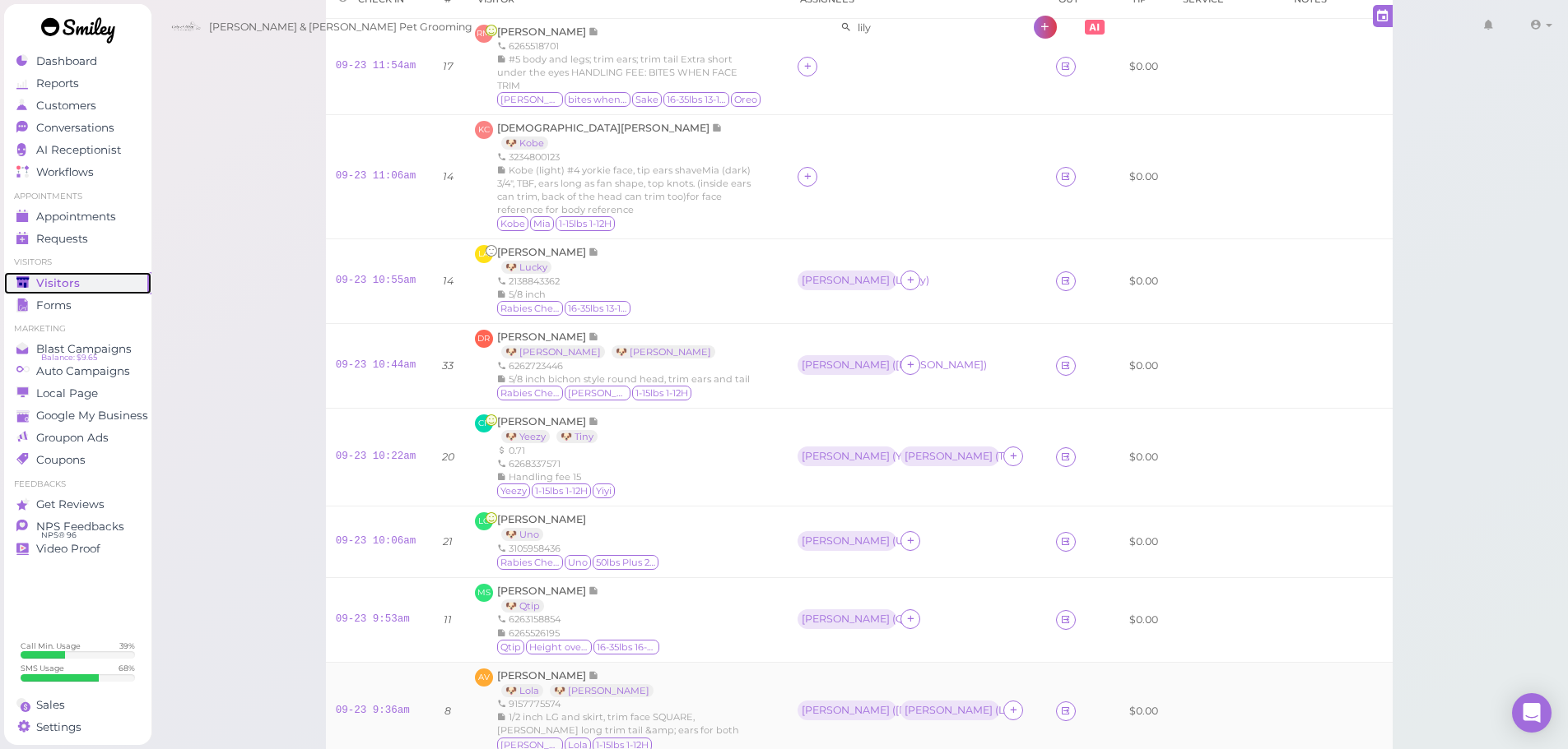
scroll to position [429, 0]
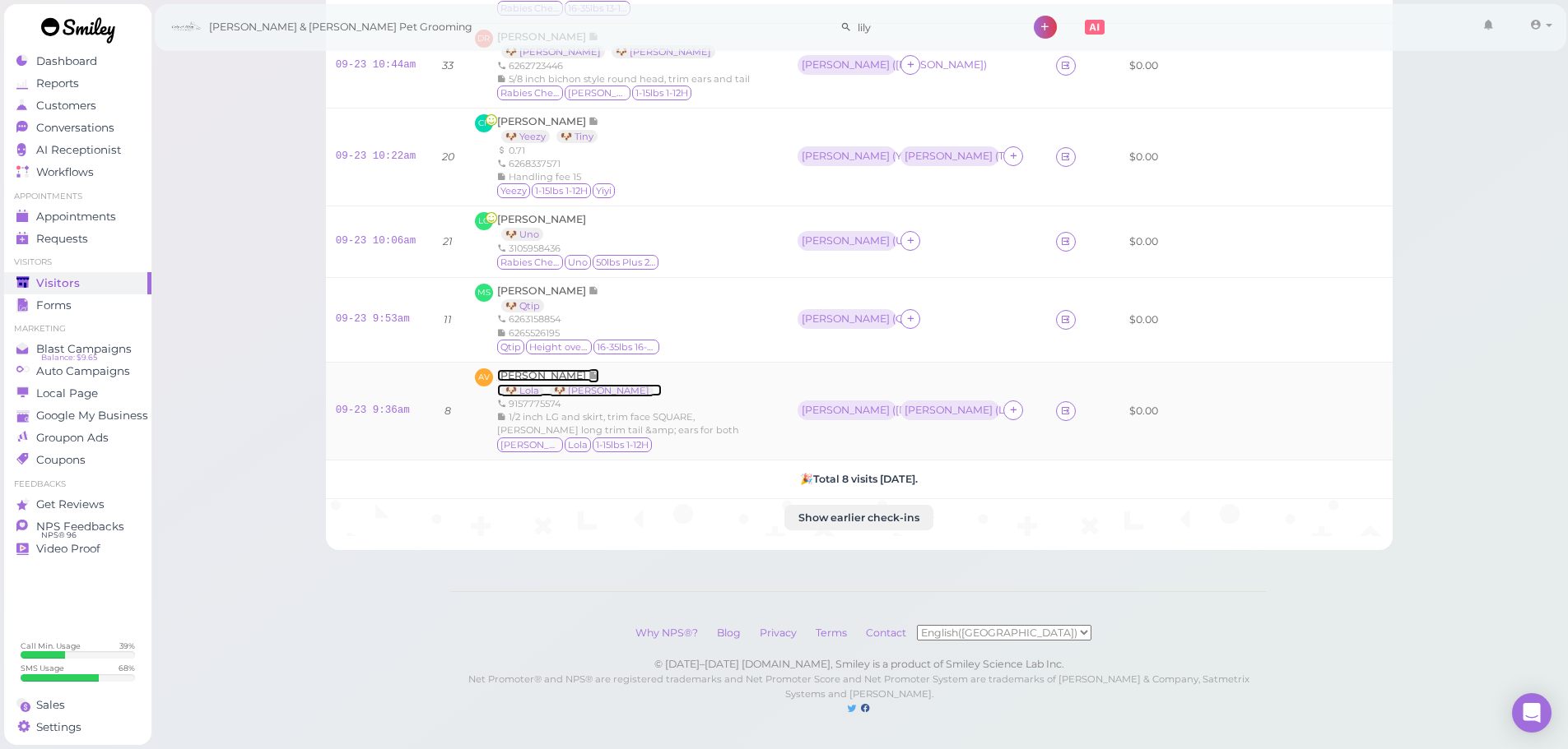
click at [549, 369] on span "[PERSON_NAME]" at bounding box center [542, 375] width 92 height 12
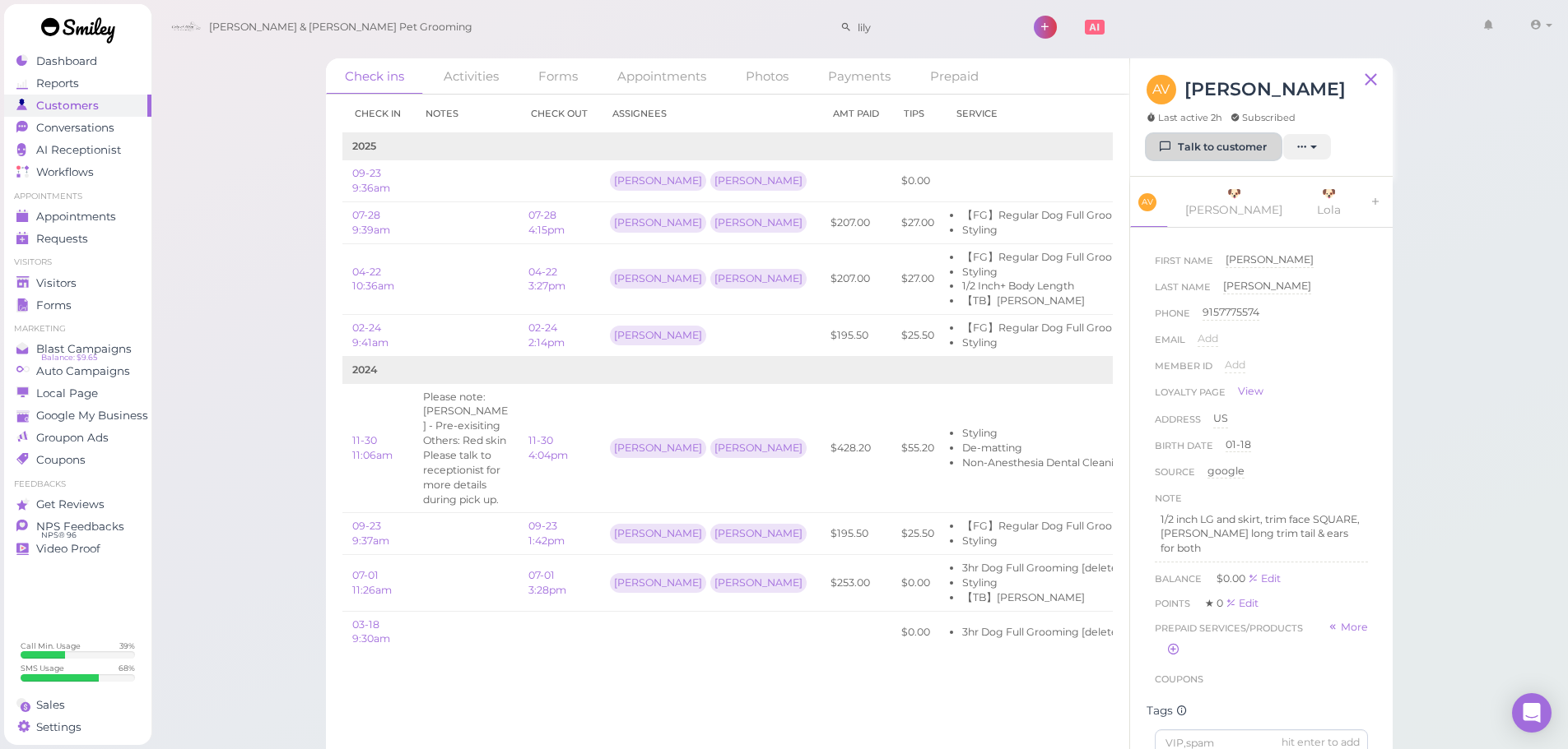
click at [1216, 149] on link "Talk to customer" at bounding box center [1214, 148] width 135 height 26
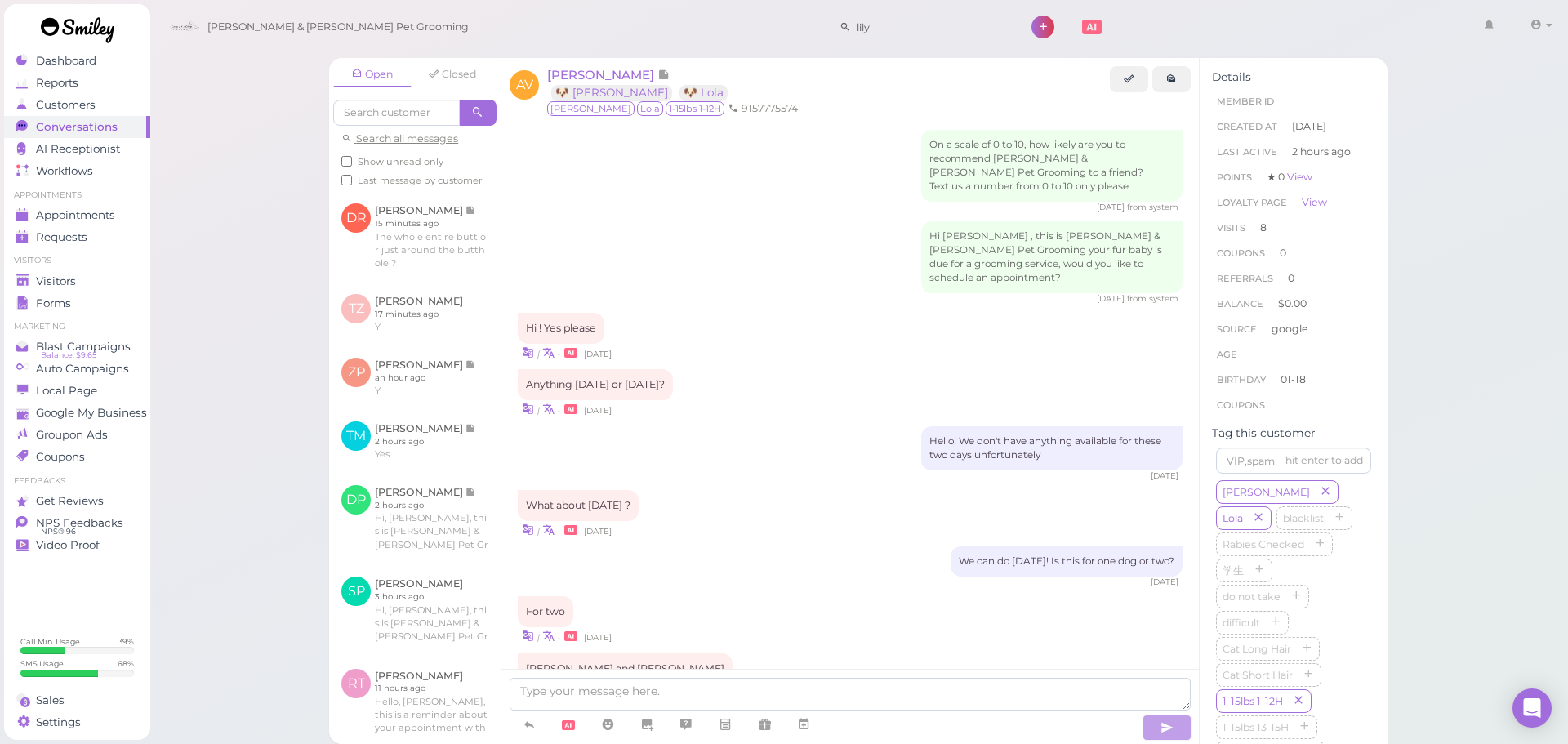
scroll to position [1955, 0]
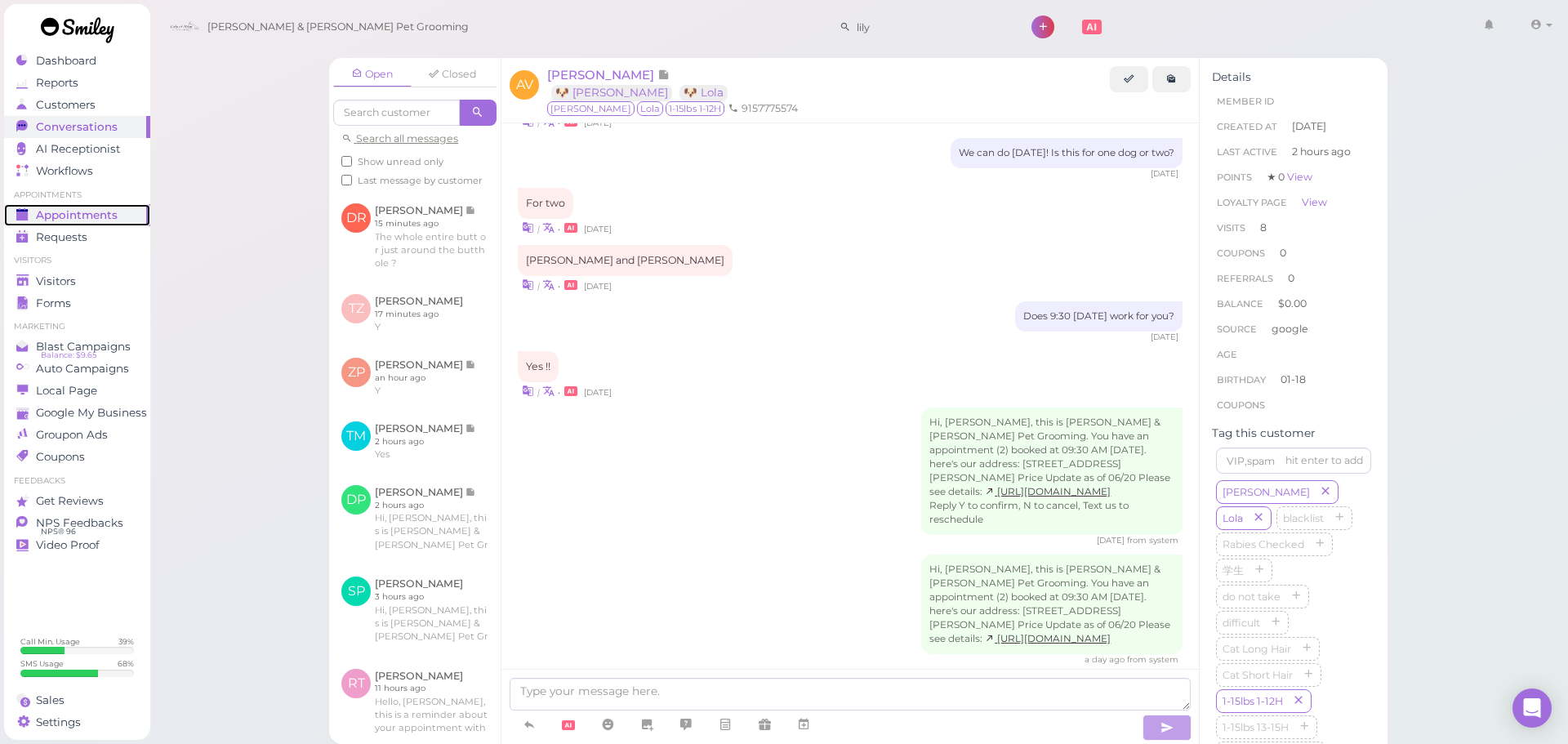
click at [106, 212] on span "Appointments" at bounding box center [76, 215] width 81 height 14
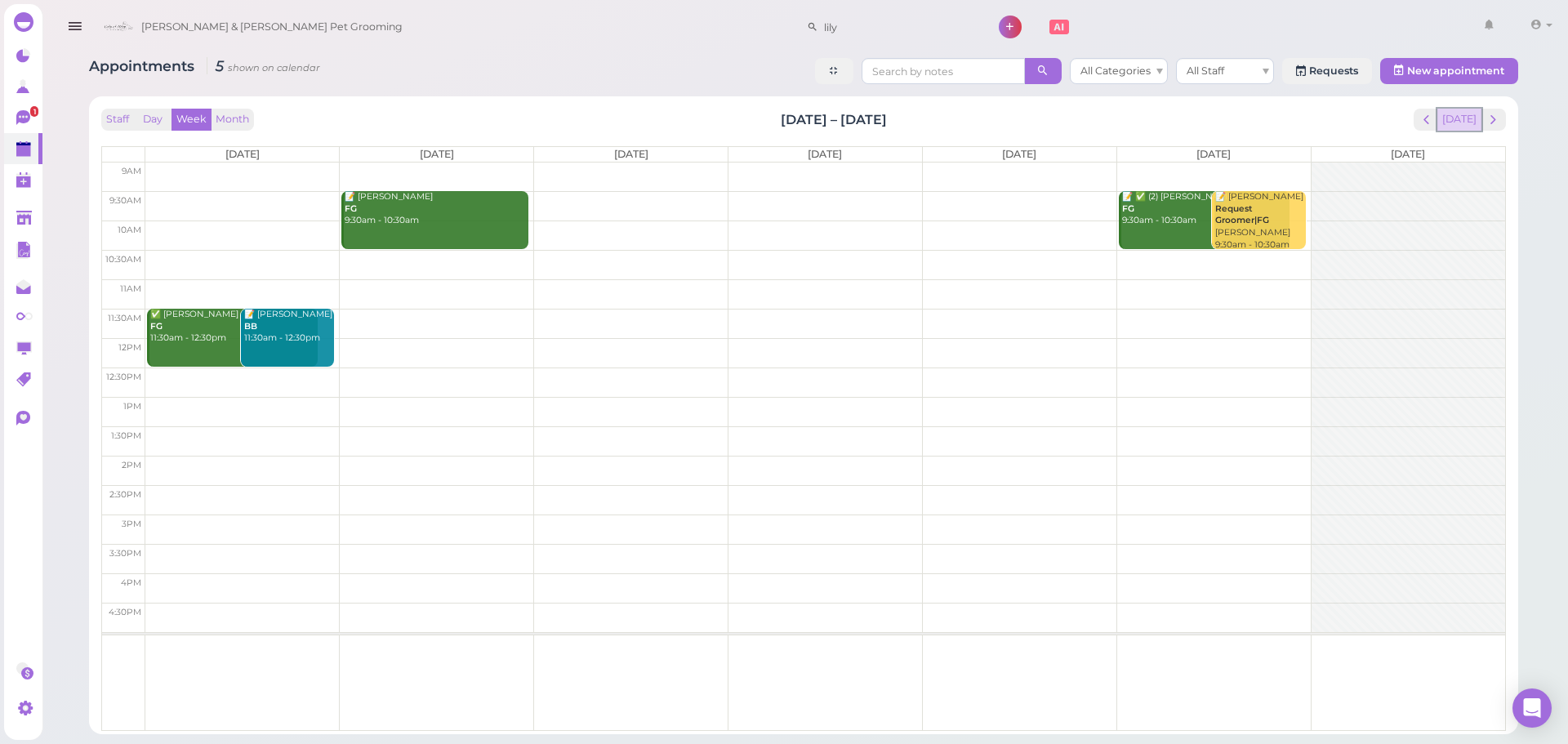
click at [1464, 117] on button "Today" at bounding box center [1459, 119] width 44 height 22
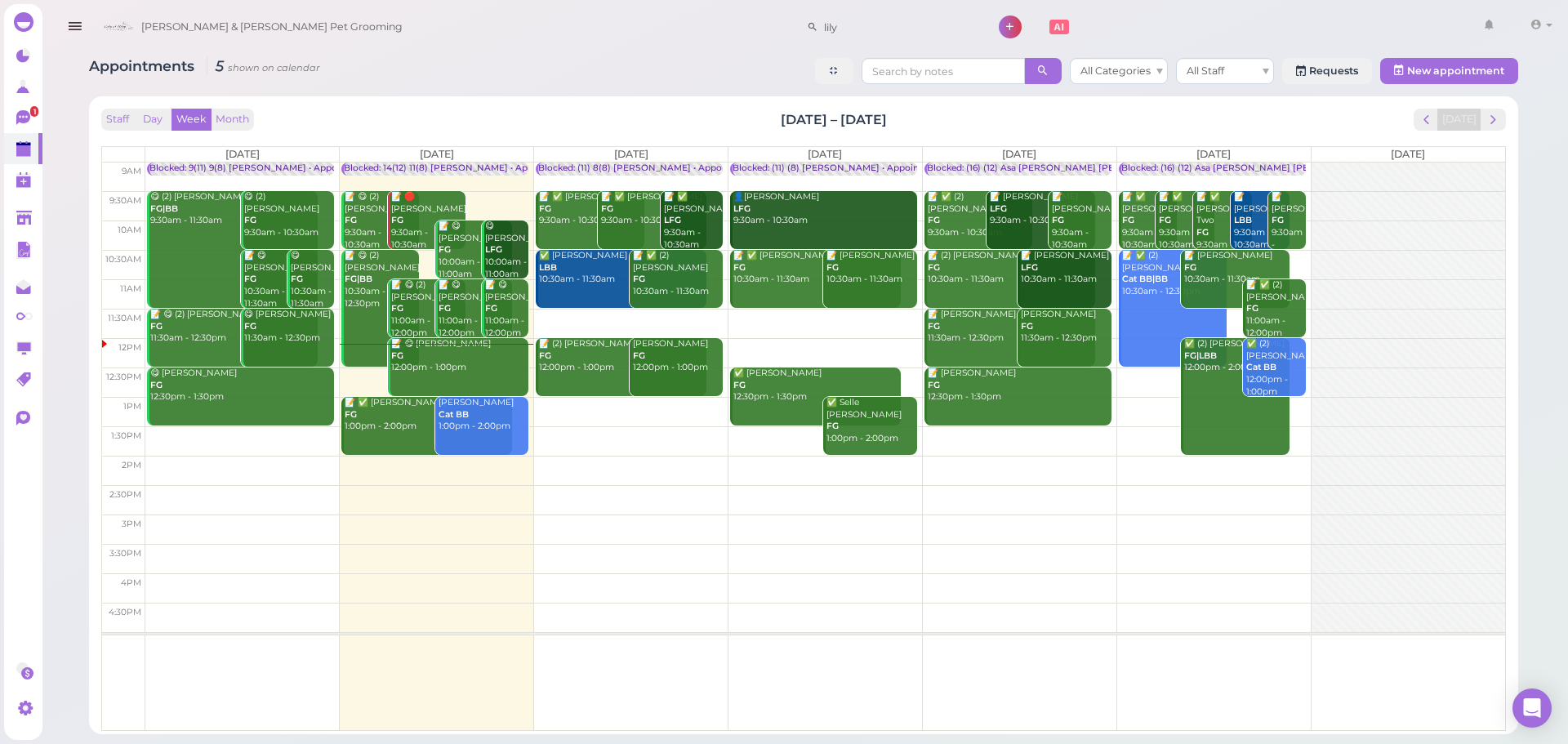
click at [730, 74] on div "Appointments 5 shown on calendar All Categories All Staff Requests New appointm…" at bounding box center [804, 73] width 1429 height 30
click at [11, 125] on link "1" at bounding box center [23, 118] width 38 height 31
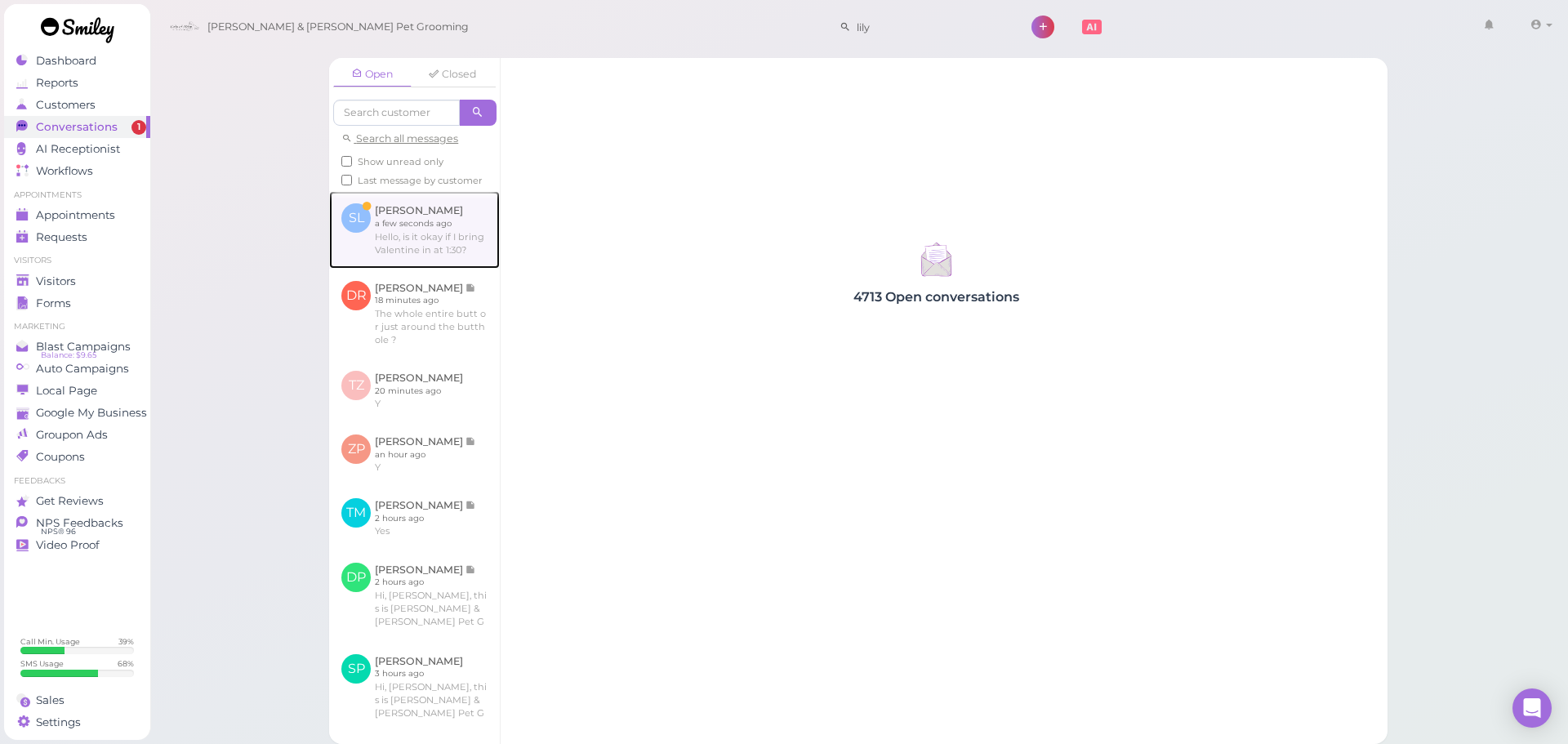
click at [470, 268] on link at bounding box center [414, 229] width 171 height 77
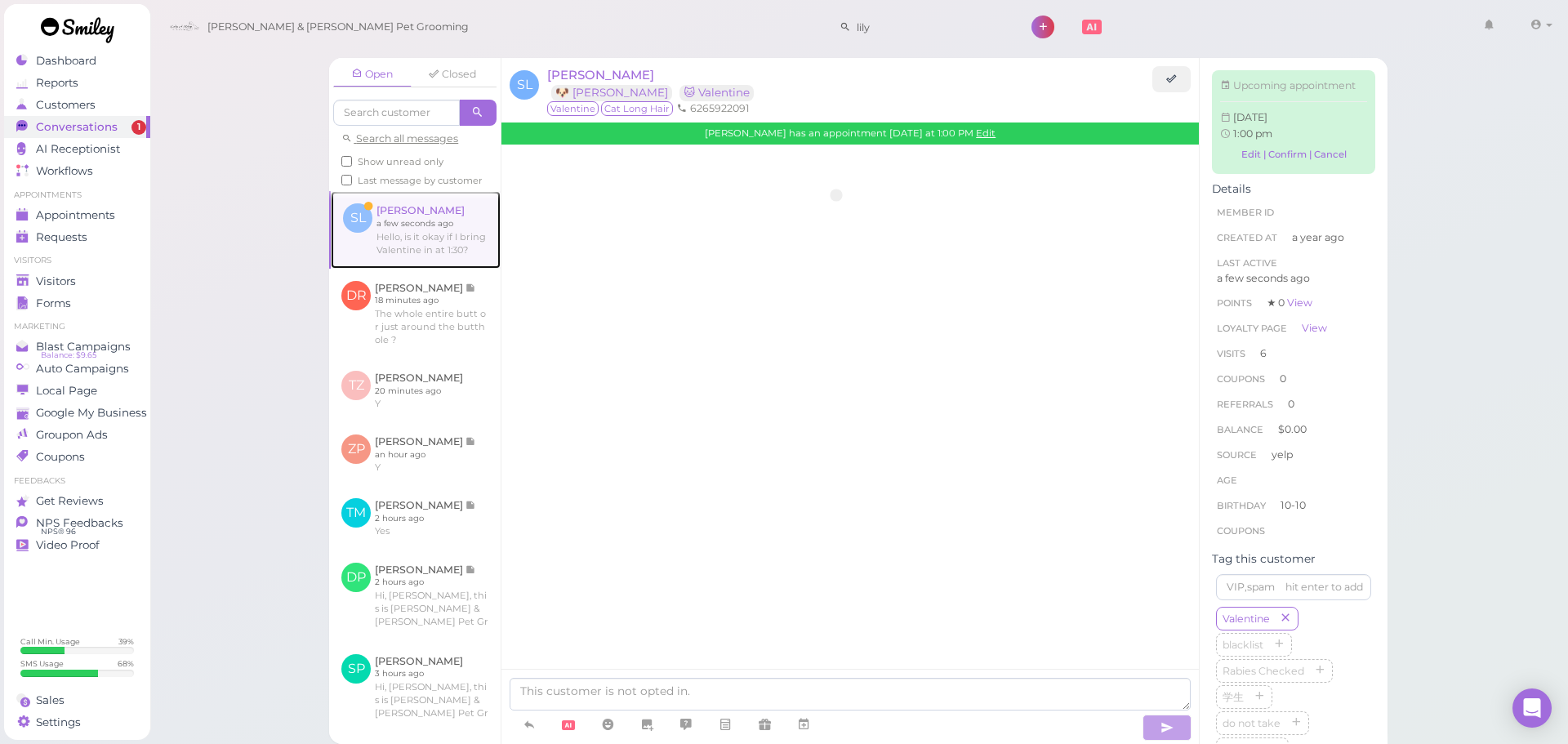
scroll to position [1794, 0]
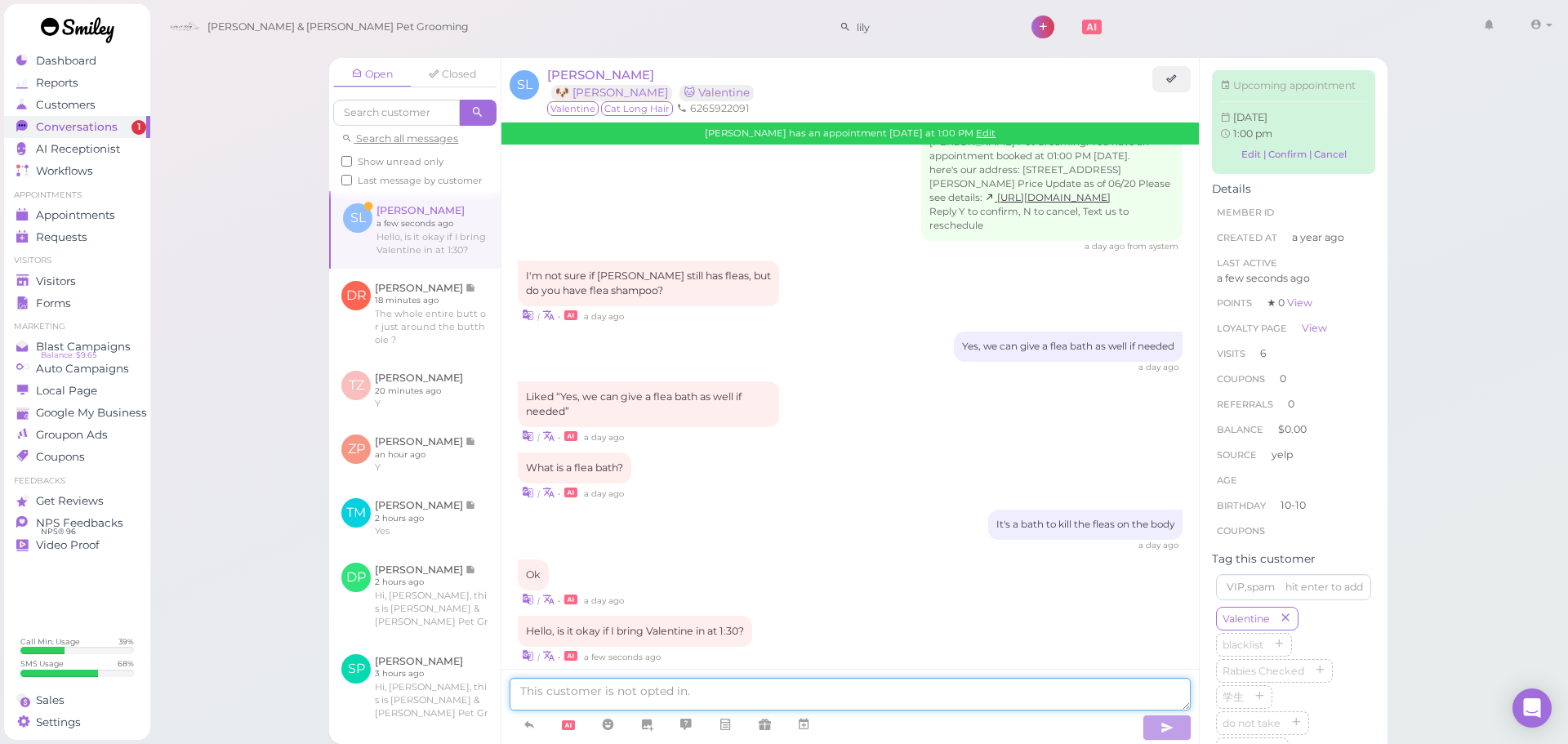
drag, startPoint x: 686, startPoint y: 695, endPoint x: 707, endPoint y: 654, distance: 46.1
click at [686, 695] on textarea at bounding box center [850, 695] width 681 height 33
type textarea "Not for today unfortunately, you can drop off before 1 if you'd like"
click at [16, 282] on link "Visitors" at bounding box center [77, 281] width 146 height 22
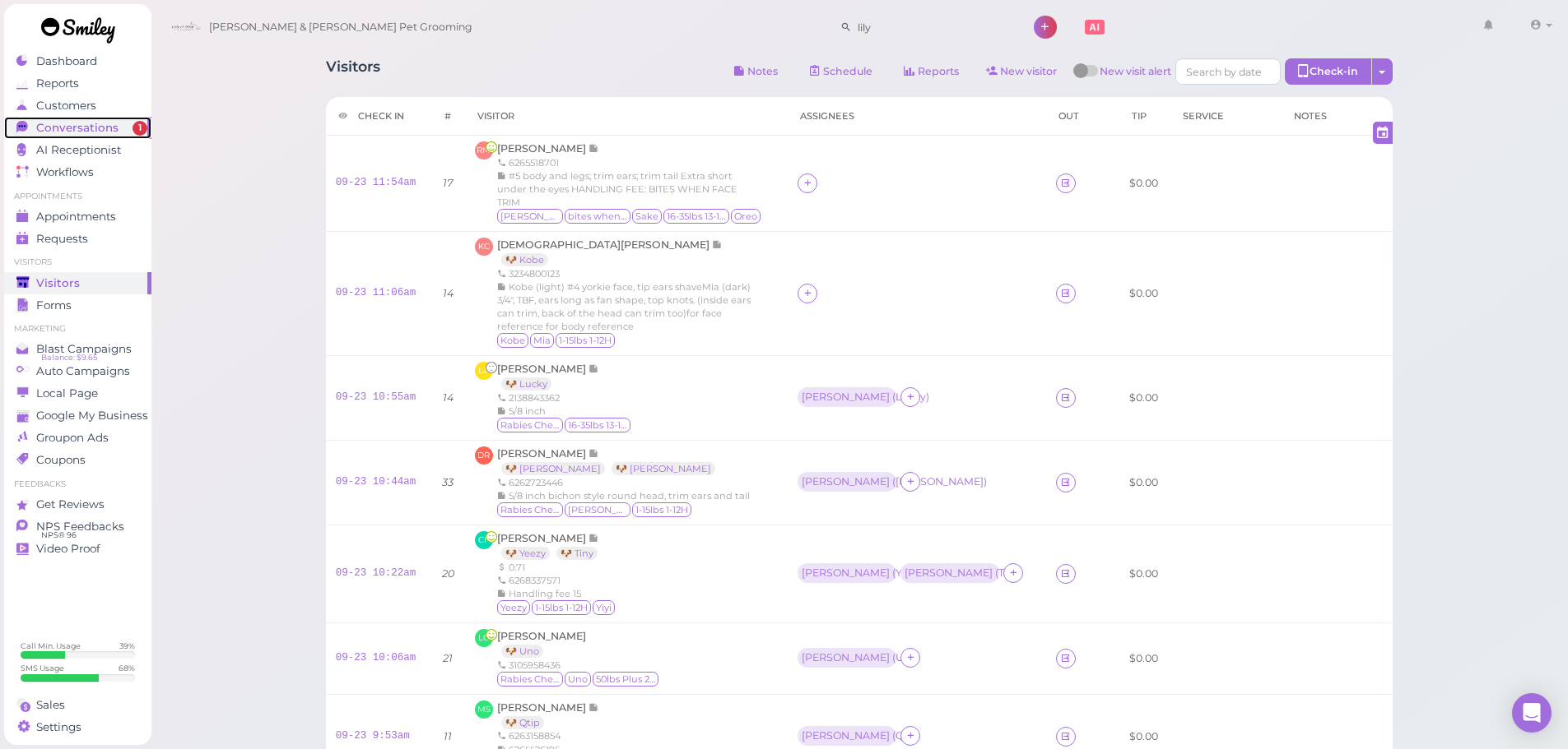
click at [94, 124] on span "Conversations" at bounding box center [77, 128] width 82 height 14
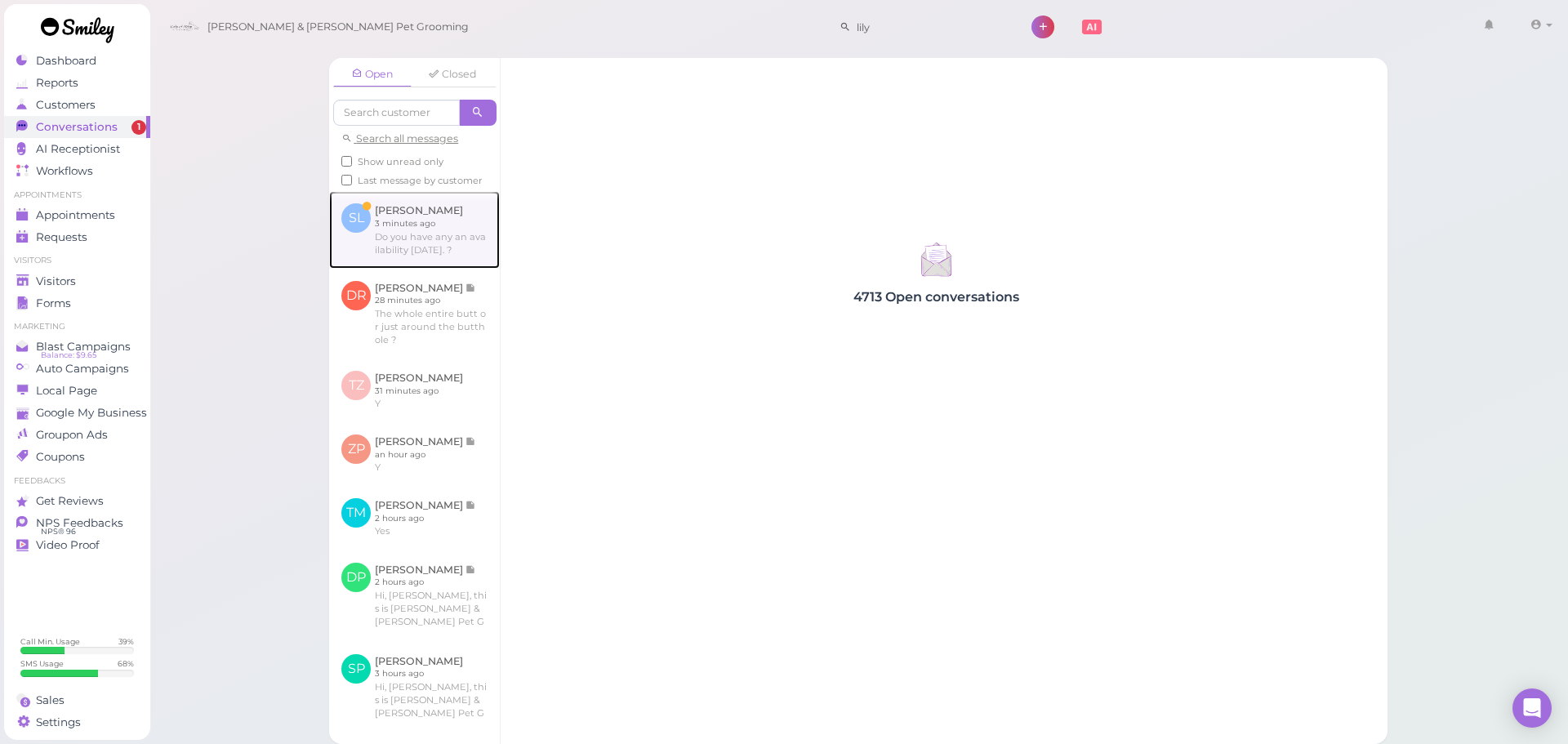
click at [426, 241] on link at bounding box center [414, 229] width 171 height 77
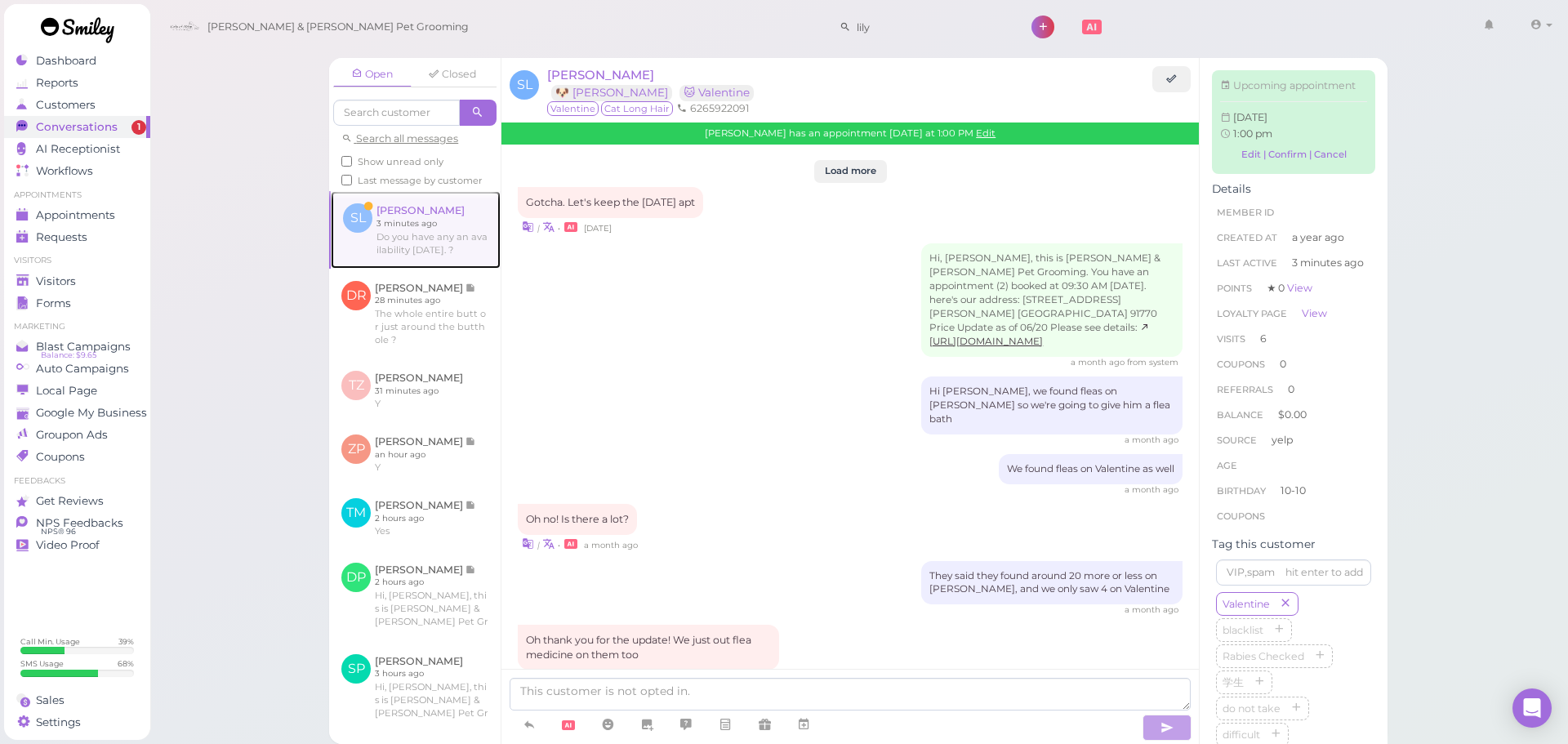
scroll to position [1801, 0]
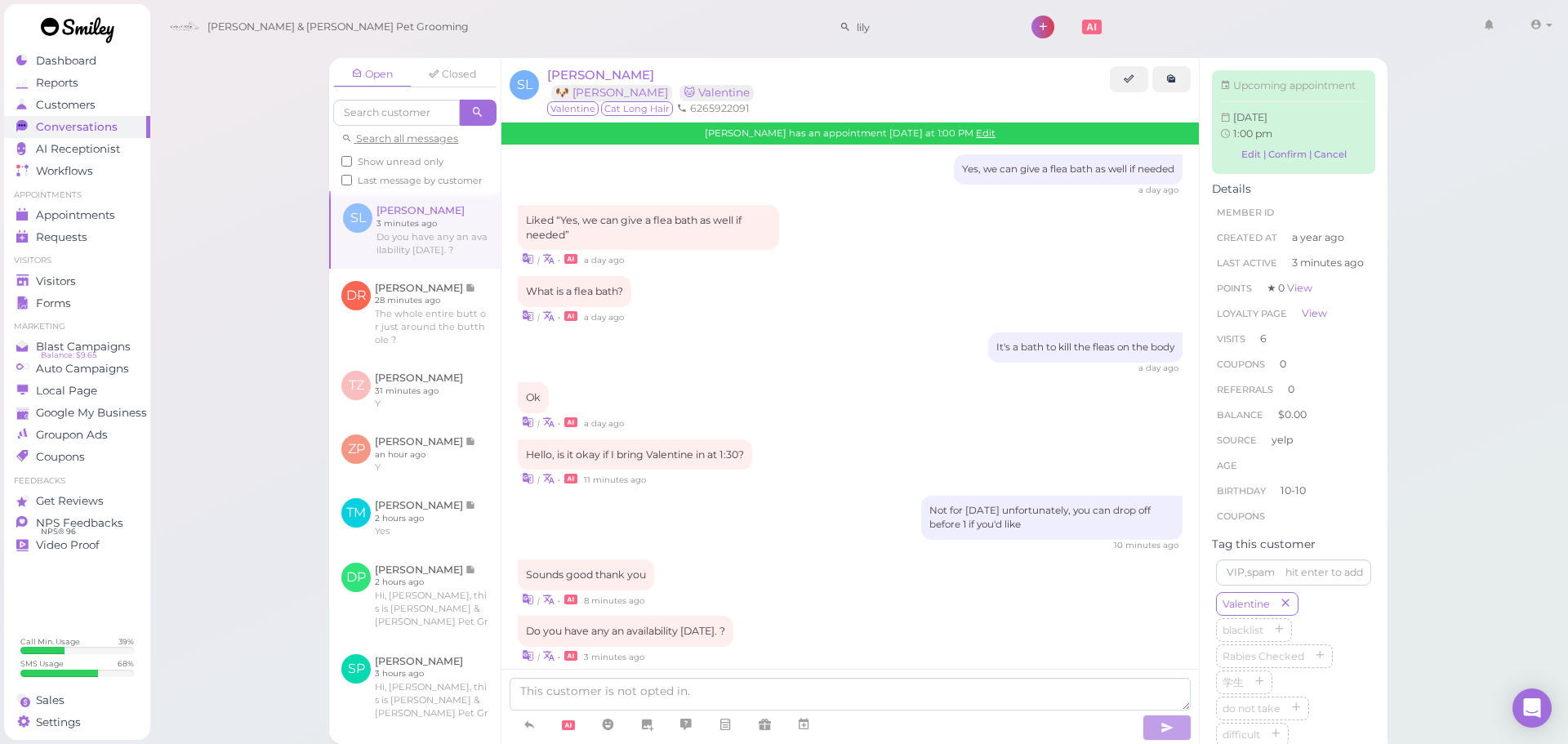
click at [964, 125] on div "Sue Le has an appointment Today at 1:00 PM Edit" at bounding box center [850, 133] width 698 height 21
click at [976, 128] on link "Edit" at bounding box center [986, 133] width 20 height 11
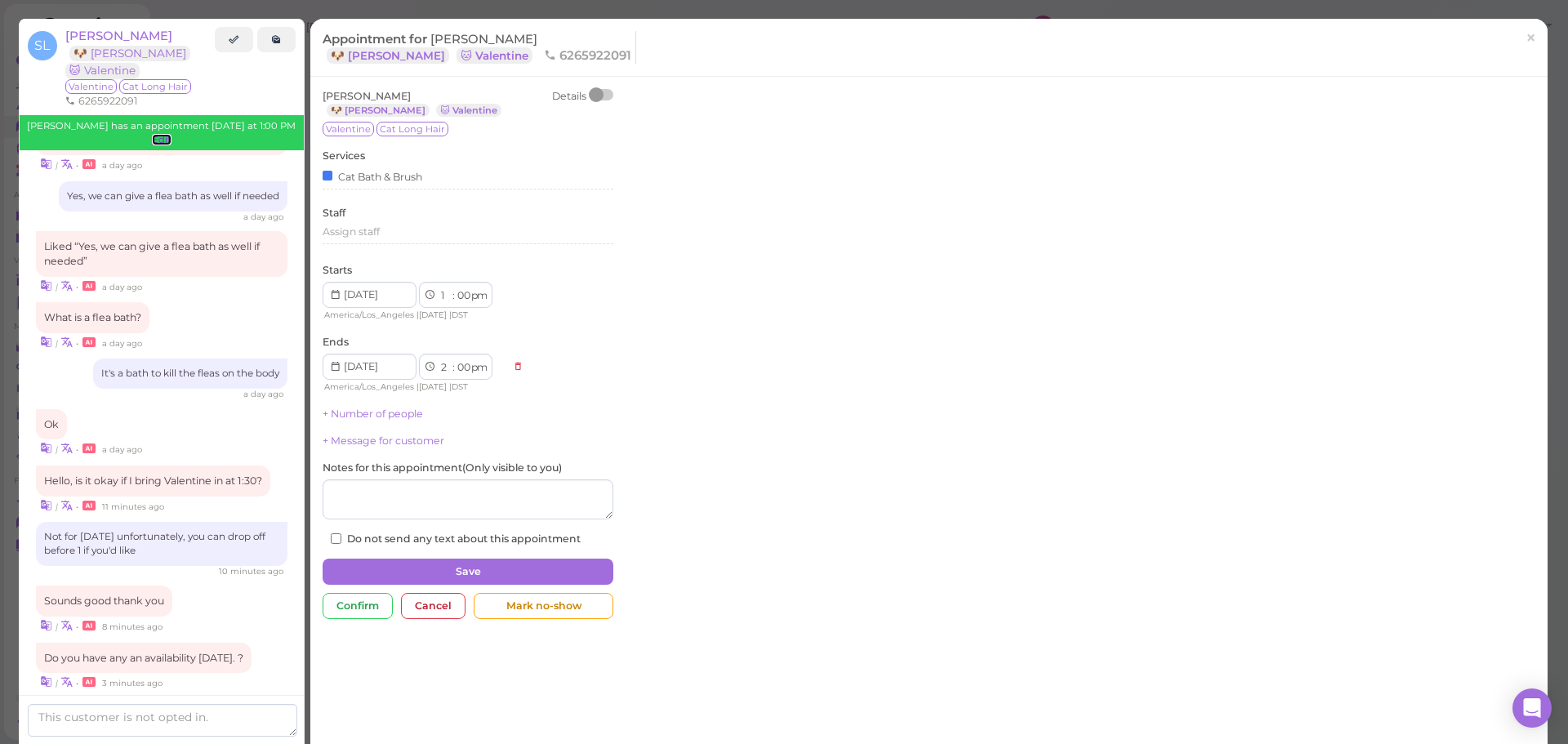
scroll to position [1873, 0]
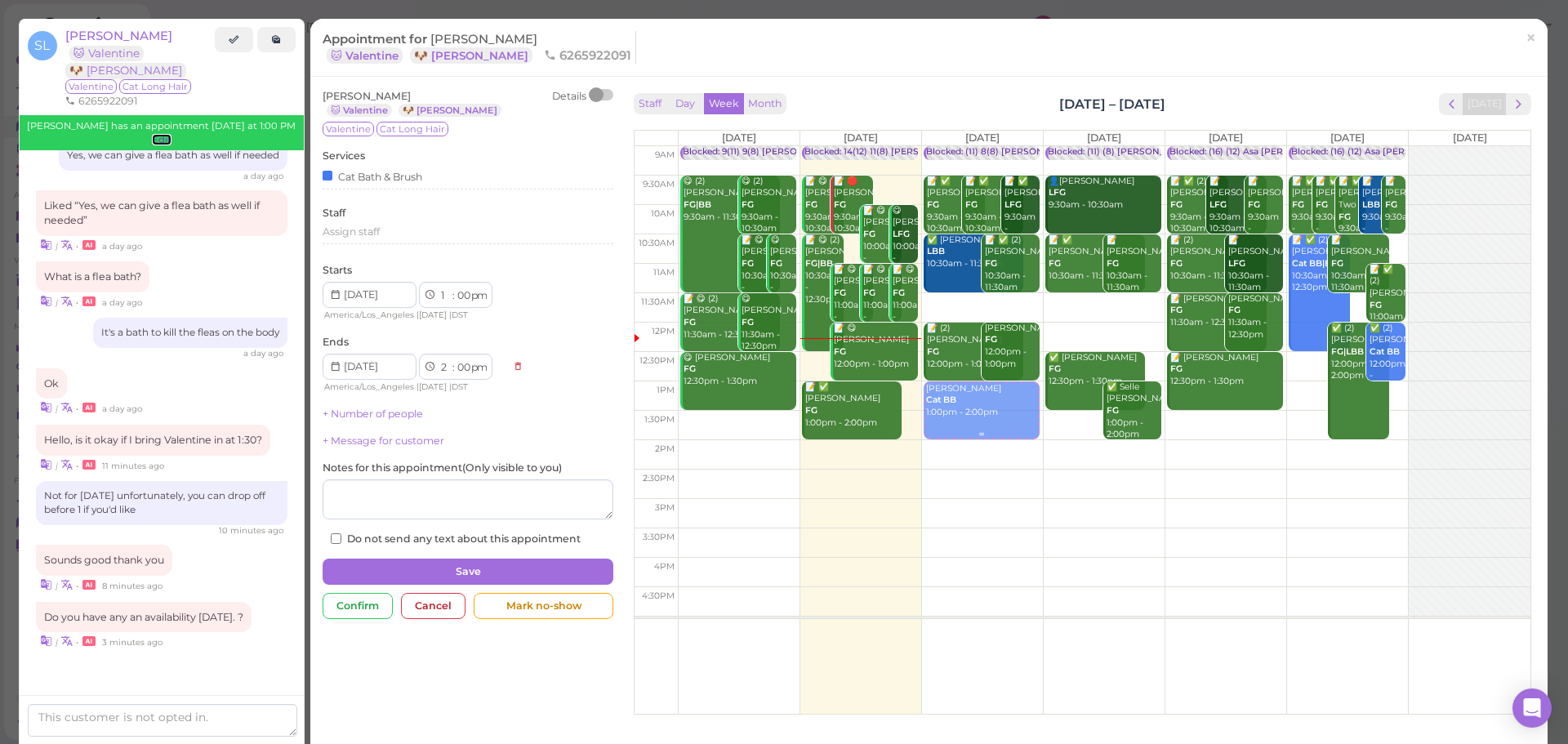
drag, startPoint x: 875, startPoint y: 414, endPoint x: 1009, endPoint y: 414, distance: 134.0
click at [1011, 147] on tr "Blocked: 9(11) 9(8) Asa Rebecca • Appointment 😋 (2) Maria Sandoval FG|BB 9:30am…" at bounding box center [1083, 147] width 896 height 0
type input "2025-09-24"
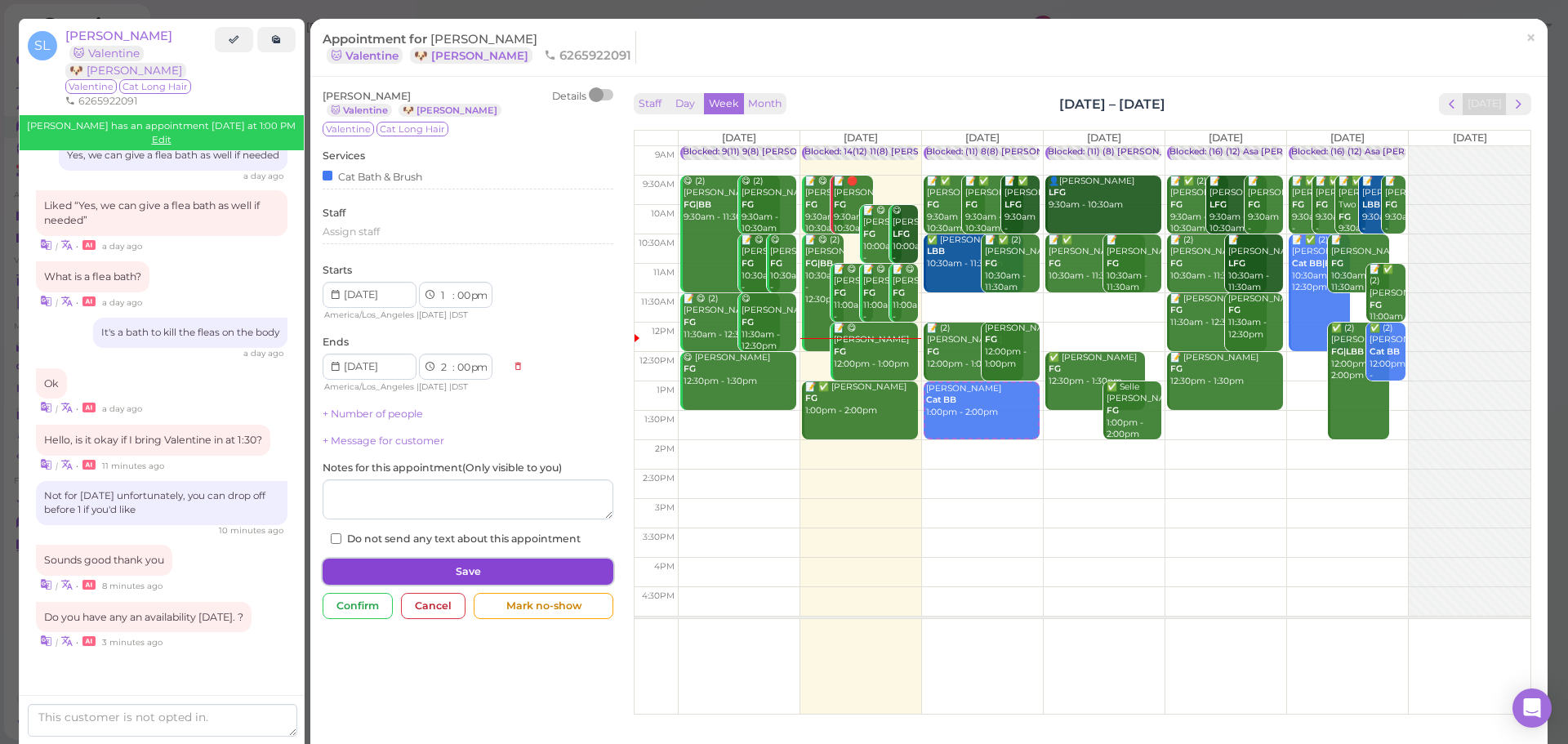
click at [556, 569] on button "Save" at bounding box center [467, 571] width 290 height 26
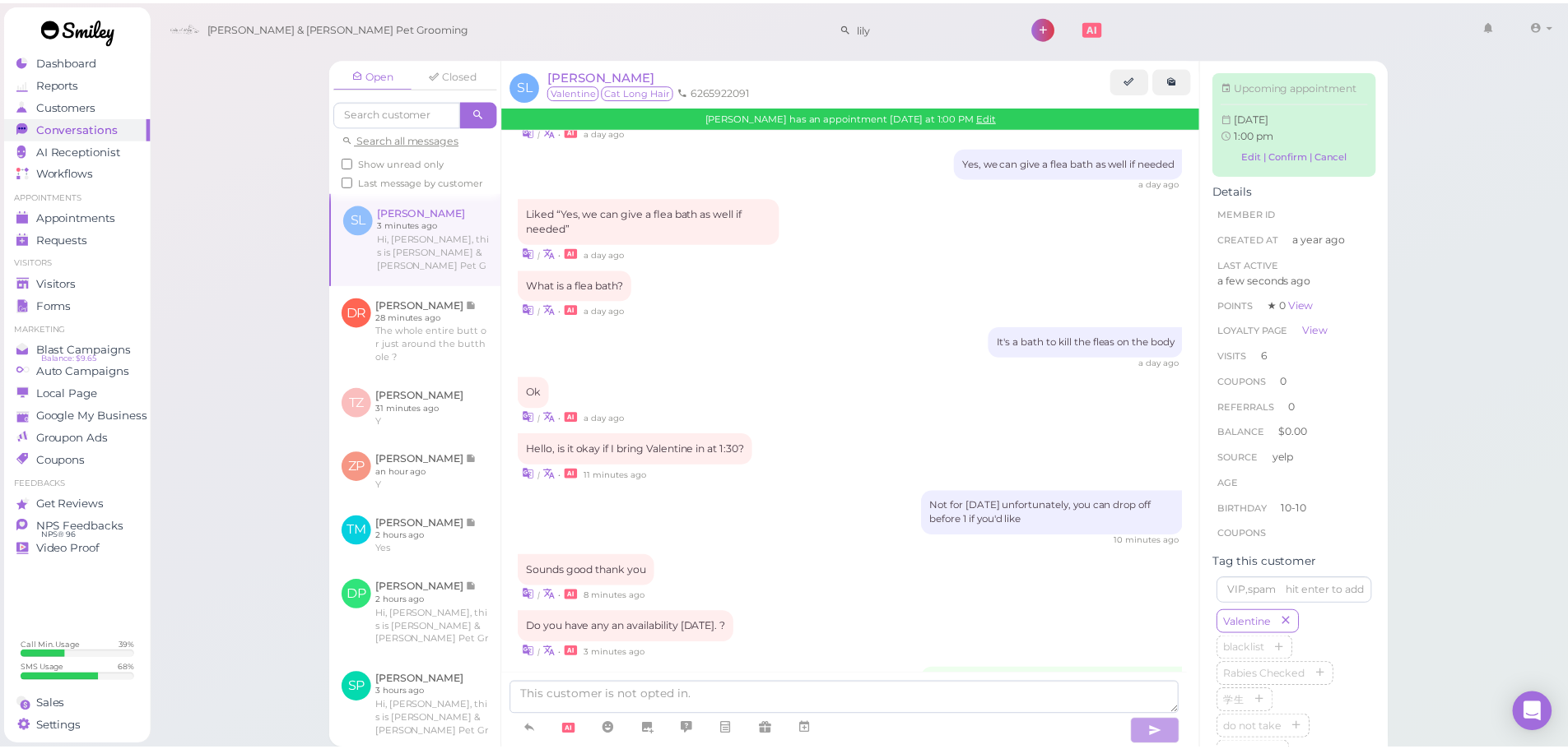
scroll to position [1967, 0]
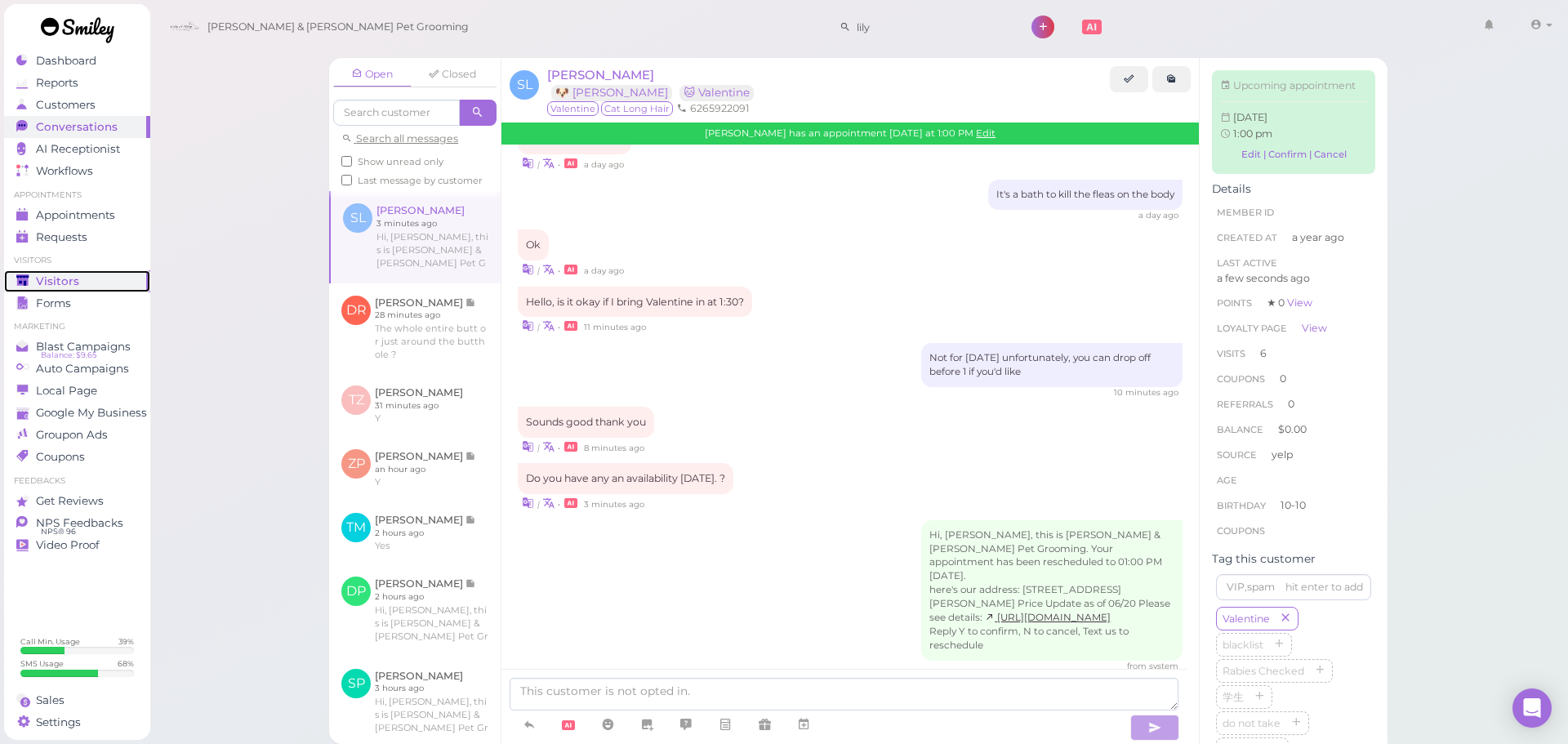
click at [97, 285] on div "Visitors" at bounding box center [75, 282] width 118 height 14
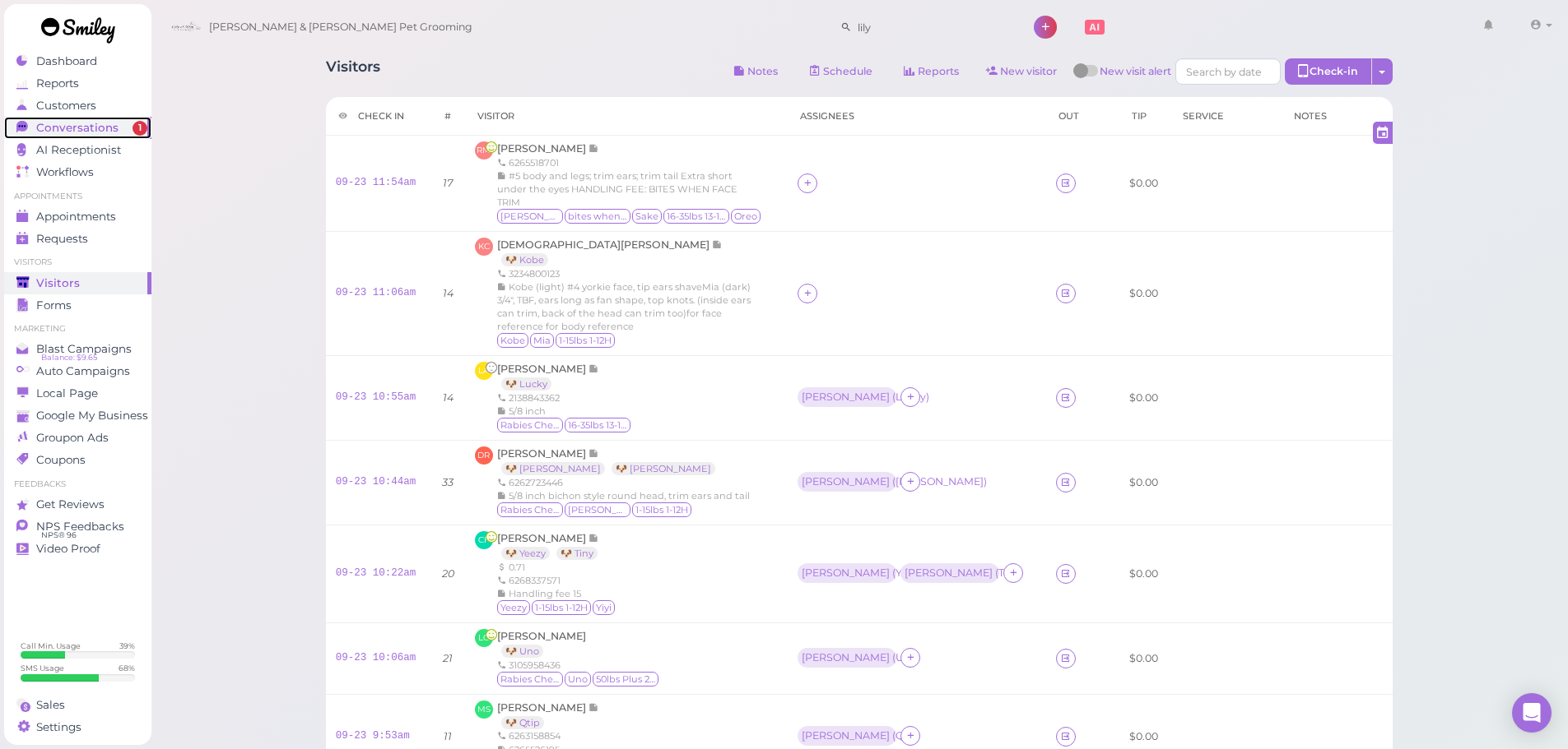
click at [80, 135] on link "Conversations 1" at bounding box center [78, 127] width 148 height 22
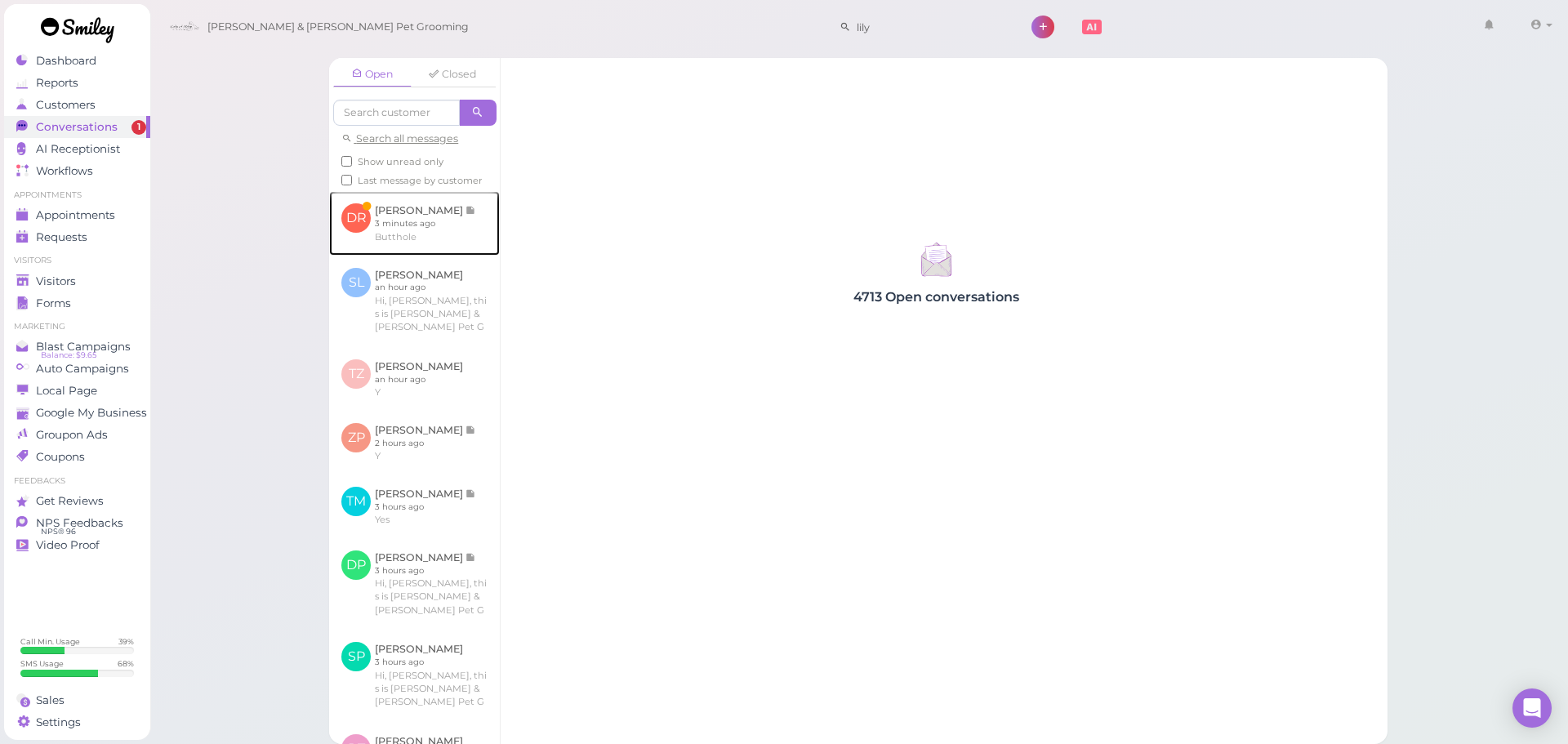
click at [365, 221] on link at bounding box center [414, 222] width 171 height 63
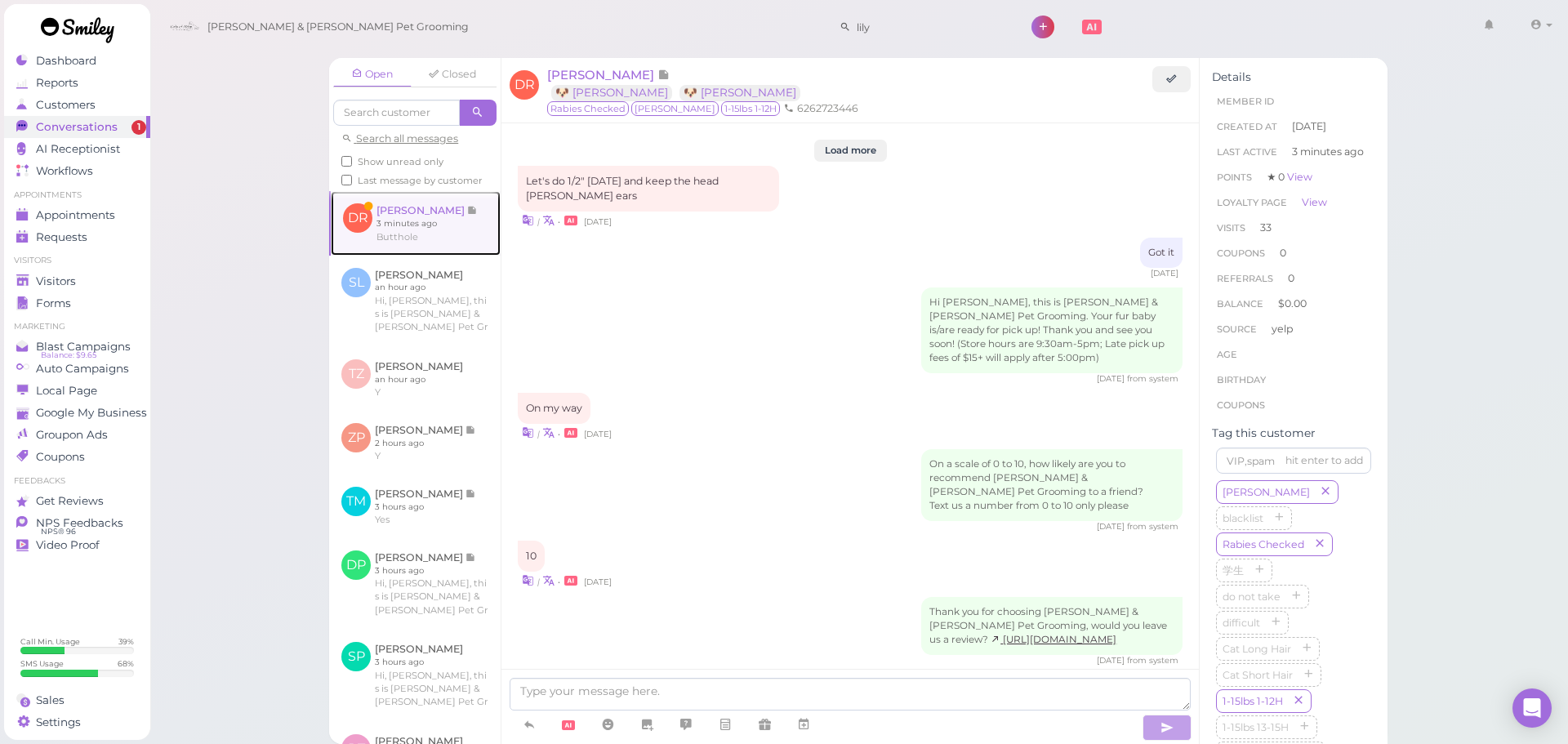
scroll to position [1943, 0]
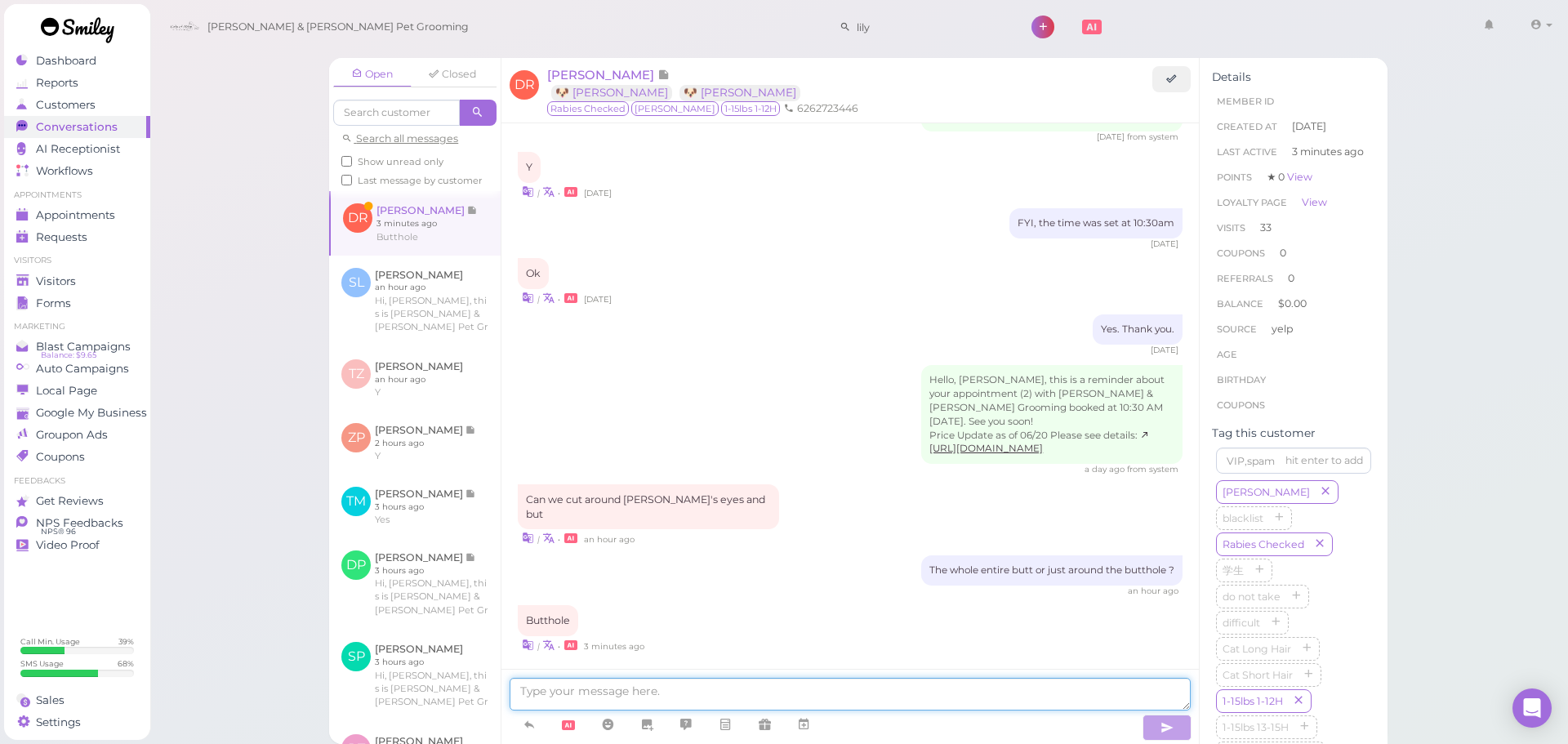
click at [640, 684] on textarea at bounding box center [850, 695] width 681 height 33
type textarea "Got it"
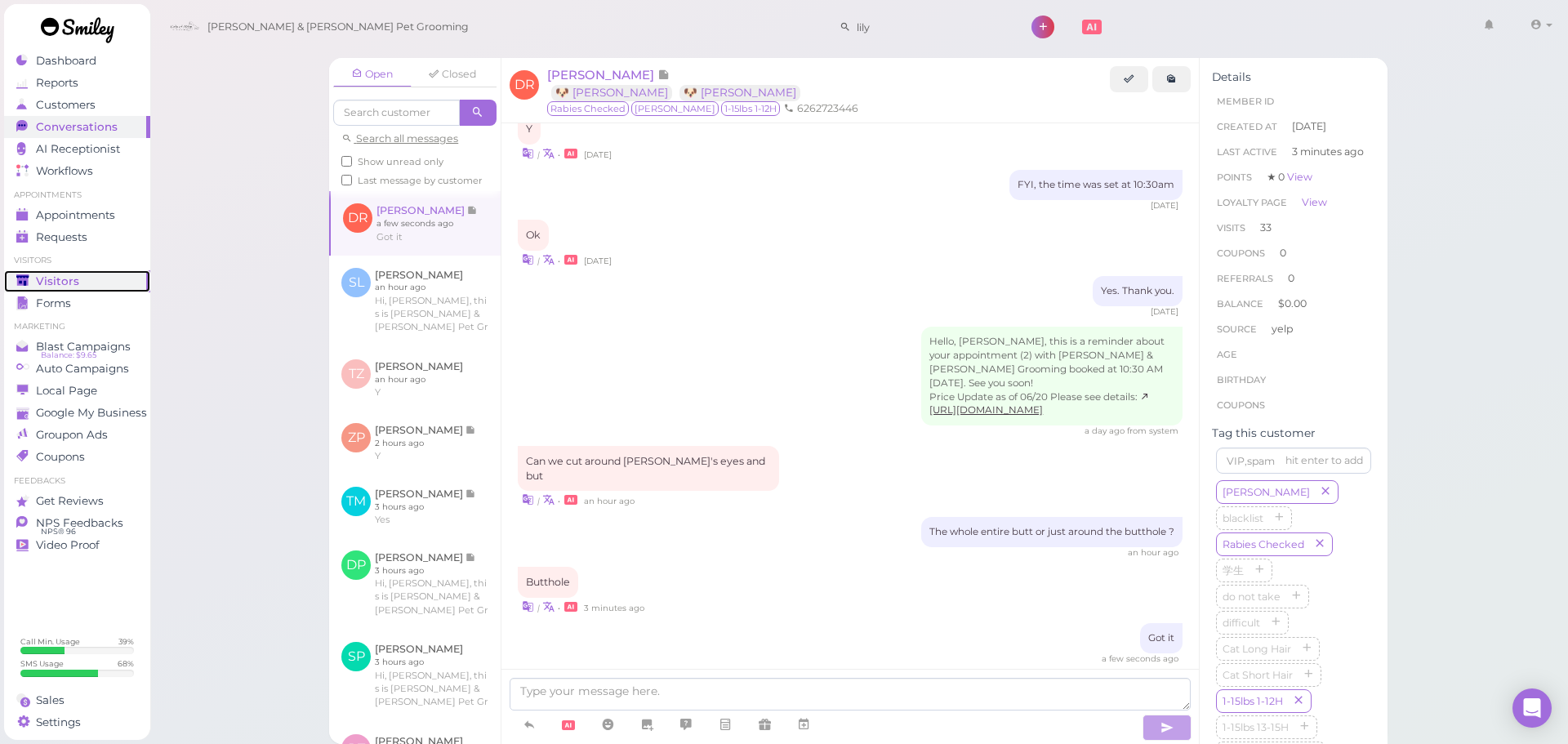
click at [97, 286] on div "Visitors" at bounding box center [75, 282] width 118 height 14
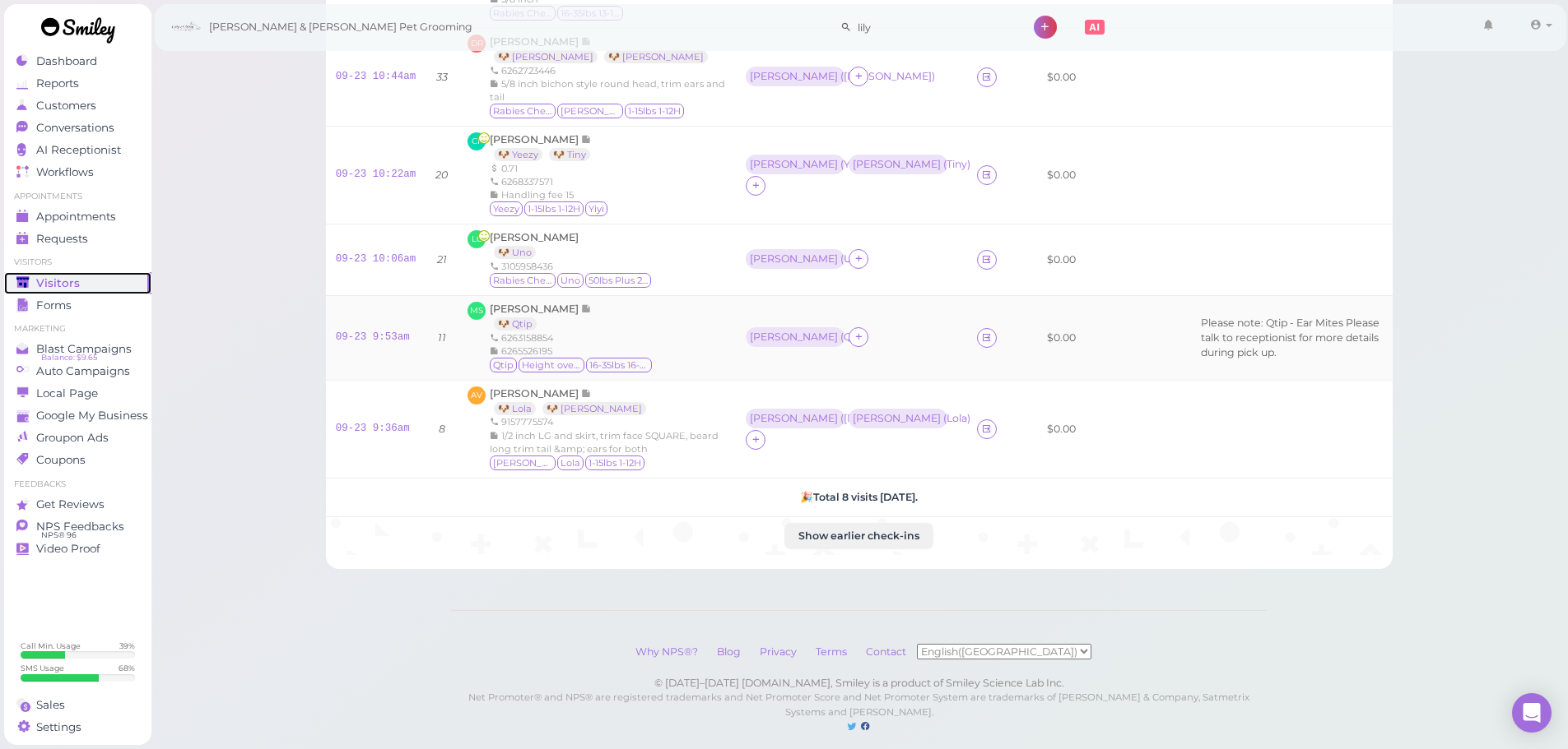
scroll to position [485, 0]
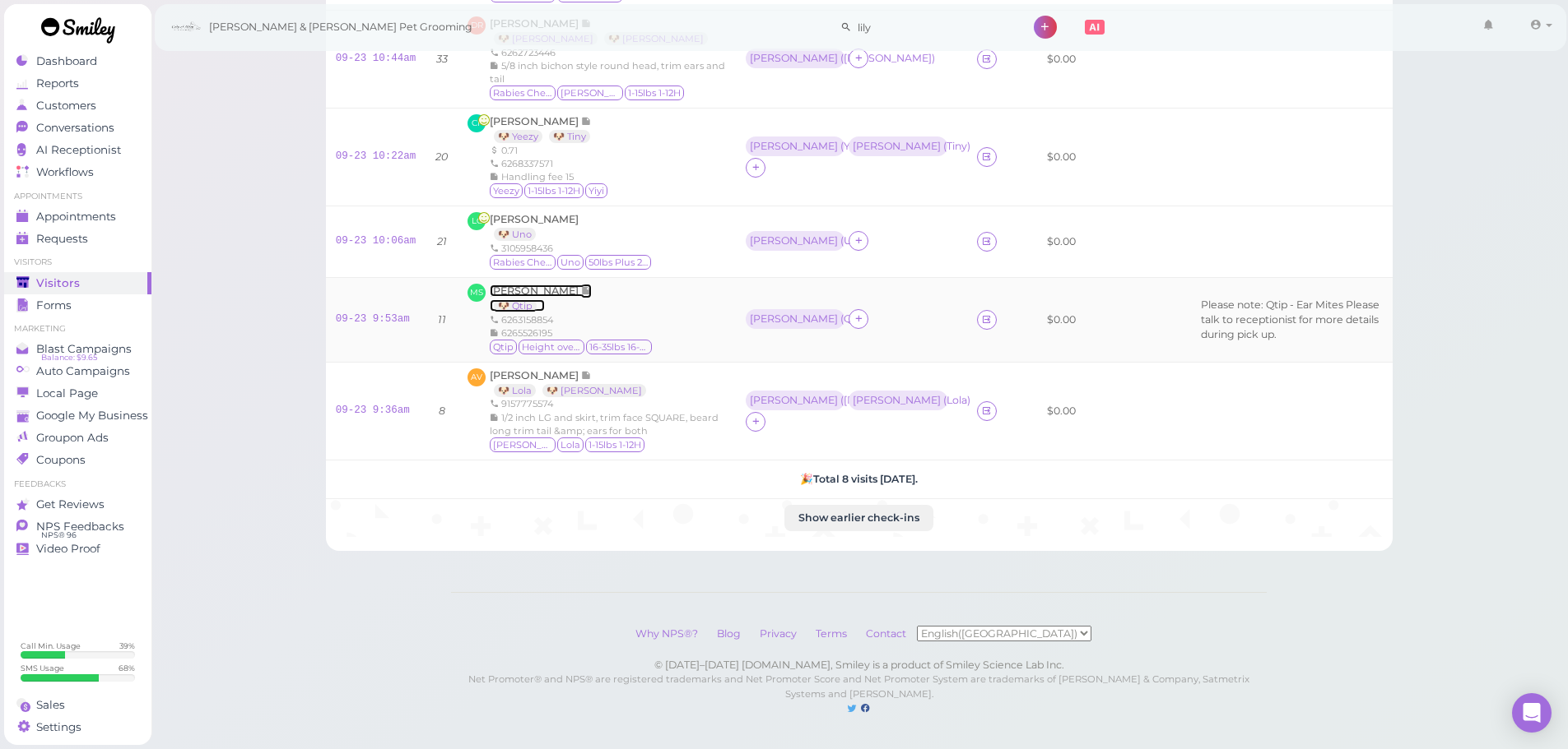
click at [522, 285] on span "[PERSON_NAME]" at bounding box center [535, 291] width 92 height 12
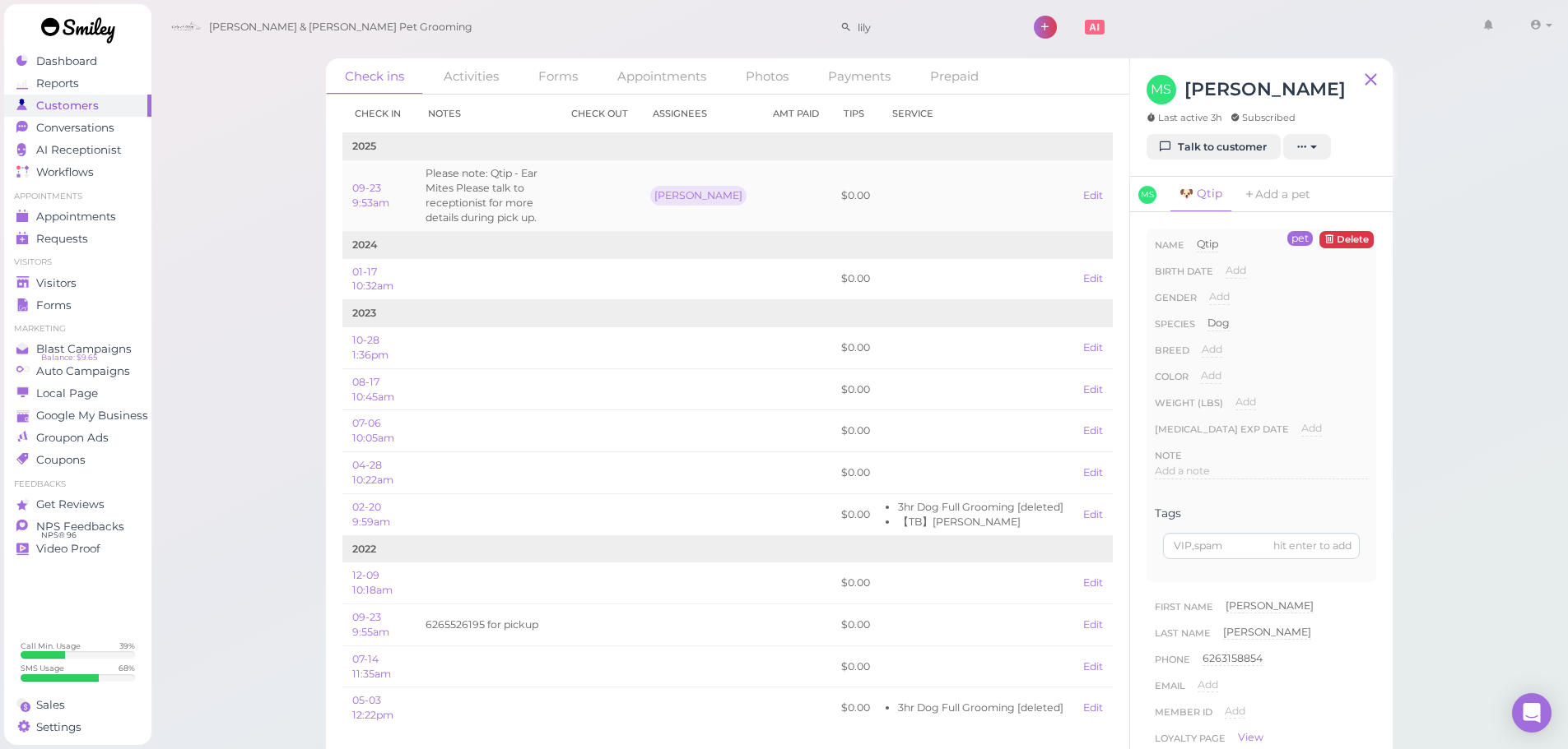
click at [585, 220] on td at bounding box center [599, 196] width 81 height 71
click at [591, 285] on td at bounding box center [599, 279] width 81 height 42
click at [70, 280] on span "Visitors" at bounding box center [58, 284] width 44 height 14
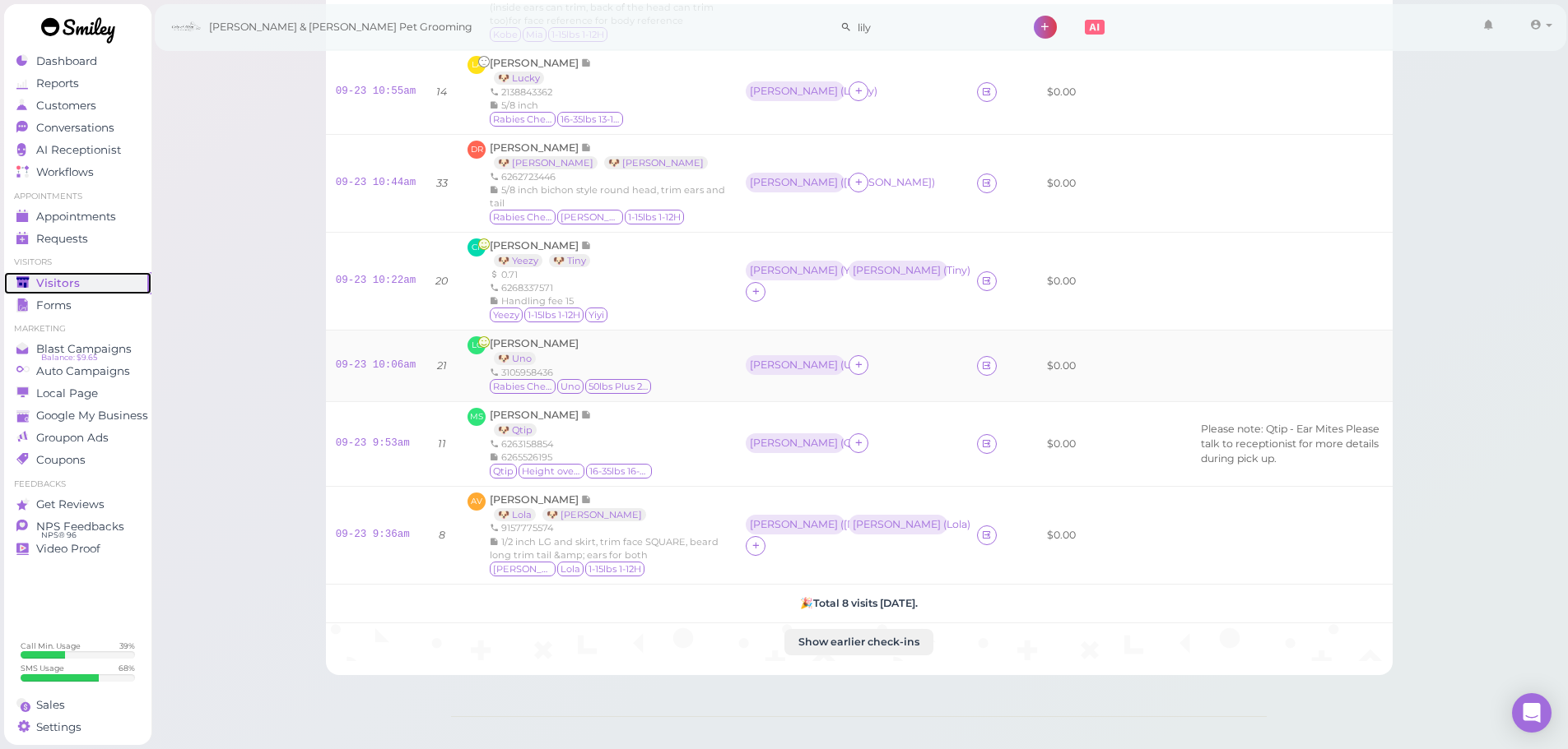
scroll to position [329, 0]
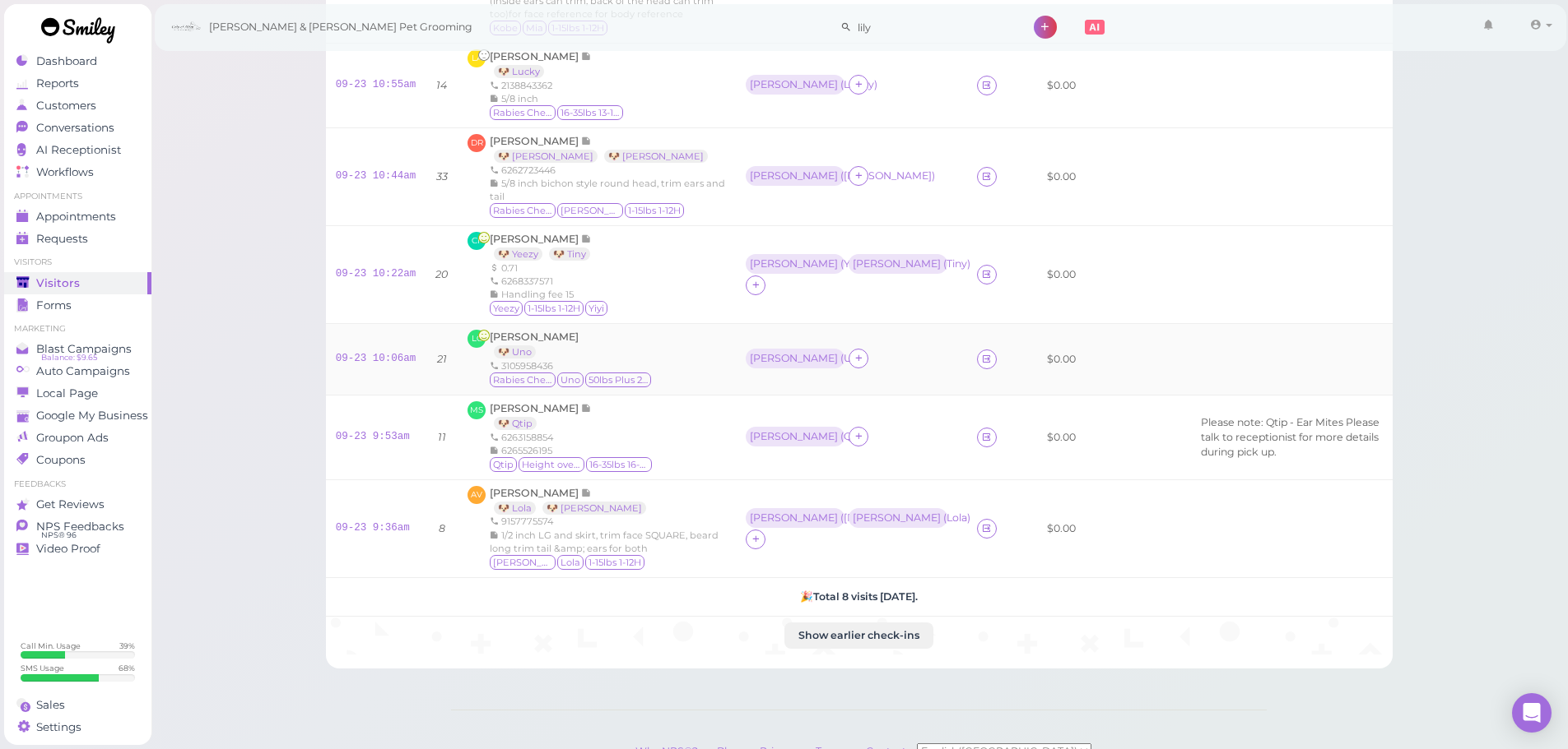
click at [503, 357] on div "[PERSON_NAME] 🐶 Uno 3105958436 [MEDICAL_DATA] Checked Uno 50lbs Plus 21-25H" at bounding box center [571, 360] width 163 height 59
click at [508, 343] on span "[PERSON_NAME]" at bounding box center [535, 337] width 89 height 12
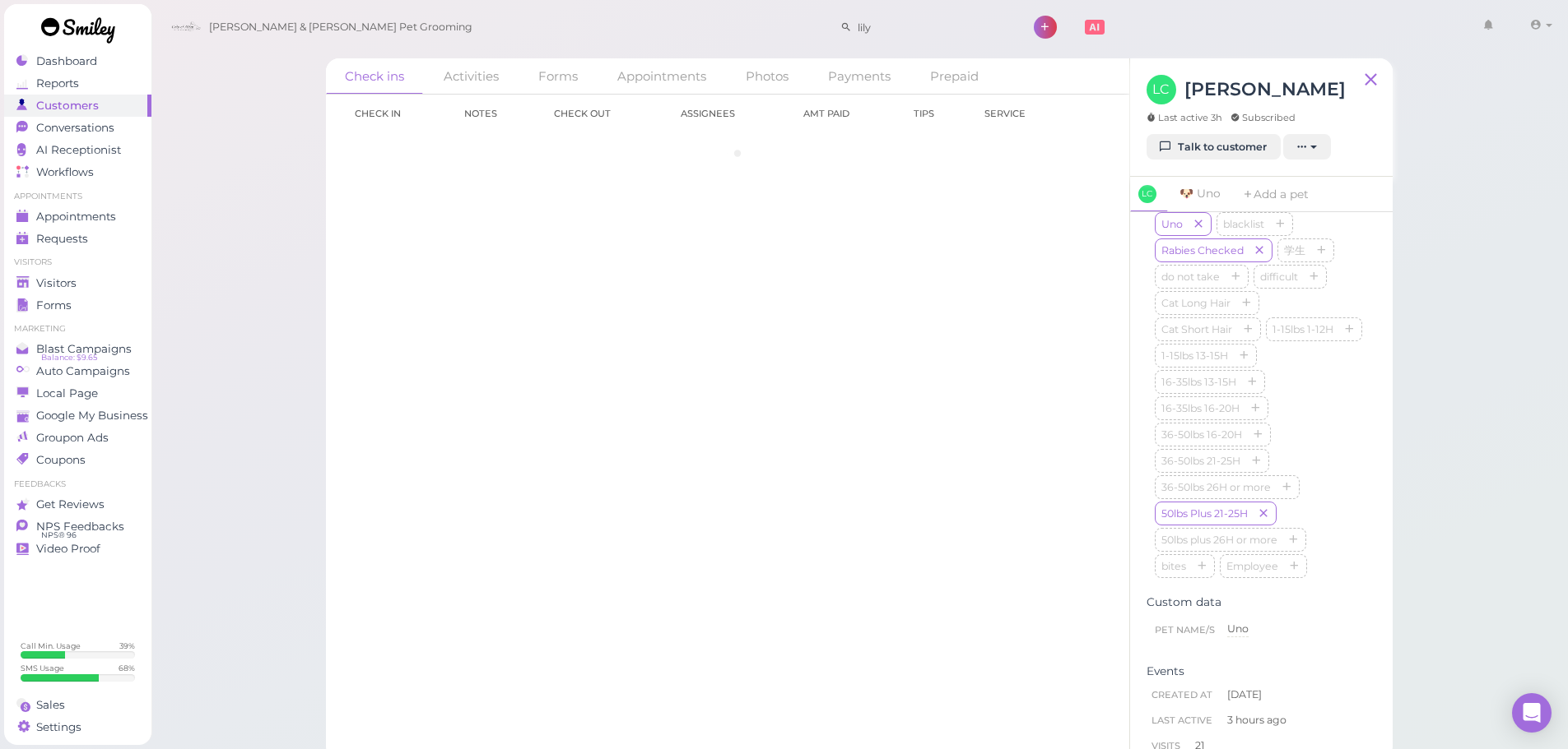
scroll to position [505, 0]
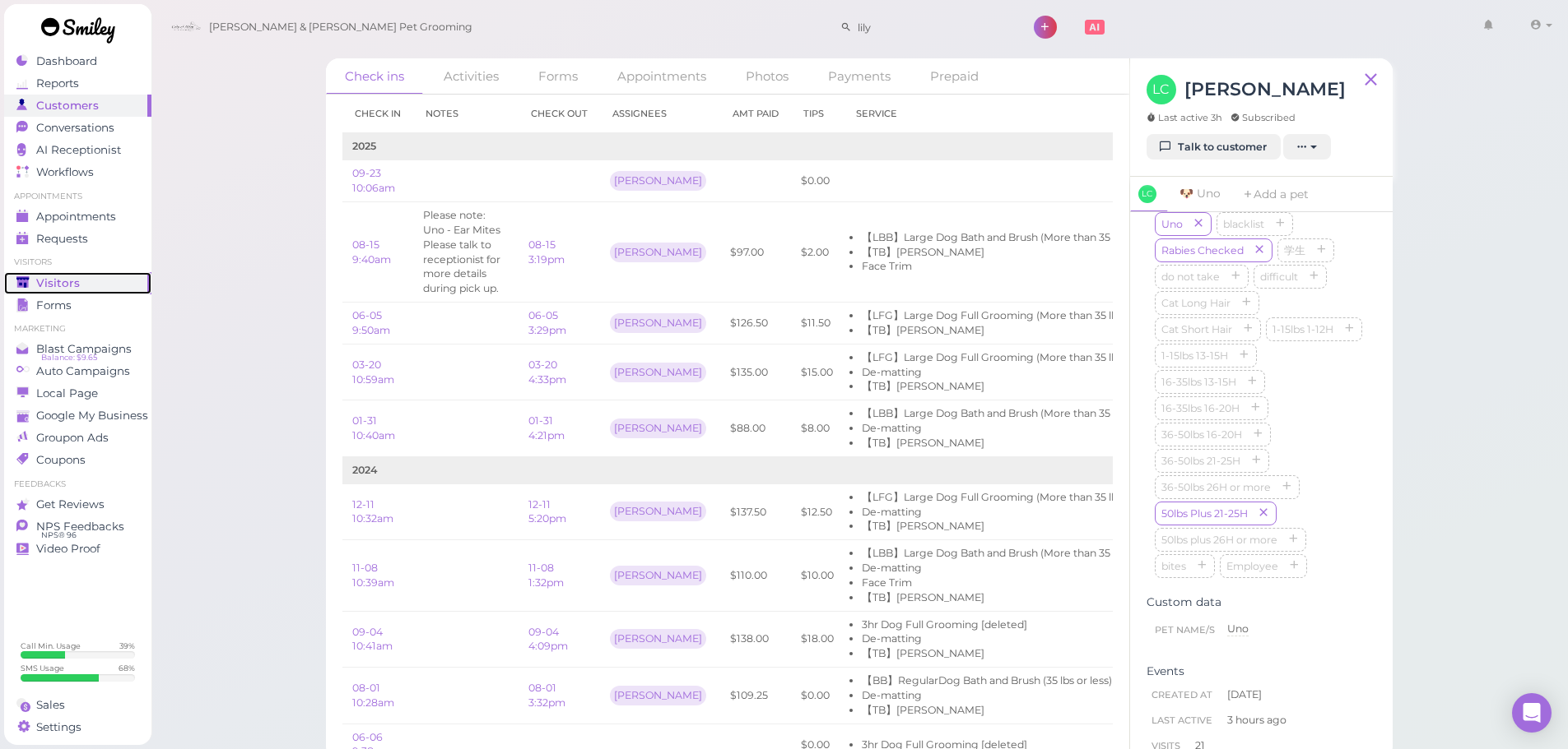
click at [46, 283] on span "Visitors" at bounding box center [58, 284] width 44 height 14
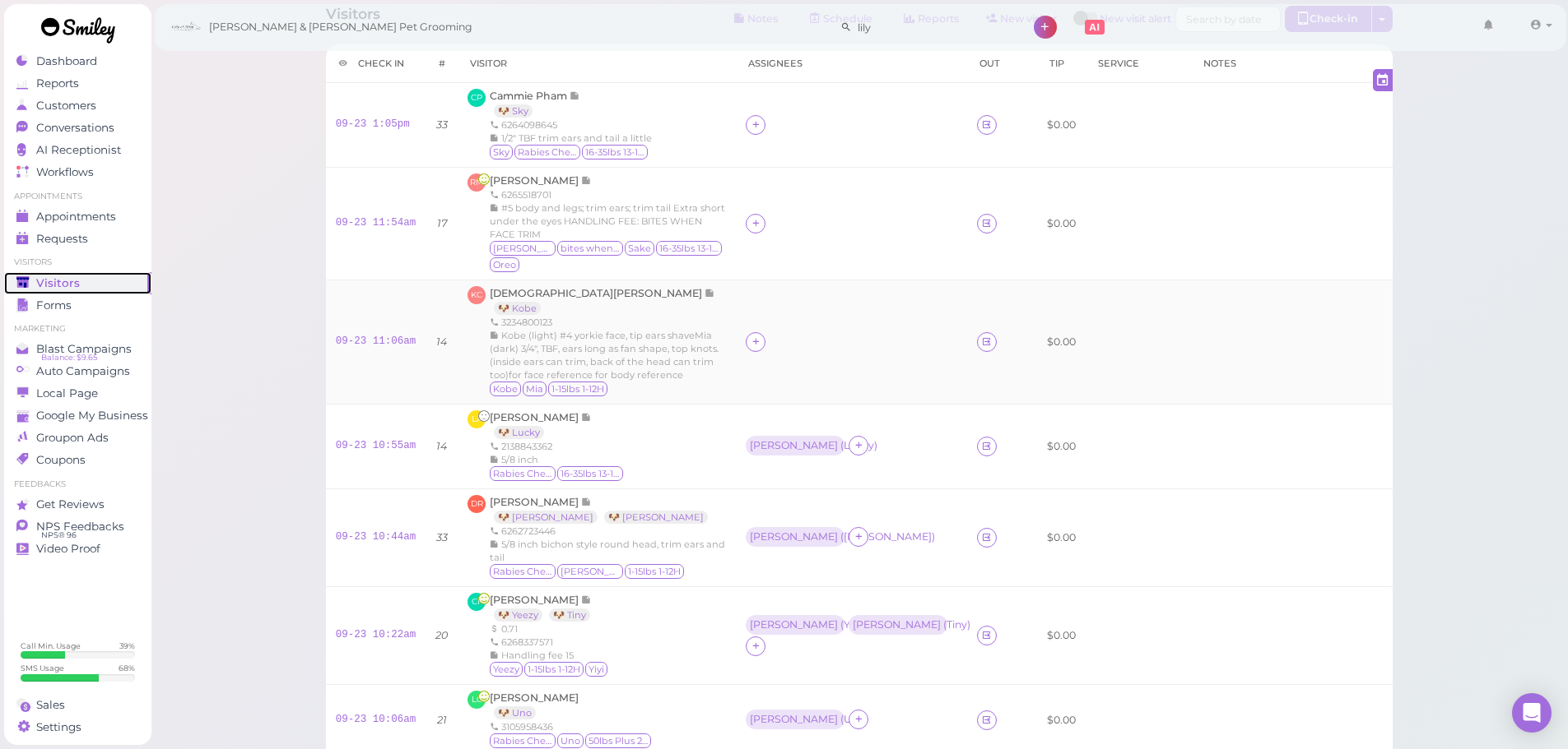
scroll to position [82, 0]
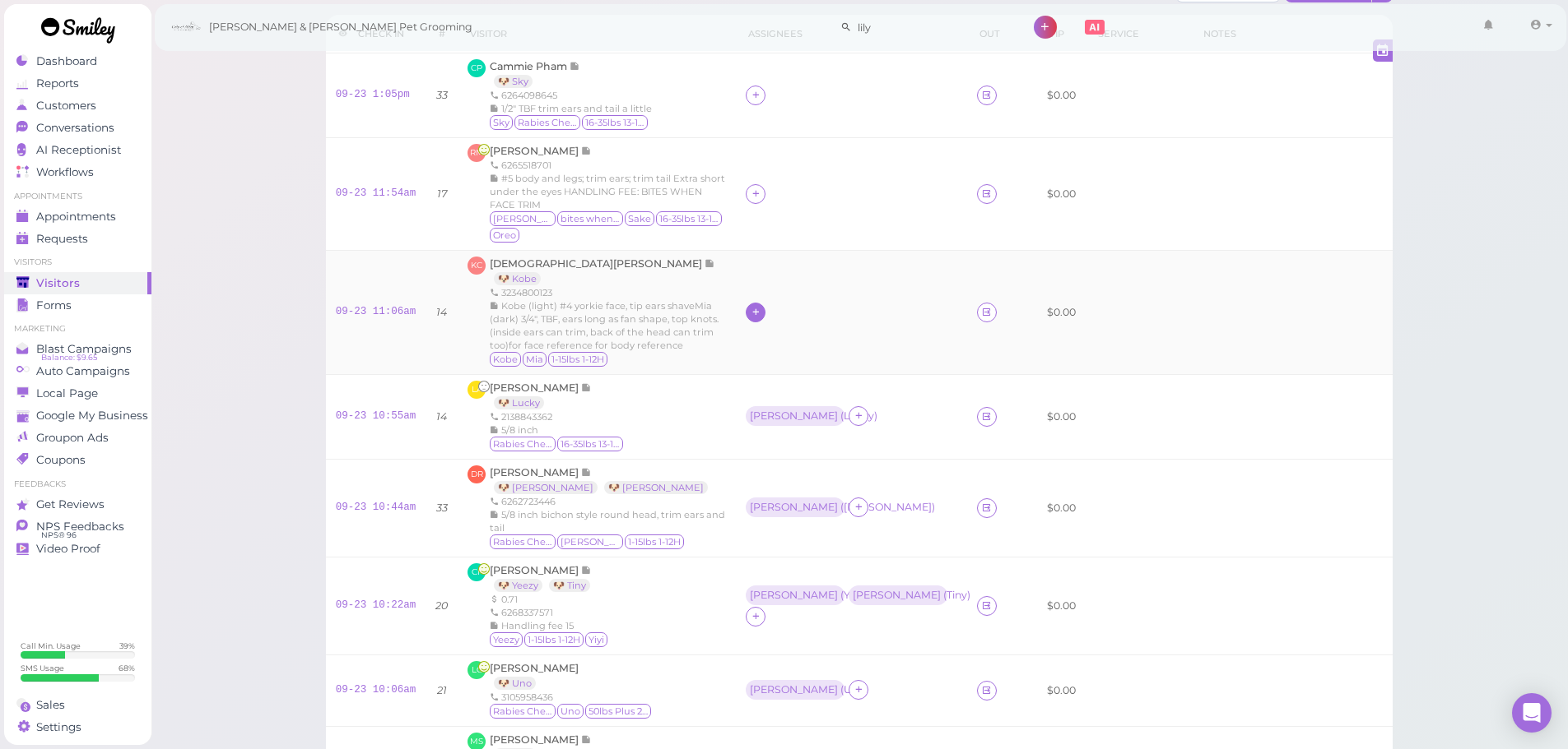
click at [746, 322] on div at bounding box center [756, 313] width 20 height 20
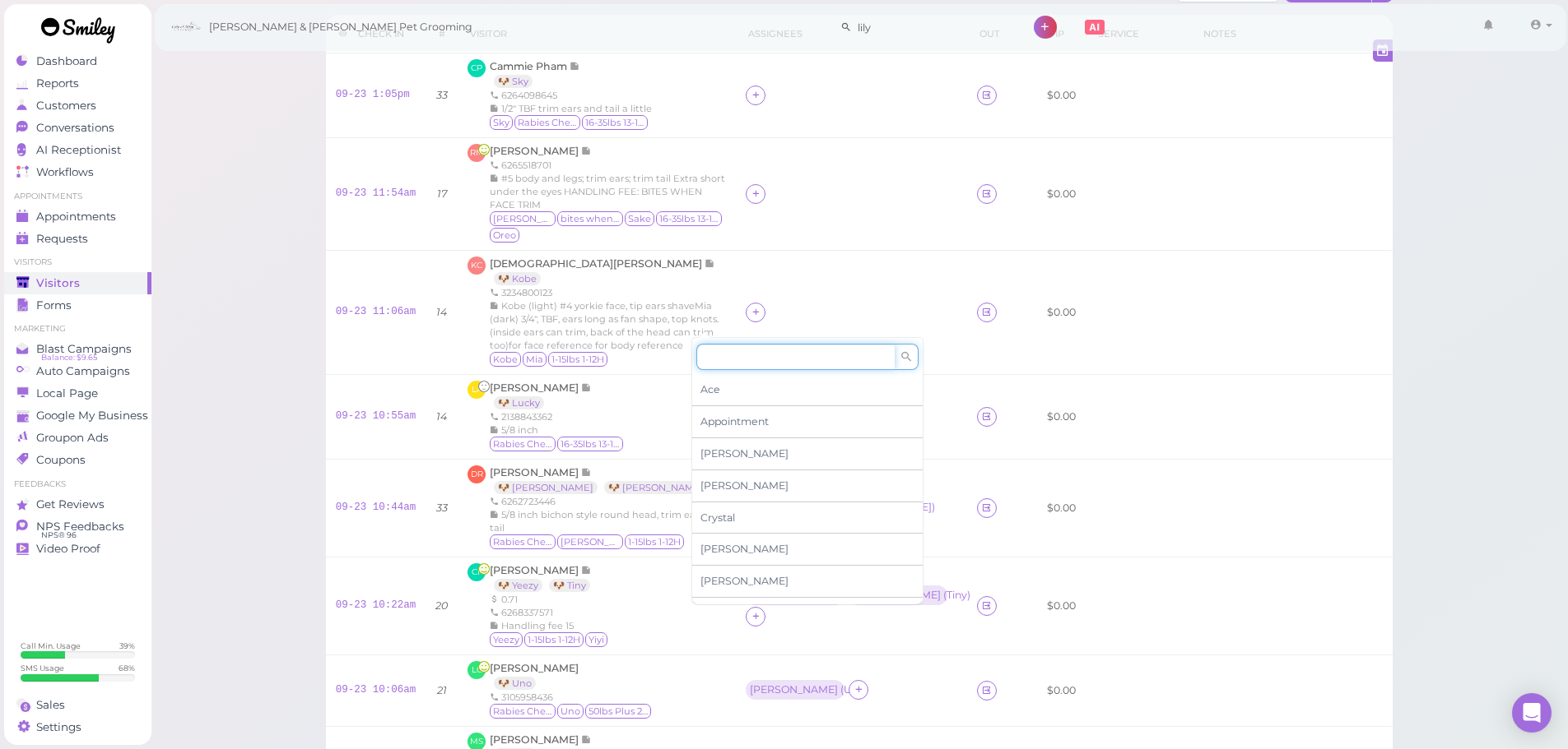
click at [749, 361] on input at bounding box center [795, 357] width 198 height 26
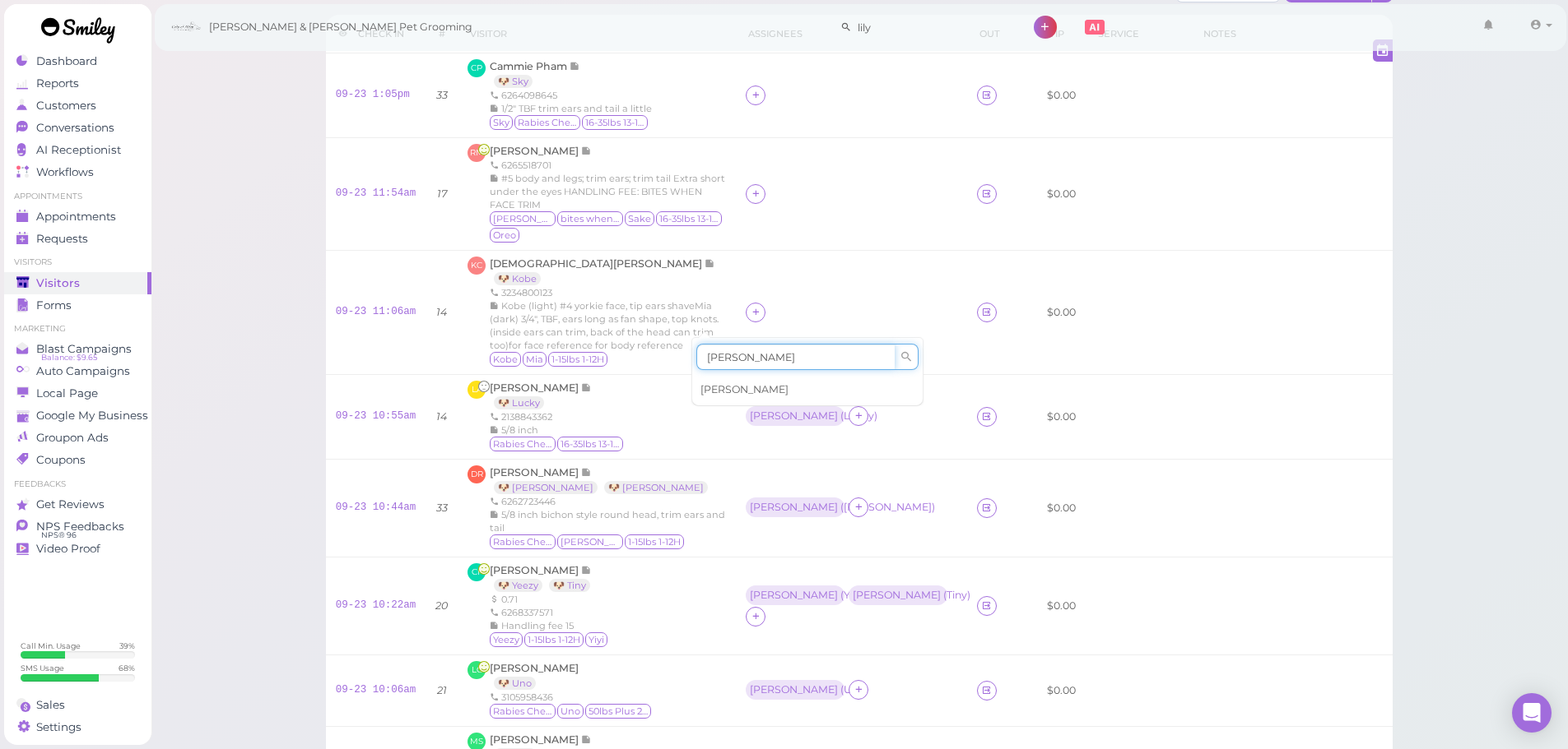
type input "[PERSON_NAME]"
click at [725, 388] on div "[PERSON_NAME]" at bounding box center [807, 390] width 231 height 31
click at [749, 318] on div "[PERSON_NAME]" at bounding box center [793, 312] width 88 height 11
click at [726, 380] on div "for Select pets" at bounding box center [778, 407] width 165 height 87
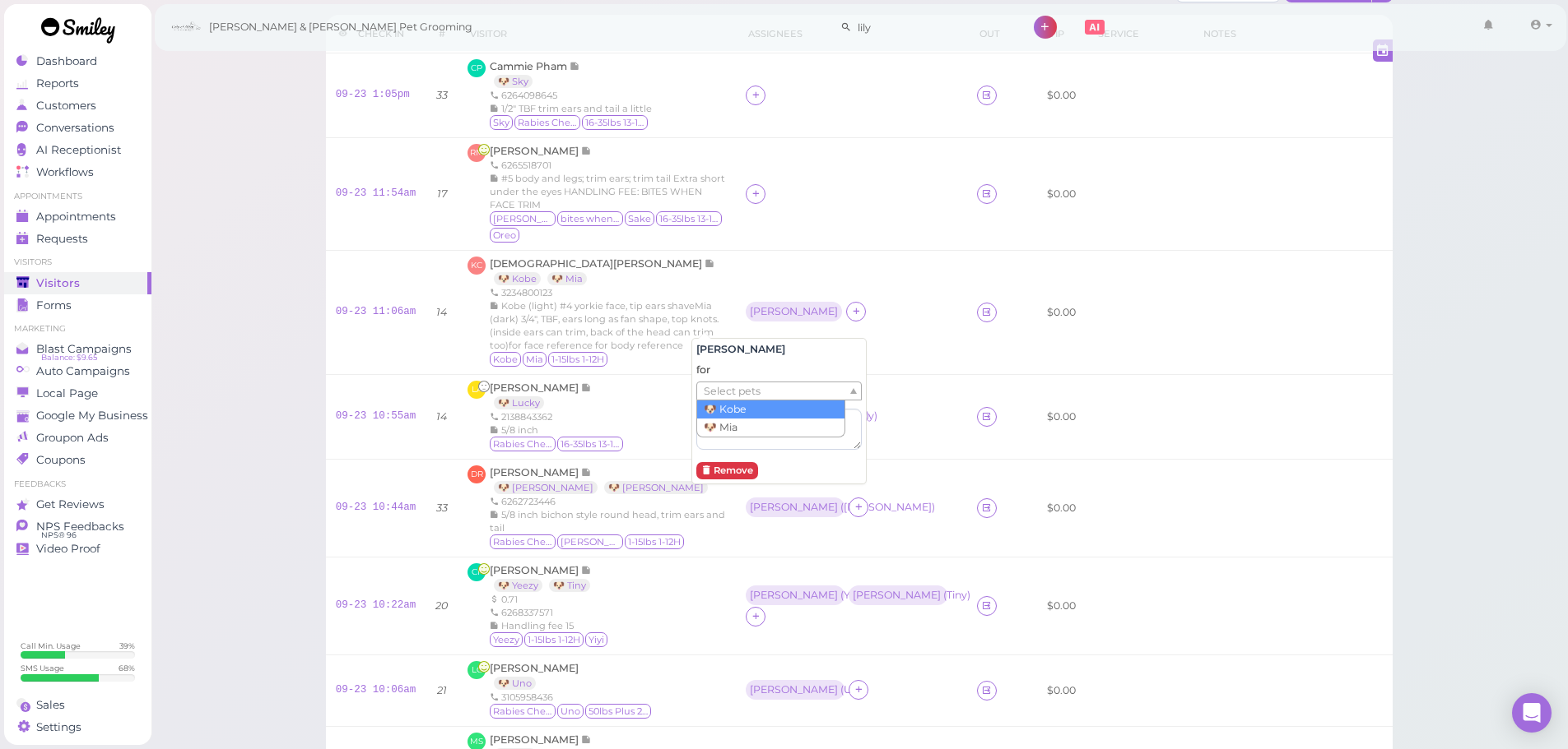
click at [735, 383] on span "Select pets" at bounding box center [732, 391] width 57 height 18
click at [803, 299] on td "[PERSON_NAME] ( Mia )" at bounding box center [851, 313] width 231 height 124
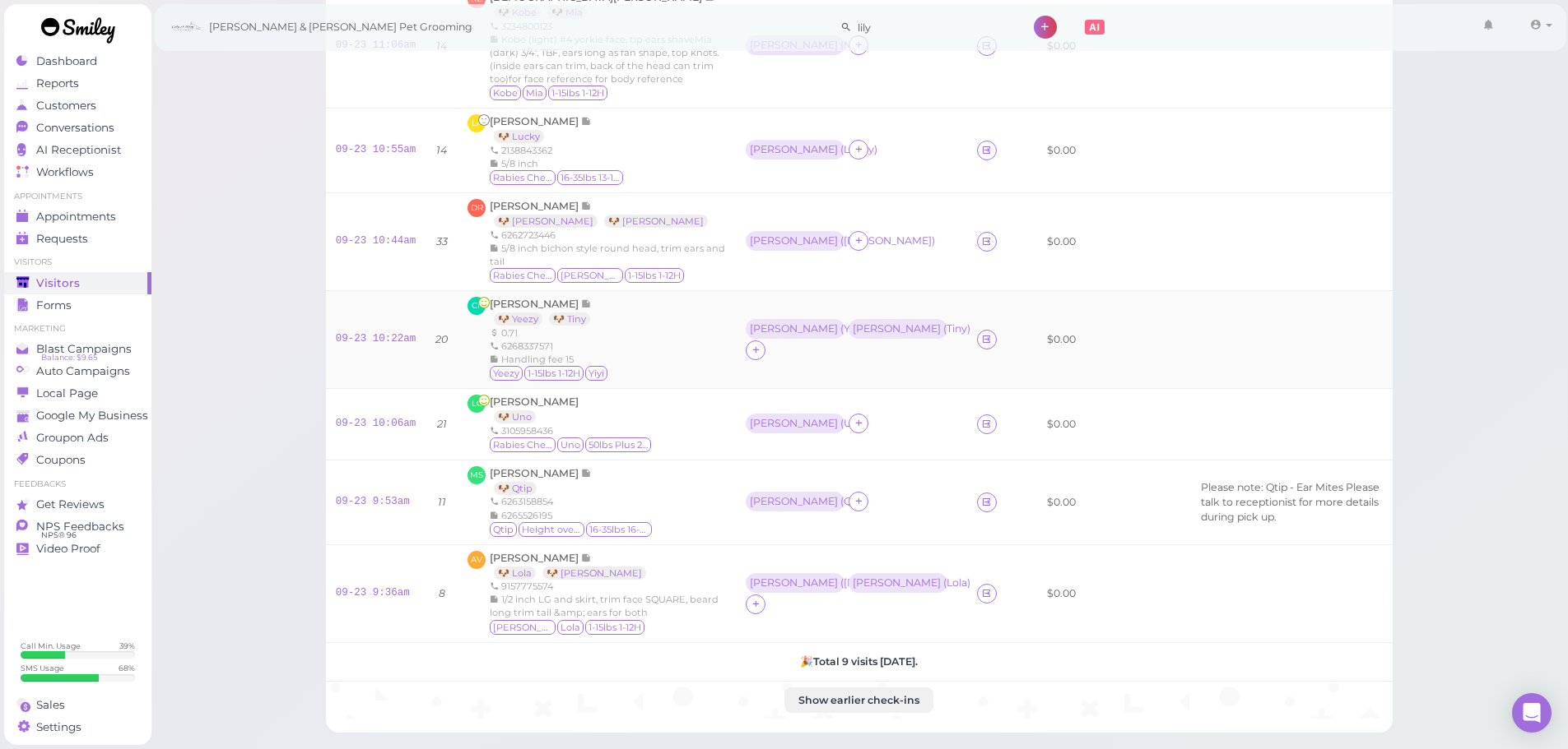
scroll to position [570, 0]
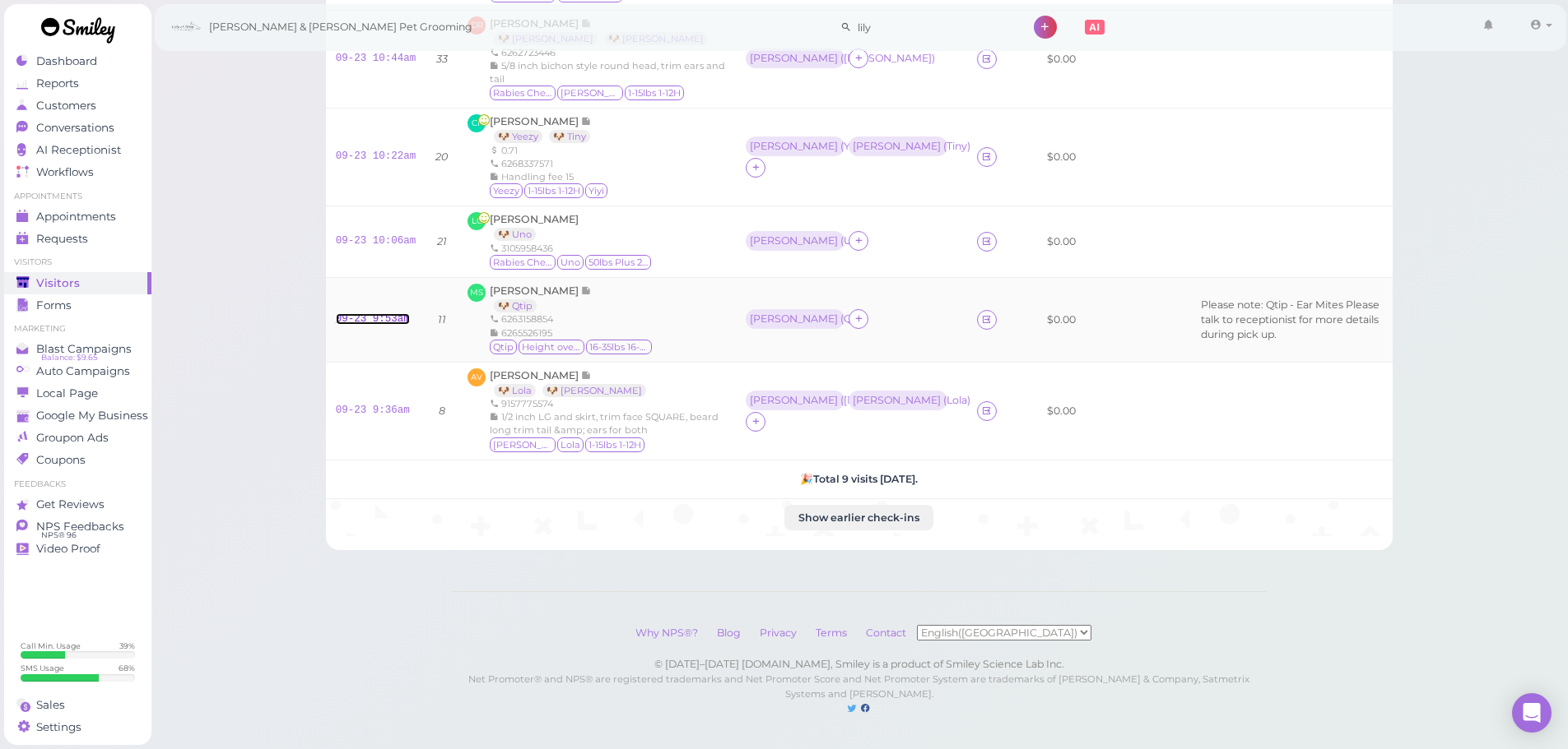
click at [349, 313] on link "09-23 9:53am" at bounding box center [372, 319] width 74 height 11
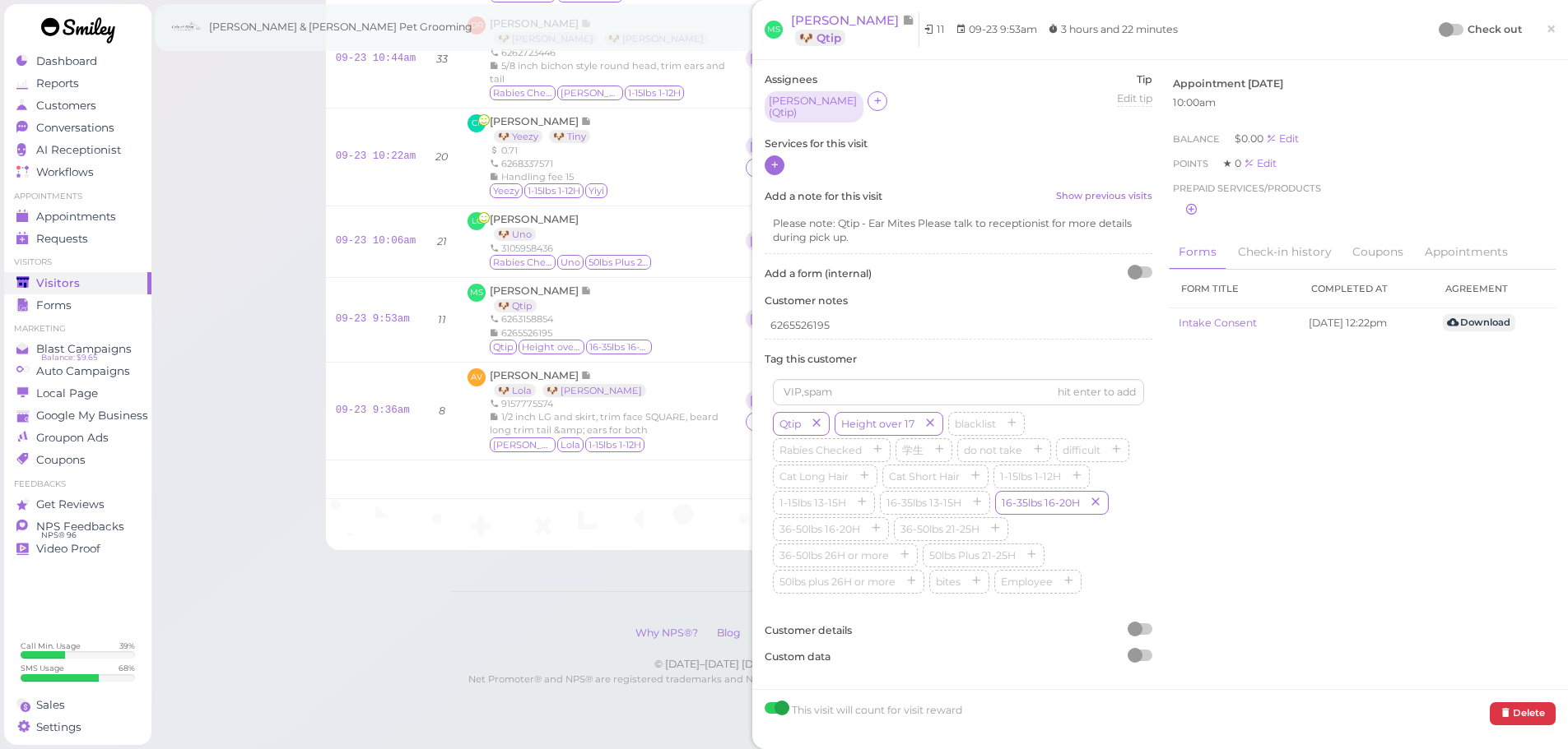
click at [777, 159] on icon at bounding box center [775, 165] width 10 height 12
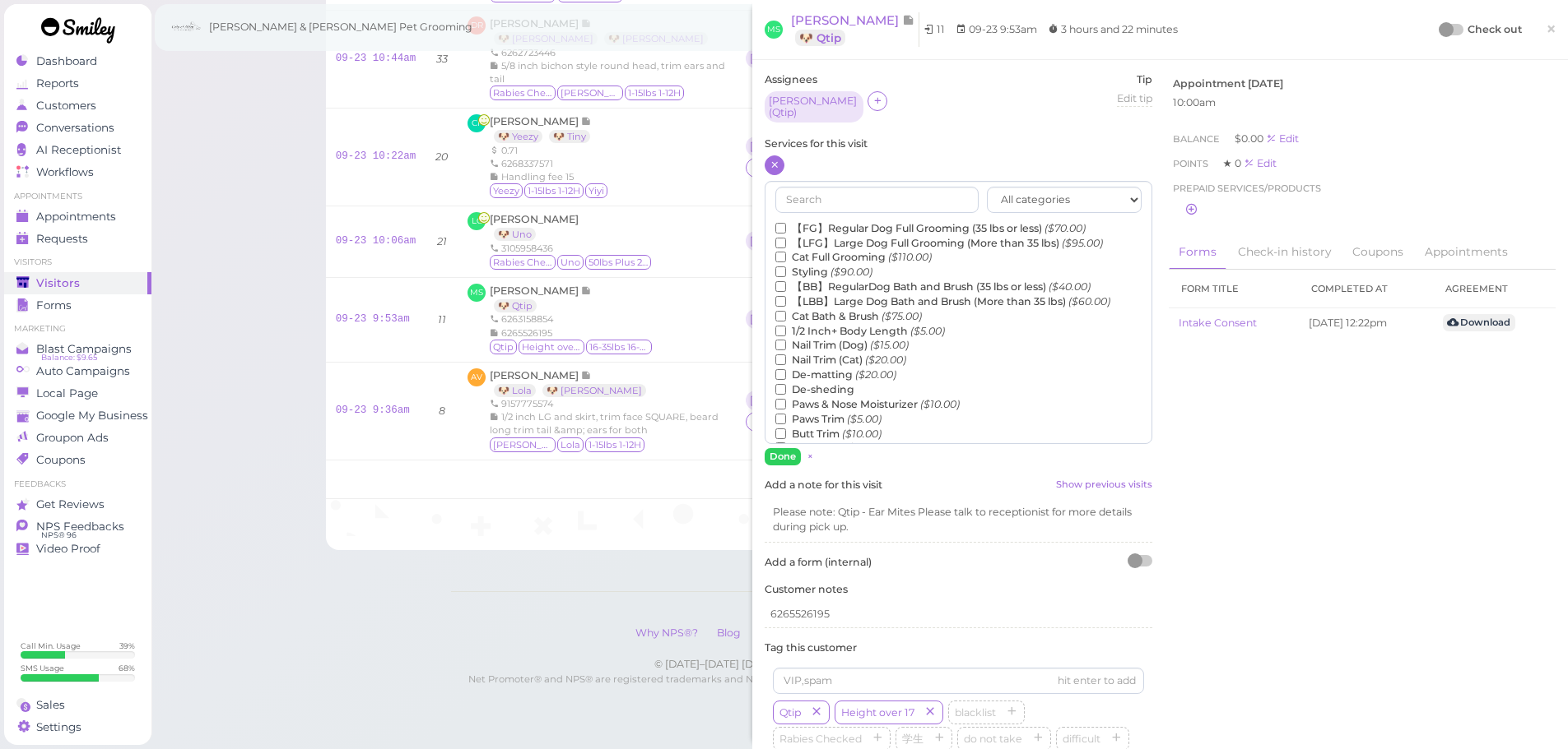
click at [830, 221] on label "【FG】Regular Dog Full Grooming (35 lbs or less) ($70.00)" at bounding box center [930, 228] width 310 height 15
click at [786, 223] on input "【FG】Regular Dog Full Grooming (35 lbs or less) ($70.00)" at bounding box center [781, 228] width 10 height 10
click at [780, 451] on button "Done" at bounding box center [782, 457] width 36 height 17
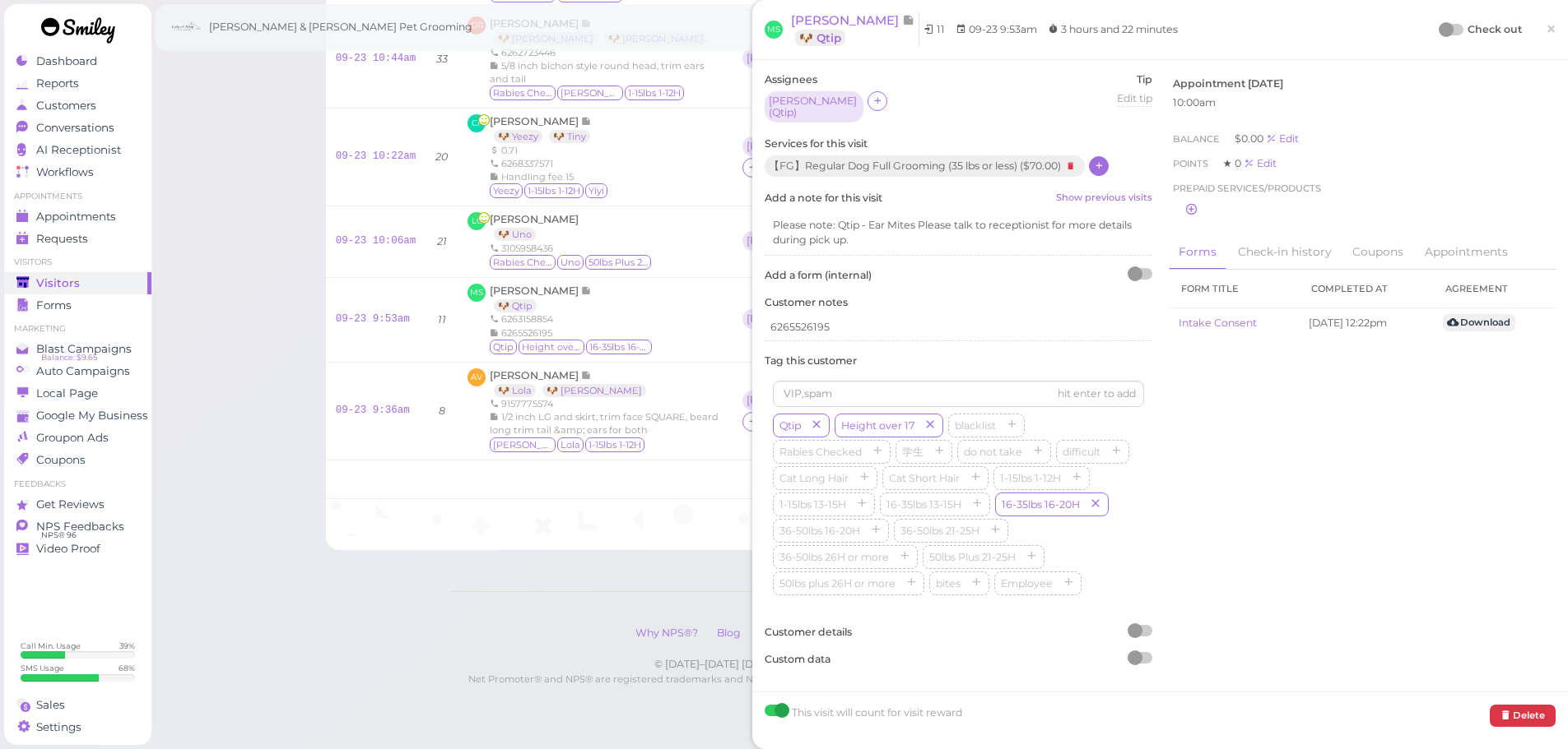
click at [1439, 29] on div at bounding box center [1446, 29] width 15 height 15
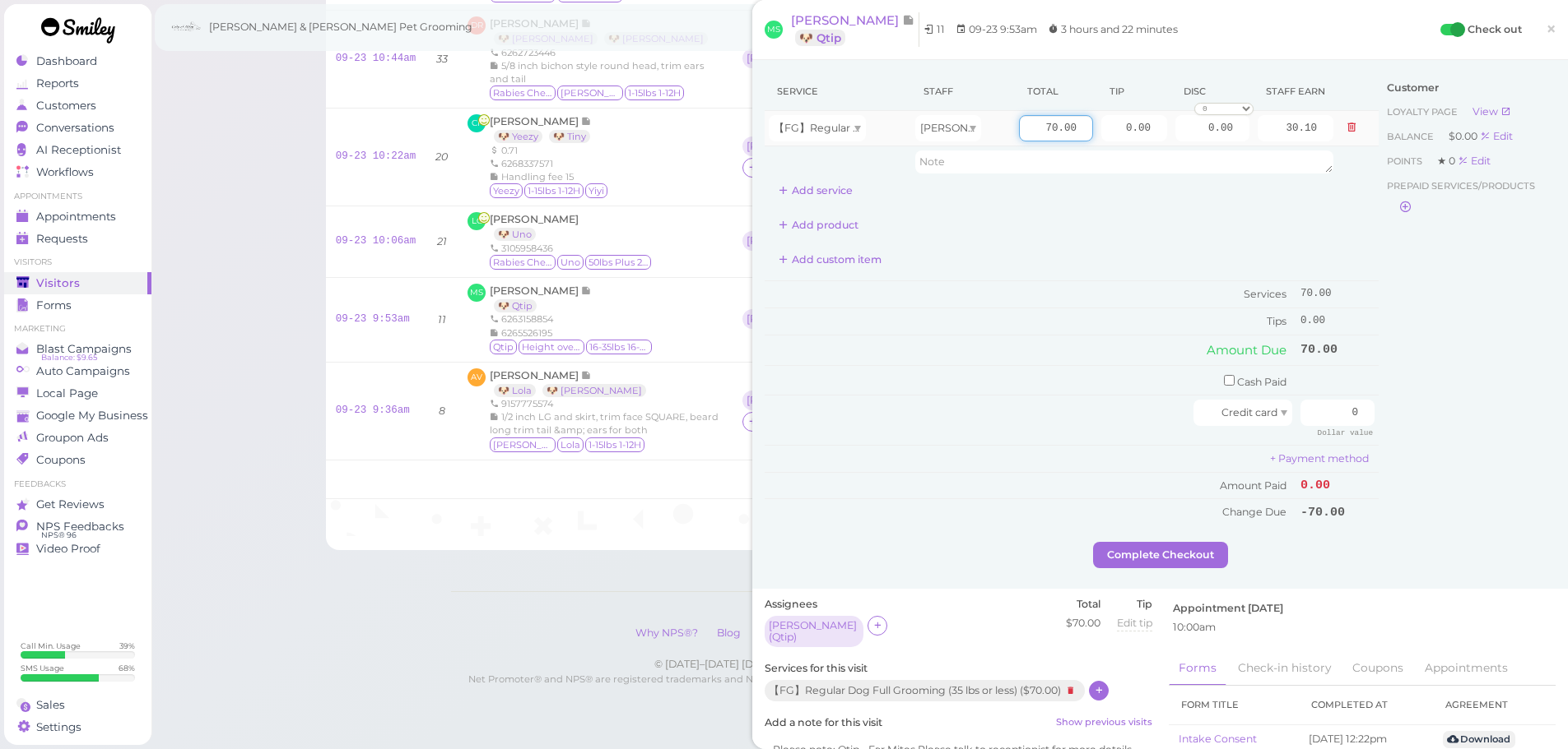
click at [1019, 124] on input "70.00" at bounding box center [1055, 128] width 74 height 26
type input "95.00"
type input "40.85"
click at [1059, 310] on td "Tips" at bounding box center [1030, 321] width 532 height 26
click at [1224, 378] on input "checkbox" at bounding box center [1229, 381] width 10 height 10
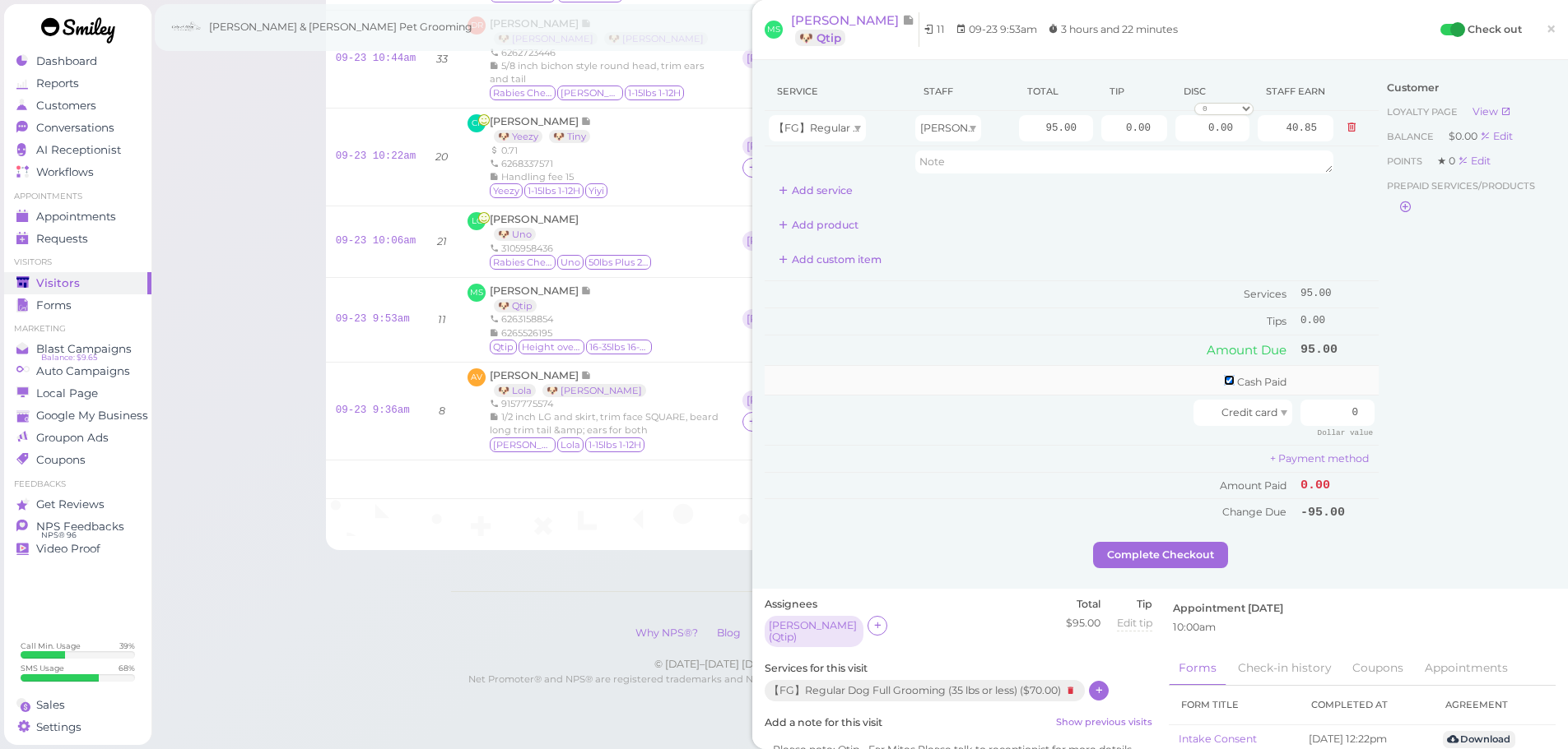
checkbox input "true"
drag, startPoint x: 1321, startPoint y: 389, endPoint x: 1496, endPoint y: 417, distance: 177.2
click at [1466, 412] on div "Service Staff Total Tip Disc Staff earn 【FG】Regular Dog Full Grooming (35 lbs o…" at bounding box center [1159, 310] width 791 height 475
type input "95"
click at [1468, 470] on div "Customer Loyalty page View Balance $0.00 Edit Points ★ 0 Edit Prepaid services/…" at bounding box center [1467, 310] width 177 height 475
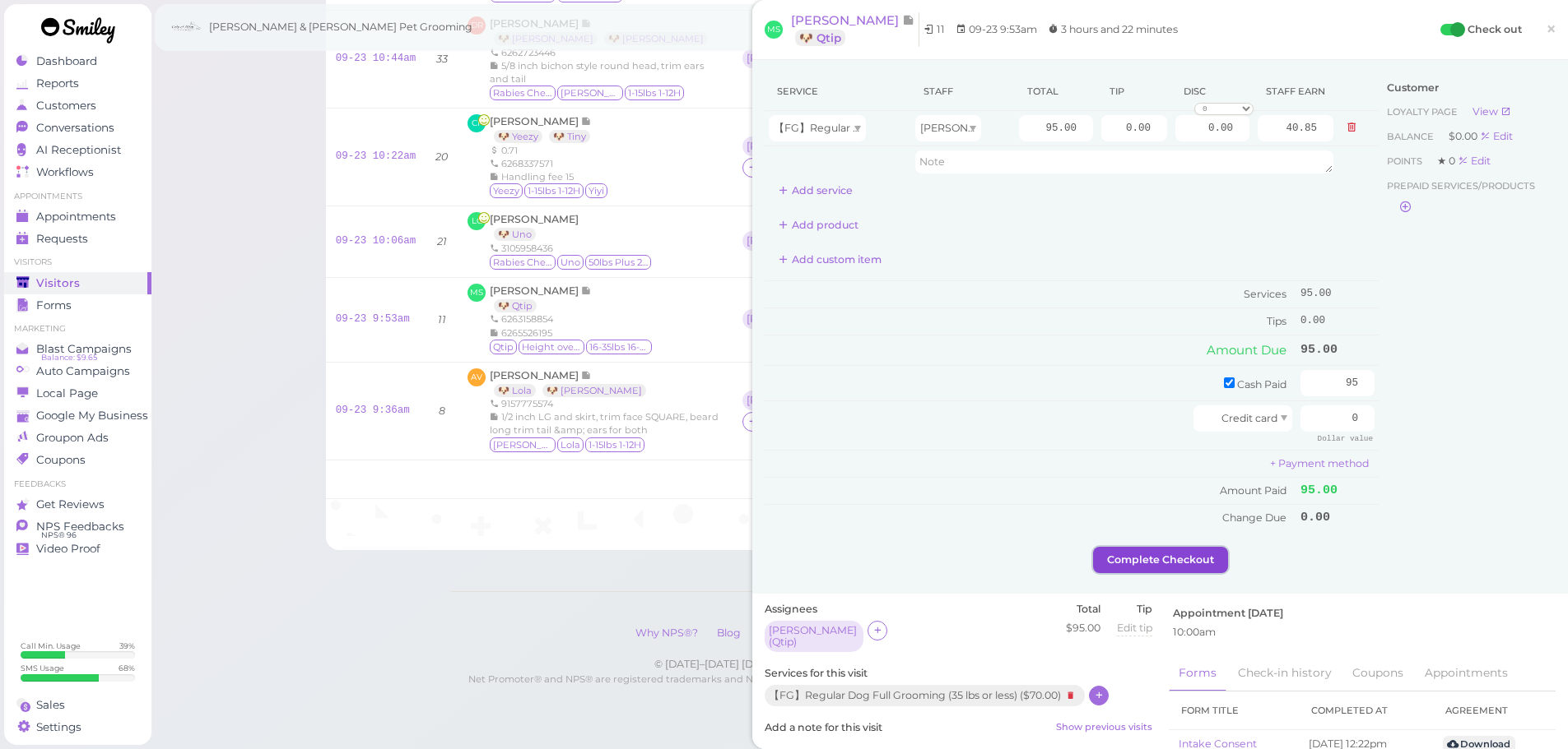
click at [1207, 555] on button "Complete Checkout" at bounding box center [1160, 560] width 135 height 26
